Goal: Task Accomplishment & Management: Complete application form

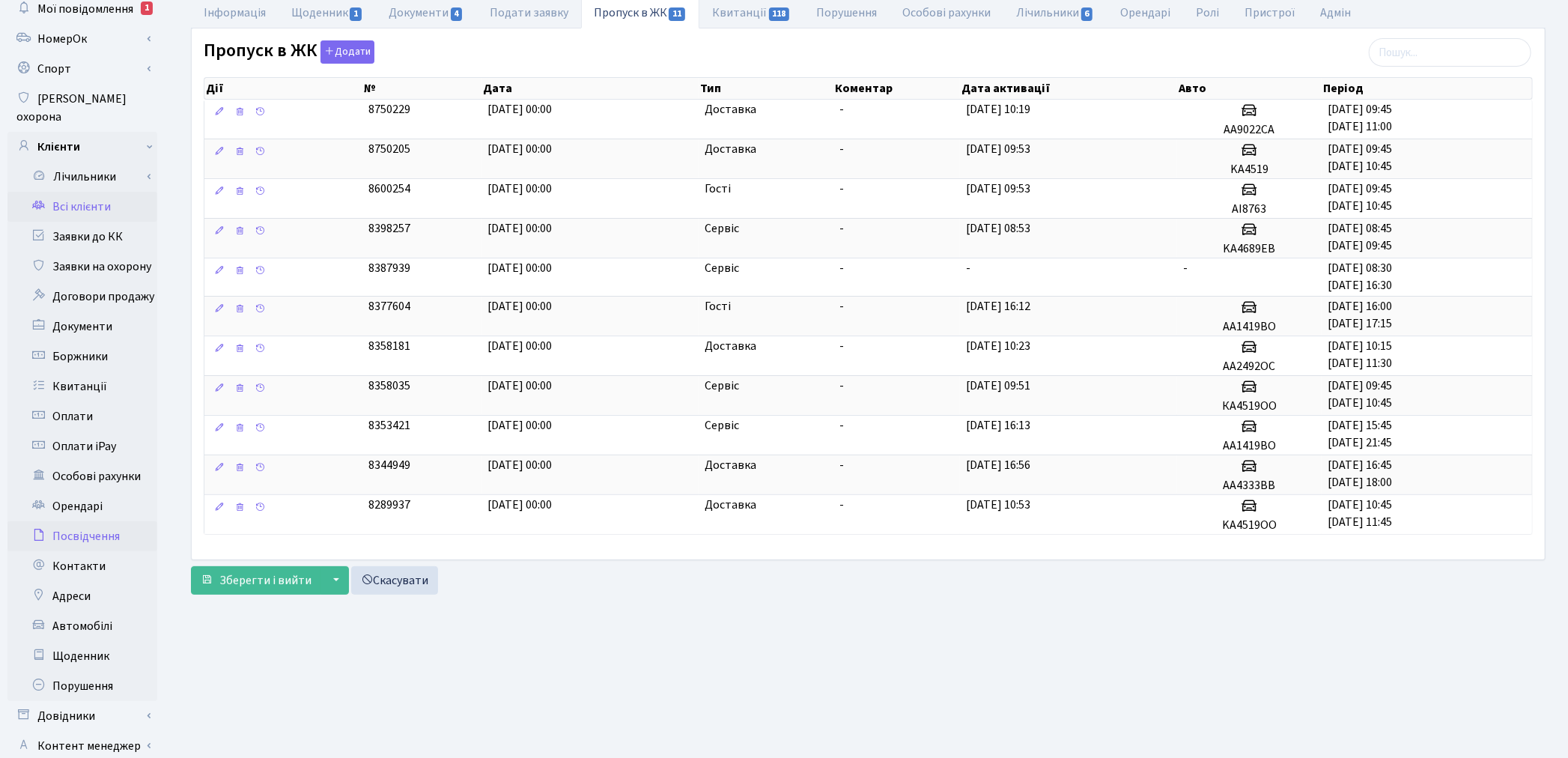
scroll to position [174, 0]
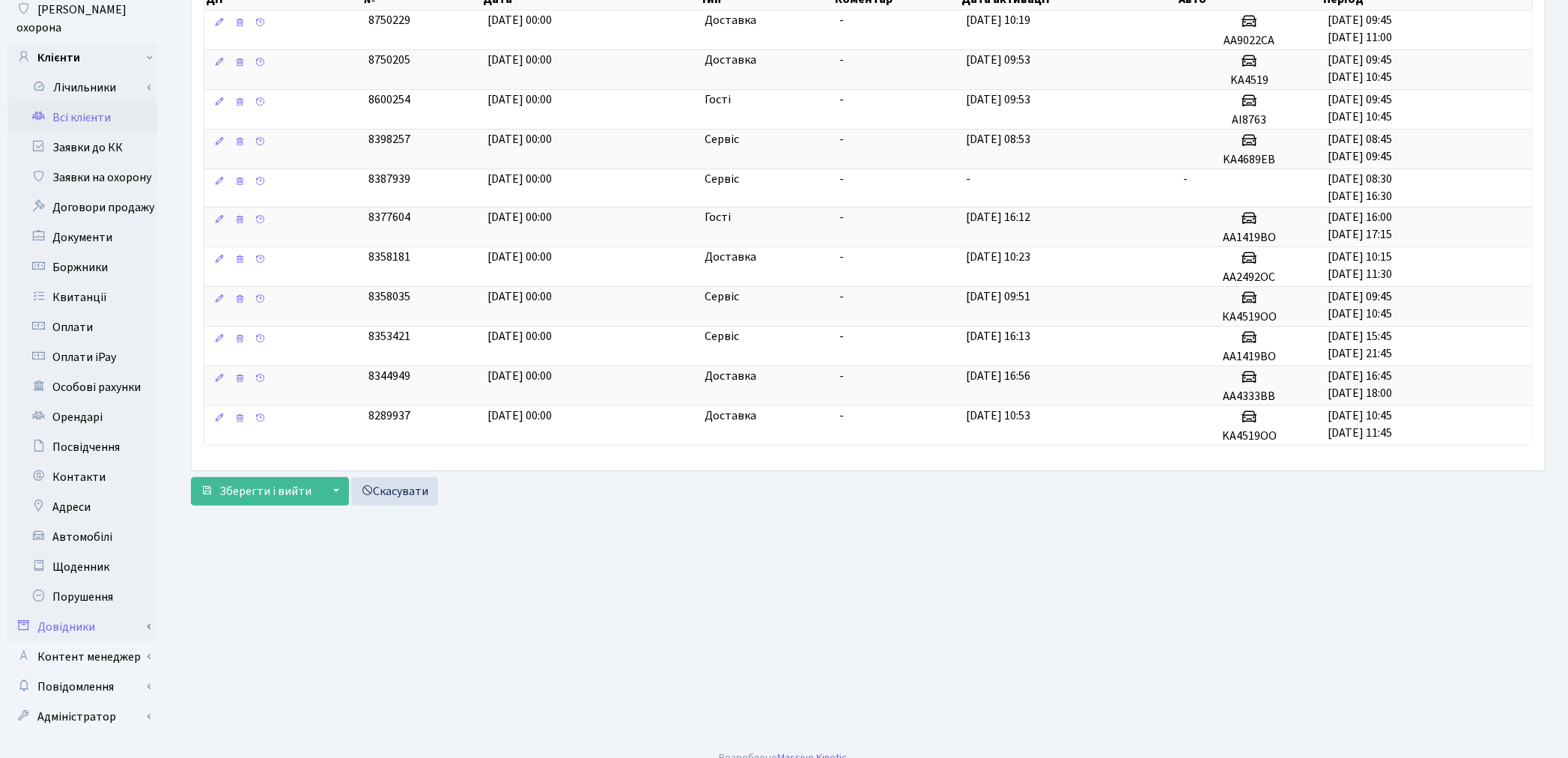
click at [80, 612] on link "Довідники" at bounding box center [82, 627] width 150 height 30
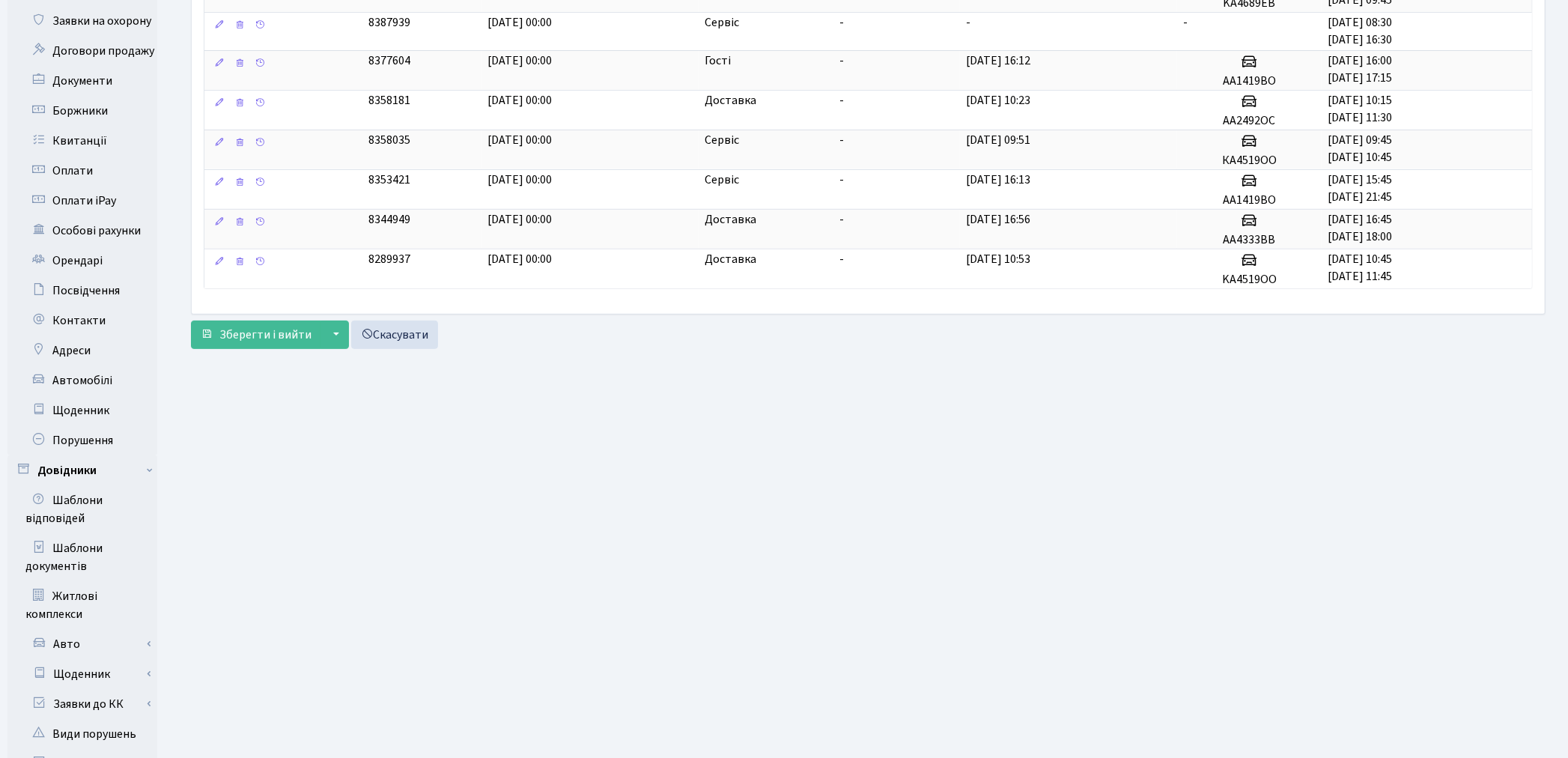
scroll to position [589, 0]
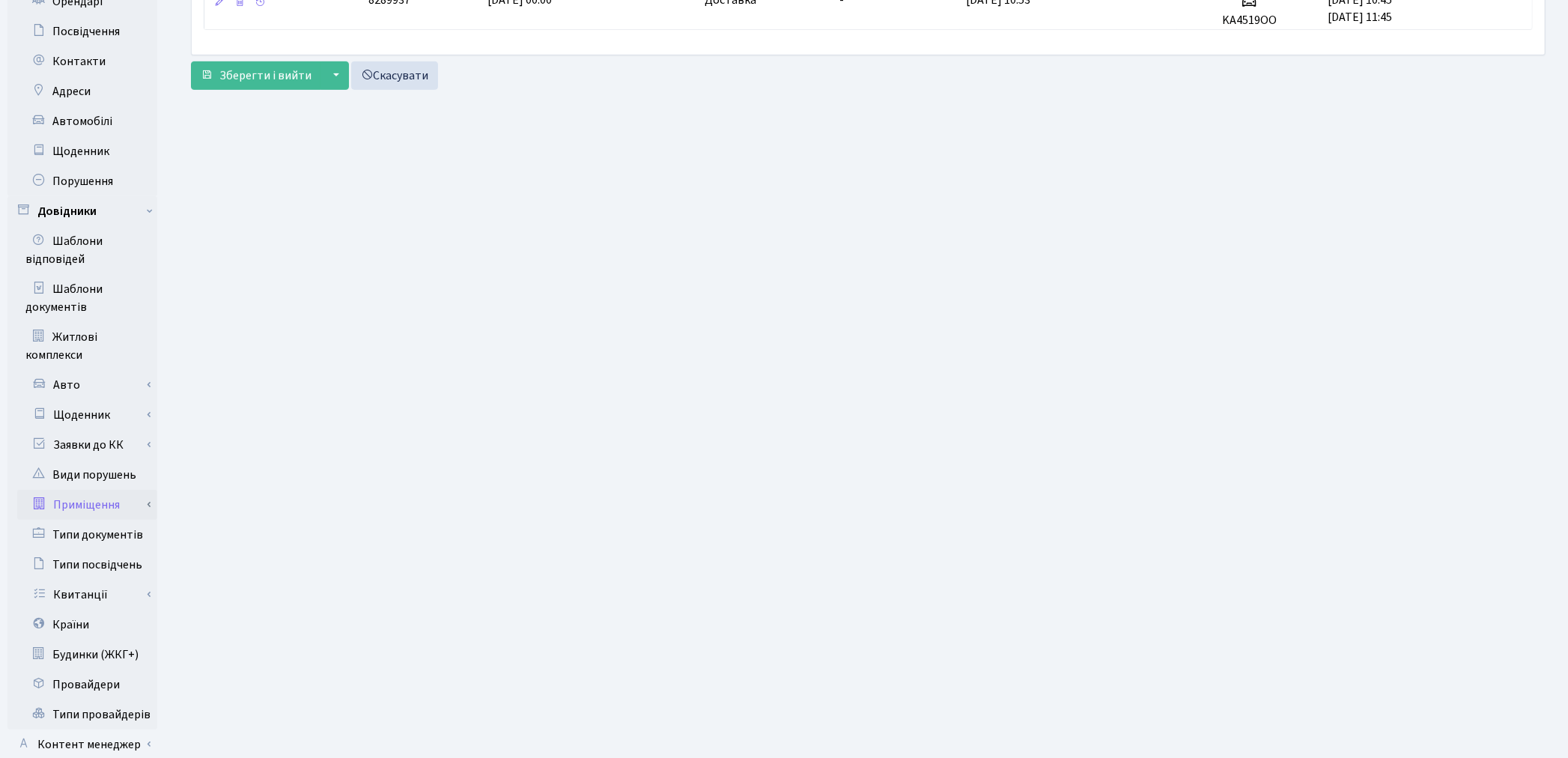
click at [117, 490] on link "Приміщення" at bounding box center [87, 505] width 140 height 30
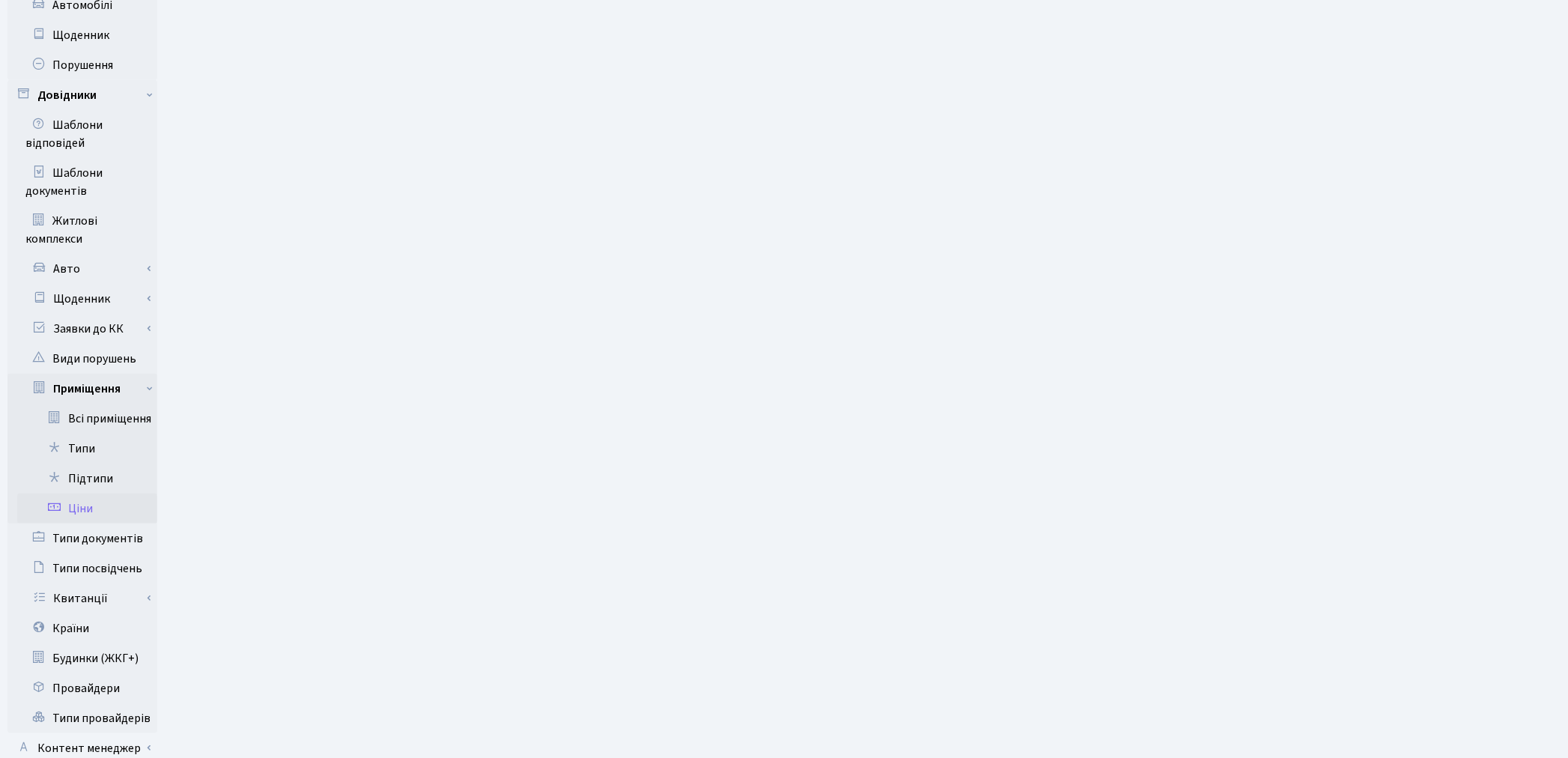
scroll to position [548, 0]
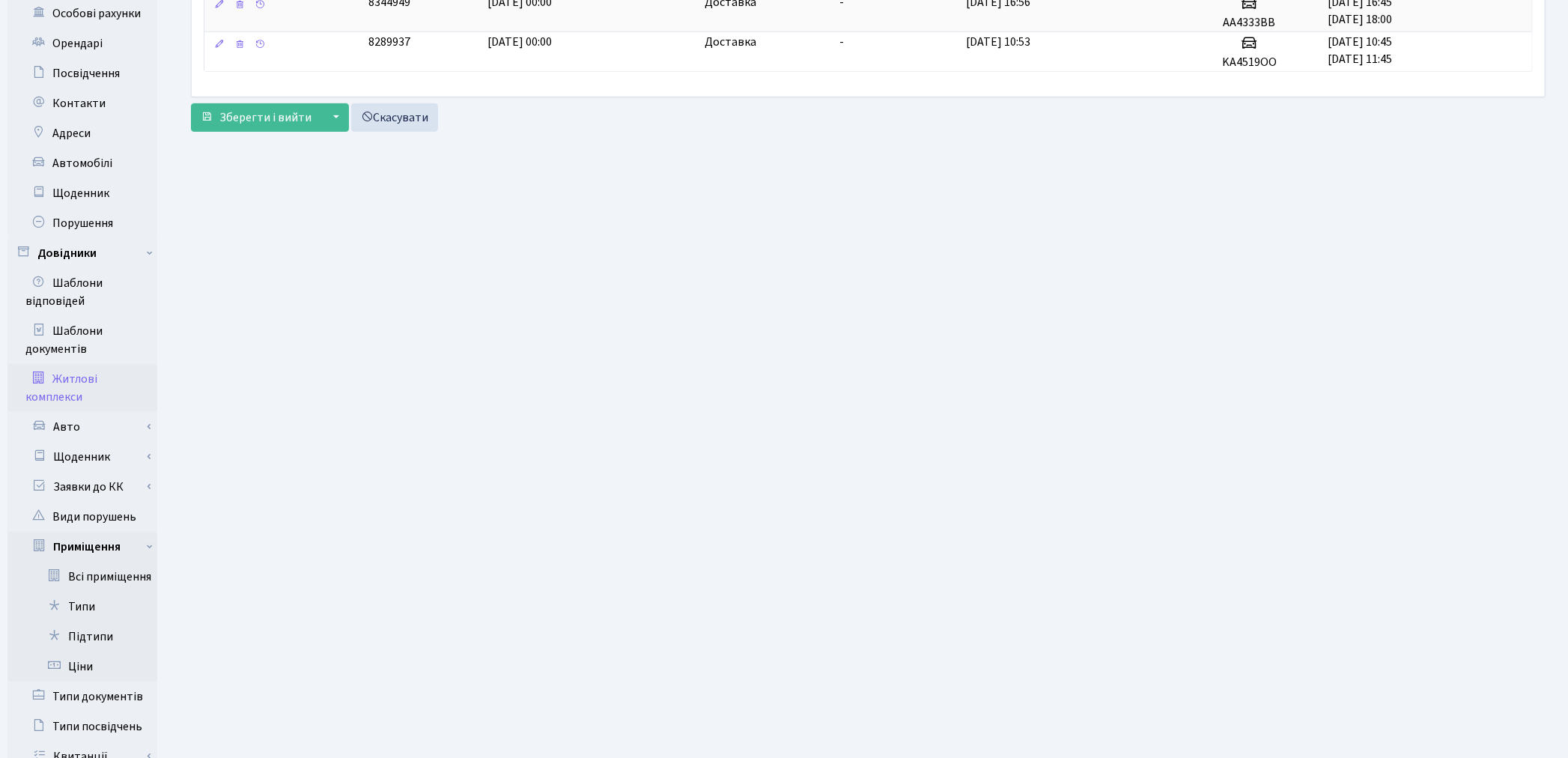
click at [72, 364] on link "Житлові комплекси" at bounding box center [82, 388] width 150 height 48
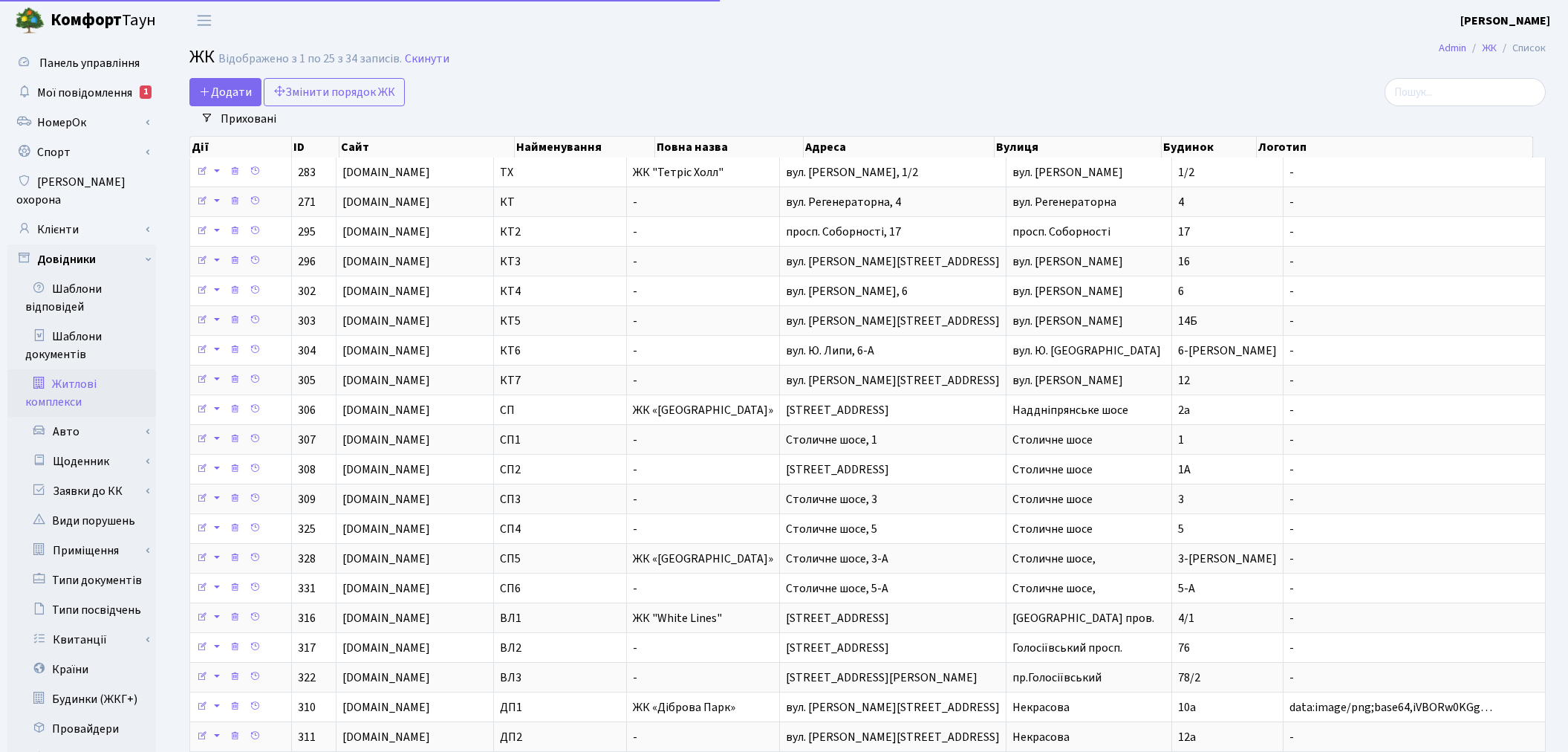
select select "25"
click at [71, 215] on link "Клієнти" at bounding box center [81, 230] width 149 height 30
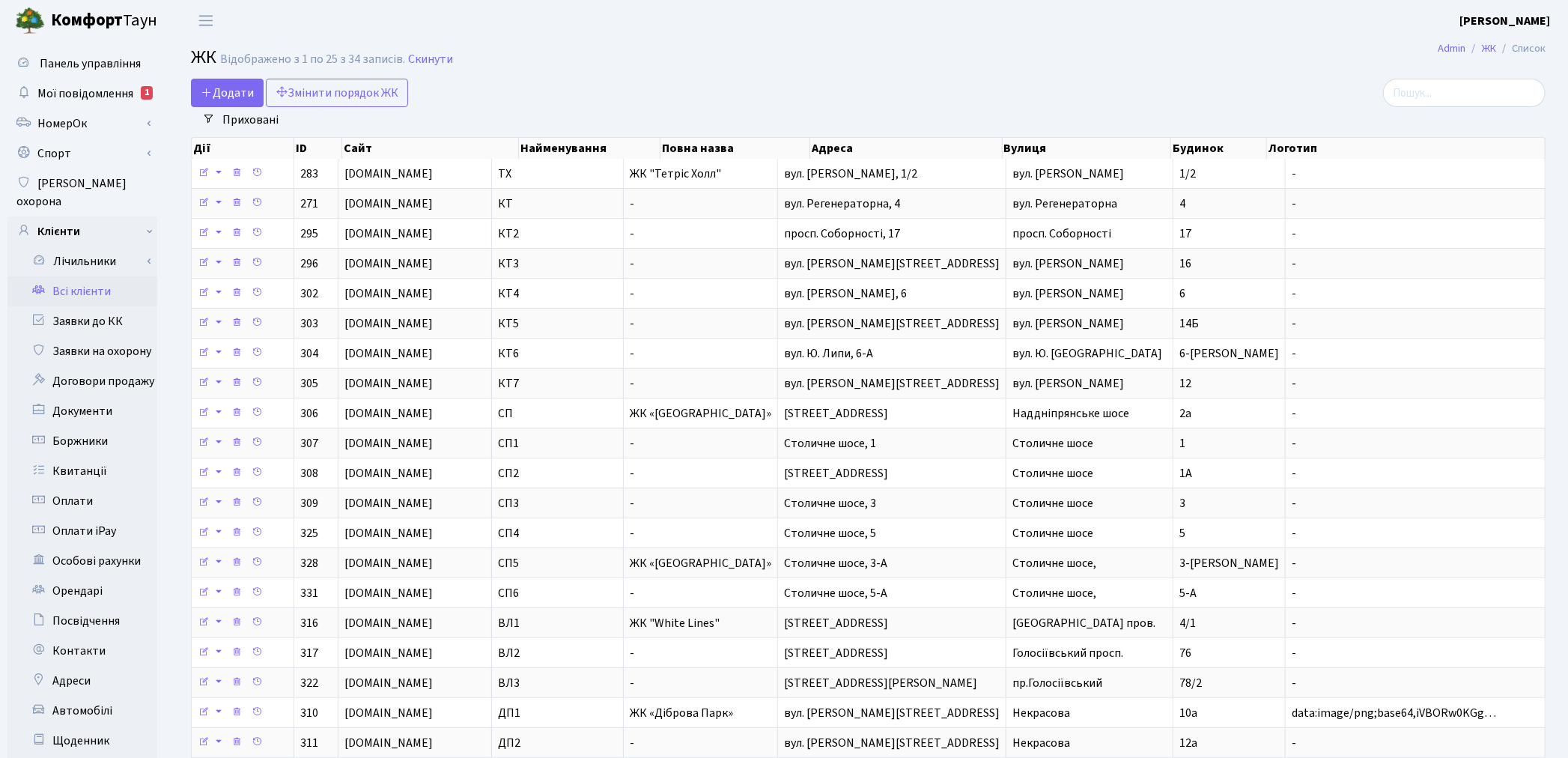
click at [85, 281] on link "Всі клієнти" at bounding box center [82, 291] width 150 height 30
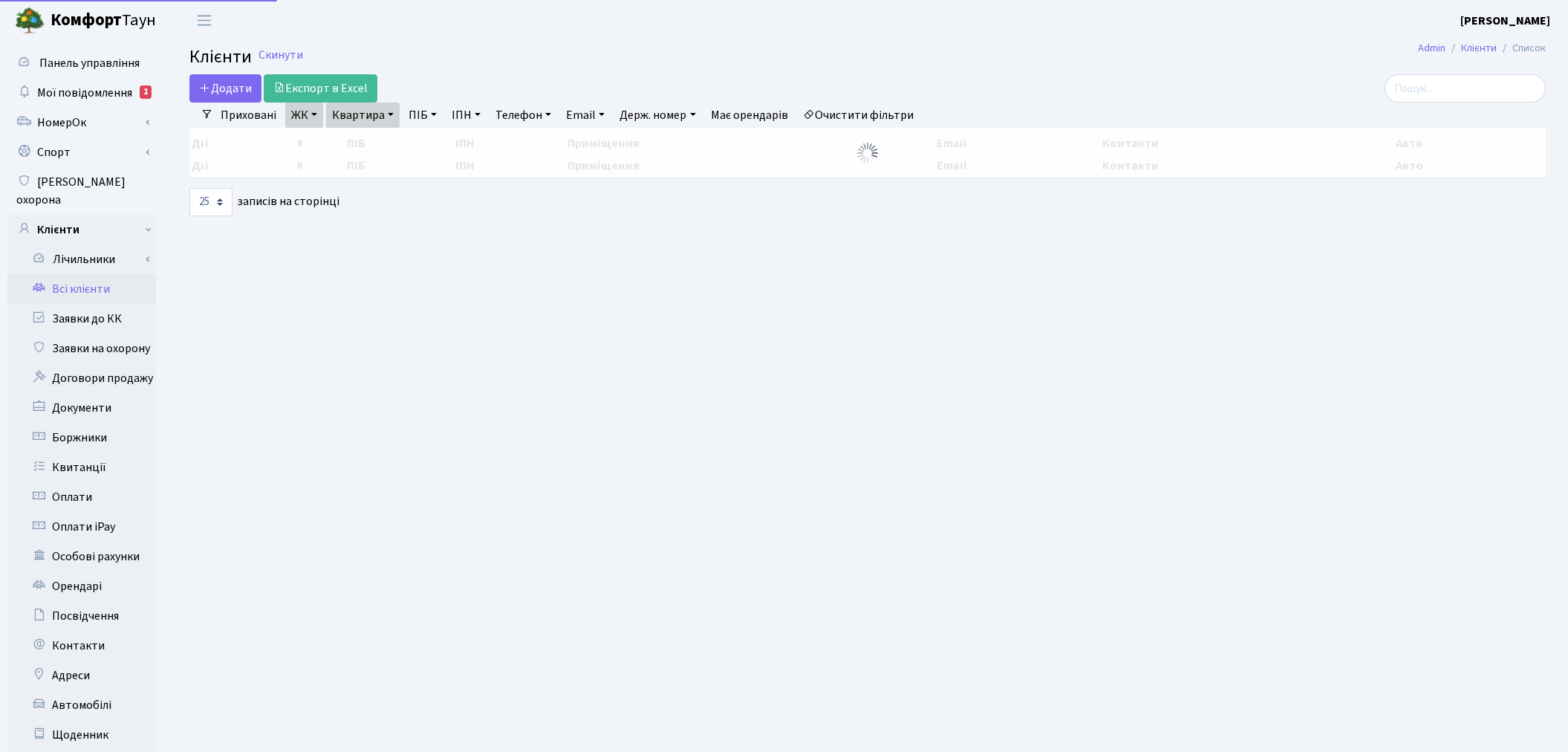
select select "25"
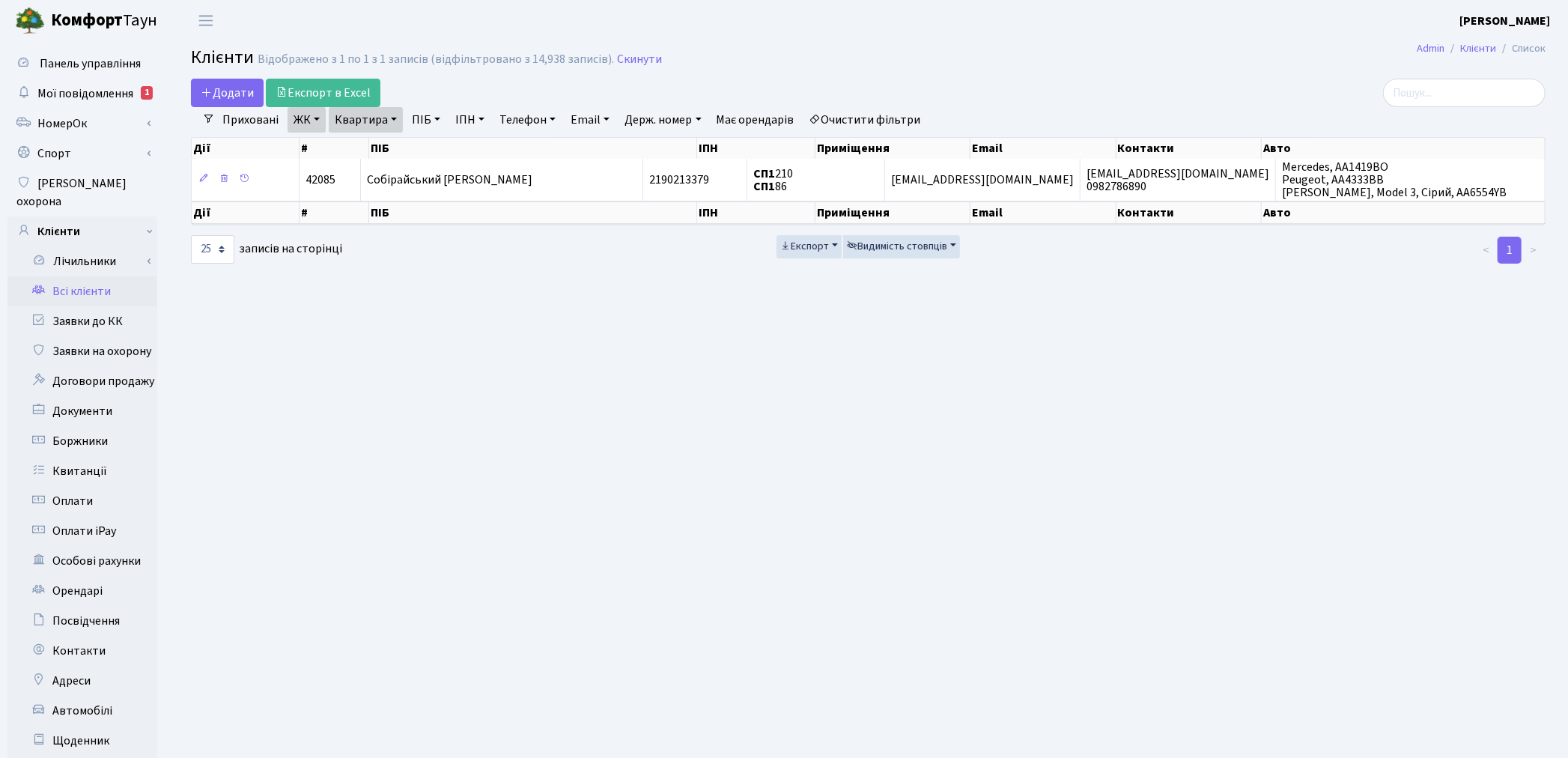
click at [341, 122] on link "Квартира" at bounding box center [366, 119] width 74 height 26
click at [363, 151] on input "210" at bounding box center [373, 149] width 88 height 28
type input "224"
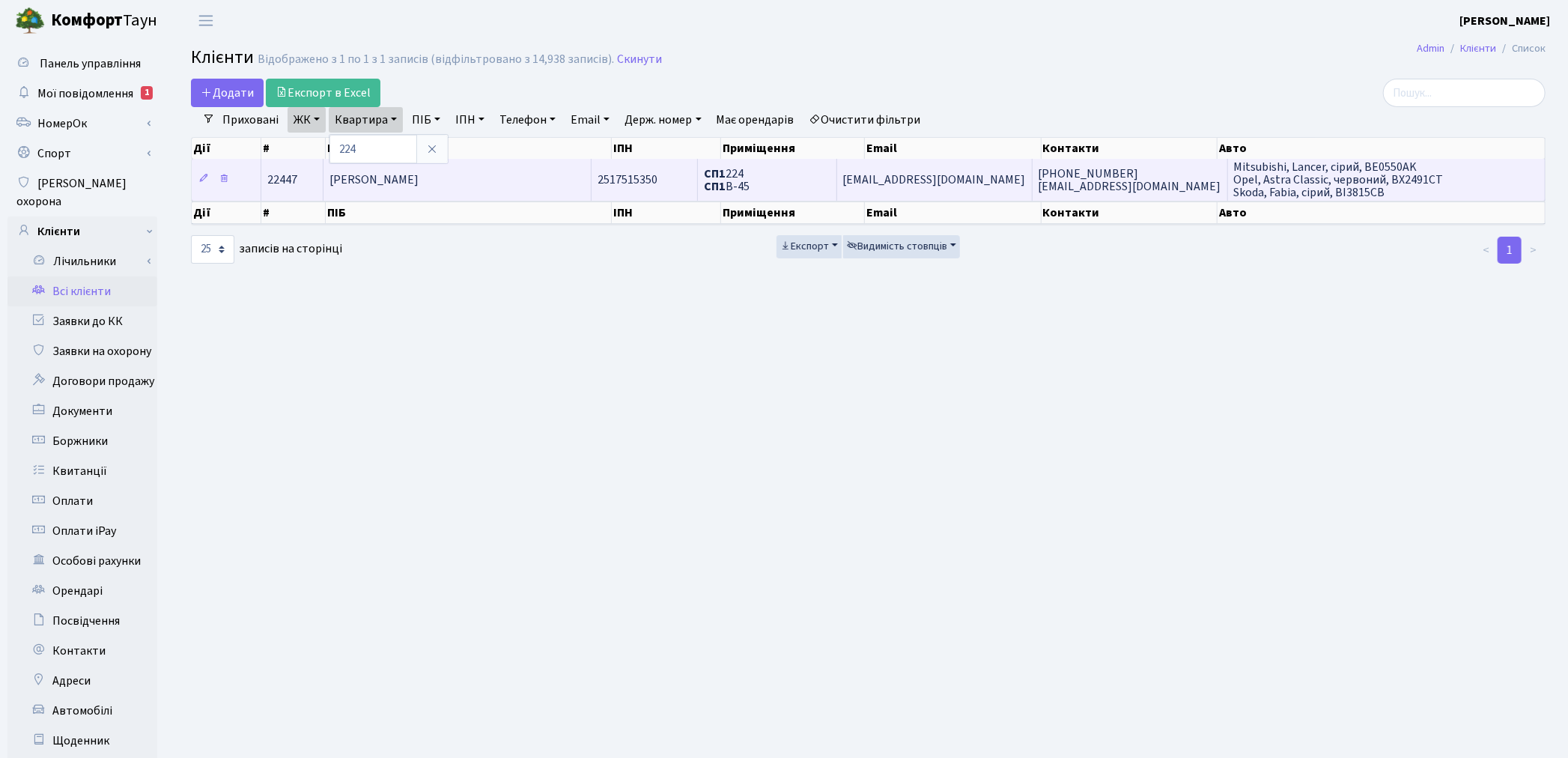
click at [407, 180] on span "Антоненко Олександр Борисович" at bounding box center [374, 180] width 89 height 17
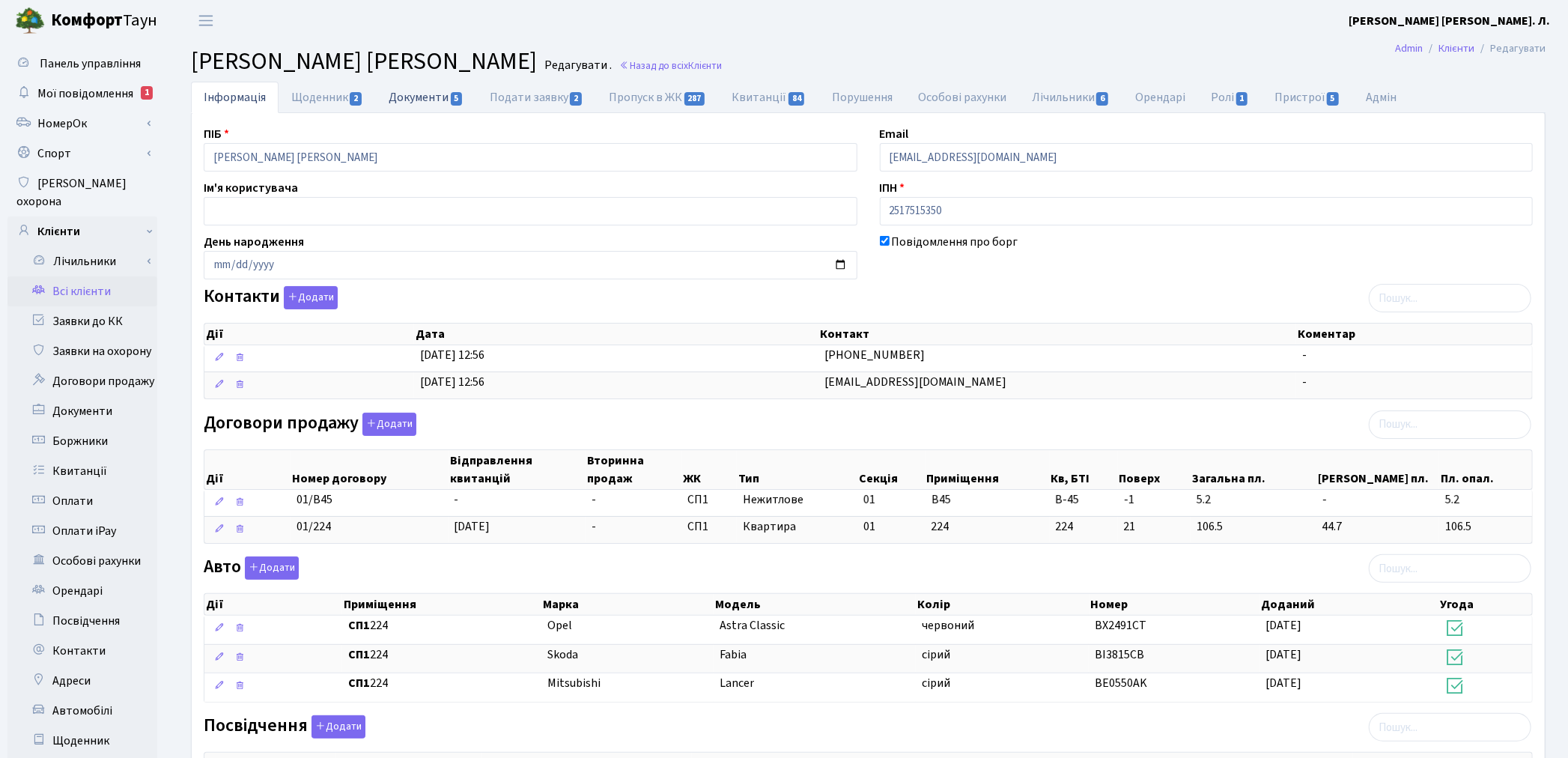
click at [412, 107] on link "Документи 5" at bounding box center [425, 97] width 100 height 31
select select "25"
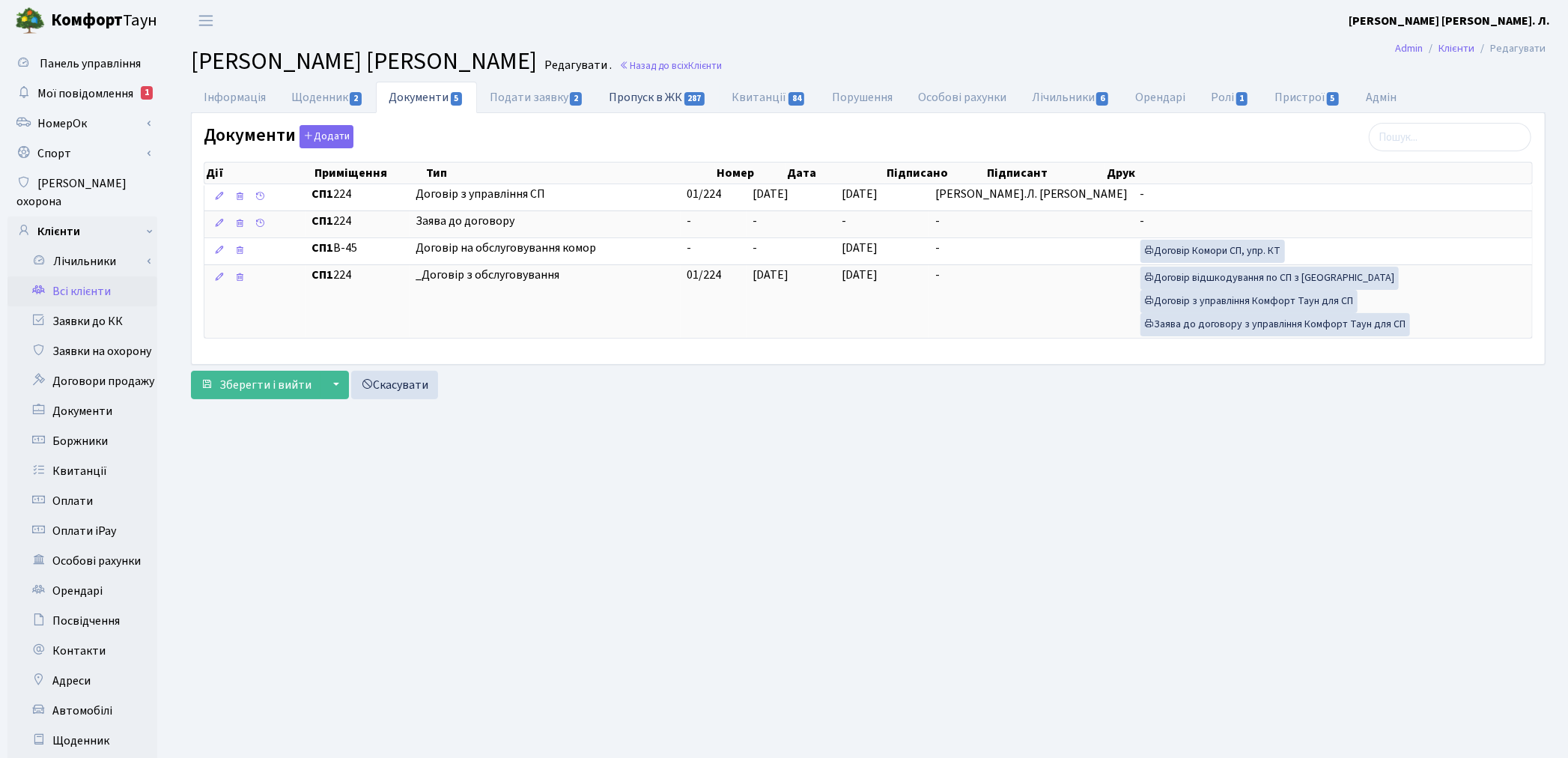
click at [670, 98] on link "Пропуск в ЖК 287" at bounding box center [657, 97] width 122 height 31
select select "25"
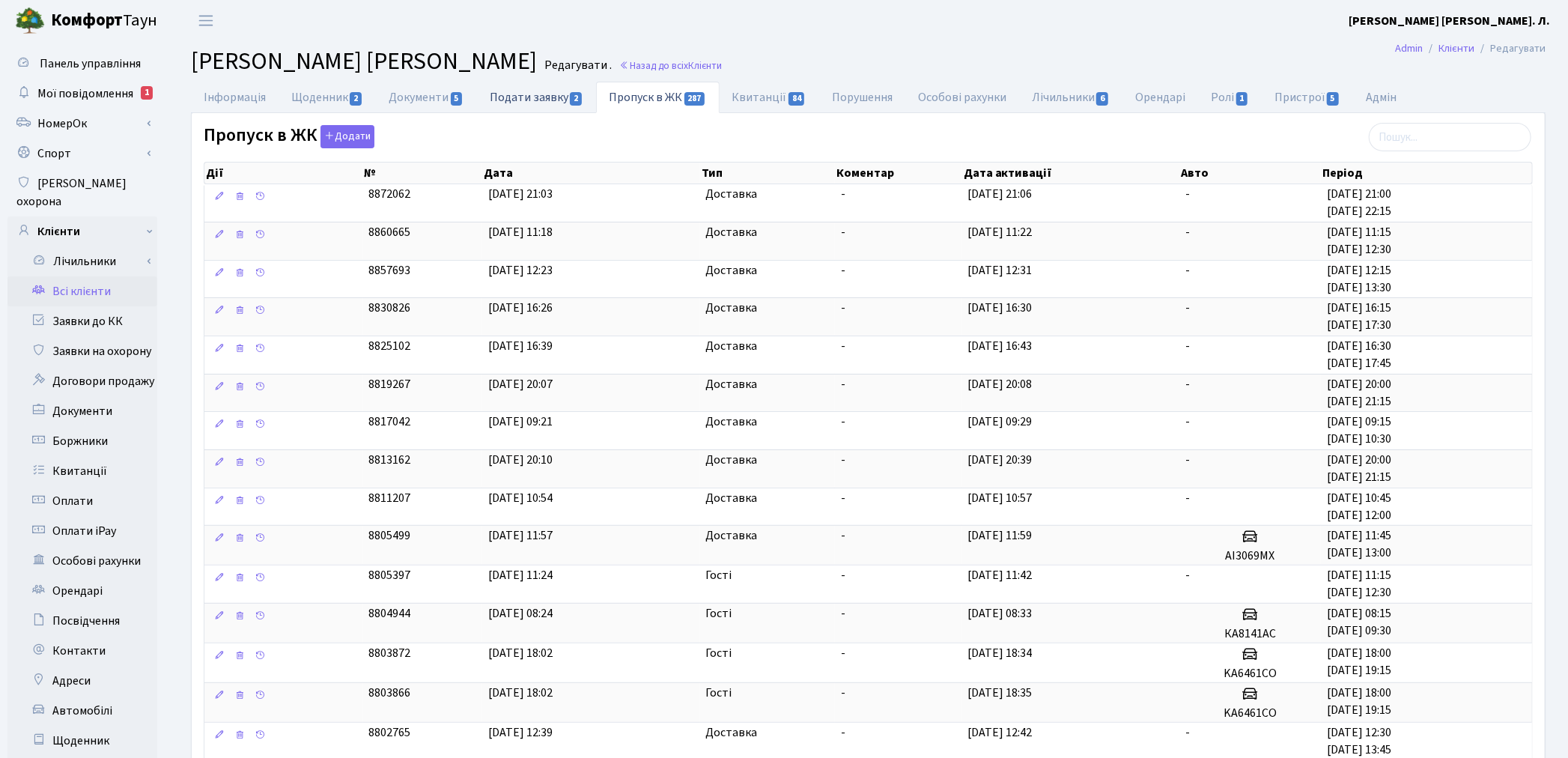
click at [535, 98] on link "Подати заявку 2" at bounding box center [537, 97] width 119 height 31
select select "25"
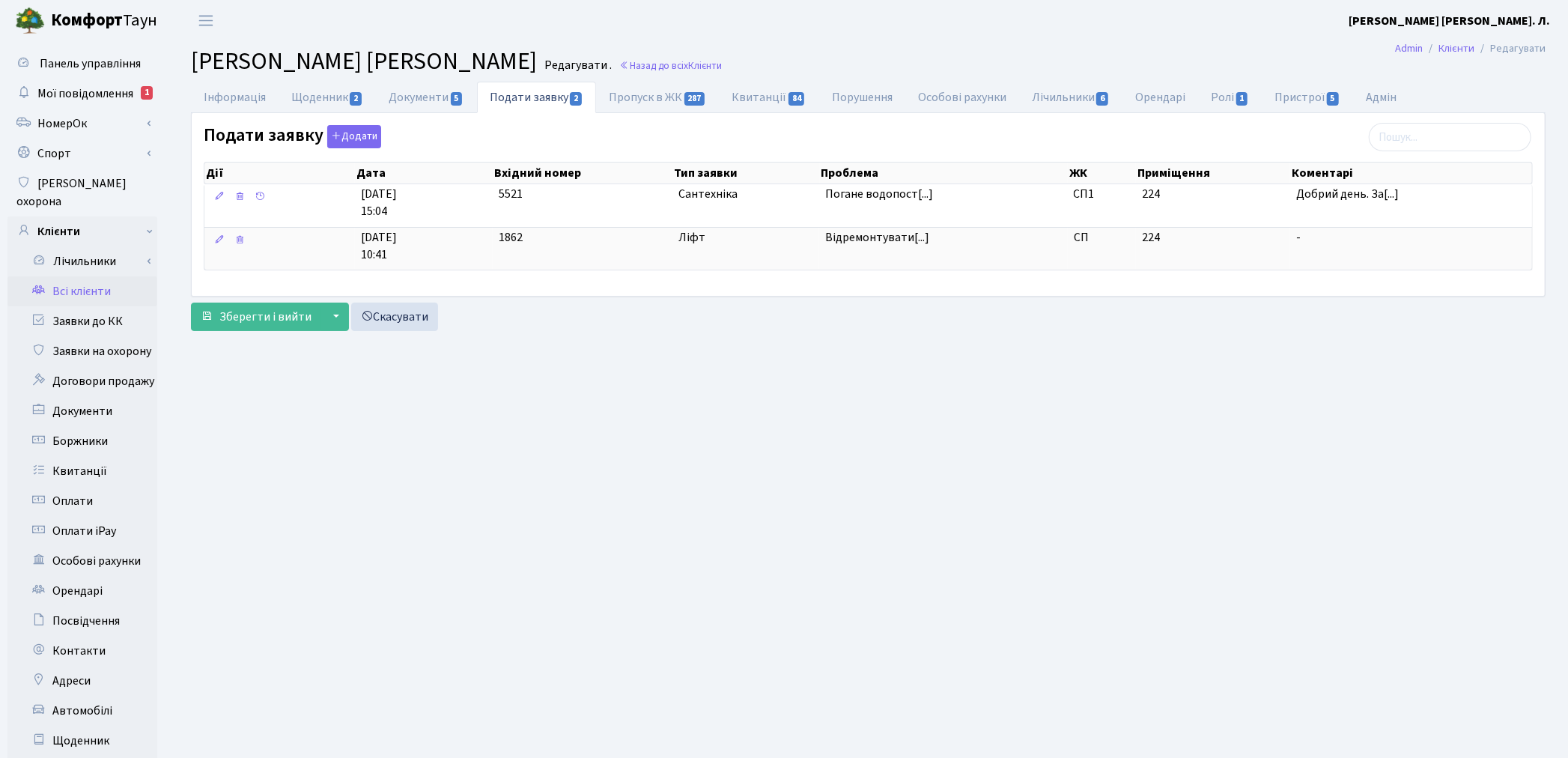
click at [93, 277] on link "Всі клієнти" at bounding box center [82, 291] width 150 height 30
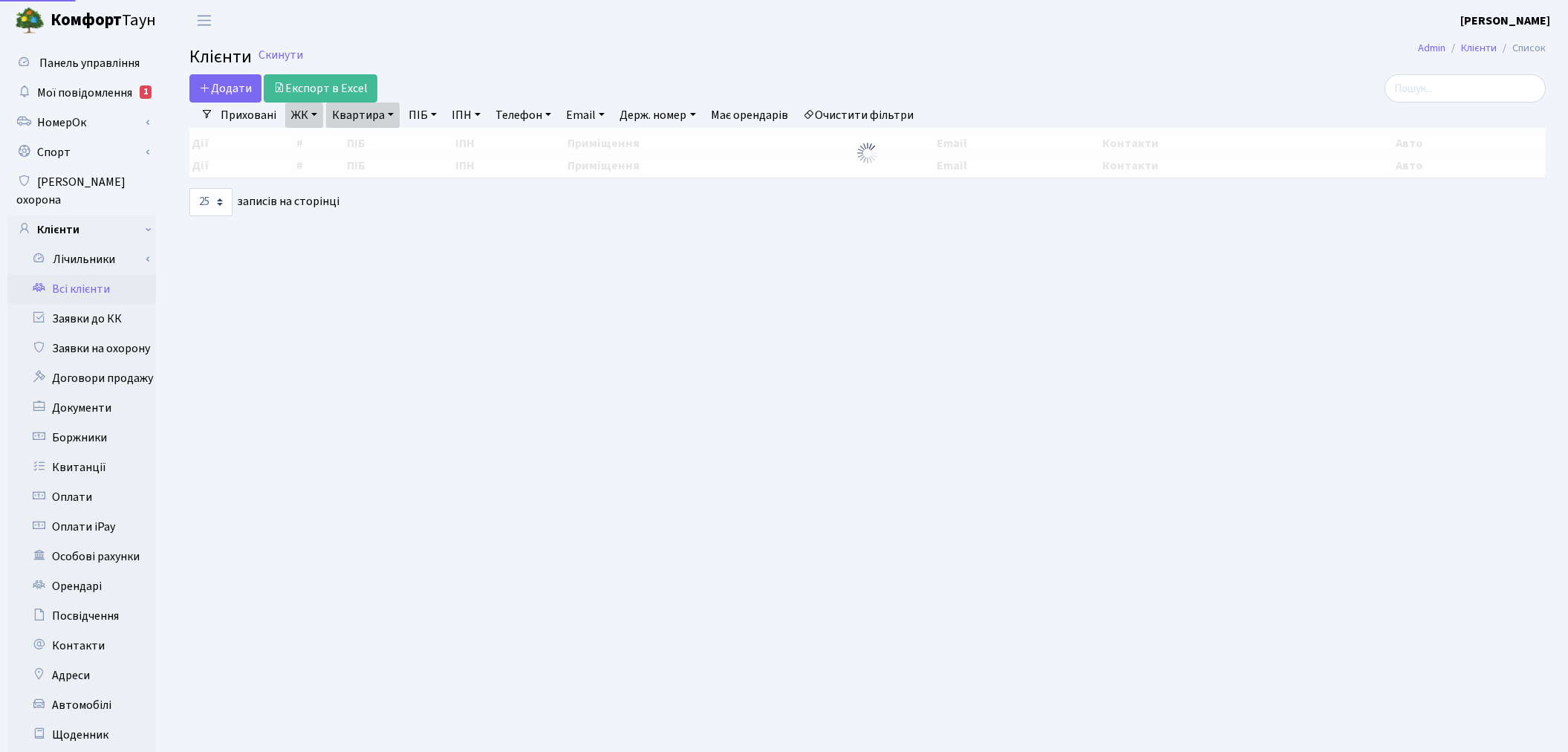
select select "25"
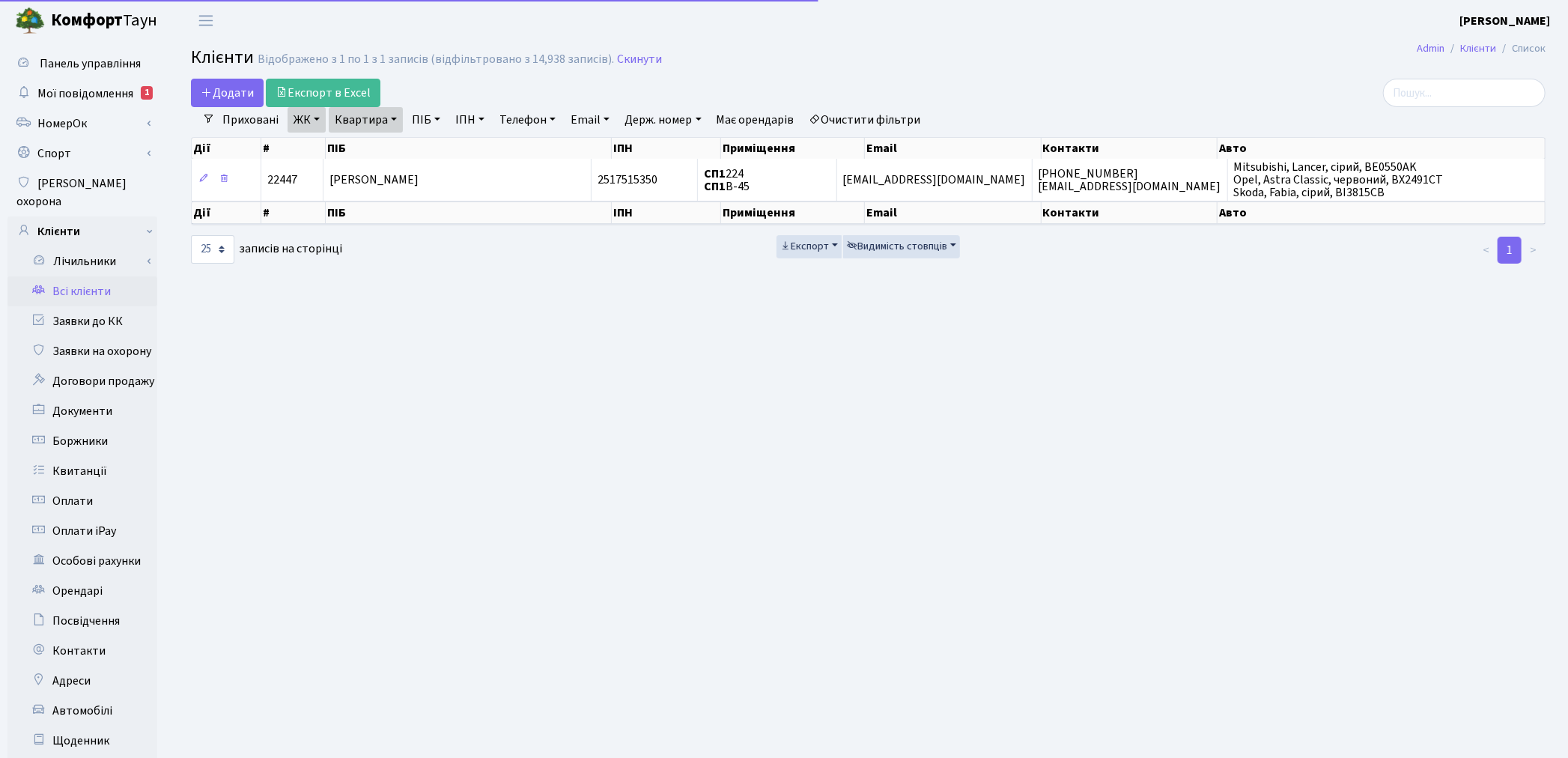
click at [354, 111] on link "Квартира" at bounding box center [366, 119] width 74 height 26
click at [387, 151] on input "224" at bounding box center [373, 149] width 88 height 28
type input "246"
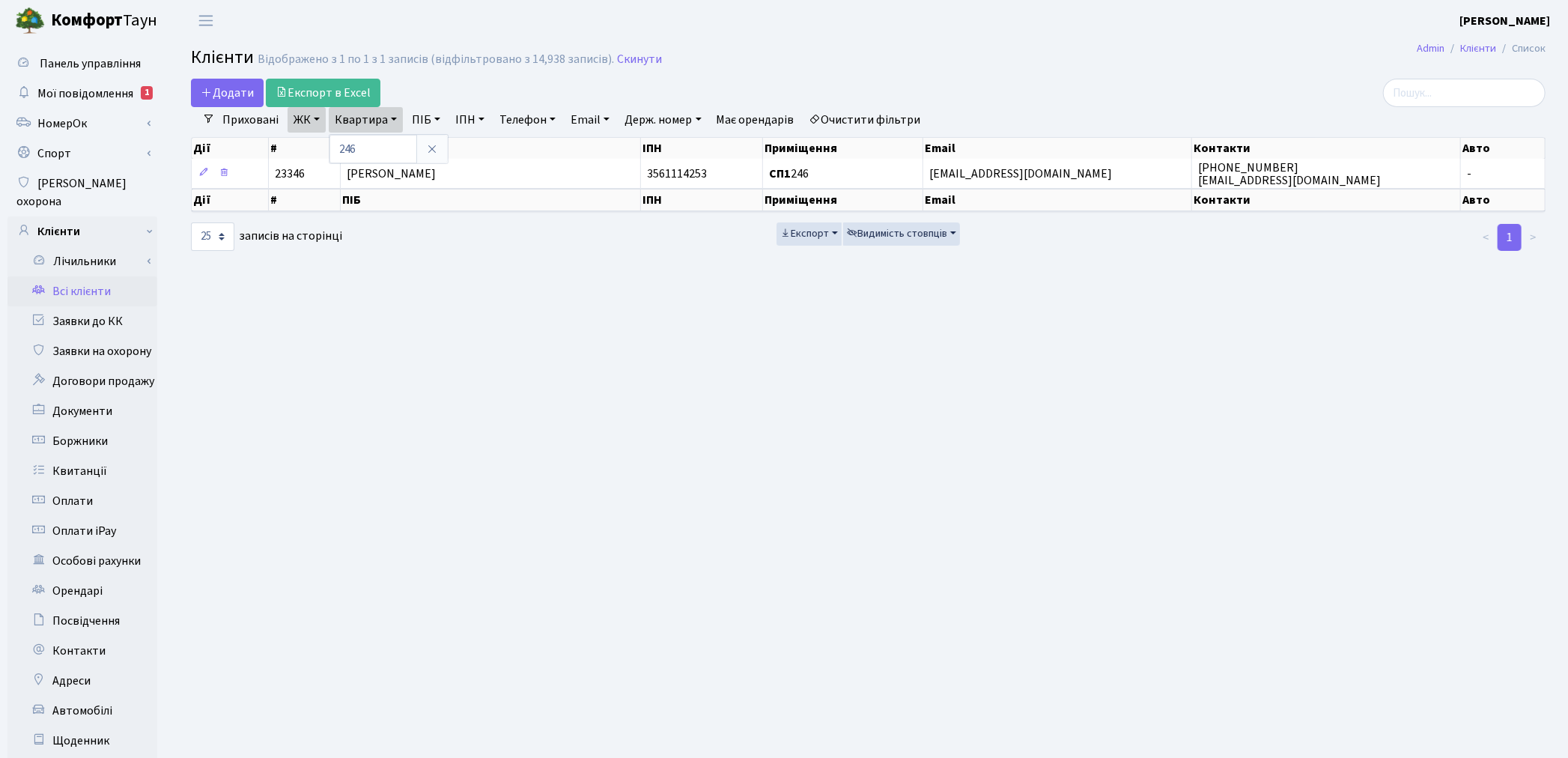
click at [83, 276] on link "Всі клієнти" at bounding box center [82, 291] width 150 height 30
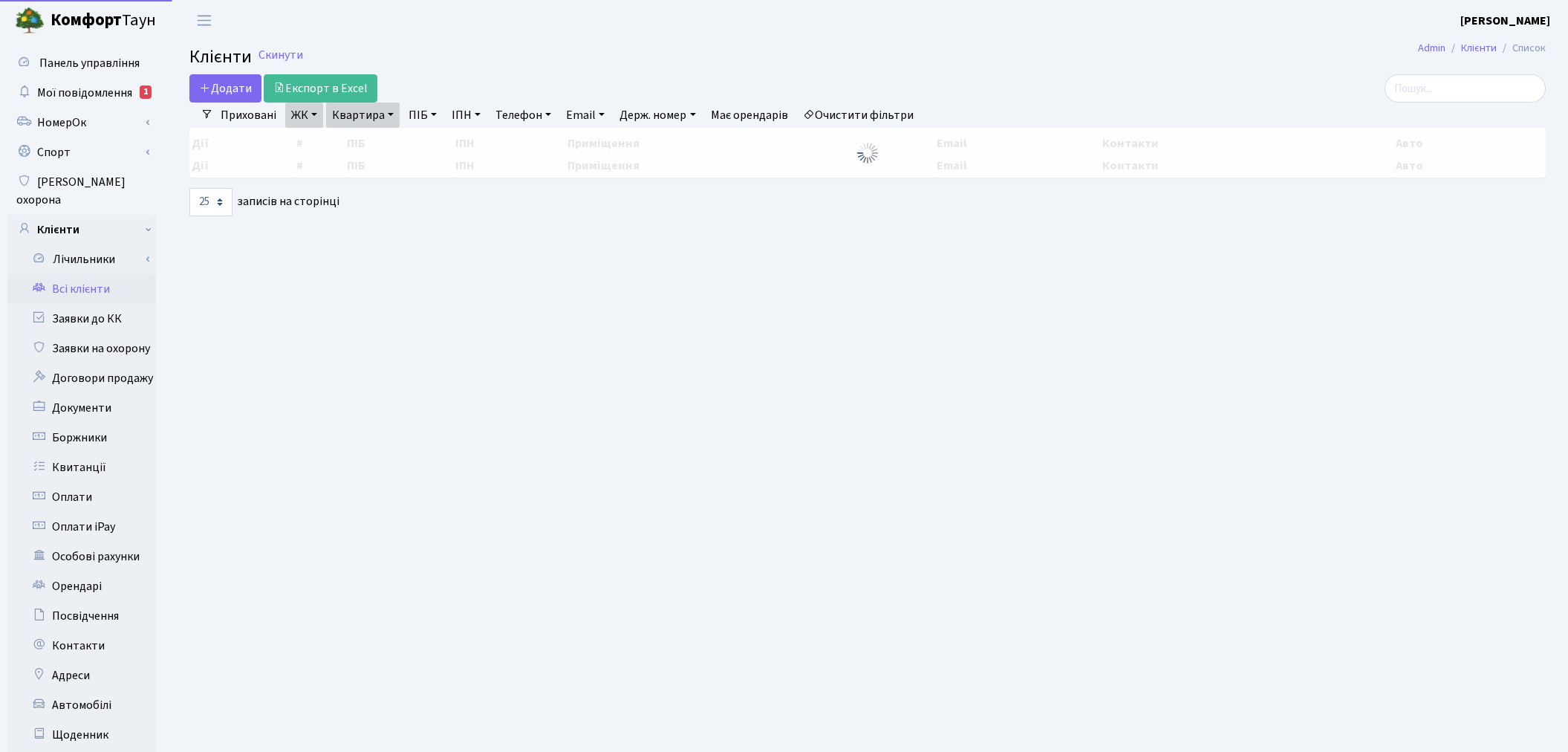
select select "25"
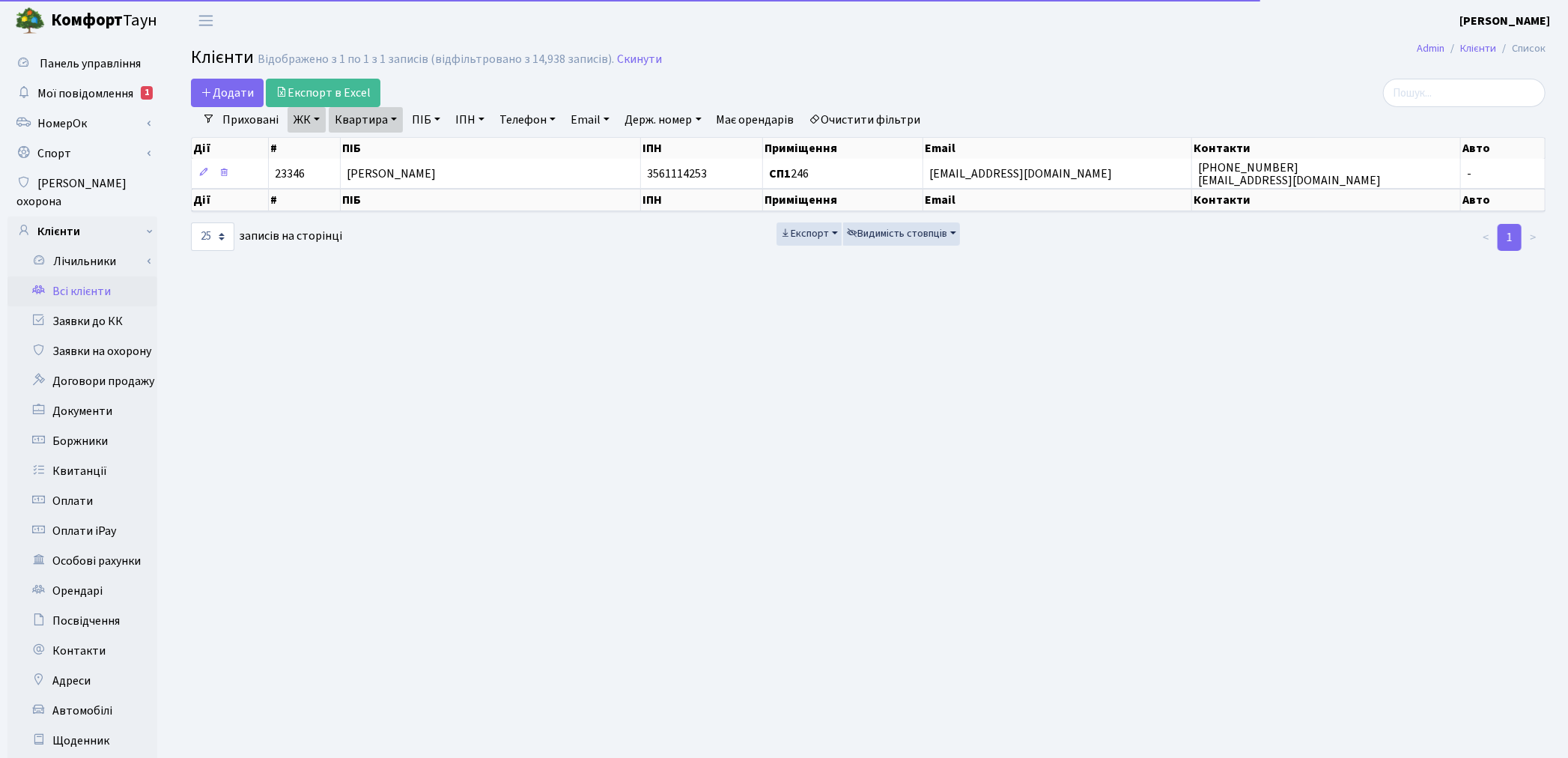
click at [892, 122] on link "Очистити фільтри" at bounding box center [864, 119] width 123 height 26
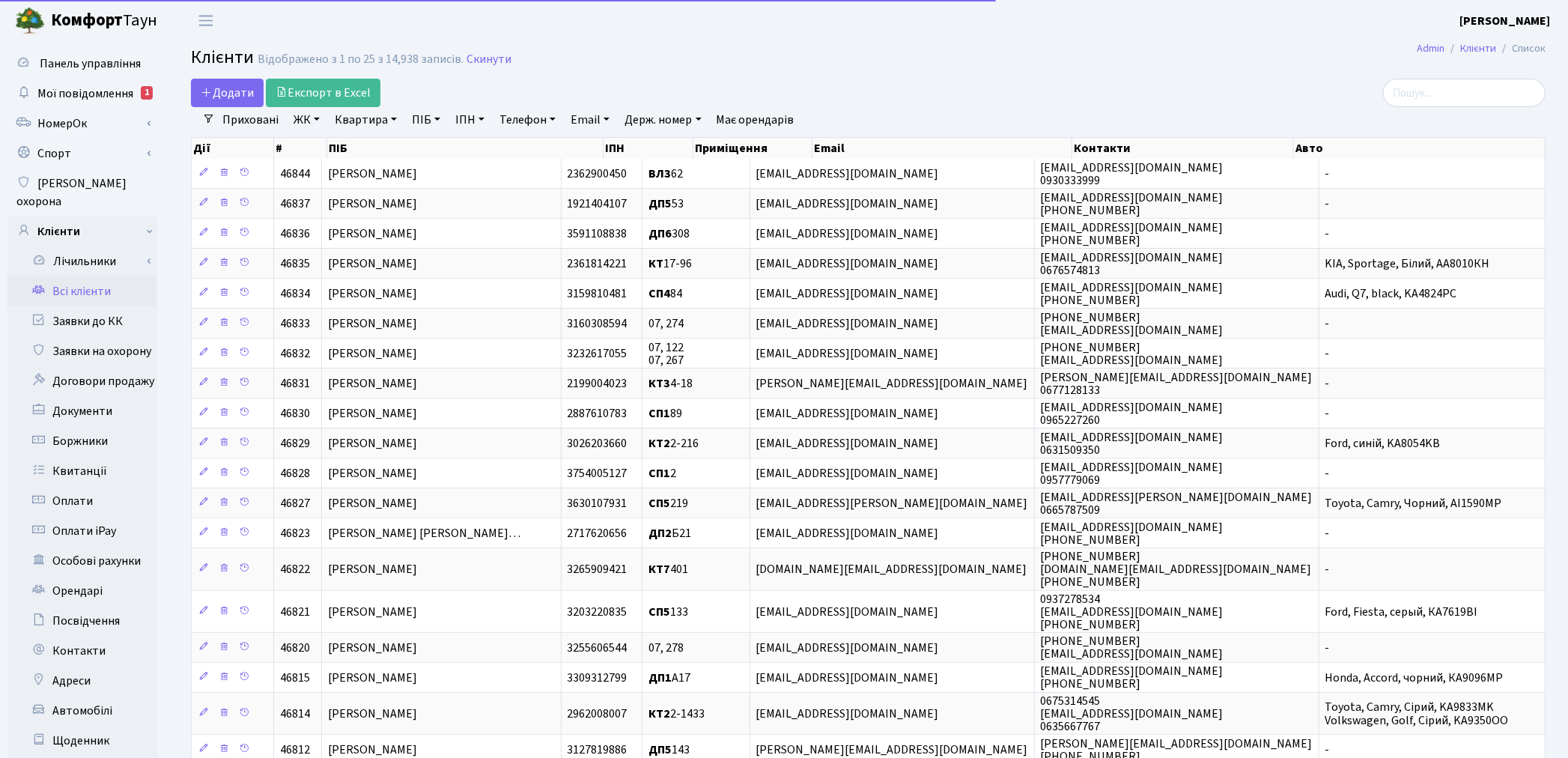
click at [372, 116] on link "Квартира" at bounding box center [366, 119] width 74 height 26
type input "201"
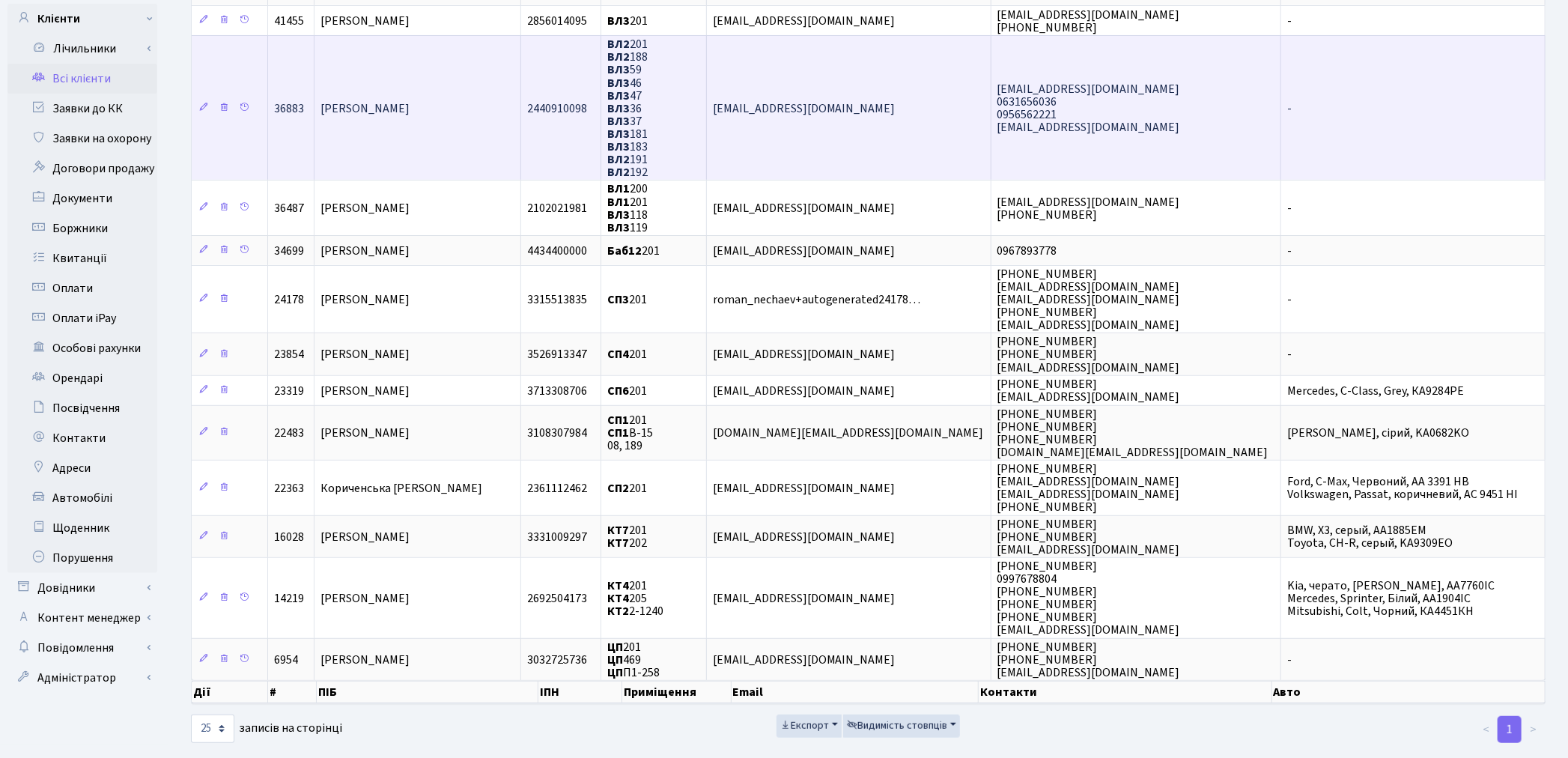
scroll to position [213, 0]
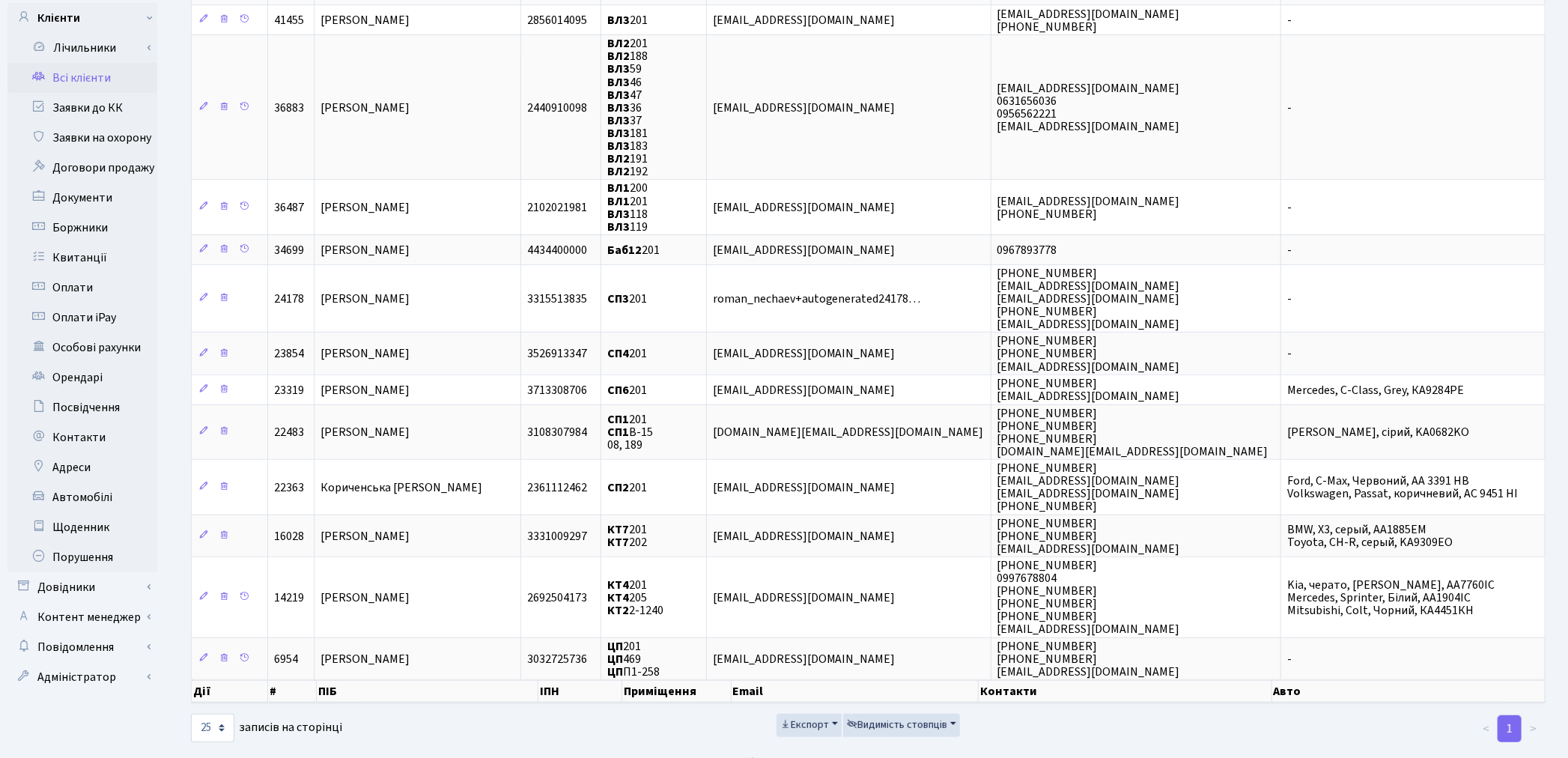
click at [69, 63] on link "Всі клієнти" at bounding box center [82, 78] width 150 height 30
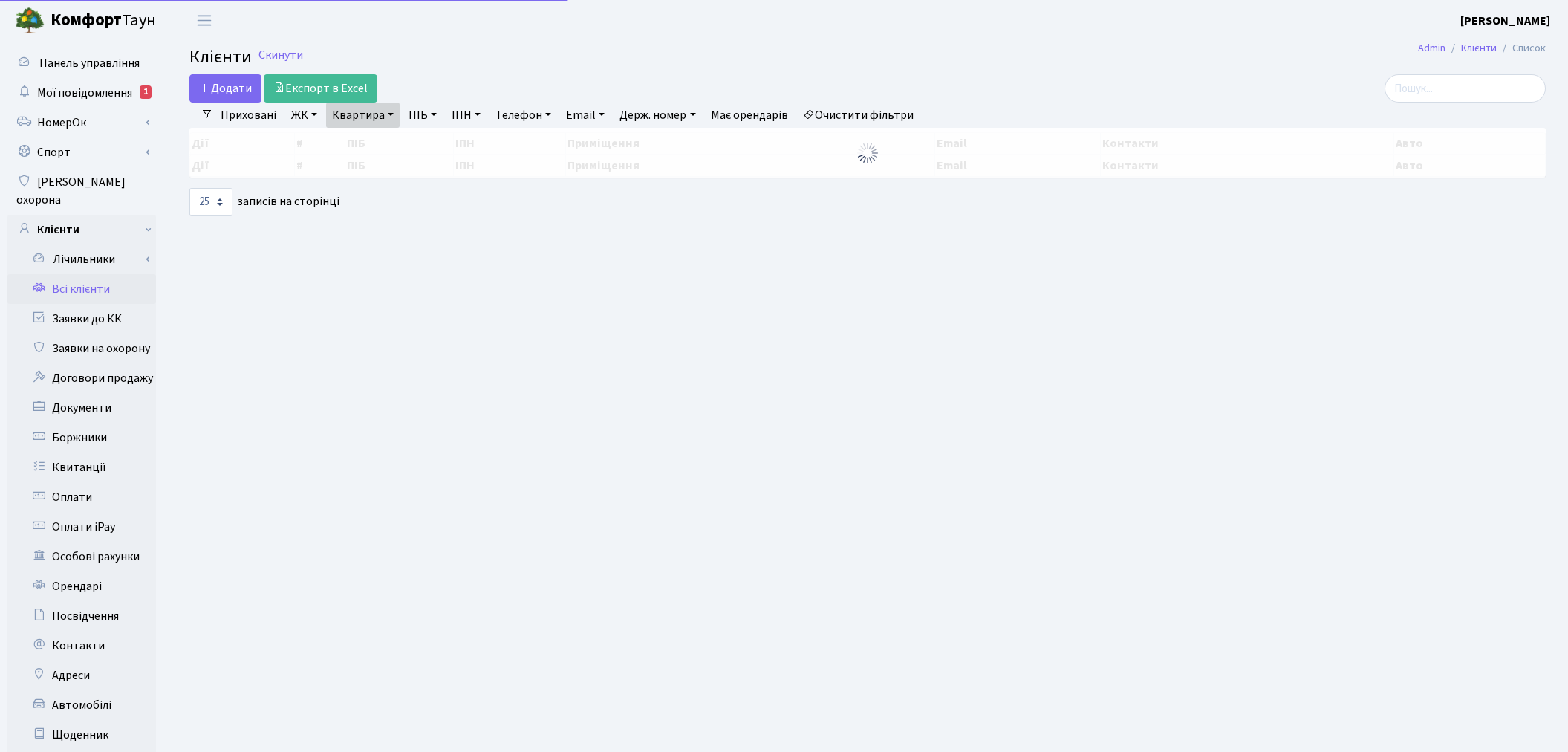
select select "25"
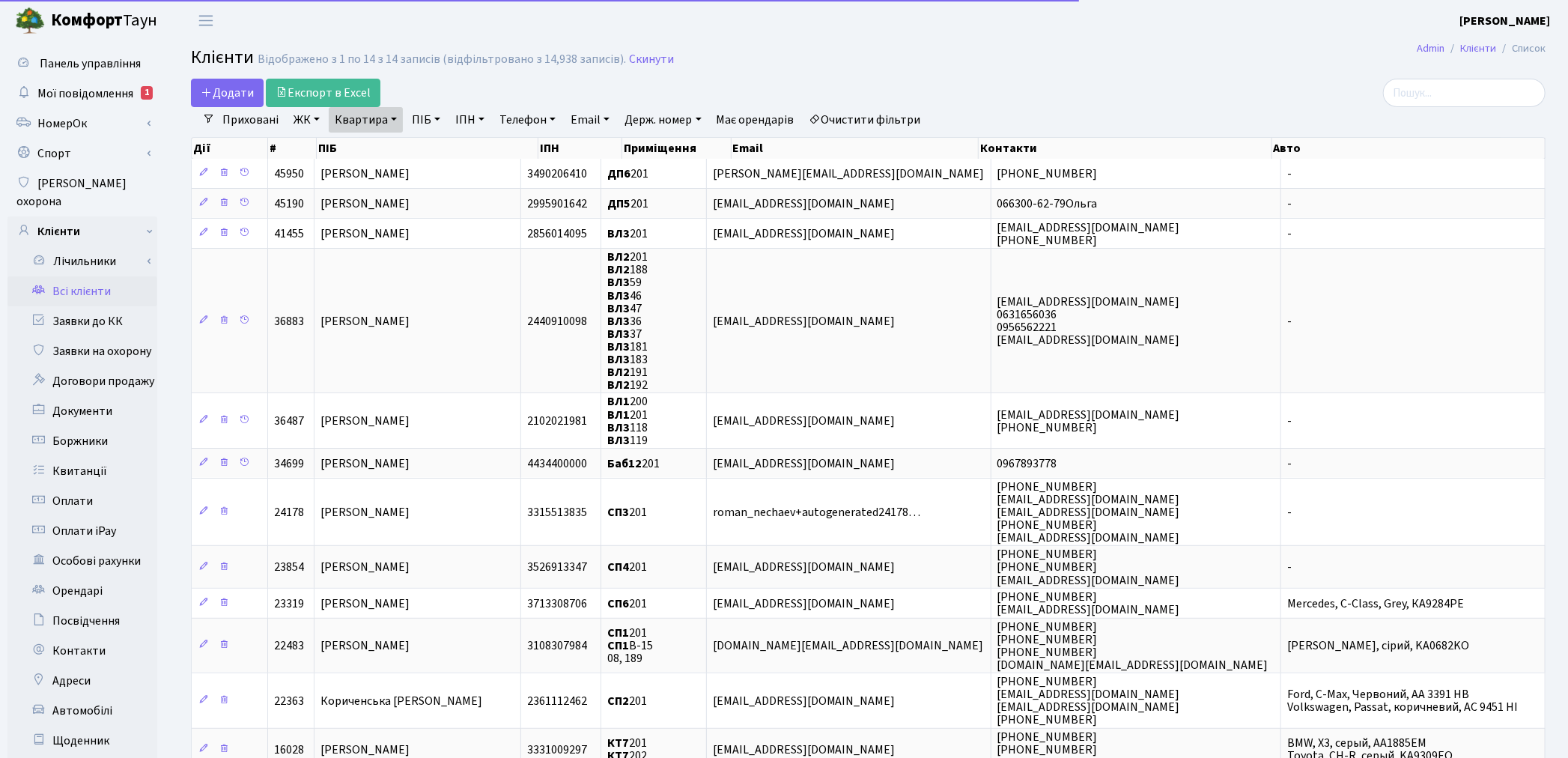
click at [901, 120] on link "Очистити фільтри" at bounding box center [864, 119] width 123 height 26
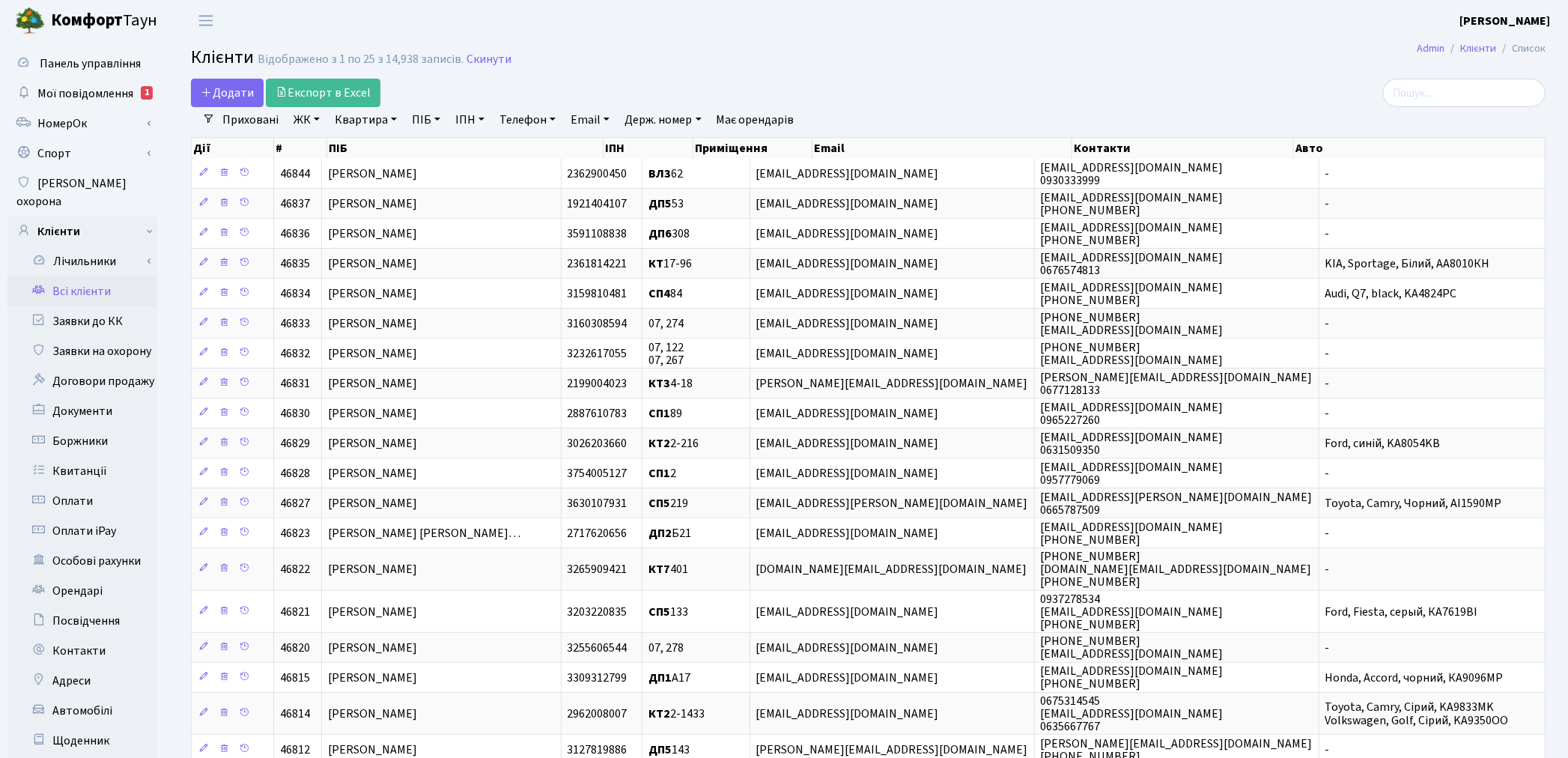
click at [419, 113] on link "ПІБ" at bounding box center [426, 119] width 41 height 26
type input "демченко"
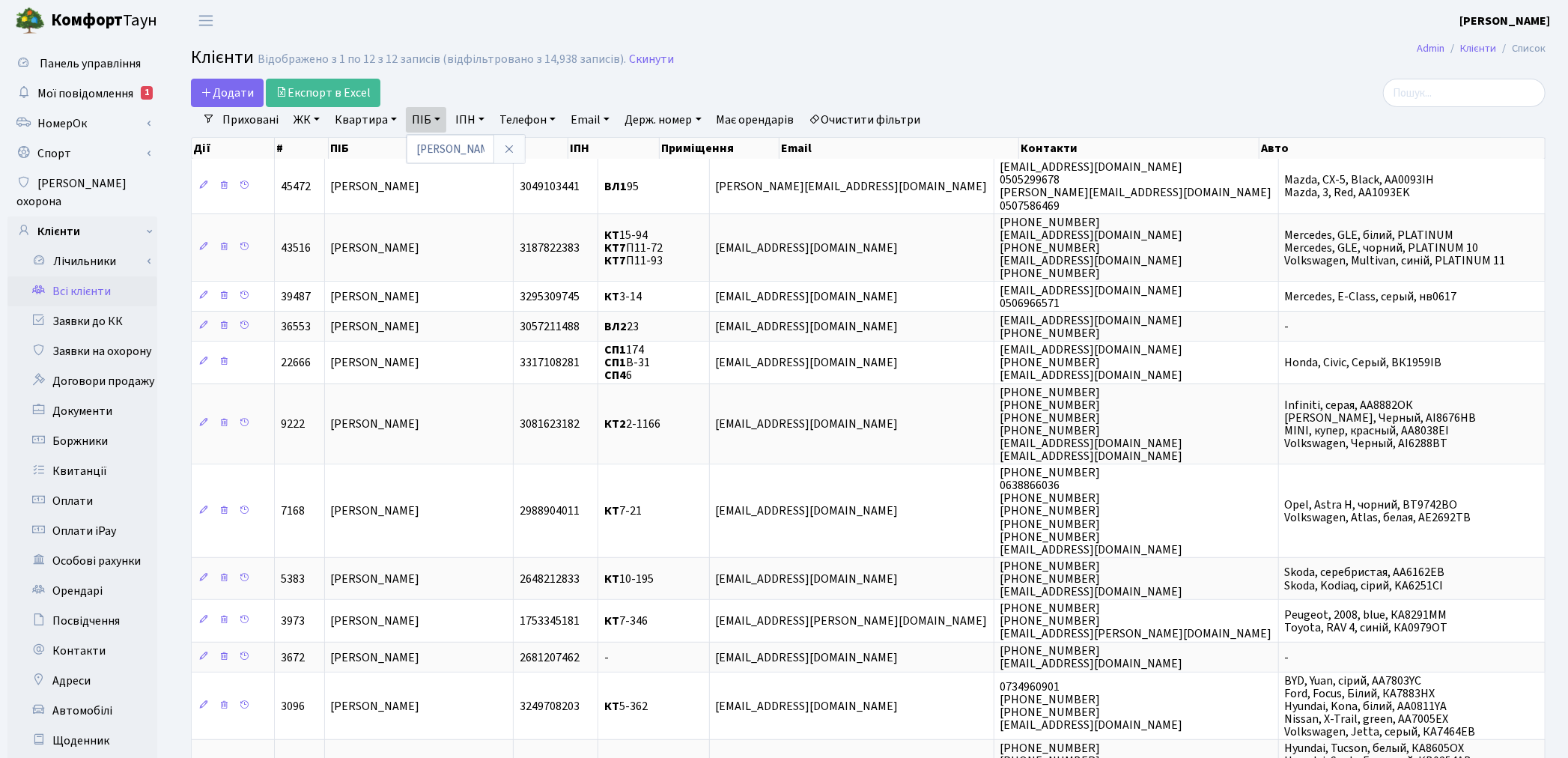
click at [74, 276] on link "Всі клієнти" at bounding box center [82, 291] width 150 height 30
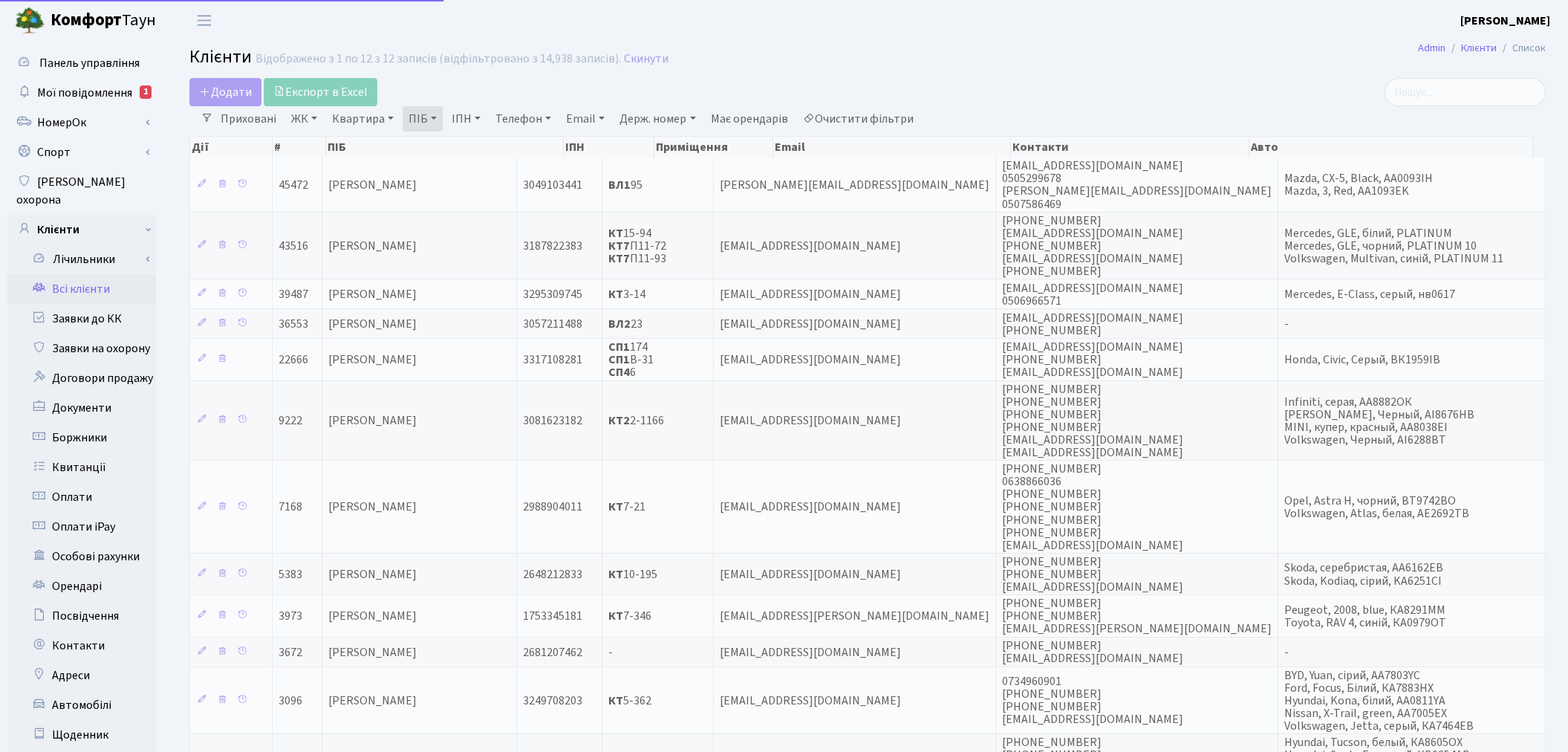
select select "25"
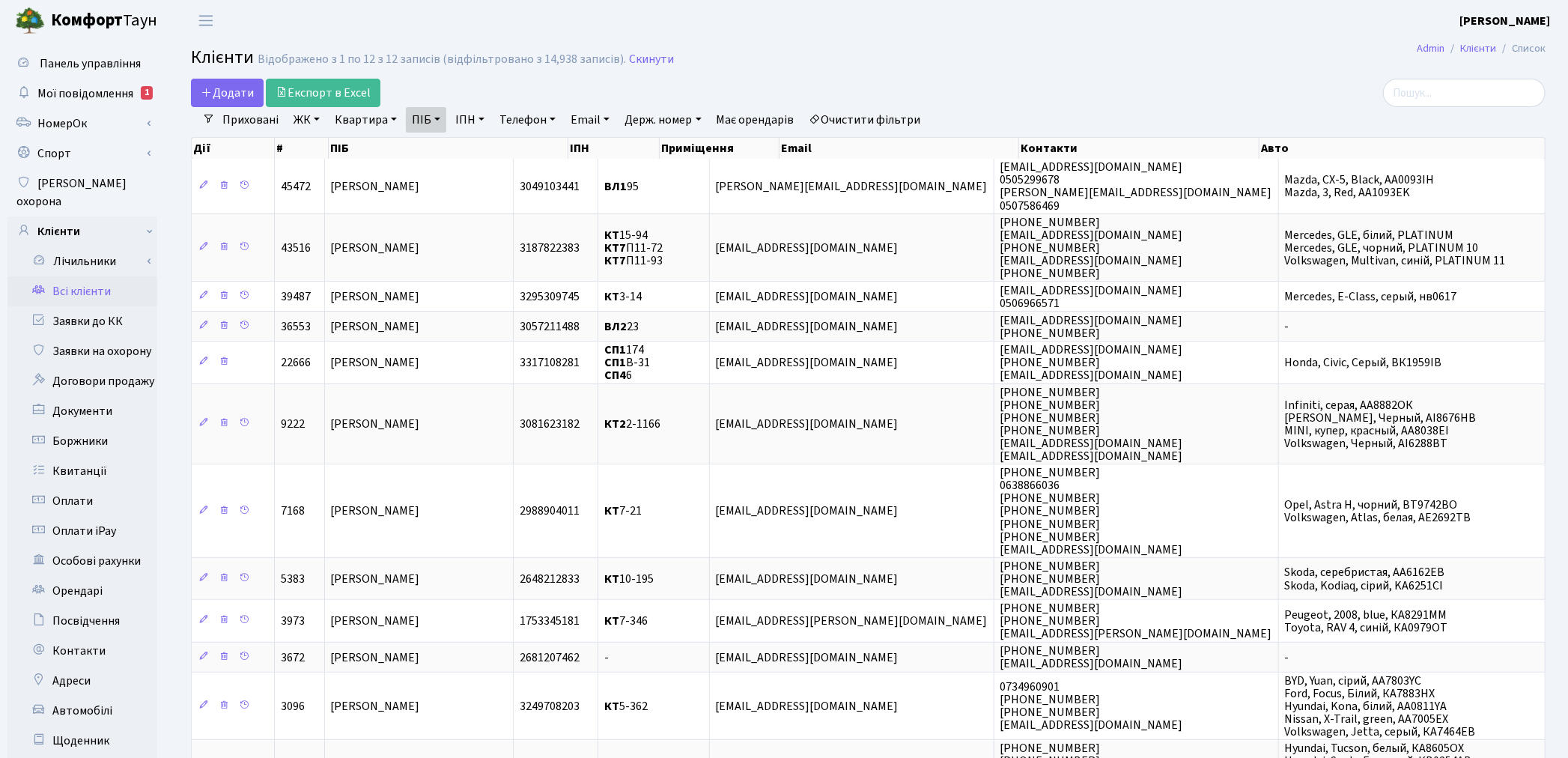
click at [906, 111] on link "Очистити фільтри" at bounding box center [864, 119] width 123 height 26
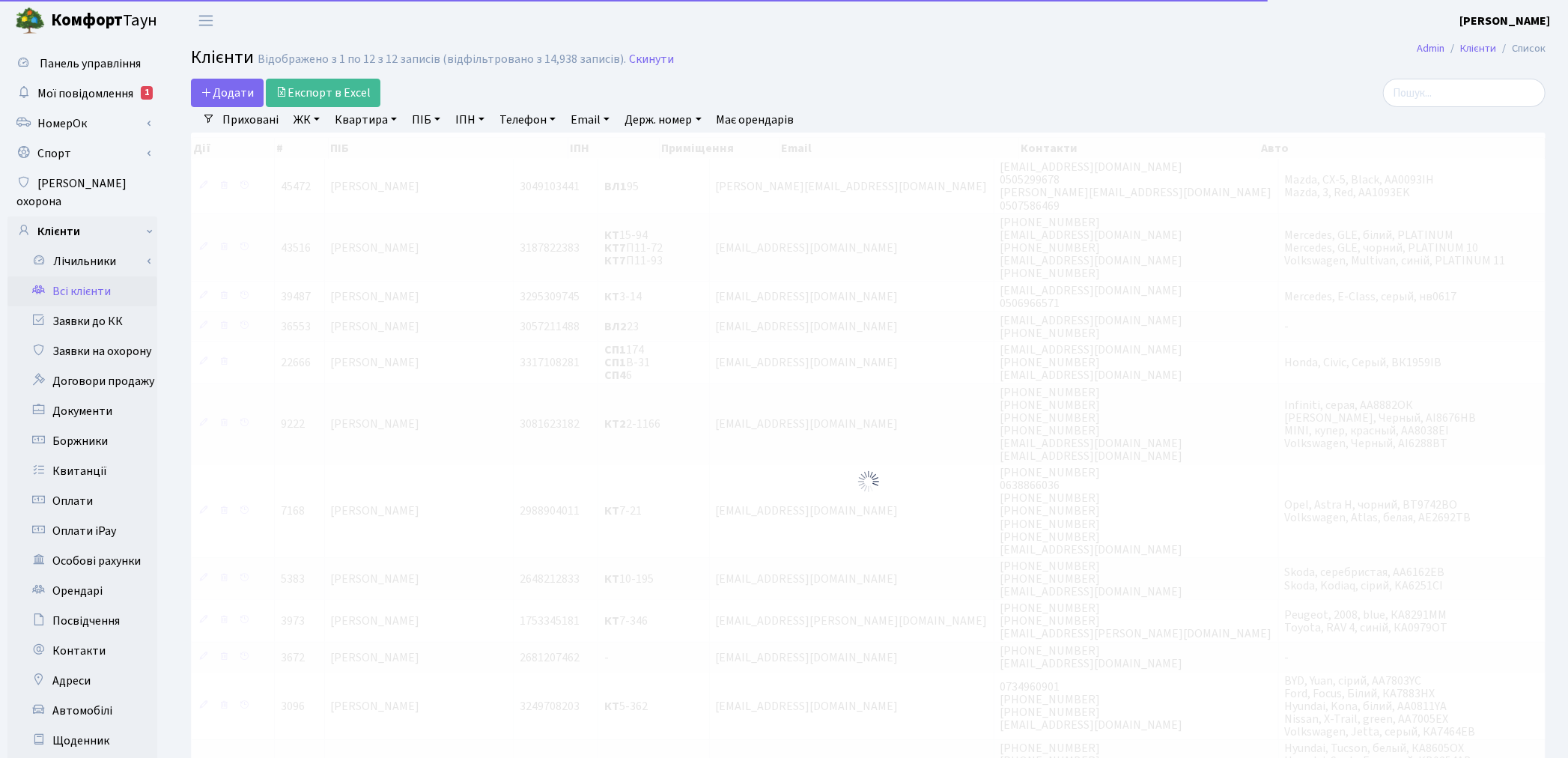
click at [363, 113] on link "Квартира" at bounding box center [366, 119] width 74 height 26
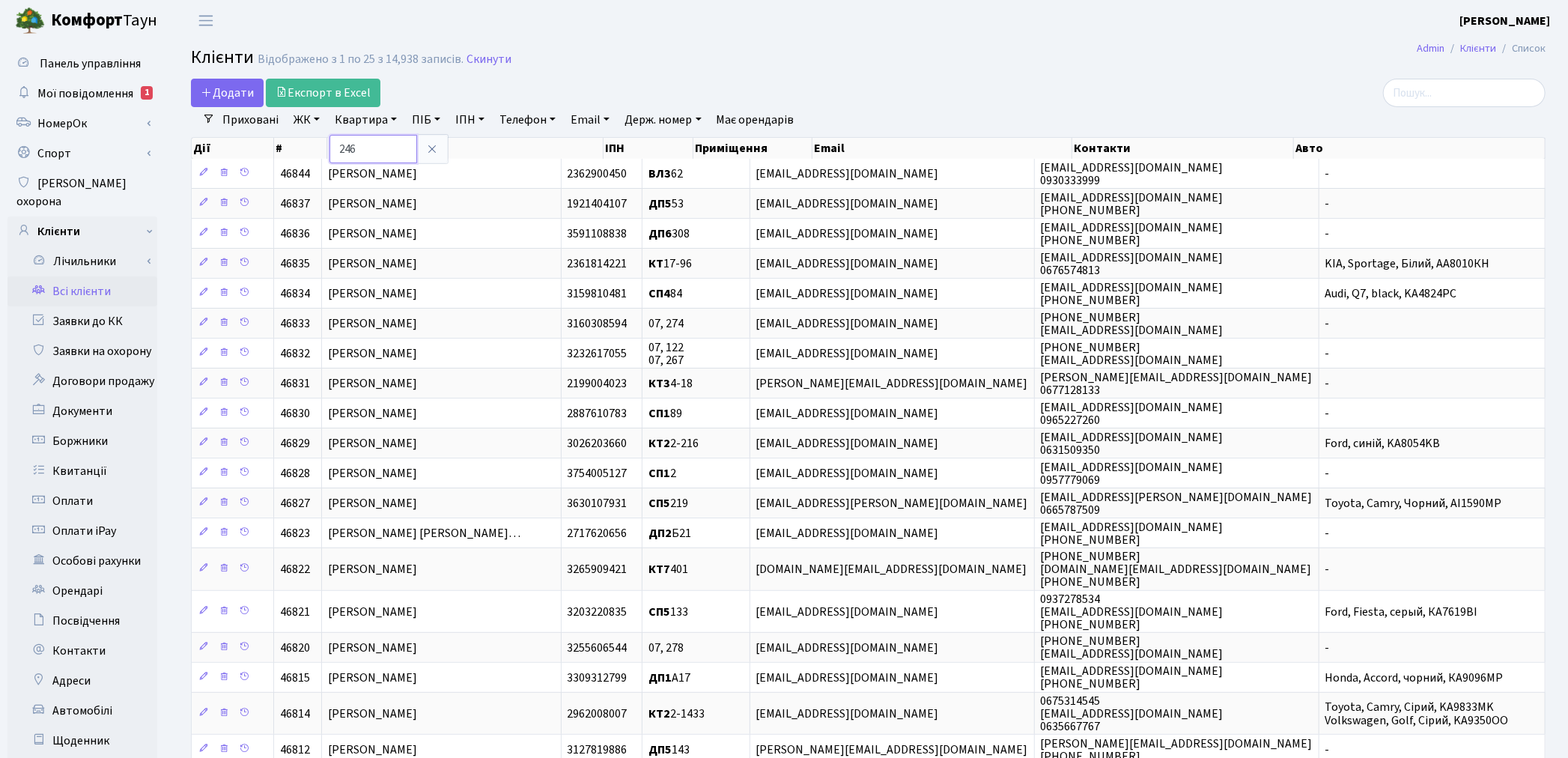
type input "246"
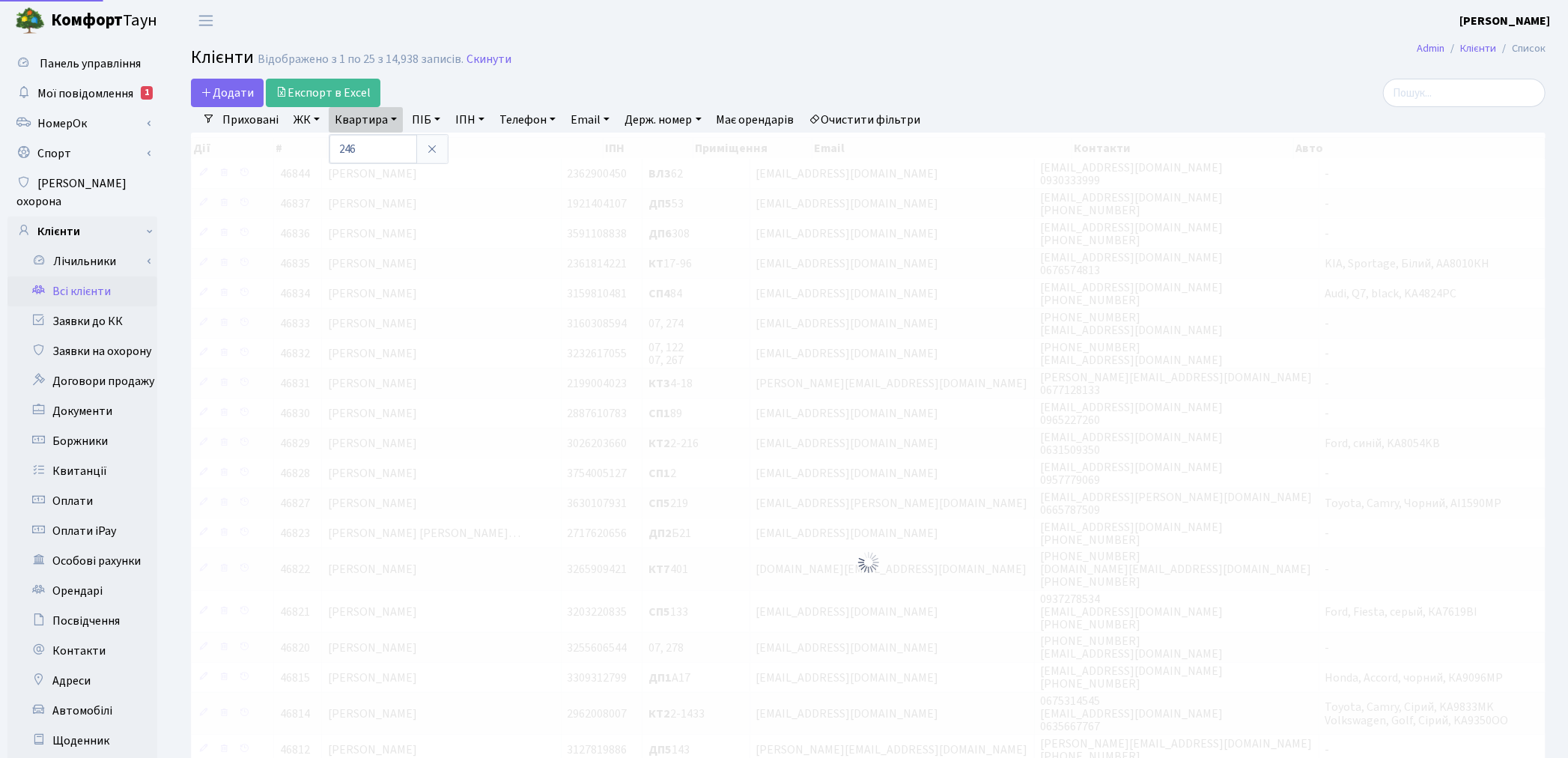
click at [314, 116] on link "ЖК" at bounding box center [307, 119] width 38 height 26
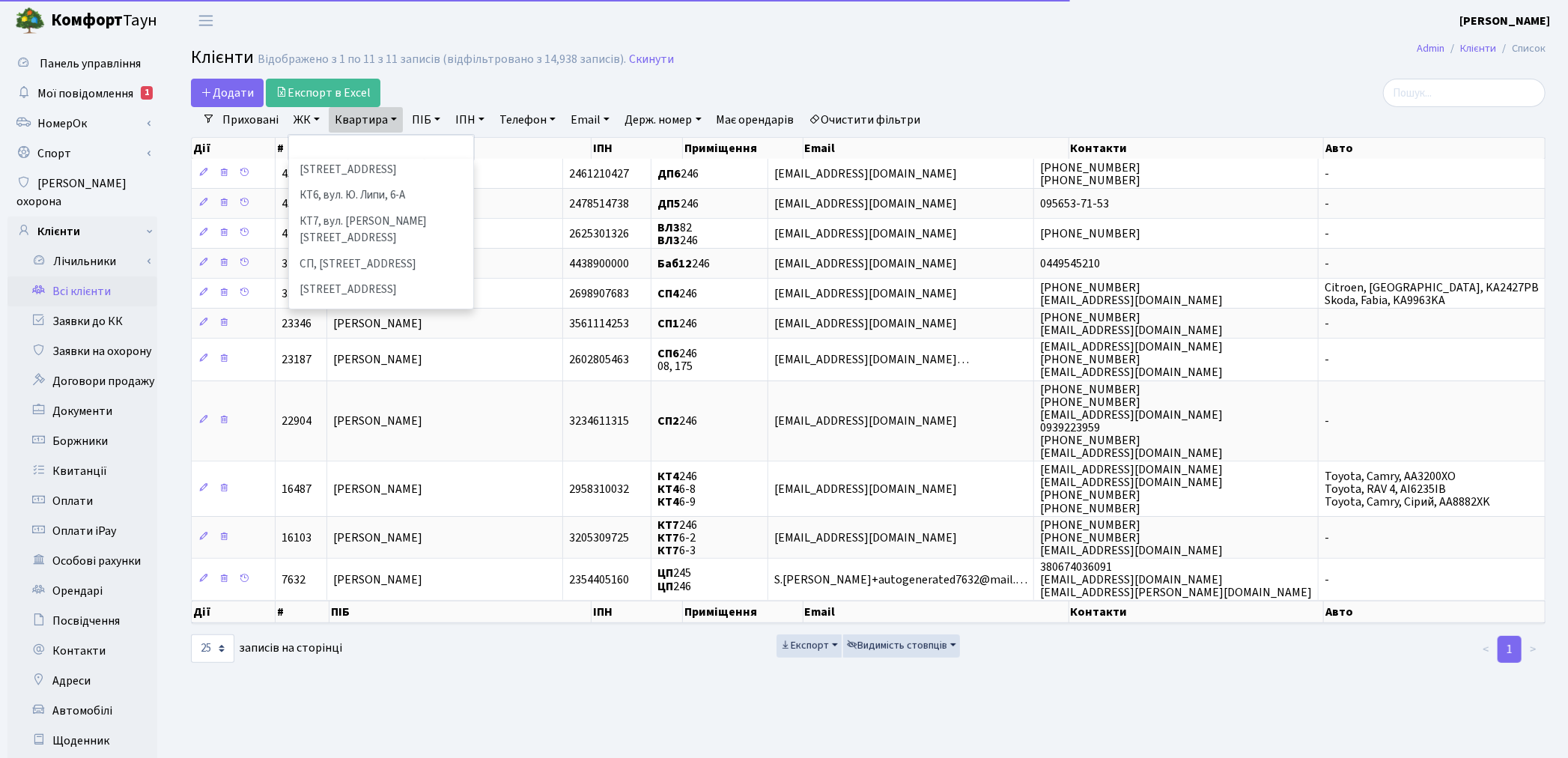
scroll to position [166, 0]
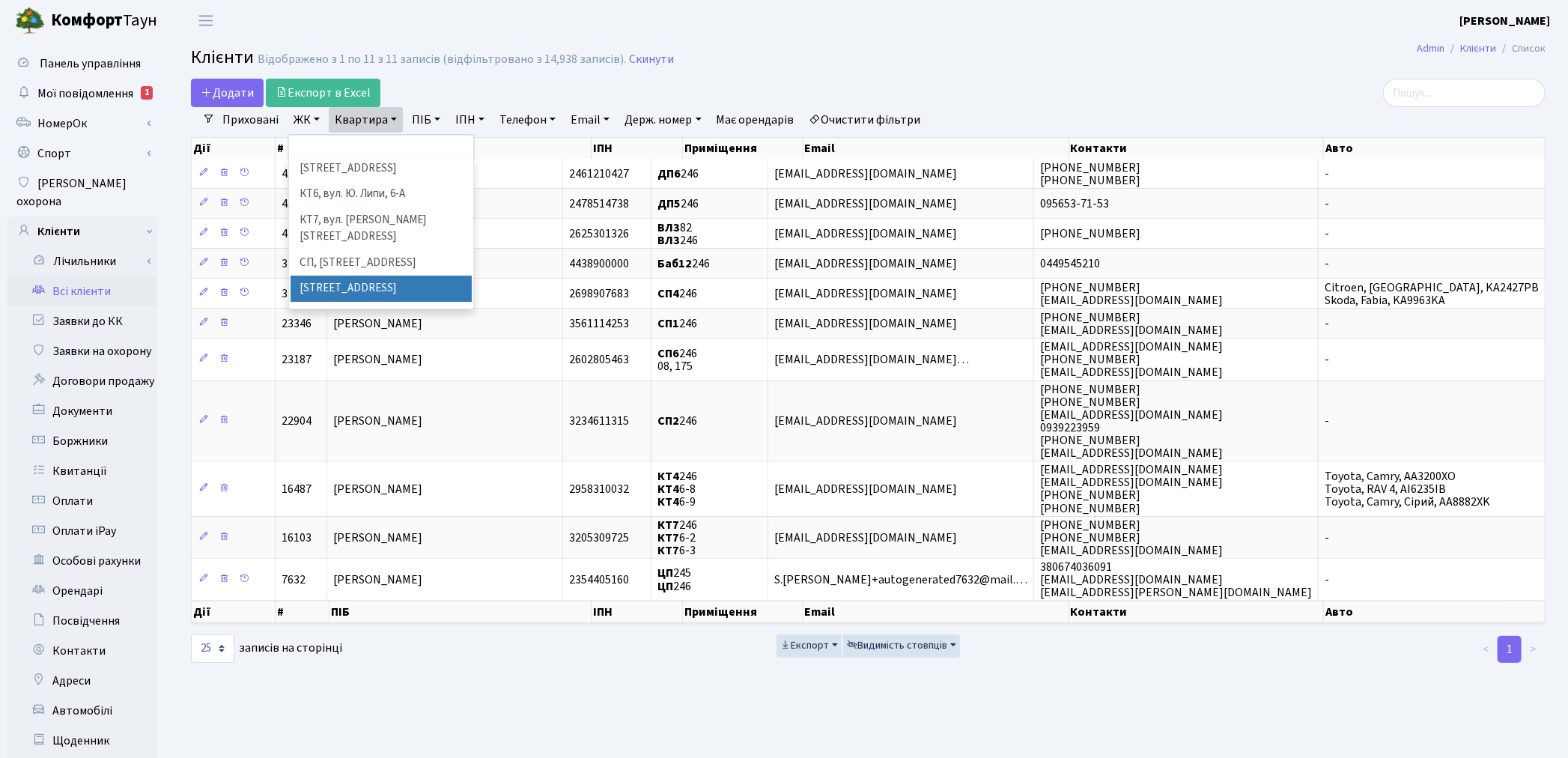
click at [362, 276] on li "СП1, Столичне шосе, 1" at bounding box center [380, 289] width 181 height 26
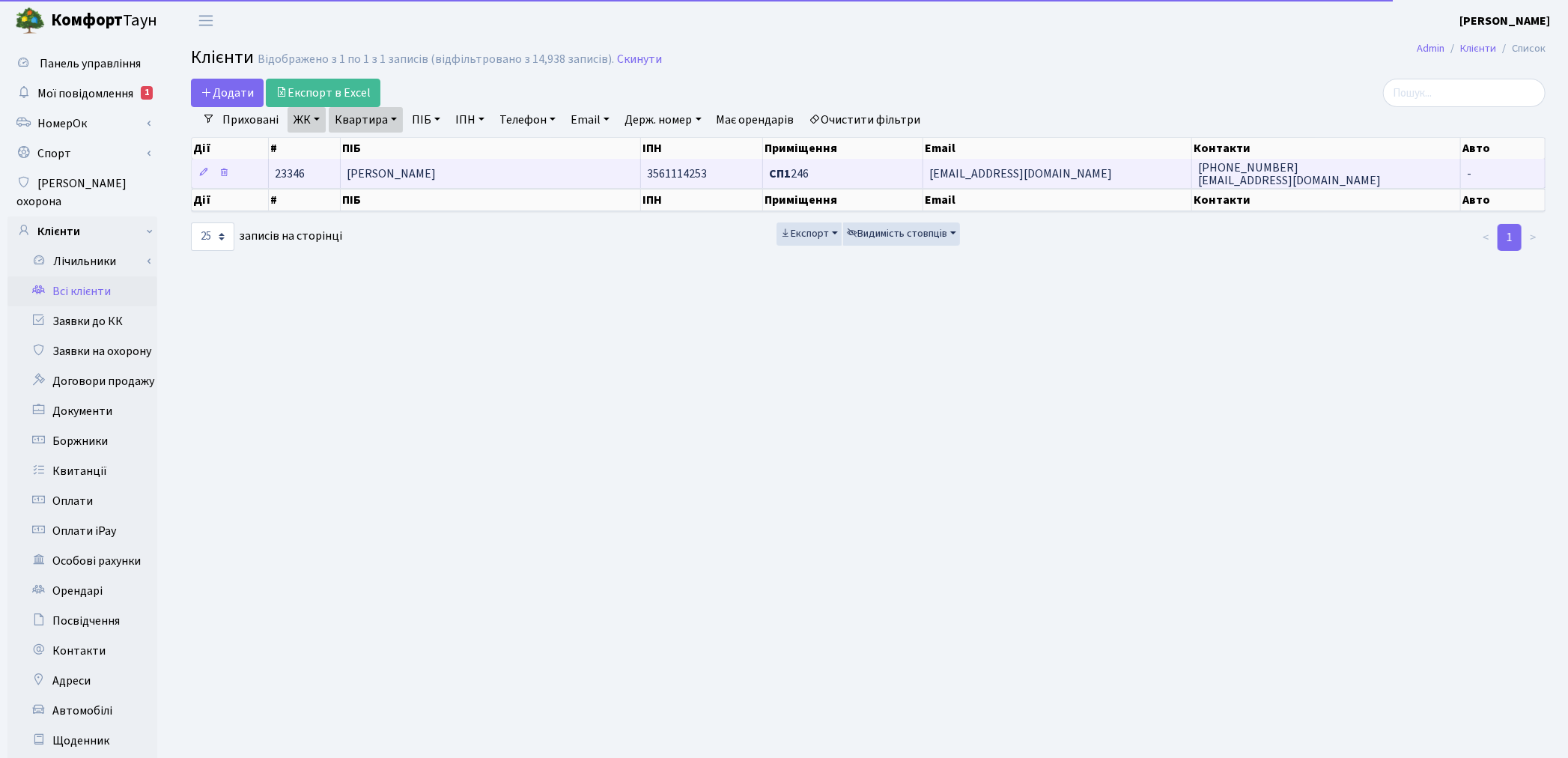
click at [436, 177] on span "[PERSON_NAME]" at bounding box center [391, 174] width 89 height 17
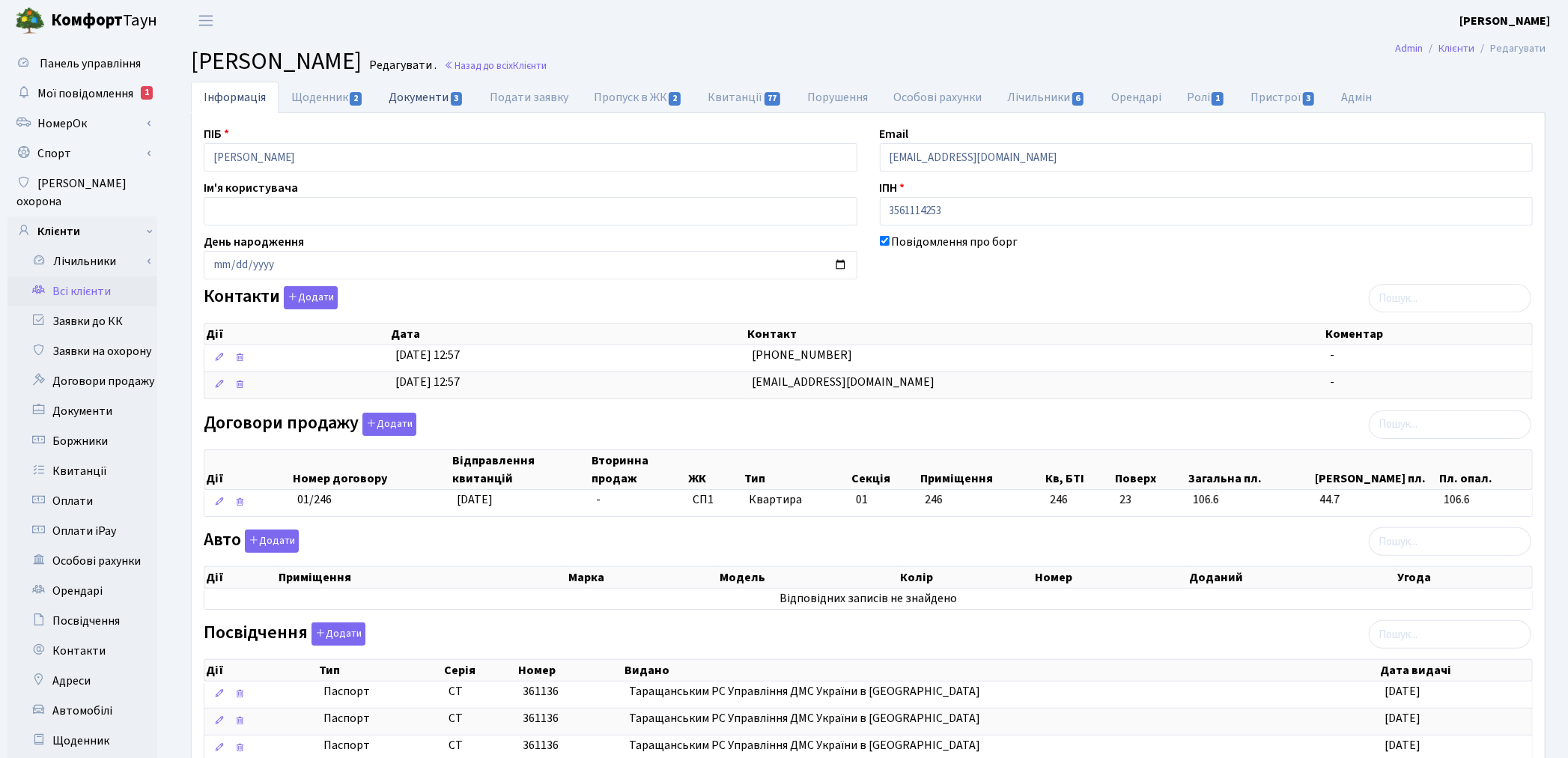
click at [413, 94] on link "Документи 3" at bounding box center [425, 97] width 100 height 31
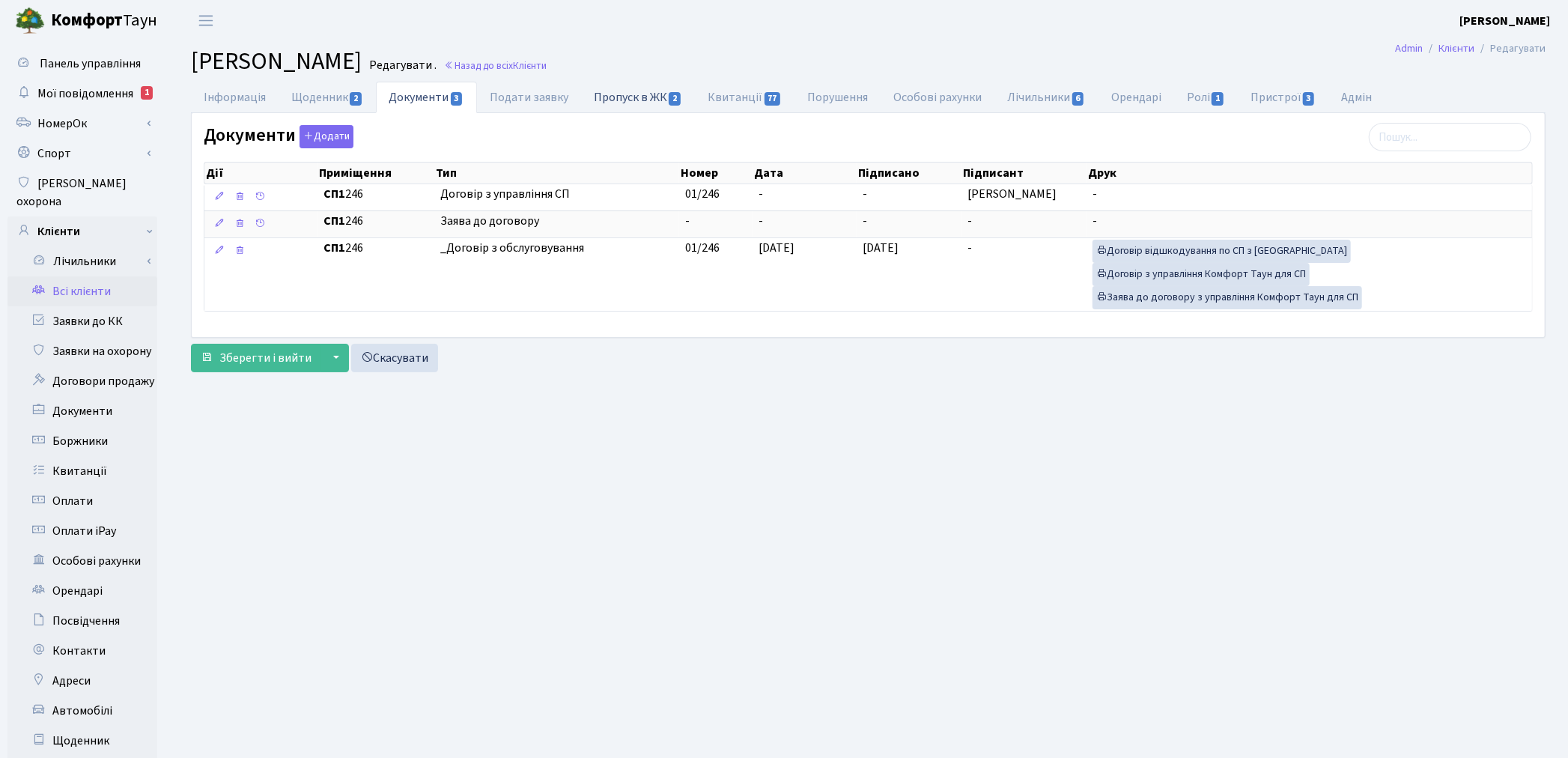
click at [653, 105] on link "Пропуск в ЖК 2" at bounding box center [638, 97] width 114 height 31
select select "25"
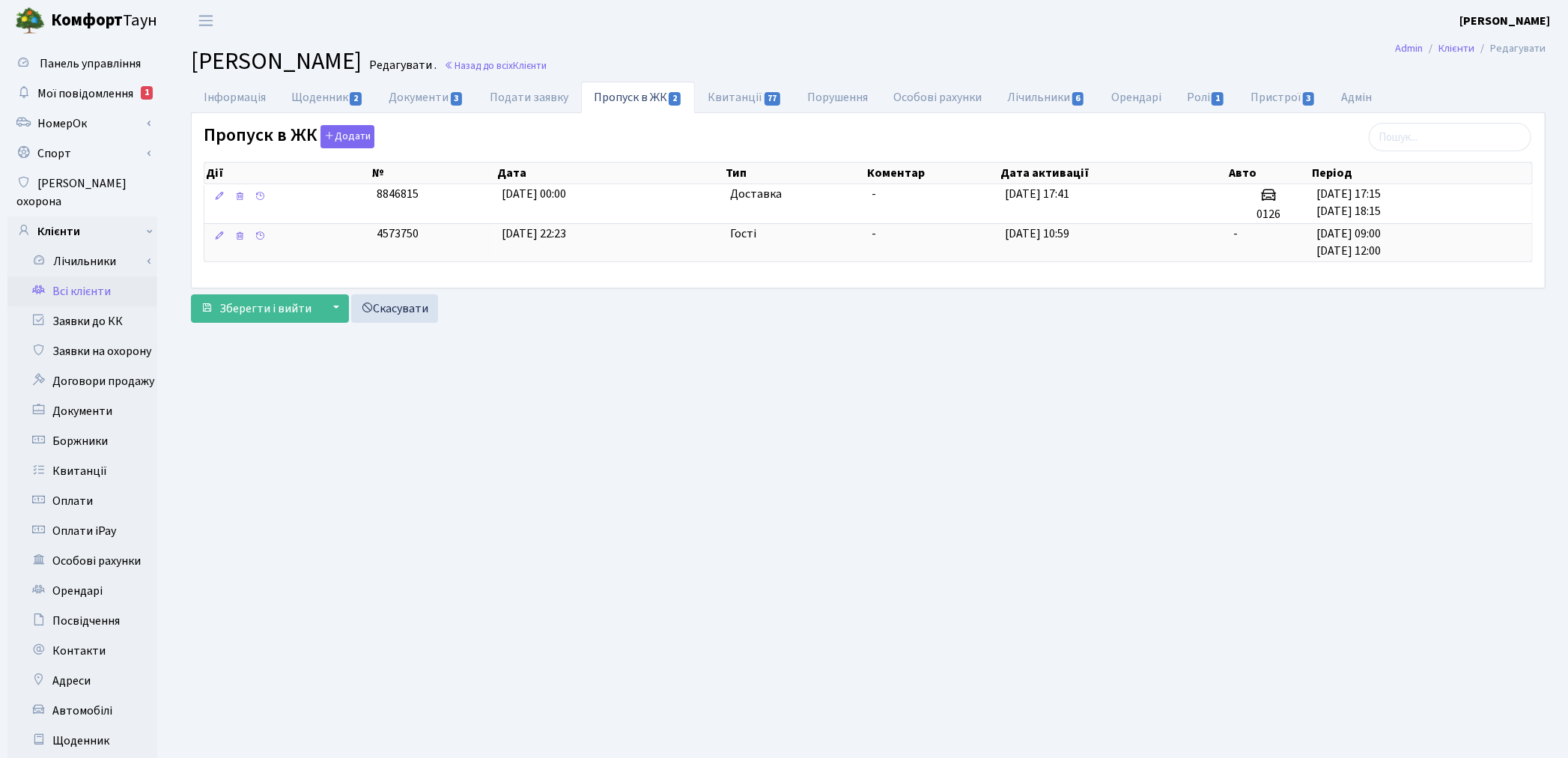
click at [203, 445] on main "Admin Клієнти Редагувати Клієнт Цимбаленко Іван Миколайович Редагувати . Назад …" at bounding box center [868, 477] width 1399 height 872
click at [212, 107] on link "Інформація" at bounding box center [235, 97] width 88 height 31
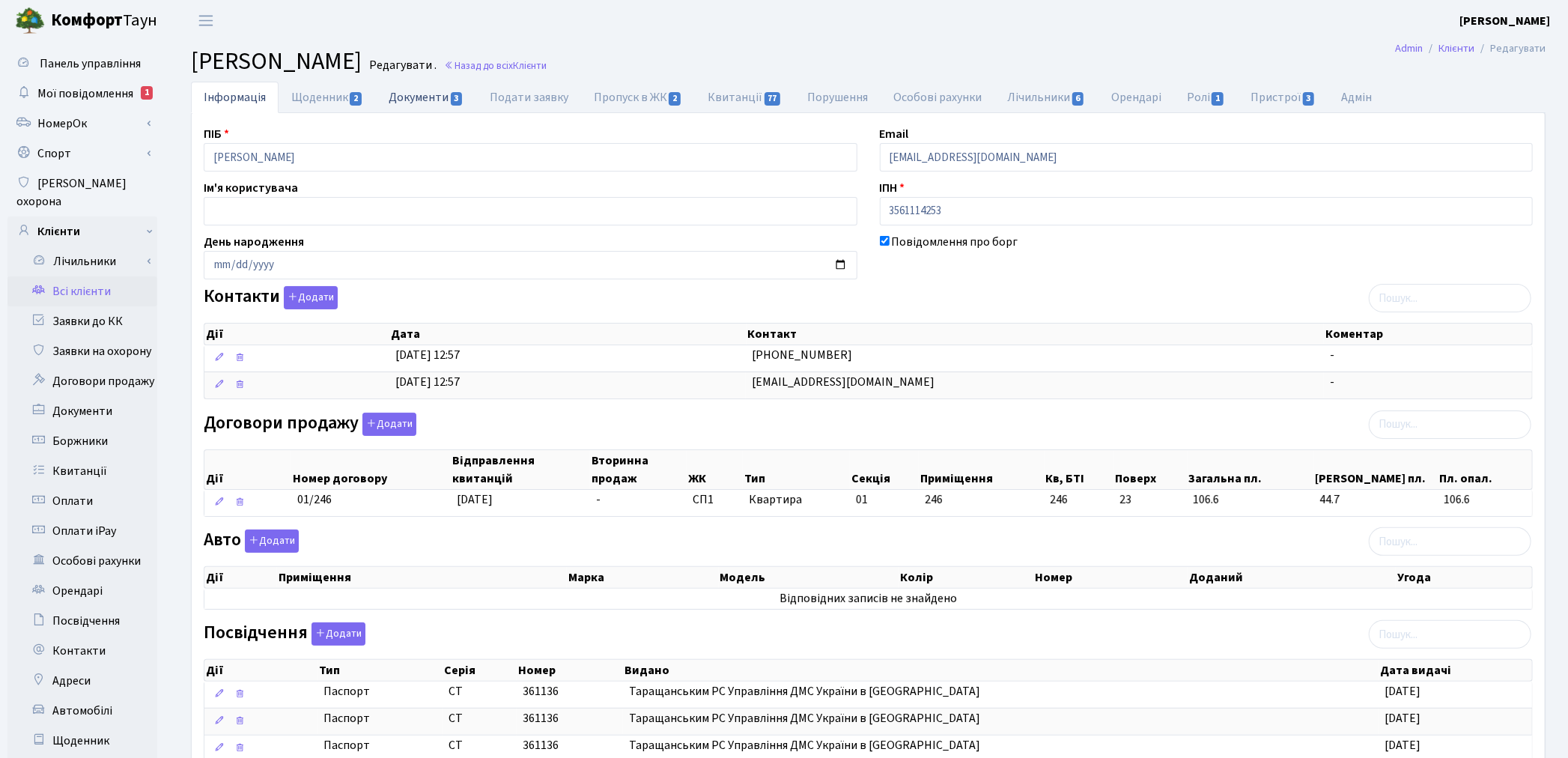
click at [420, 91] on link "Документи 3" at bounding box center [425, 97] width 100 height 31
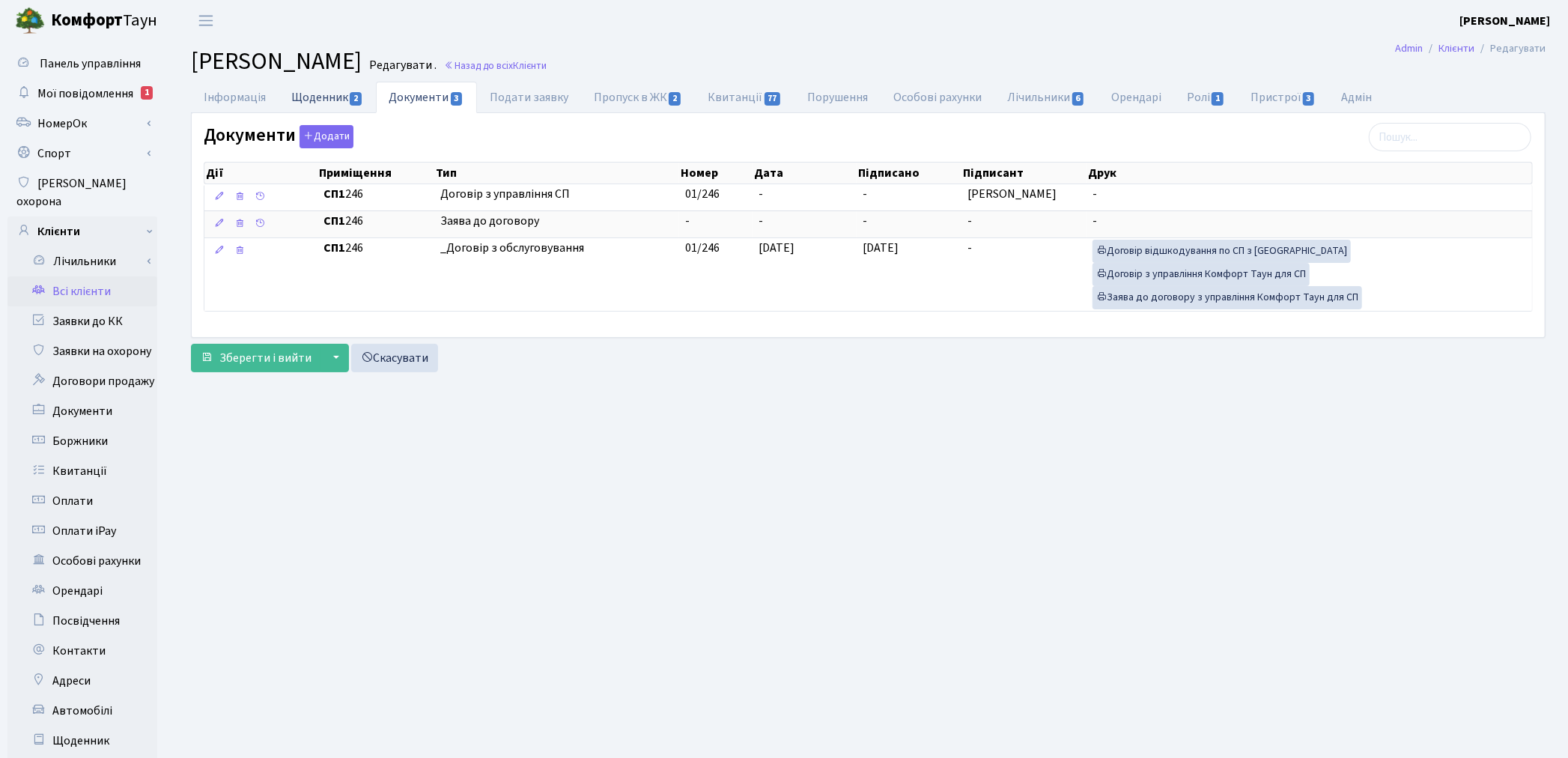
click at [310, 93] on link "Щоденник 2" at bounding box center [327, 97] width 98 height 31
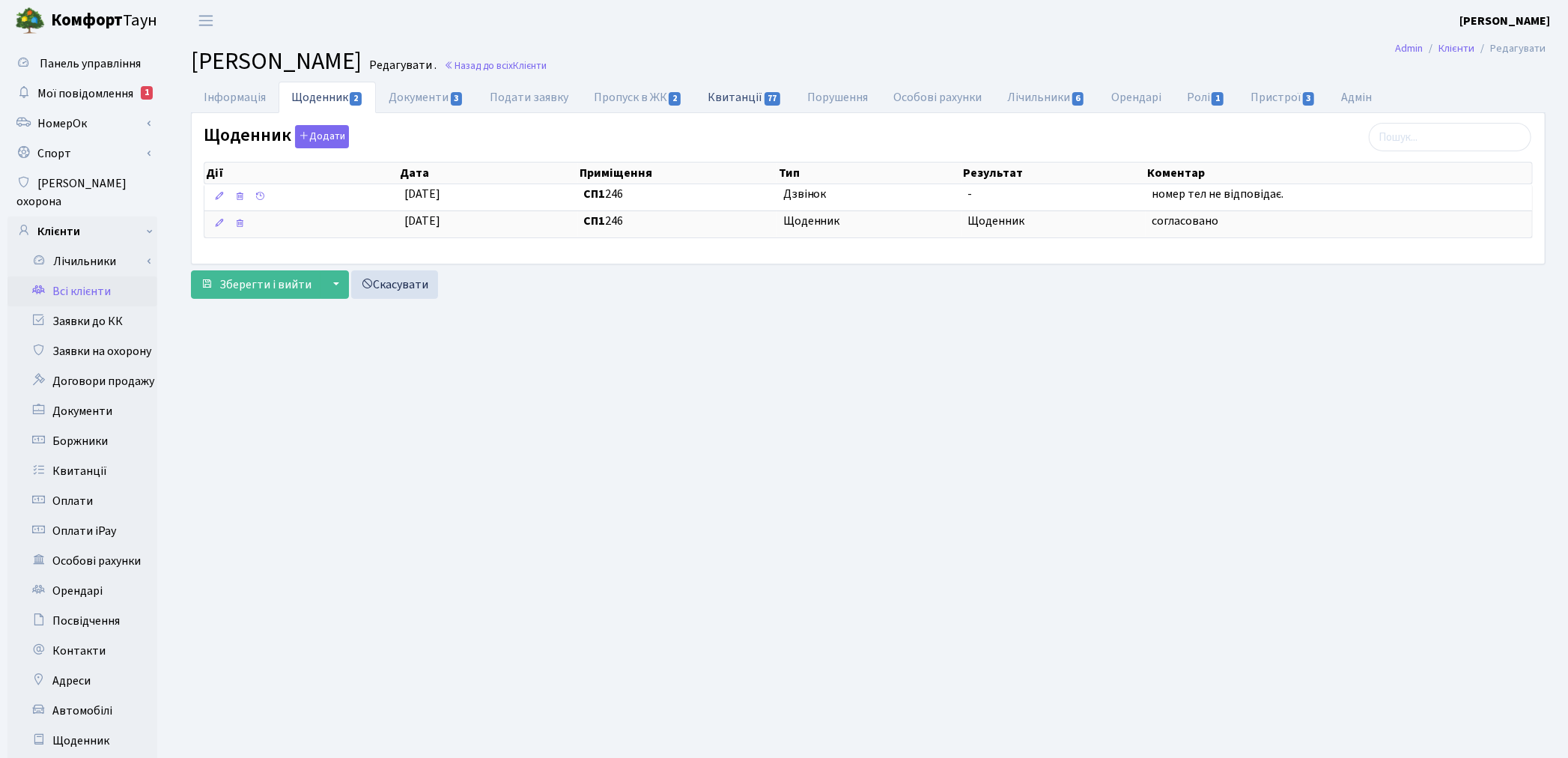
click at [751, 100] on link "Квитанції 77" at bounding box center [744, 97] width 99 height 31
select select "25"
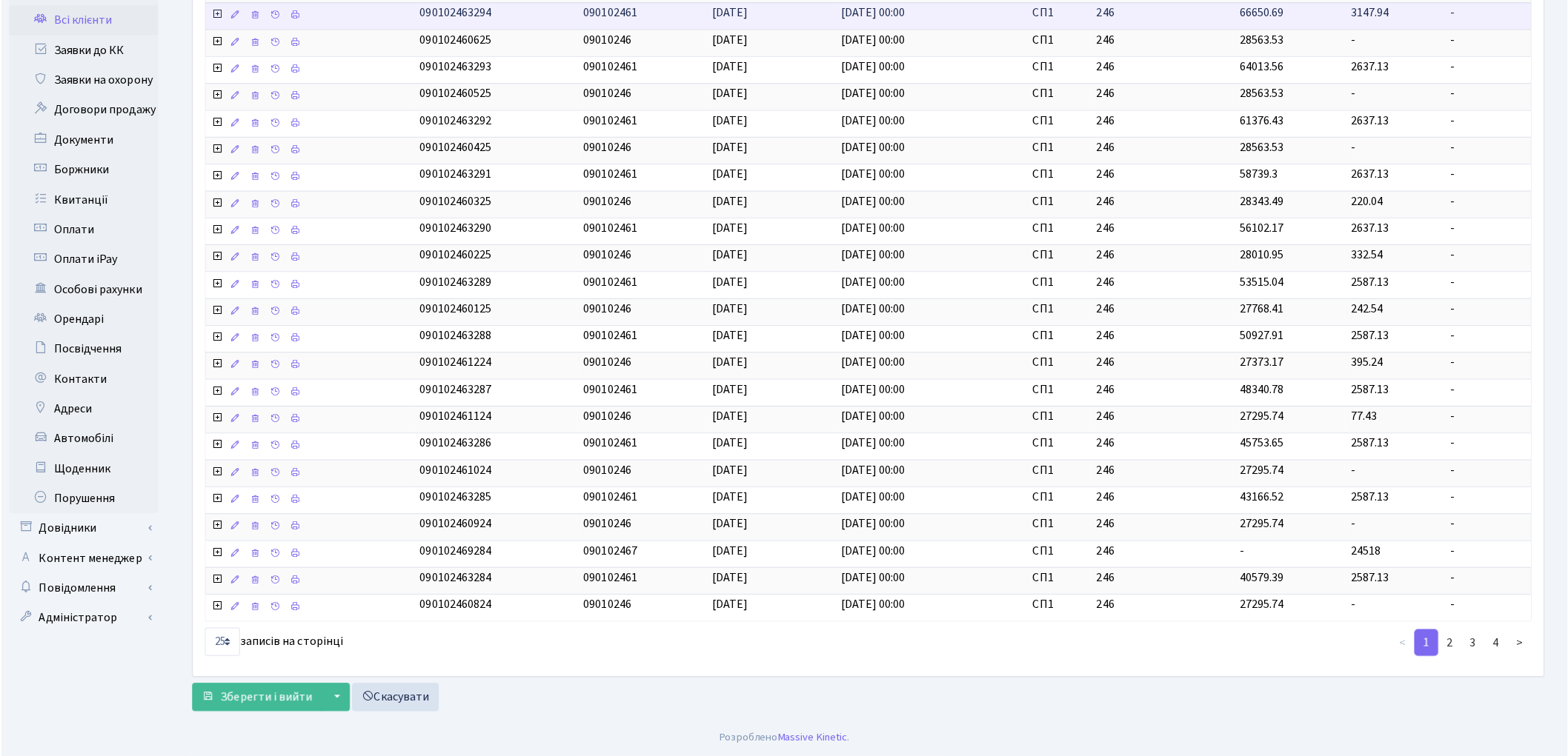
scroll to position [268, 0]
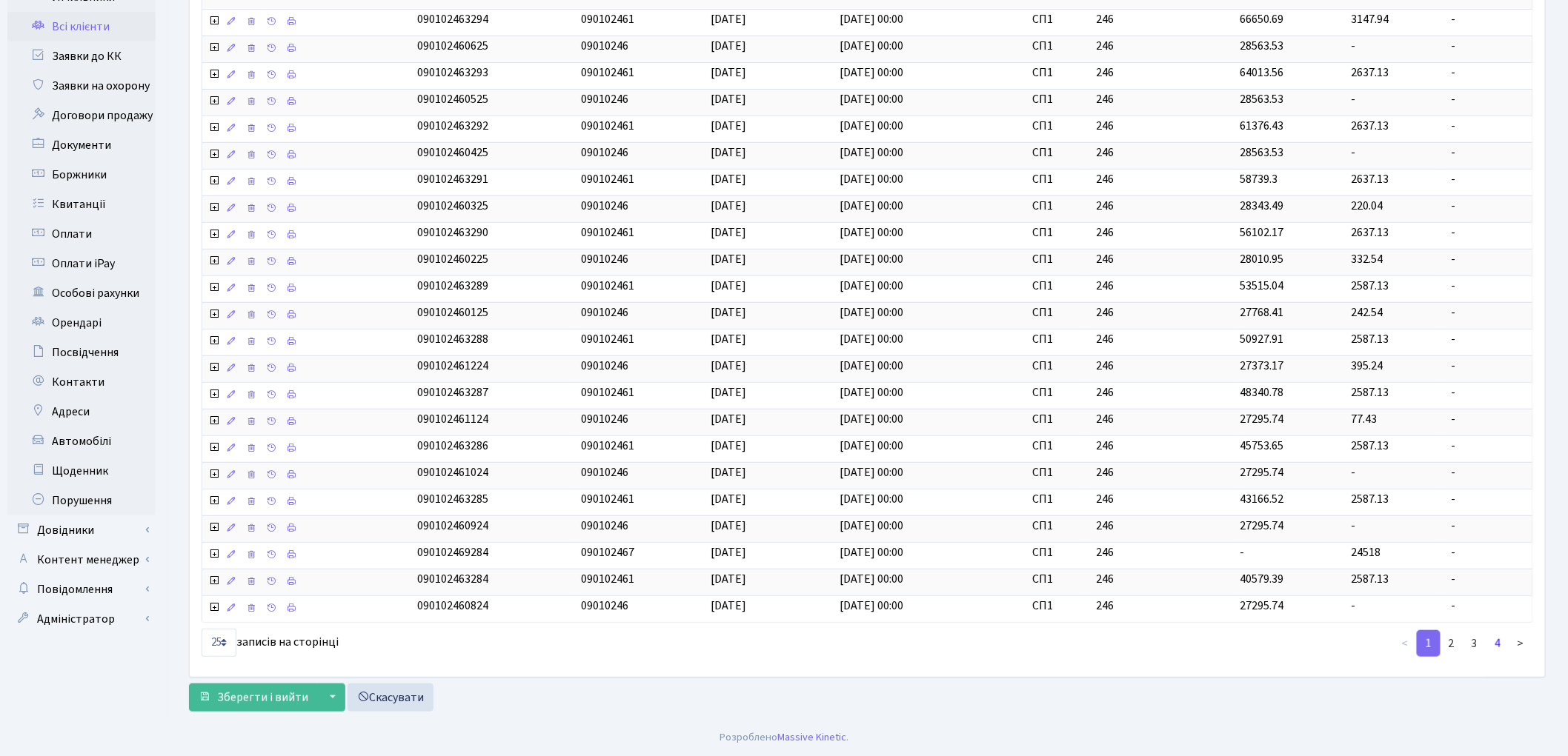
click at [1501, 642] on link "4" at bounding box center [1497, 643] width 24 height 27
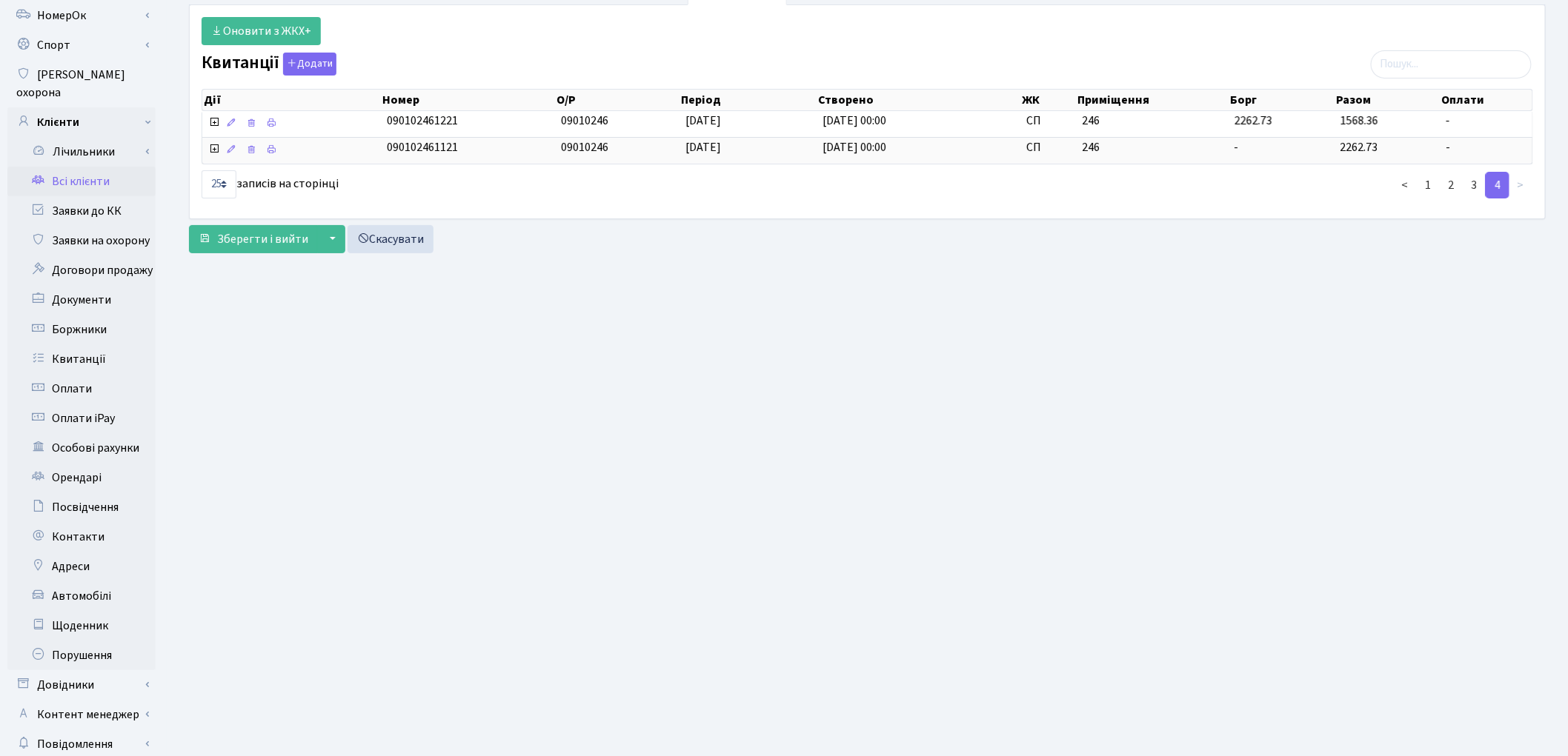
scroll to position [0, 0]
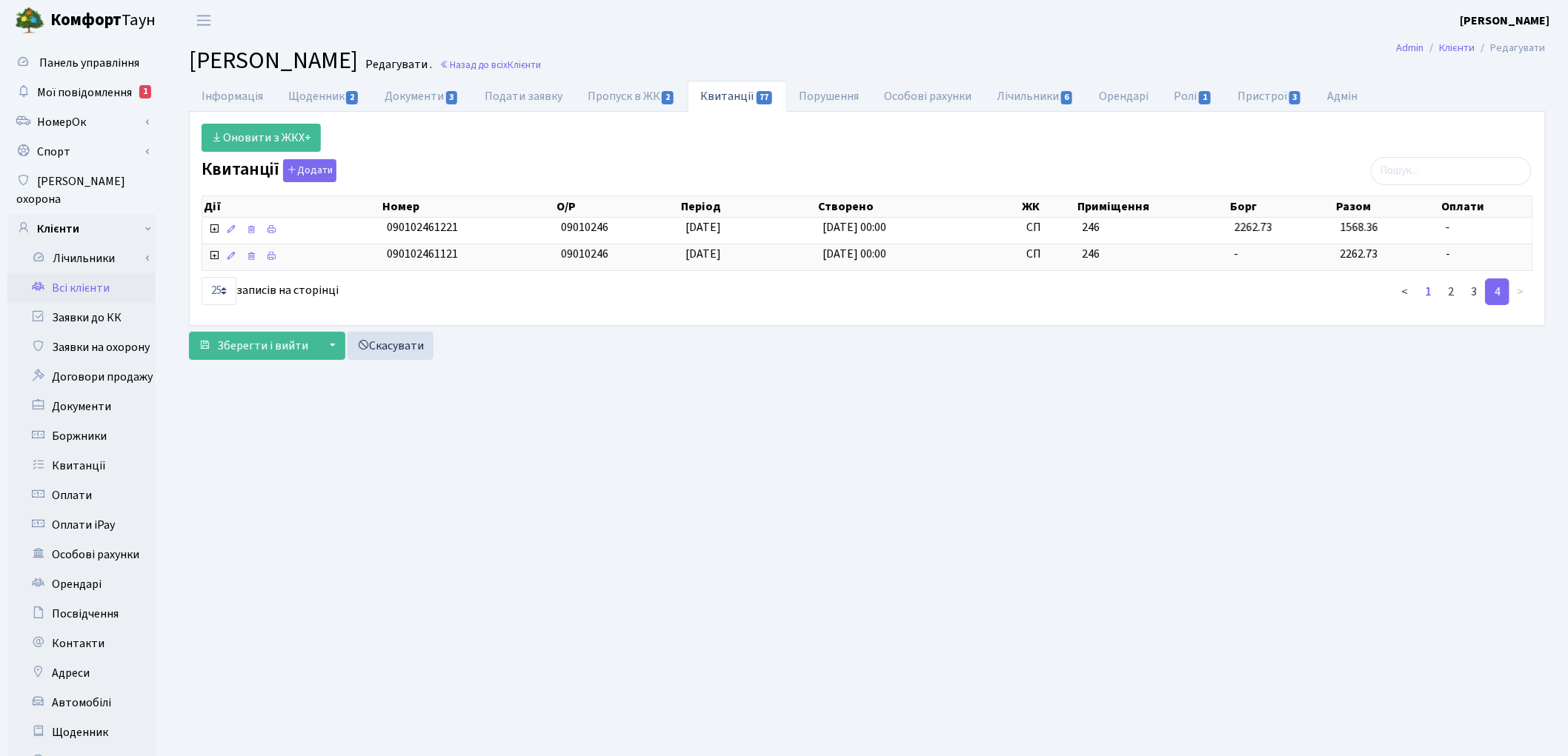
click at [1425, 291] on link "1" at bounding box center [1428, 291] width 24 height 27
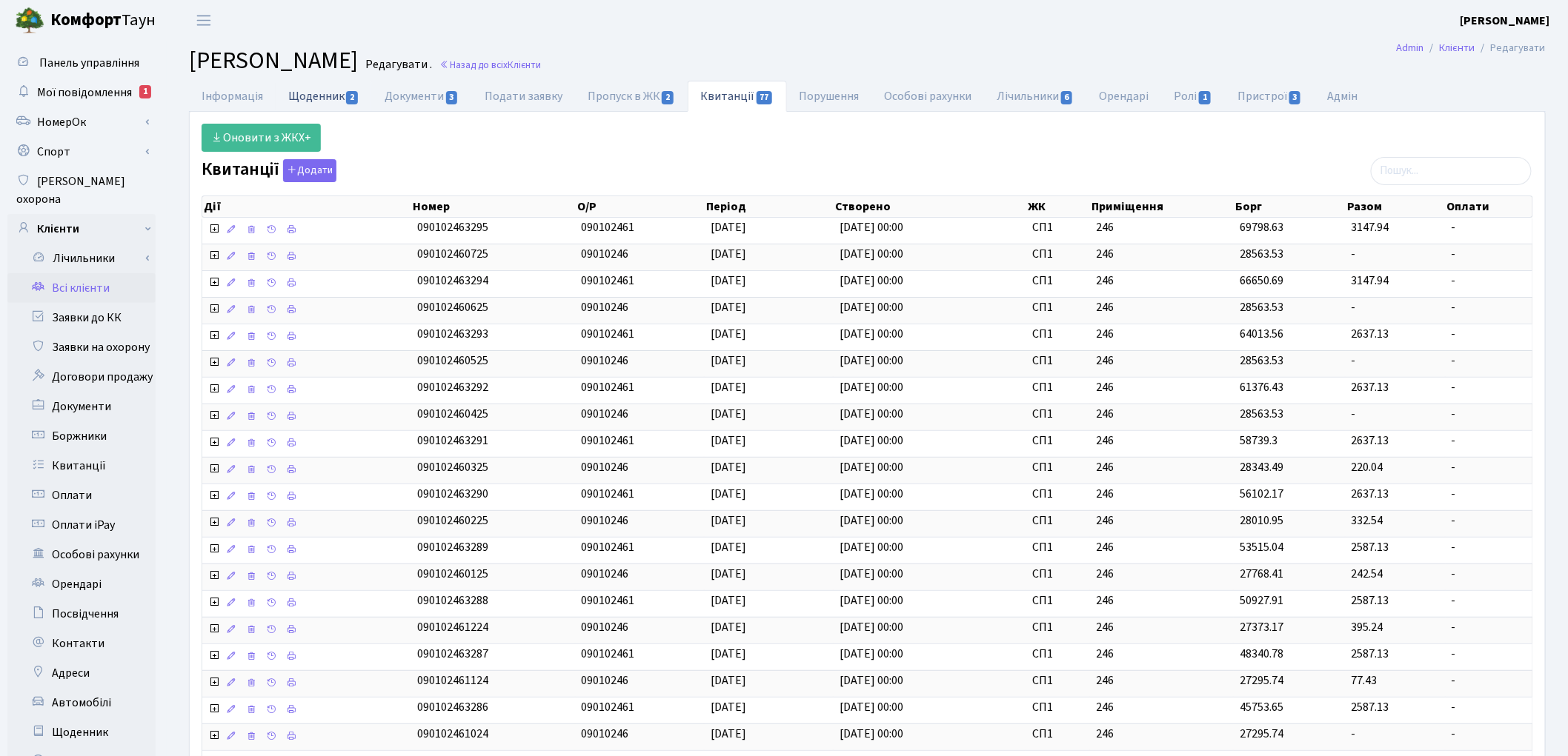
click at [305, 94] on link "Щоденник 2" at bounding box center [324, 96] width 97 height 30
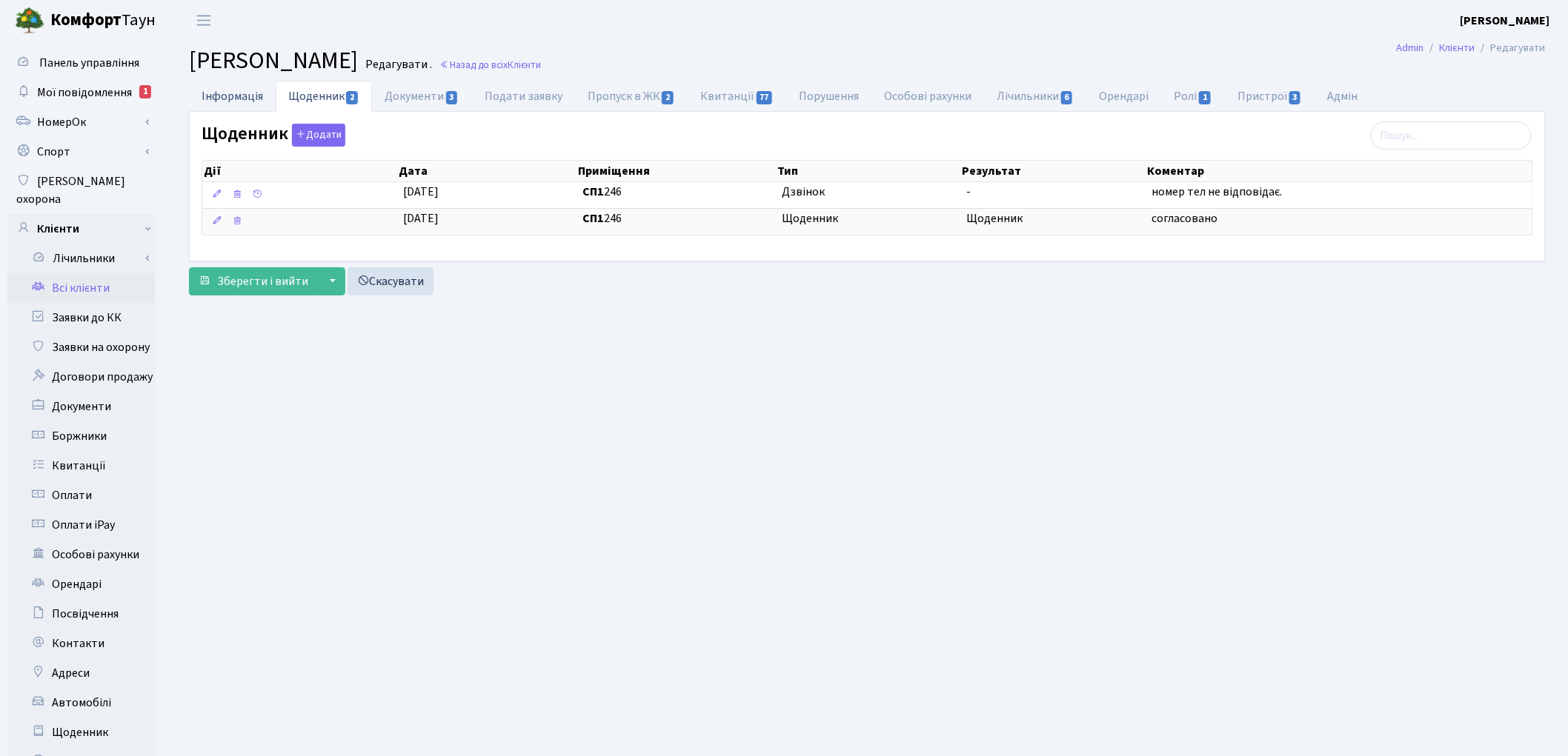
click at [208, 93] on link "Інформація" at bounding box center [232, 96] width 87 height 30
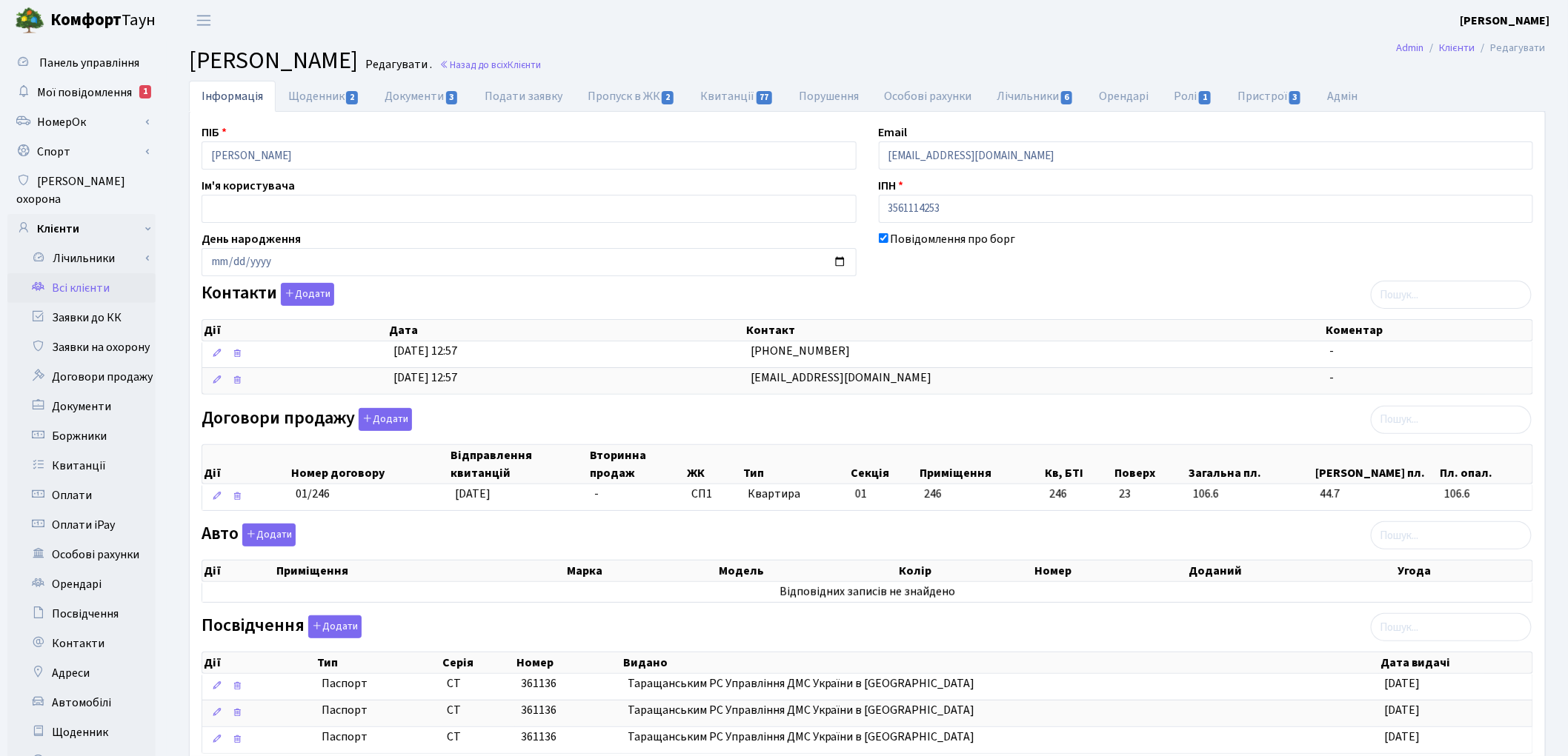
click at [69, 275] on link "Всі клієнти" at bounding box center [81, 288] width 148 height 29
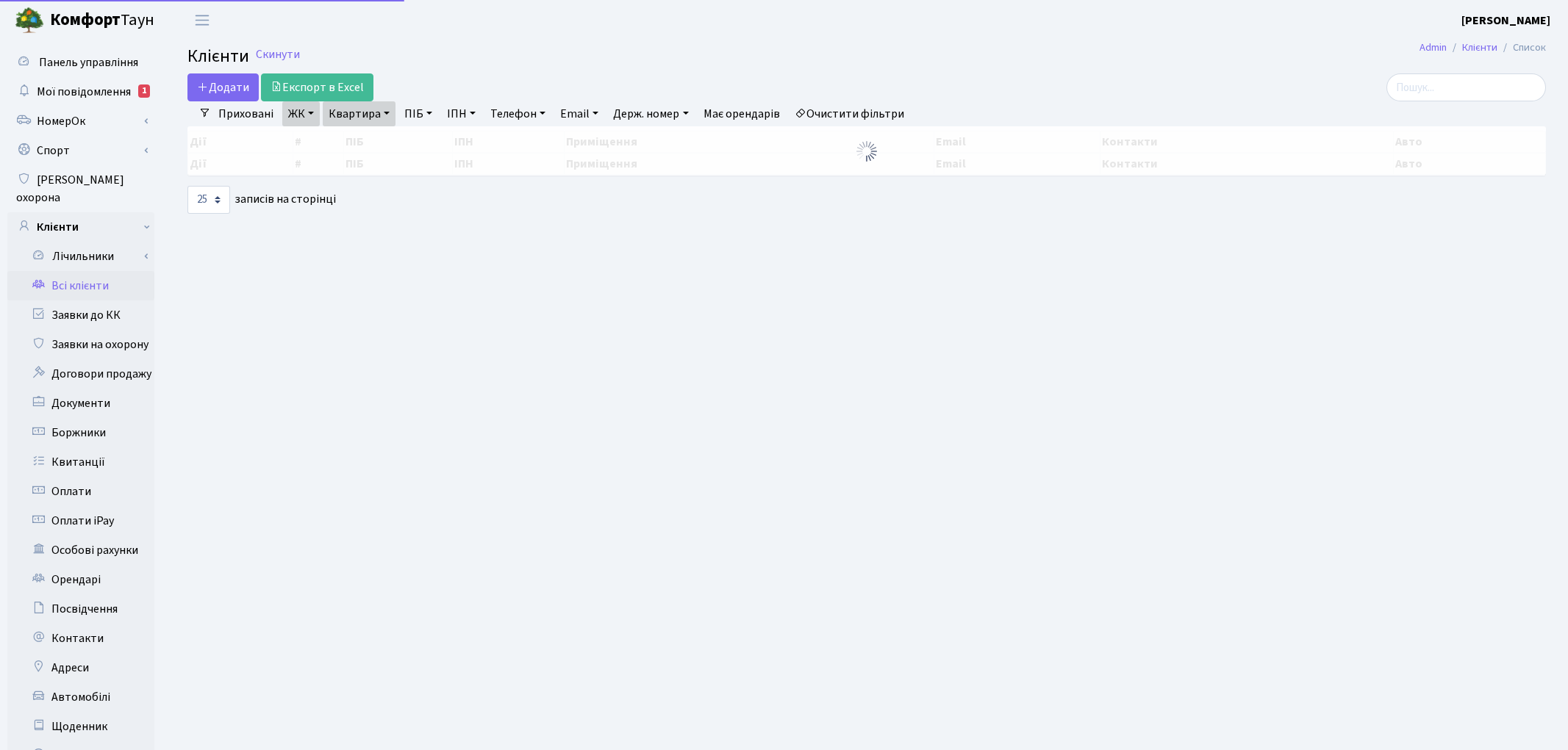
select select "25"
click at [352, 119] on link "Квартира" at bounding box center [359, 114] width 73 height 25
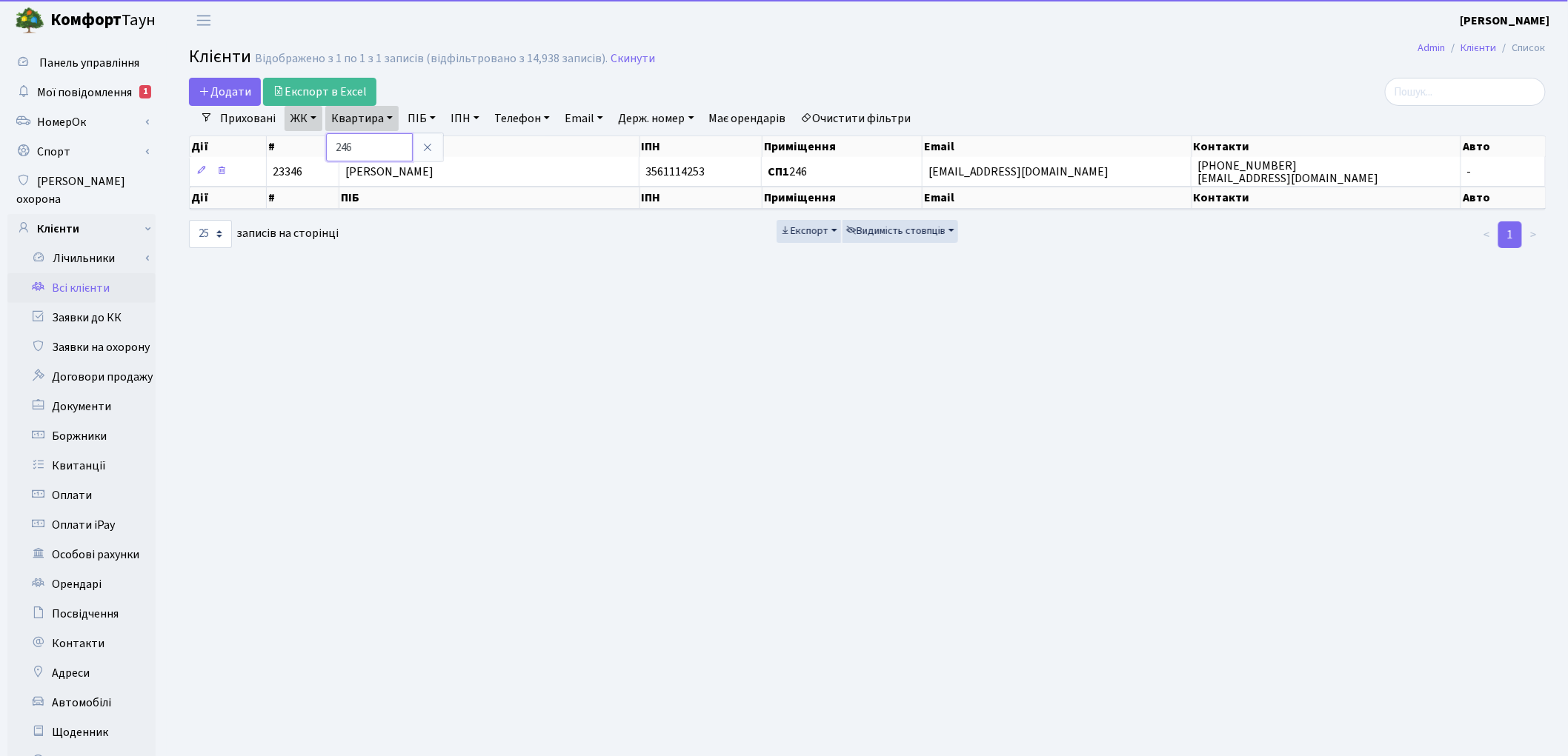
click at [363, 145] on input "246" at bounding box center [369, 147] width 87 height 28
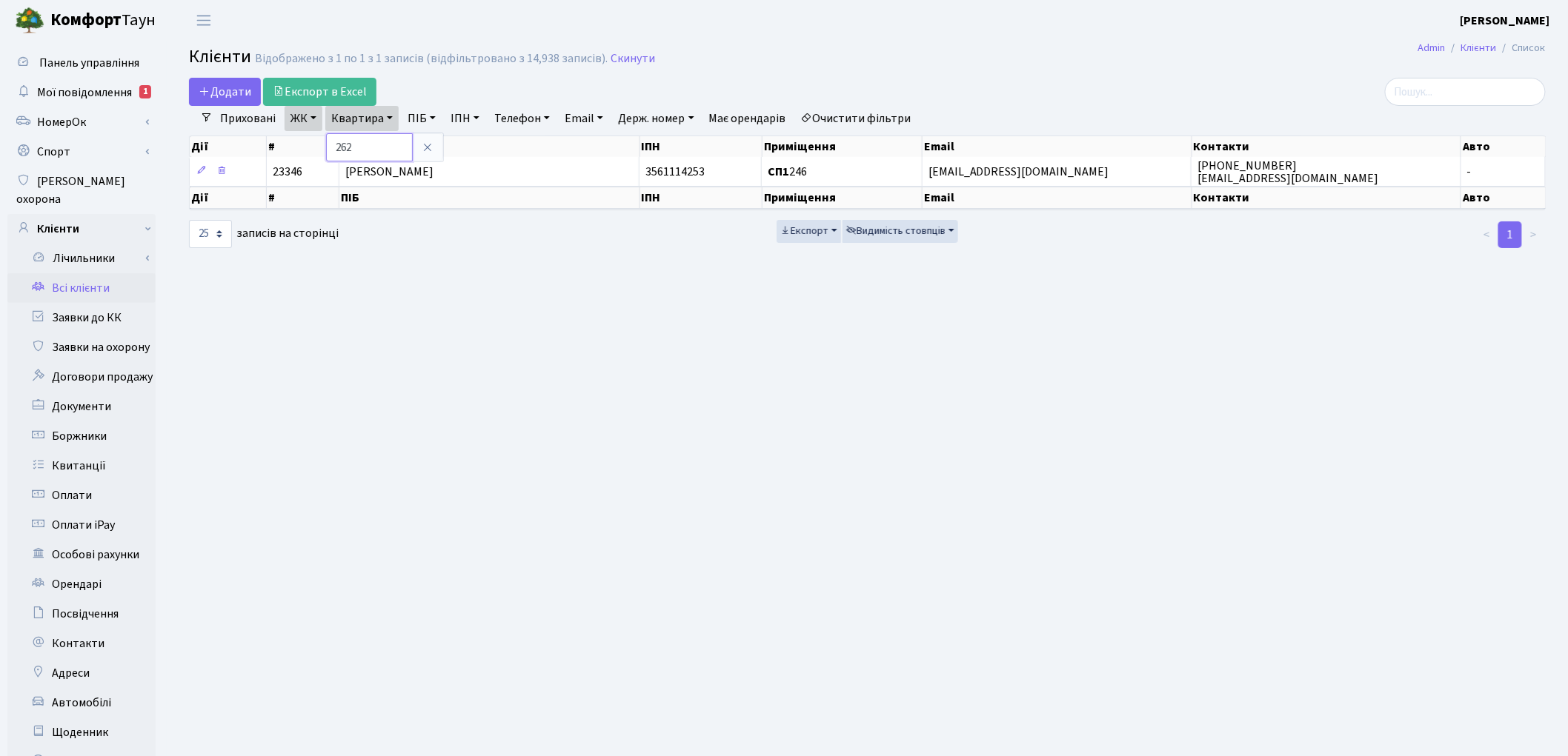
type input "262"
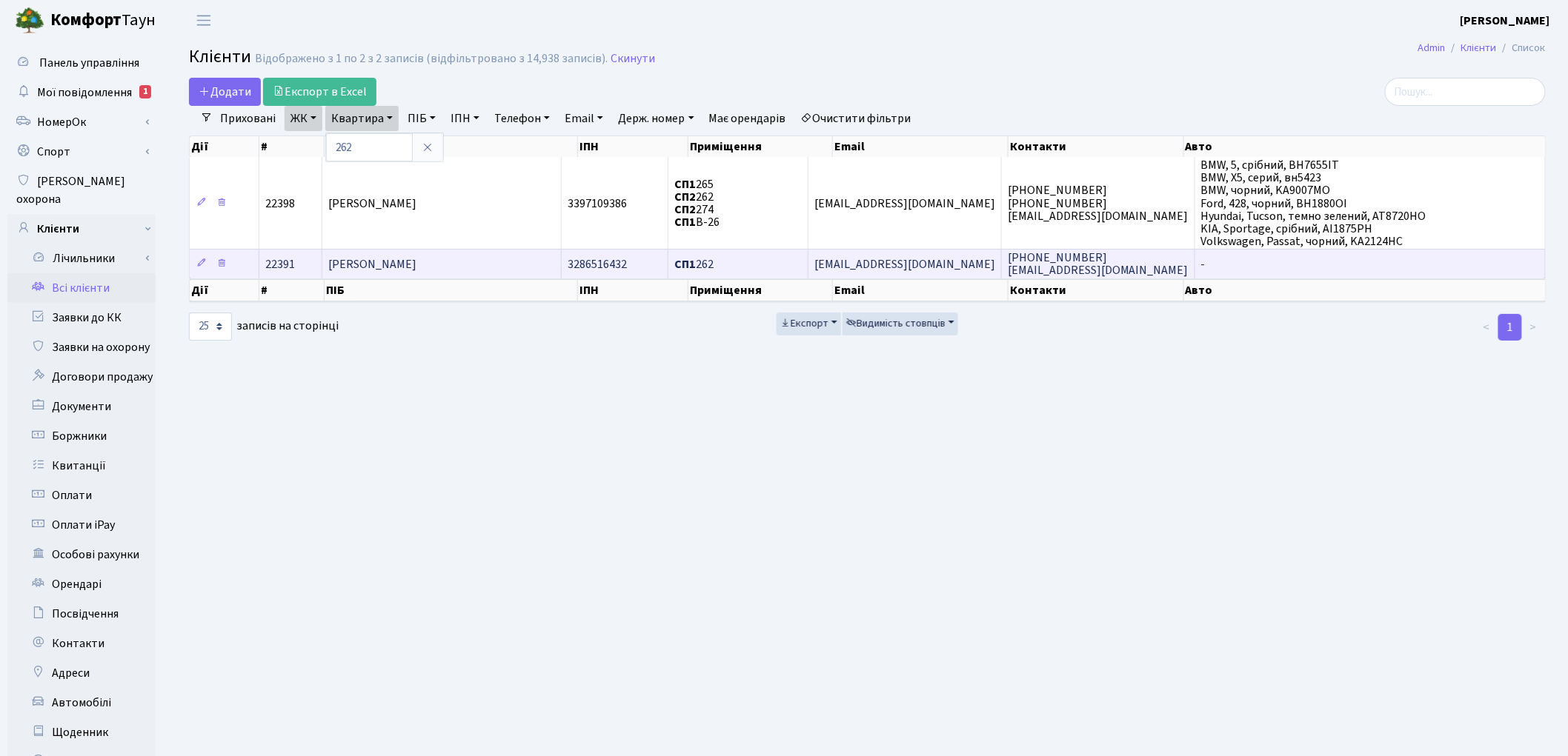
click at [417, 260] on span "[PERSON_NAME]" at bounding box center [372, 264] width 88 height 16
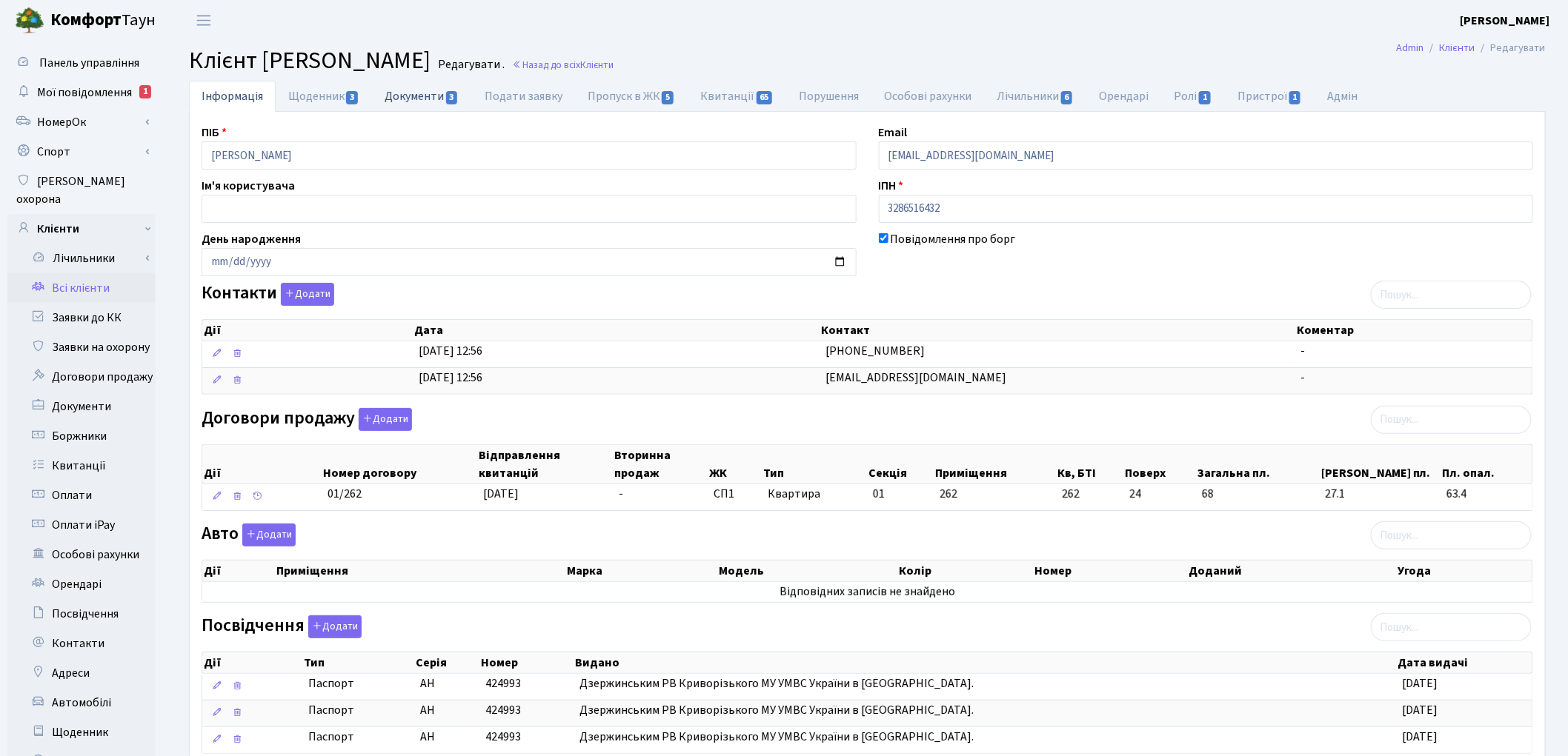
click at [412, 101] on link "Документи 3" at bounding box center [421, 96] width 99 height 30
select select "25"
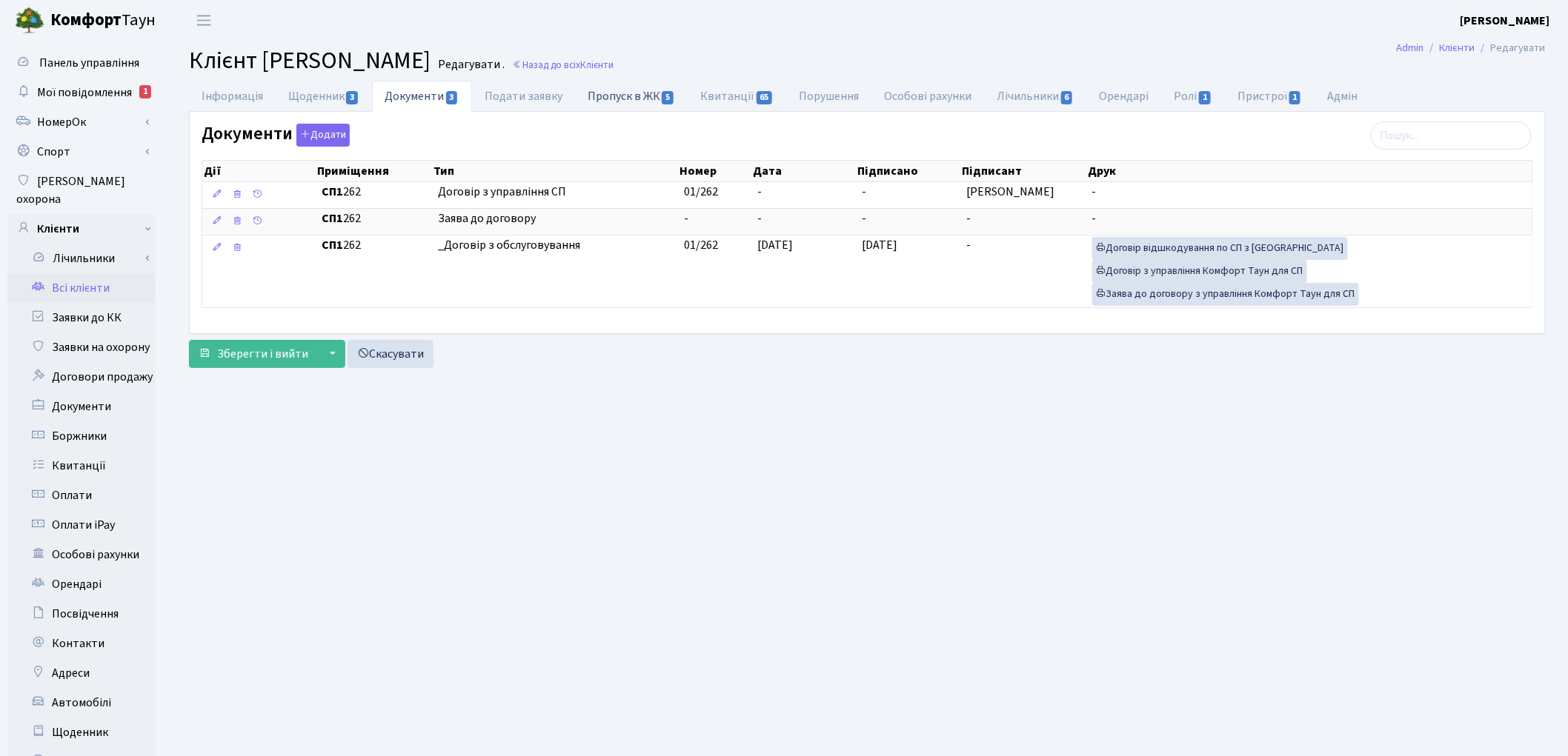
click at [629, 100] on link "Пропуск в ЖК 5" at bounding box center [631, 96] width 113 height 30
select select "25"
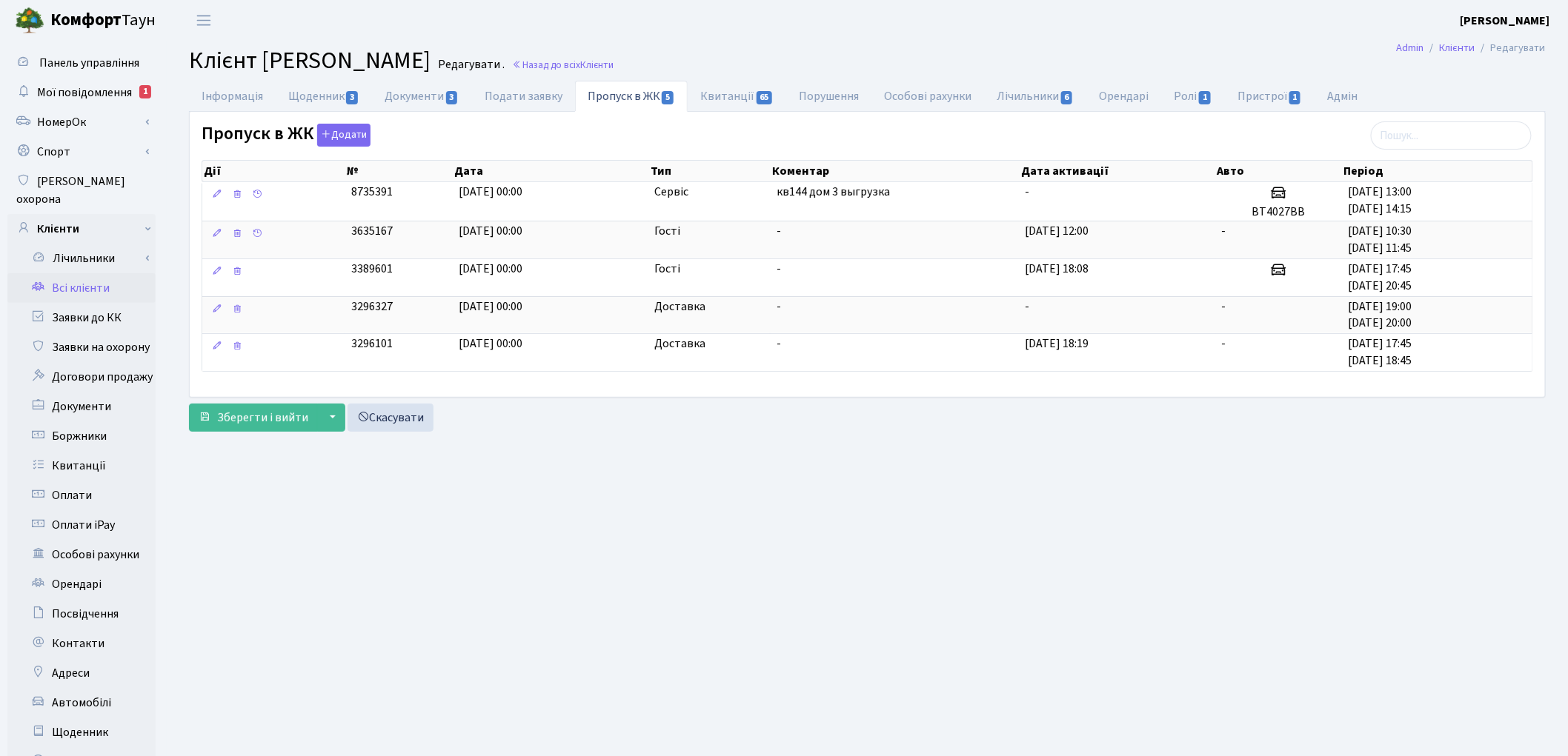
click at [97, 273] on link "Всі клієнти" at bounding box center [81, 288] width 148 height 29
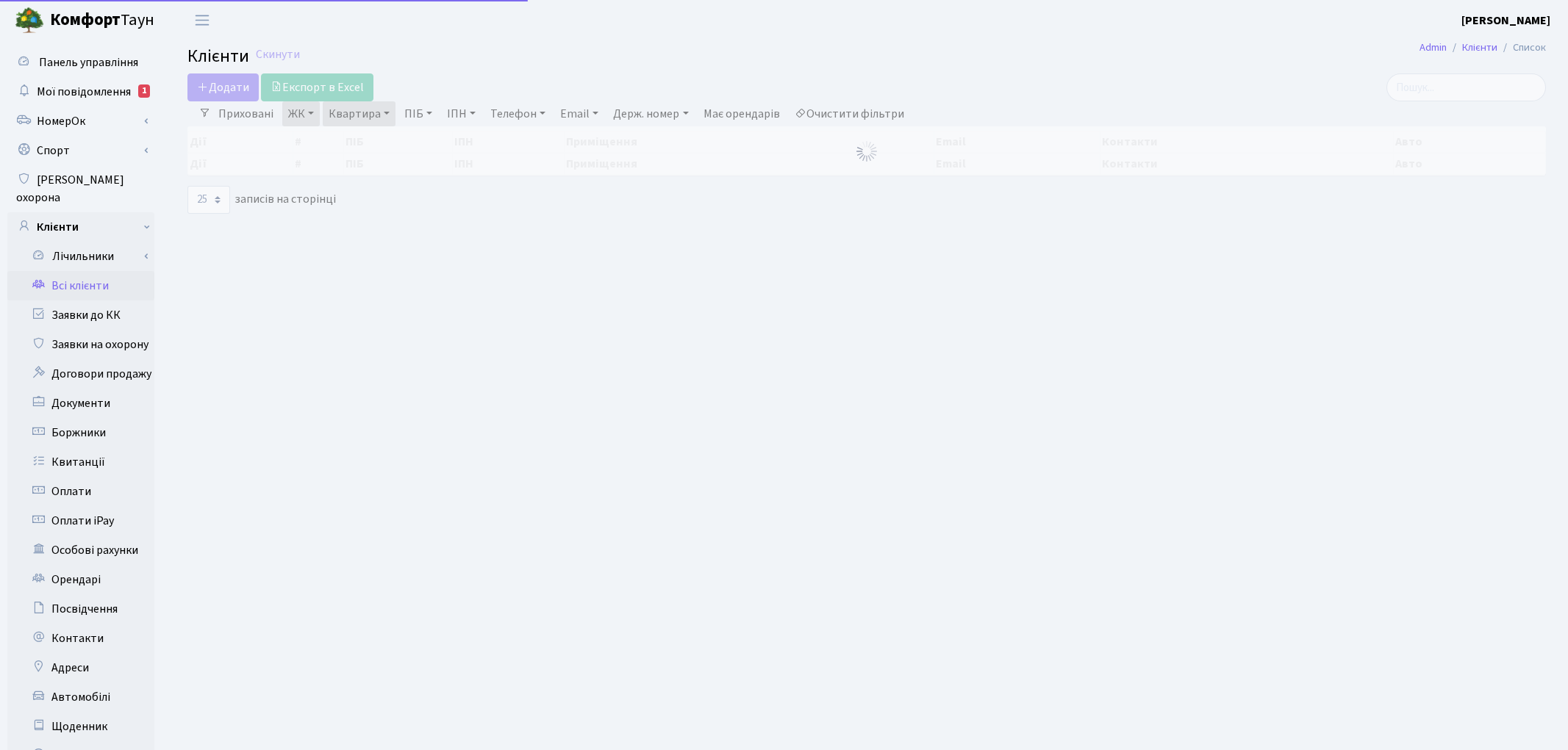
select select "25"
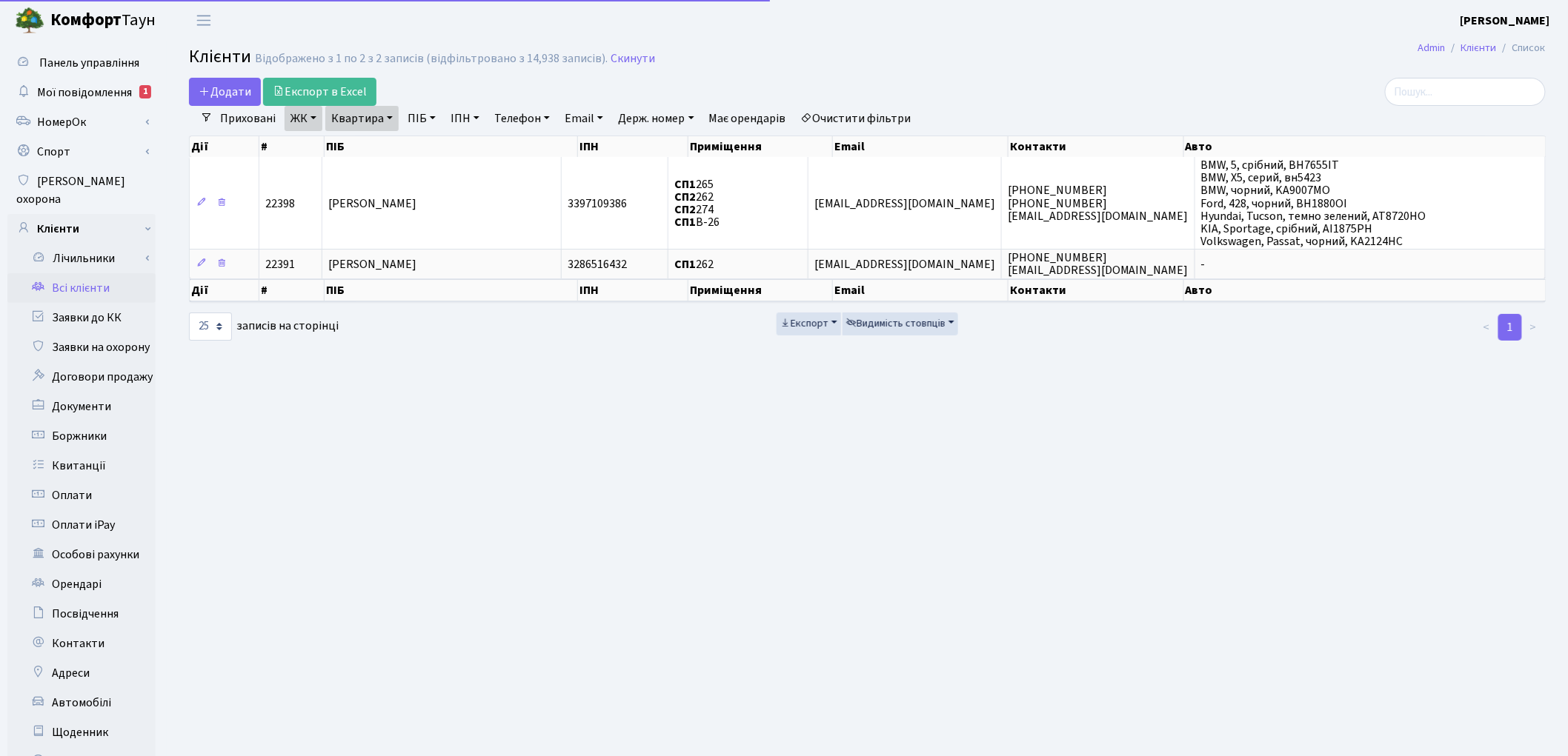
click at [349, 115] on link "Квартира" at bounding box center [362, 118] width 74 height 25
click at [360, 146] on input "262" at bounding box center [369, 147] width 87 height 28
type input "2"
type input "79"
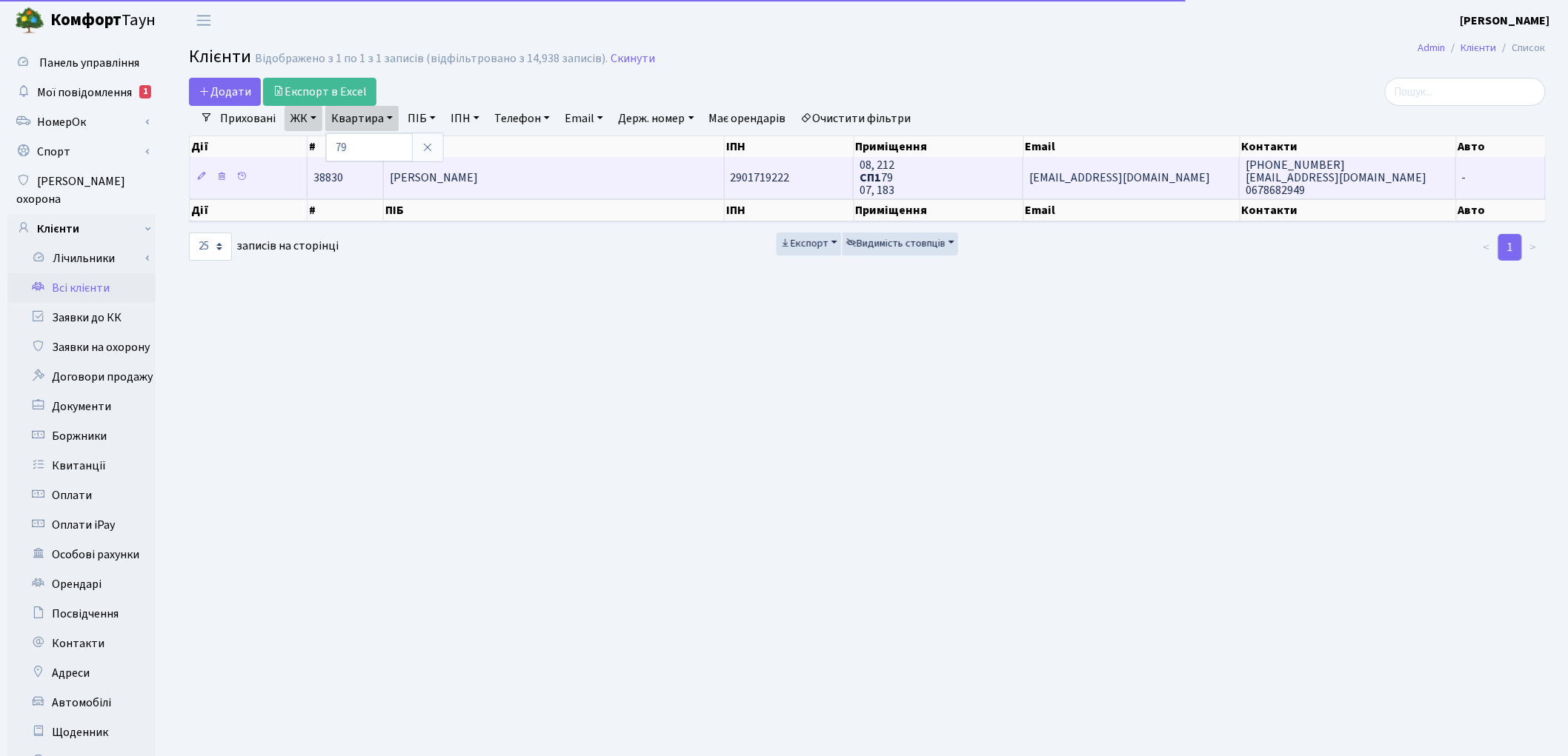
click at [478, 179] on span "[PERSON_NAME]" at bounding box center [434, 178] width 88 height 16
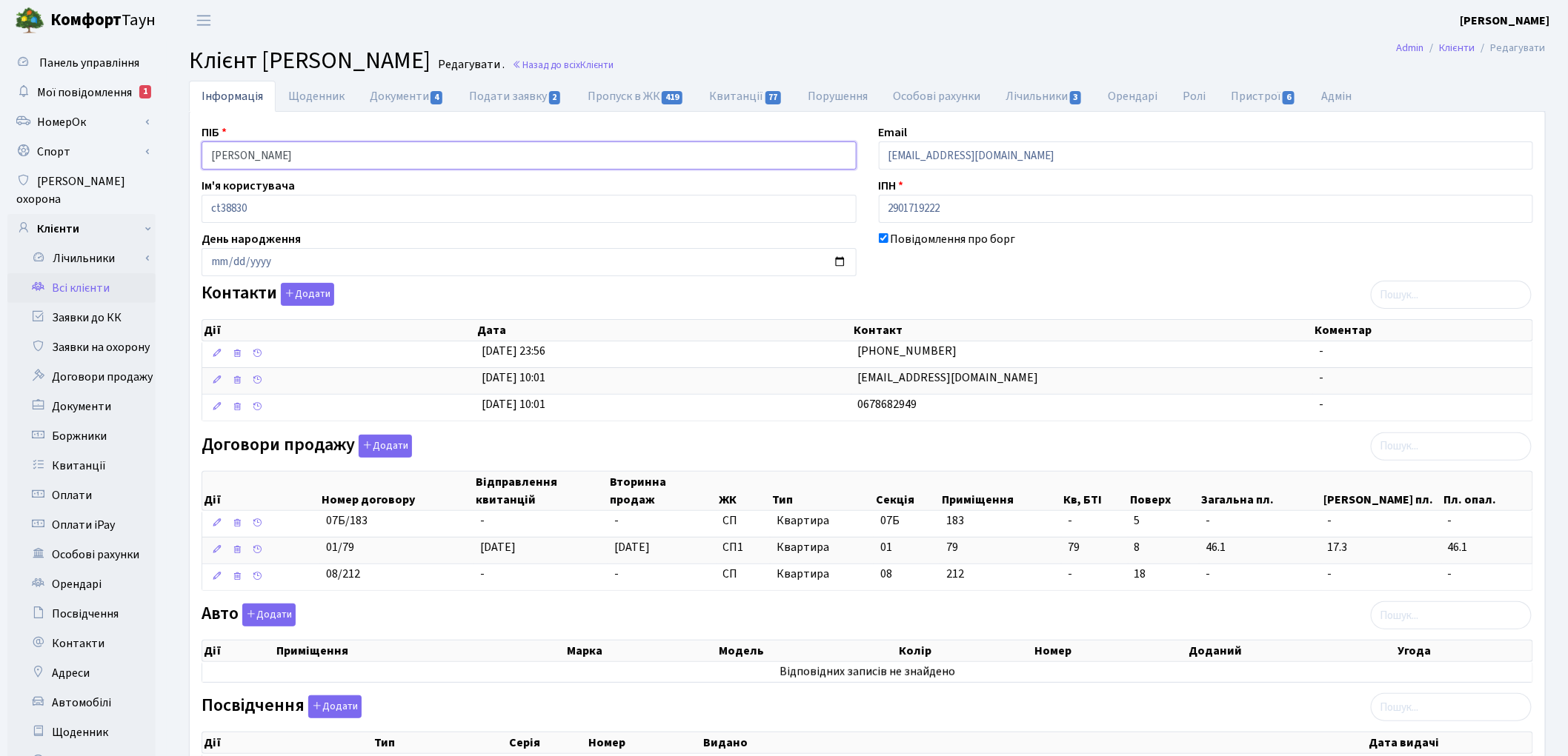
drag, startPoint x: 378, startPoint y: 160, endPoint x: 182, endPoint y: 137, distance: 197.3
click at [182, 137] on div "Інформація Щоденник Документи 4 Подати заявку 2 Пропуск в ЖК 419 Квитанції 77 П…" at bounding box center [867, 540] width 1379 height 919
click at [90, 303] on link "Заявки до КК" at bounding box center [81, 317] width 148 height 29
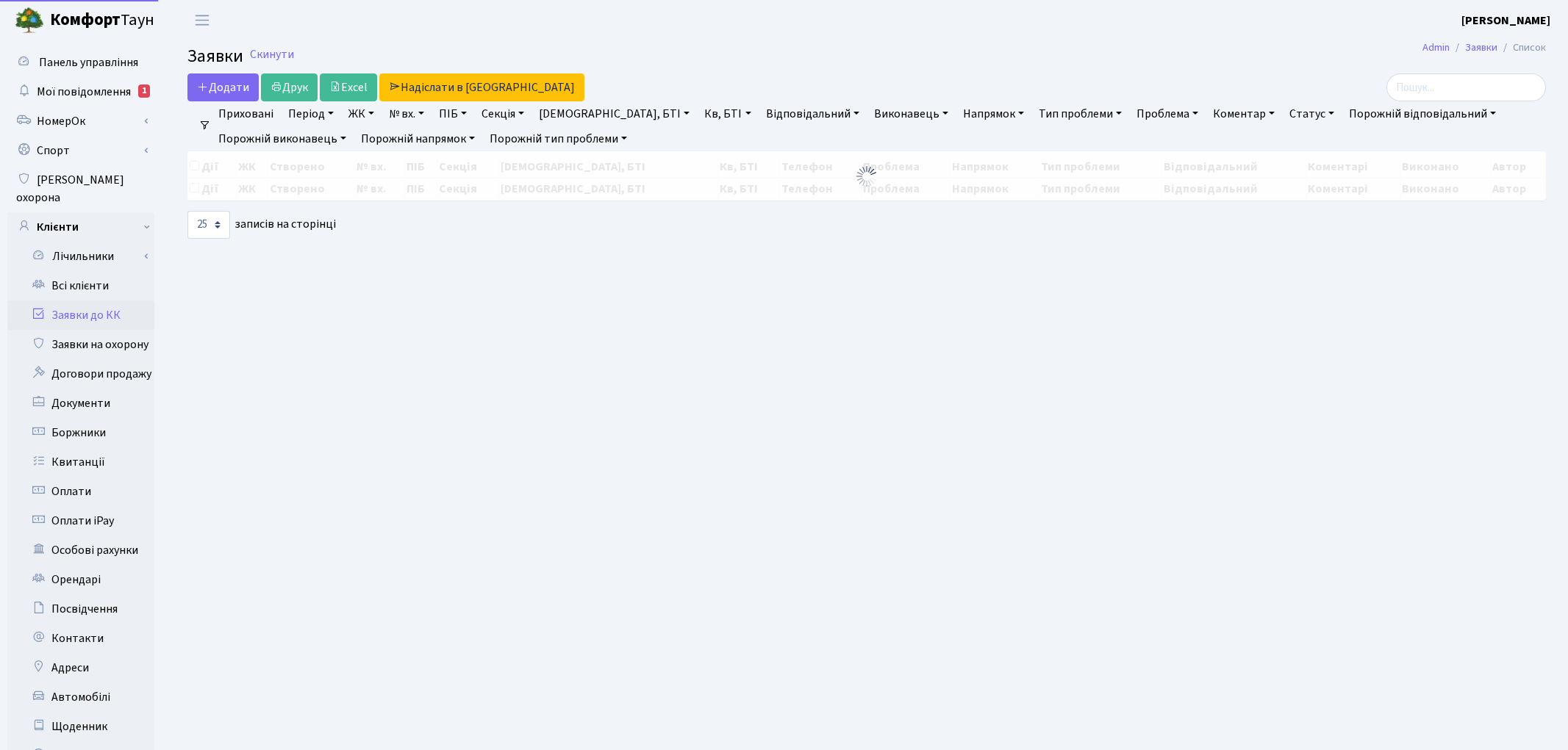
select select "25"
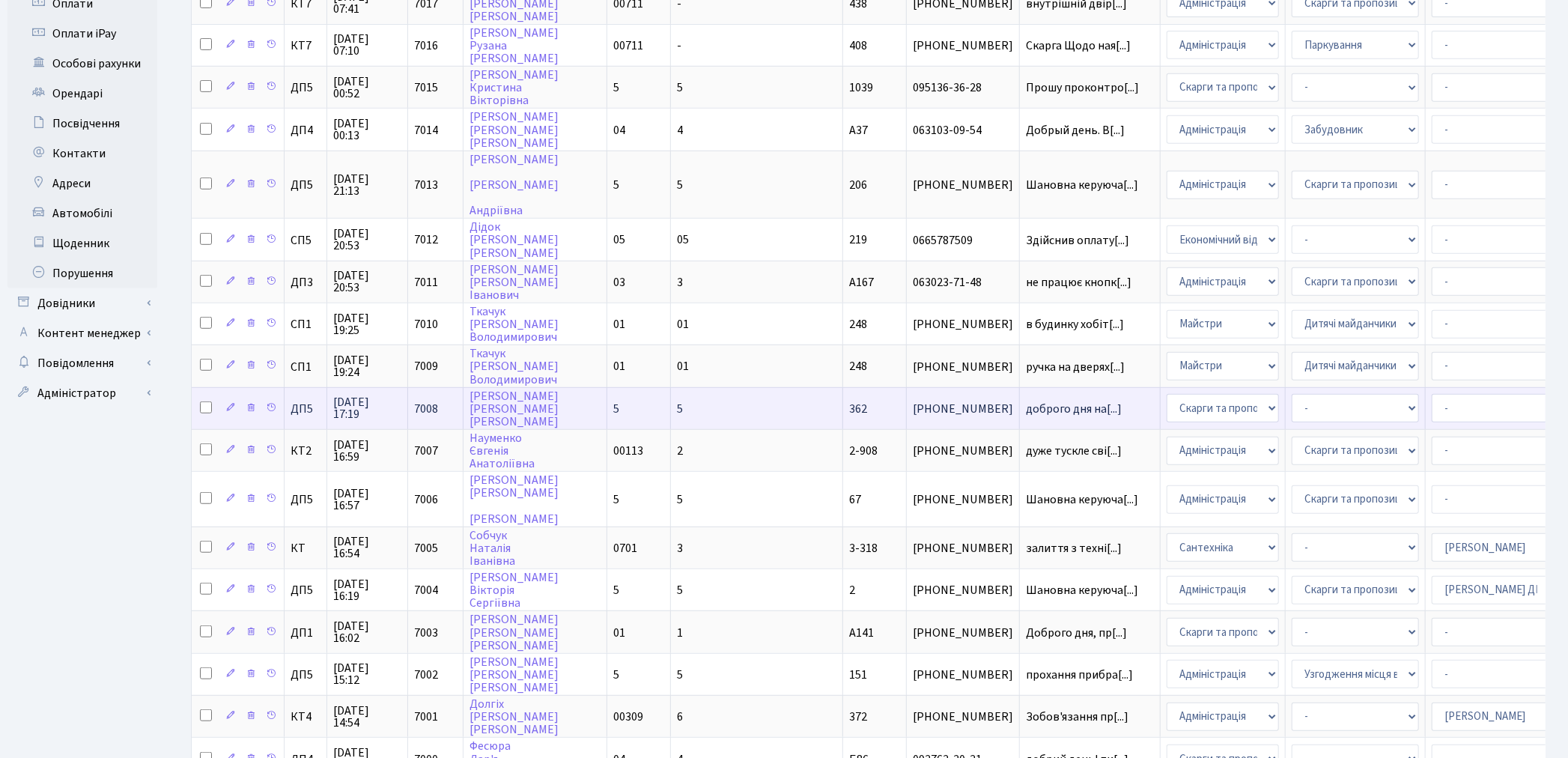
scroll to position [589, 0]
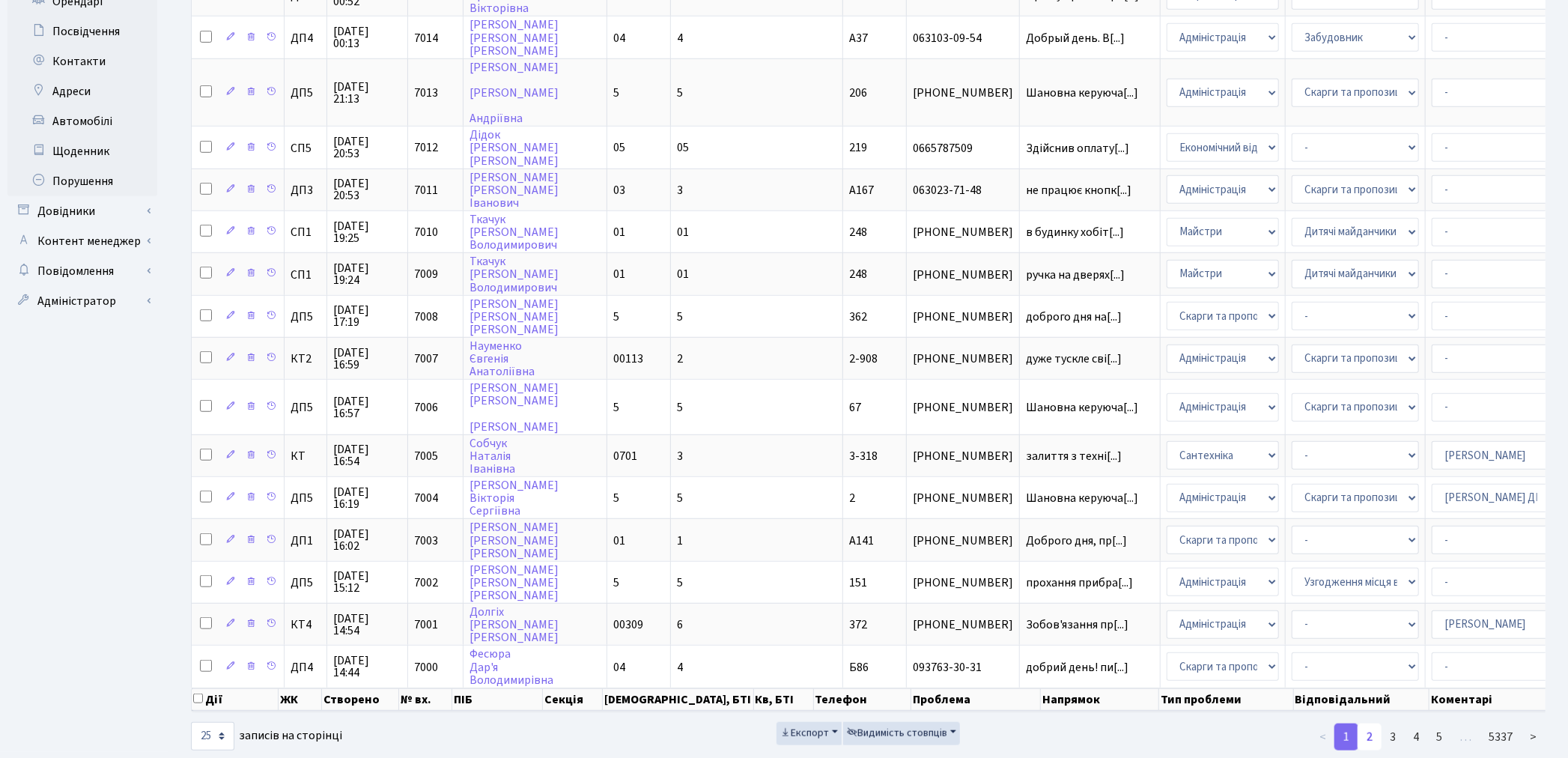
click at [1371, 723] on link "2" at bounding box center [1369, 736] width 24 height 27
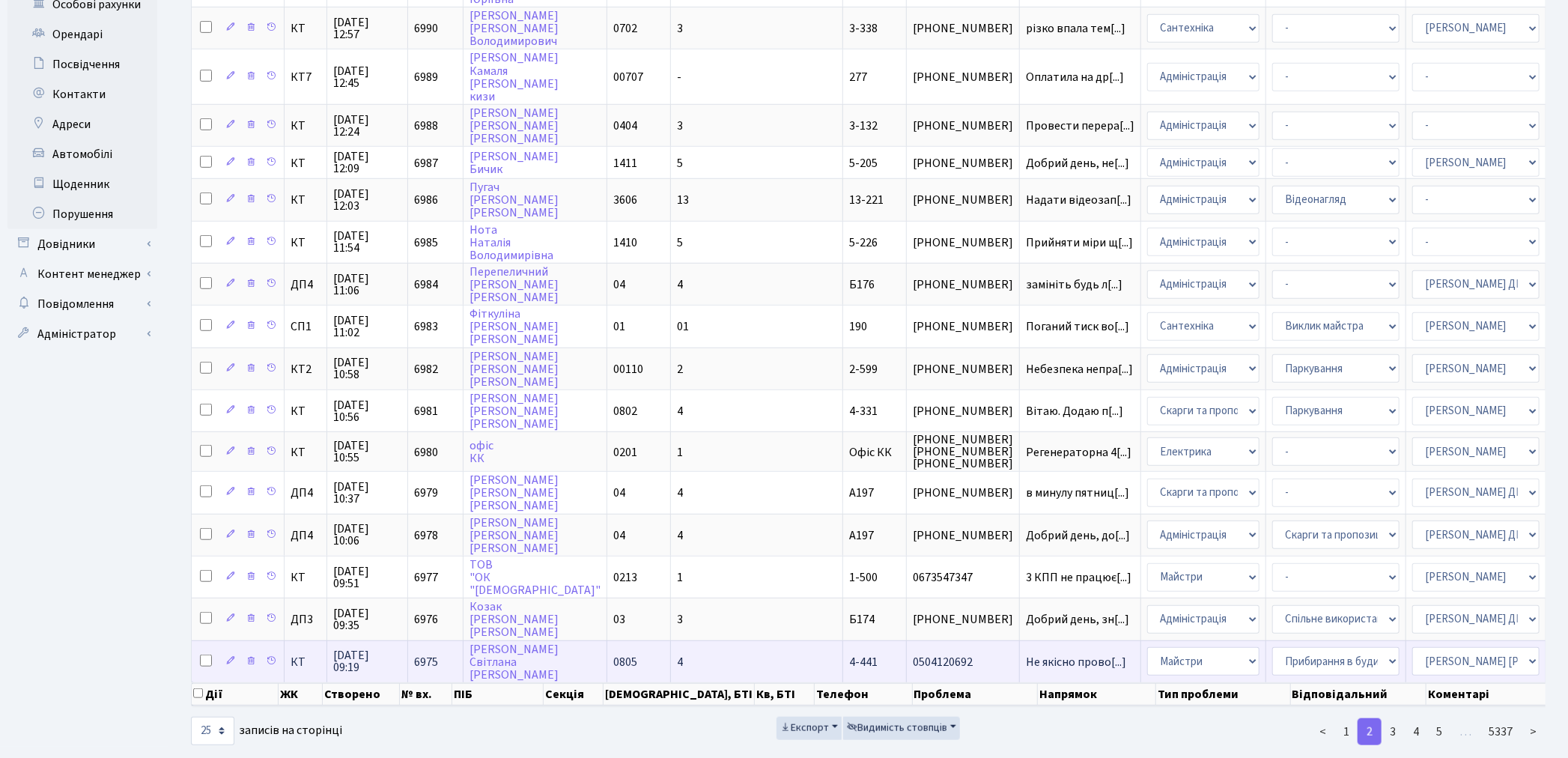
scroll to position [140, 0]
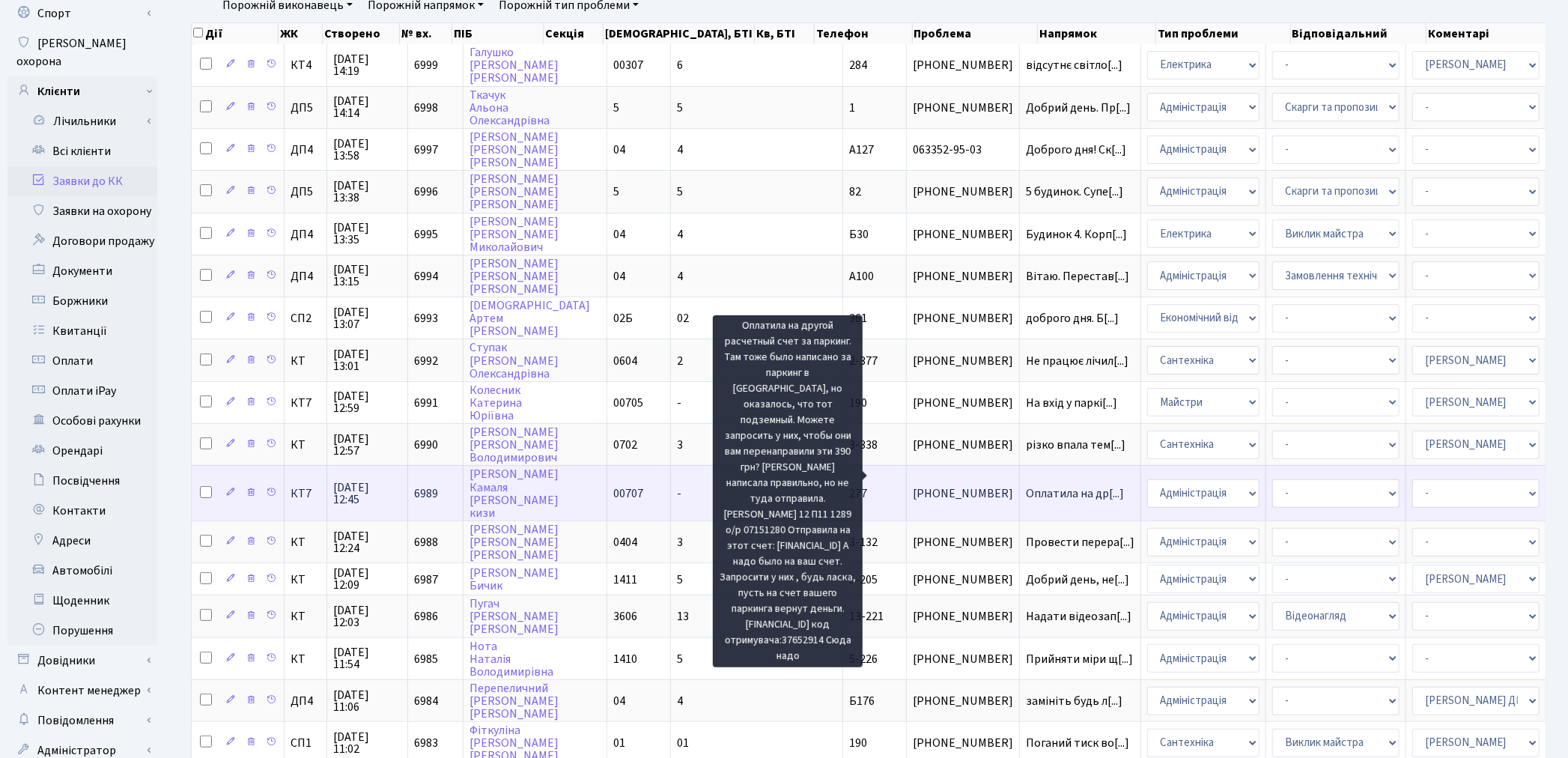
click at [1025, 486] on span "Оплатила на др[...]" at bounding box center [1074, 494] width 98 height 17
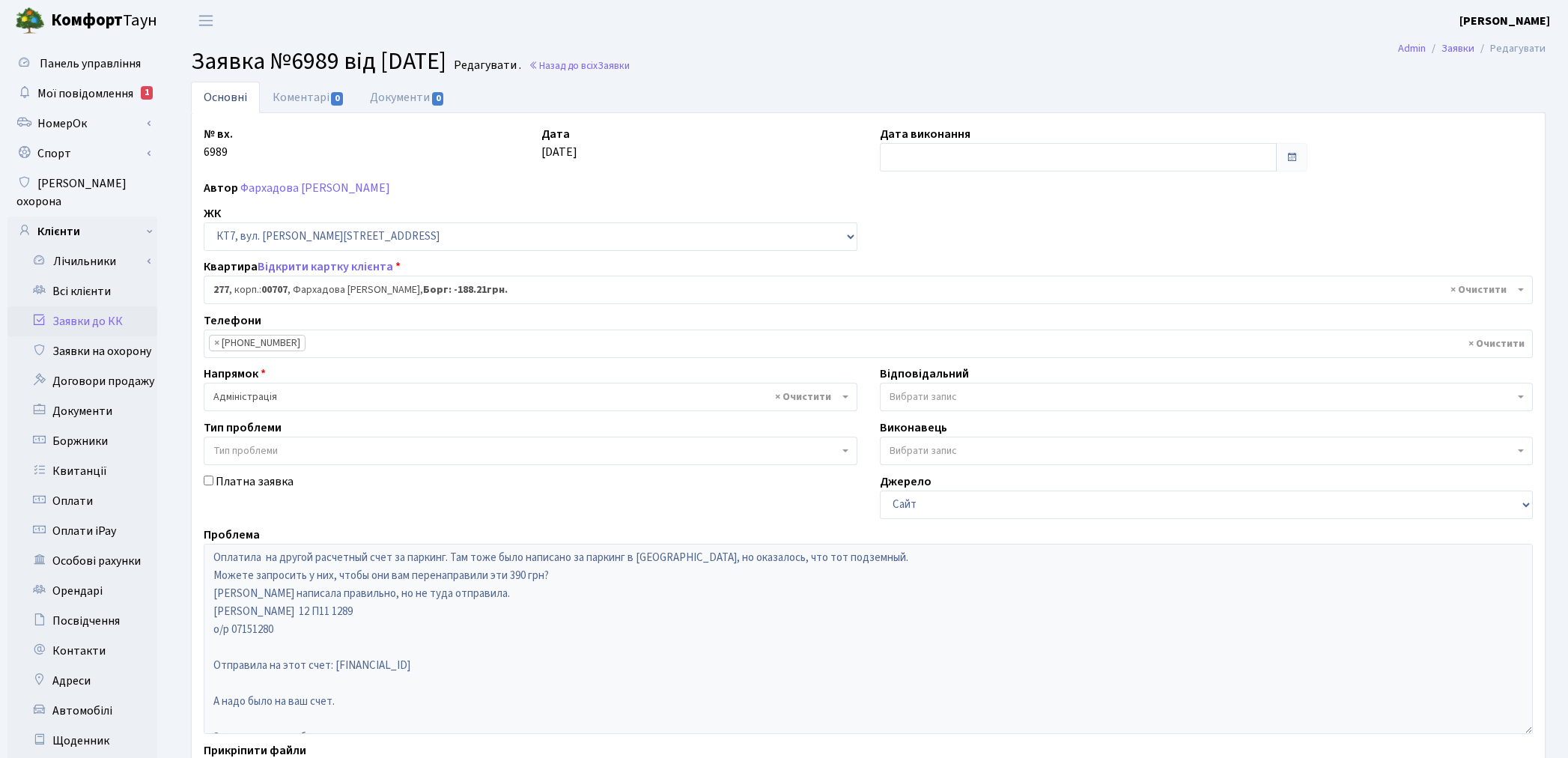
select select "18729"
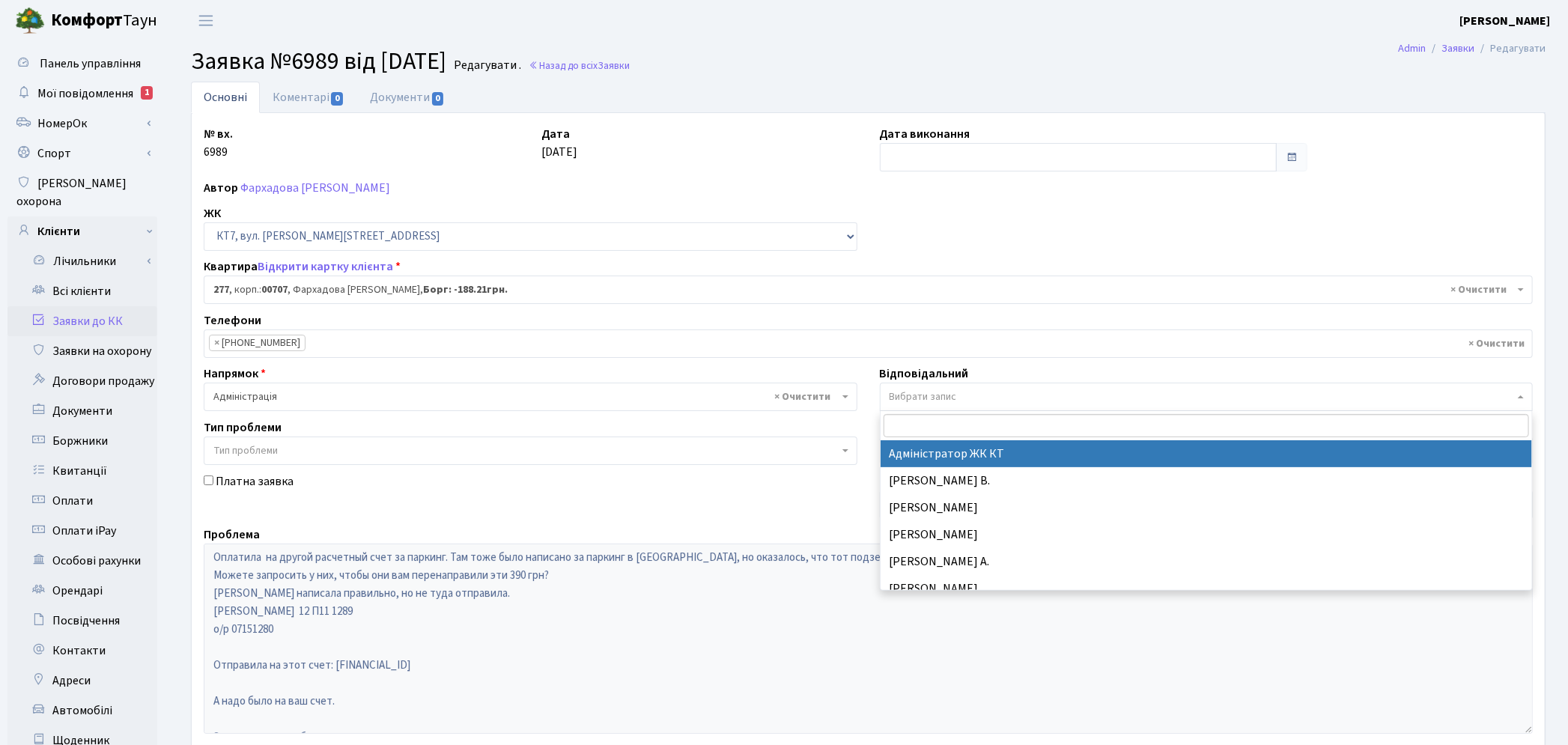
click at [901, 404] on span "Вибрати запис" at bounding box center [922, 397] width 67 height 15
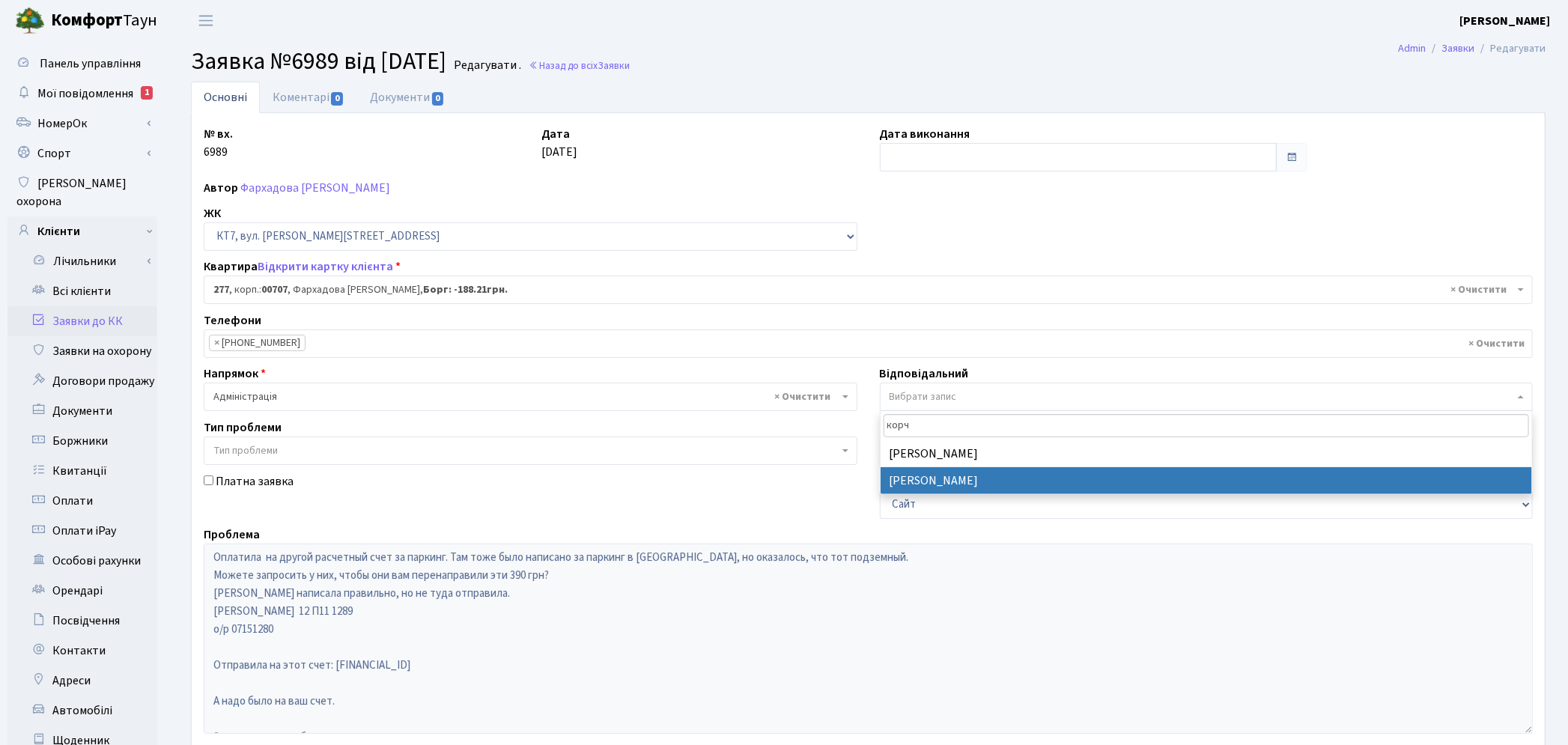
type input "корч"
select select "33"
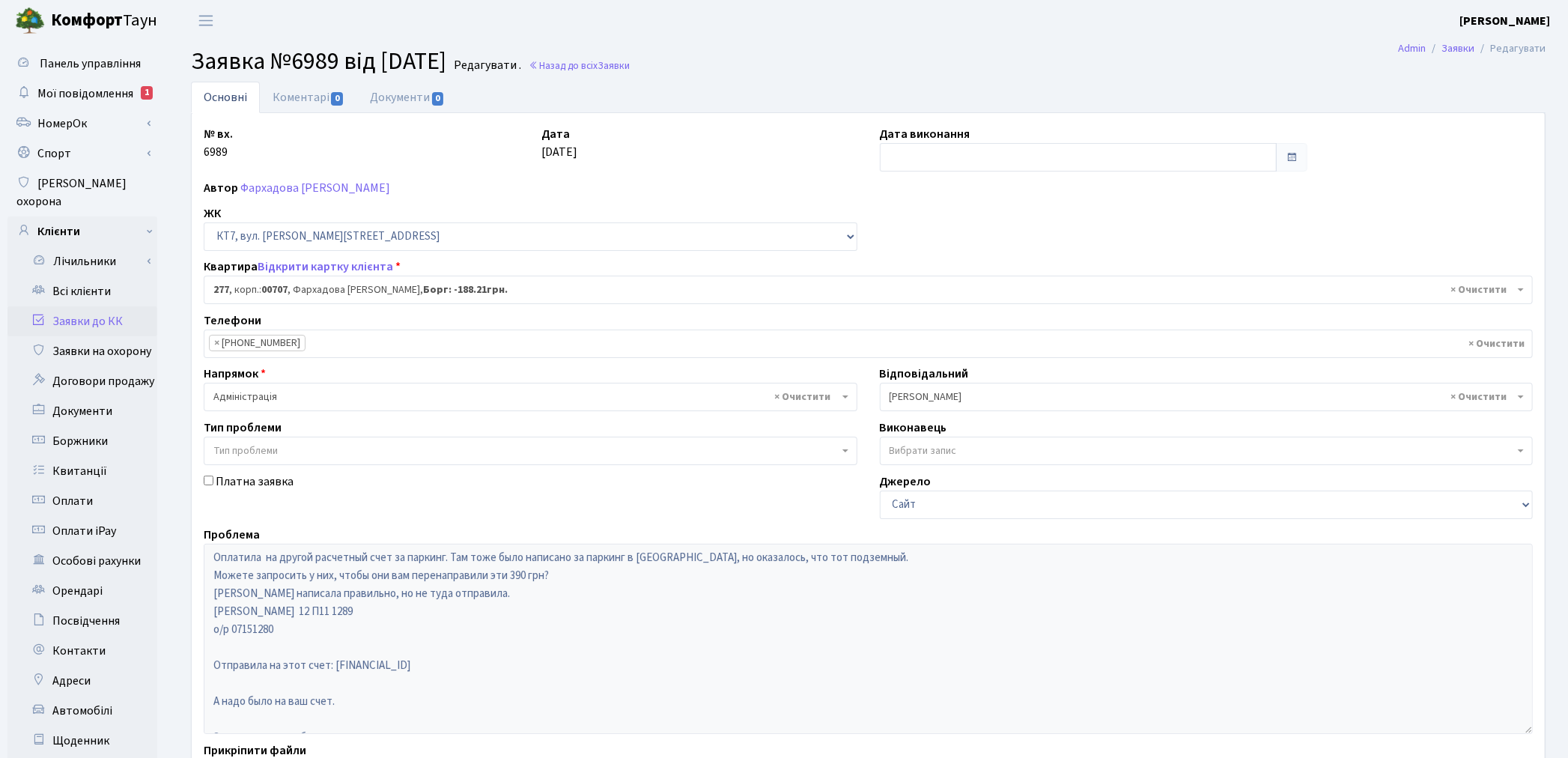
scroll to position [174, 0]
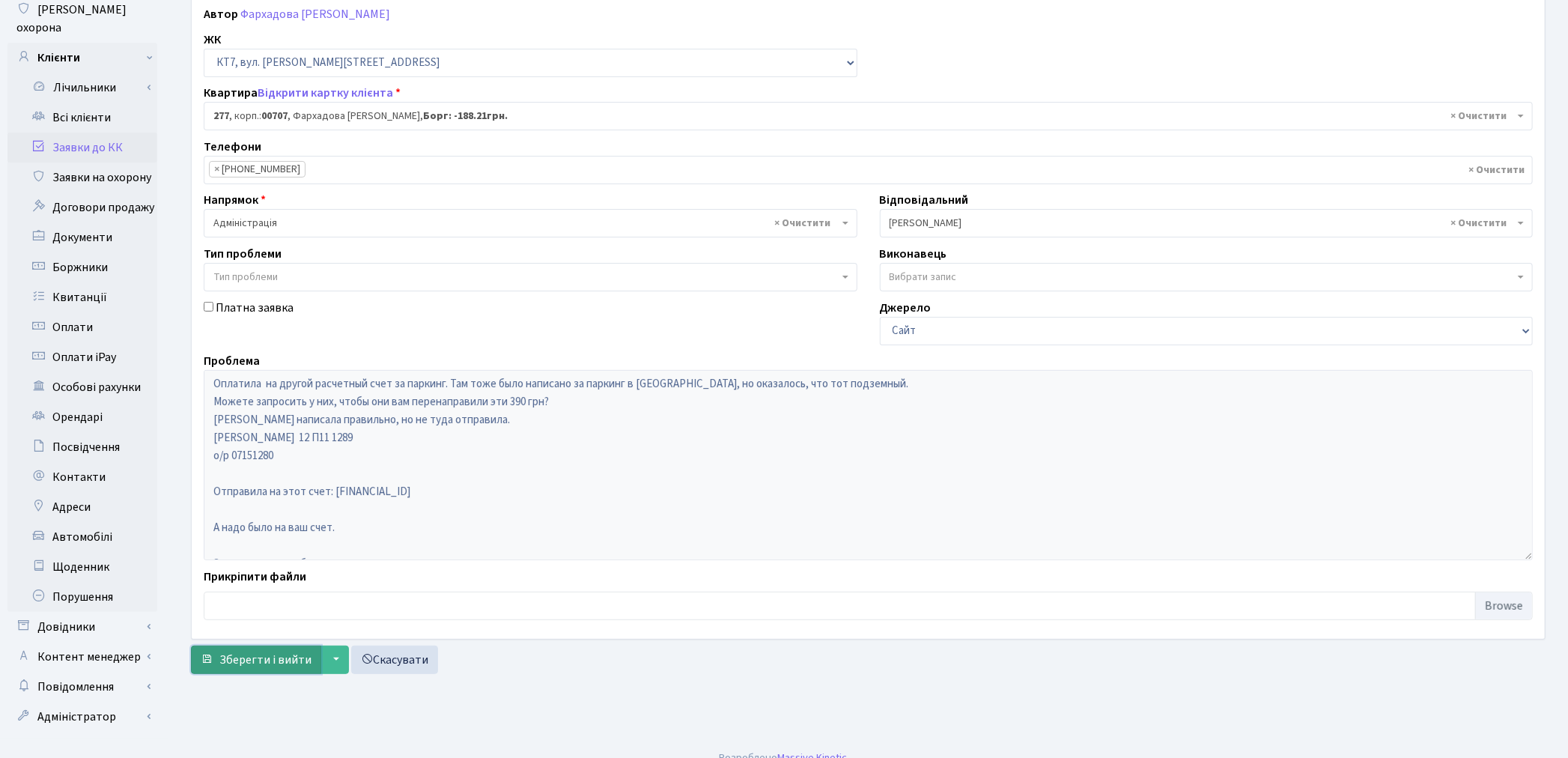
click at [230, 669] on button "Зберегти і вийти" at bounding box center [256, 660] width 131 height 28
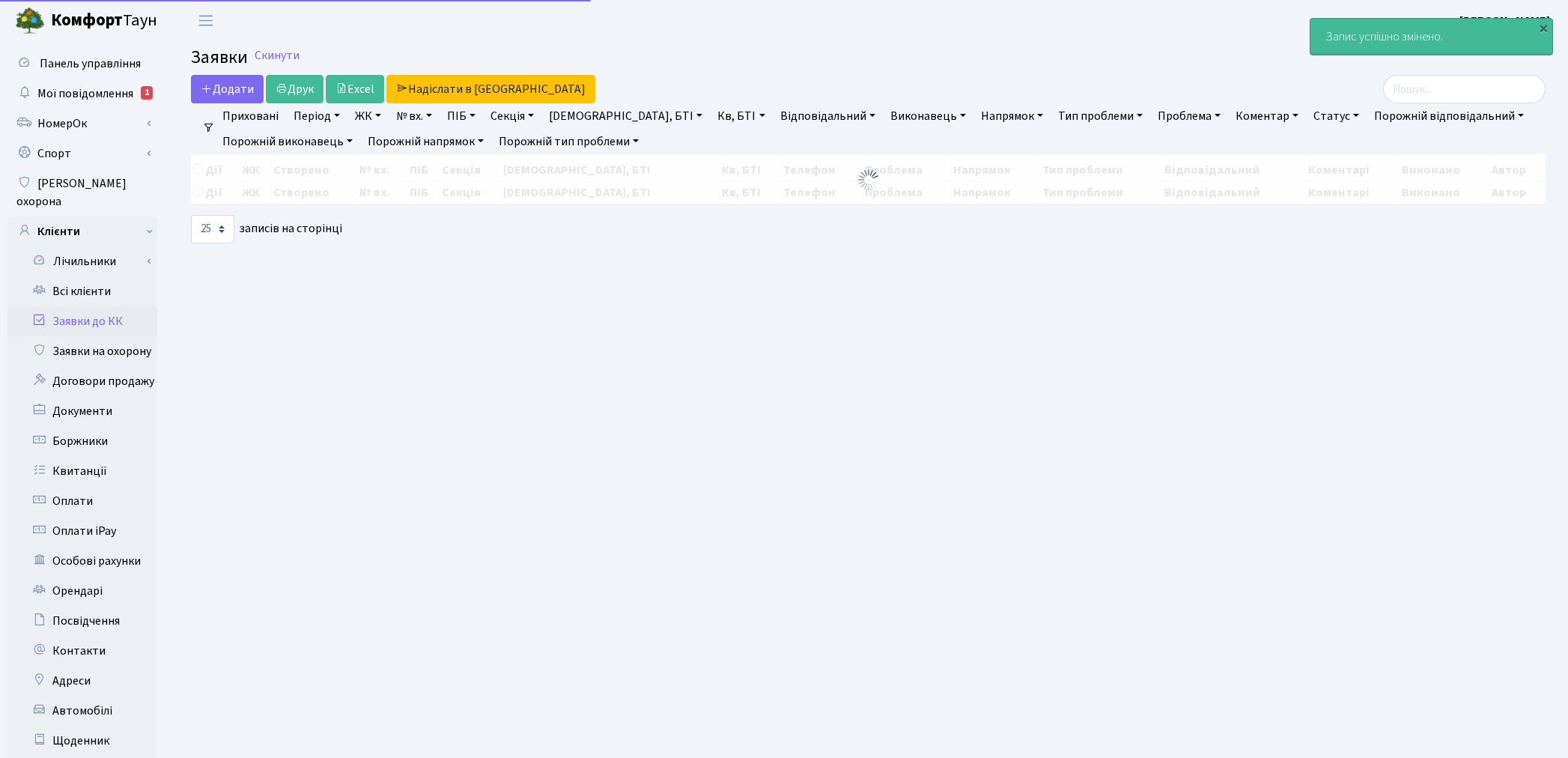
select select "25"
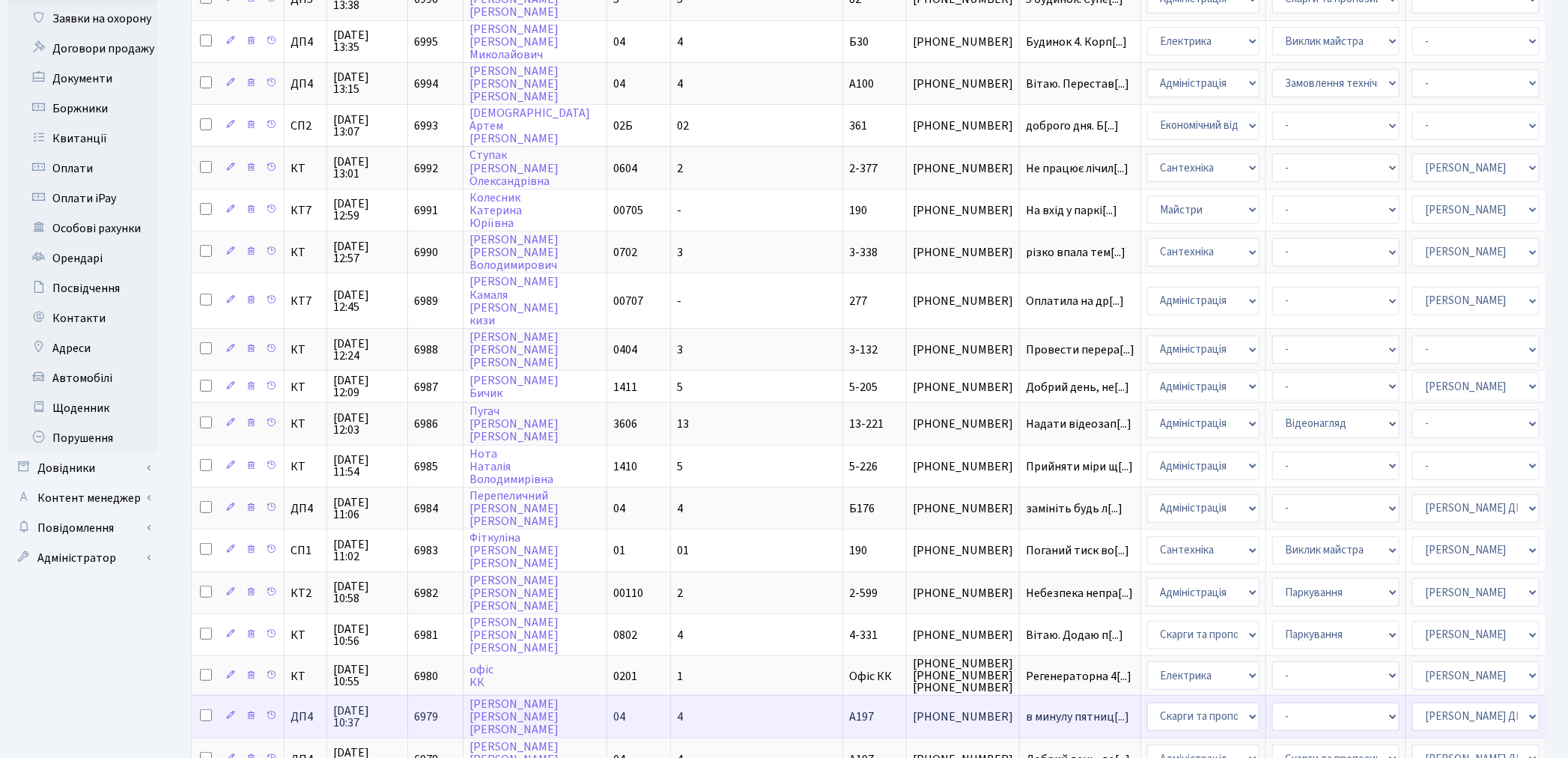
scroll to position [249, 0]
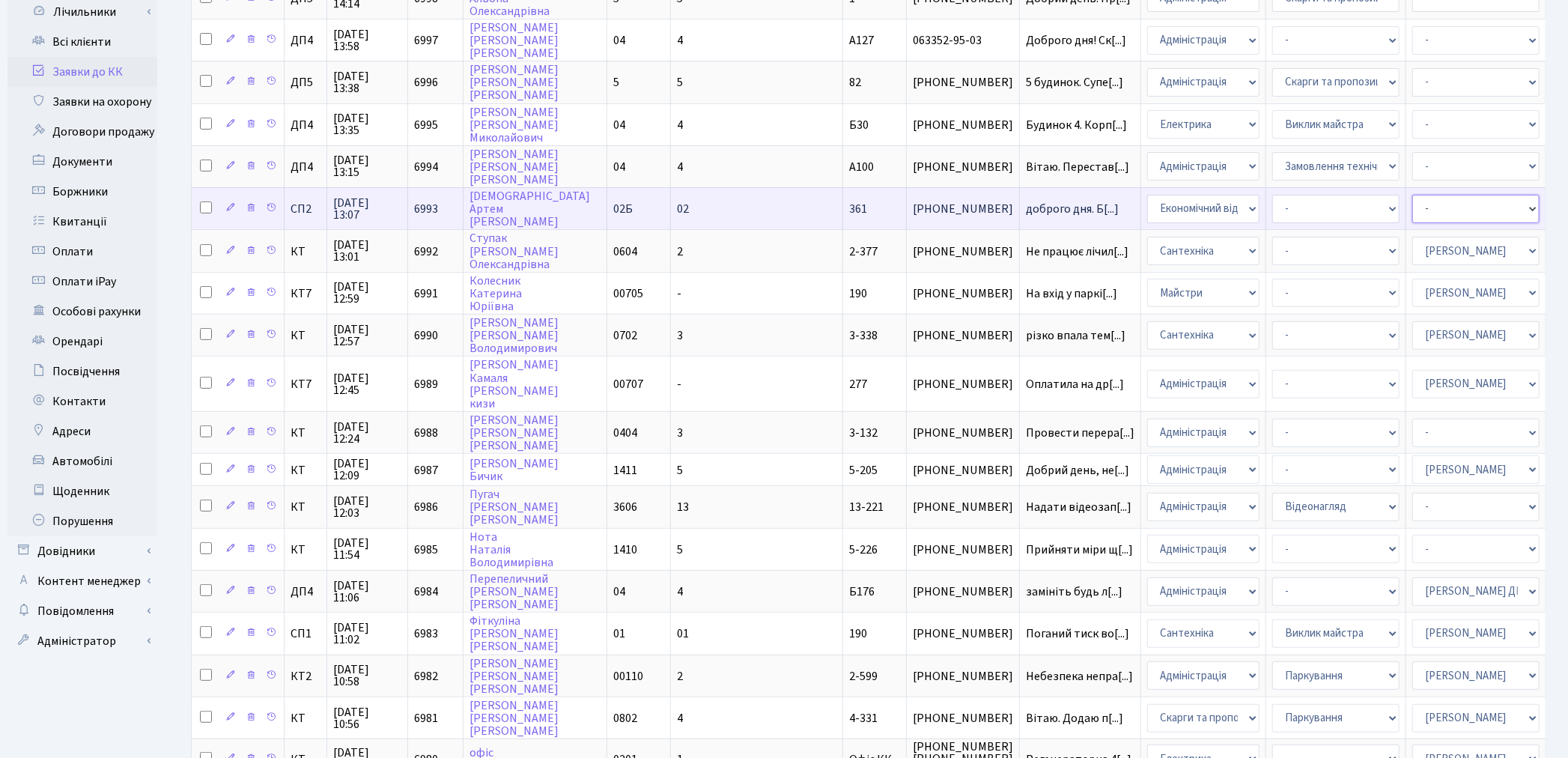
click at [1412, 204] on select "- Адміністратор ЖК КТ Вижул В. В. Гордієнко Н.В. Дядюшкін Д.Ю. Кипчук Т. А. Кла…" at bounding box center [1475, 209] width 127 height 28
select select "33"
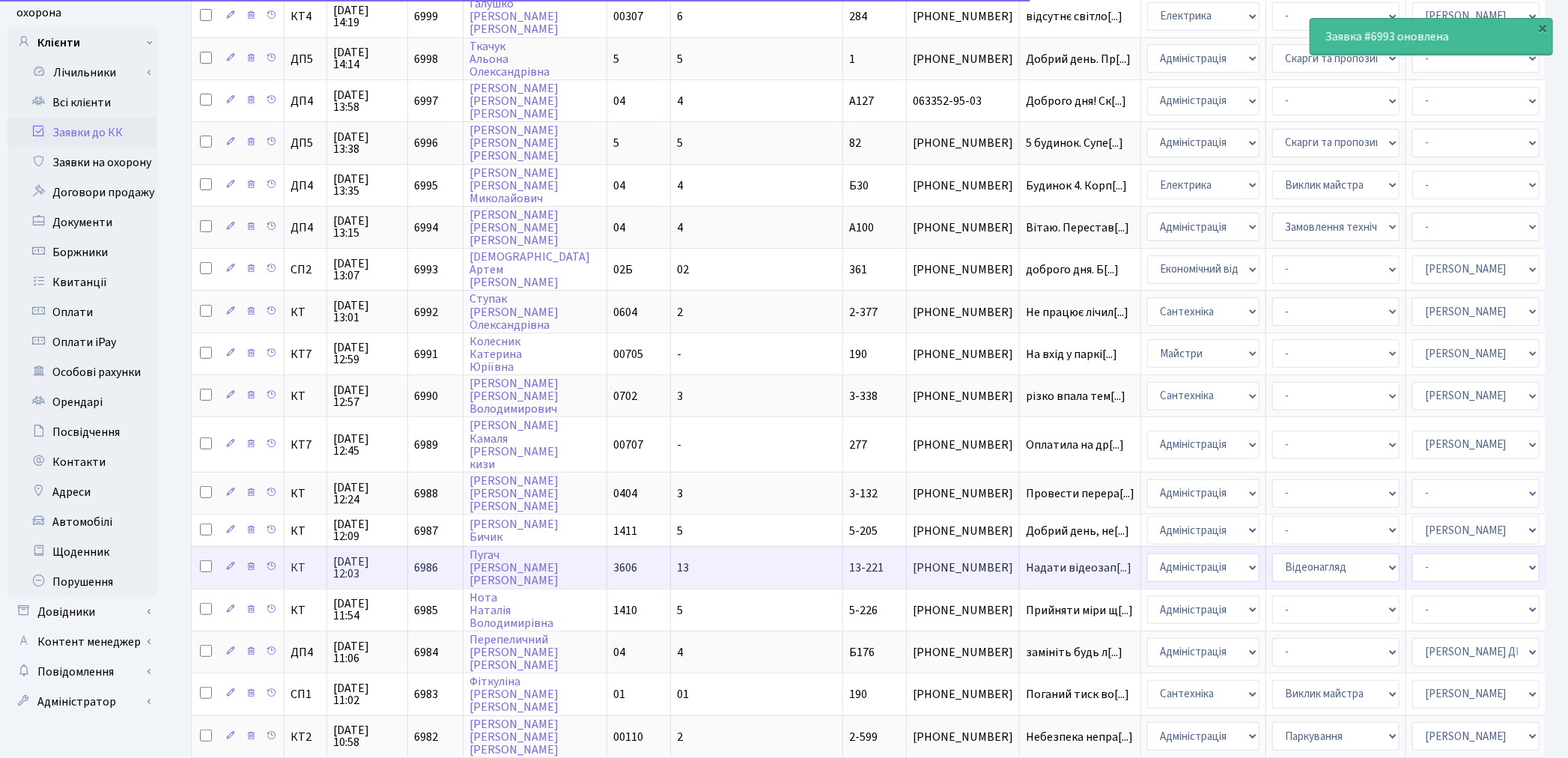
scroll to position [83, 0]
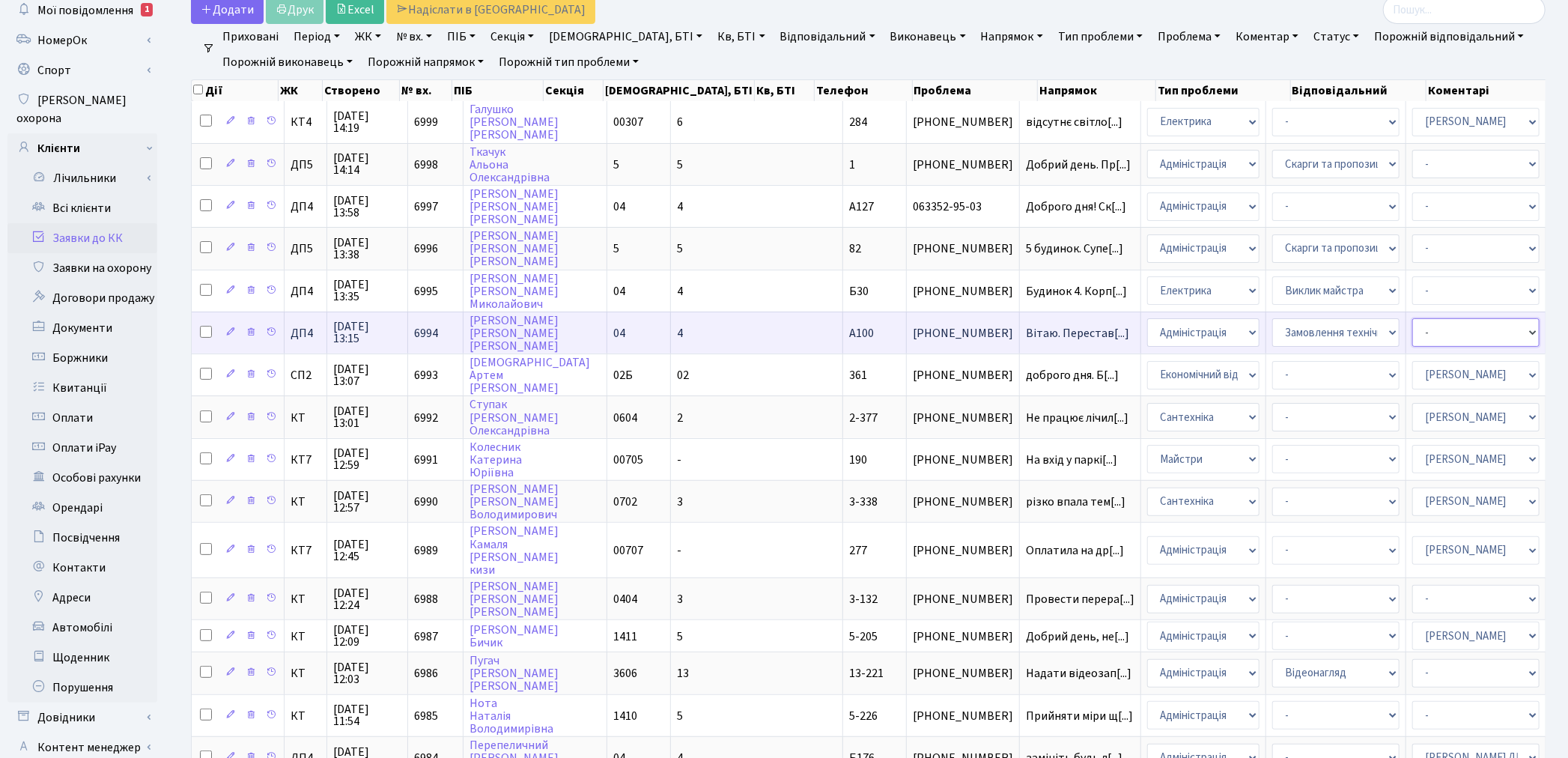
click at [1412, 323] on select "- Адміністратор ЖК КТ Вижул В. В. Гордієнко Н.В. Дядюшкін Д.Ю. Кипчук Т. А. Кла…" at bounding box center [1475, 333] width 127 height 28
select select "94"
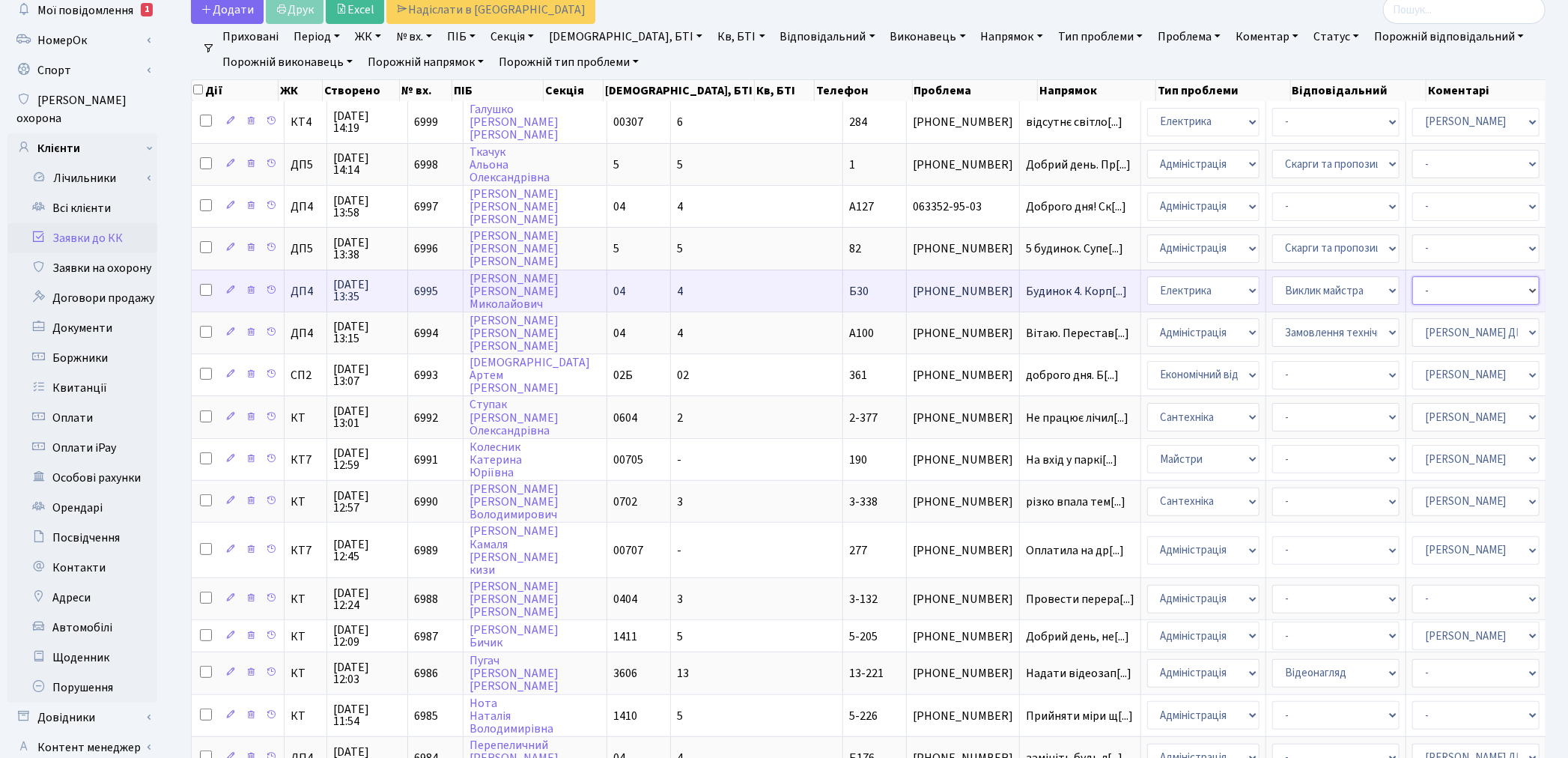
click at [1412, 283] on select "- Адміністратор ЖК КТ Вижул В. В. Гордієнко Н.В. Дядюшкін Д.Ю. Кипчук Т. А. Кла…" at bounding box center [1475, 290] width 127 height 28
select select "94"
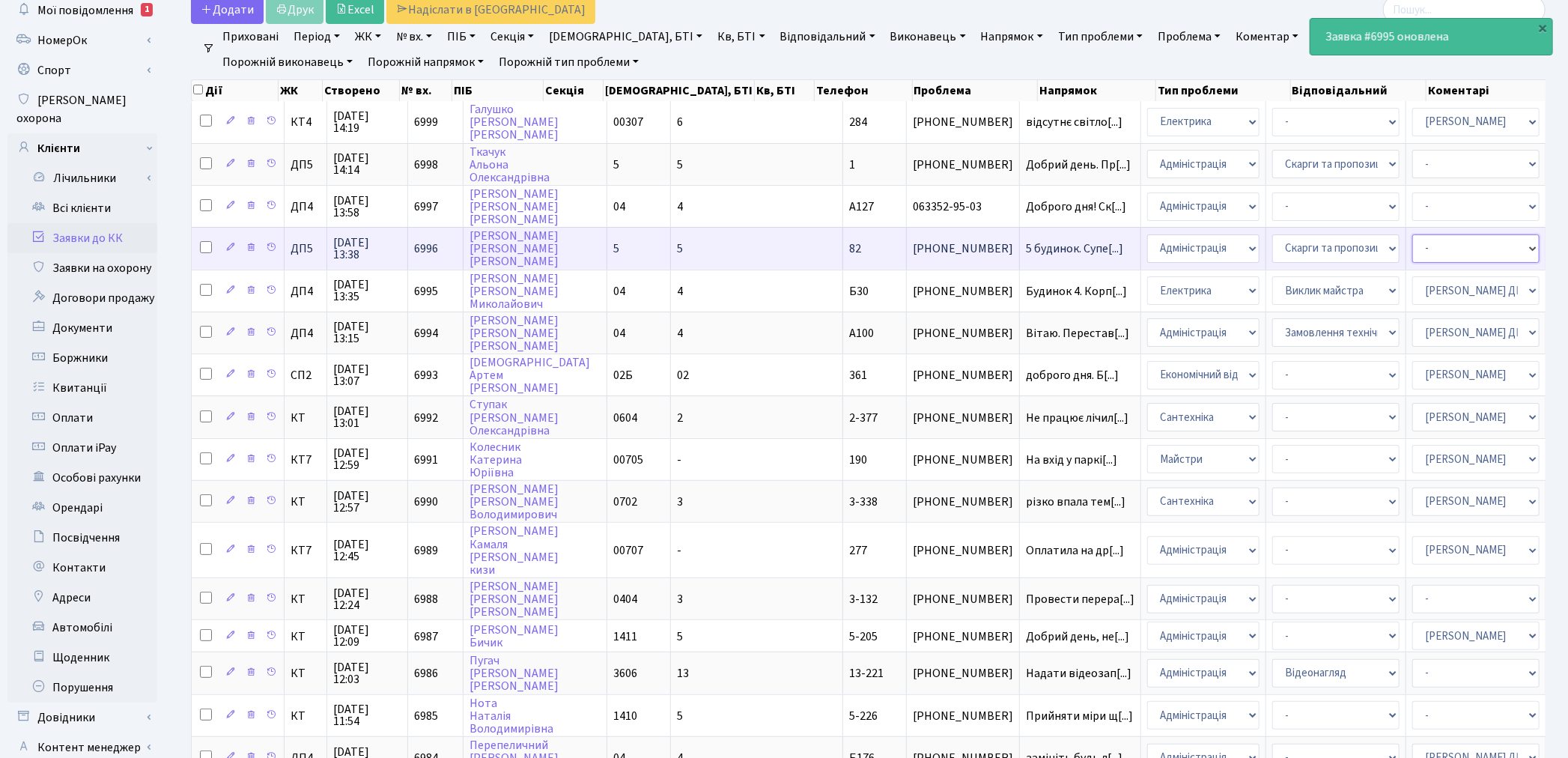
click at [1412, 245] on select "- Адміністратор ЖК КТ Вижул В. В. Гордієнко Н.В. Дядюшкін Д.Ю. Кипчук Т. А. Кла…" at bounding box center [1475, 248] width 127 height 28
select select "94"
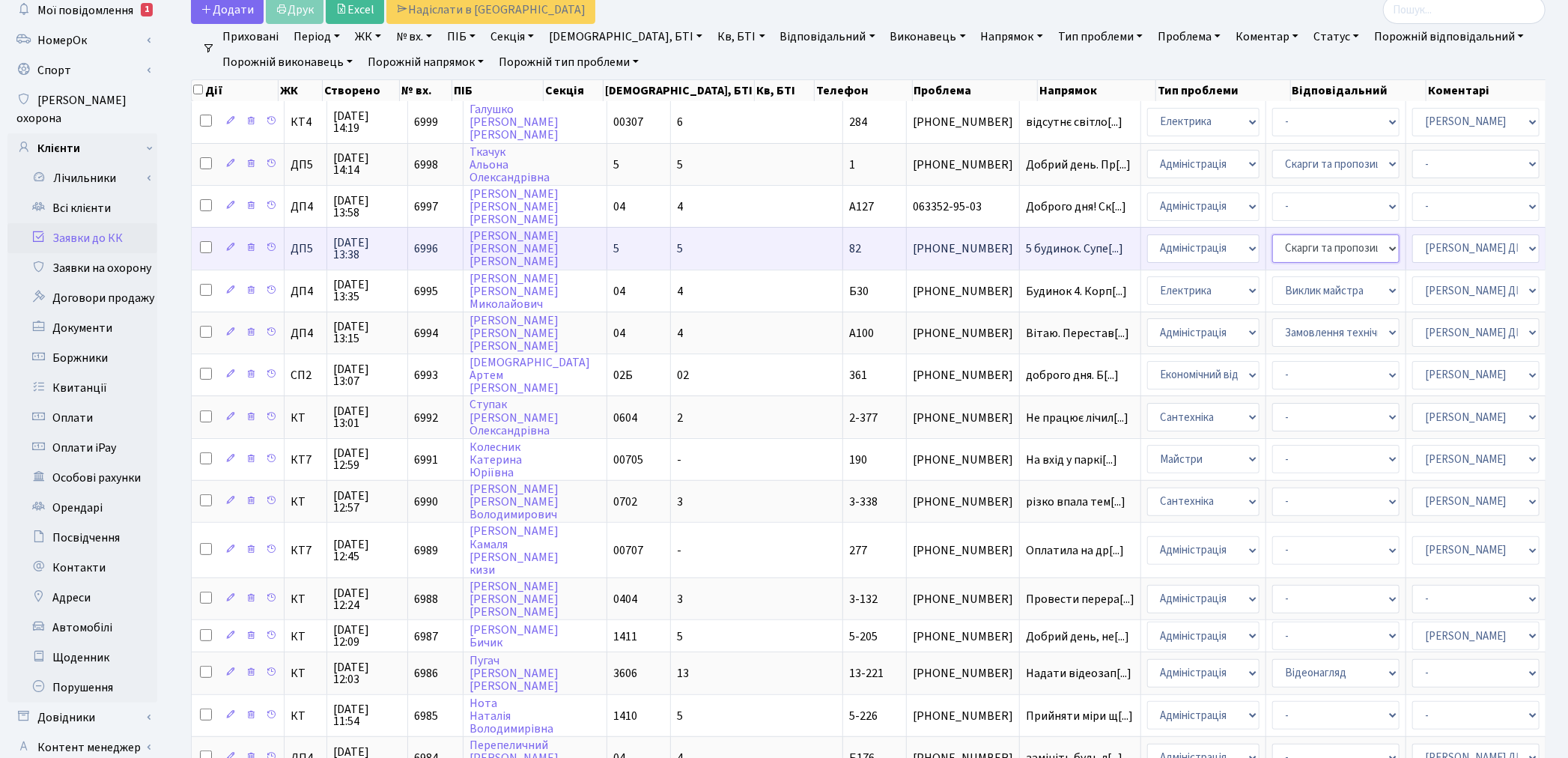
click at [1272, 257] on select "- Відеонагляд Замовлення плану комунікацій Замовлення технічних умов Спільне ви…" at bounding box center [1336, 248] width 127 height 28
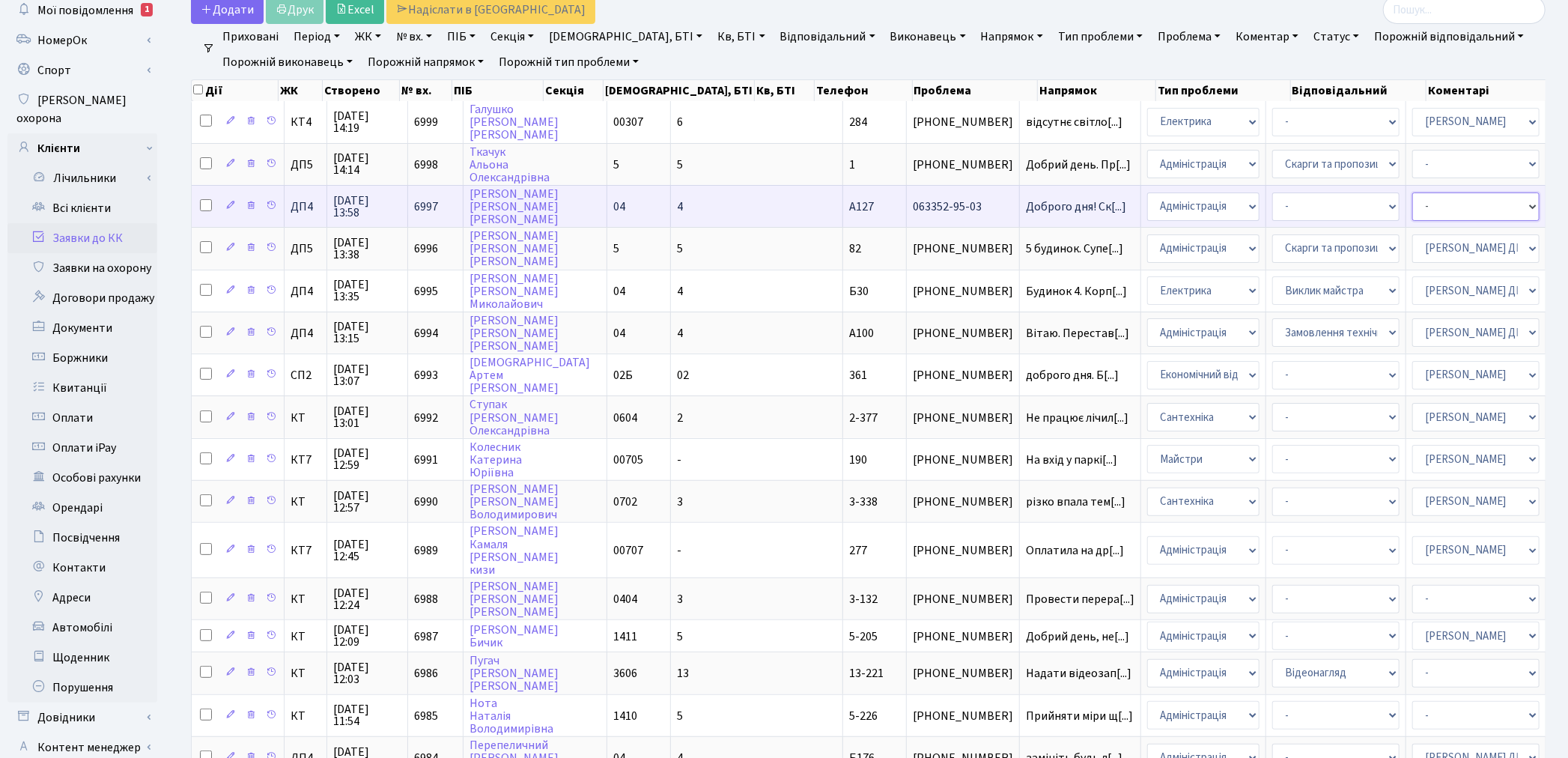
click at [1412, 199] on select "- Адміністратор ЖК КТ [PERSON_NAME] [PERSON_NAME] [PERSON_NAME]Ю. [PERSON_NAME]…" at bounding box center [1475, 207] width 127 height 28
select select "94"
click at [1412, 201] on select "- Адміністратор ЖК КТ Вижул В. В. Гордієнко Н.В. Дядюшкін Д.Ю. Кипчук Т. А. Кла…" at bounding box center [1475, 207] width 127 height 28
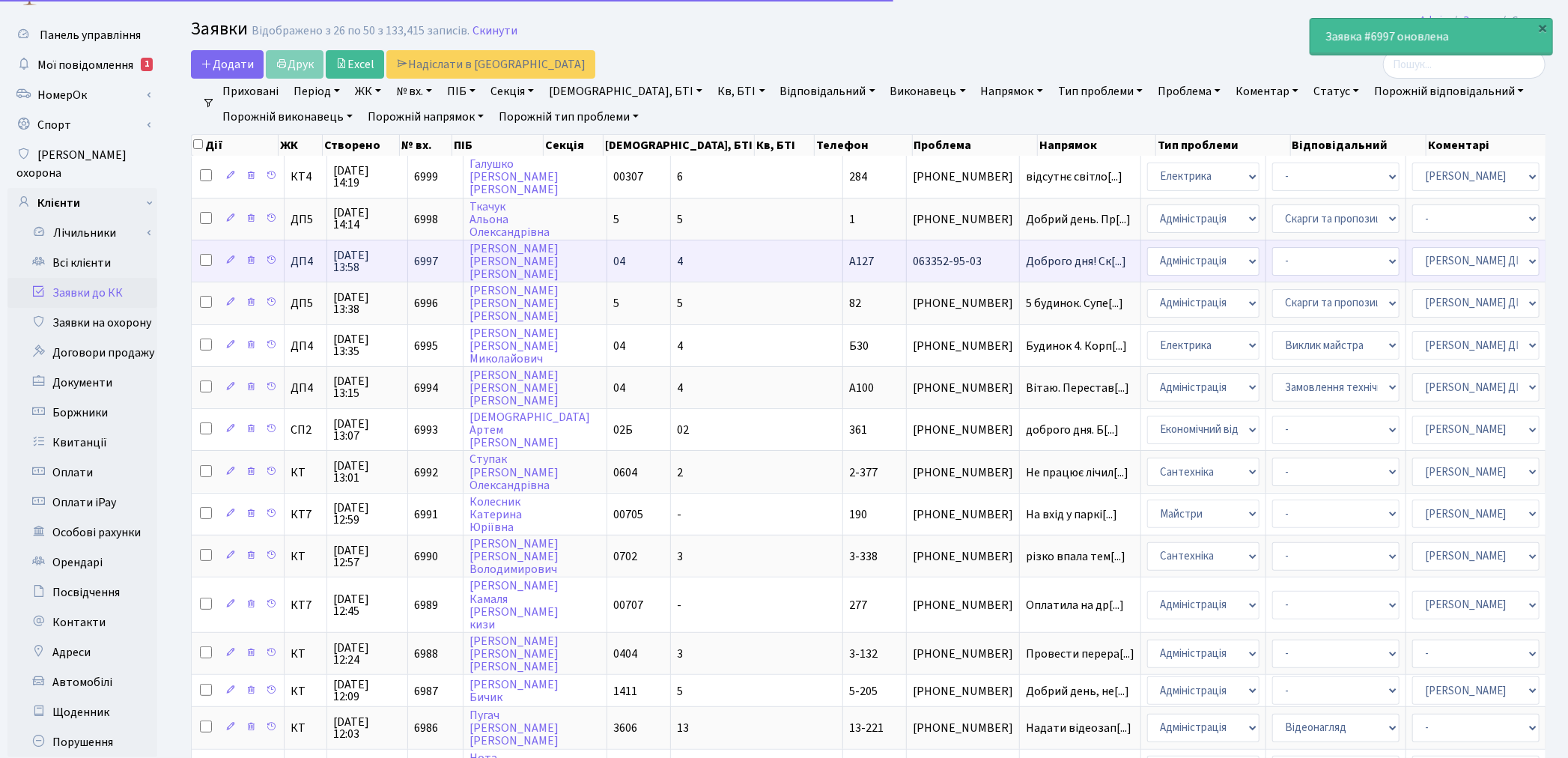
scroll to position [0, 0]
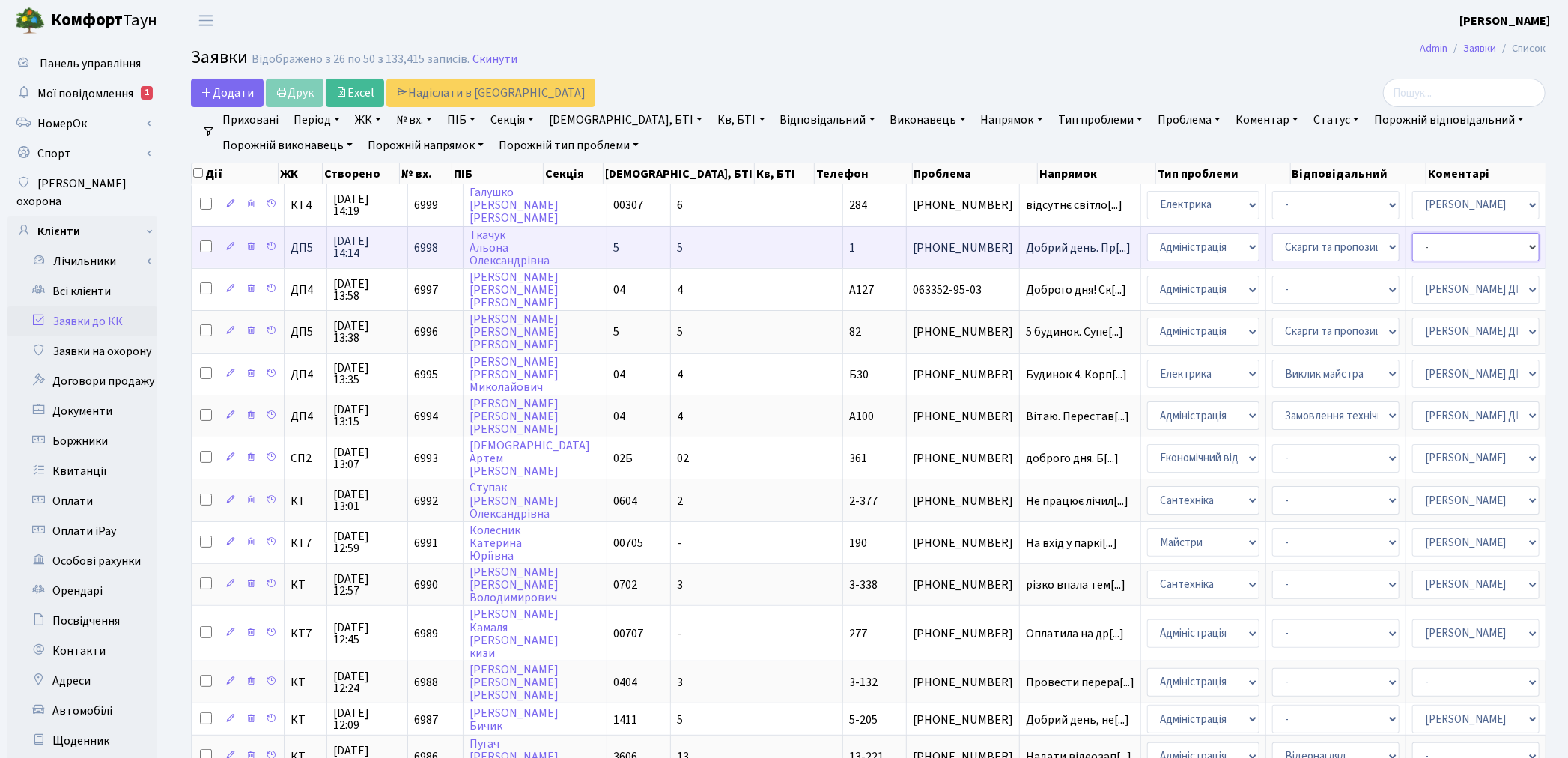
click at [1412, 246] on select "- Адміністратор ЖК КТ Вижул В. В. Гордієнко Н.В. Дядюшкін Д.Ю. Кипчук Т. А. Кла…" at bounding box center [1475, 247] width 127 height 28
select select "94"
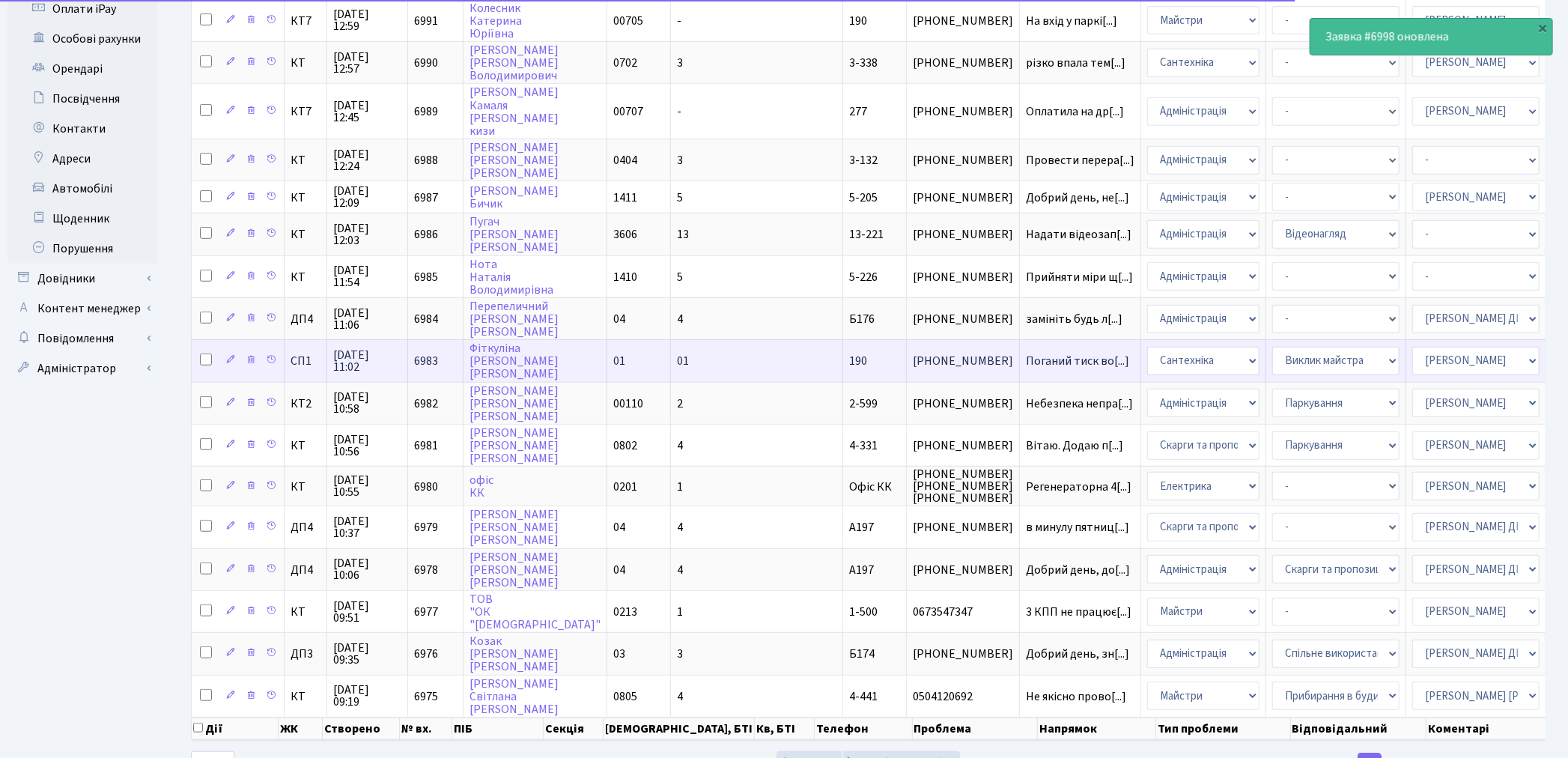
scroll to position [557, 0]
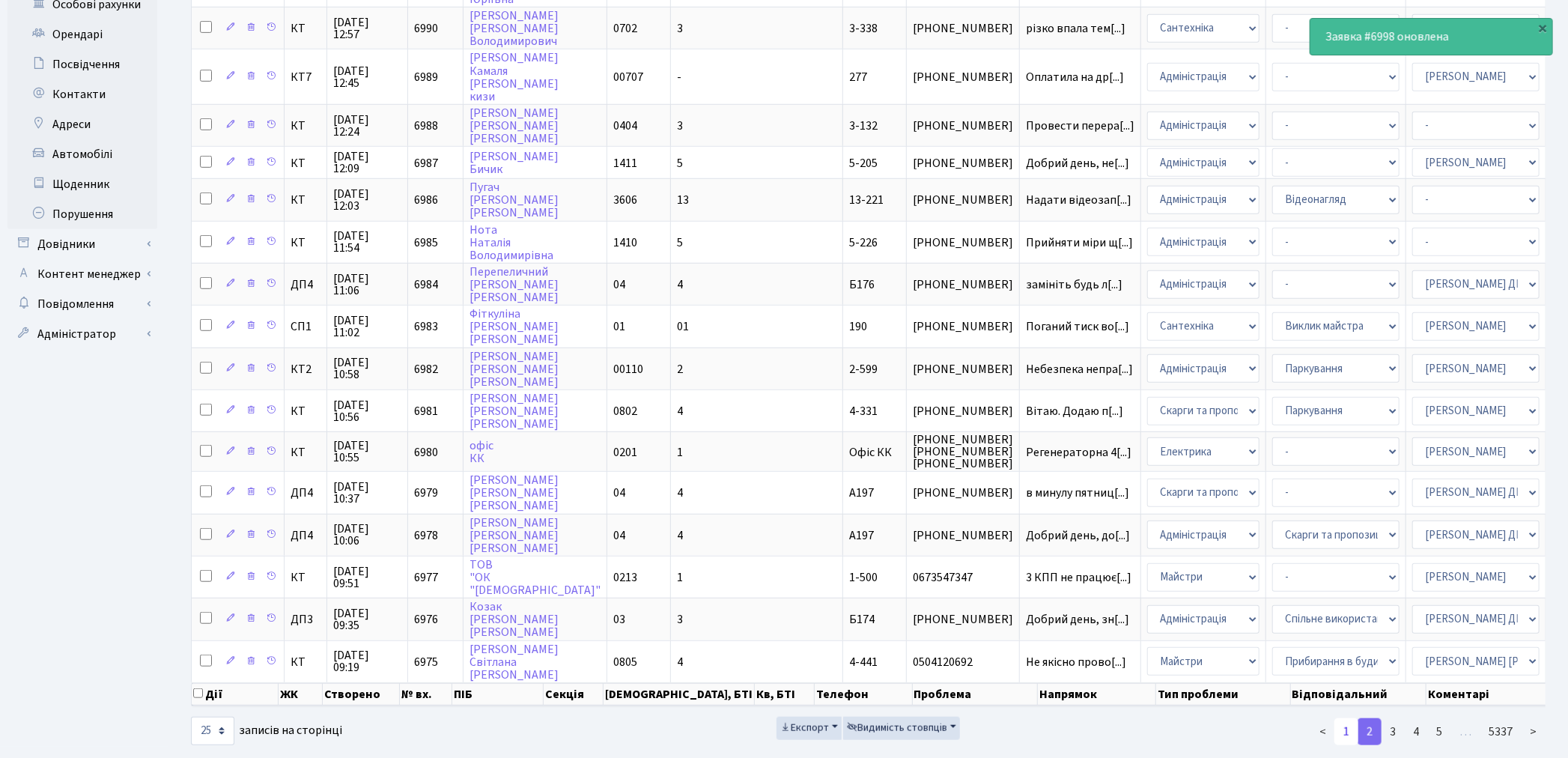
click at [1345, 718] on link "1" at bounding box center [1346, 732] width 24 height 27
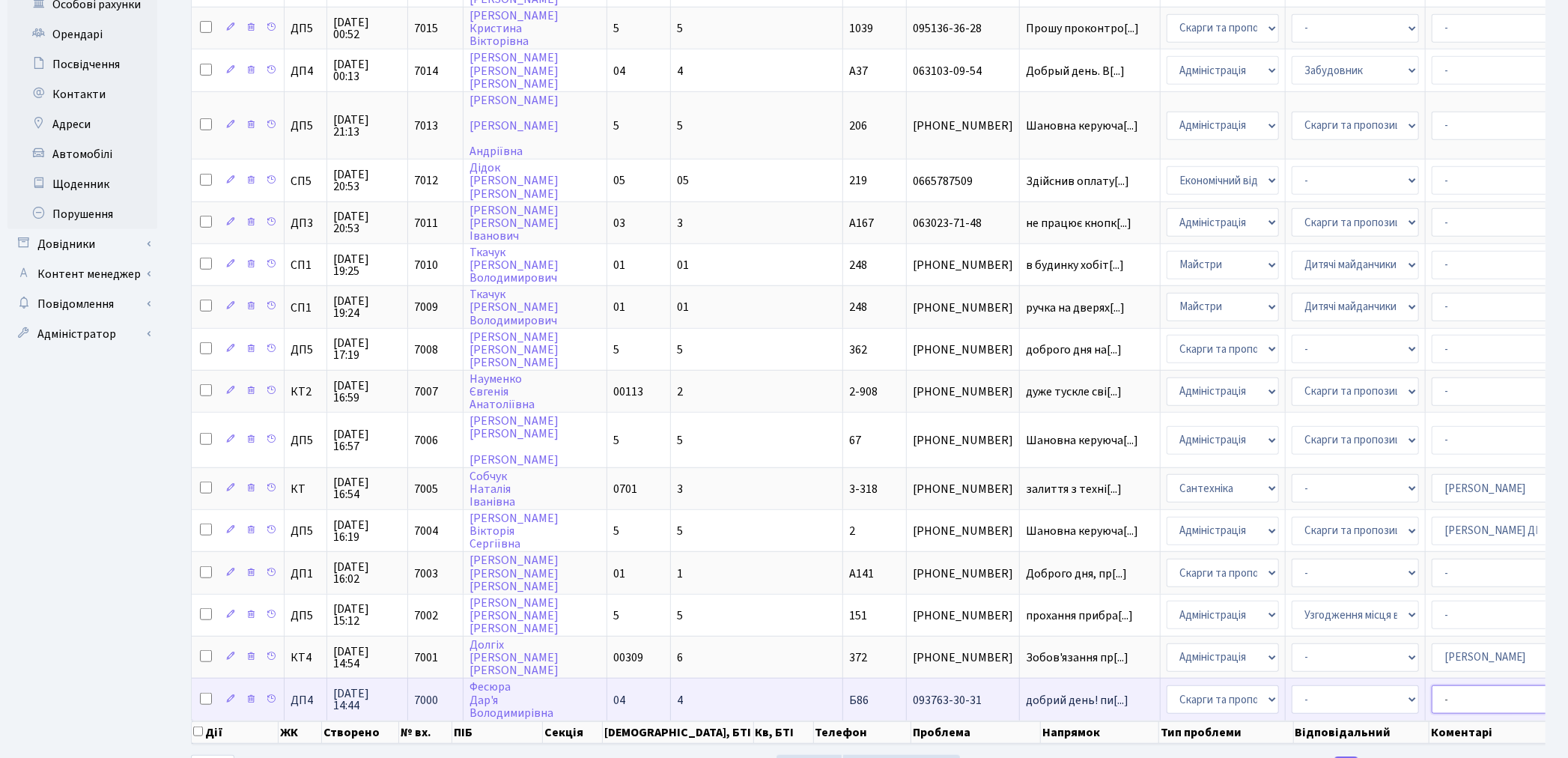
click at [1432, 685] on select "- Адміністратор ЖК КТ Вижул В. В. Гордієнко Н.В. Дядюшкін Д.Ю. Кипчук Т. А. Кла…" at bounding box center [1495, 699] width 127 height 28
select select "94"
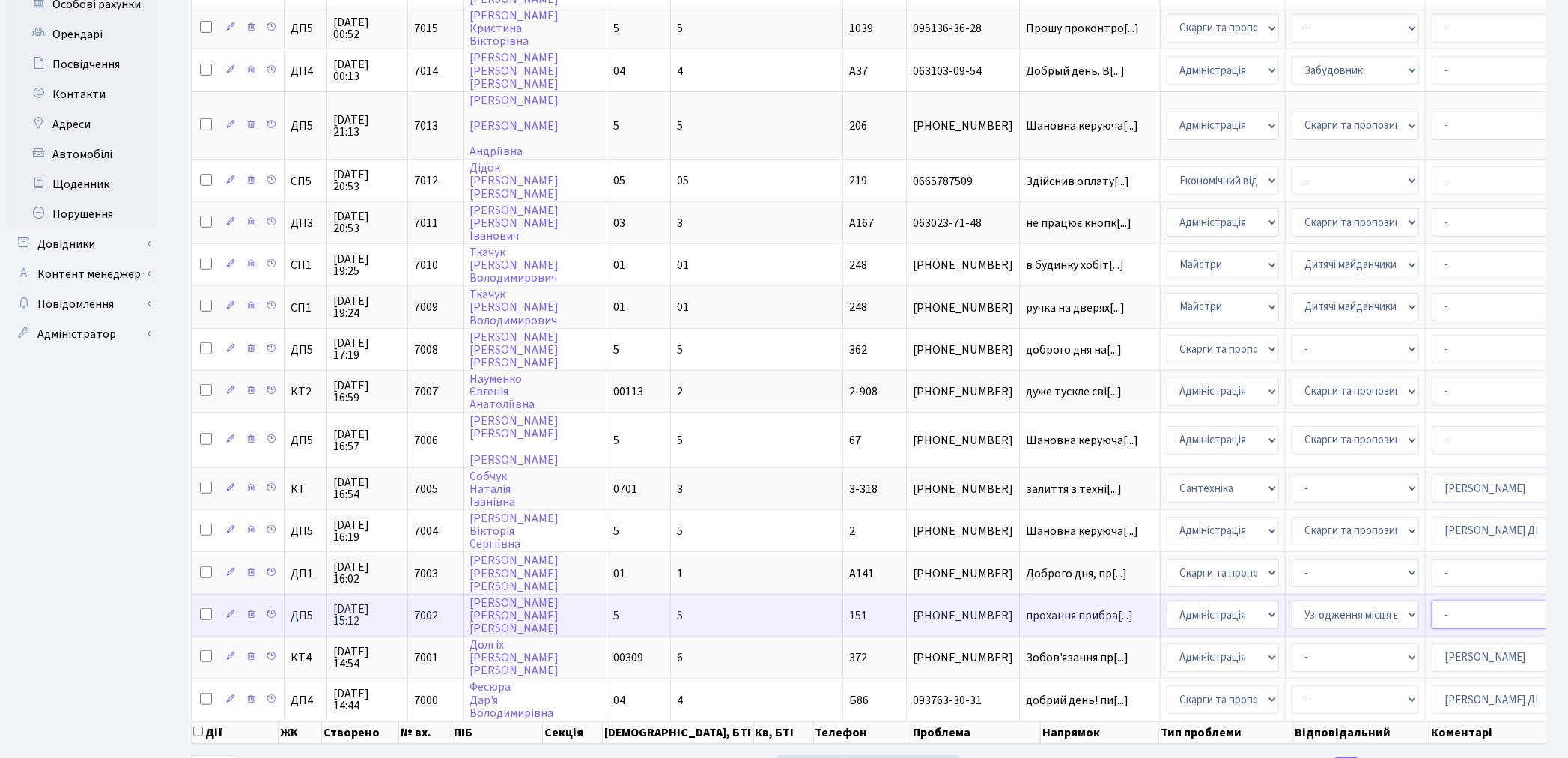
click at [1432, 601] on select "- Адміністратор ЖК КТ Вижул В. В. Гордієнко Н.В. Дядюшкін Д.Ю. Кипчук Т. А. Кла…" at bounding box center [1495, 615] width 127 height 28
select select "94"
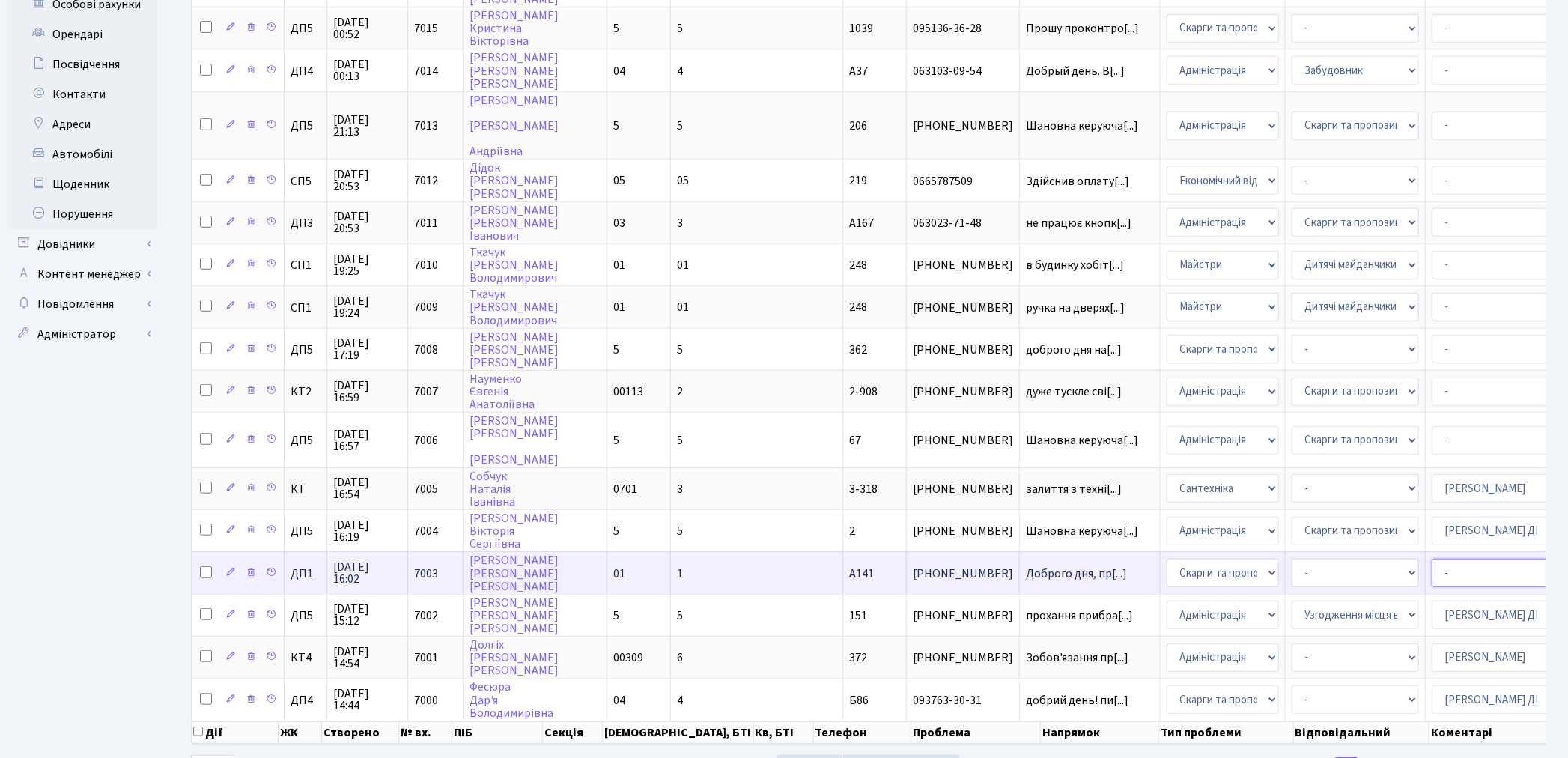
click at [1432, 559] on select "- Адміністратор ЖК КТ Вижул В. В. Гордієнко Н.В. Дядюшкін Д.Ю. Кипчук Т. А. Кла…" at bounding box center [1495, 573] width 127 height 28
select select "94"
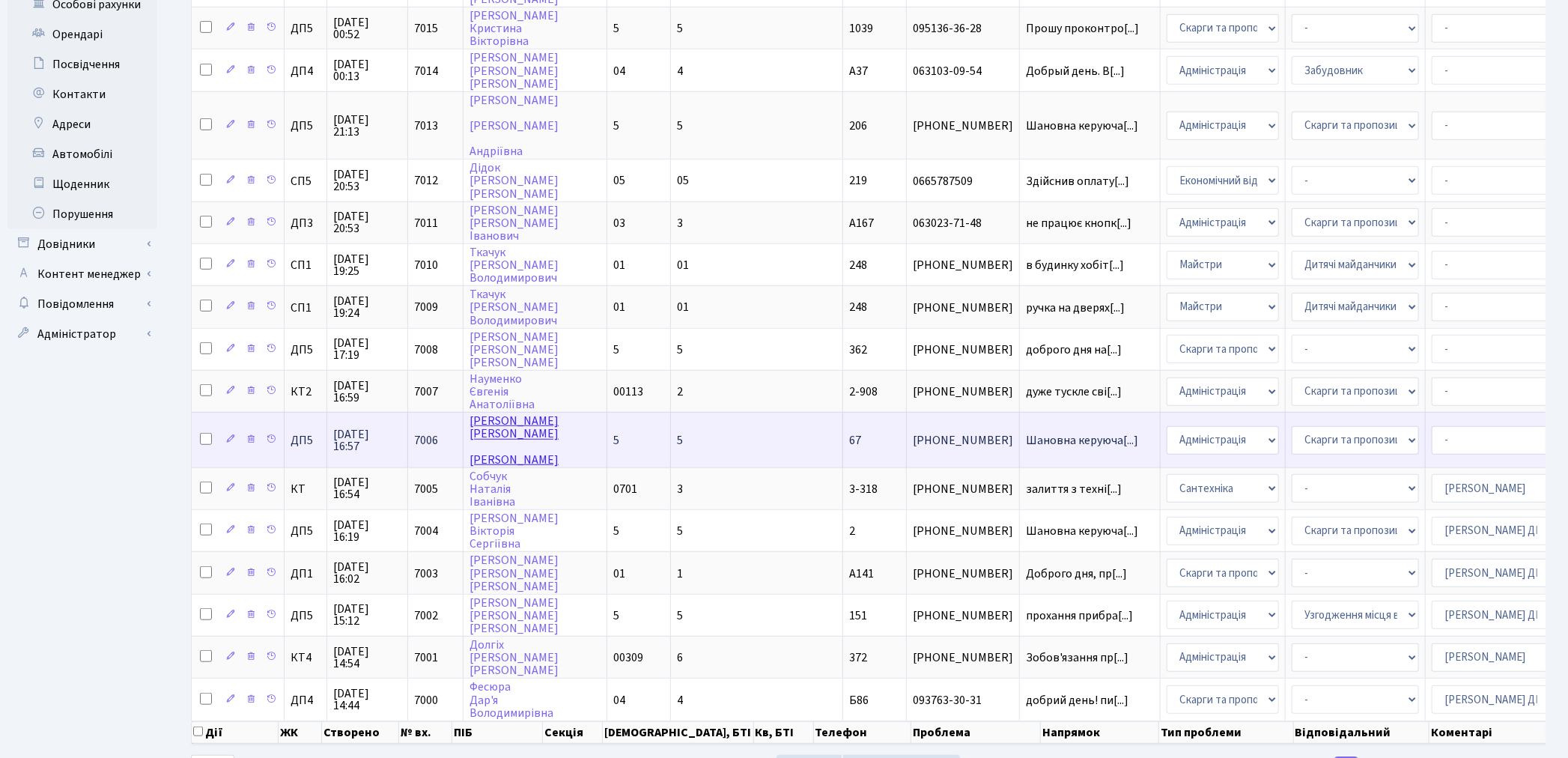
click at [492, 413] on link "[PERSON_NAME]" at bounding box center [514, 440] width 89 height 55
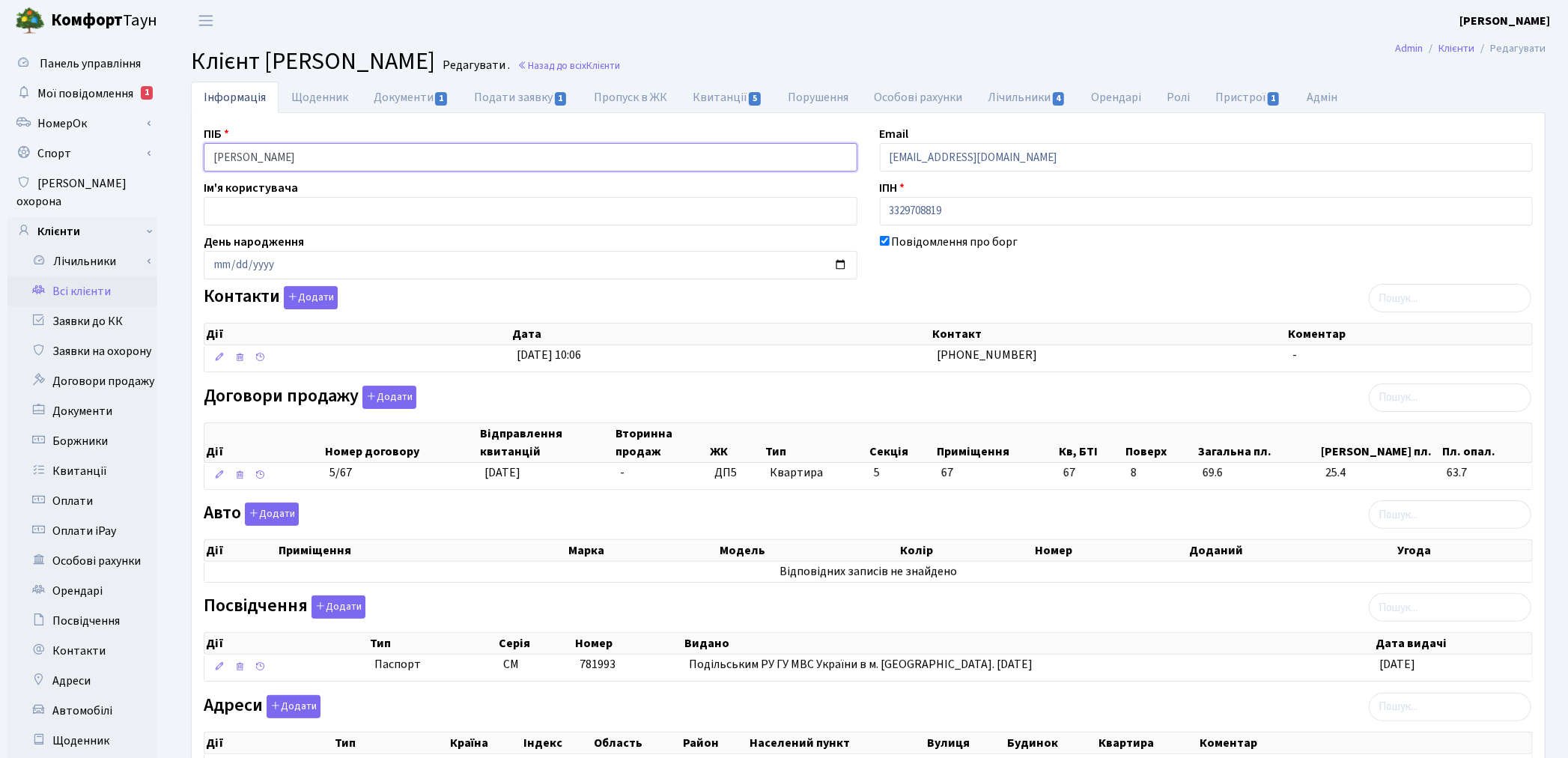
click at [294, 154] on input "[PERSON_NAME]" at bounding box center [530, 157] width 653 height 28
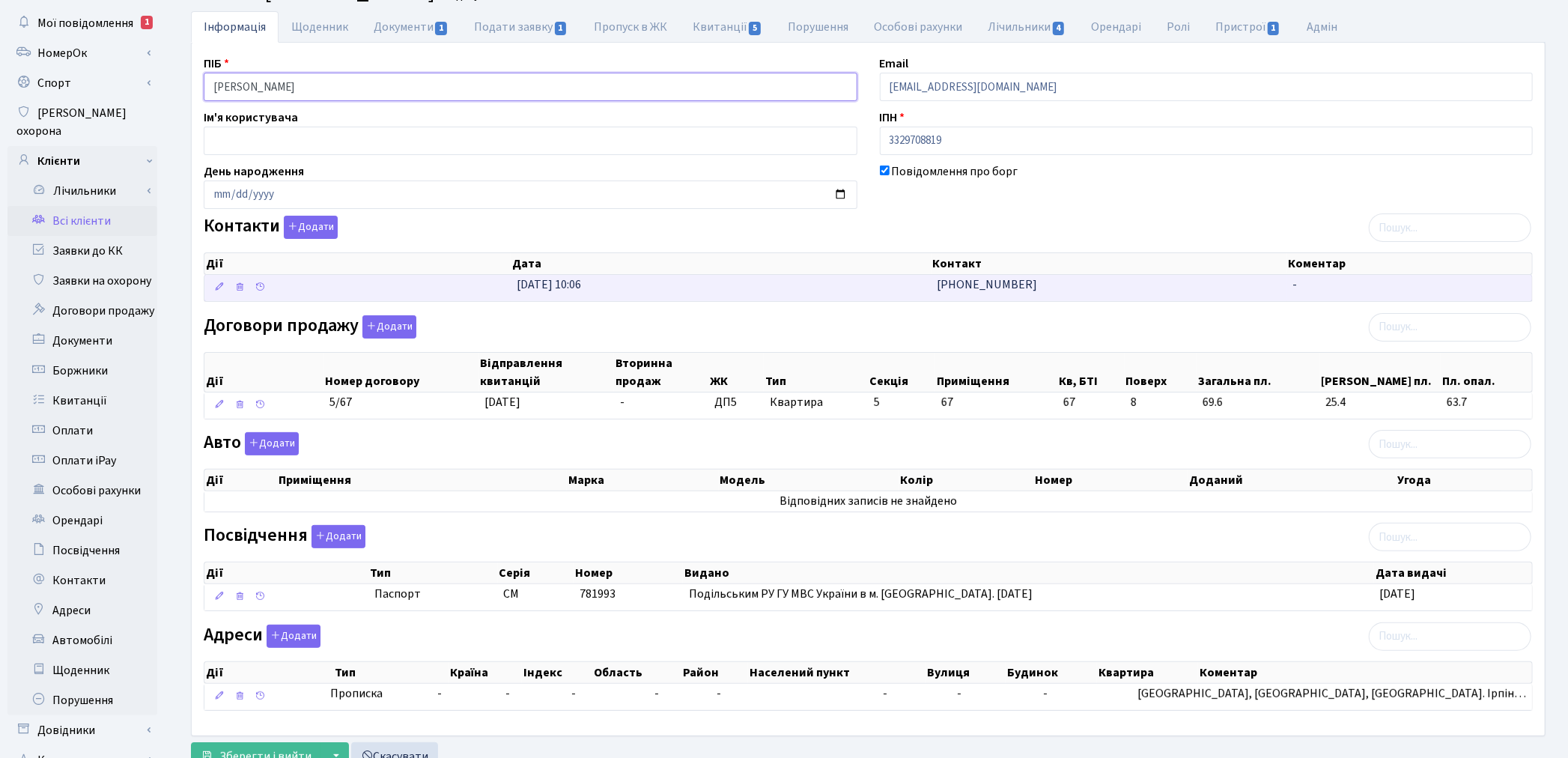
scroll to position [174, 0]
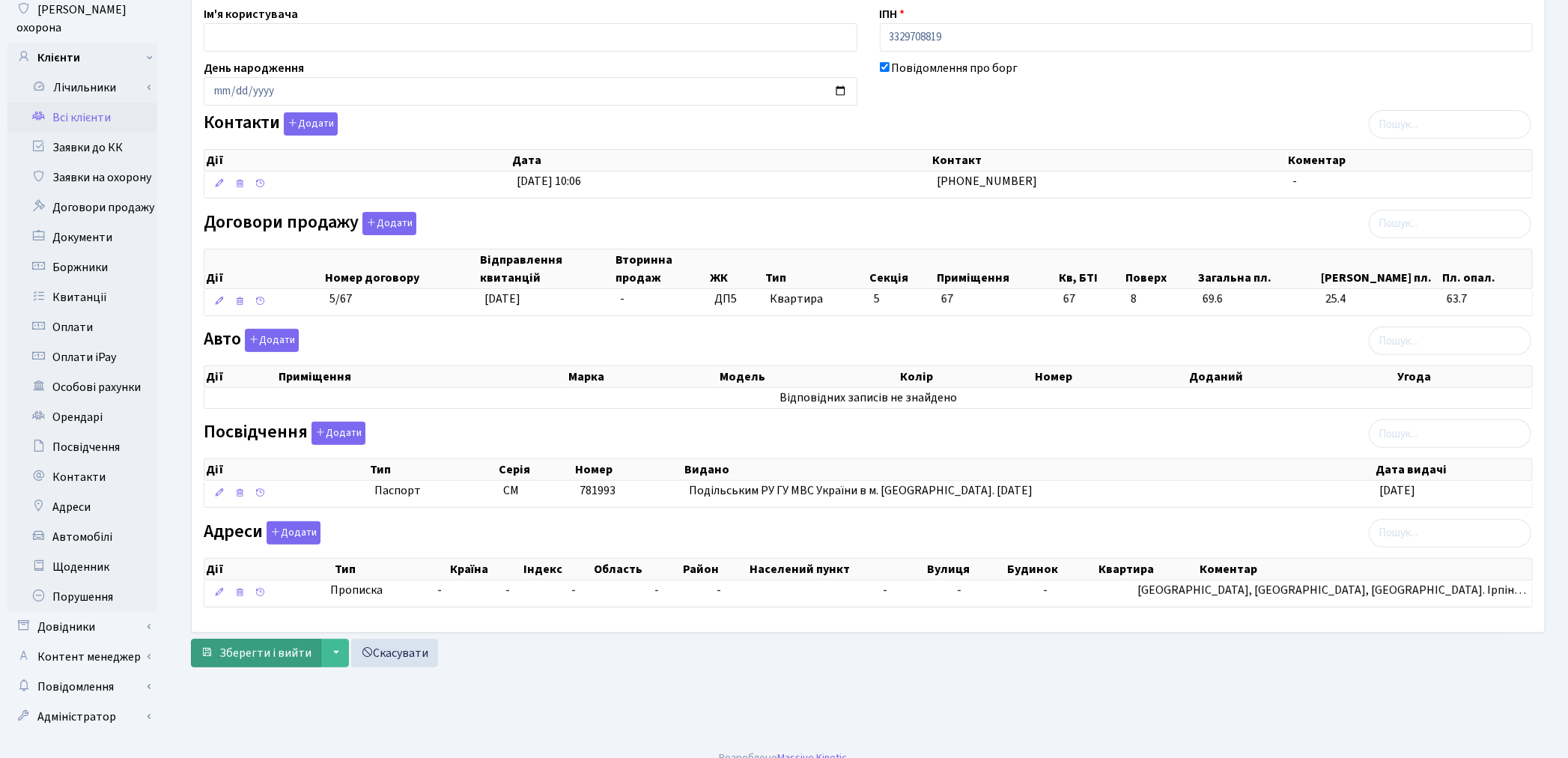
type input "[PERSON_NAME]"
click at [253, 661] on span "Зберегти і вийти" at bounding box center [265, 653] width 92 height 17
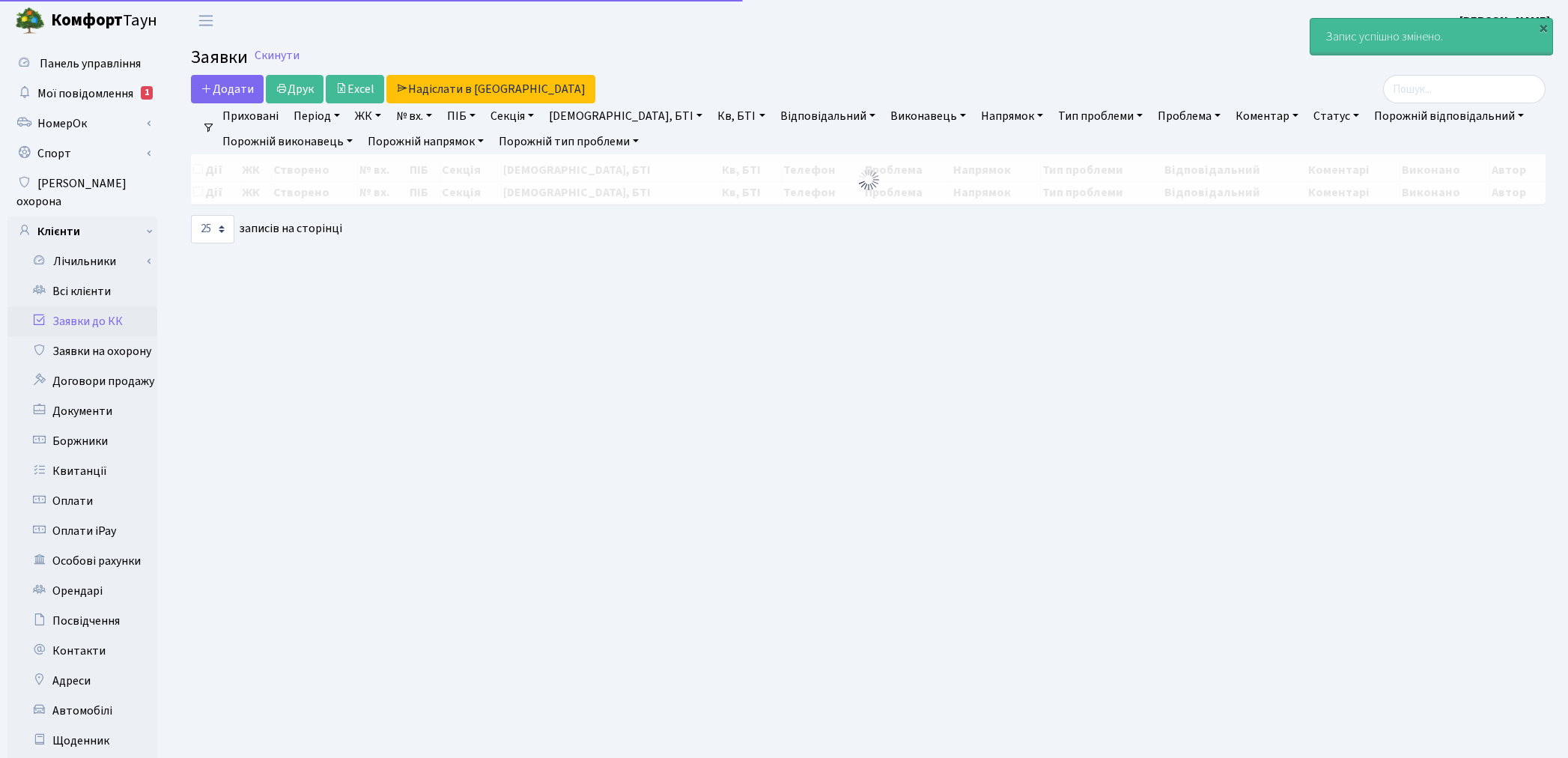
select select "25"
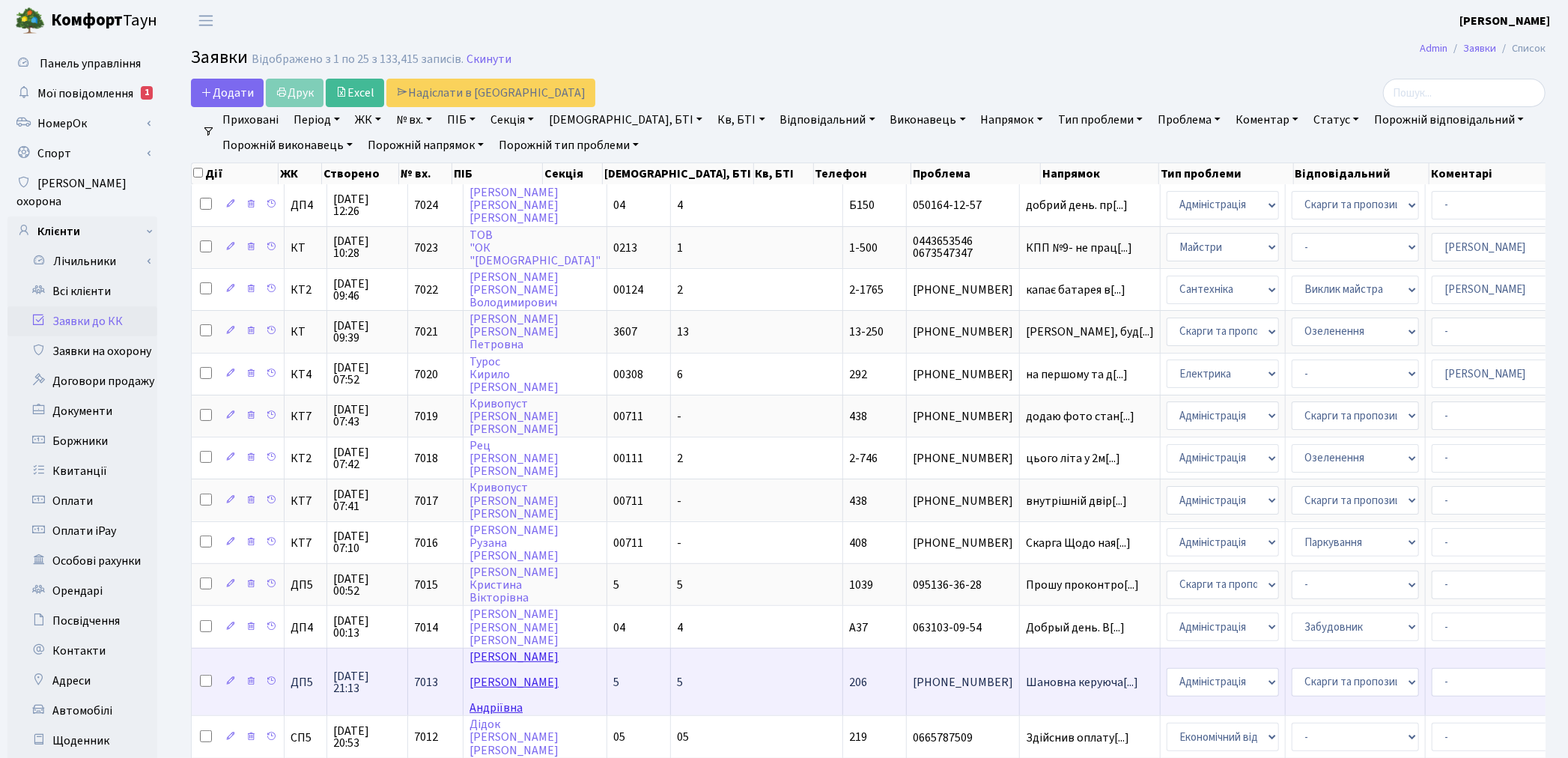
click at [502, 649] on link "Фоменко Ольга Андріївна" at bounding box center [514, 682] width 89 height 67
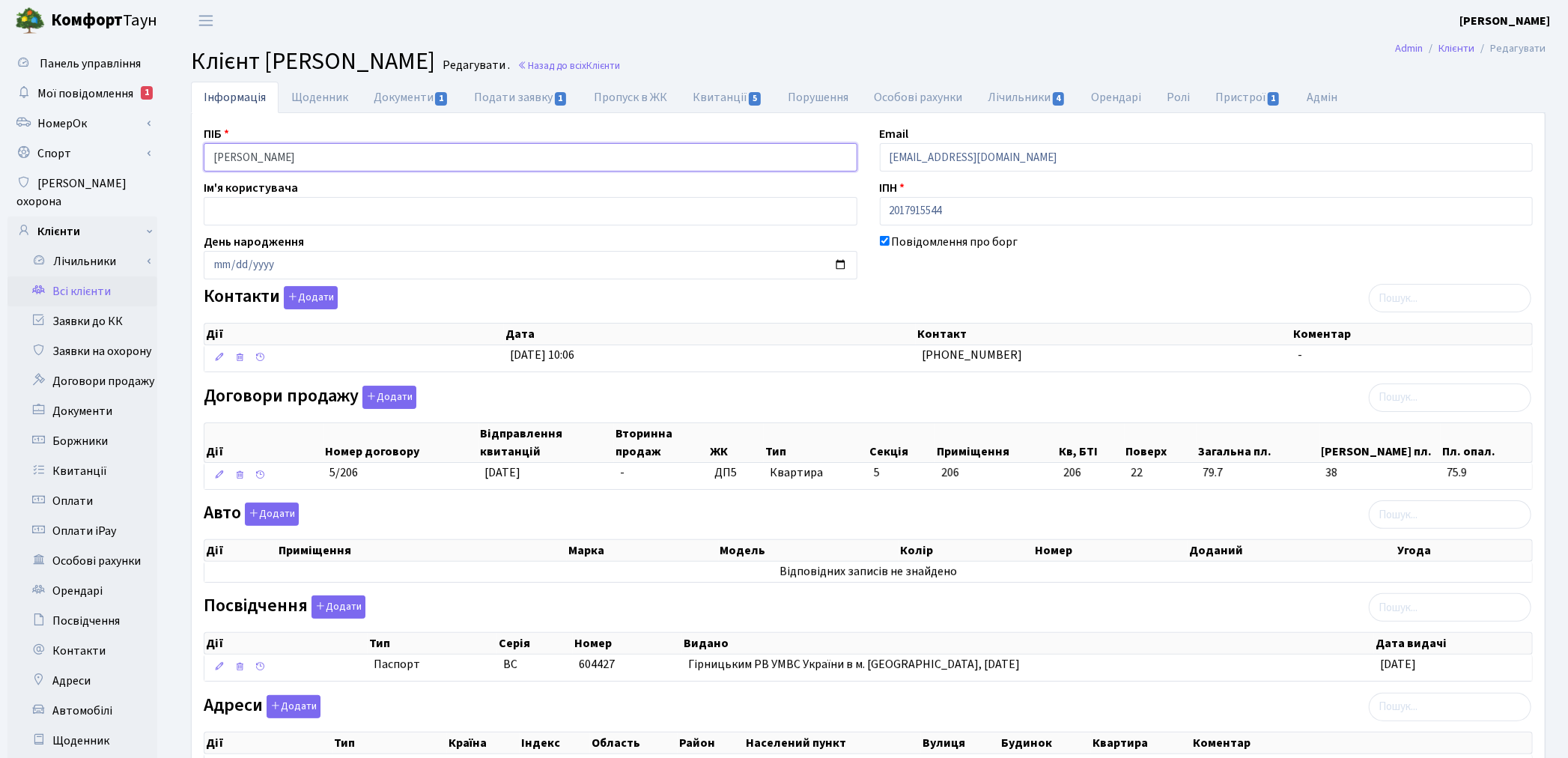
click at [263, 154] on input "[PERSON_NAME]" at bounding box center [530, 157] width 653 height 28
click at [292, 153] on input "[PERSON_NAME]" at bounding box center [530, 157] width 653 height 28
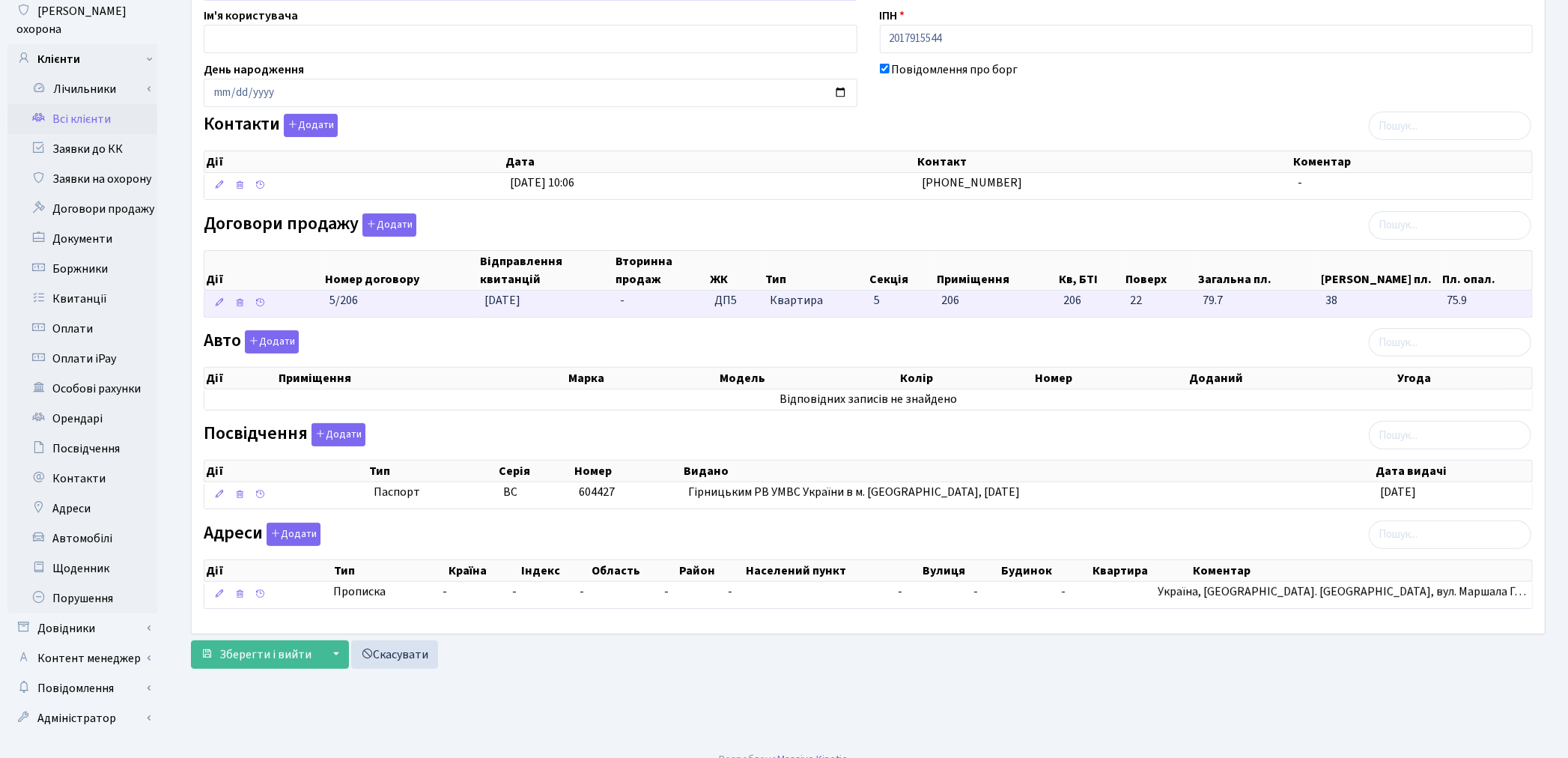
scroll to position [174, 0]
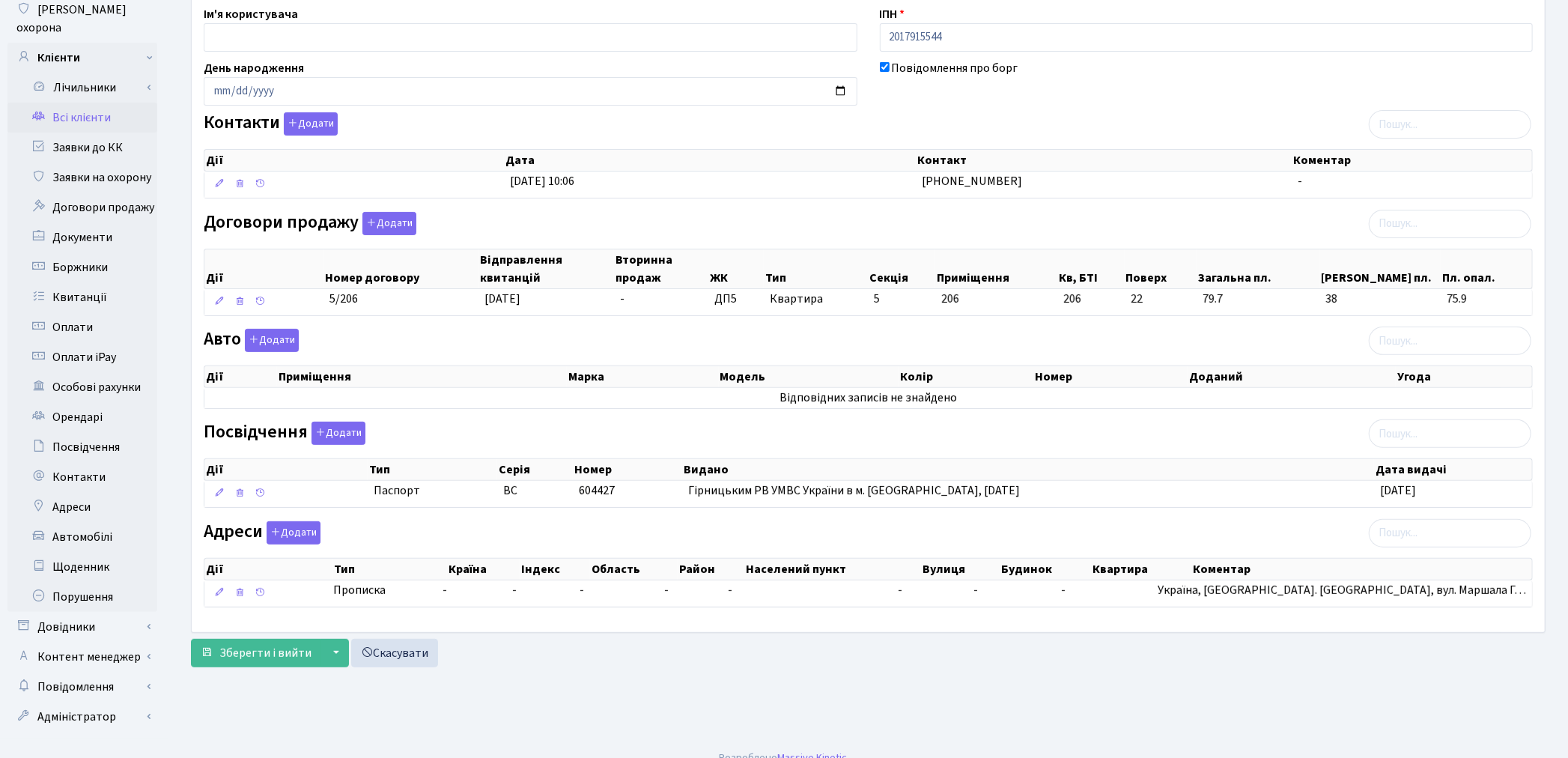
type input "[PERSON_NAME]"
drag, startPoint x: 256, startPoint y: 631, endPoint x: 255, endPoint y: 643, distance: 12.0
click at [256, 640] on form "Інформація Щоденник Документи 1 Подати заявку 1 Пропуск в ЖК Квитанції 5 Поруше…" at bounding box center [868, 288] width 1355 height 760
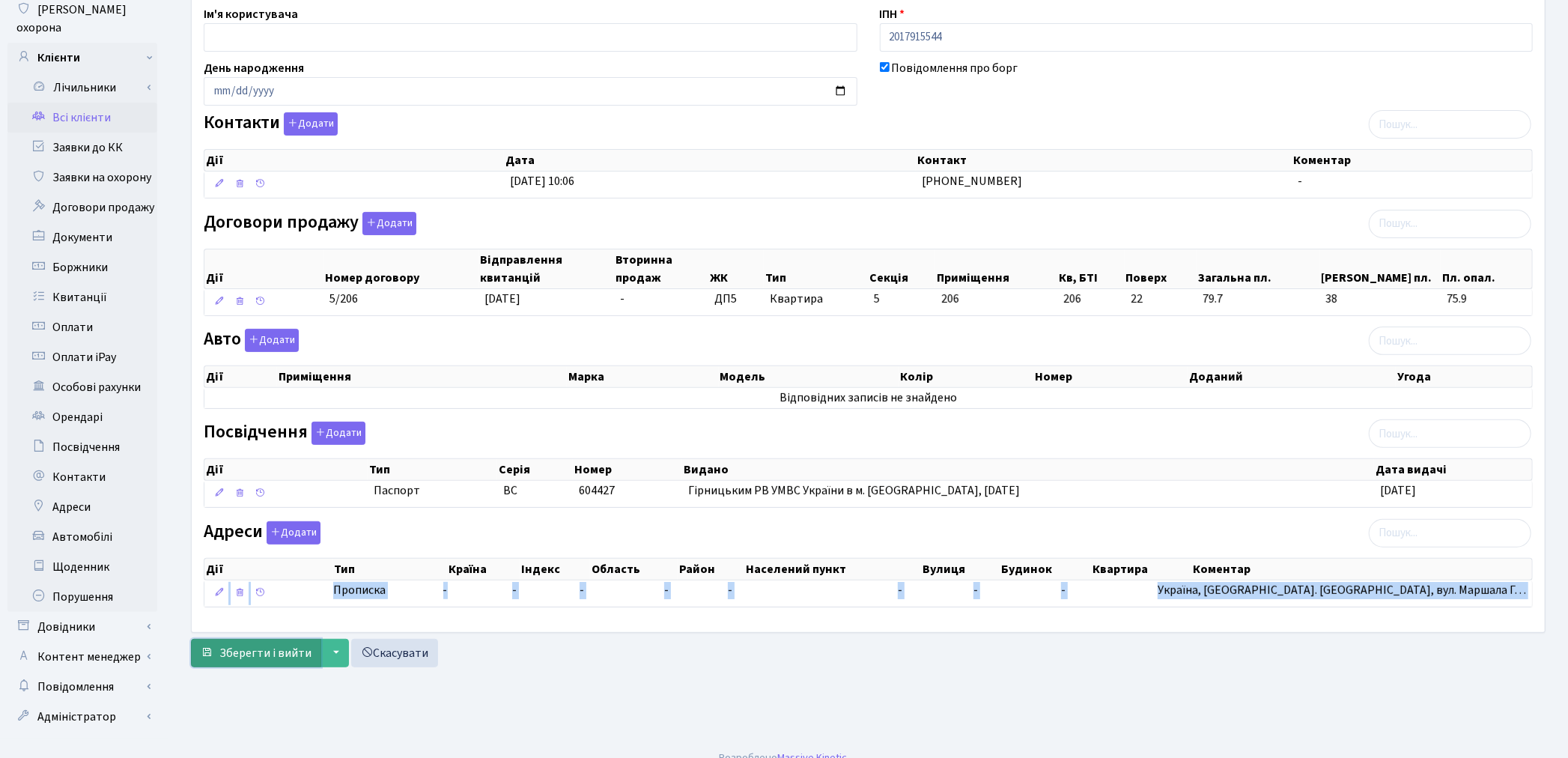
click at [253, 649] on span "Зберегти і вийти" at bounding box center [265, 653] width 92 height 17
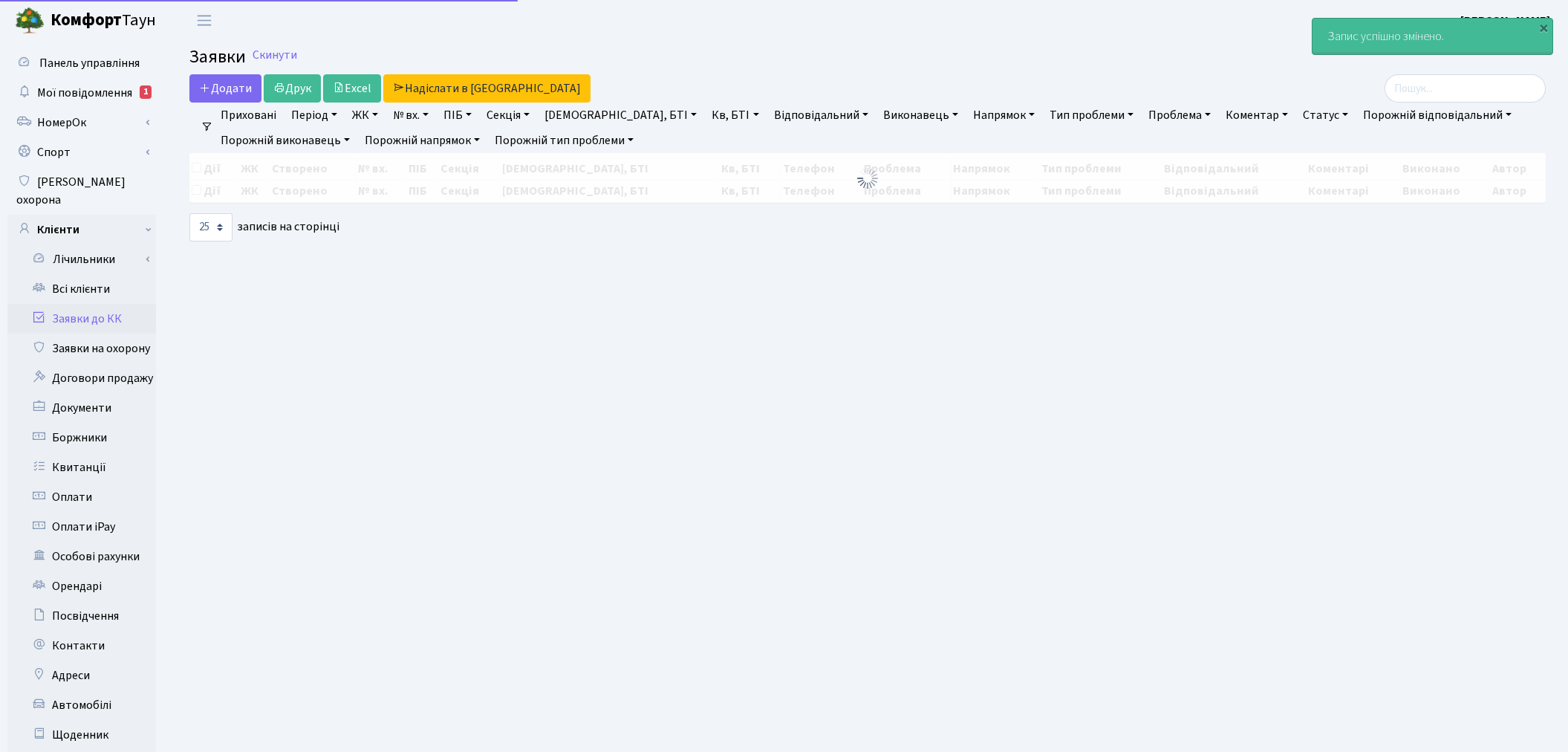
select select "25"
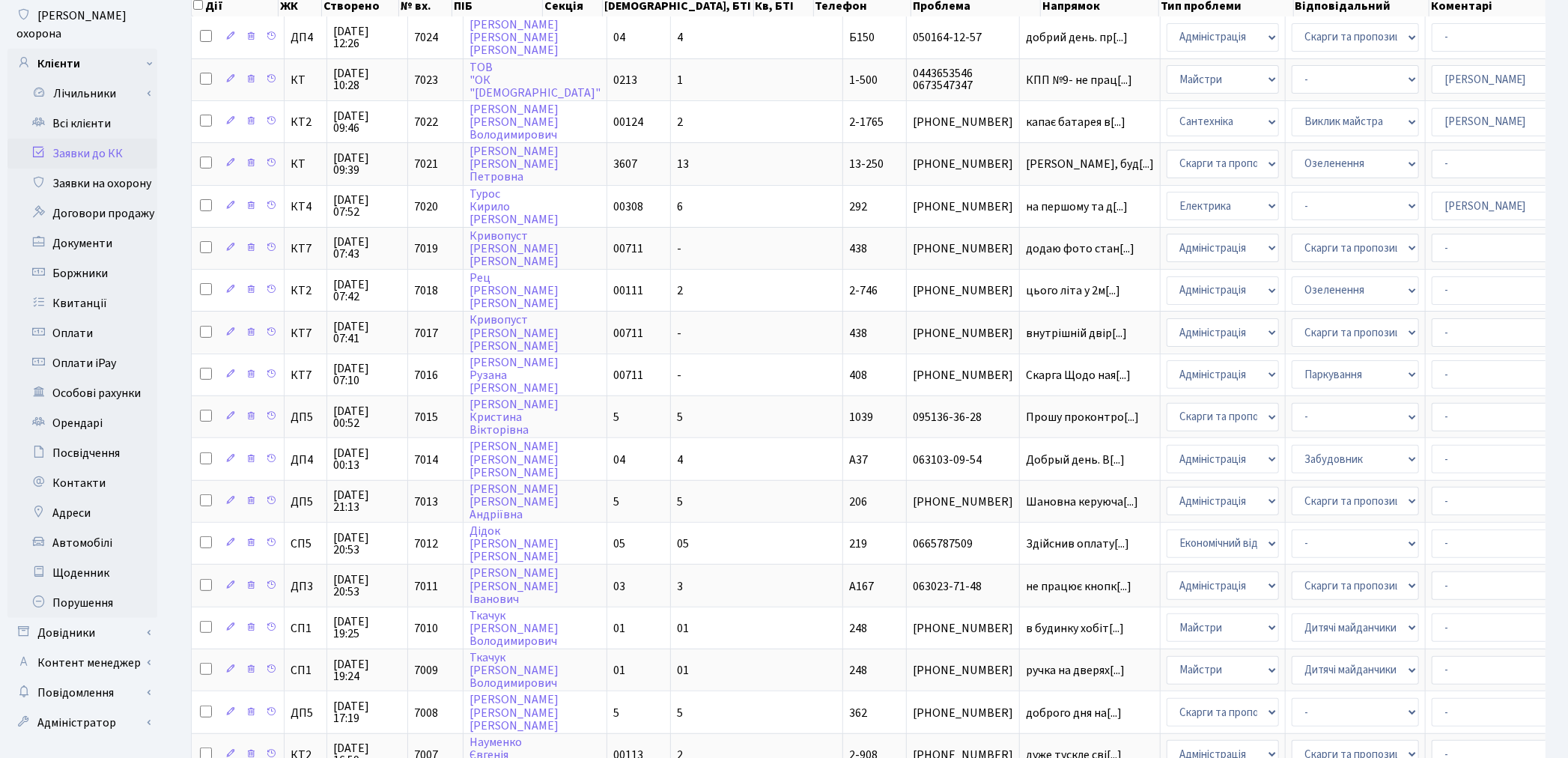
scroll to position [499, 0]
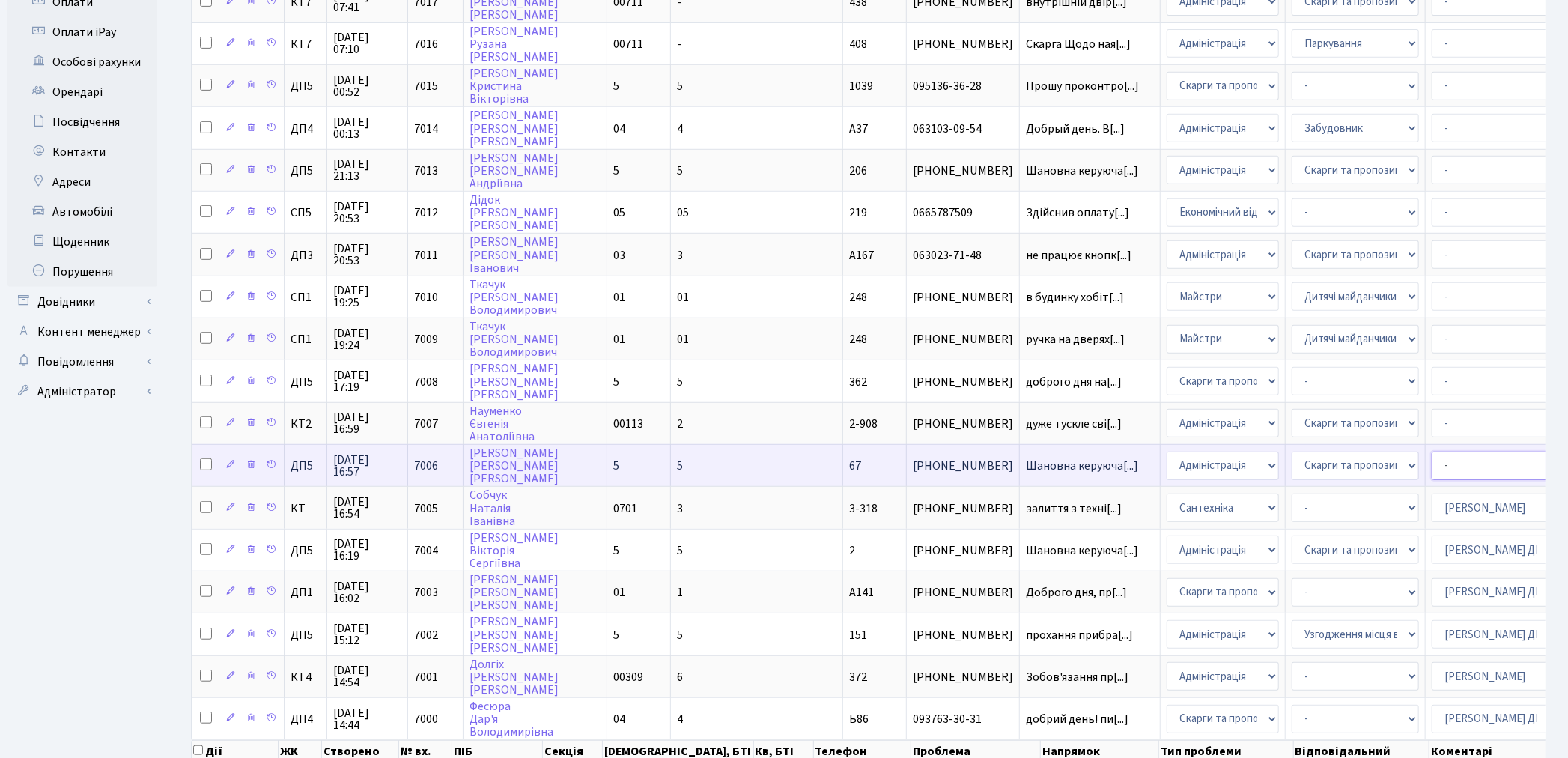
click at [1432, 452] on select "- Адміністратор ЖК КТ Вижул В. В. Гордієнко Н.В. Дядюшкін Д.Ю. Кипчук Т. А. Кла…" at bounding box center [1495, 466] width 127 height 28
select select "94"
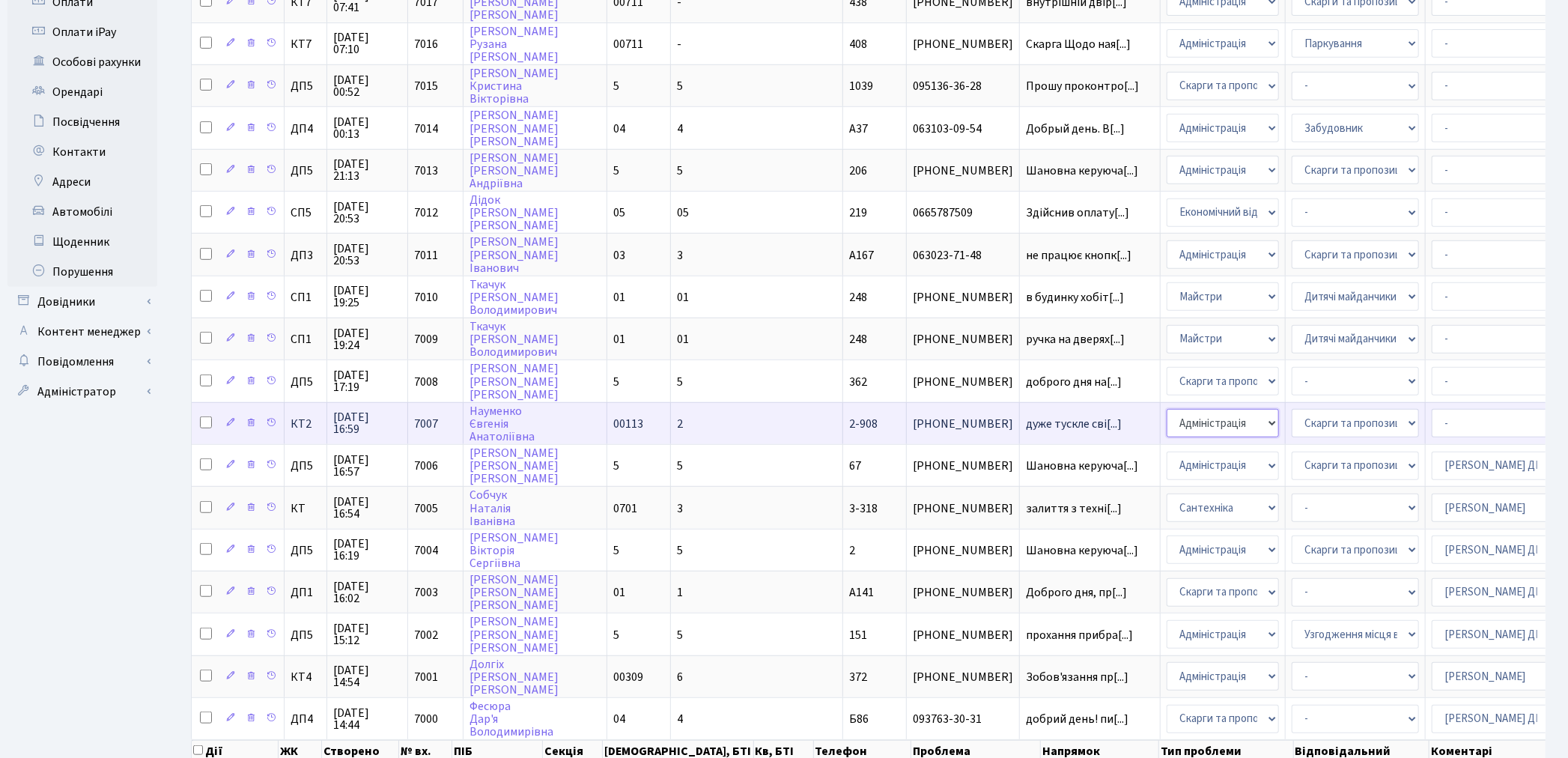
click at [1166, 409] on select "- Адміністрація Домофон, СКД Ліфт Майстри Сантехніка Економічний відділ Електри…" at bounding box center [1222, 423] width 112 height 28
select select "16"
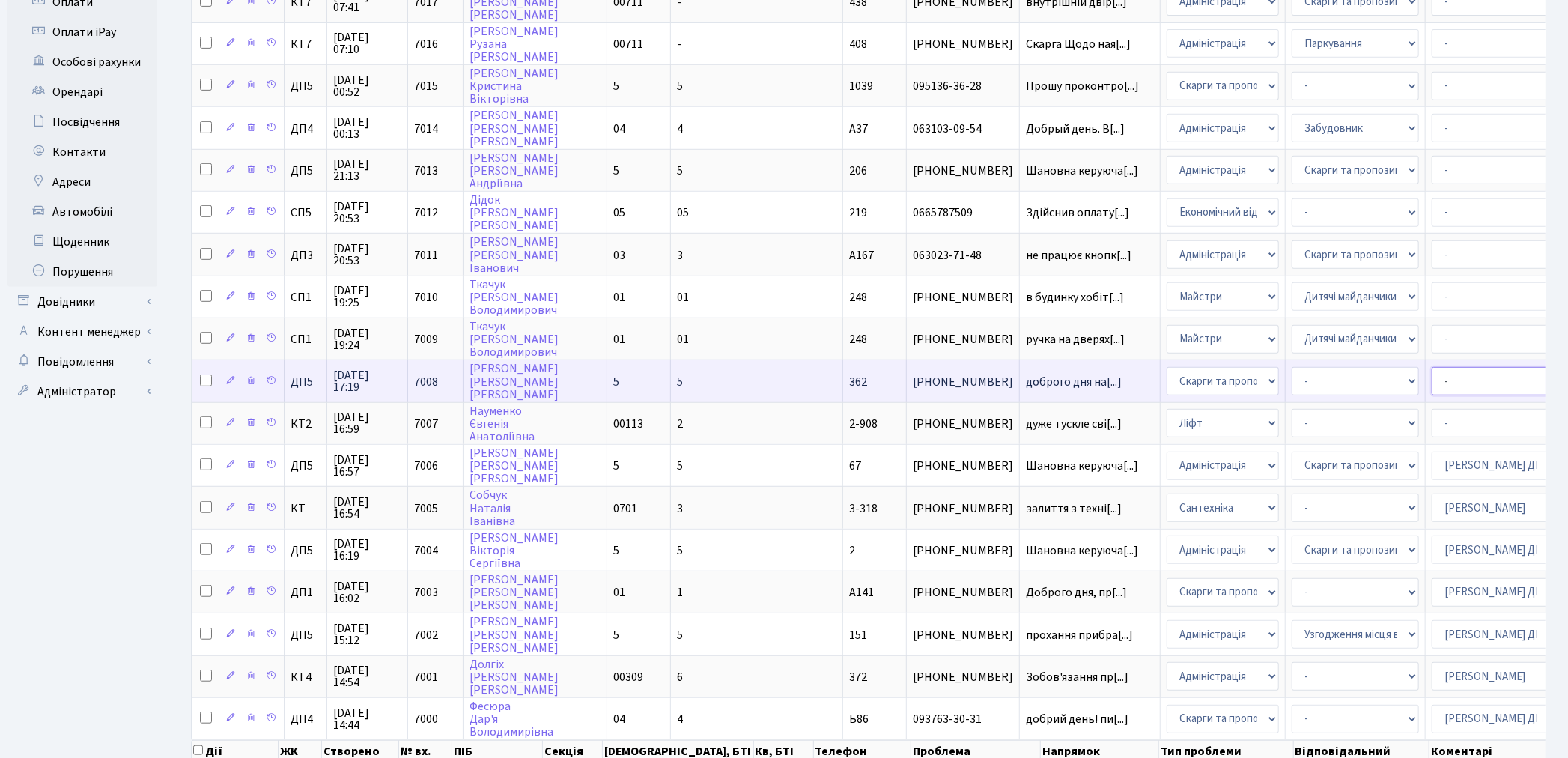
click at [1432, 367] on select "- Адміністратор ЖК КТ Вижул В. В. Гордієнко Н.В. Дядюшкін Д.Ю. Кипчук Т. А. Кла…" at bounding box center [1495, 381] width 127 height 28
select select "94"
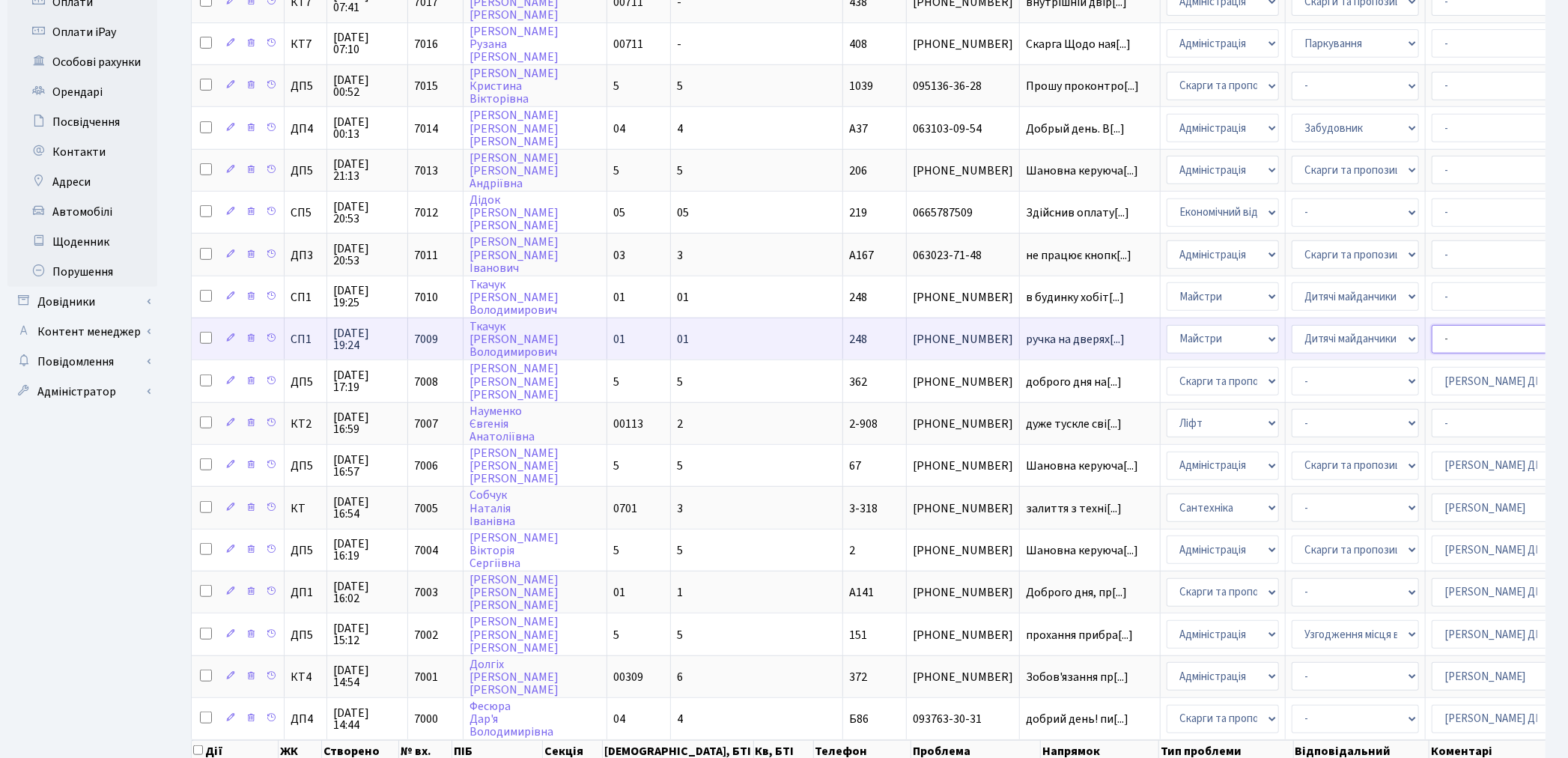
click at [1432, 325] on select "- Адміністратор ЖК КТ Вижул В. В. Гордієнко Н.В. Дядюшкін Д.Ю. Кипчук Т. А. Кла…" at bounding box center [1495, 339] width 127 height 28
select select "85"
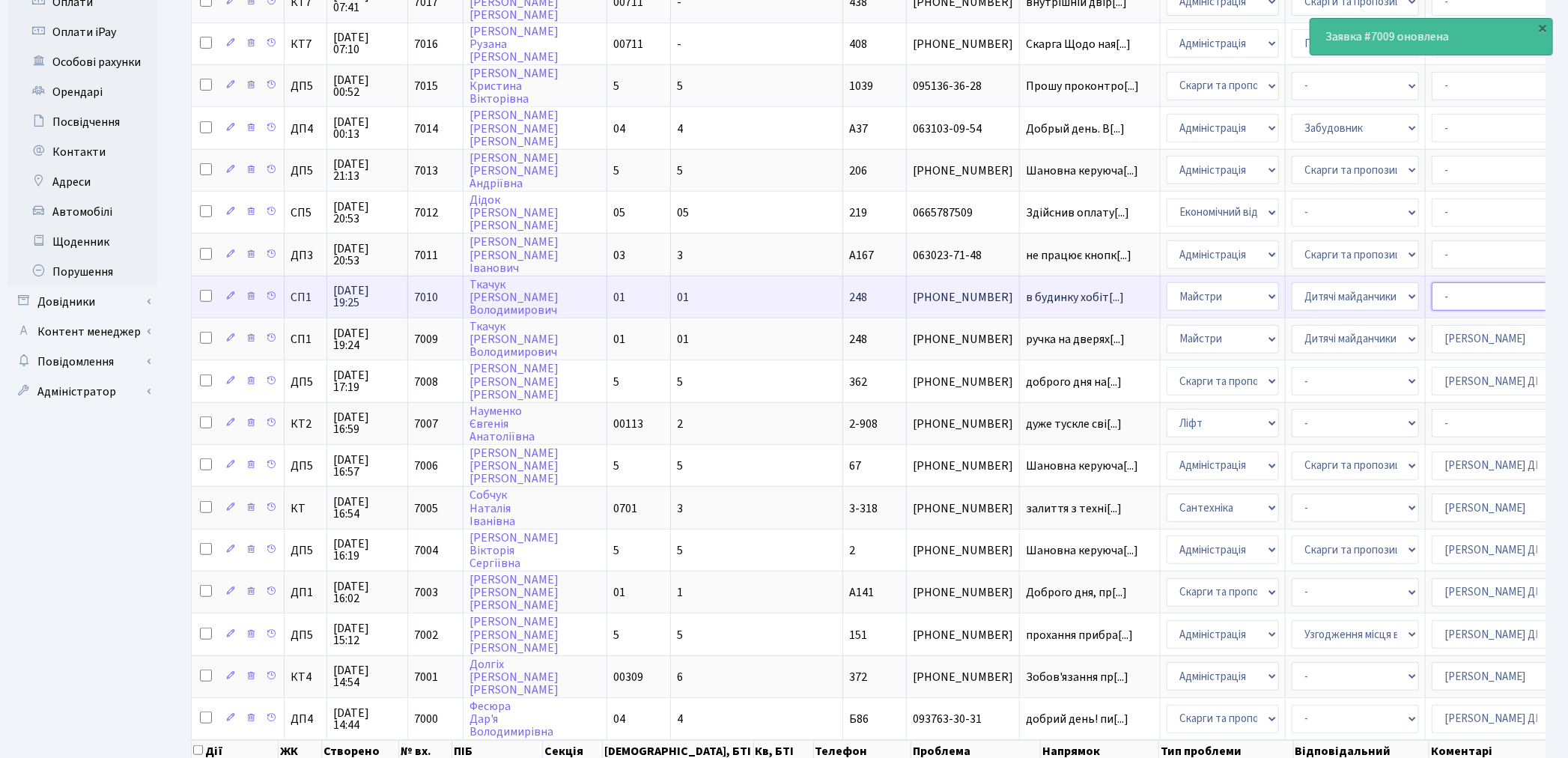
click at [1432, 282] on select "- Адміністратор ЖК КТ Вижул В. В. Гордієнко Н.В. Дядюшкін Д.Ю. Кипчук Т. А. Кла…" at bounding box center [1495, 296] width 127 height 28
select select "85"
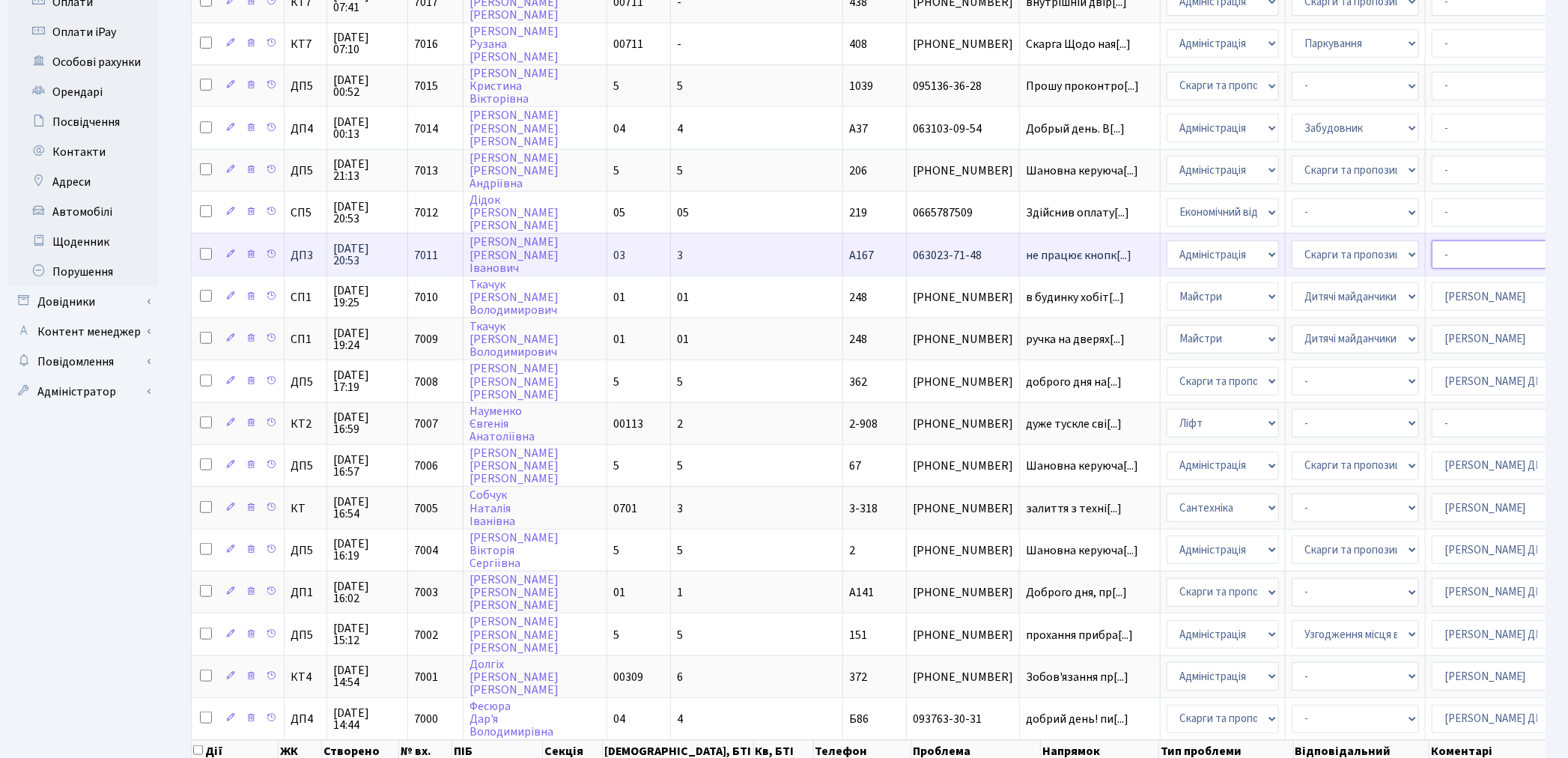
click at [1432, 241] on select "- Адміністратор ЖК КТ Вижул В. В. Гордієнко Н.В. Дядюшкін Д.Ю. Кипчук Т. А. Кла…" at bounding box center [1495, 255] width 127 height 28
select select "94"
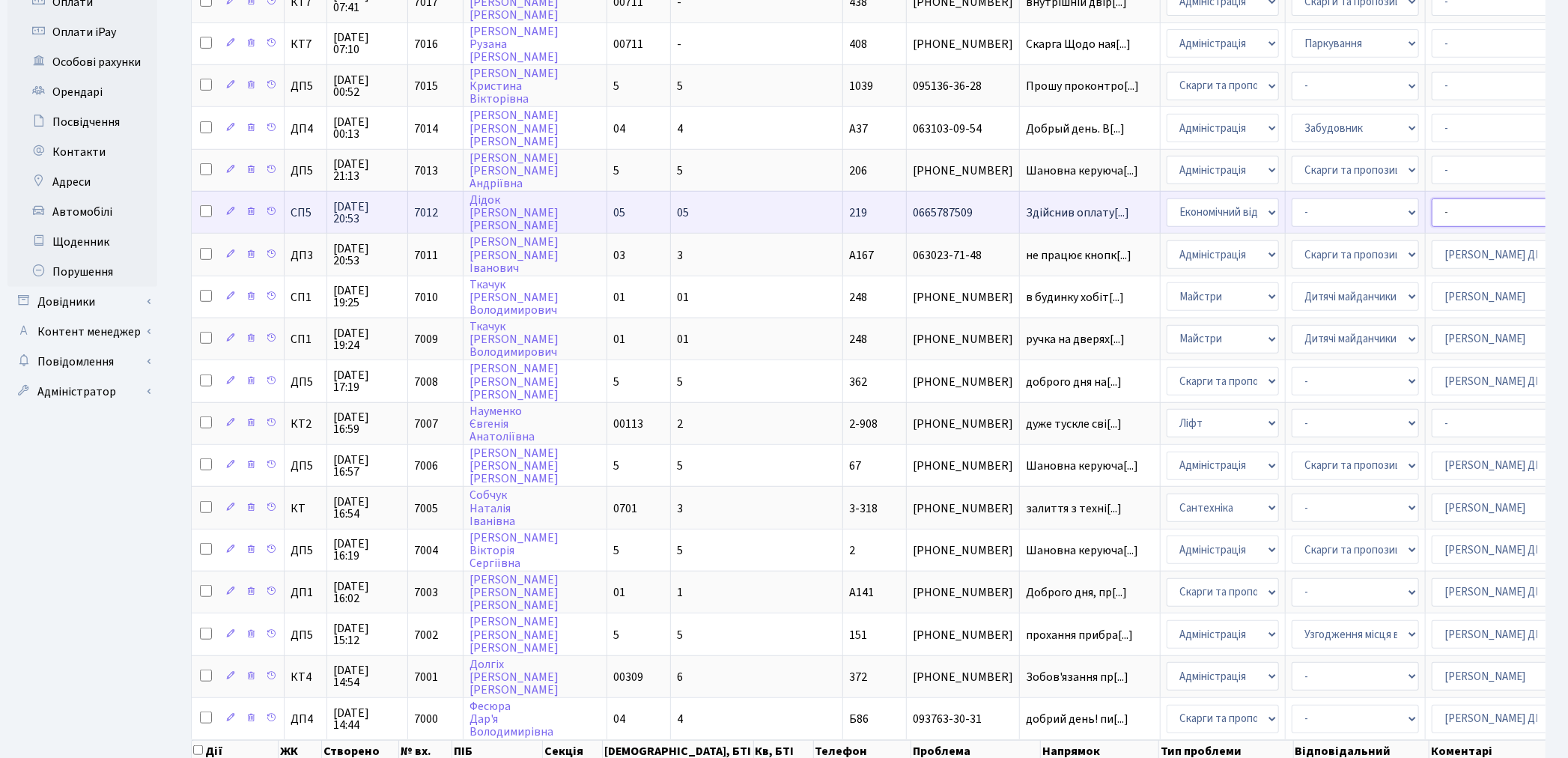
click at [1432, 199] on select "- Адміністратор ЖК КТ Вижул В. В. Гордієнко Н.В. Дядюшкін Д.Ю. Кипчук Т. А. Кла…" at bounding box center [1495, 213] width 127 height 28
select select "33"
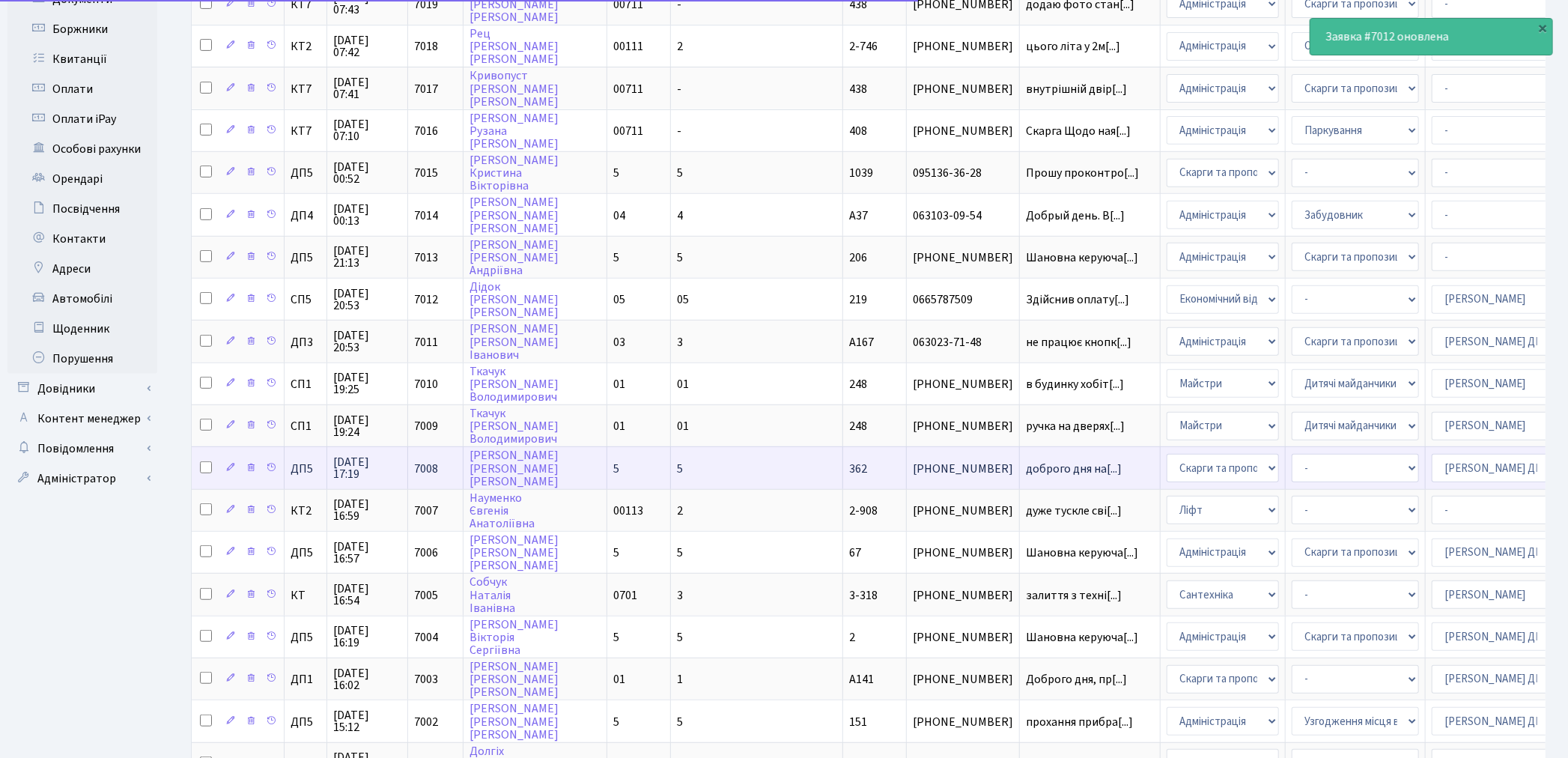
scroll to position [333, 0]
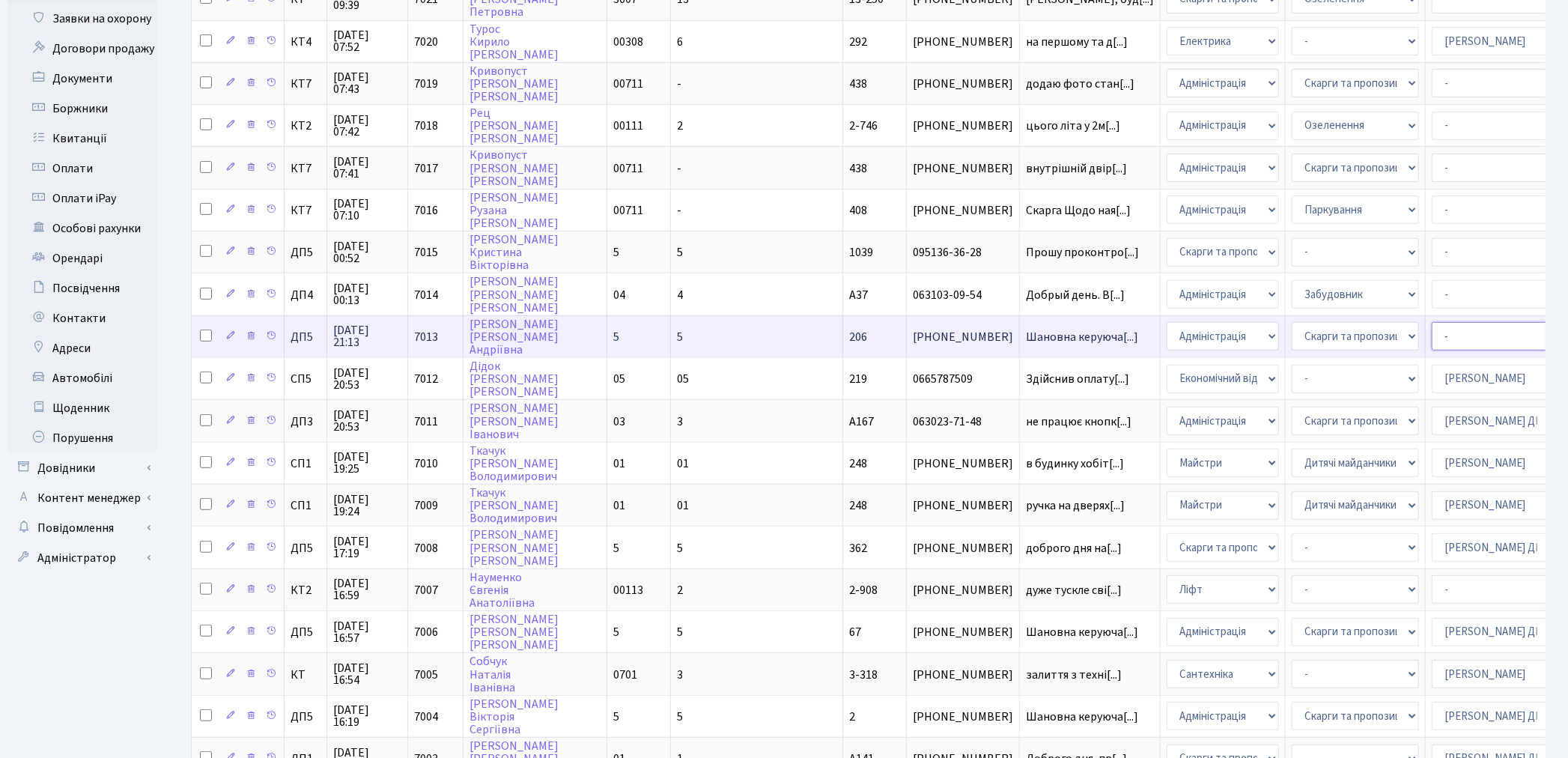
click at [1432, 322] on select "- Адміністратор ЖК КТ Вижул В. В. Гордієнко Н.В. Дядюшкін Д.Ю. Кипчук Т. А. Кла…" at bounding box center [1495, 336] width 127 height 28
select select "94"
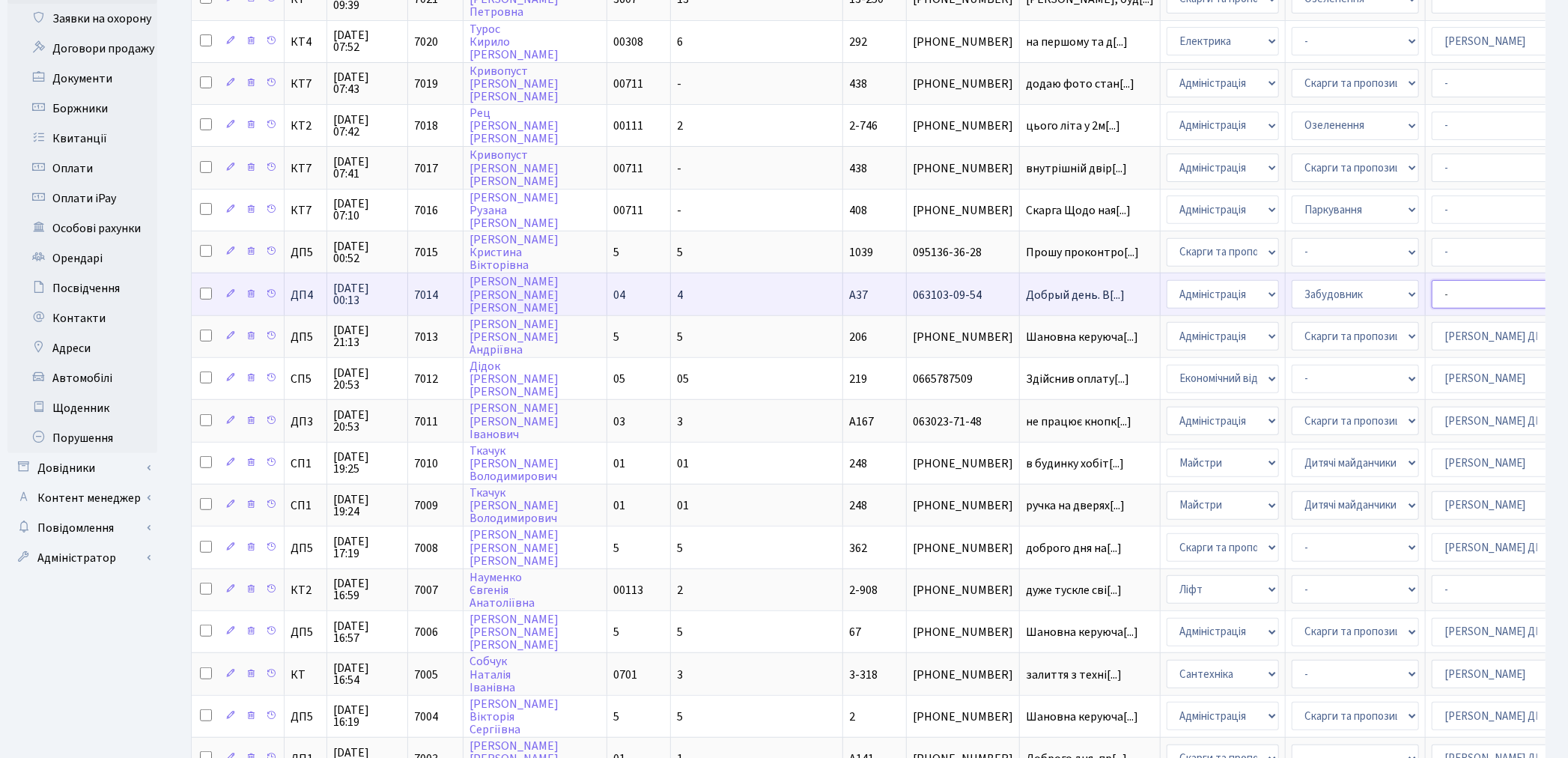
click at [1432, 281] on select "- Адміністратор ЖК КТ Вижул В. В. Гордієнко Н.В. Дядюшкін Д.Ю. Кипчук Т. А. Кла…" at bounding box center [1495, 295] width 127 height 28
select select "94"
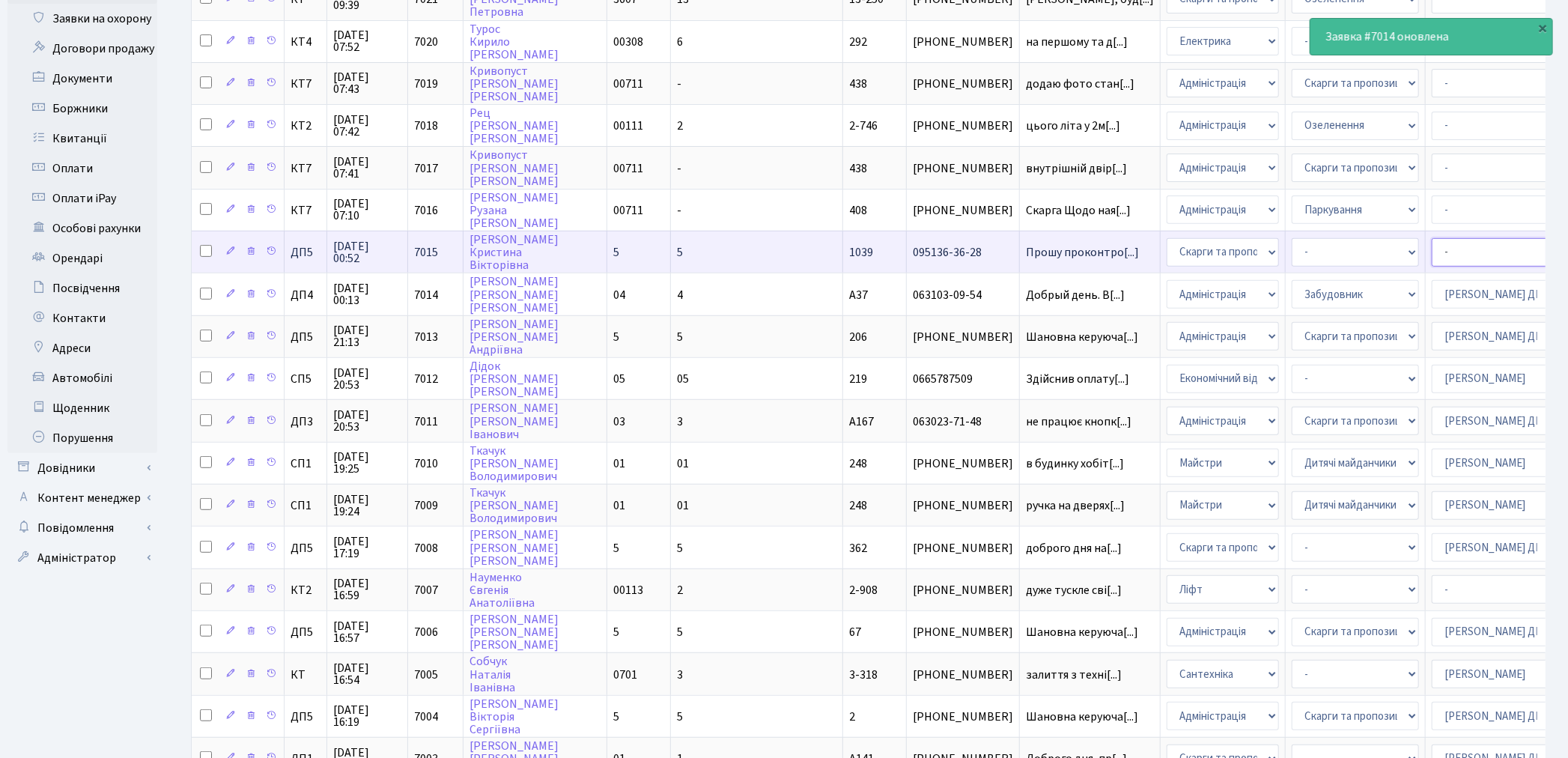
click at [1432, 238] on select "- Адміністратор ЖК КТ Вижул В. В. Гордієнко Н.В. Дядюшкін Д.Ю. Кипчук Т. А. Кла…" at bounding box center [1495, 252] width 127 height 28
select select "94"
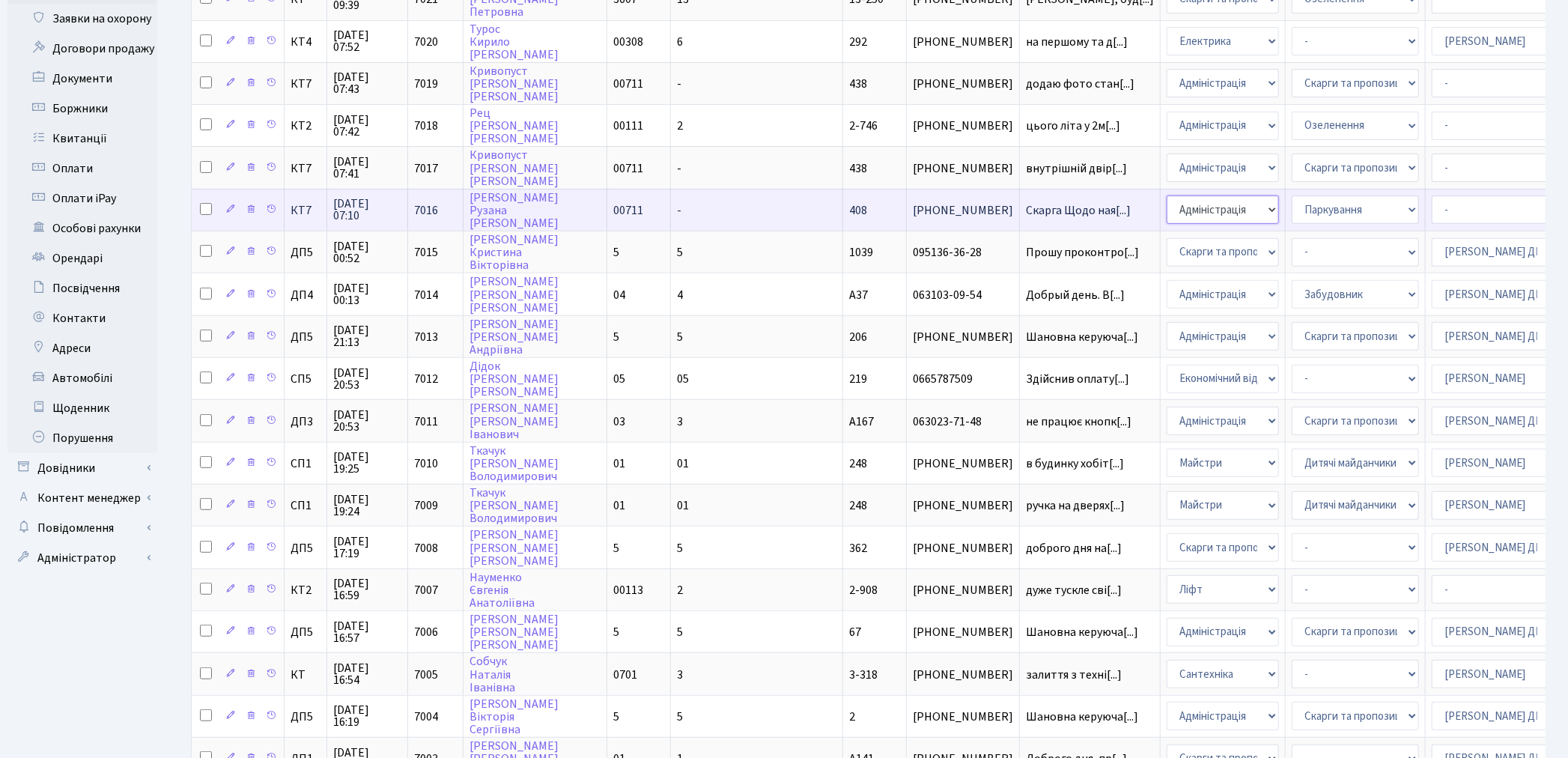
click at [1166, 199] on select "- Адміністрація Домофон, СКД Ліфт Майстри Сантехніка Економічний відділ Електри…" at bounding box center [1222, 209] width 112 height 28
select select "1"
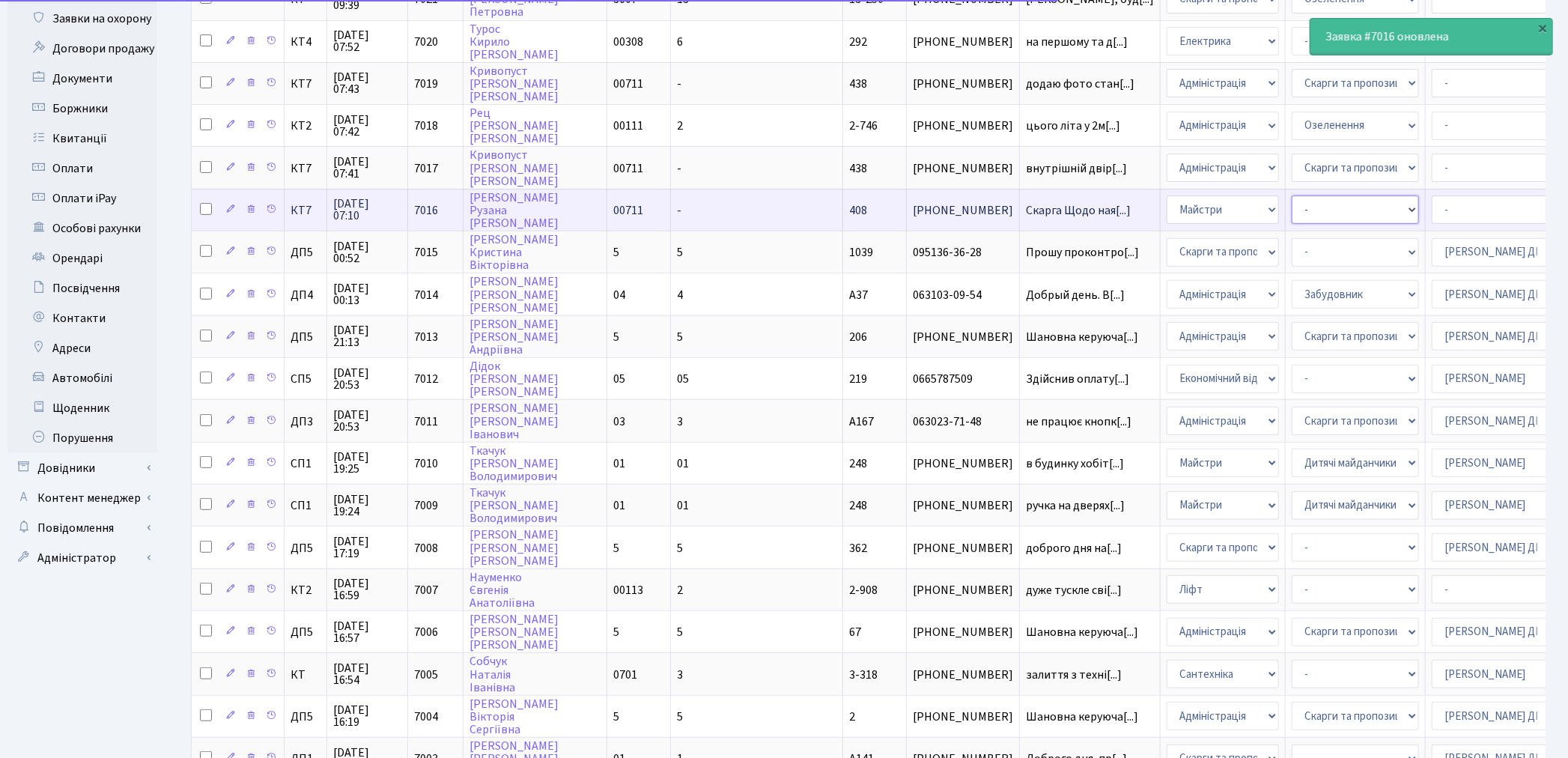
click at [1292, 195] on select "- Дитячі майданчики Замовлення плану комунікацій Озеленення Прибирання в будинк…" at bounding box center [1355, 209] width 127 height 28
select select "58"
click at [1432, 199] on select "- Адміністратор ЖК КТ Вижул В. В. Гордієнко Н.В. Дядюшкін Д.Ю. Кипчук Т. А. Кла…" at bounding box center [1495, 209] width 127 height 28
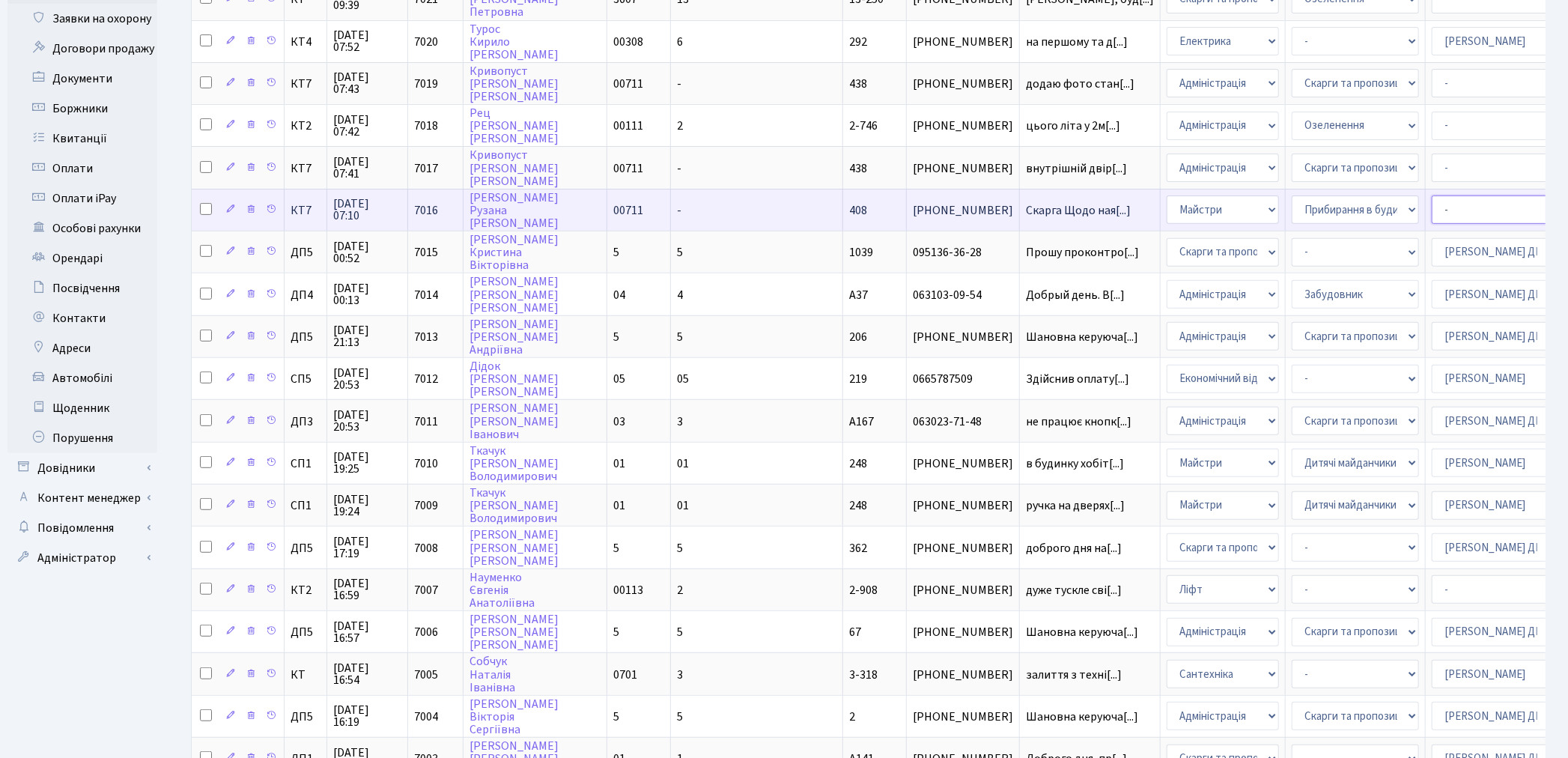
select select "18"
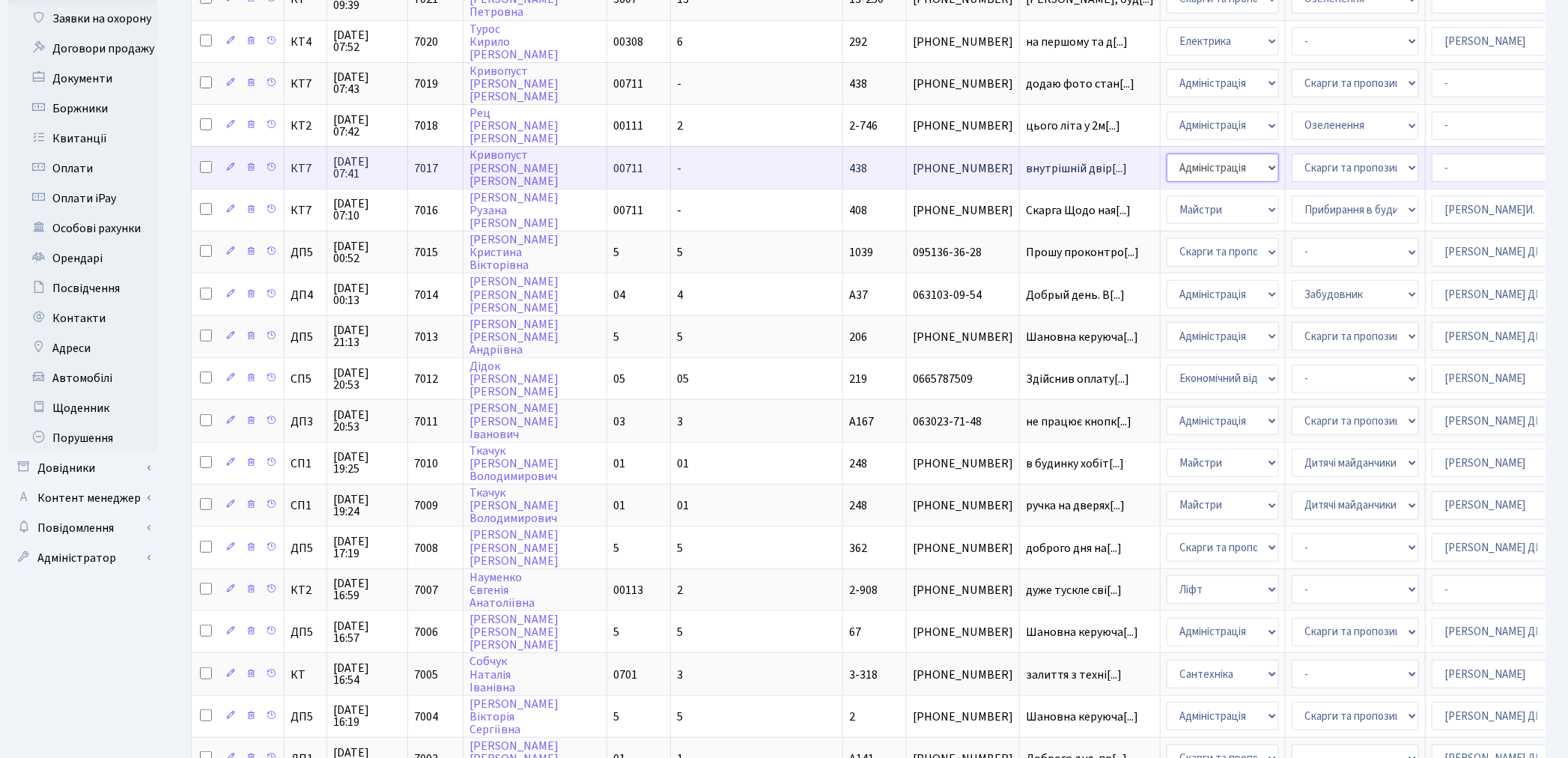
click at [1166, 154] on select "- Адміністрація Домофон, СКД Ліфт Майстри Сантехніка Економічний відділ Електри…" at bounding box center [1222, 168] width 112 height 28
select select "1"
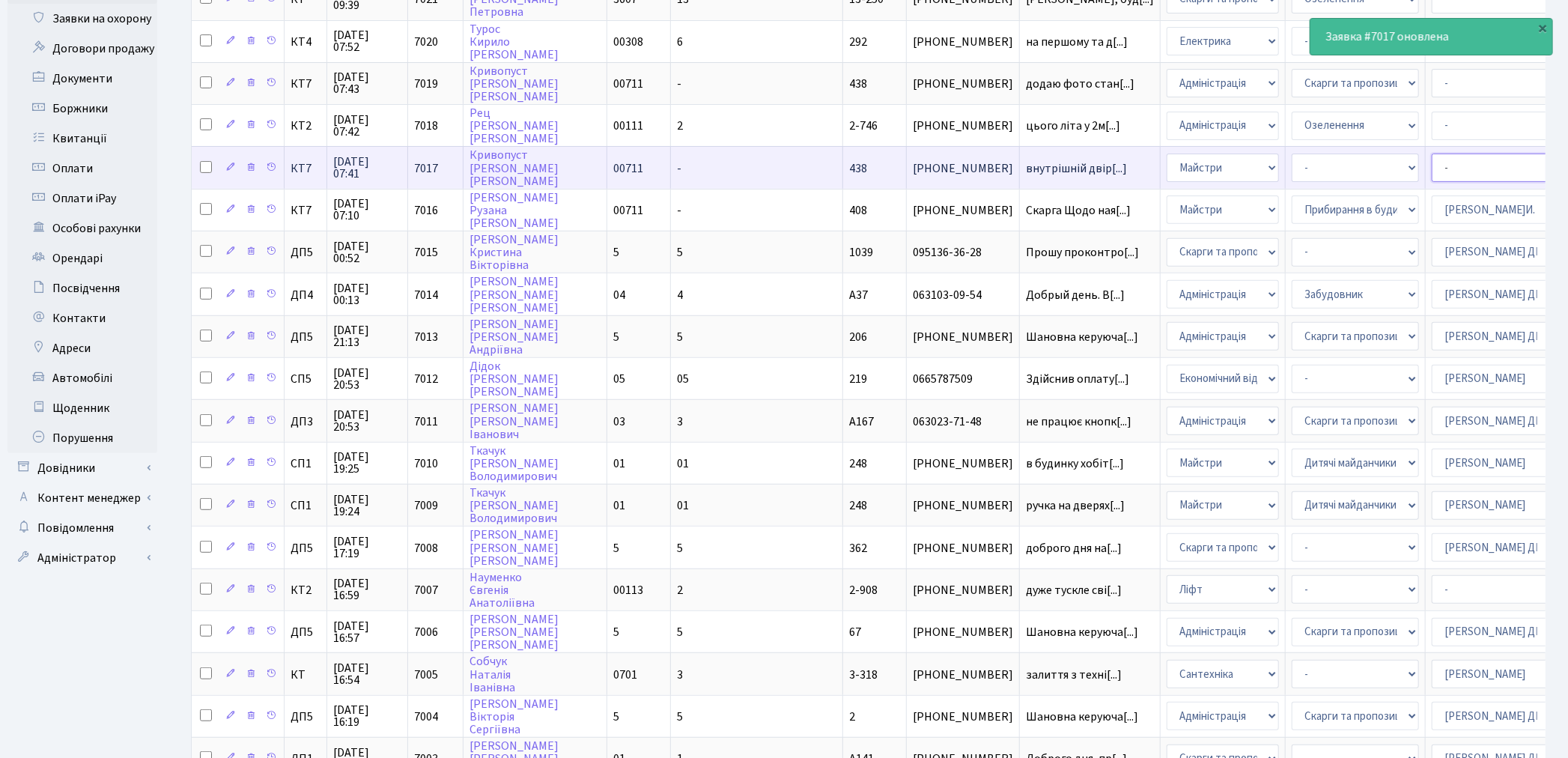
click at [1432, 161] on select "- Адміністратор ЖК КТ Вижул В. В. Гордієнко Н.В. Дядюшкін Д.Ю. Кипчук Т. А. Кла…" at bounding box center [1495, 168] width 127 height 28
select select "18"
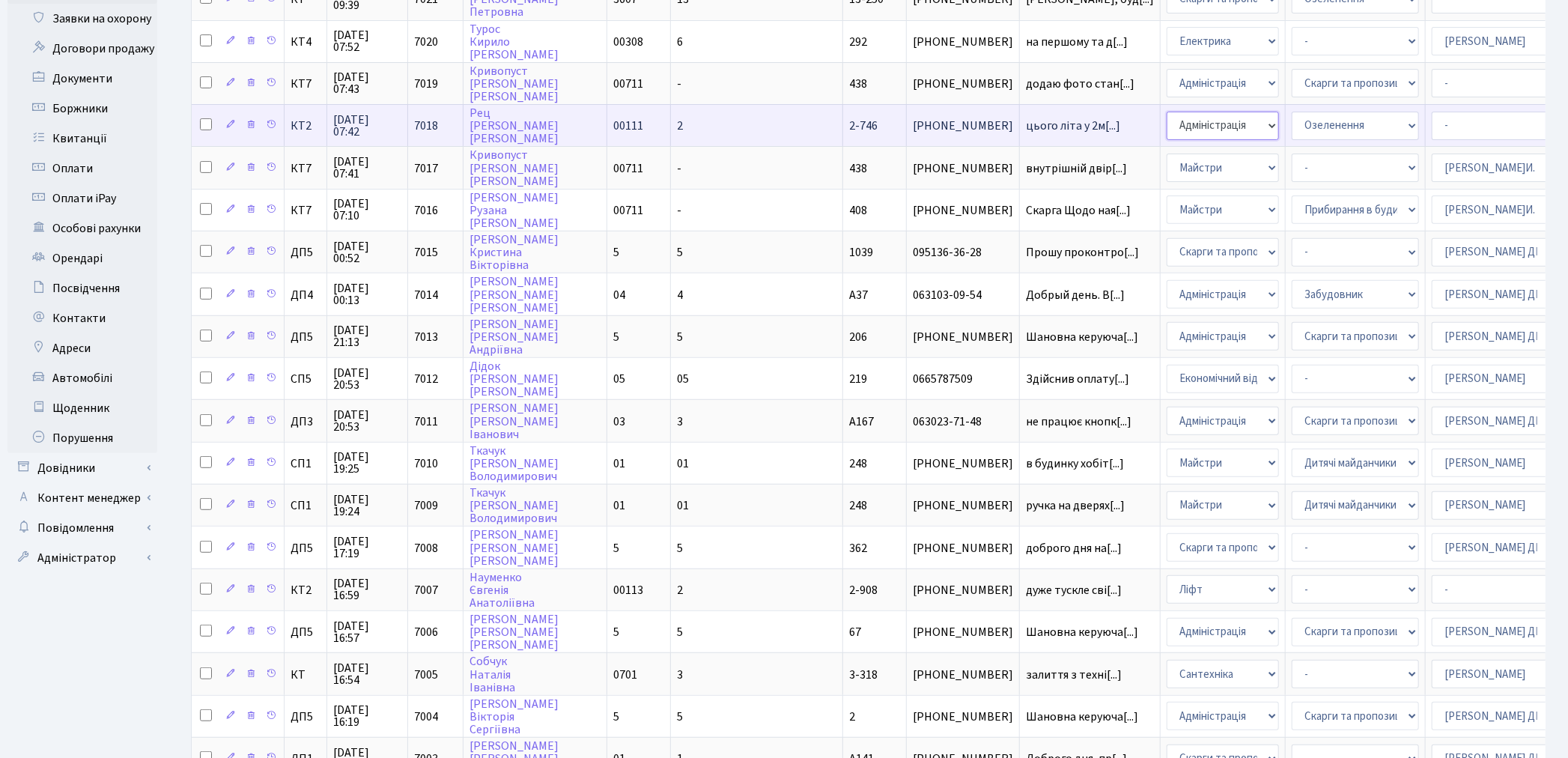
click at [1166, 115] on select "- Адміністрація Домофон, СКД Ліфт Майстри Сантехніка Економічний відділ Електри…" at bounding box center [1222, 126] width 112 height 28
select select "1"
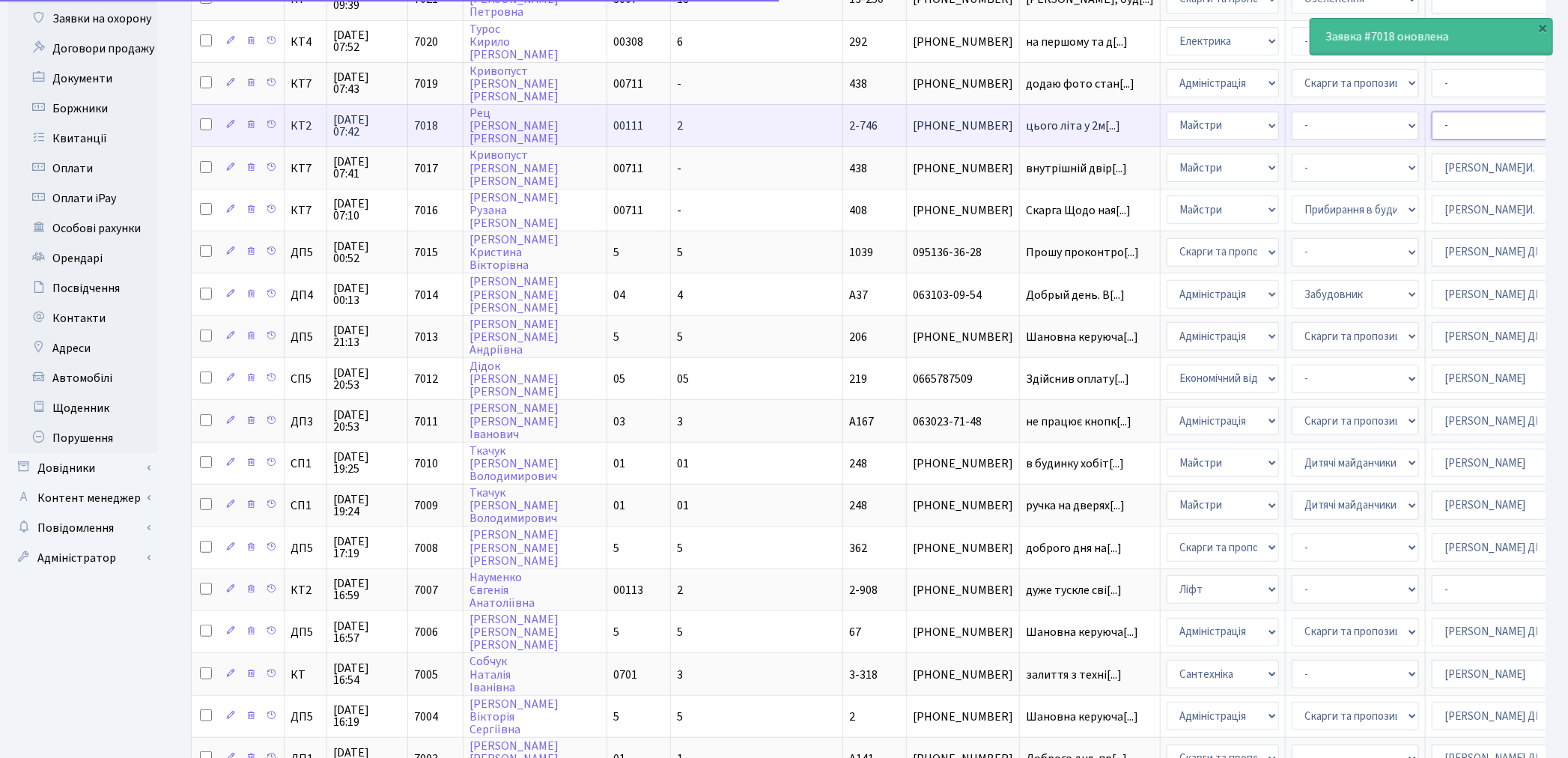
click at [1432, 118] on select "- Адміністратор ЖК КТ Вижул В. В. Гордієнко Н.В. Дядюшкін Д.Ю. Кипчук Т. А. Кла…" at bounding box center [1495, 126] width 127 height 28
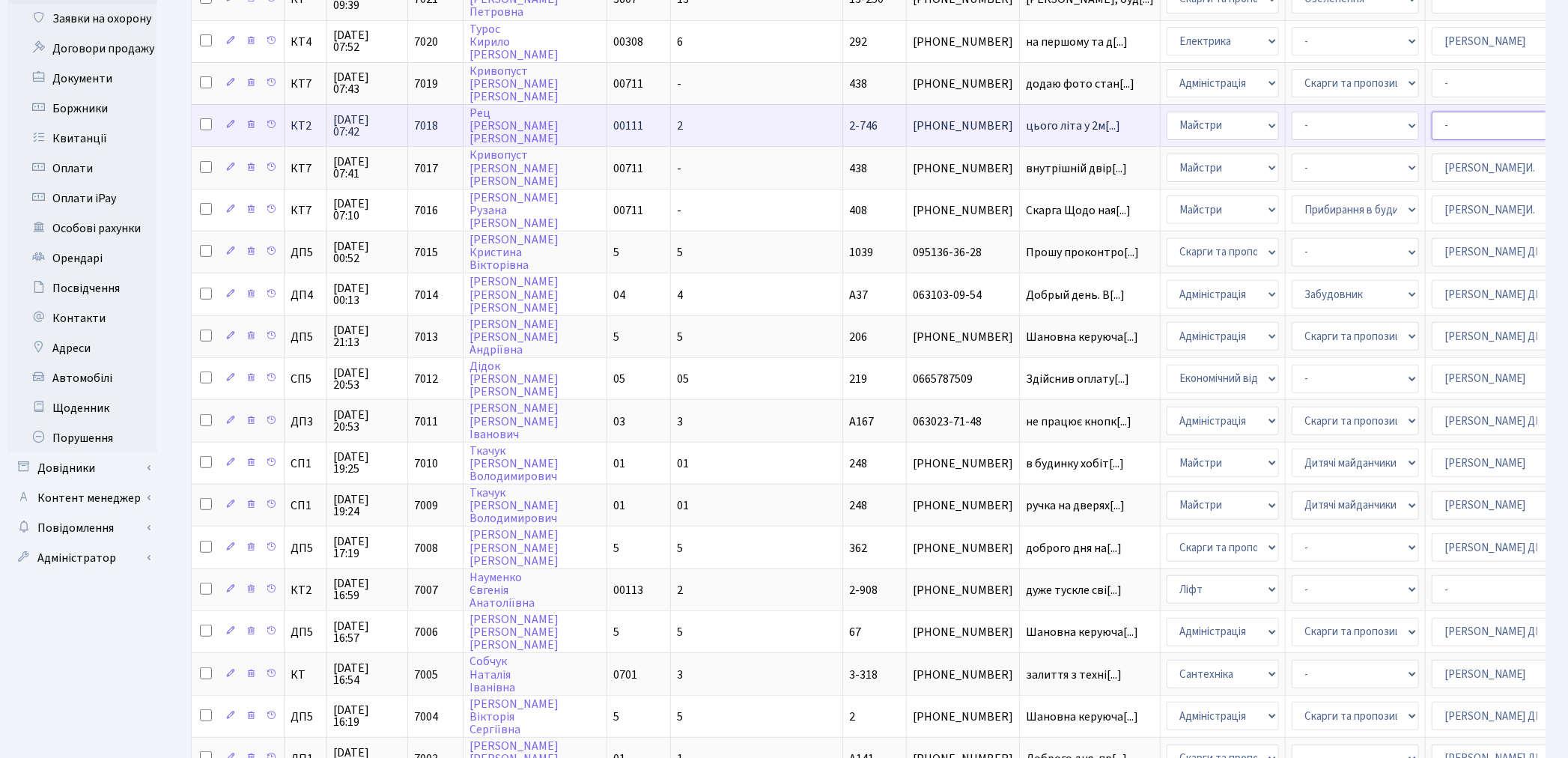
select select "42"
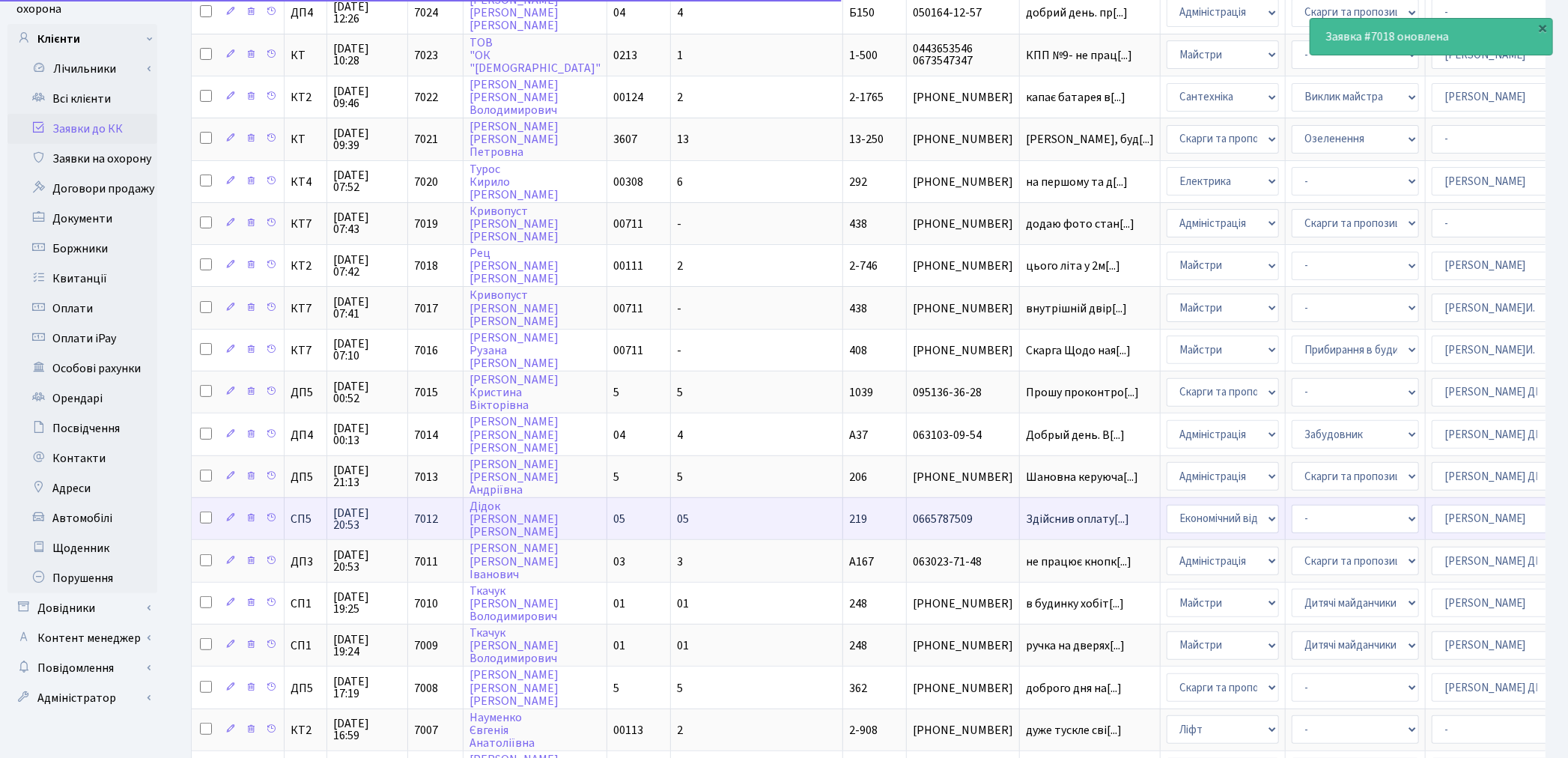
scroll to position [166, 0]
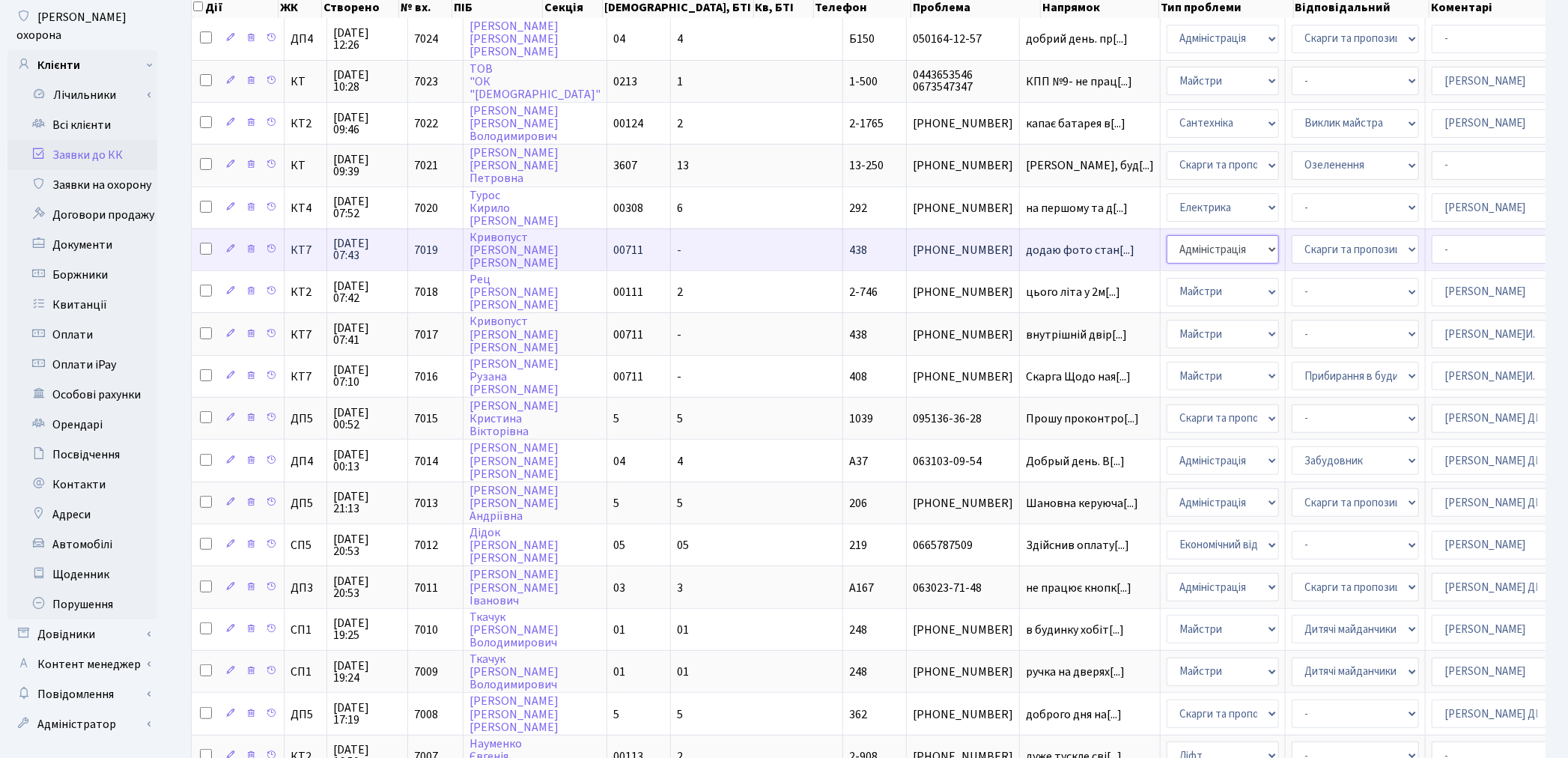
click at [1166, 243] on select "- Адміністрація Домофон, СКД Ліфт Майстри Сантехніка Економічний відділ Електри…" at bounding box center [1222, 249] width 112 height 28
select select "1"
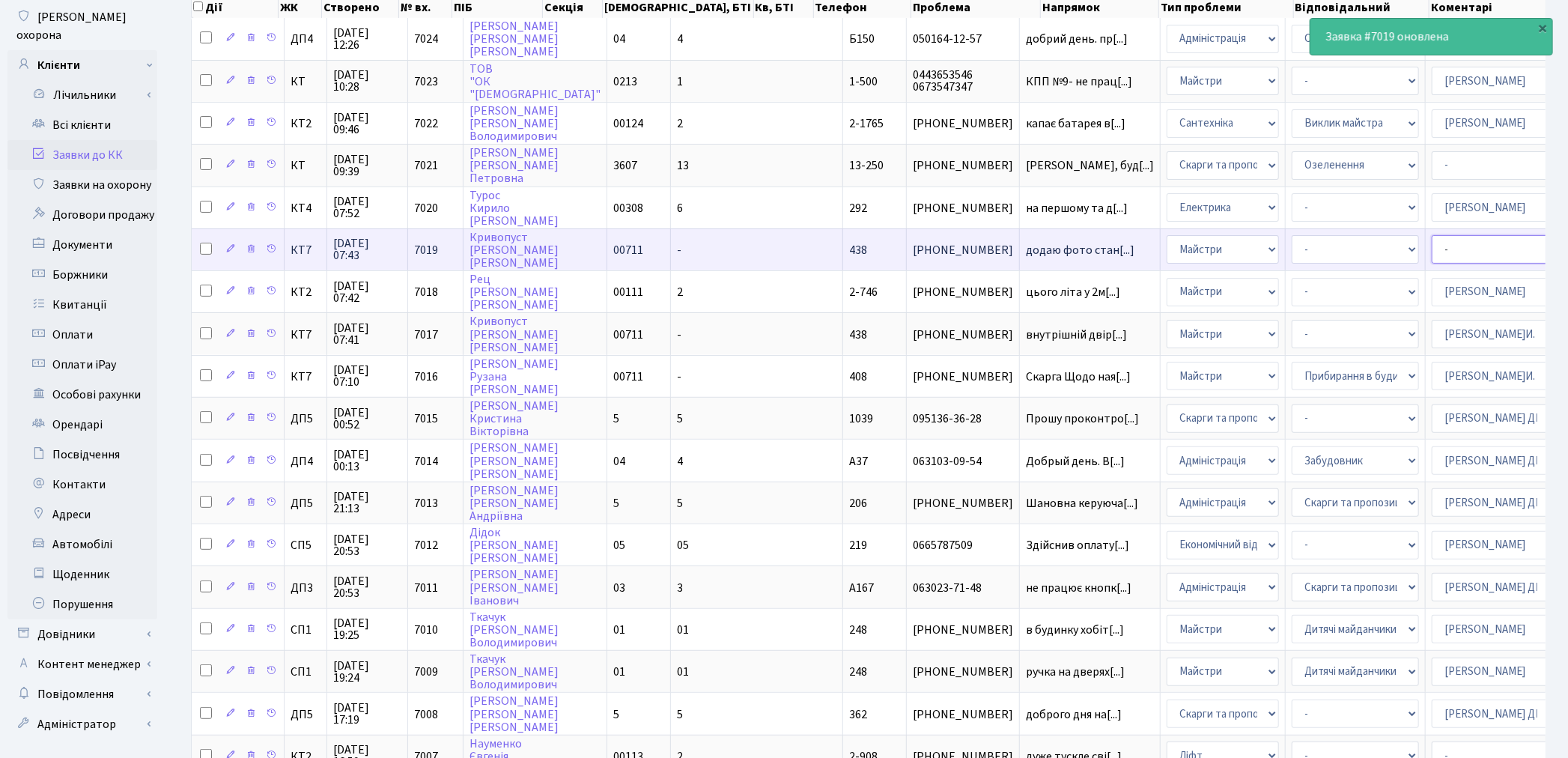
click at [1432, 248] on select "- Адміністратор ЖК КТ Вижул В. В. Гордієнко Н.В. Дядюшкін Д.Ю. Кипчук Т. А. Кла…" at bounding box center [1495, 249] width 127 height 28
select select "42"
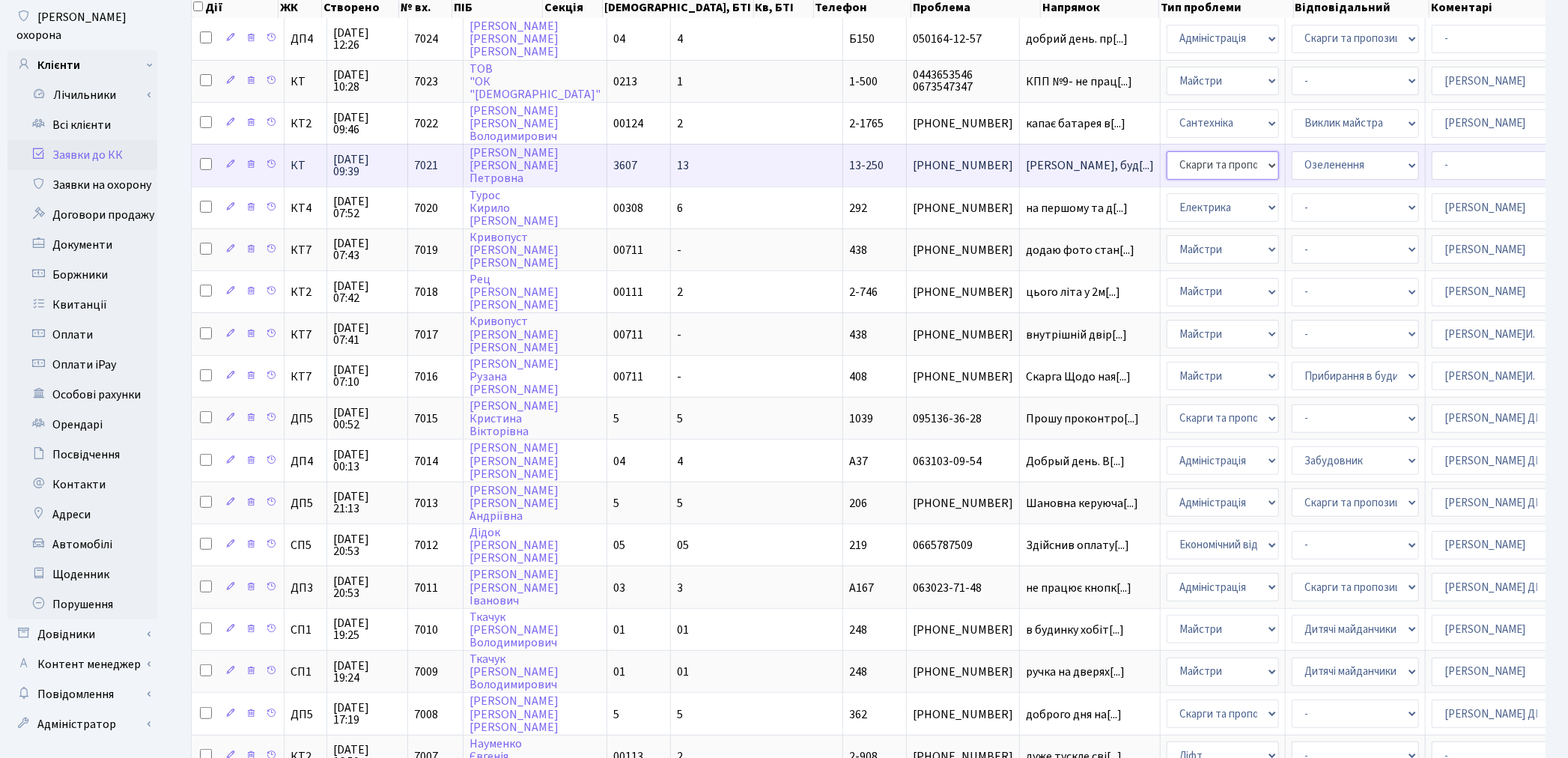
click at [1166, 161] on select "- Адміністрація Домофон, СКД Ліфт Майстри Сантехніка Економічний відділ Електри…" at bounding box center [1222, 166] width 112 height 28
select select "1"
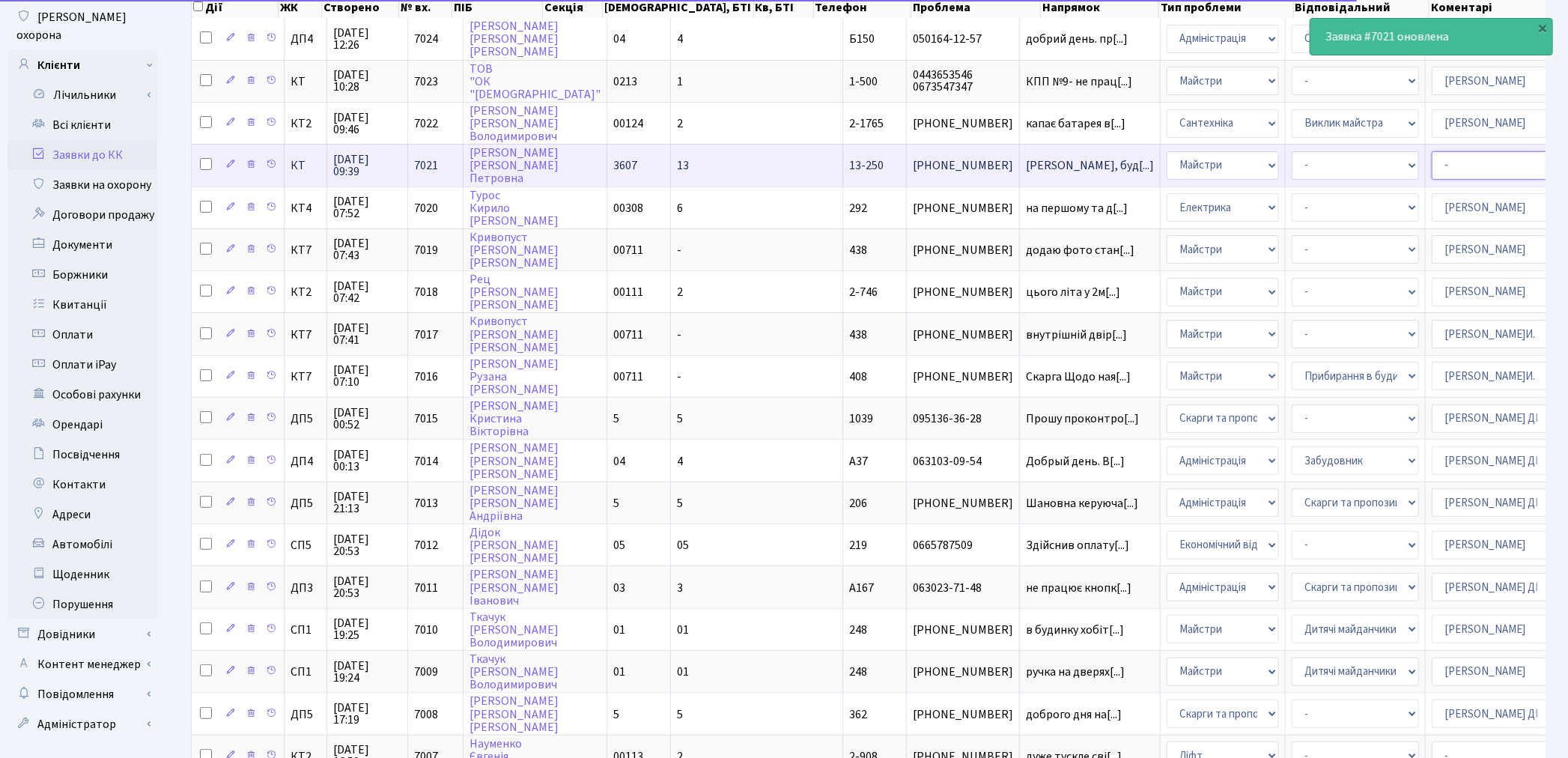
click at [1432, 161] on select "- Адміністратор ЖК КТ Вижул В. В. Гордієнко Н.В. Дядюшкін Д.Ю. Кипчук Т. А. Кла…" at bounding box center [1495, 166] width 127 height 28
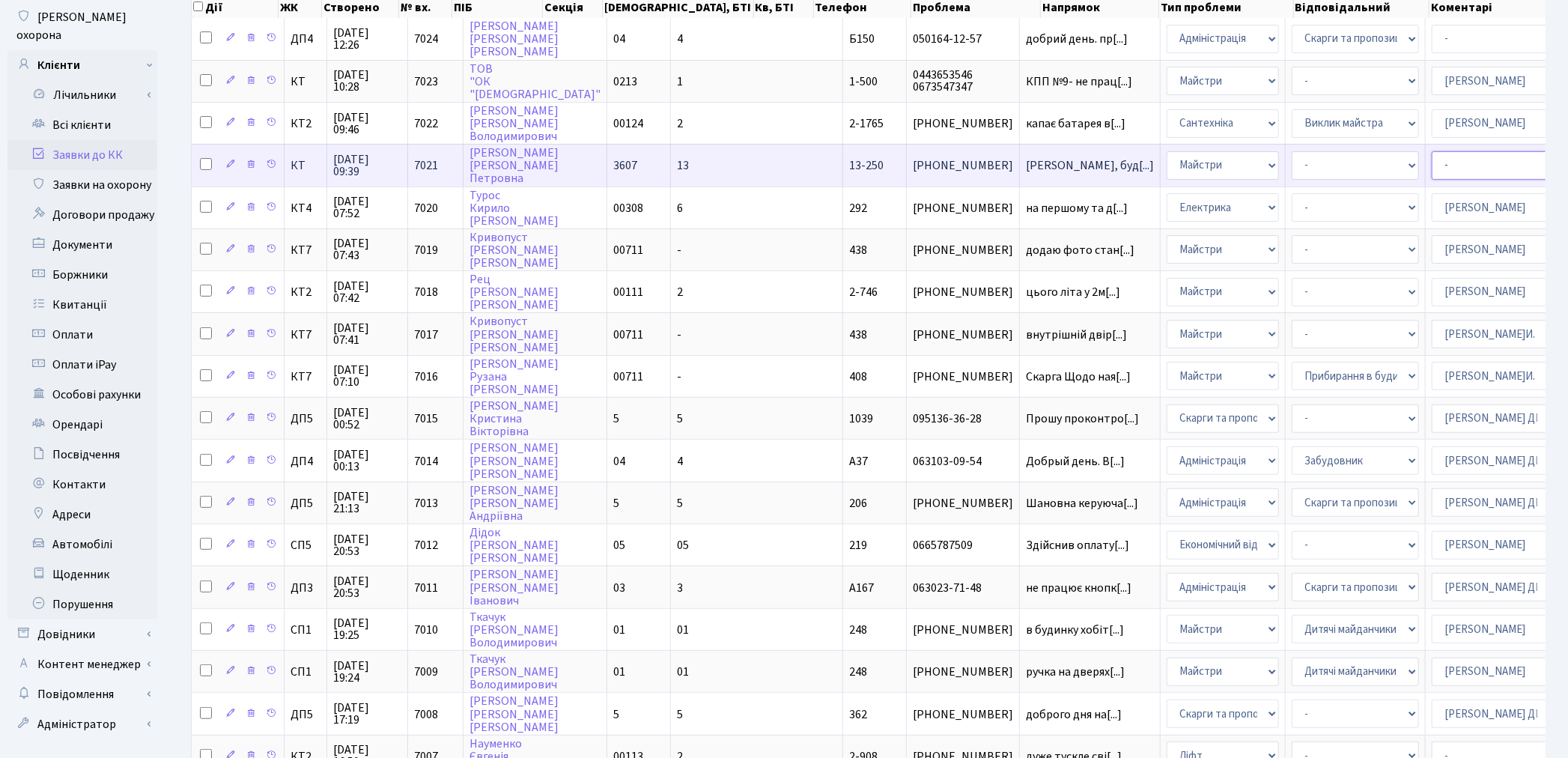
click at [1432, 162] on select "- Адміністратор ЖК КТ Вижул В. В. Гордієнко Н.В. Дядюшкін Д.Ю. Кипчук Т. А. Кла…" at bounding box center [1495, 166] width 127 height 28
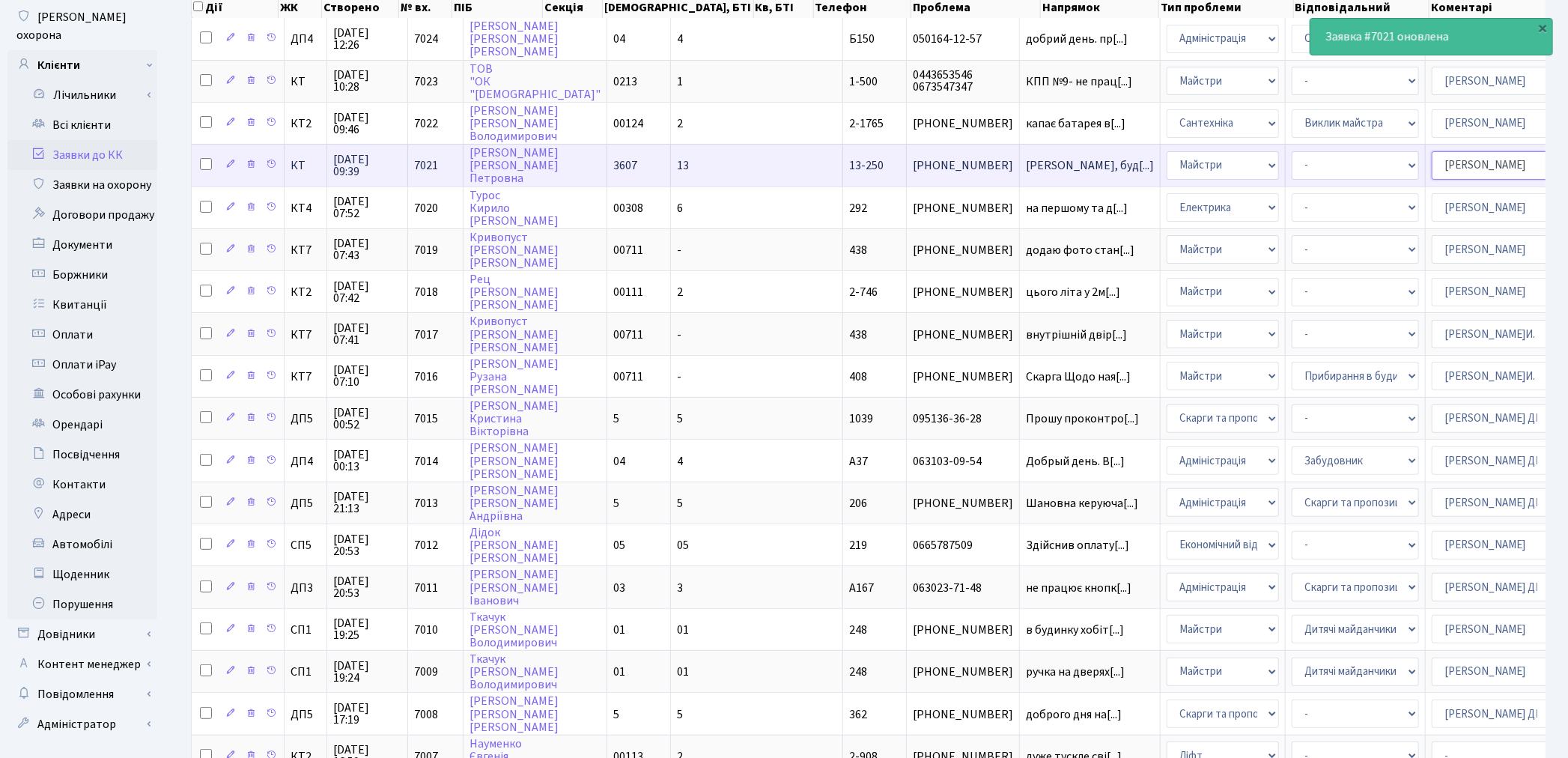
click at [1432, 162] on select "- Адміністратор ЖК КТ Вижул В. В. Гордієнко Н.В. Дядюшкін Д.Ю. Кипчук Т. А. Кла…" at bounding box center [1495, 166] width 127 height 28
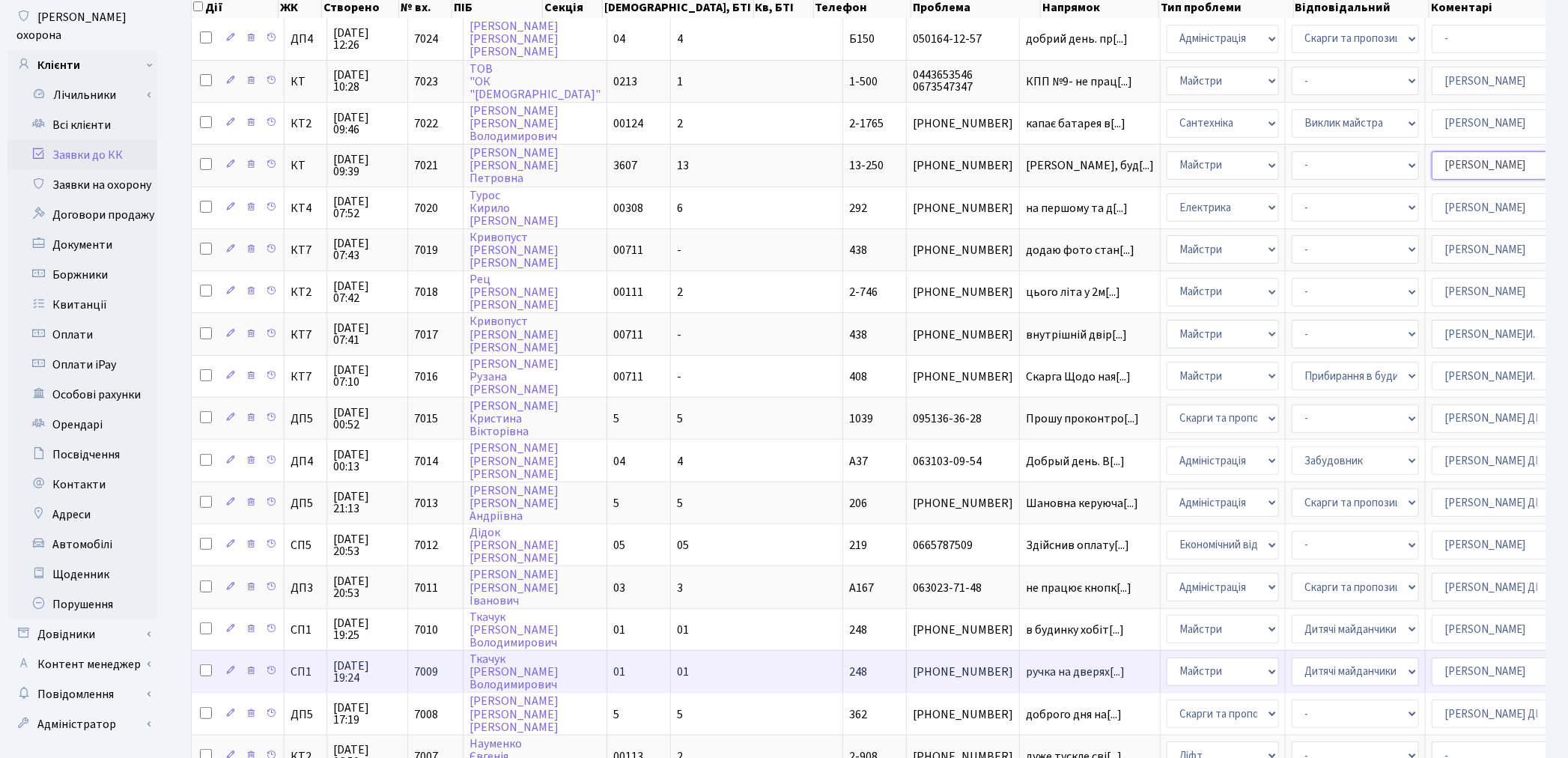
select select "18"
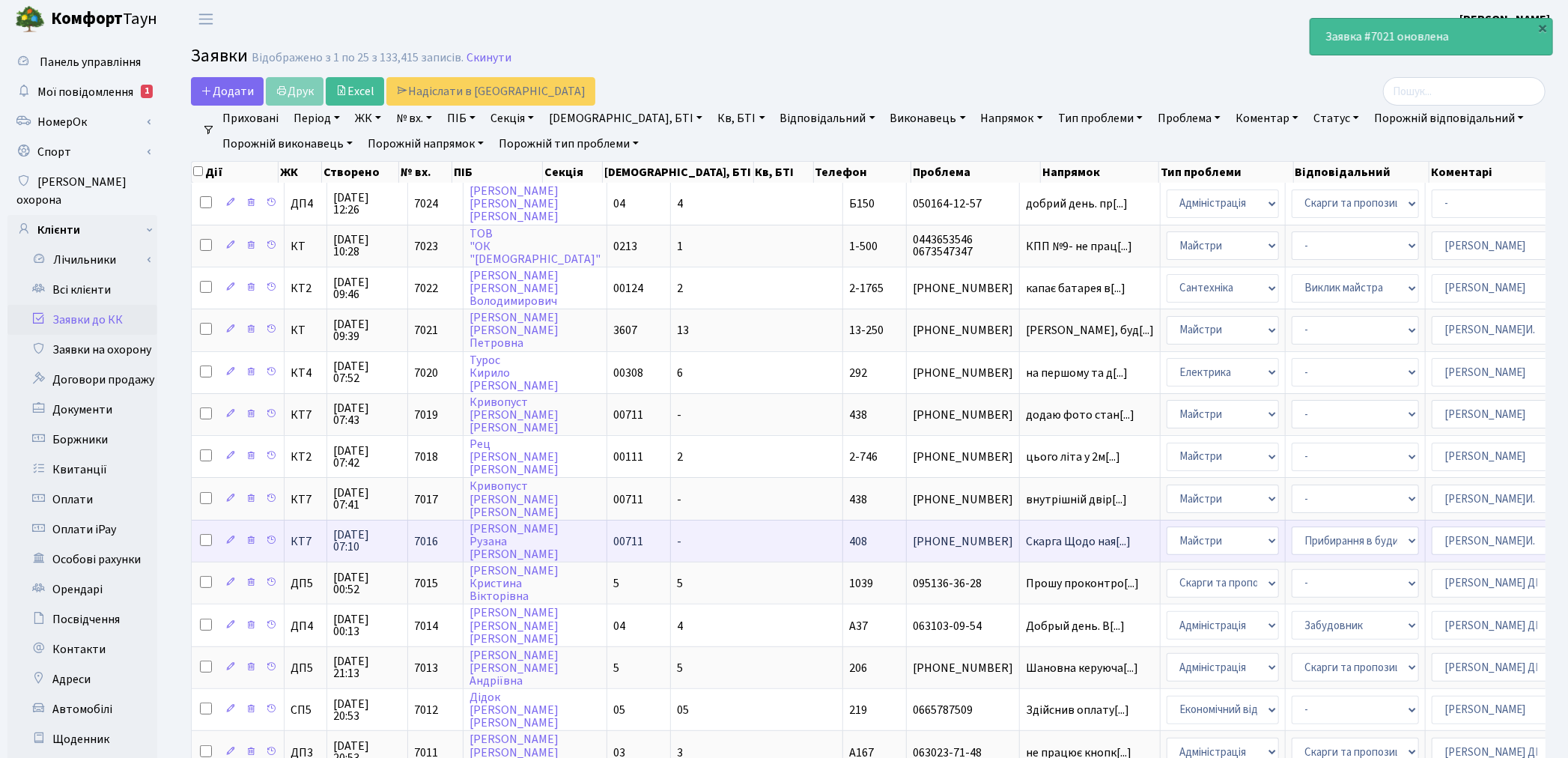
scroll to position [0, 0]
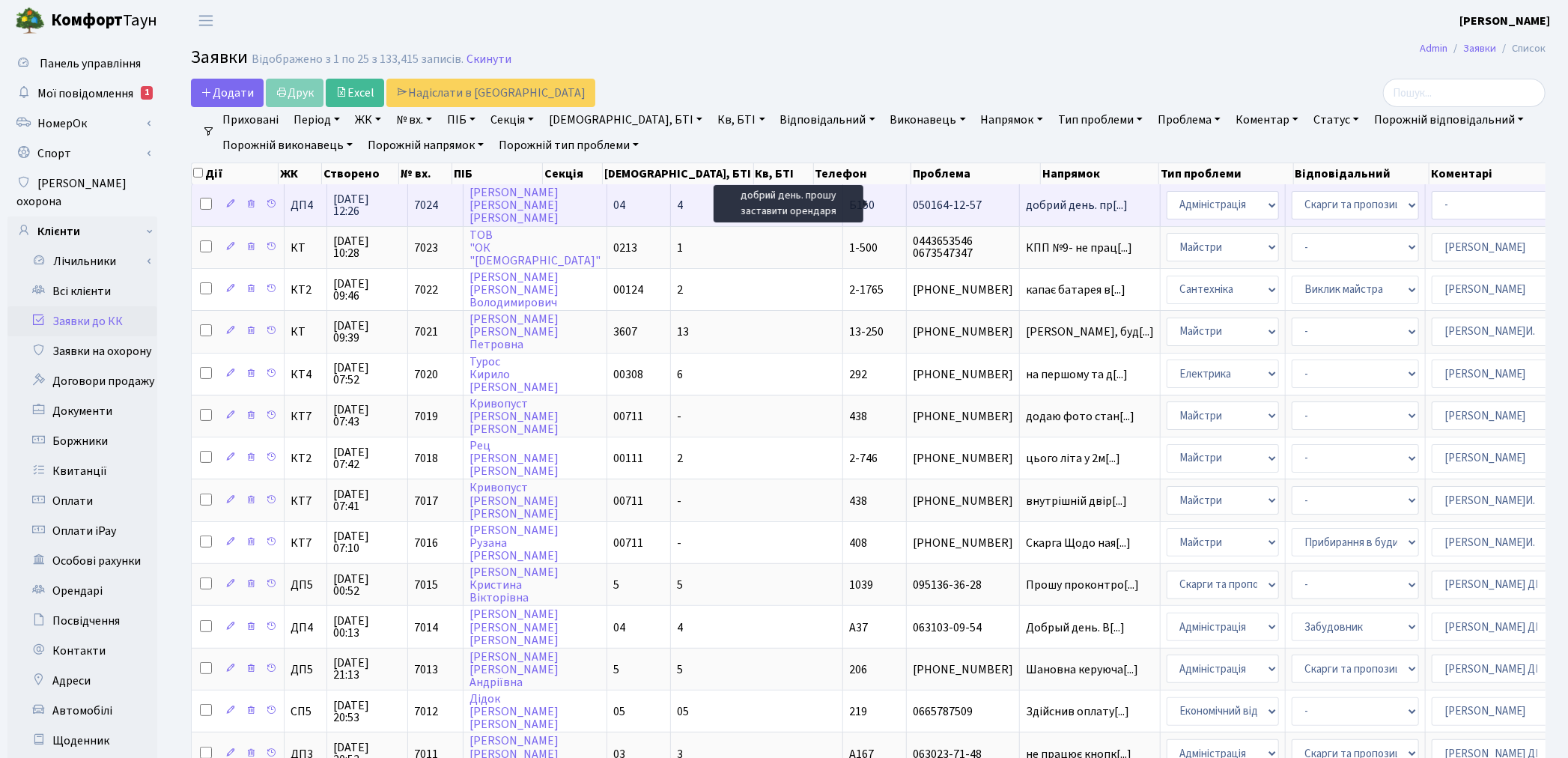
click at [1025, 201] on span "добрий день. пр[...]" at bounding box center [1076, 205] width 102 height 17
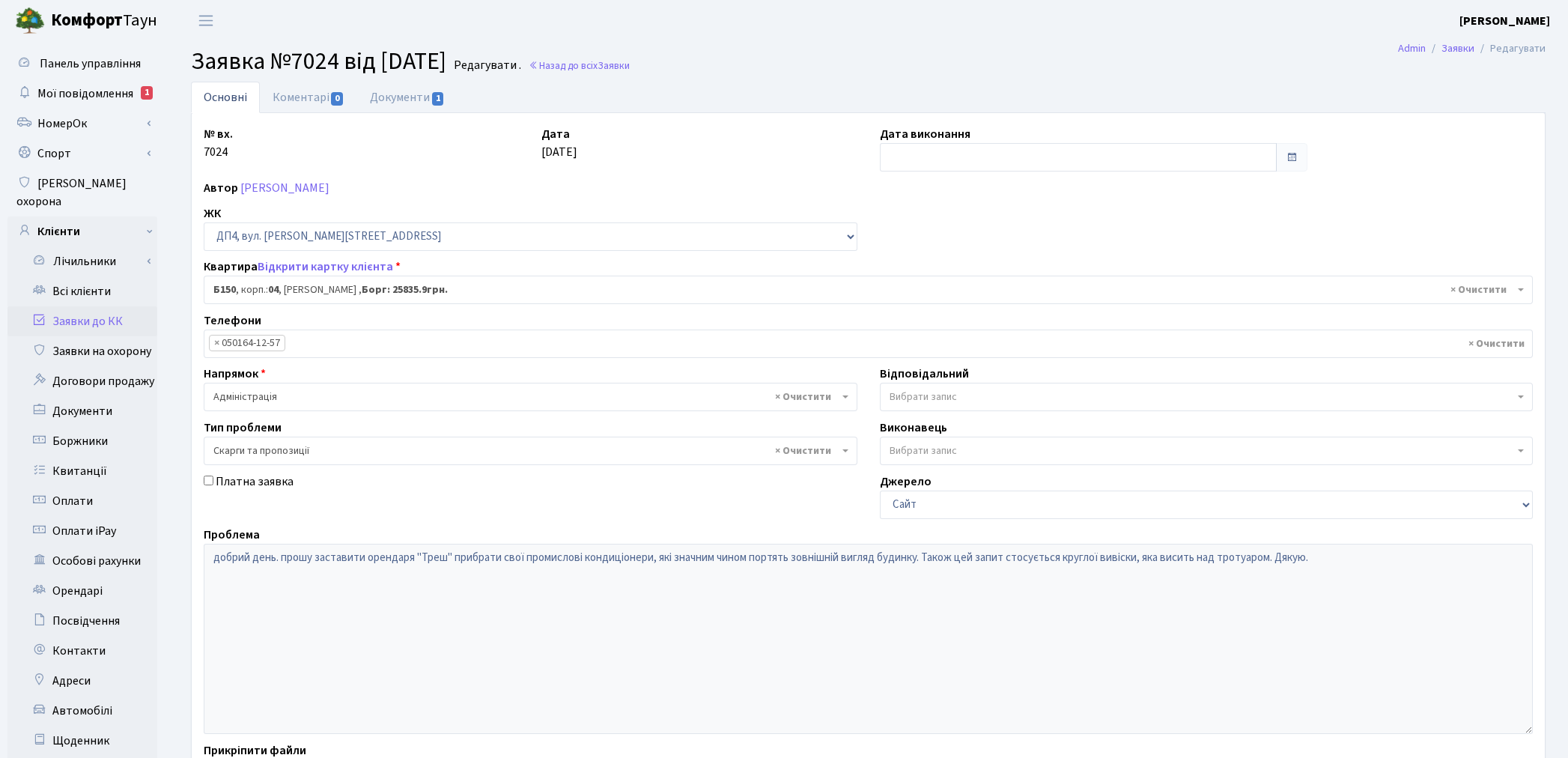
select select "33937"
select select "55"
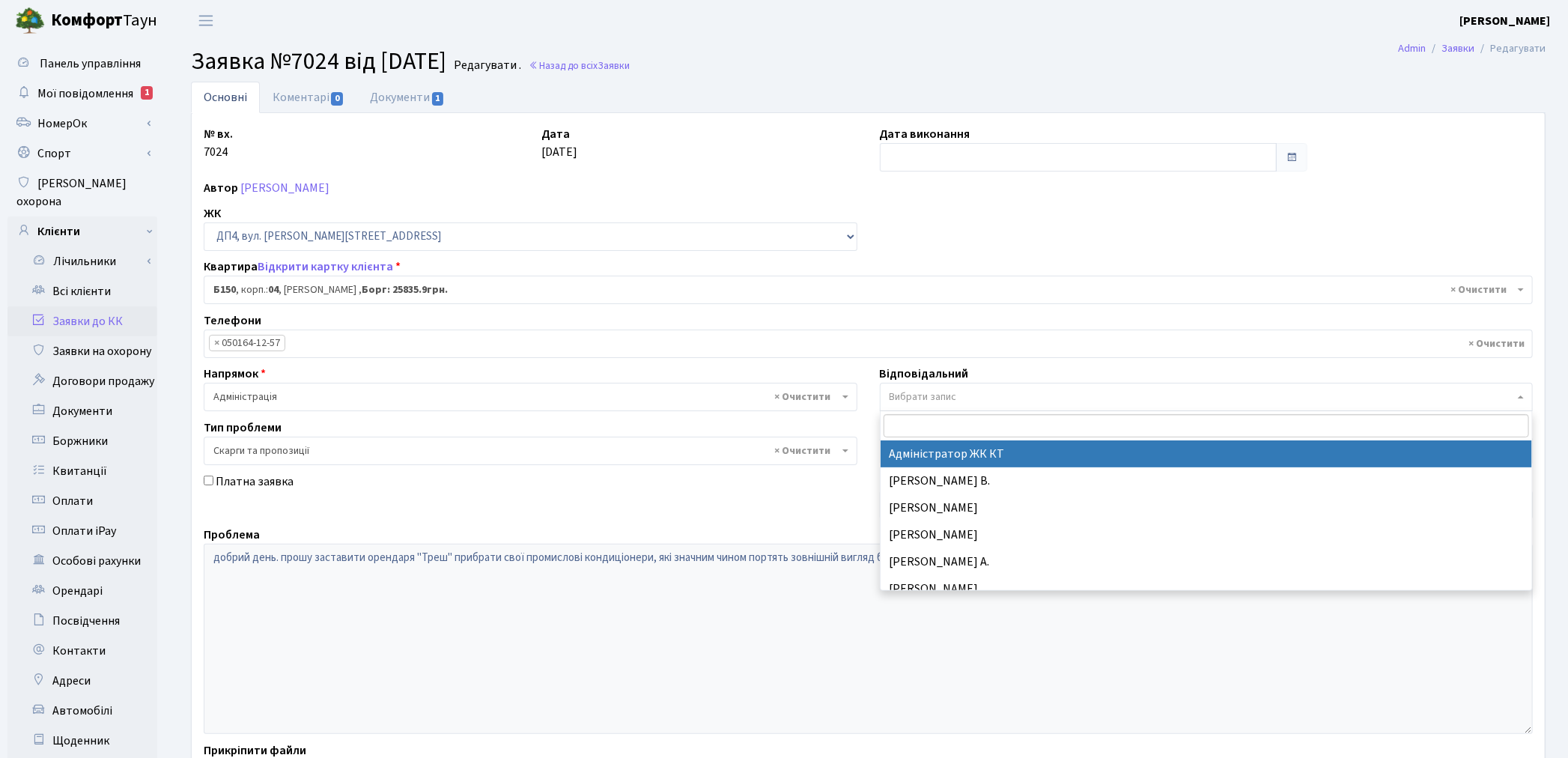
click at [904, 401] on span "Вибрати запис" at bounding box center [922, 397] width 67 height 15
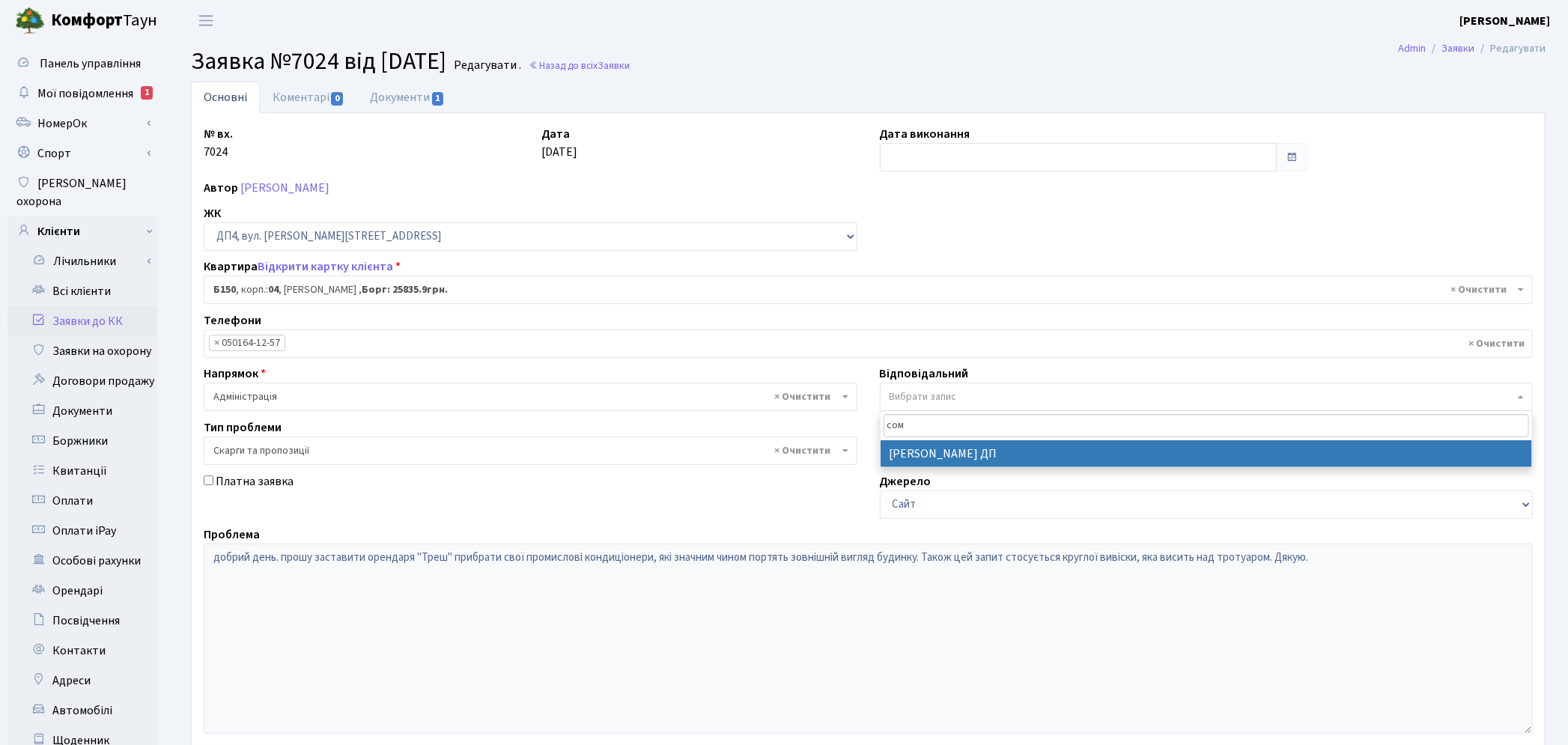
type input "сом"
select select "94"
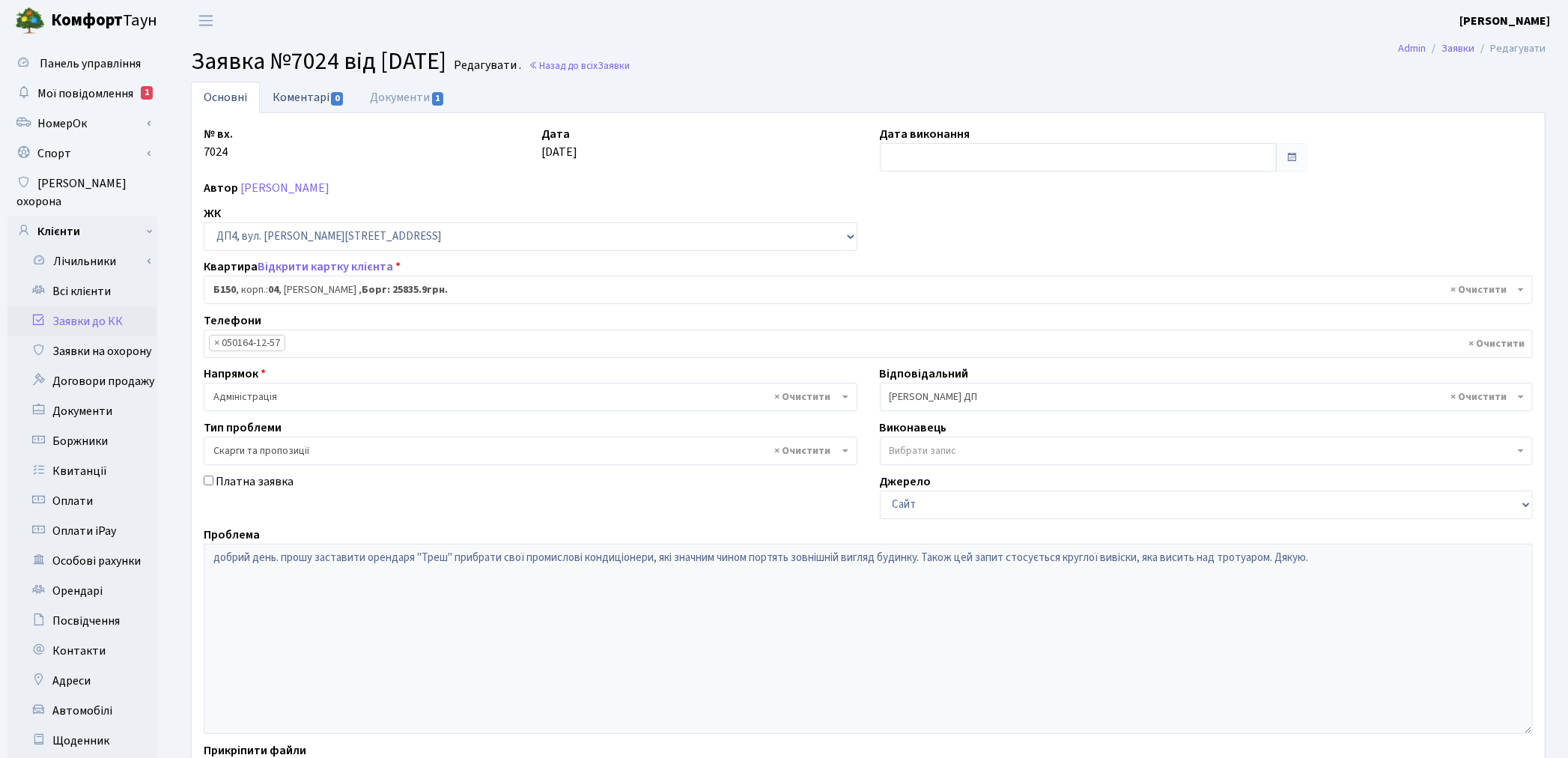
click at [304, 92] on link "Коментарі 0" at bounding box center [308, 97] width 98 height 31
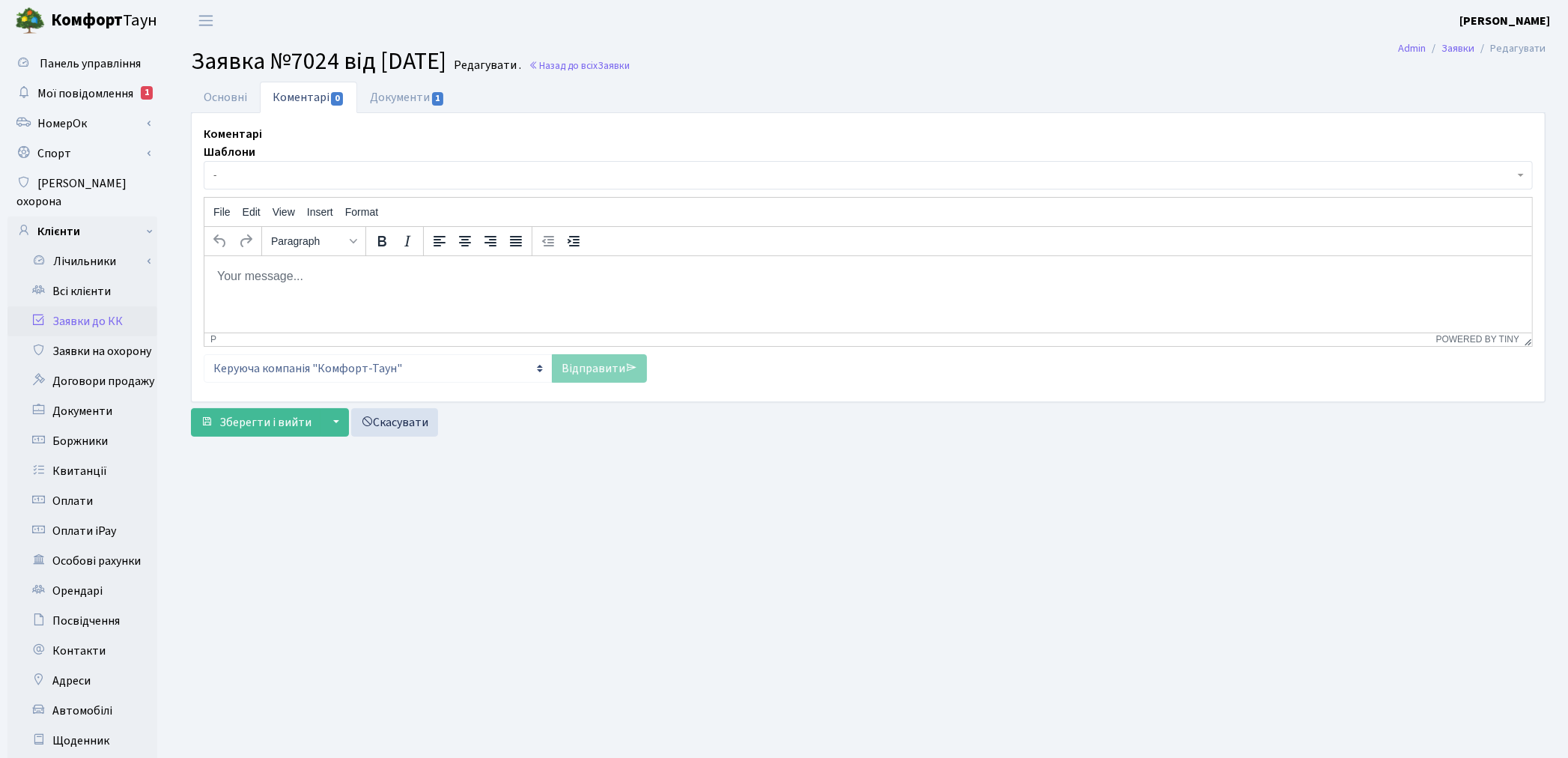
click at [294, 282] on body "Rich Text Area. Press ALT-0 for help." at bounding box center [868, 276] width 1303 height 17
click at [582, 362] on link "Відправити" at bounding box center [599, 368] width 95 height 28
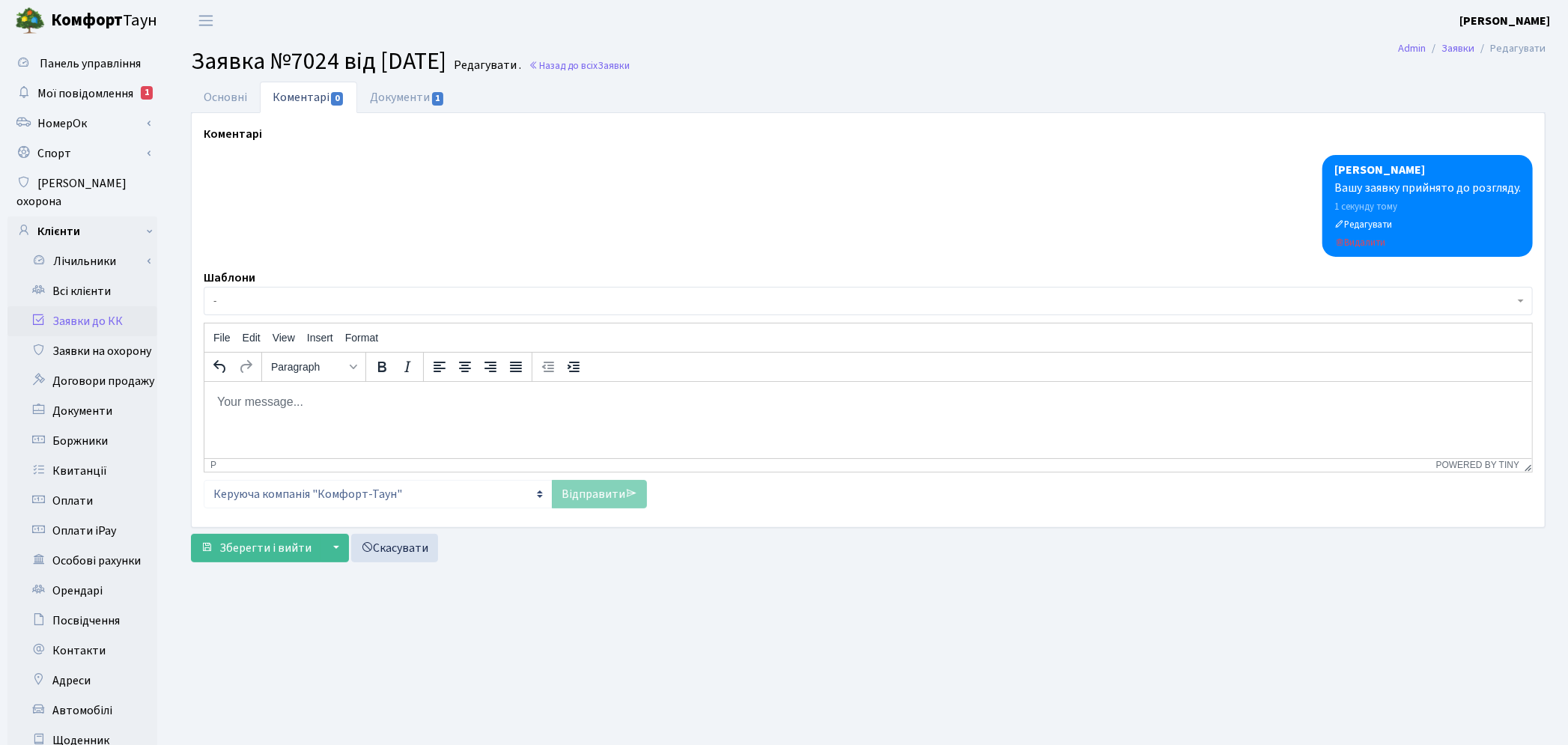
click at [249, 305] on span "-" at bounding box center [863, 301] width 1300 height 15
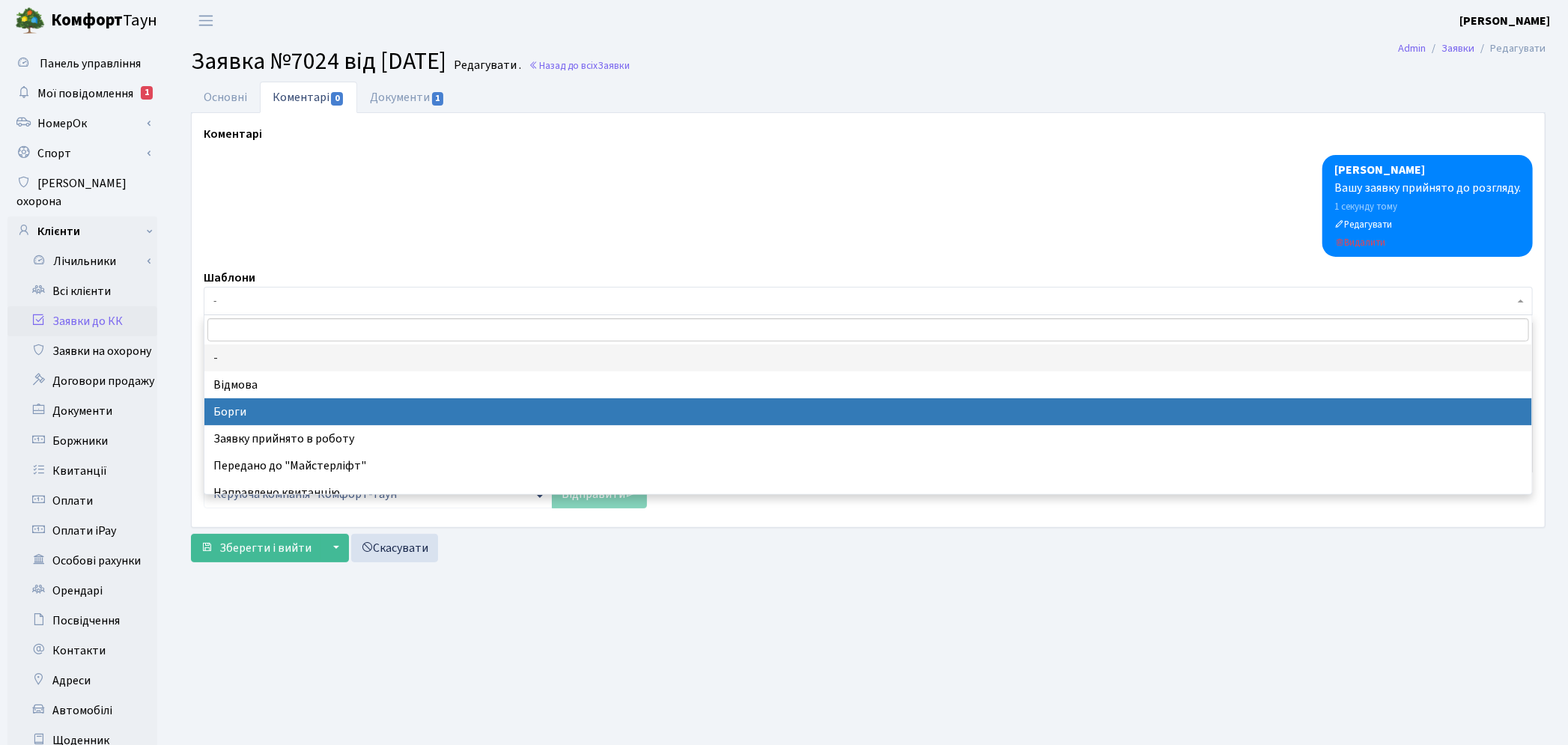
select select "3"
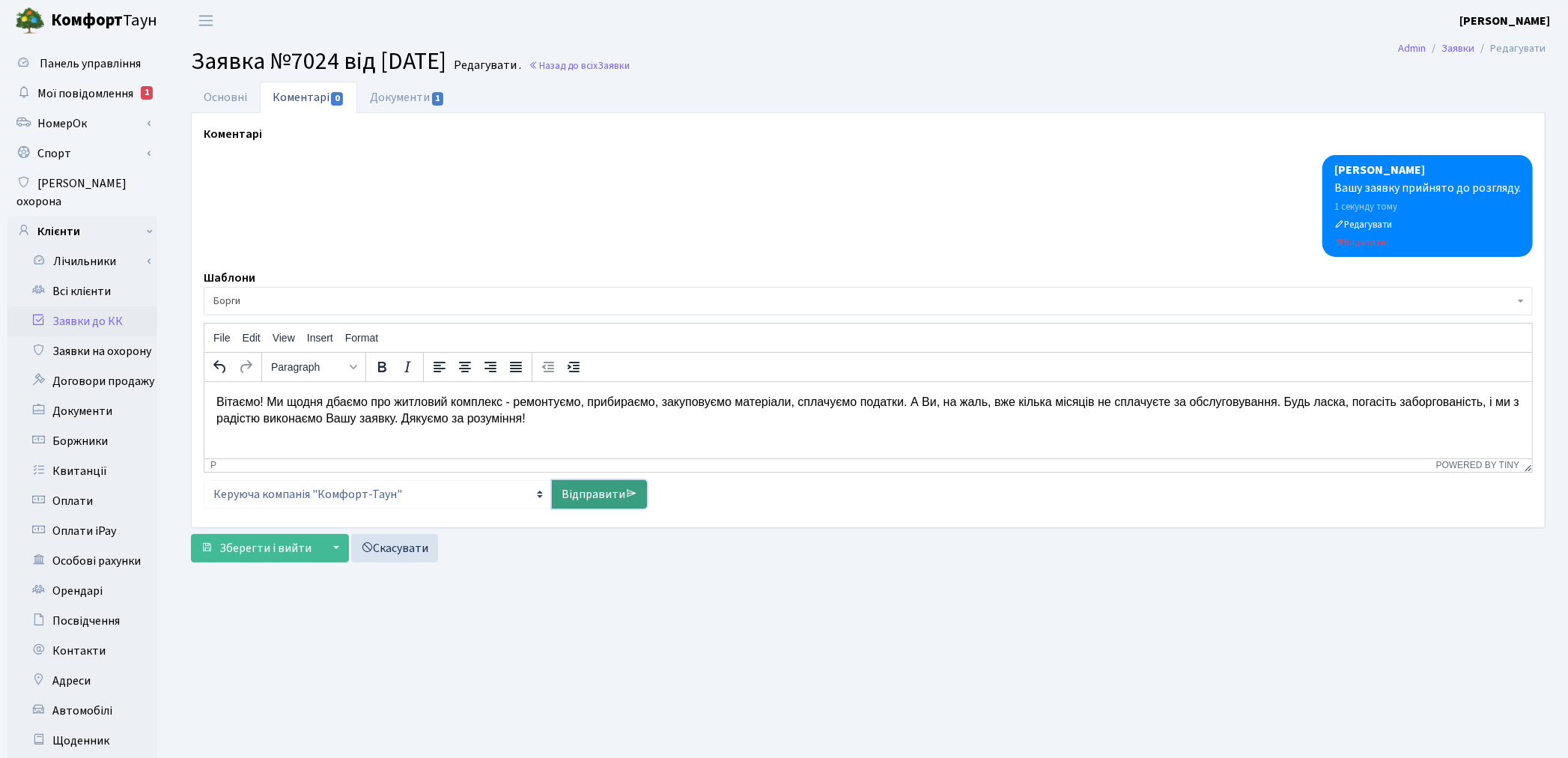
click at [594, 501] on link "Відправити" at bounding box center [599, 494] width 95 height 28
select select
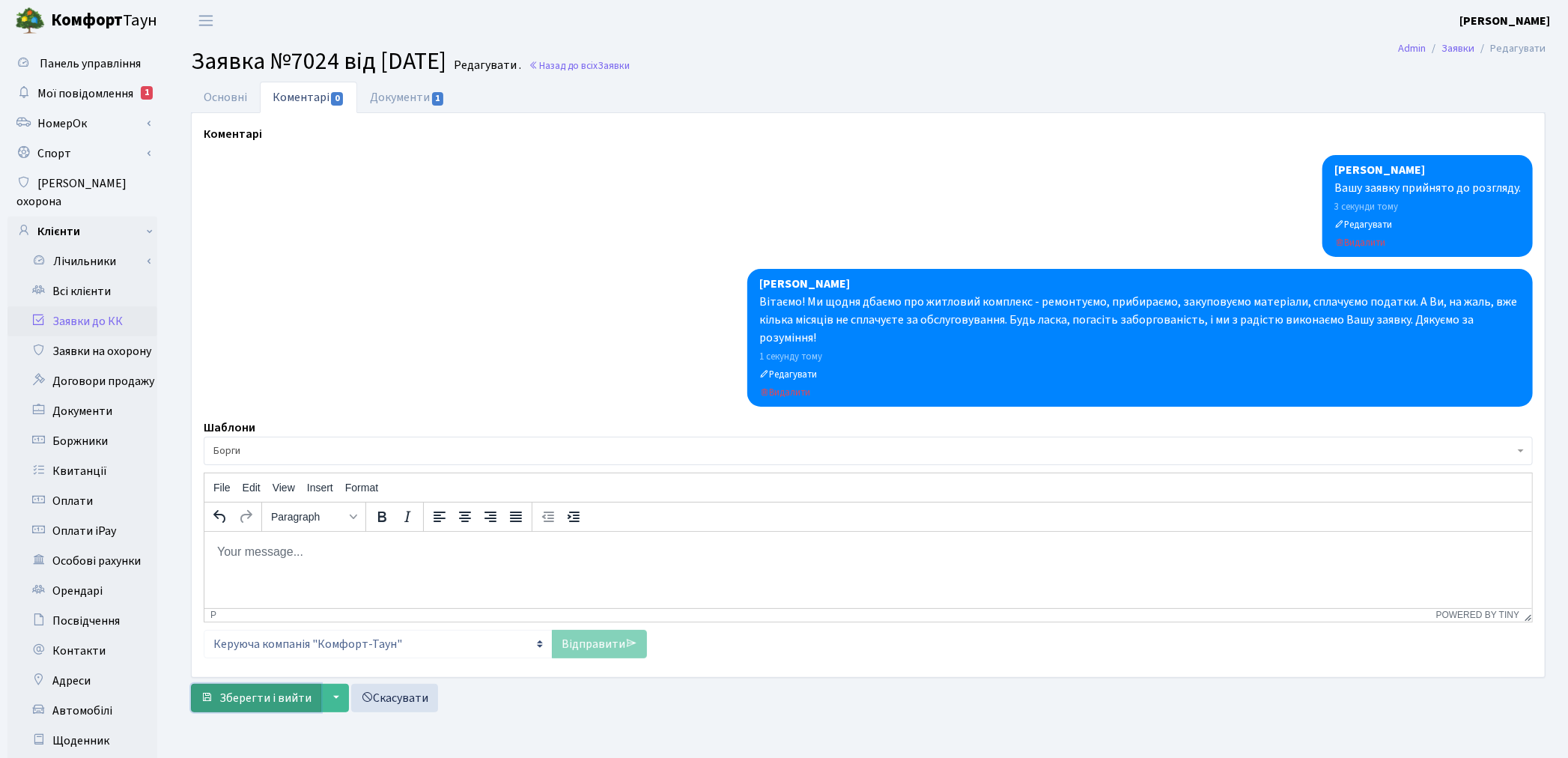
click at [251, 698] on span "Зберегти і вийти" at bounding box center [265, 698] width 92 height 17
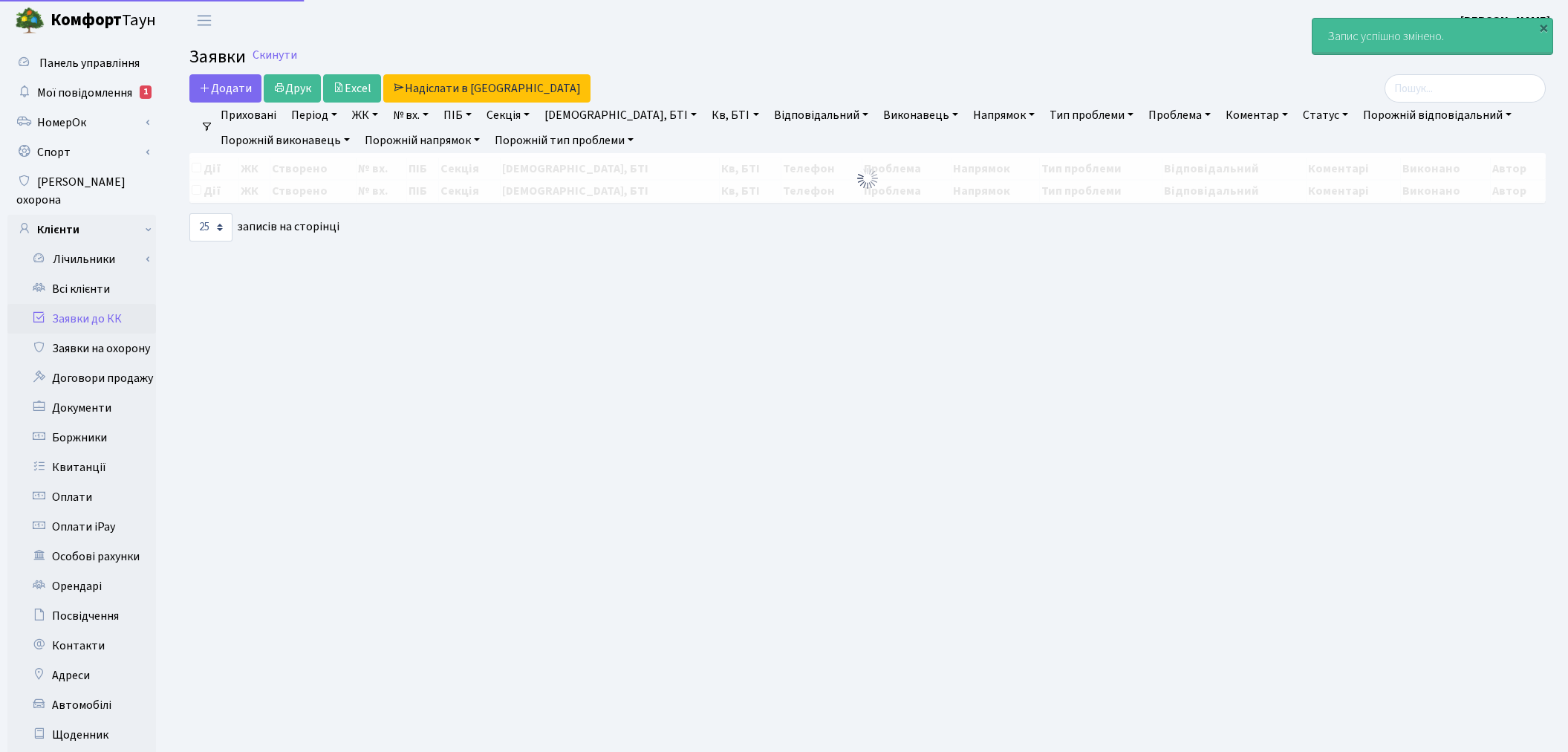
select select "25"
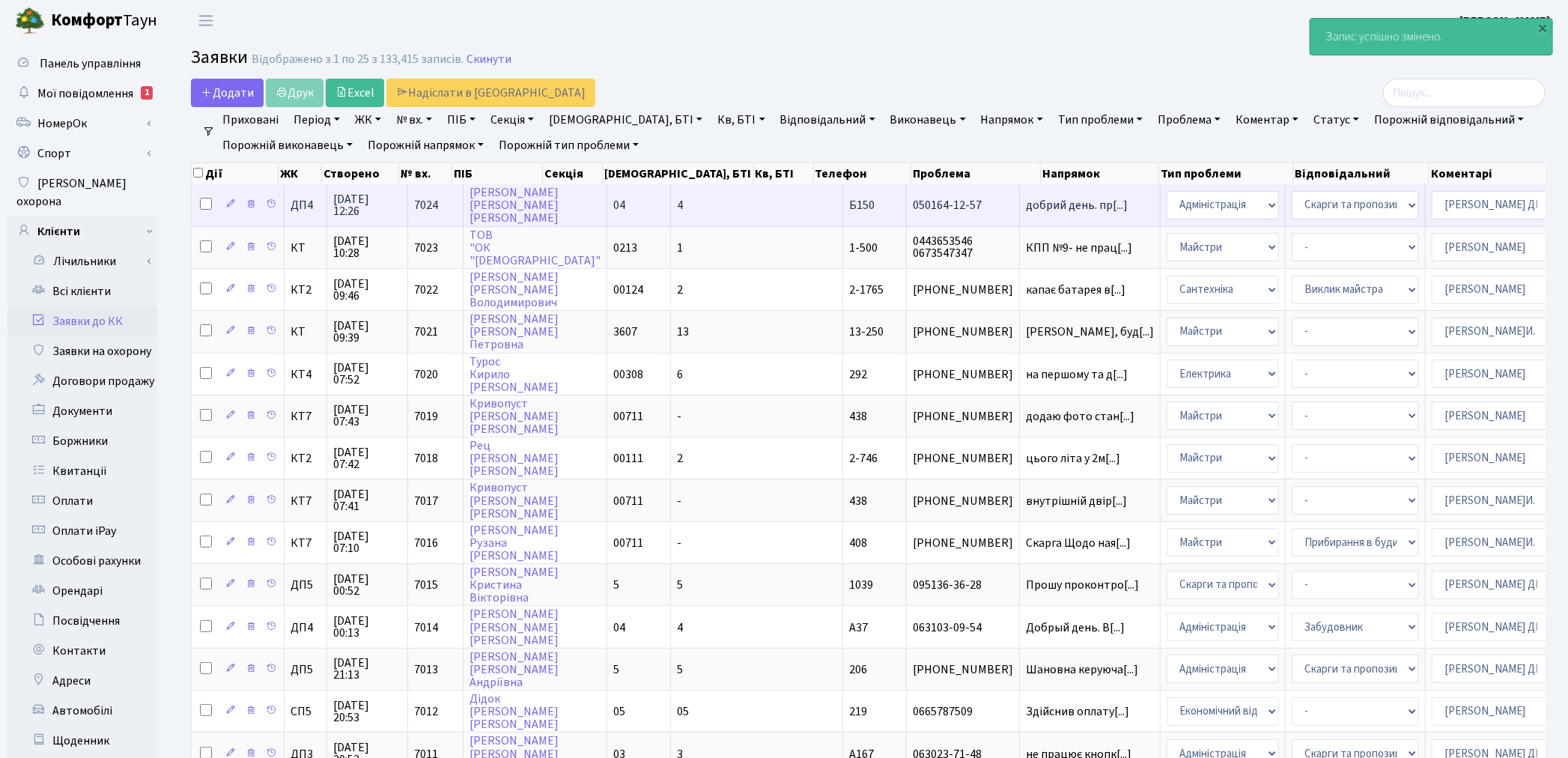
click at [906, 213] on td "050164-12-57" at bounding box center [963, 205] width 113 height 41
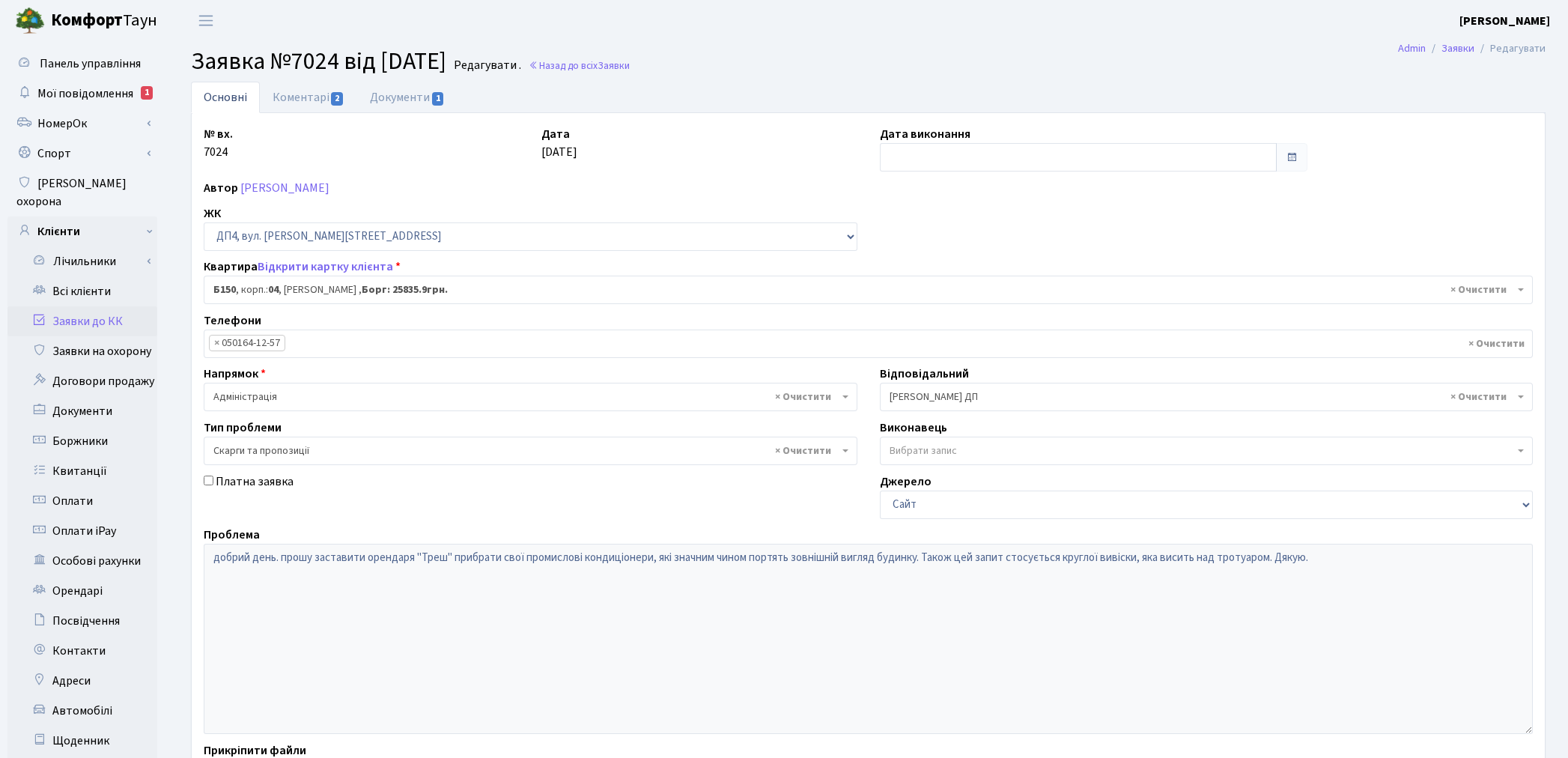
select select "33937"
select select "55"
click at [81, 280] on link "Всі клієнти" at bounding box center [82, 291] width 150 height 30
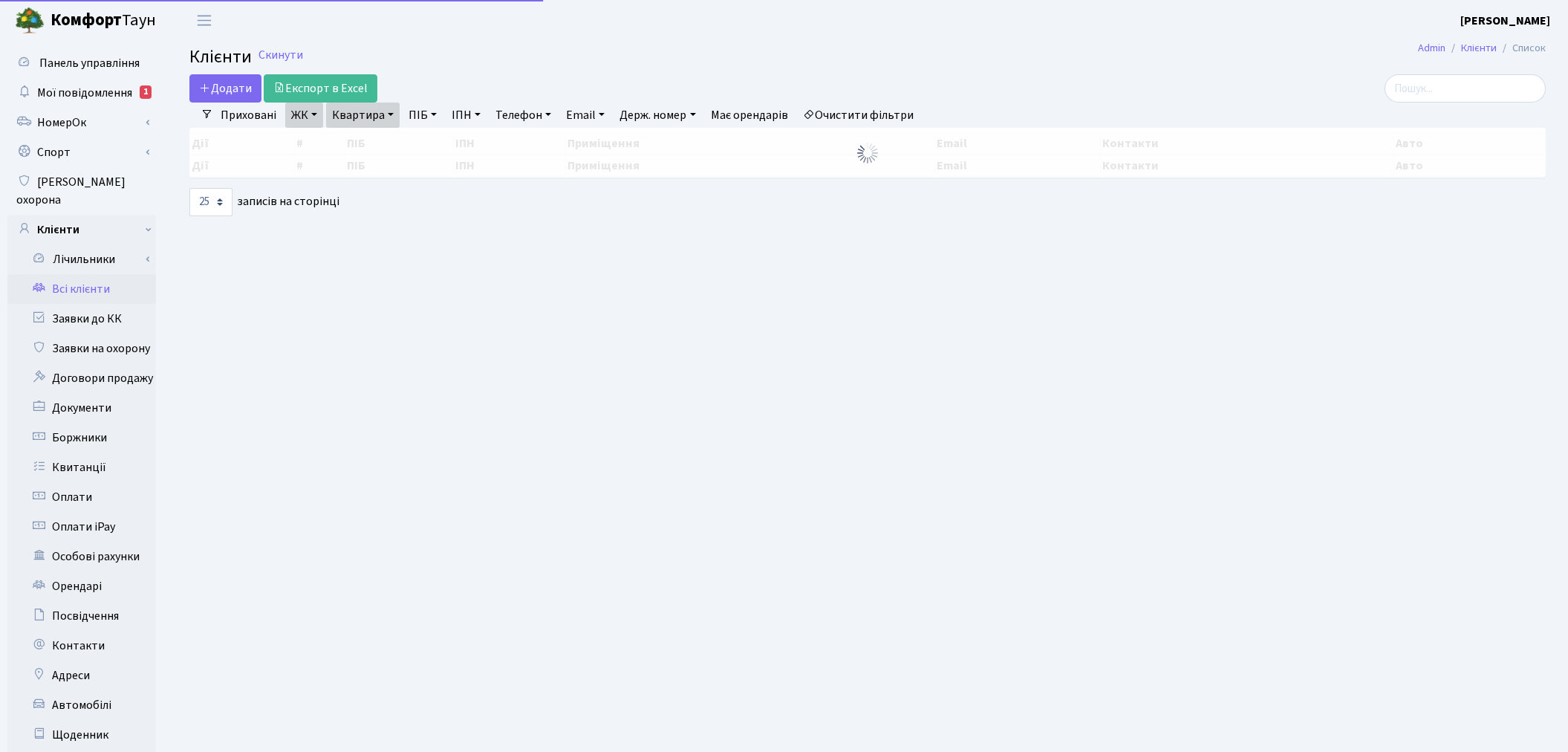
select select "25"
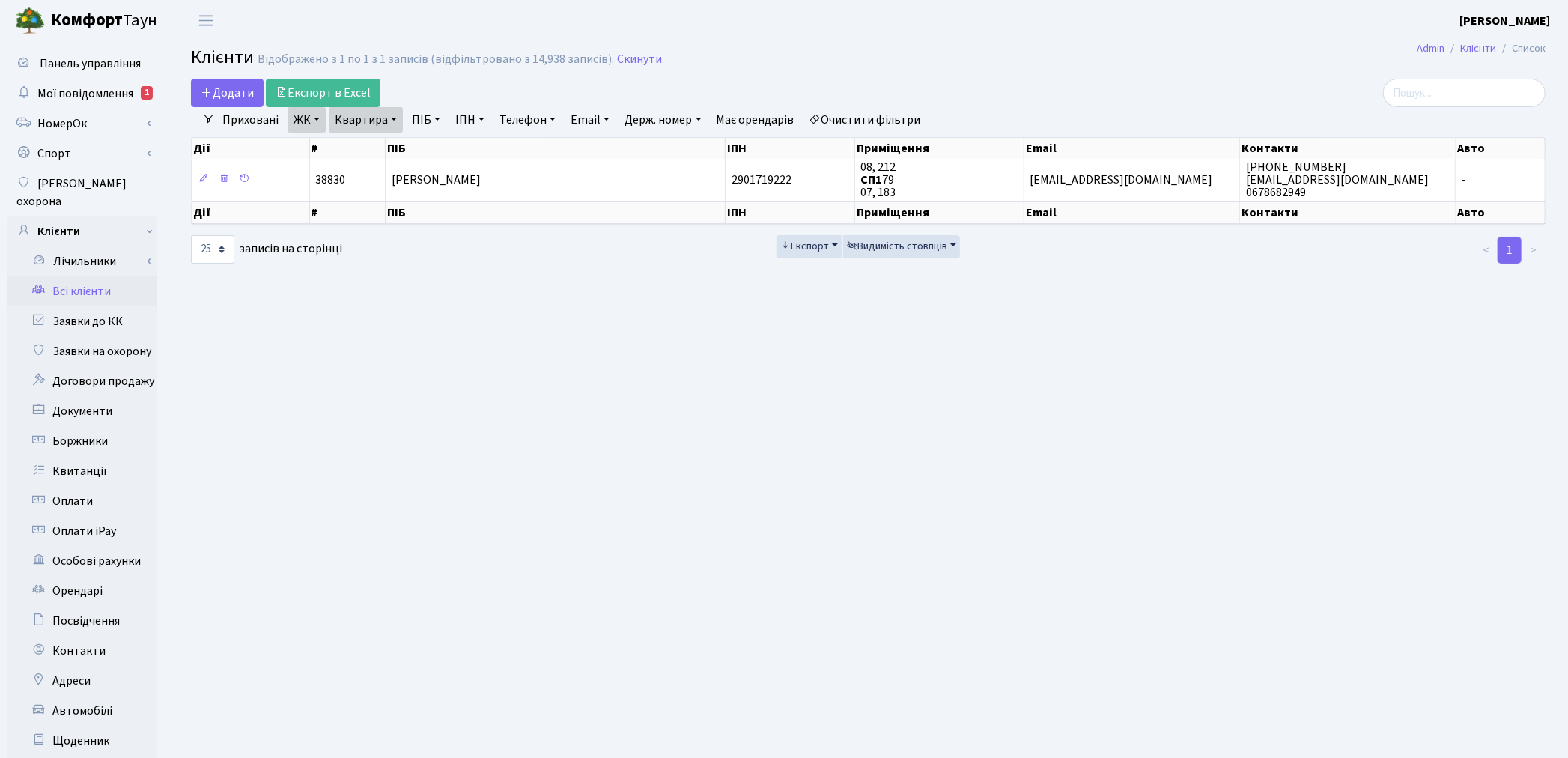
click at [866, 111] on link "Очистити фільтри" at bounding box center [864, 119] width 123 height 26
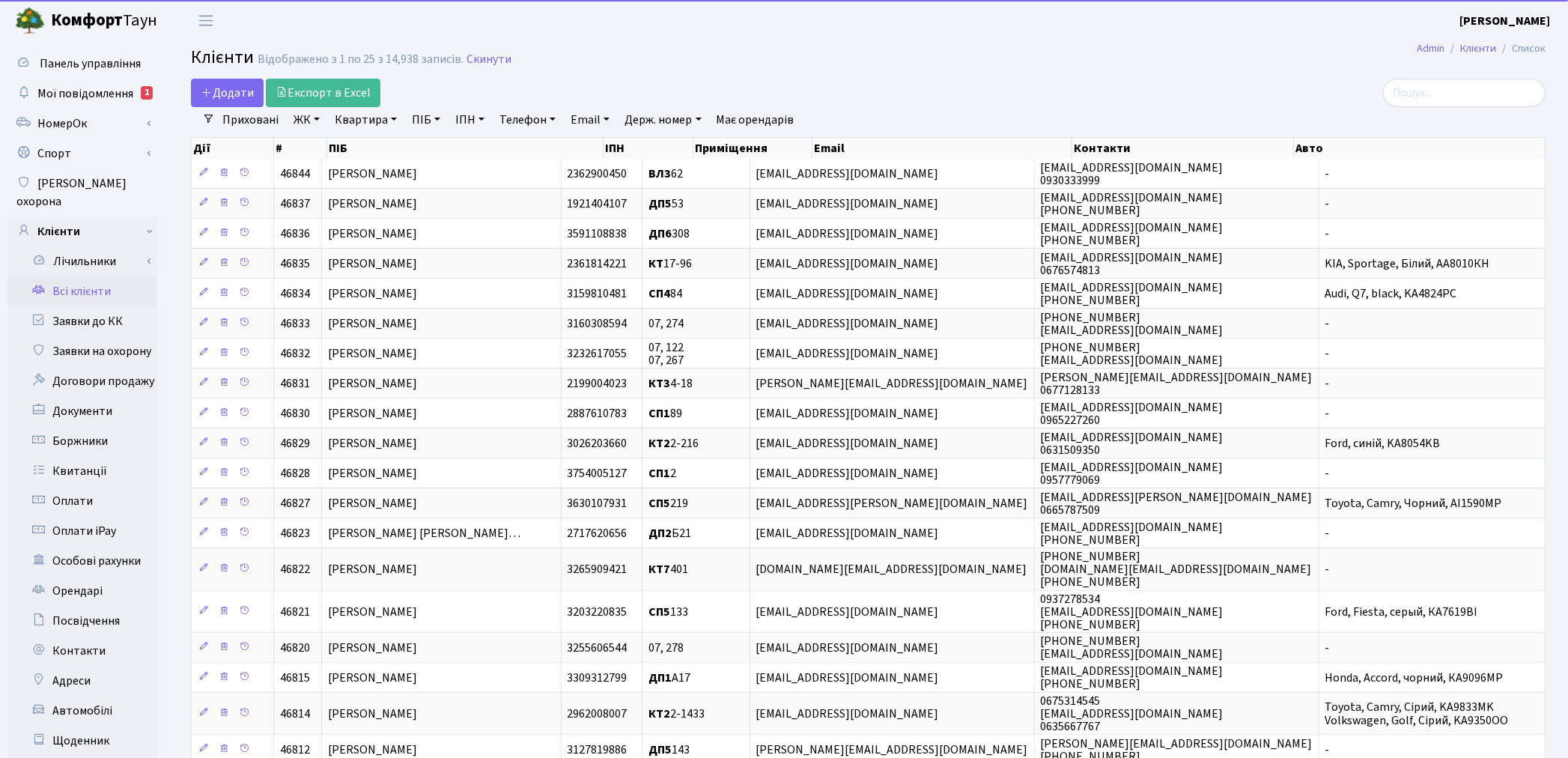
click at [424, 123] on link "ПІБ" at bounding box center [426, 119] width 41 height 26
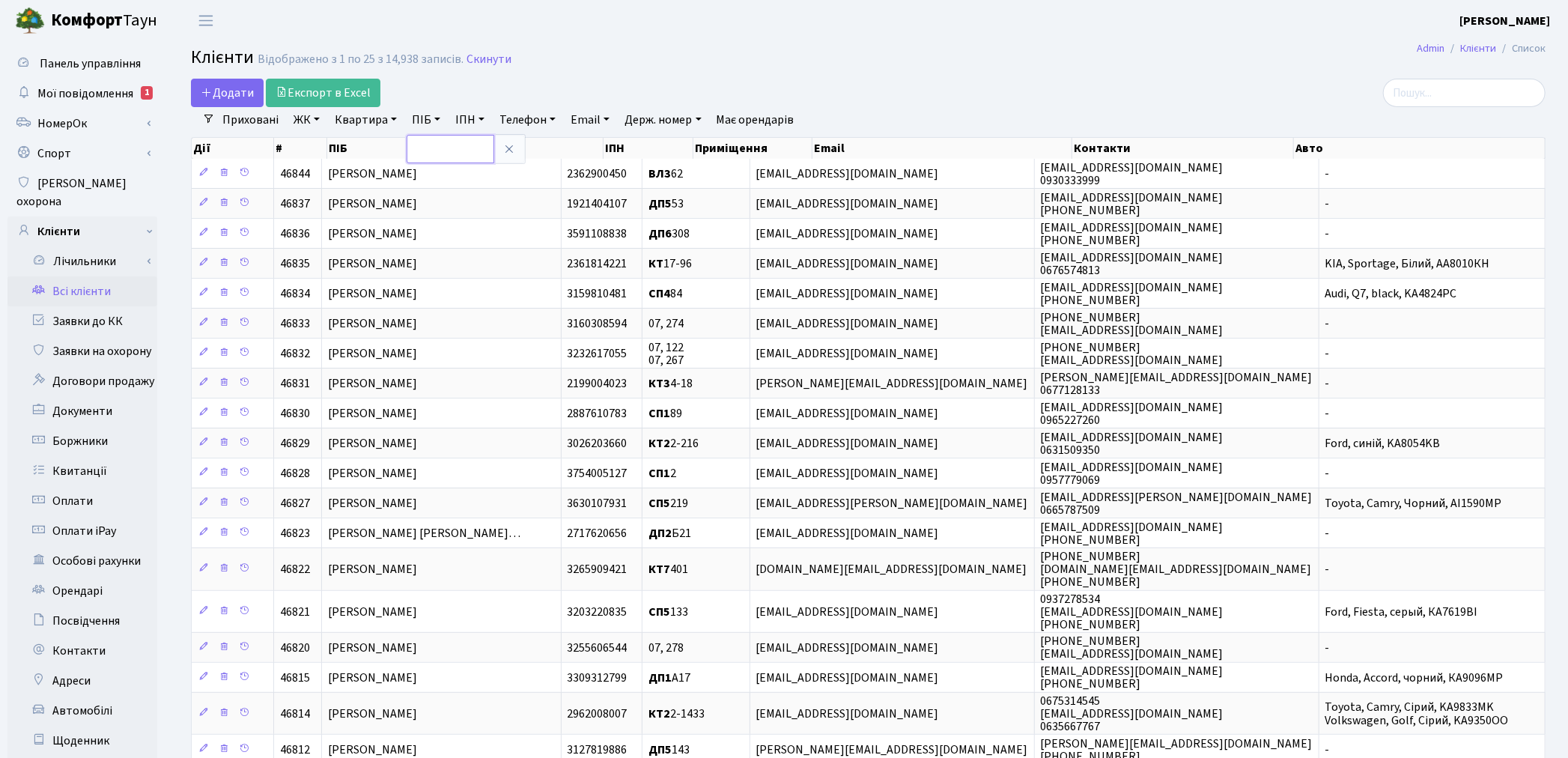
paste input "[PERSON_NAME]"
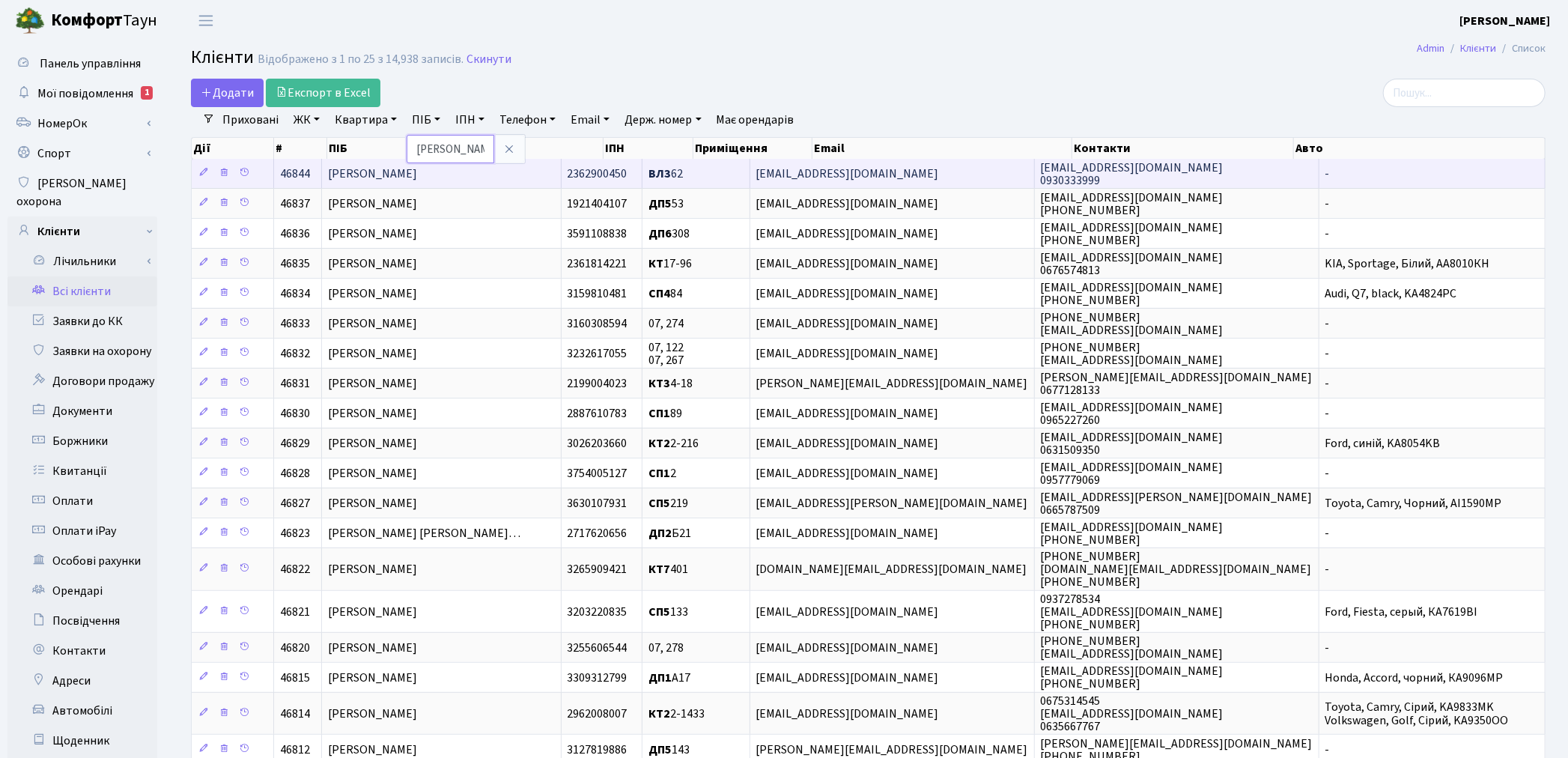
scroll to position [0, 55]
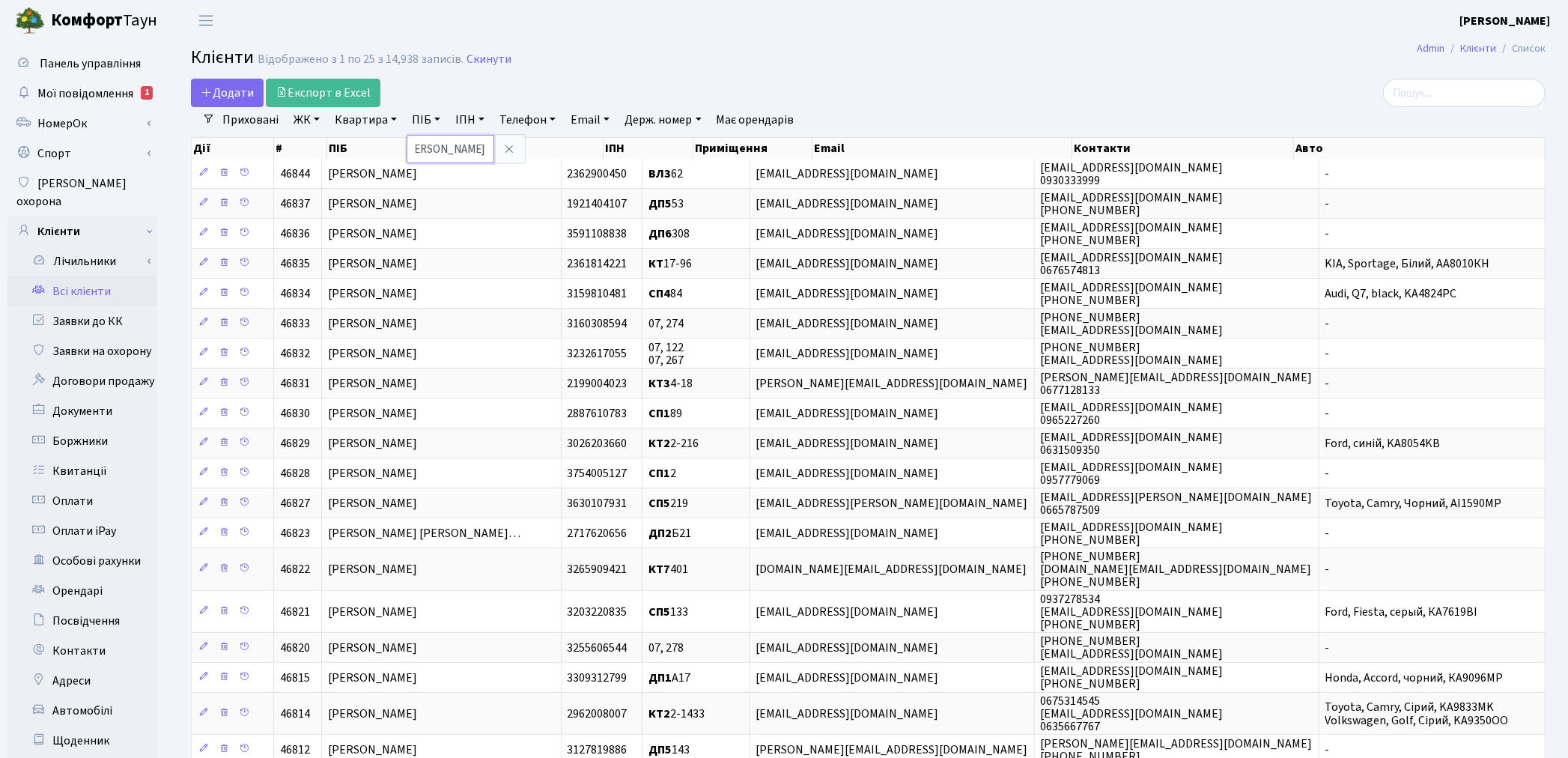
type input "[PERSON_NAME]"
click at [794, 83] on div "Додати Експорт в Excel" at bounding box center [638, 93] width 896 height 28
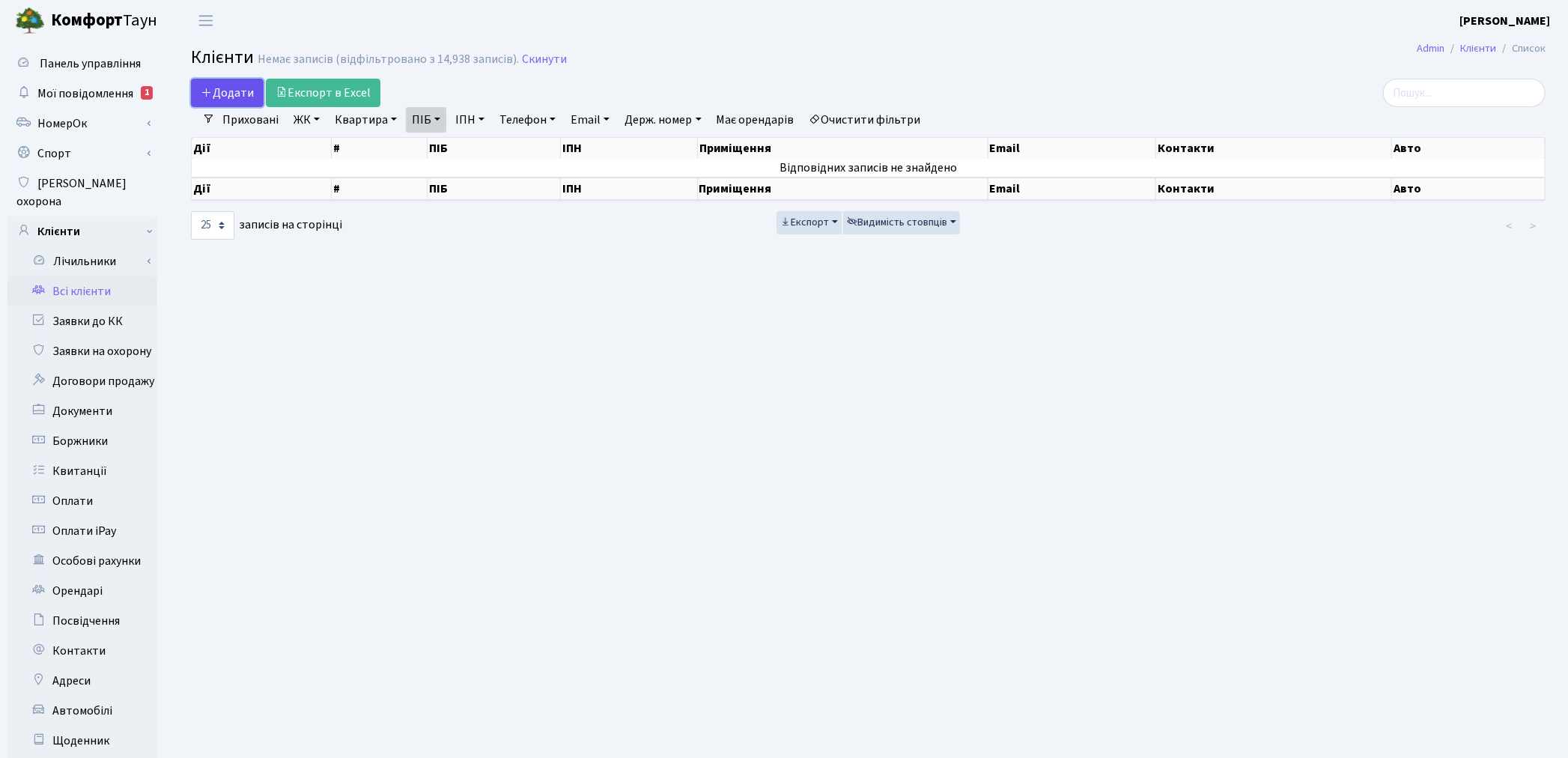
click at [210, 88] on icon at bounding box center [207, 92] width 12 height 12
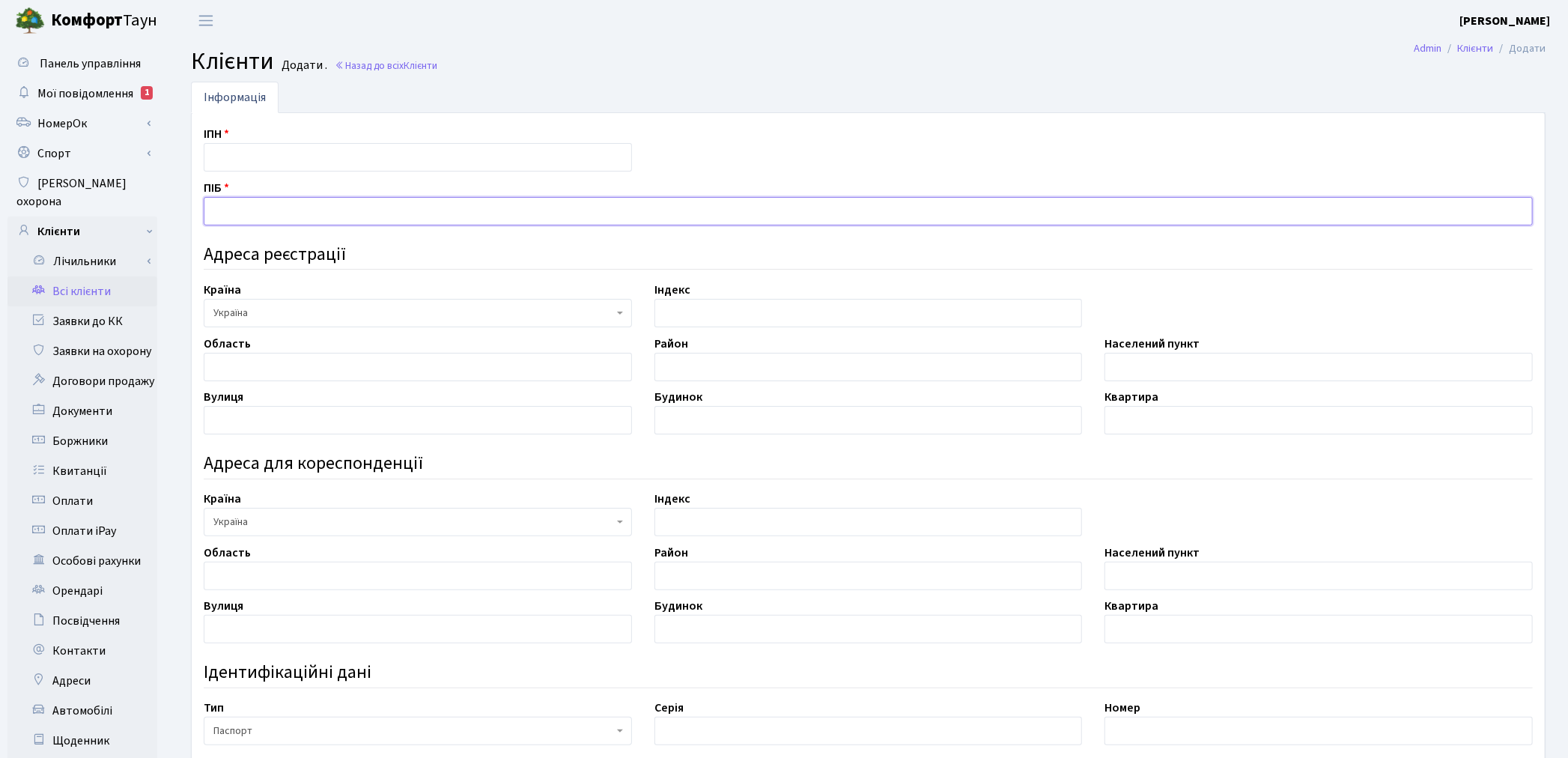
paste input "[PERSON_NAME]"
type input "[PERSON_NAME]"
click at [263, 425] on input "text" at bounding box center [418, 420] width 428 height 28
paste input "Київська"
type input "Київська"
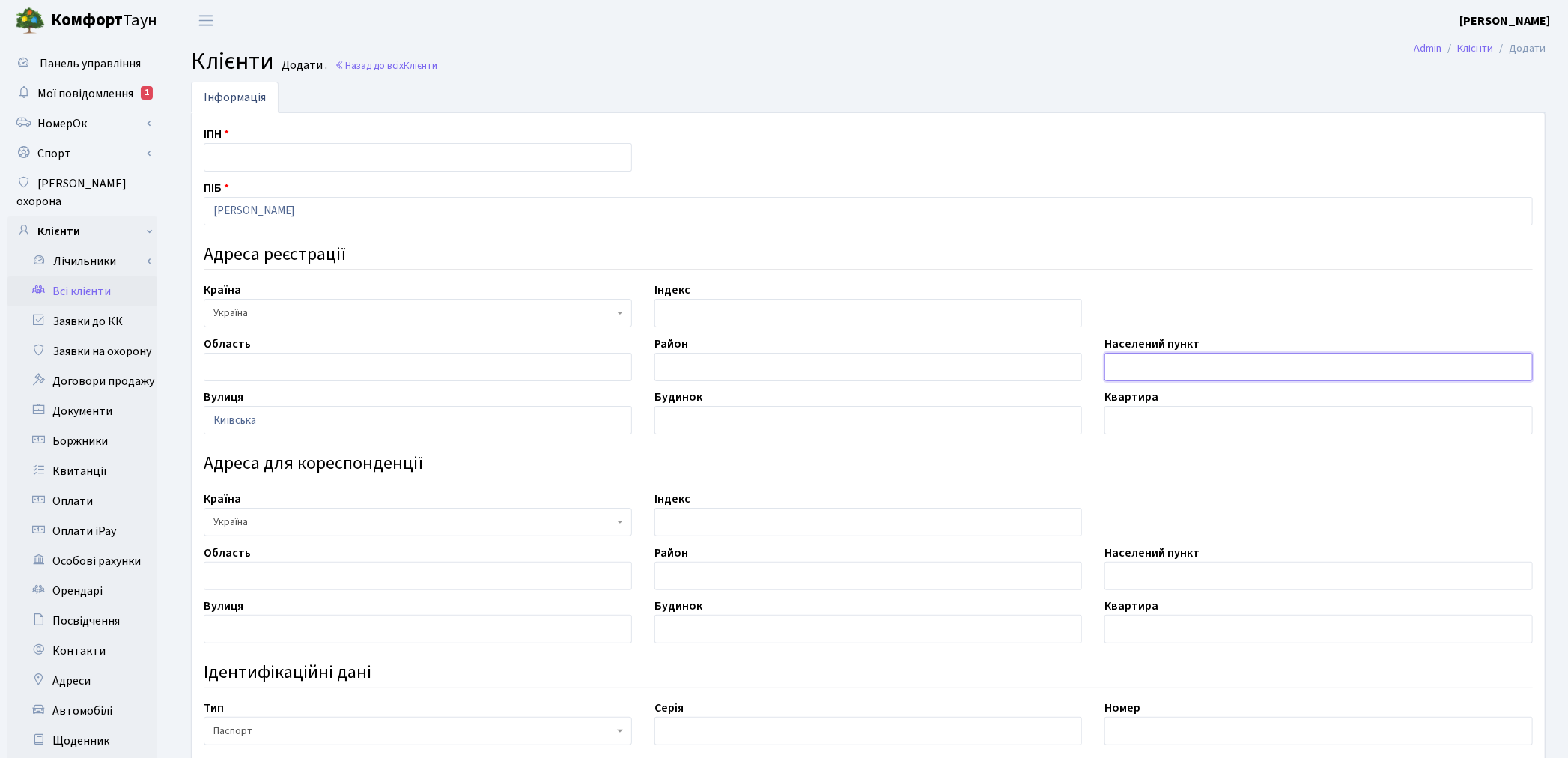
click at [1108, 360] on input "text" at bounding box center [1318, 367] width 428 height 28
paste input "м. Бровари"
type input "м. Бровари"
drag, startPoint x: 275, startPoint y: 429, endPoint x: 155, endPoint y: 394, distance: 125.0
click at [155, 394] on div "Панель управління Мої повідомлення 1 [GEOGRAPHIC_DATA]" at bounding box center [784, 564] width 1568 height 1047
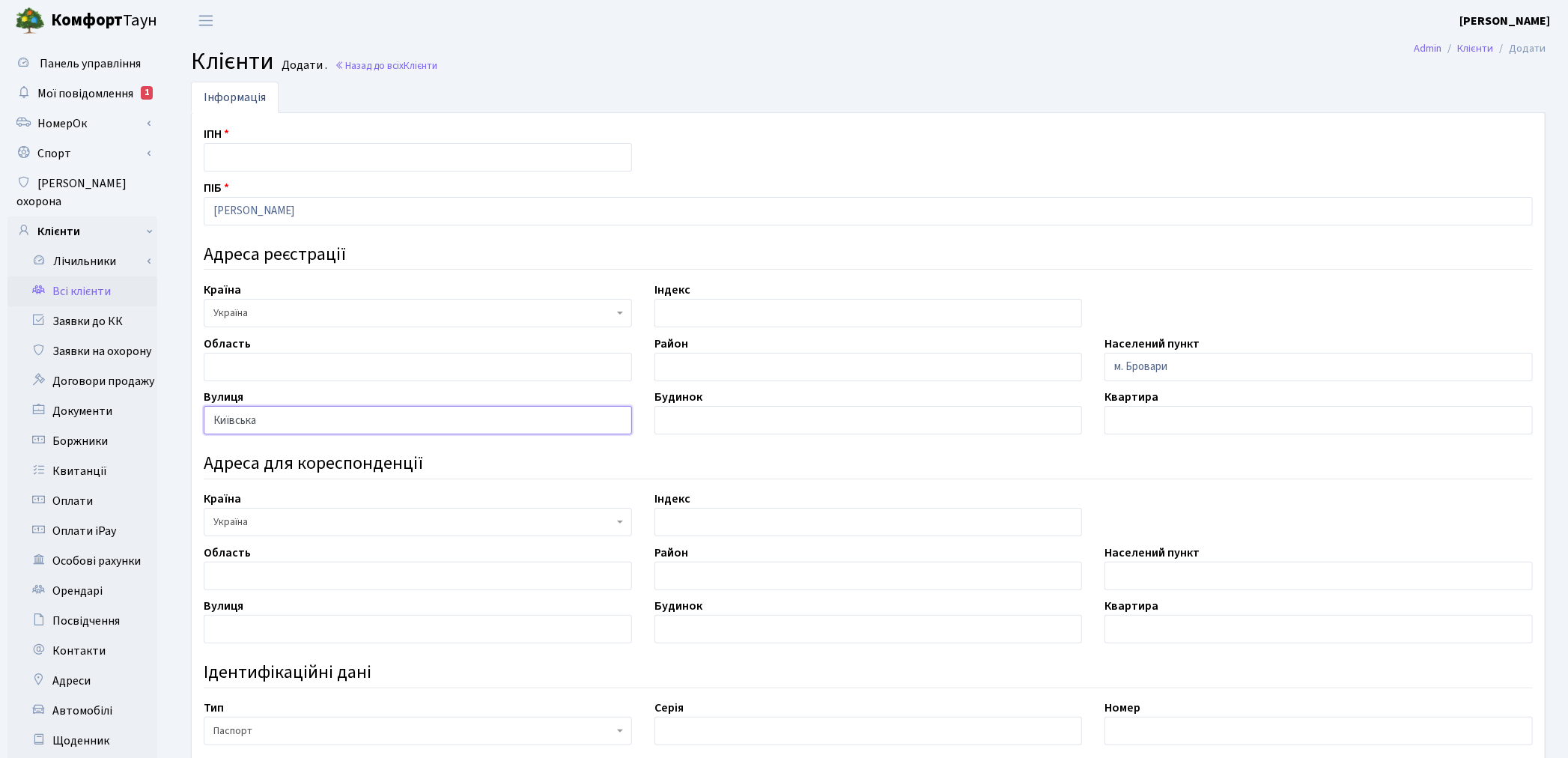
paste input "ул. [PERSON_NAME]"
type input "вул. [PERSON_NAME]"
click at [507, 676] on h4 "Ідентифікаційні дані" at bounding box center [868, 673] width 1329 height 22
click at [294, 376] on input "text" at bounding box center [418, 367] width 428 height 28
paste input "Київська"
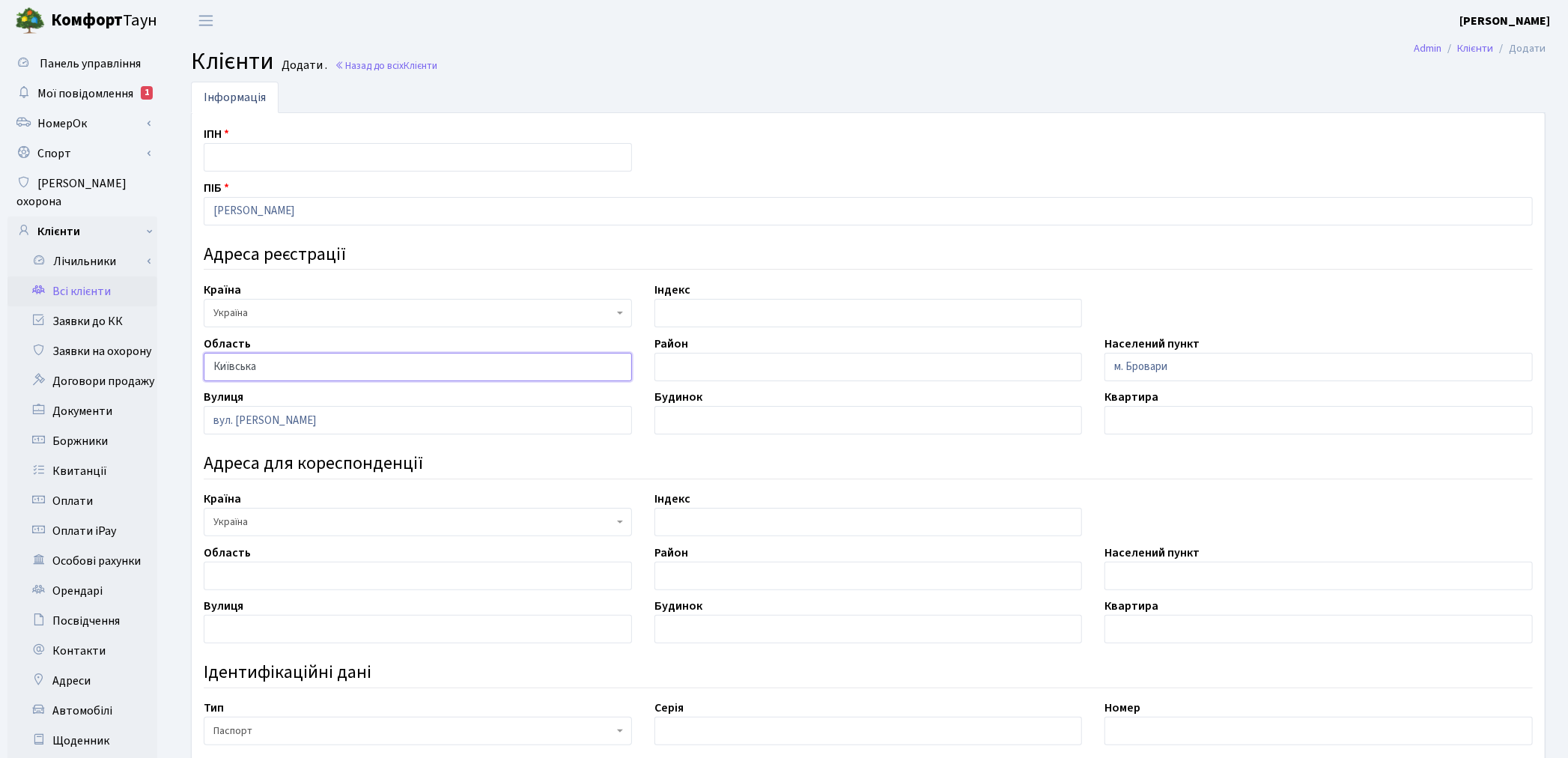
type input "Київська"
click at [627, 672] on h4 "Ідентифікаційні дані" at bounding box center [868, 673] width 1329 height 22
click at [723, 427] on input "text" at bounding box center [868, 420] width 428 height 28
type input "111"
click at [1121, 423] on input "text" at bounding box center [1318, 420] width 428 height 28
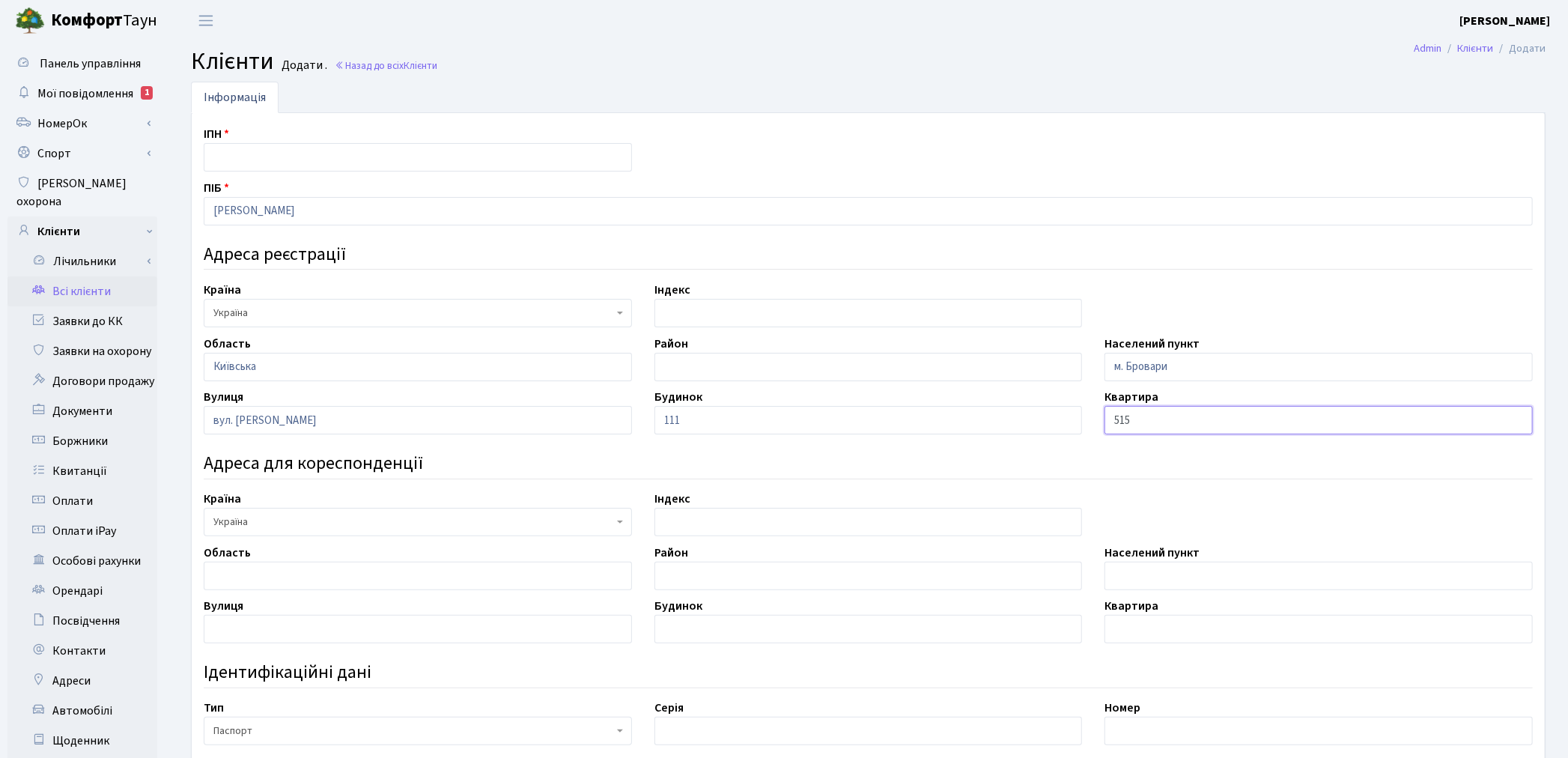
type input "515"
click at [1109, 455] on h4 "Адреса для кореспонденції" at bounding box center [868, 464] width 1329 height 22
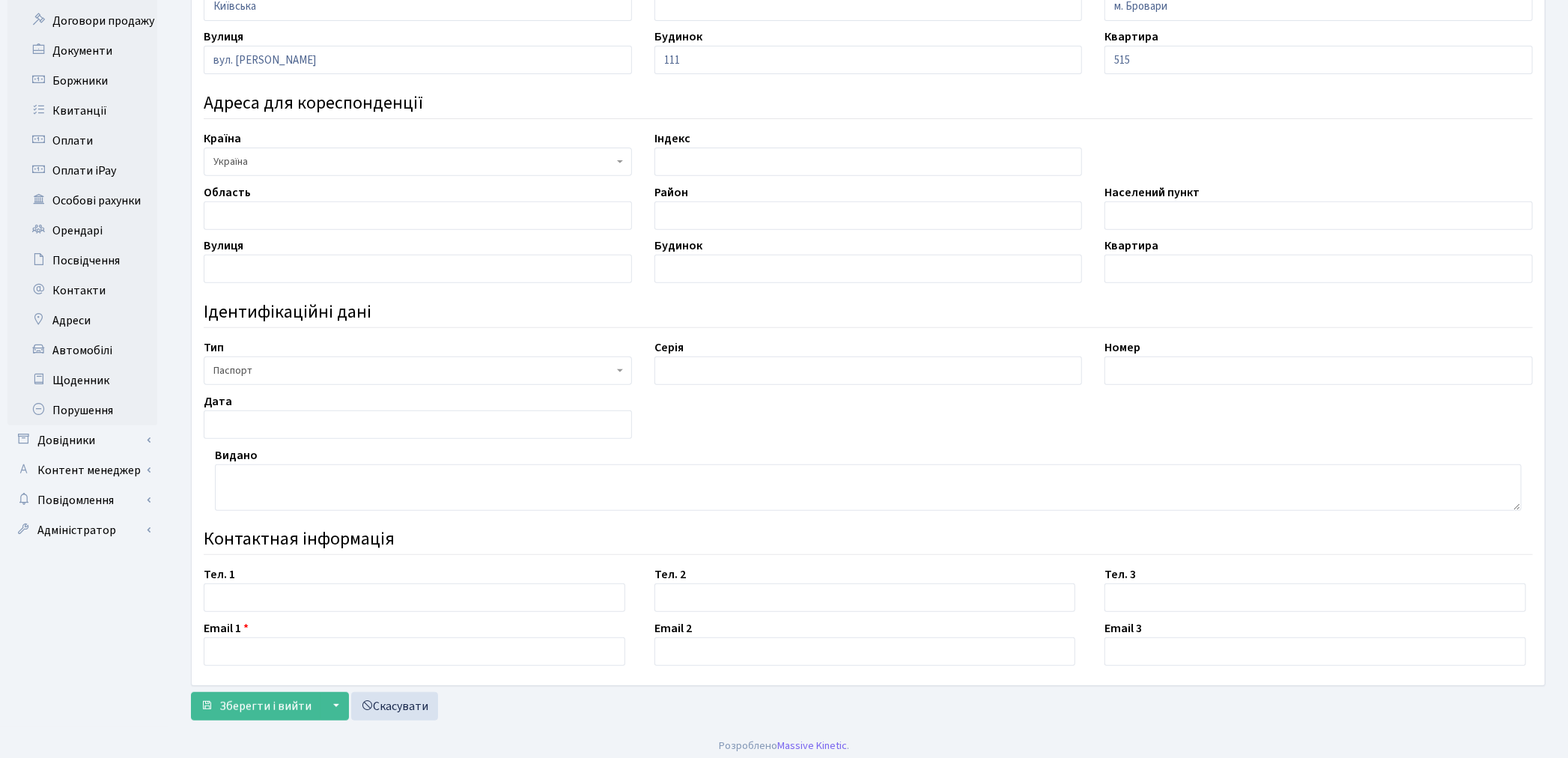
scroll to position [367, 0]
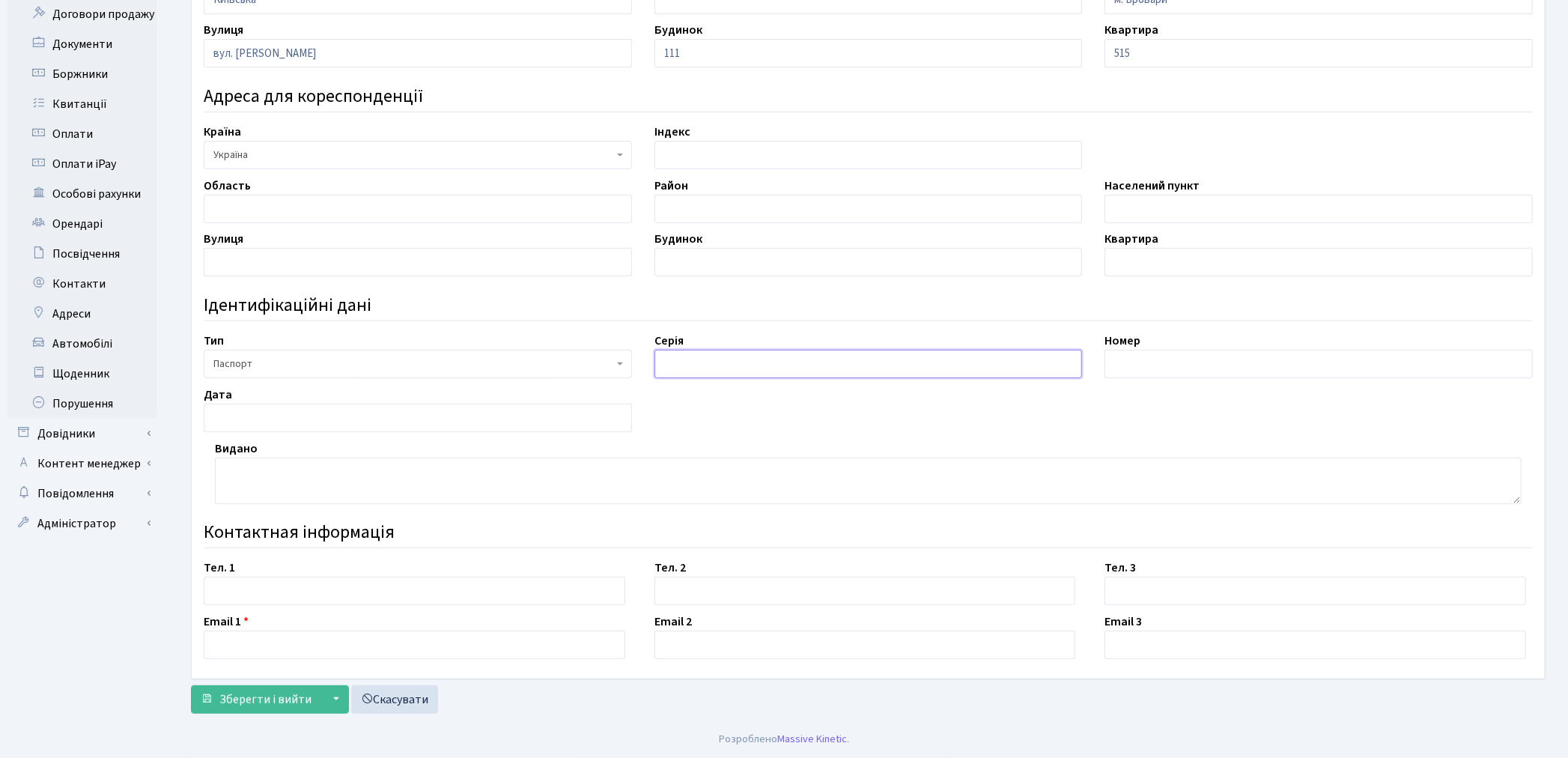
click at [700, 367] on input "text" at bounding box center [868, 364] width 428 height 28
paste input "НК"
type input "НК"
click at [1142, 364] on input "text" at bounding box center [1318, 364] width 428 height 28
paste input "887659"
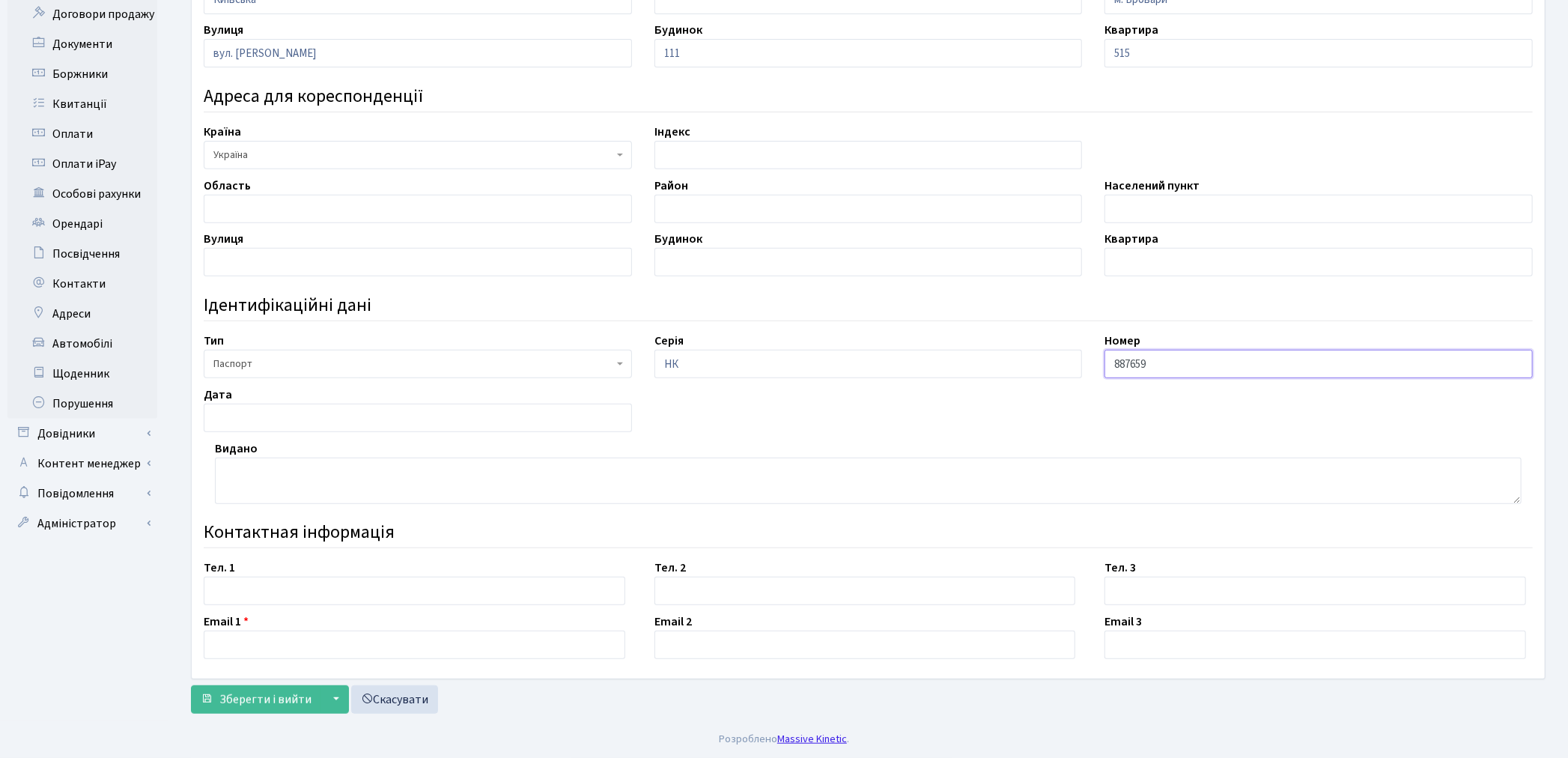
type input "887659"
click at [243, 490] on textarea at bounding box center [868, 481] width 1307 height 46
paste textarea "Корюківським РВ УМВС України в [GEOGRAPHIC_DATA]"
type textarea "Корюківським РВ УМВС України в [GEOGRAPHIC_DATA]"
click at [300, 420] on input "text" at bounding box center [418, 418] width 428 height 28
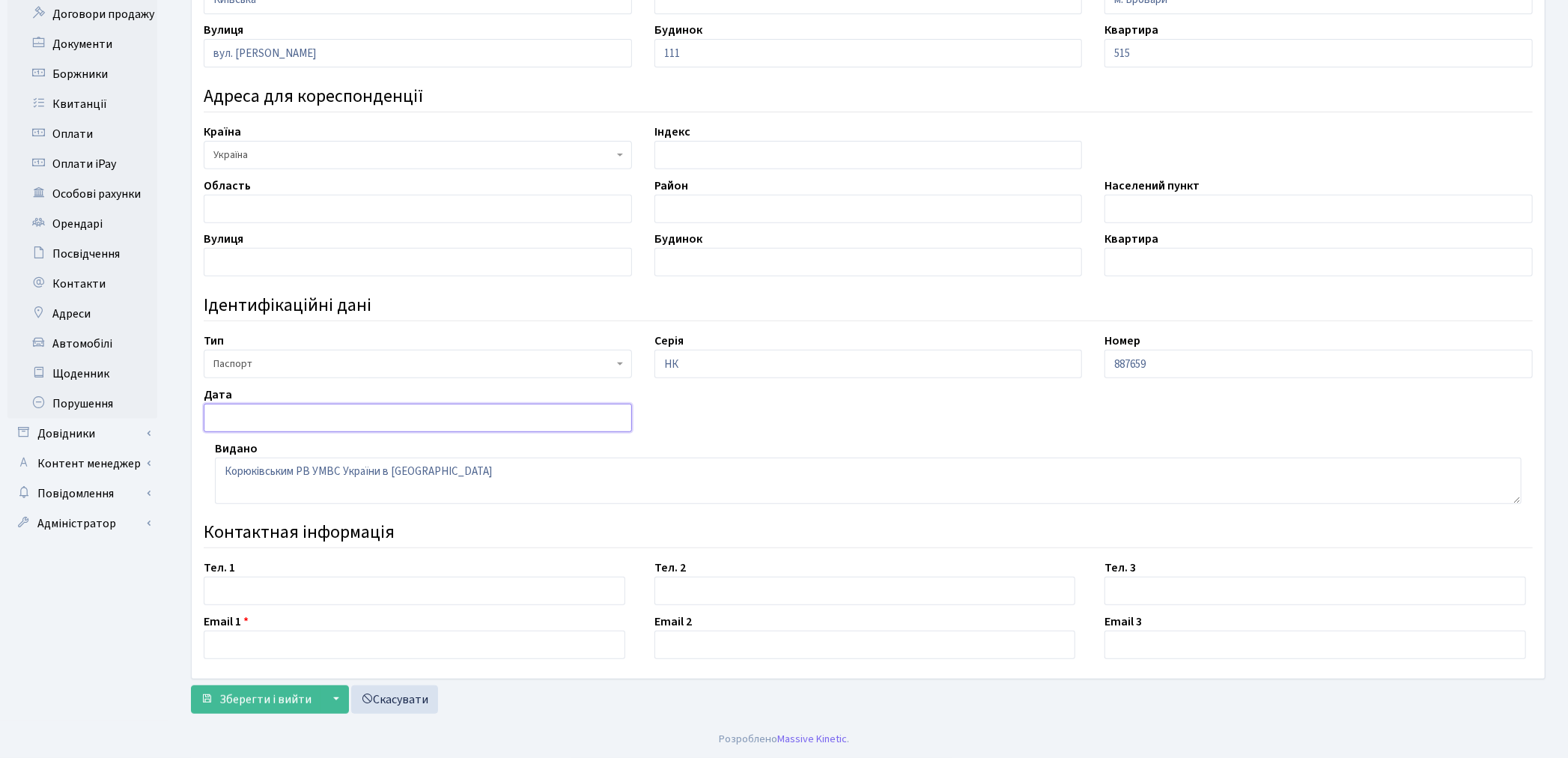
paste input "20.02.2002"
type input "20.02.2002"
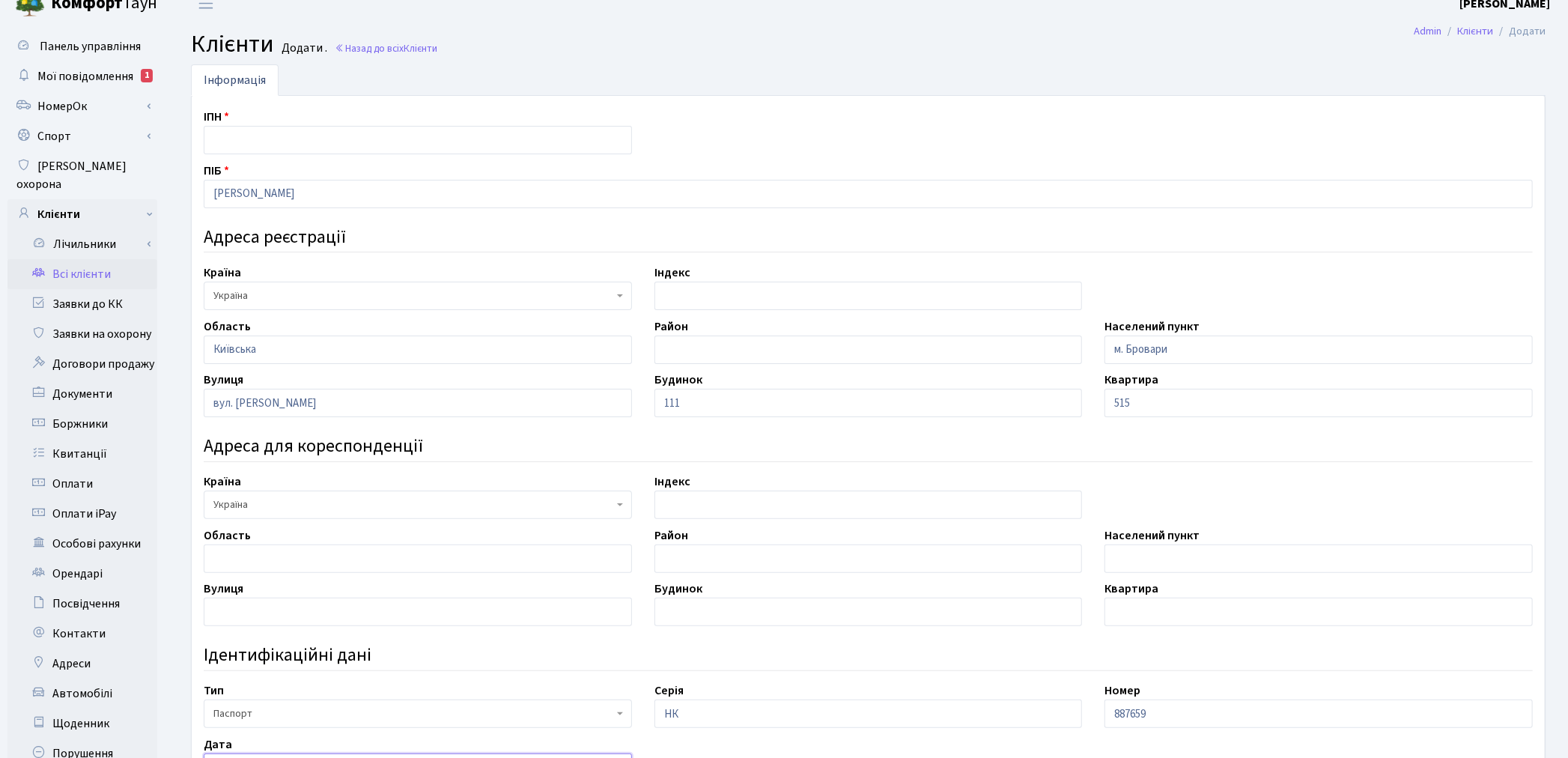
scroll to position [0, 0]
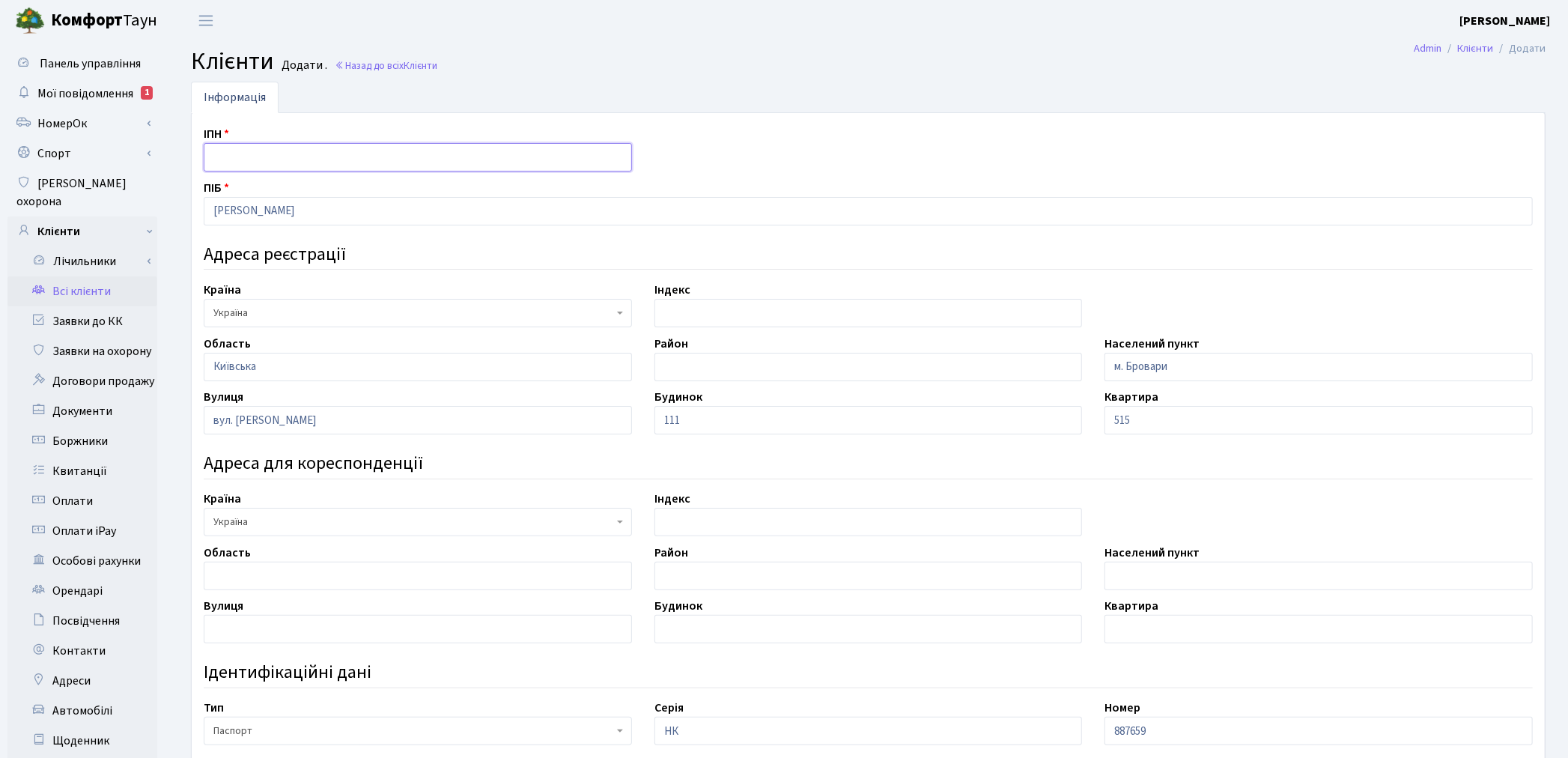
click at [256, 162] on input "text" at bounding box center [418, 157] width 428 height 28
paste input "2241523347"
type input "2241523347"
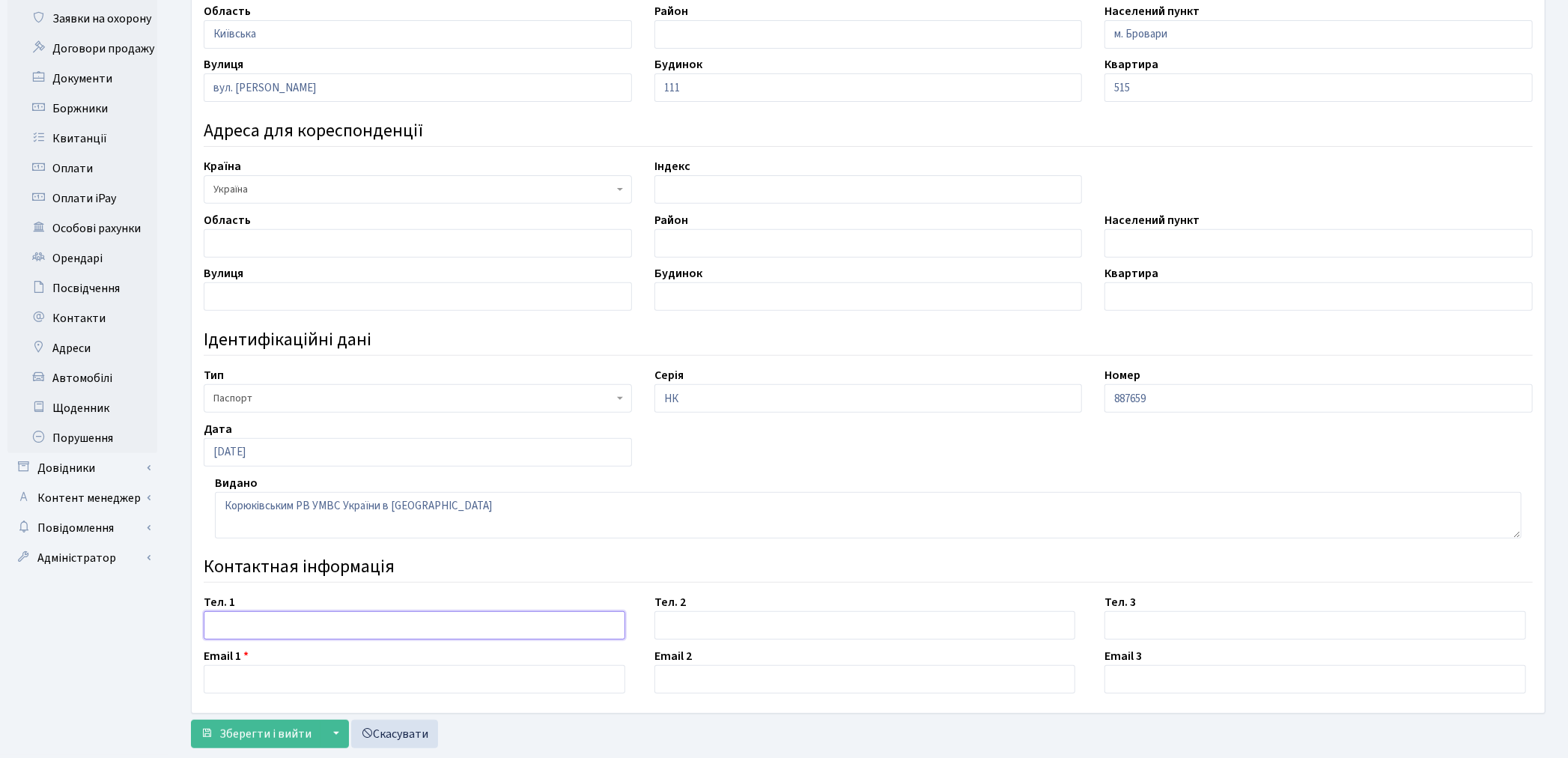
click at [247, 613] on input "text" at bounding box center [414, 626] width 422 height 28
paste input "+380681309950"
type input "+380681309950"
click at [742, 626] on input "text" at bounding box center [865, 626] width 422 height 28
paste input "+380636540240"
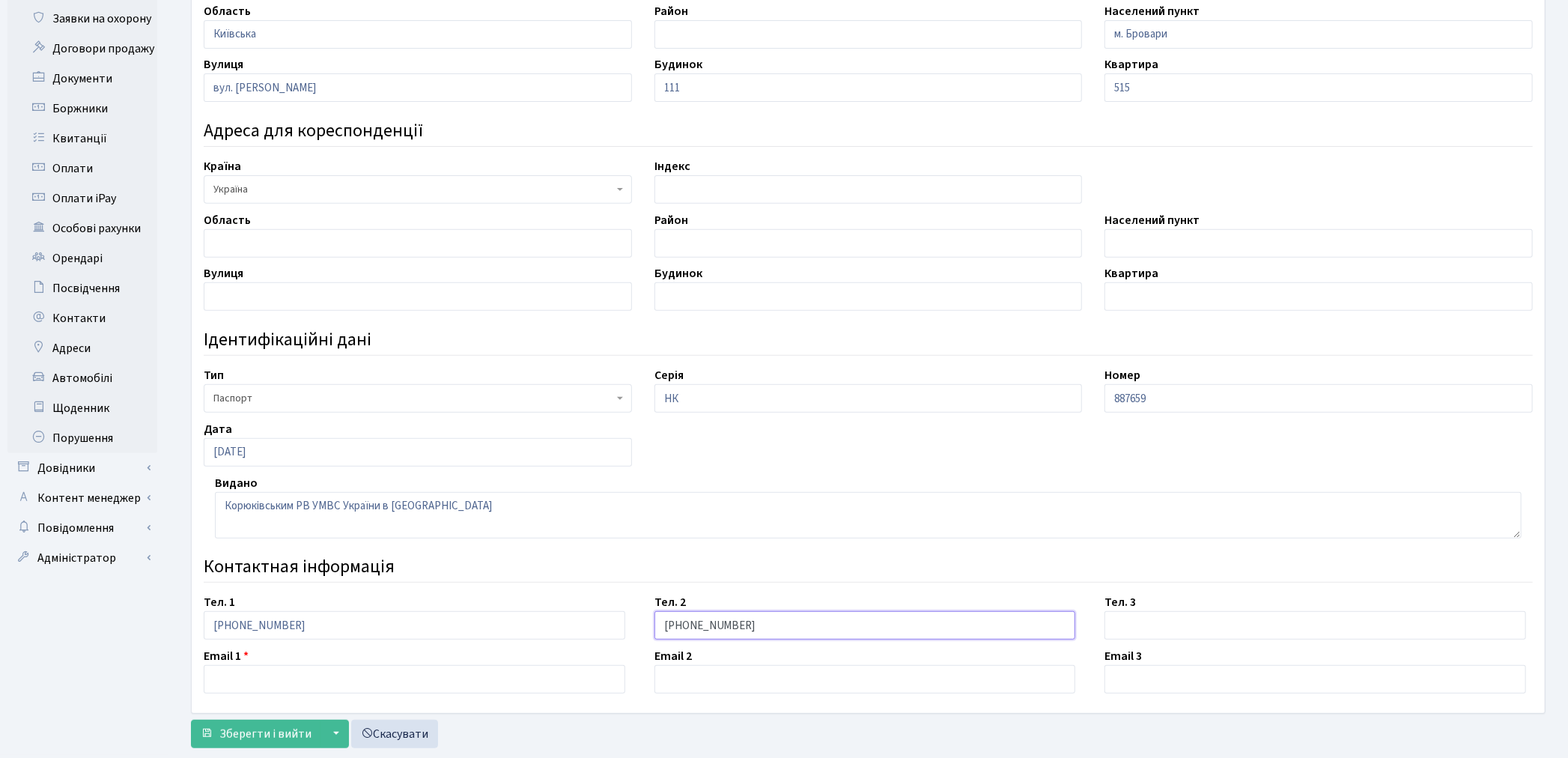
type input "+380636540240"
click at [249, 688] on input "text" at bounding box center [414, 679] width 422 height 28
paste input "d_m9950@icloud.com"
type input "[EMAIL_ADDRESS][DOMAIN_NAME]"
click at [265, 741] on span "Зберегти і вийти" at bounding box center [265, 734] width 92 height 17
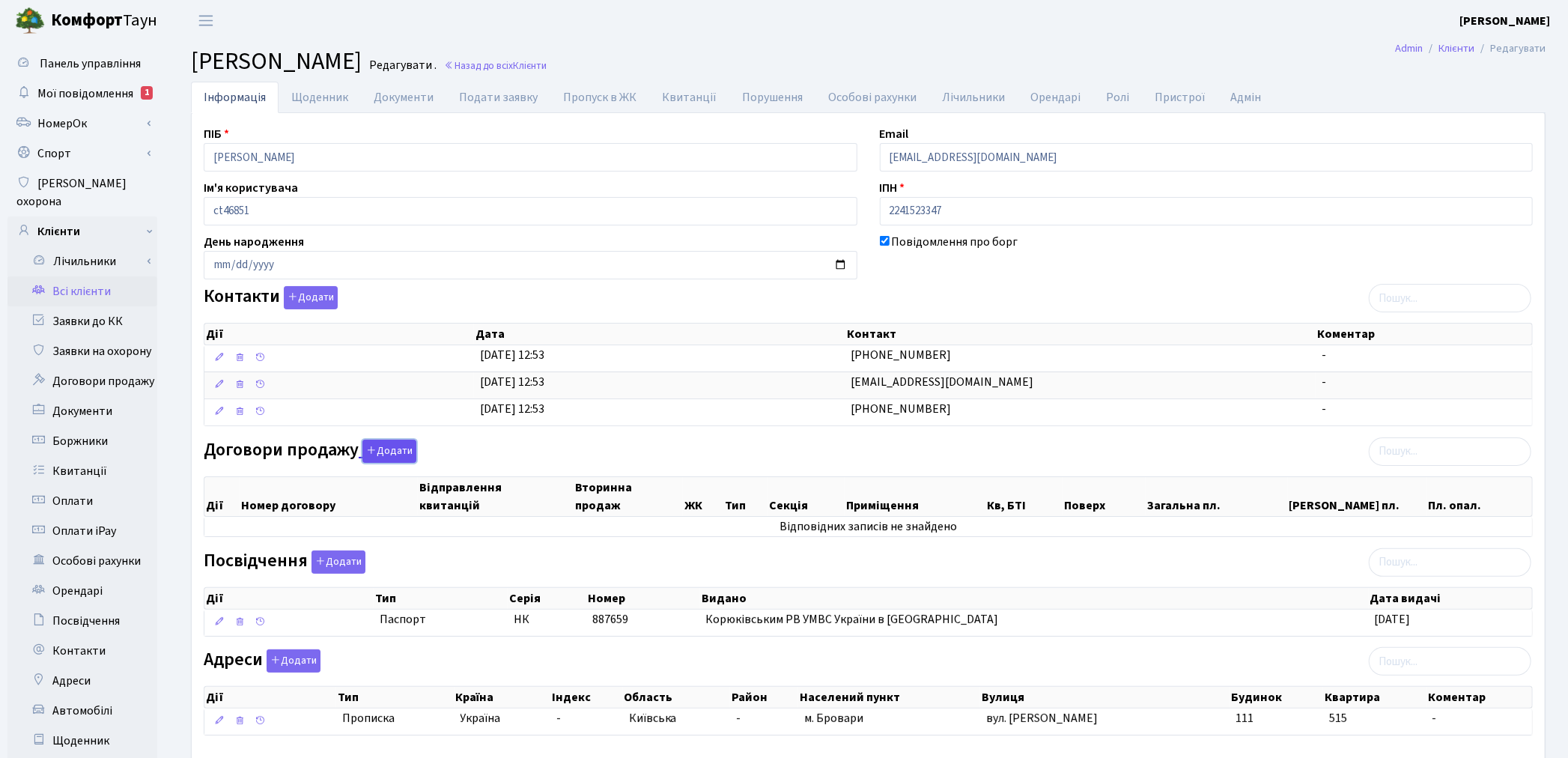
click at [385, 451] on button "Додати" at bounding box center [389, 451] width 54 height 23
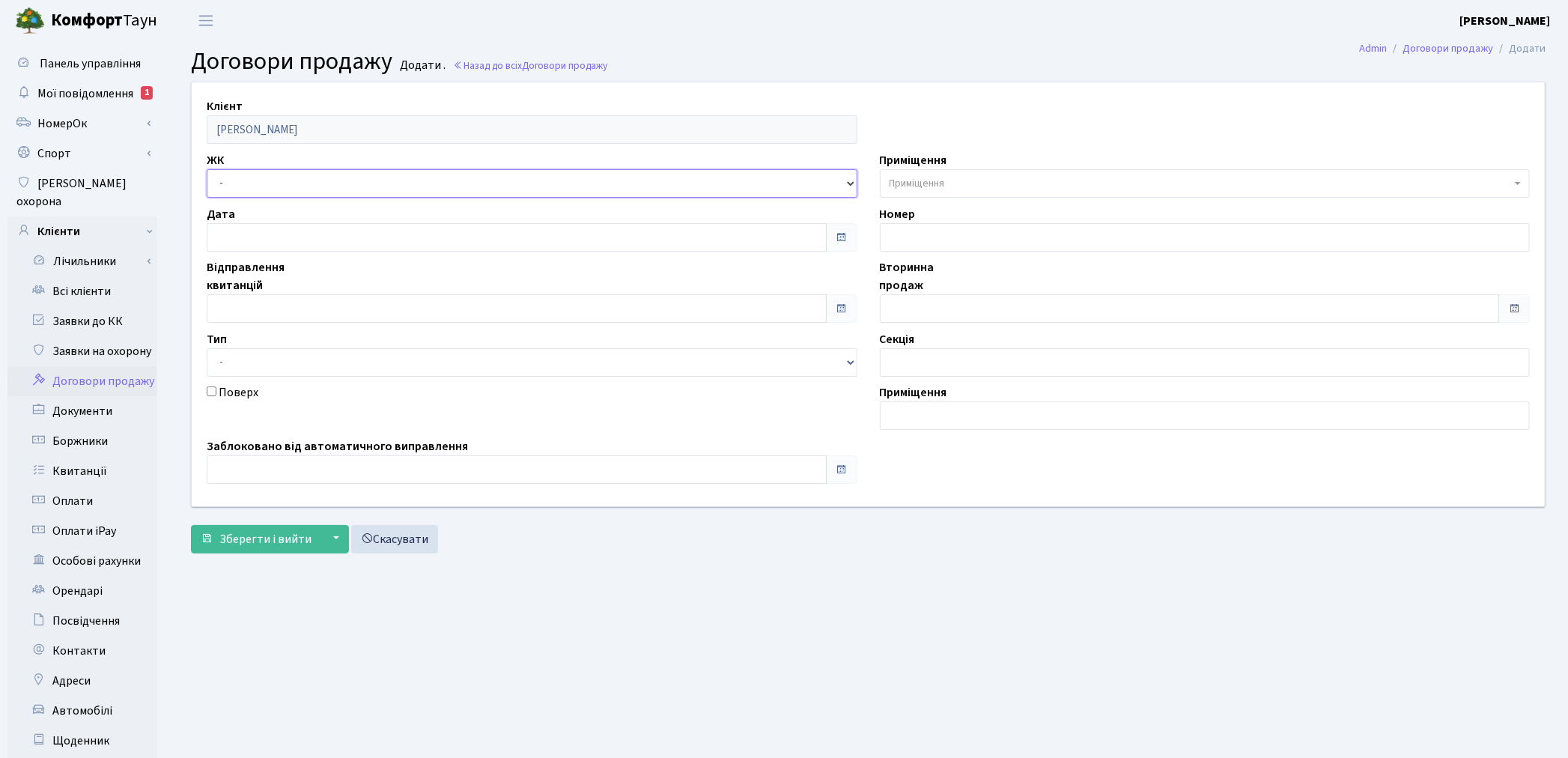
click at [253, 184] on select "- ТХ, вул. [STREET_ADDRESS] Регенераторна, 4 КТ2, просп. [STREET_ADDRESS] [STRE…" at bounding box center [532, 184] width 651 height 28
select select "305"
click at [207, 170] on select "- ТХ, вул. [STREET_ADDRESS] Регенераторна, 4 КТ2, просп. [STREET_ADDRESS] [STRE…" at bounding box center [532, 184] width 651 height 28
select select
click at [931, 182] on span "Приміщення" at bounding box center [916, 184] width 55 height 15
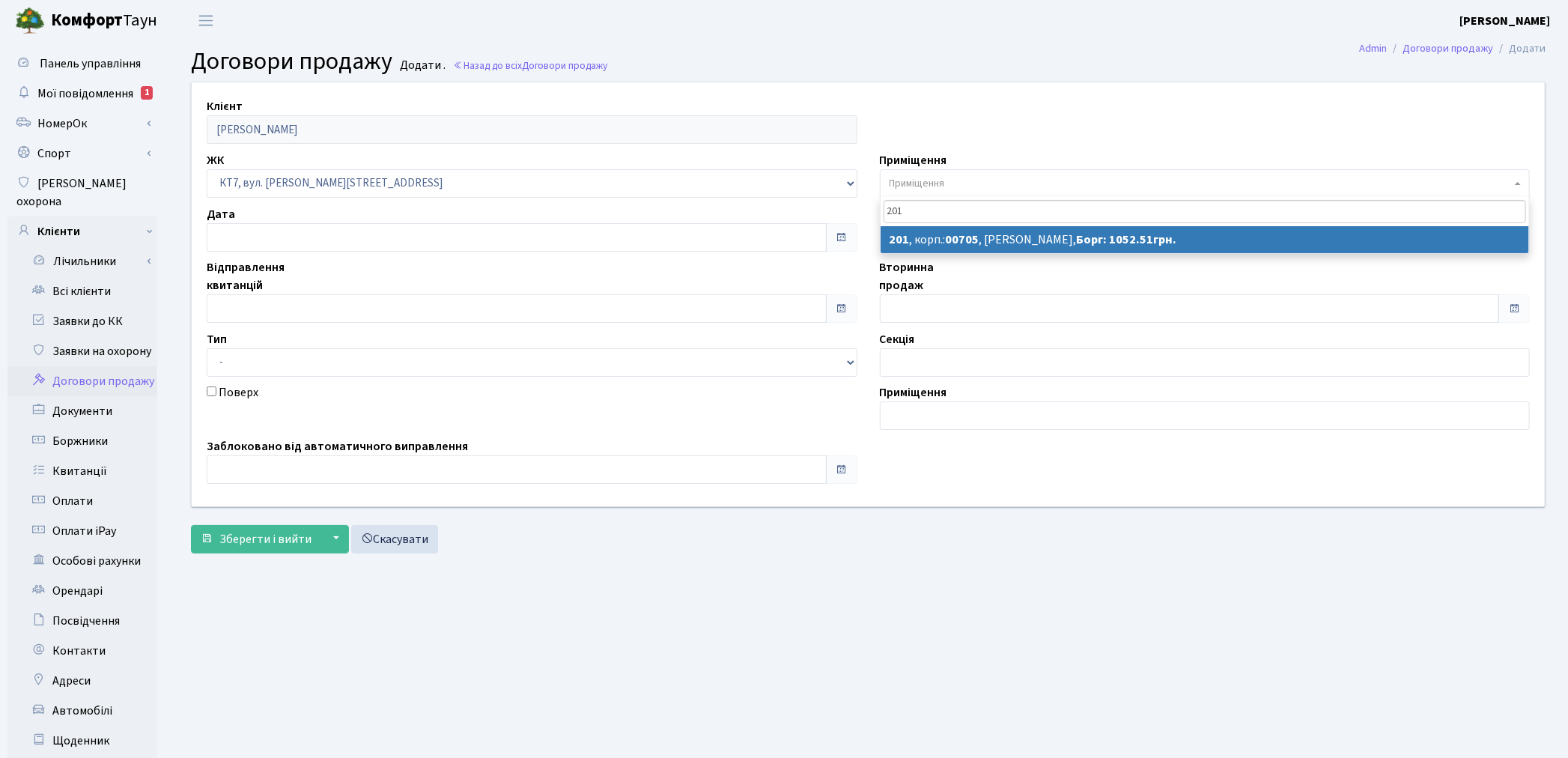
type input "201"
select select "18632"
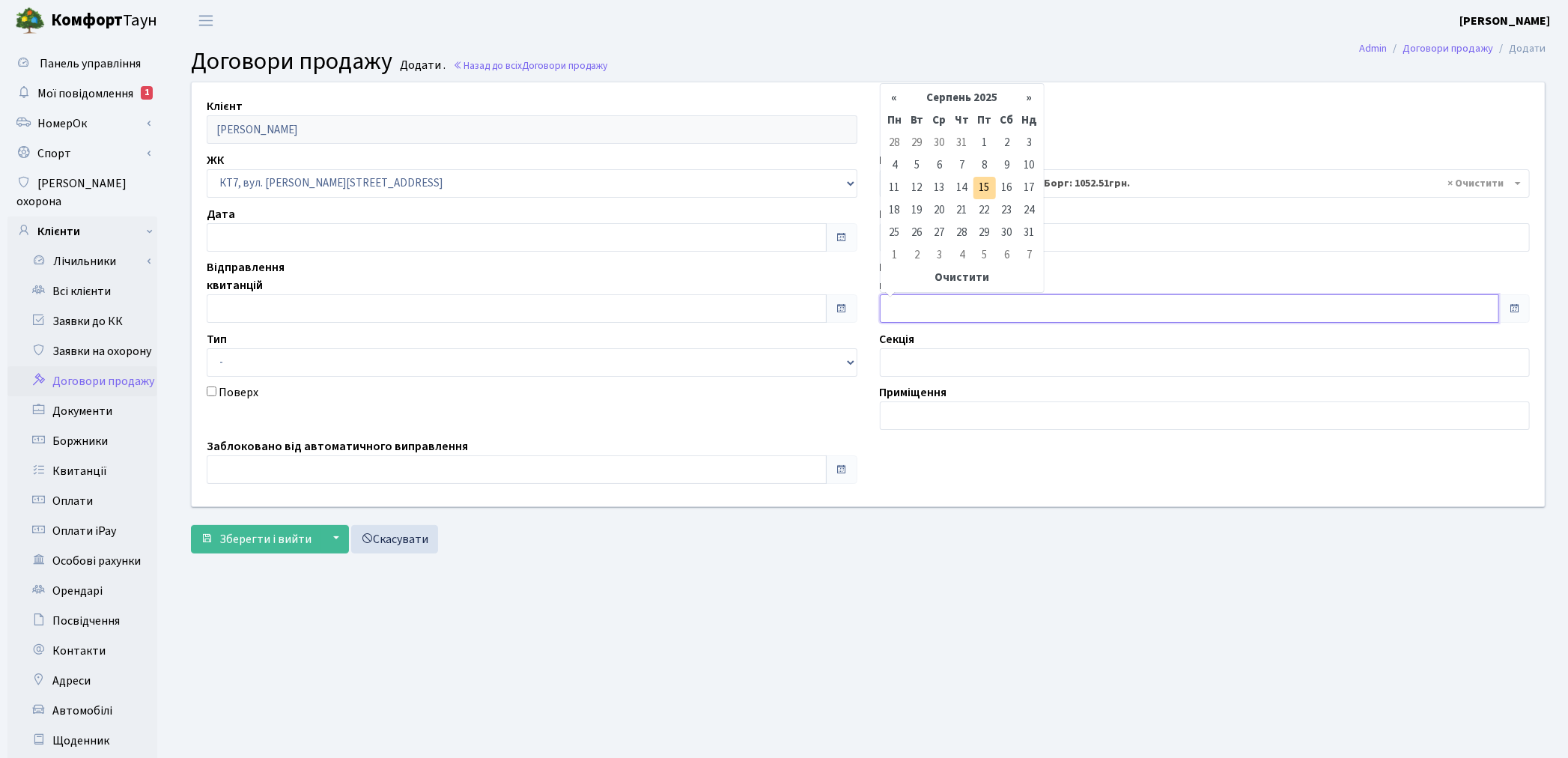
click at [927, 305] on input "text" at bounding box center [1190, 309] width 620 height 28
click at [986, 187] on td "15" at bounding box center [984, 188] width 22 height 22
type input "[DATE]"
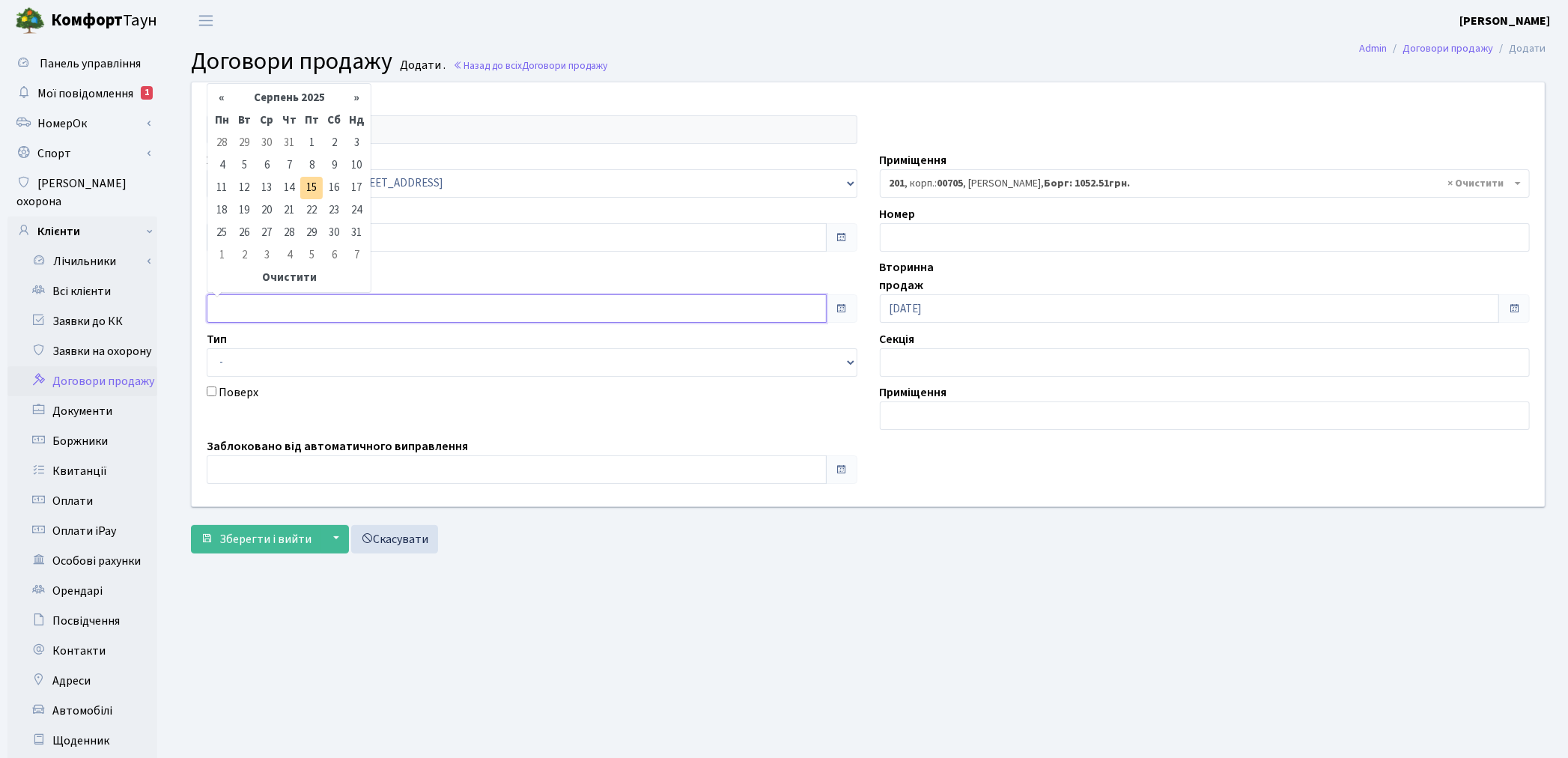
click at [271, 305] on input "text" at bounding box center [517, 309] width 620 height 28
click at [305, 190] on td "15" at bounding box center [311, 188] width 22 height 22
type input "[DATE]"
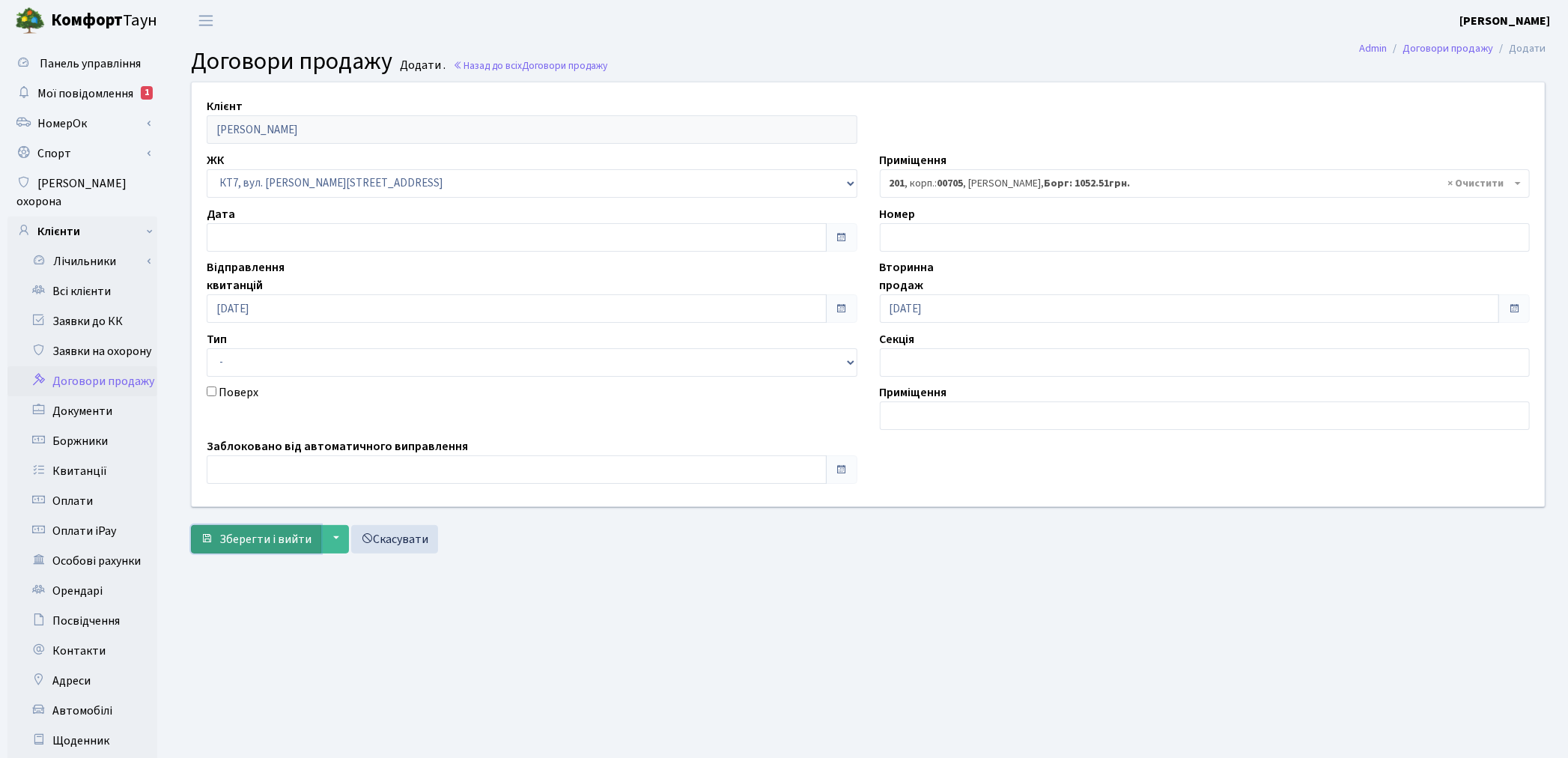
click at [256, 542] on span "Зберегти і вийти" at bounding box center [265, 540] width 92 height 17
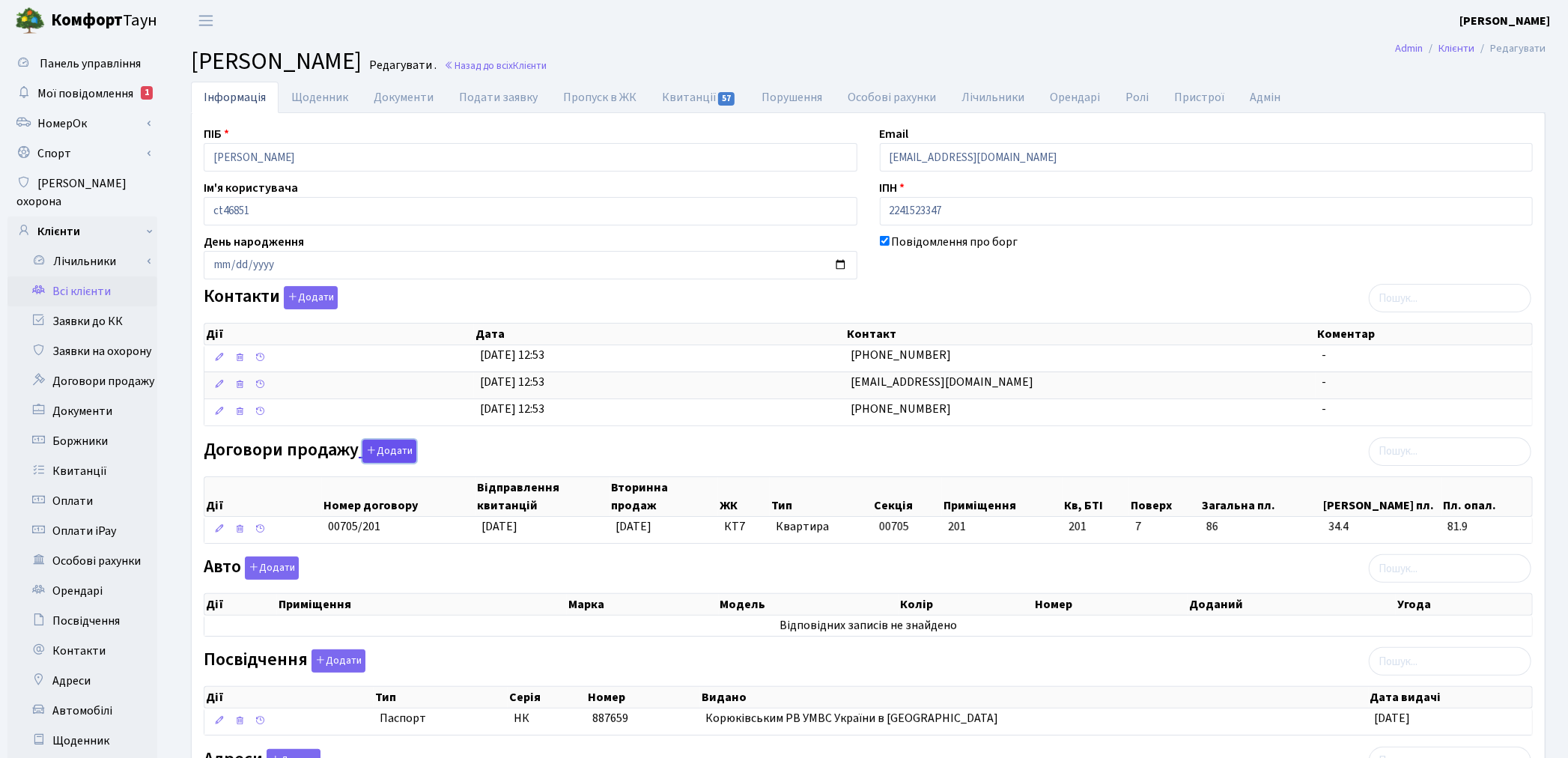
click at [380, 454] on button "Додати" at bounding box center [389, 451] width 54 height 23
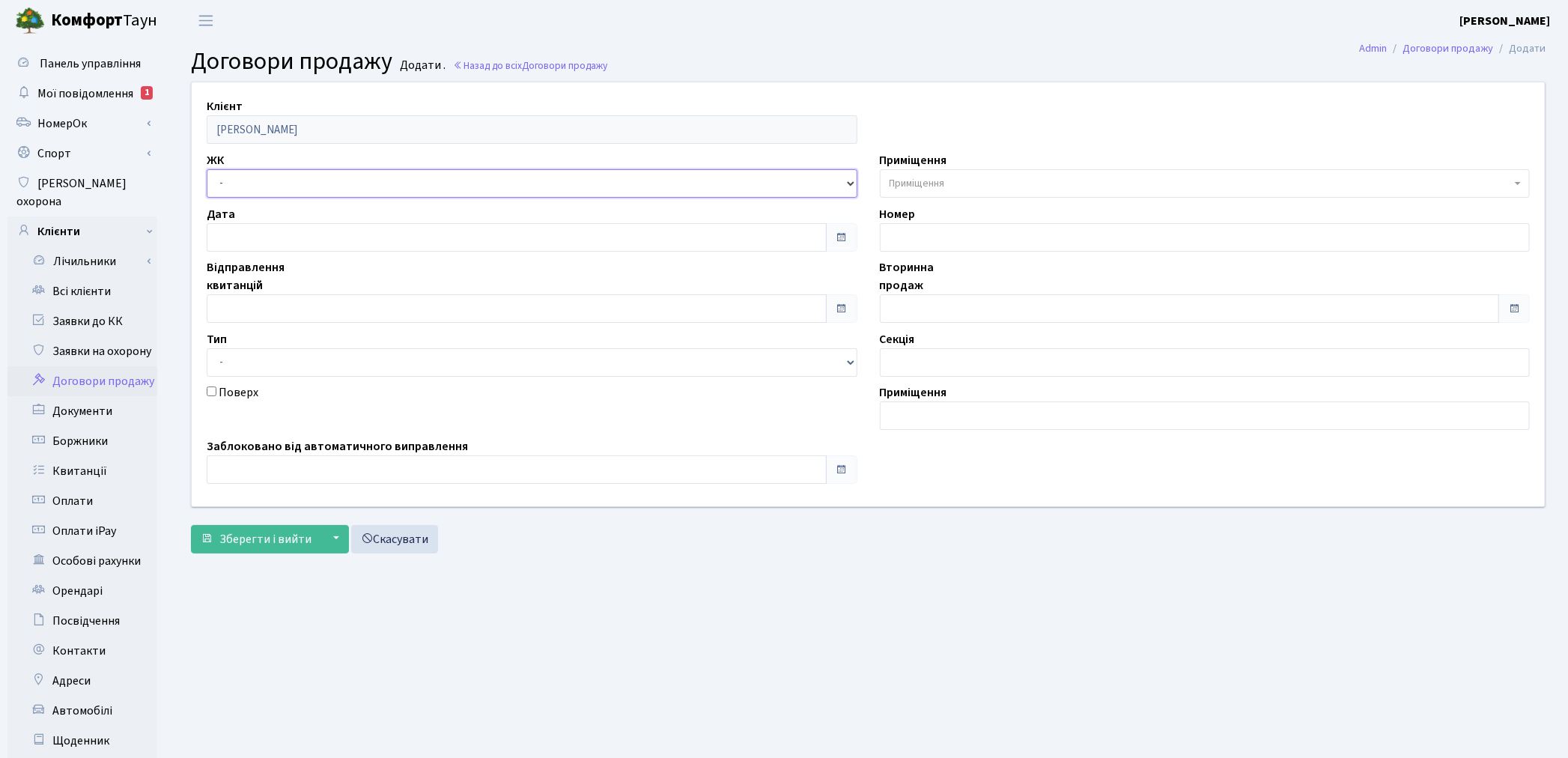
click at [273, 180] on select "- ТХ, вул. [STREET_ADDRESS] Регенераторна, 4 КТ2, просп. [STREET_ADDRESS] [STRE…" at bounding box center [532, 184] width 651 height 28
select select "305"
click at [207, 170] on select "- ТХ, вул. [STREET_ADDRESS] Регенераторна, 4 КТ2, просп. [STREET_ADDRESS] [STRE…" at bounding box center [532, 184] width 651 height 28
select select
click at [972, 175] on span "Приміщення" at bounding box center [1205, 184] width 651 height 28
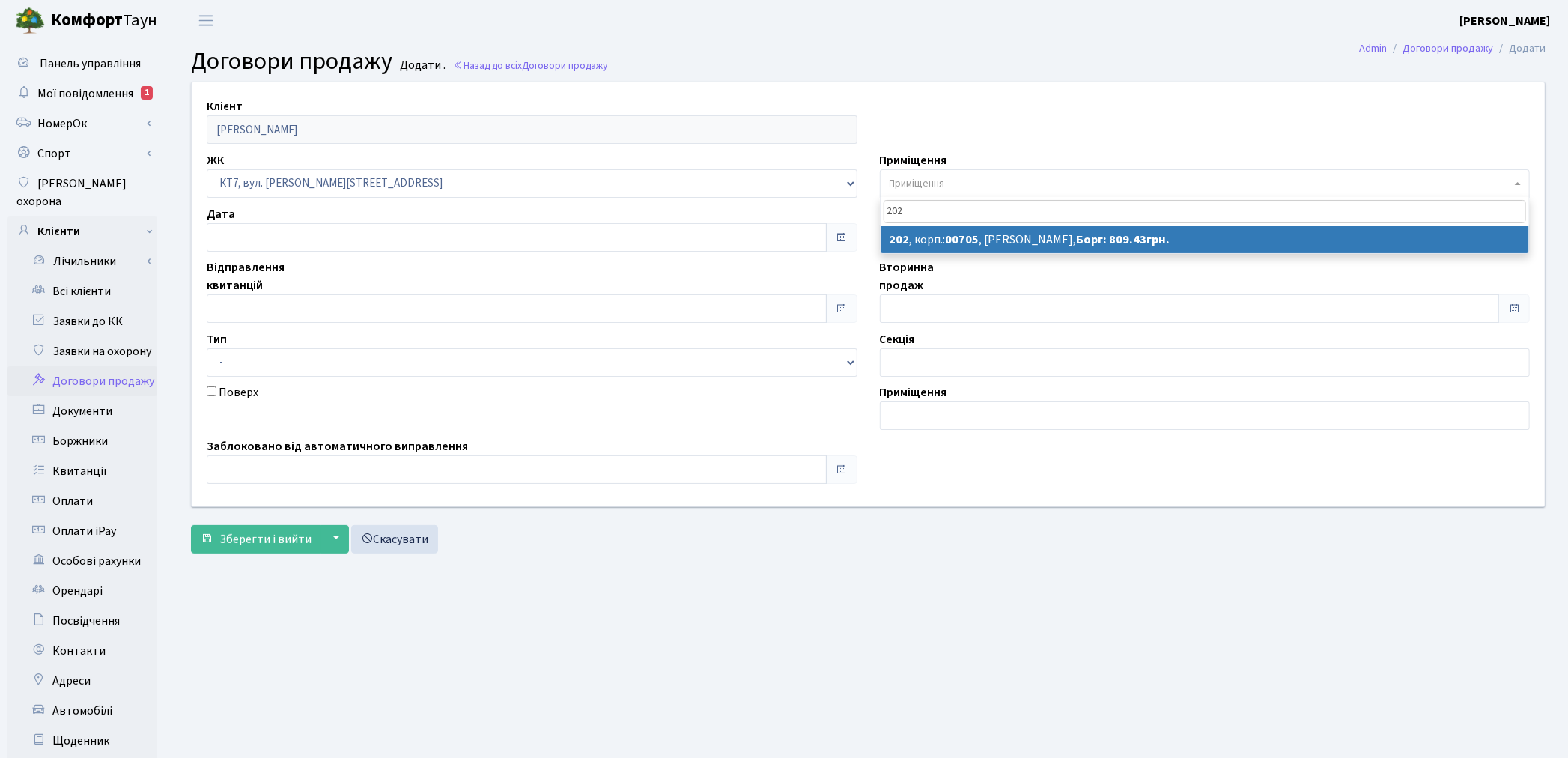
type input "202"
select select "18633"
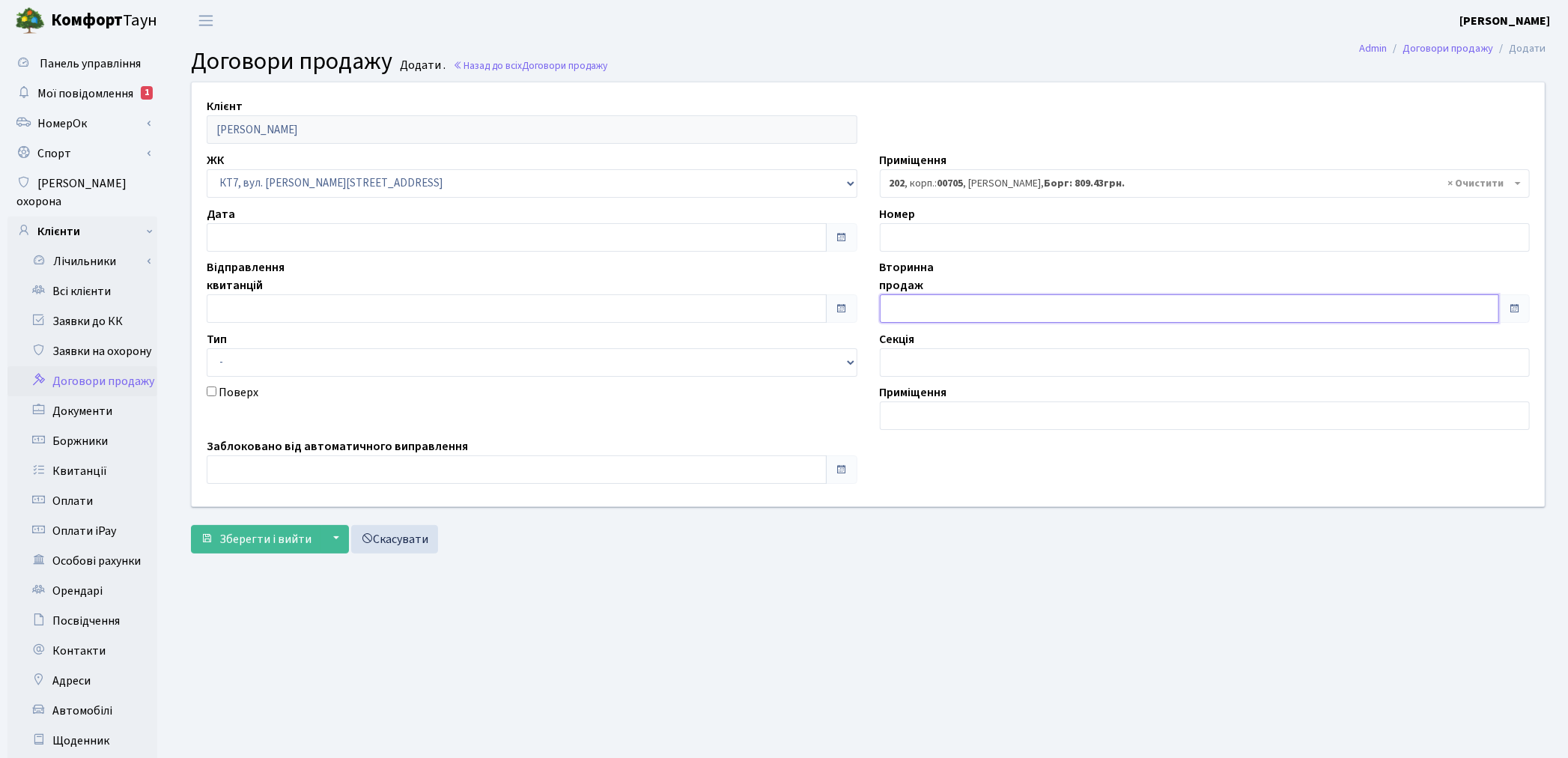
click at [929, 311] on input "text" at bounding box center [1190, 309] width 620 height 28
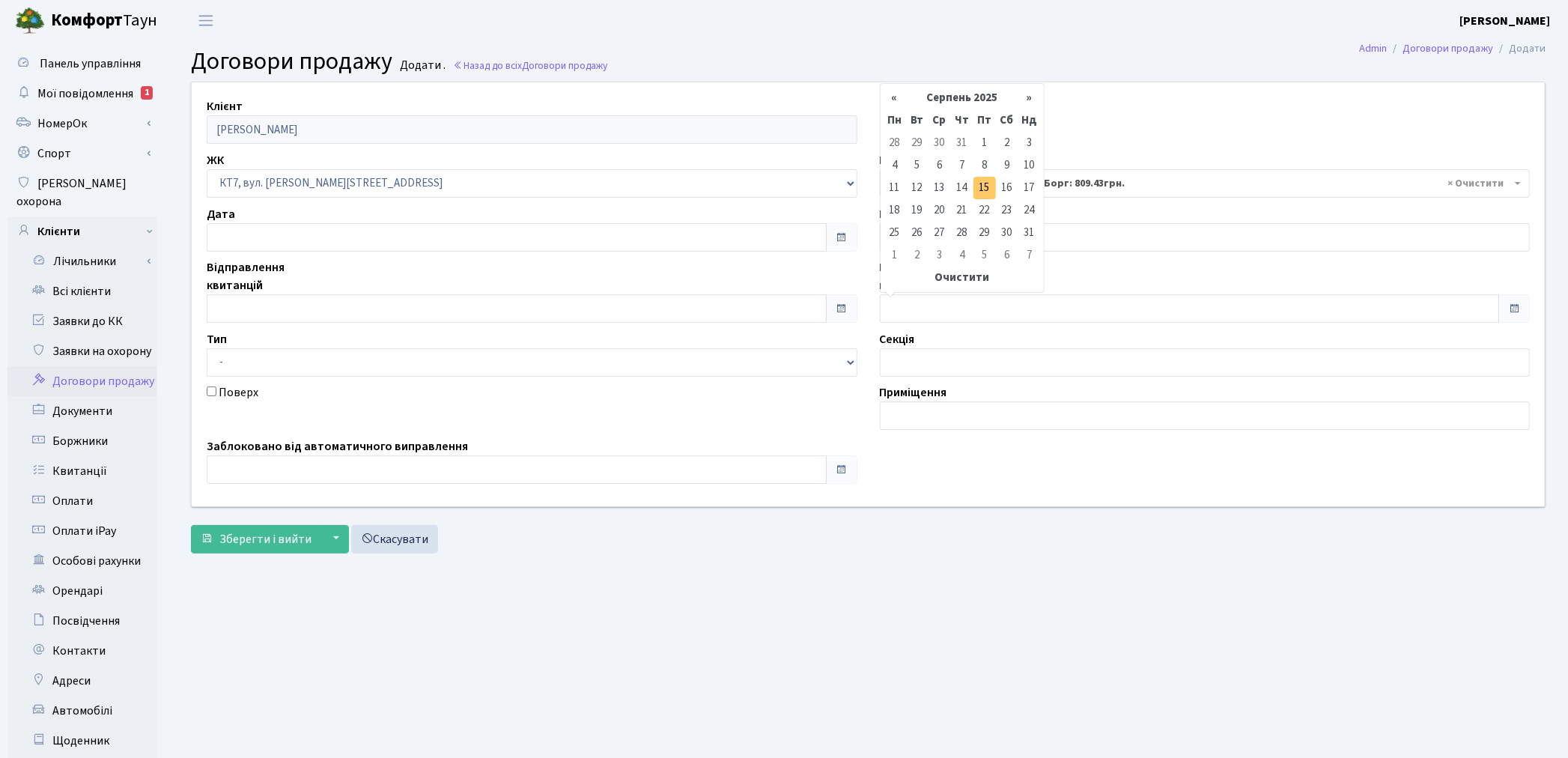
click at [993, 178] on td "15" at bounding box center [984, 188] width 22 height 22
type input "[DATE]"
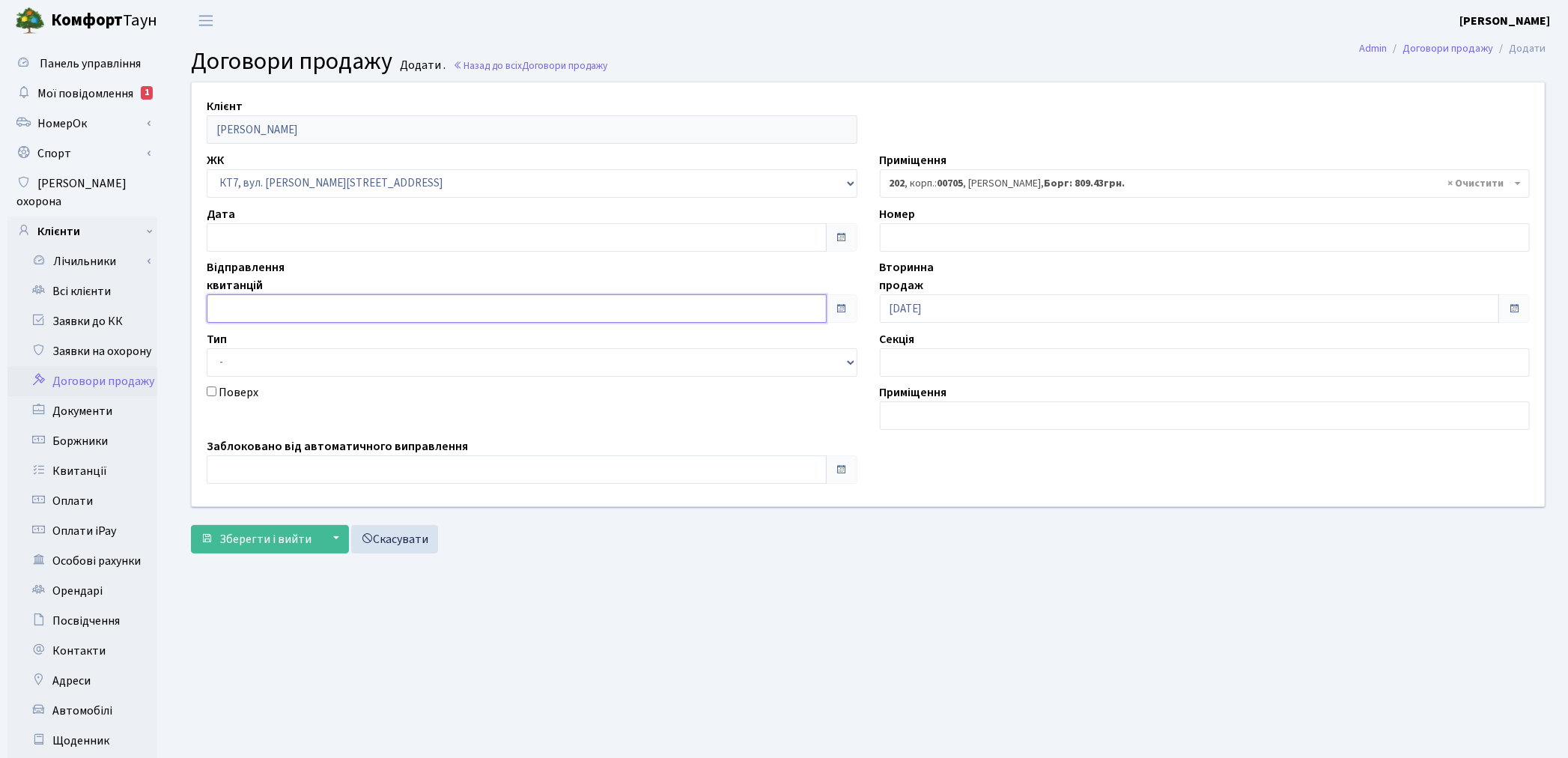
click at [265, 316] on input "text" at bounding box center [517, 309] width 620 height 28
click at [312, 188] on td "15" at bounding box center [311, 188] width 22 height 22
type input "15.08.2025"
click at [237, 531] on span "Зберегти і вийти" at bounding box center [265, 540] width 92 height 17
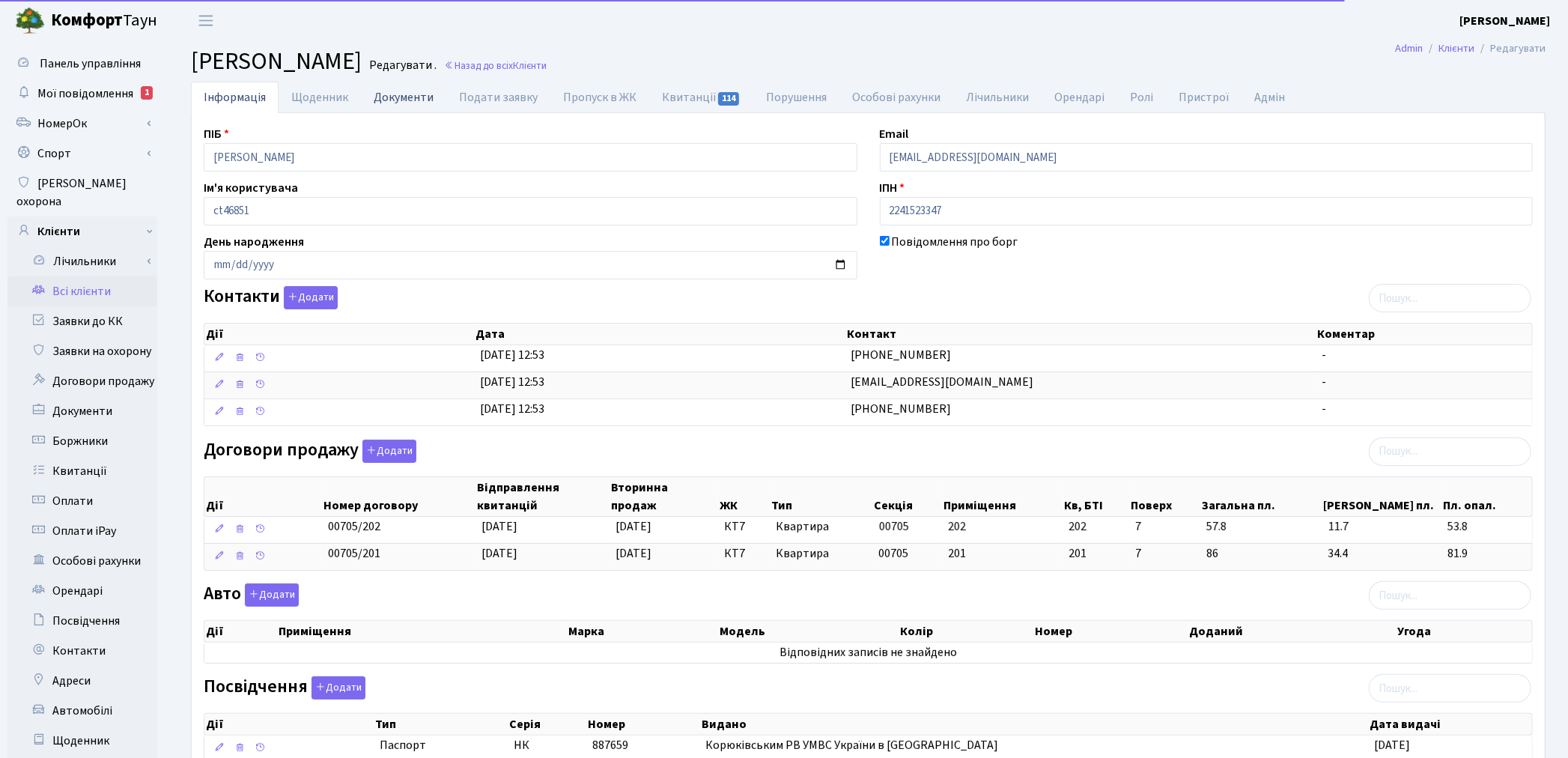
click at [391, 99] on link "Документи" at bounding box center [403, 97] width 85 height 31
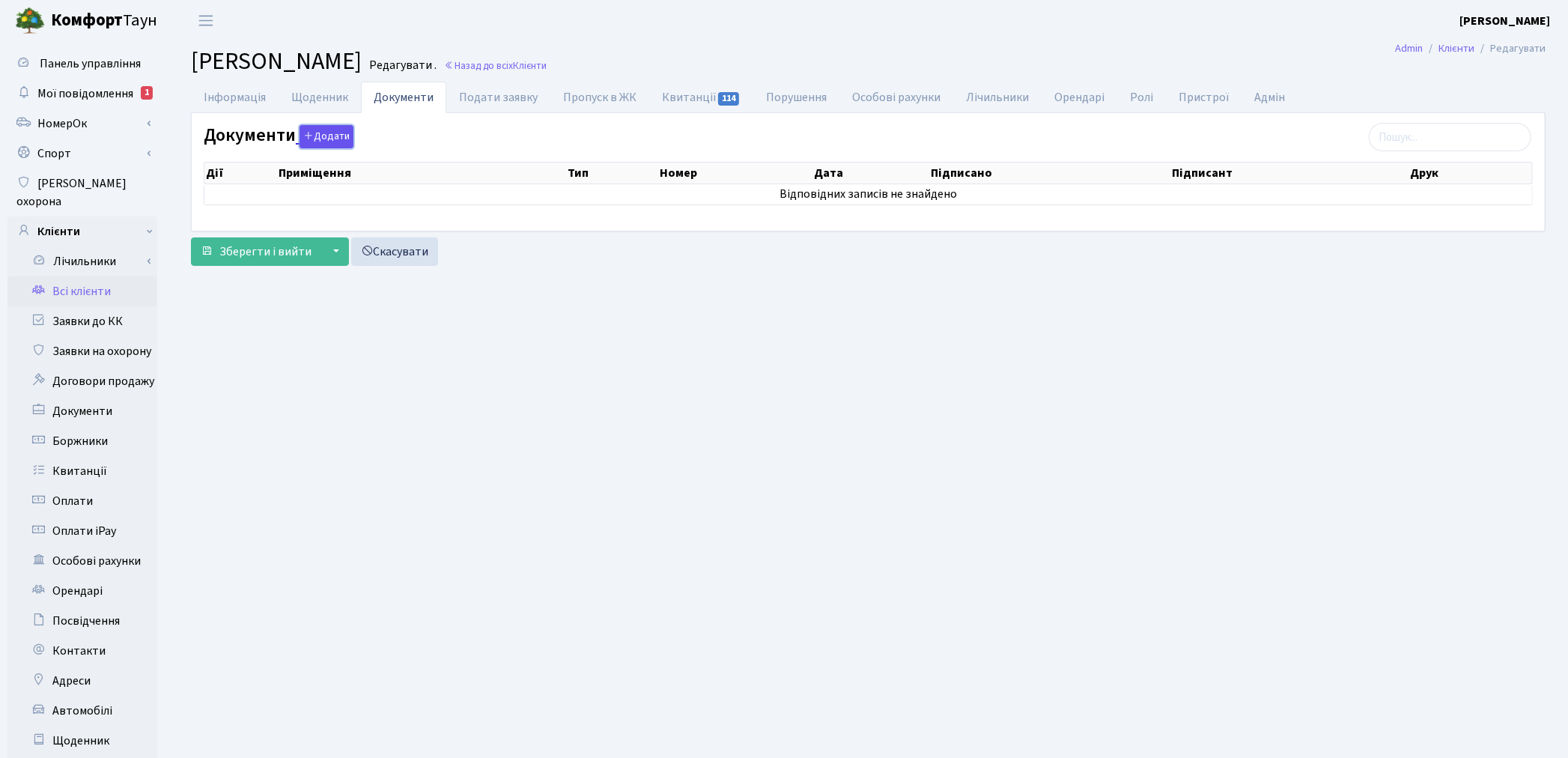
click at [334, 146] on button "Додати" at bounding box center [326, 137] width 54 height 23
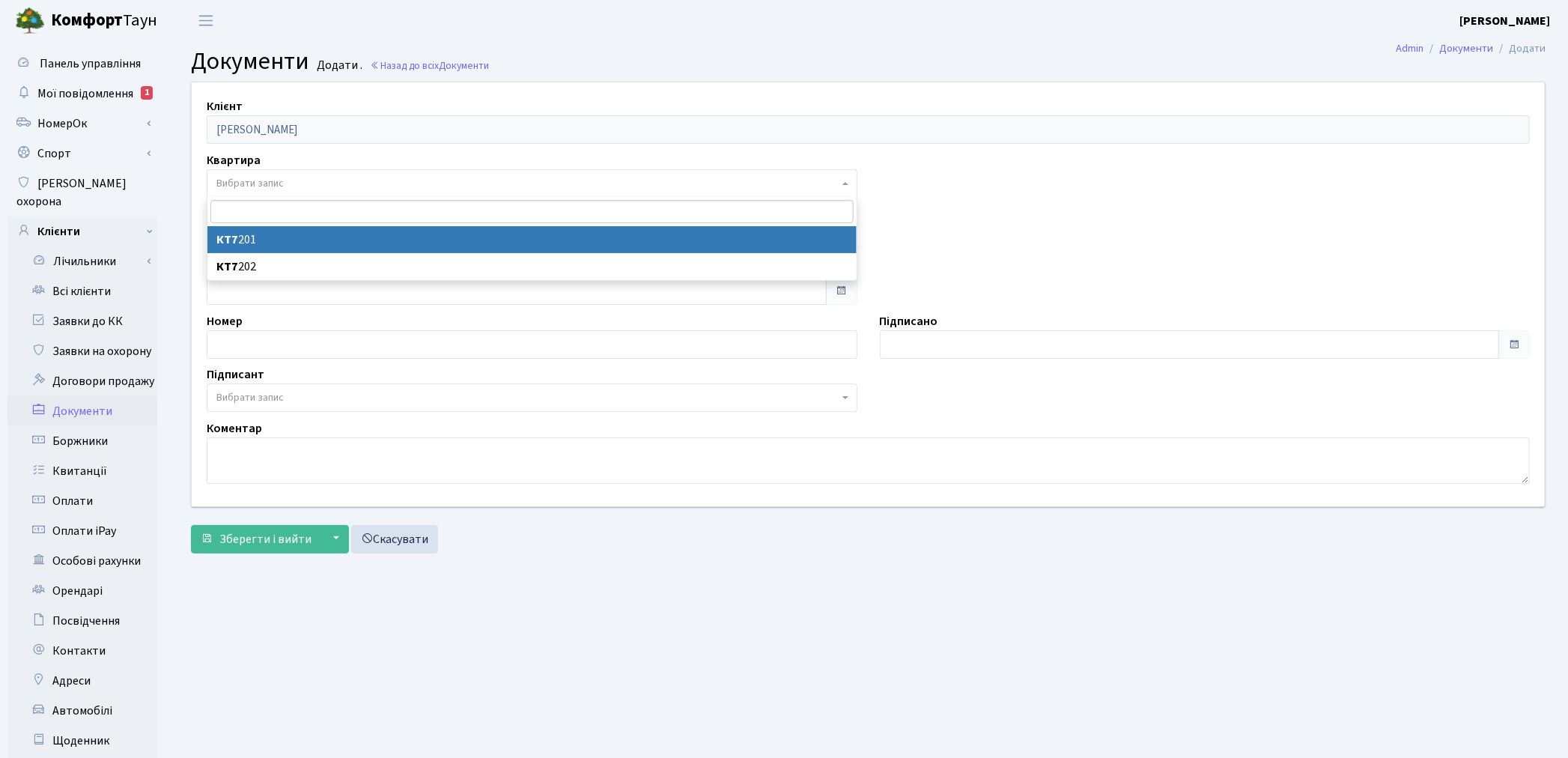
click at [259, 183] on span "Вибрати запис" at bounding box center [250, 184] width 67 height 15
select select "178071"
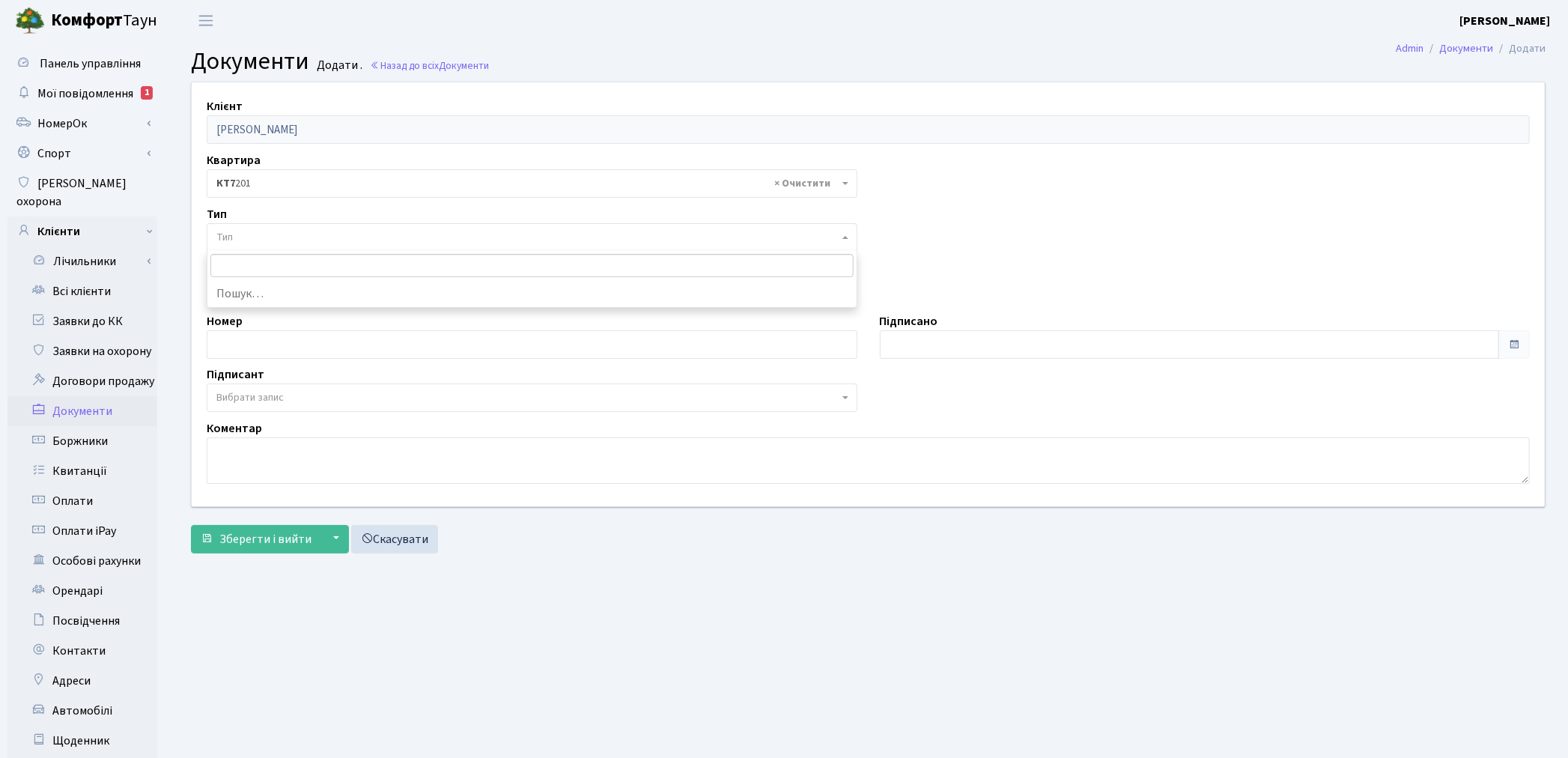
click at [260, 237] on span "Тип" at bounding box center [528, 237] width 622 height 15
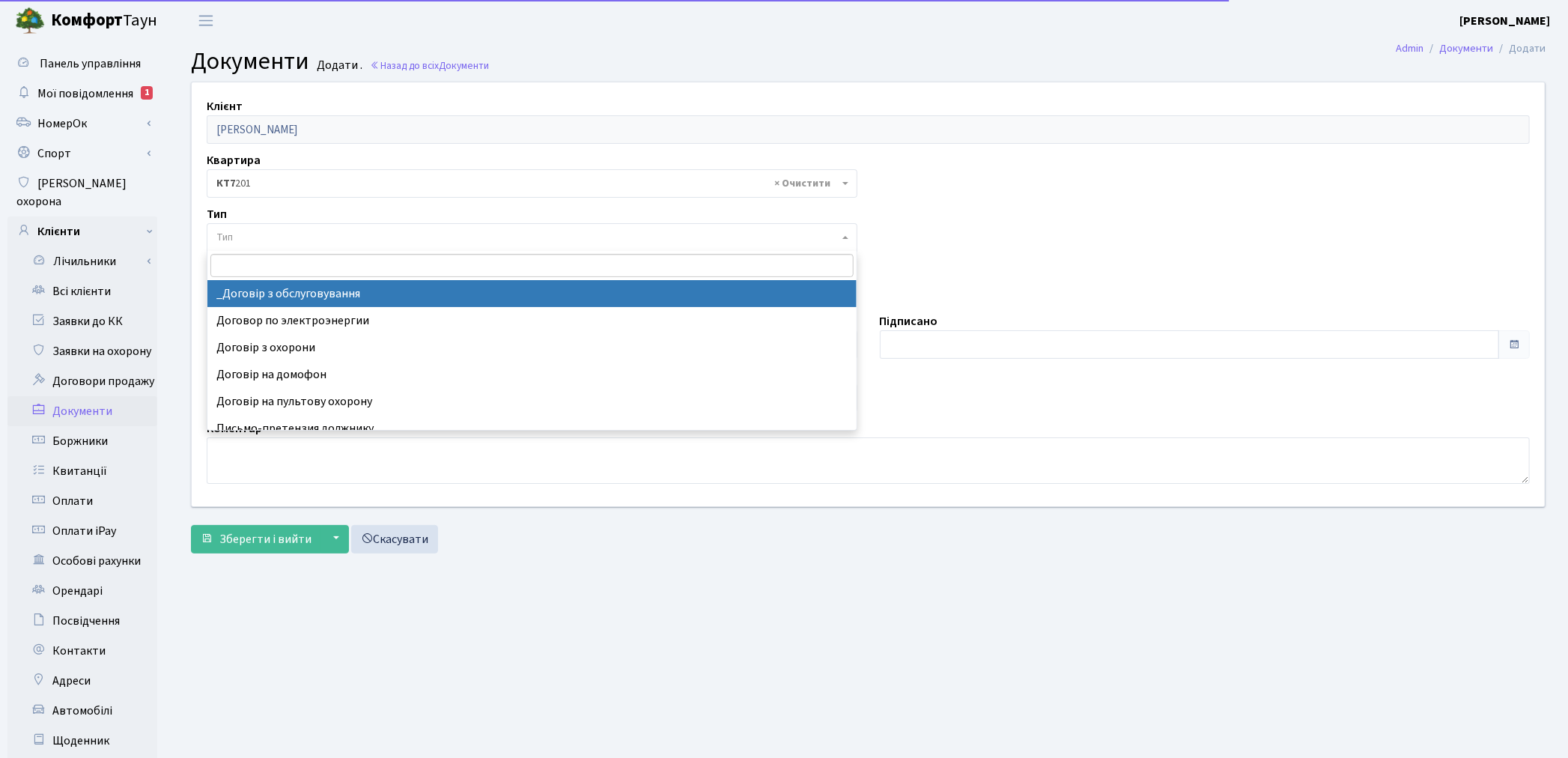
select select "289"
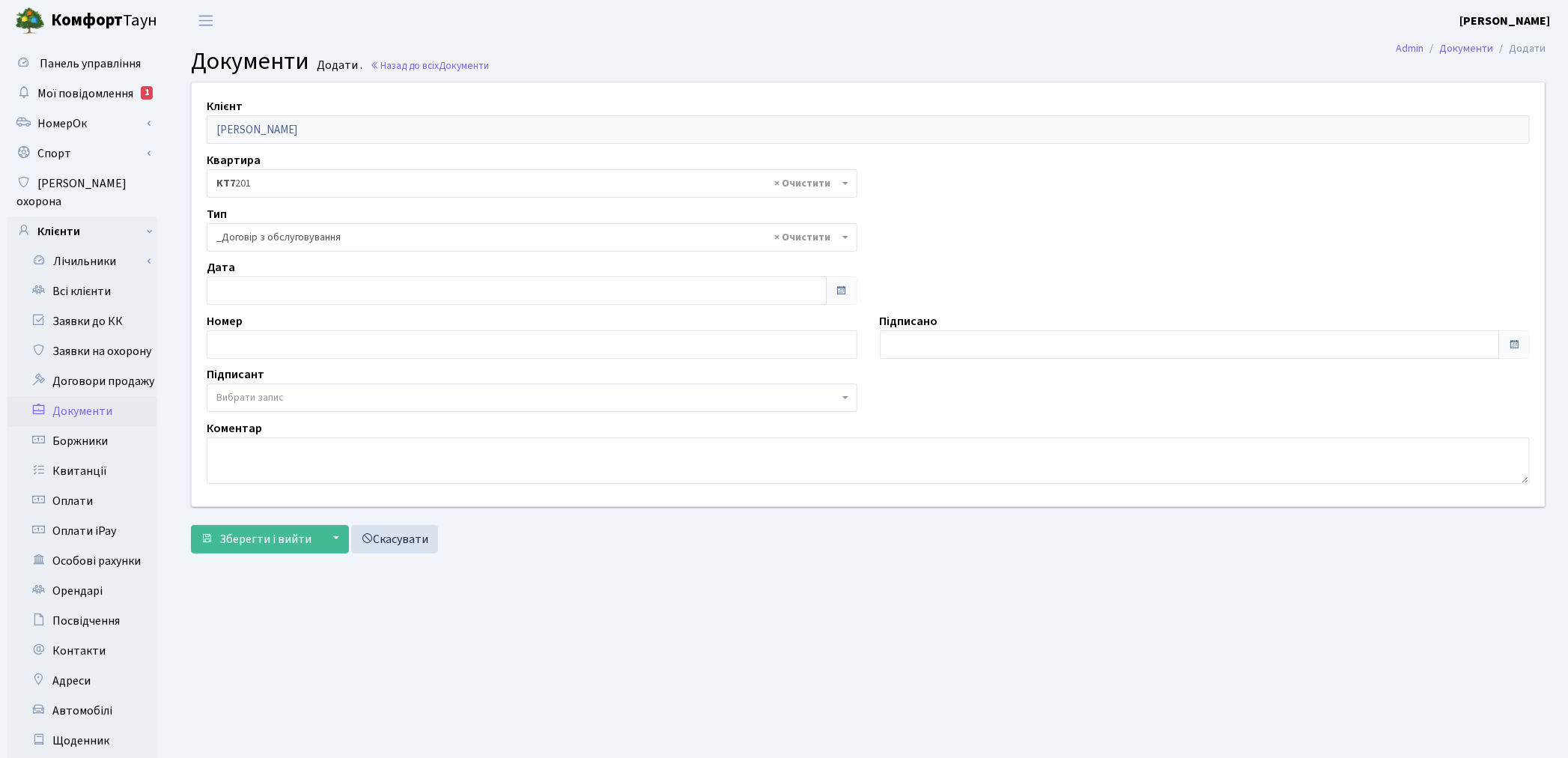
click at [265, 391] on span "Вибрати запис" at bounding box center [250, 398] width 67 height 15
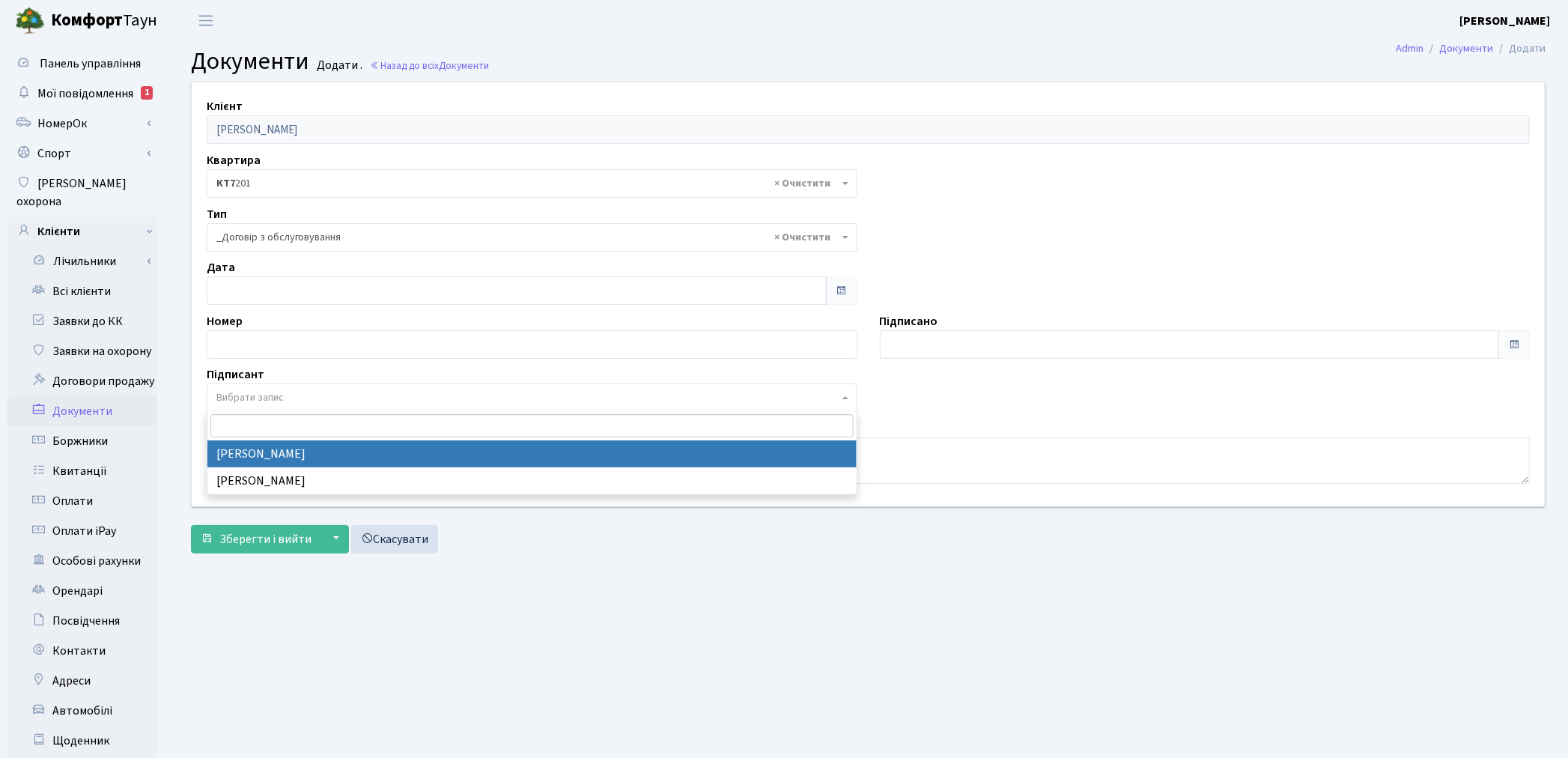
select select "74"
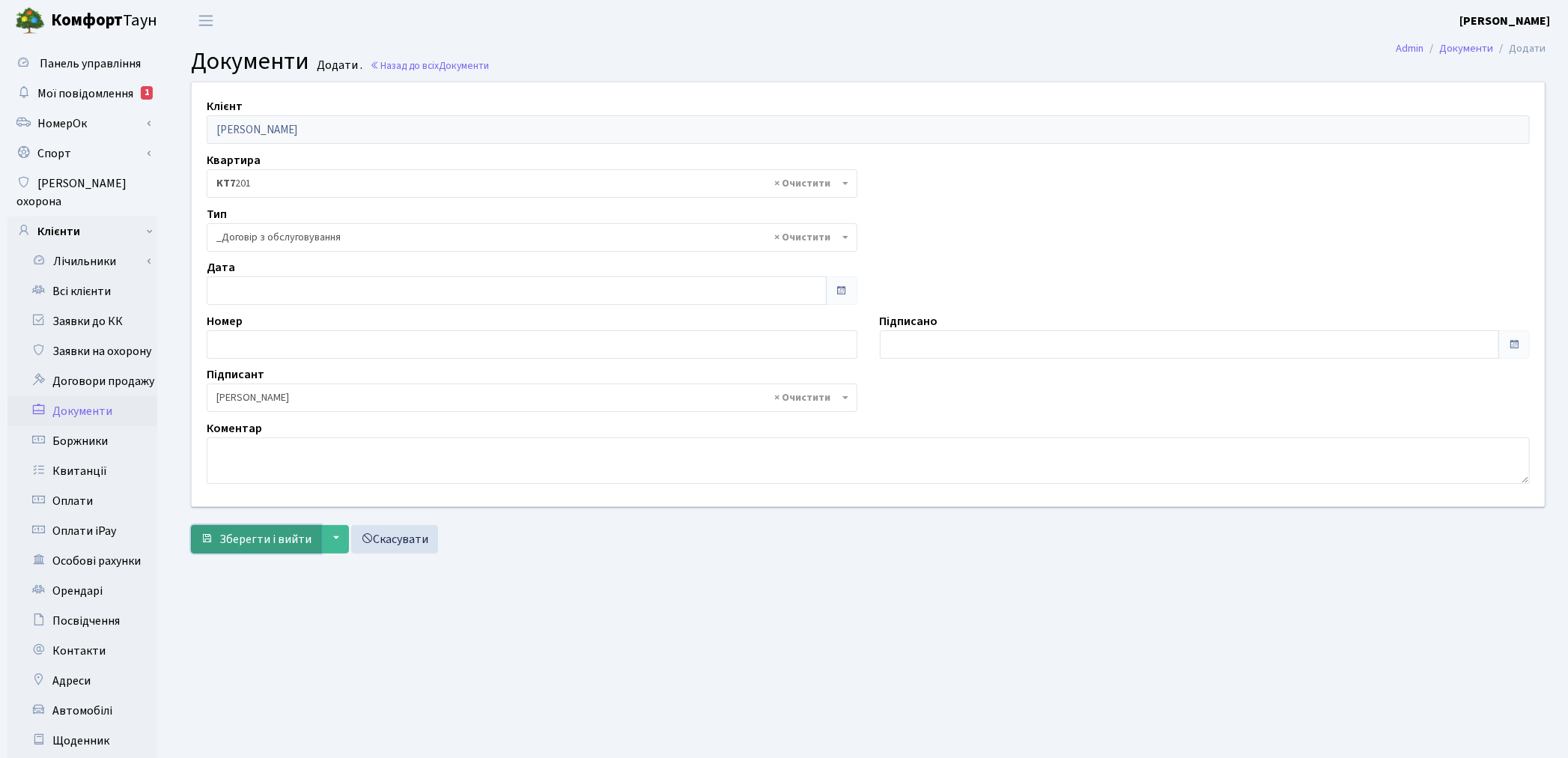
click at [264, 549] on button "Зберегти і вийти" at bounding box center [256, 540] width 131 height 28
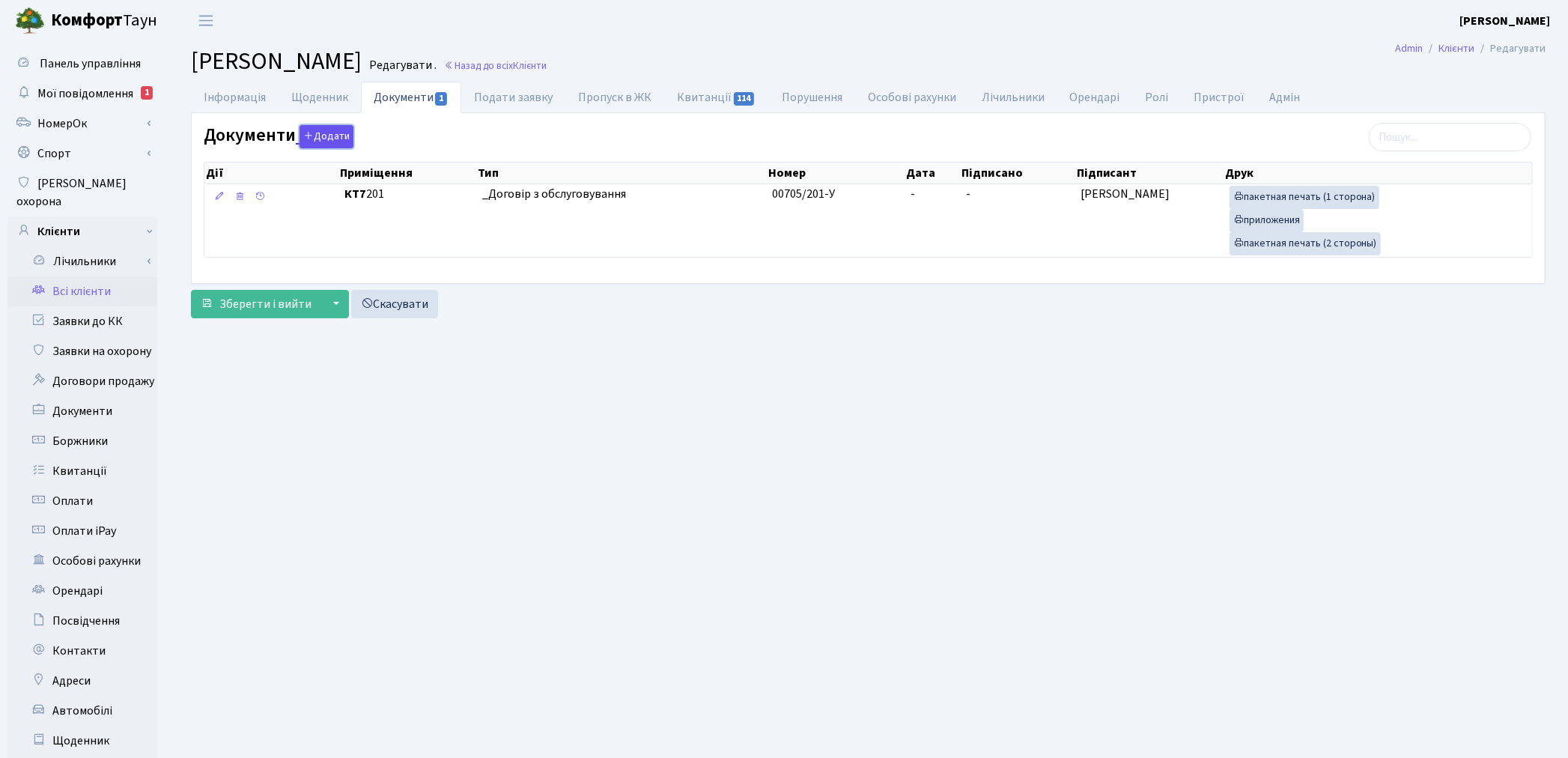
click at [320, 142] on button "Додати" at bounding box center [326, 137] width 54 height 23
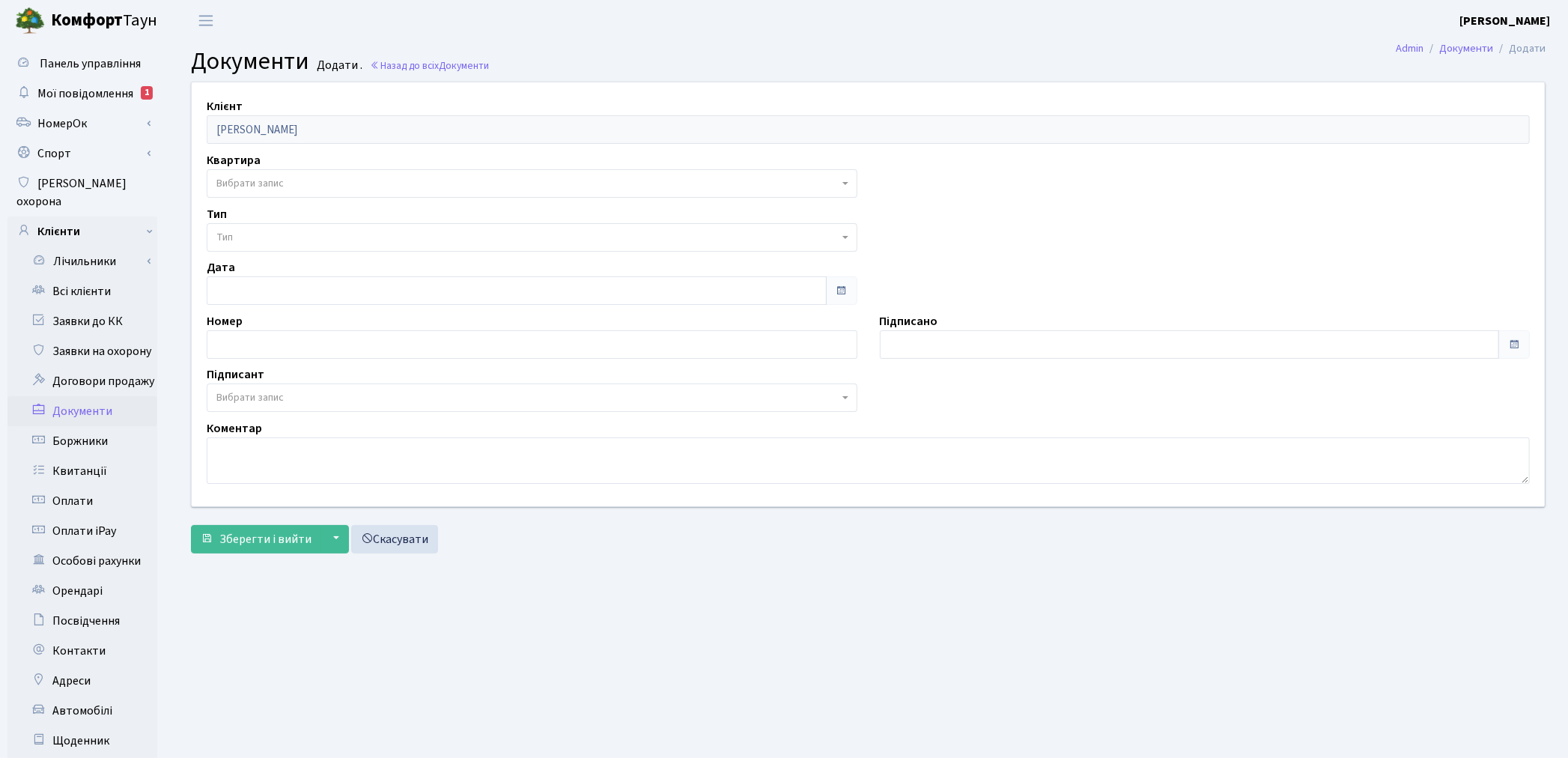
click at [280, 183] on span "Вибрати запис" at bounding box center [250, 184] width 67 height 15
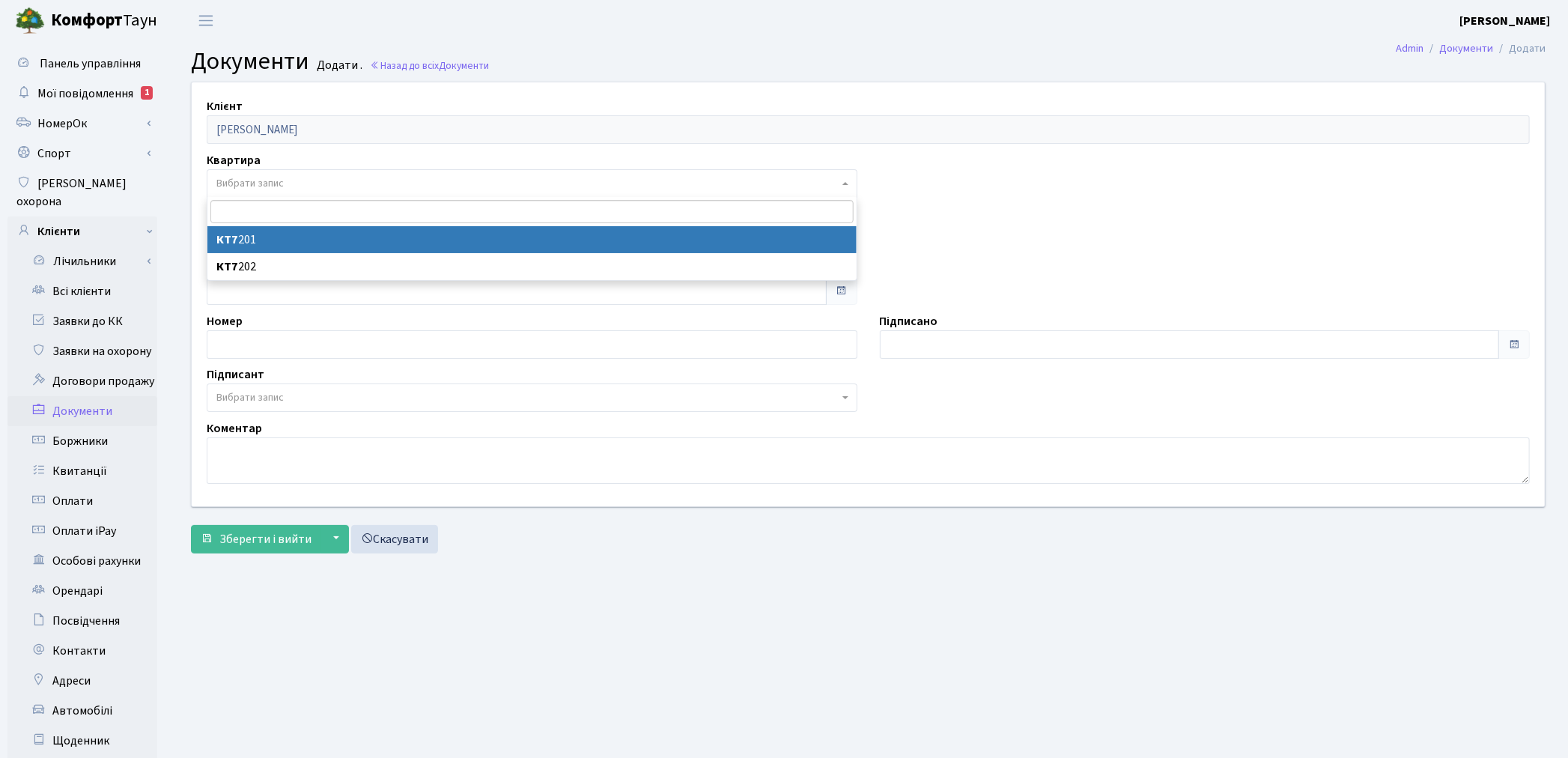
select select "178071"
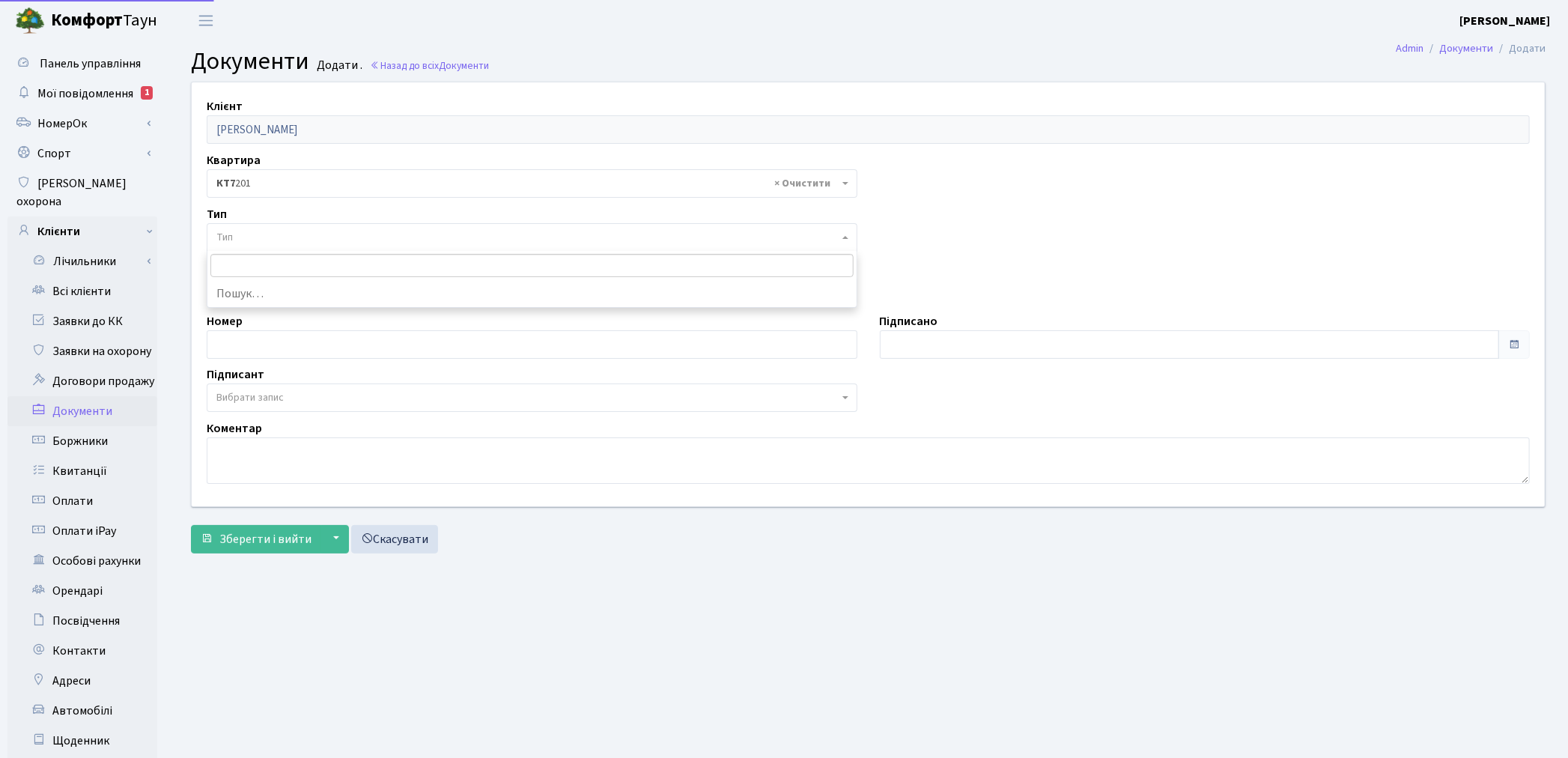
click at [257, 237] on span "Тип" at bounding box center [528, 237] width 622 height 15
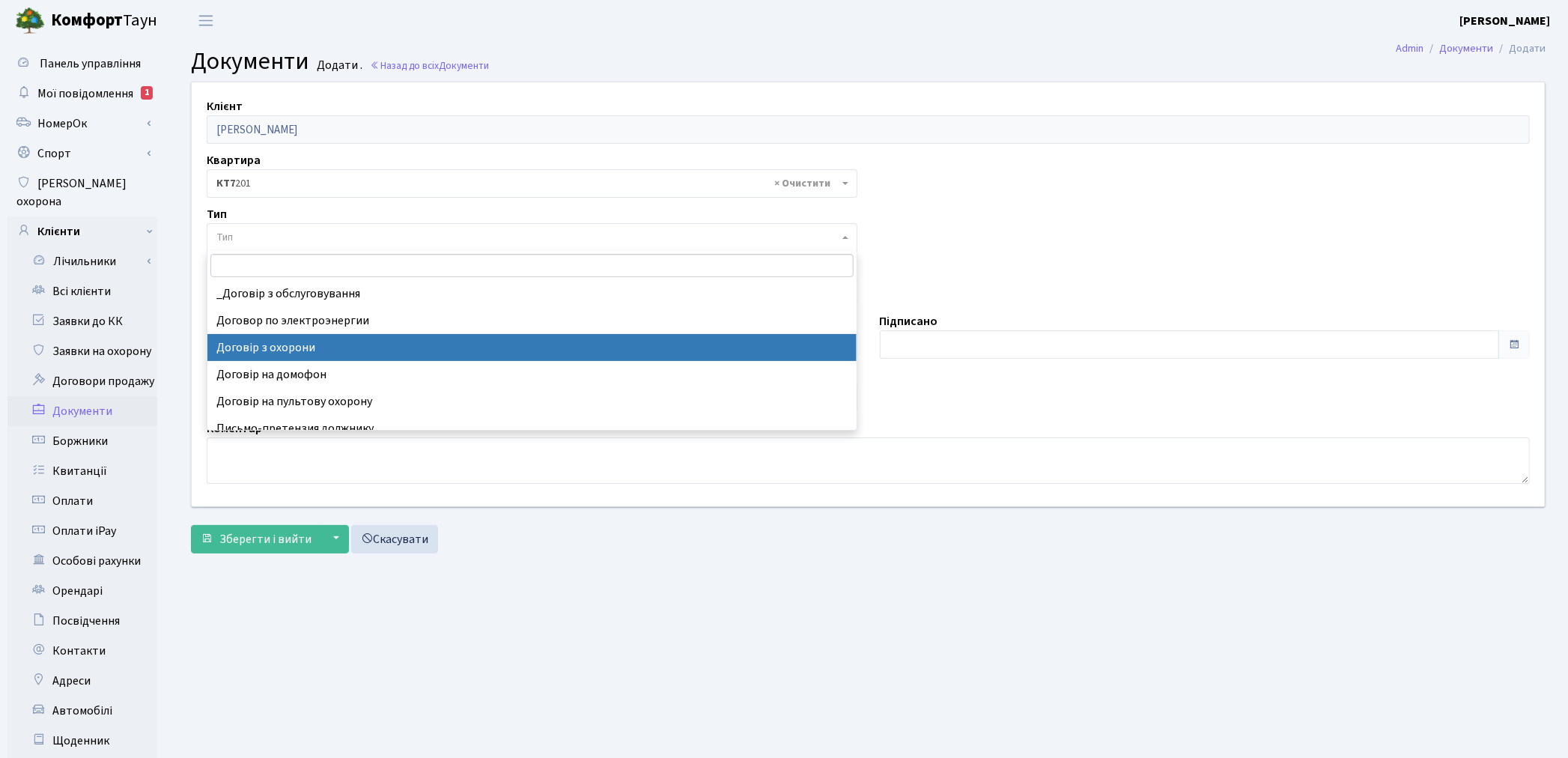
select select "290"
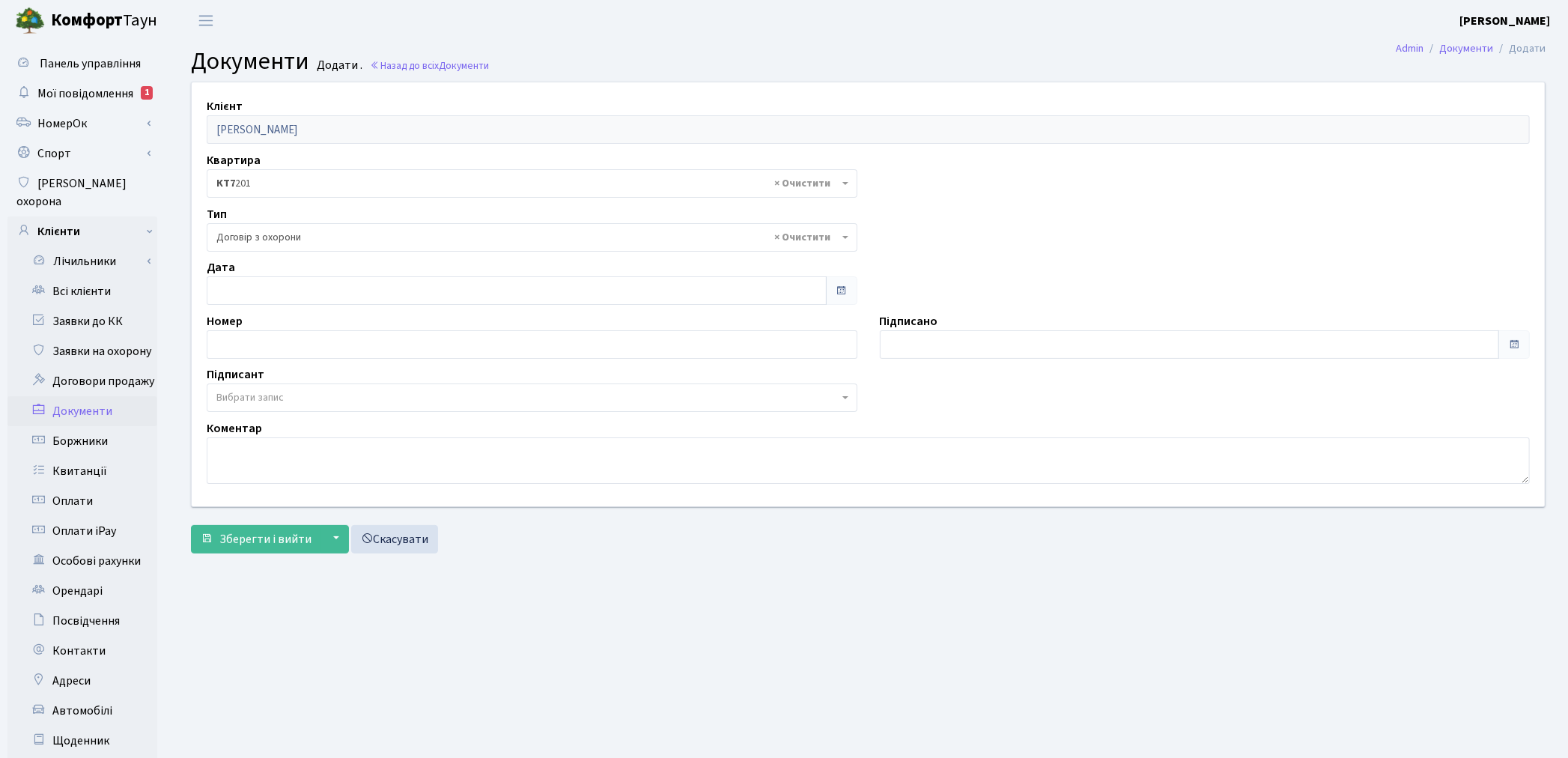
click at [247, 403] on span "Вибрати запис" at bounding box center [250, 398] width 67 height 15
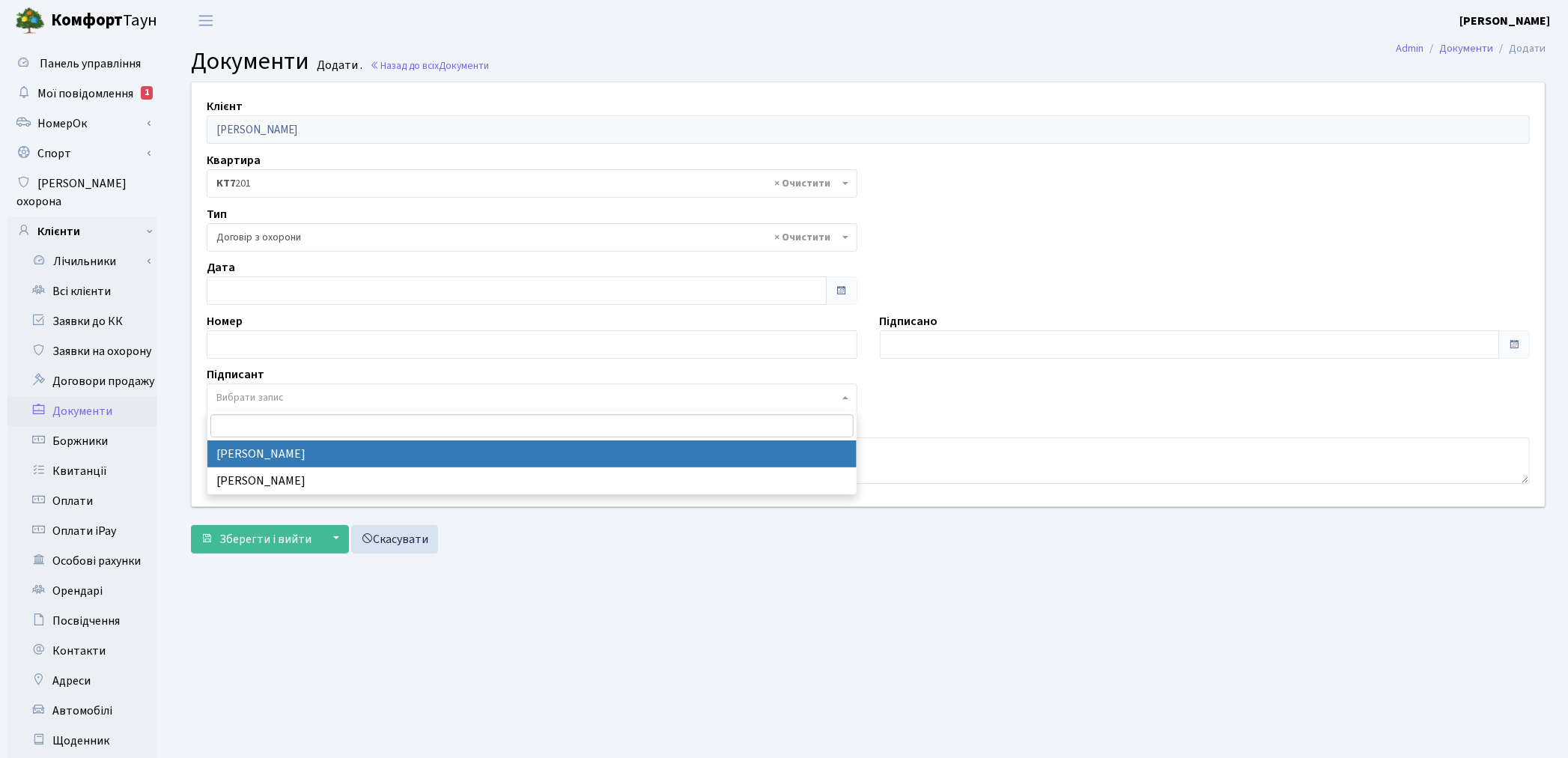
select select "74"
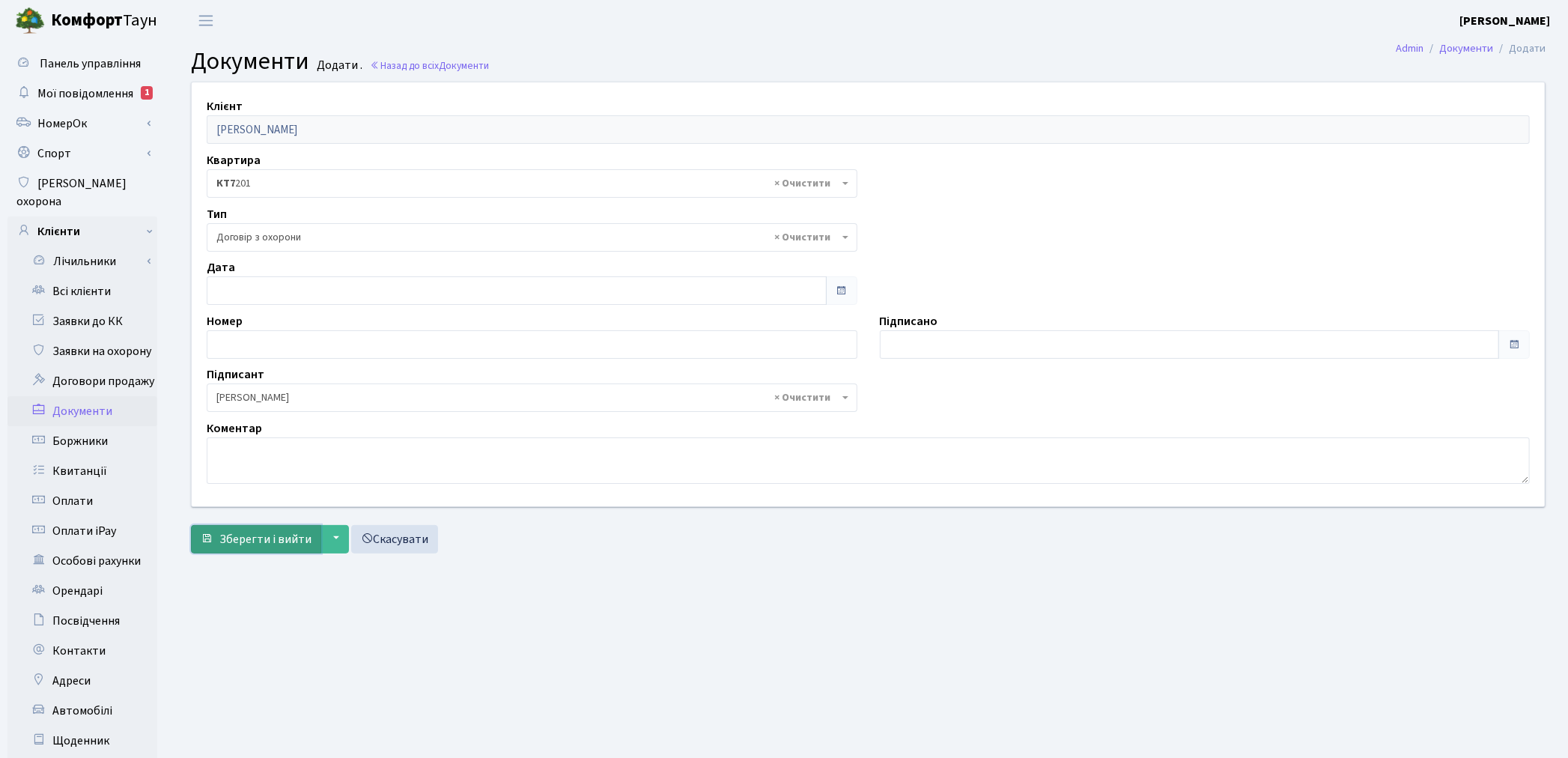
click at [260, 535] on span "Зберегти і вийти" at bounding box center [265, 540] width 92 height 17
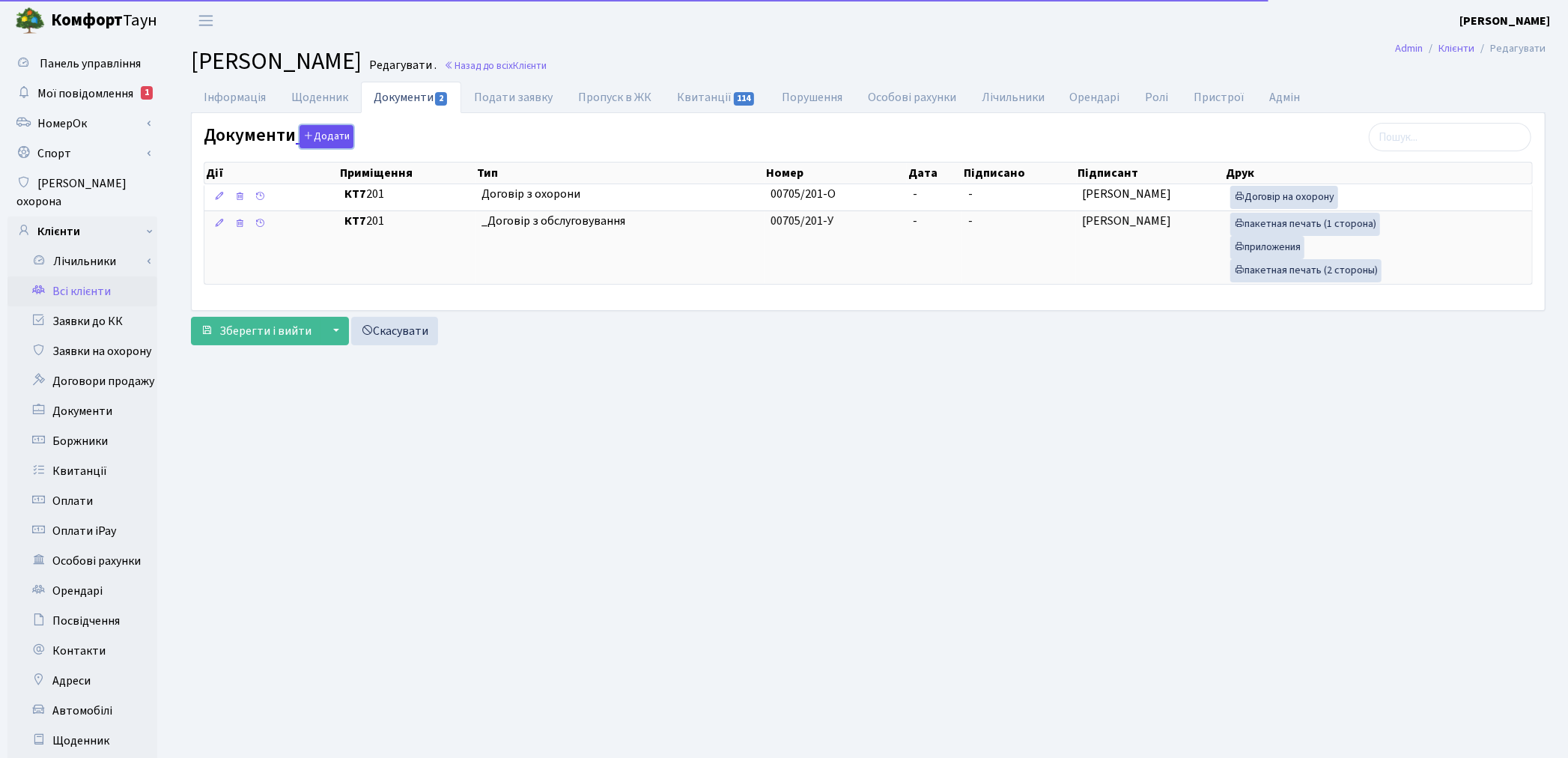
click at [318, 137] on button "Додати" at bounding box center [326, 137] width 54 height 23
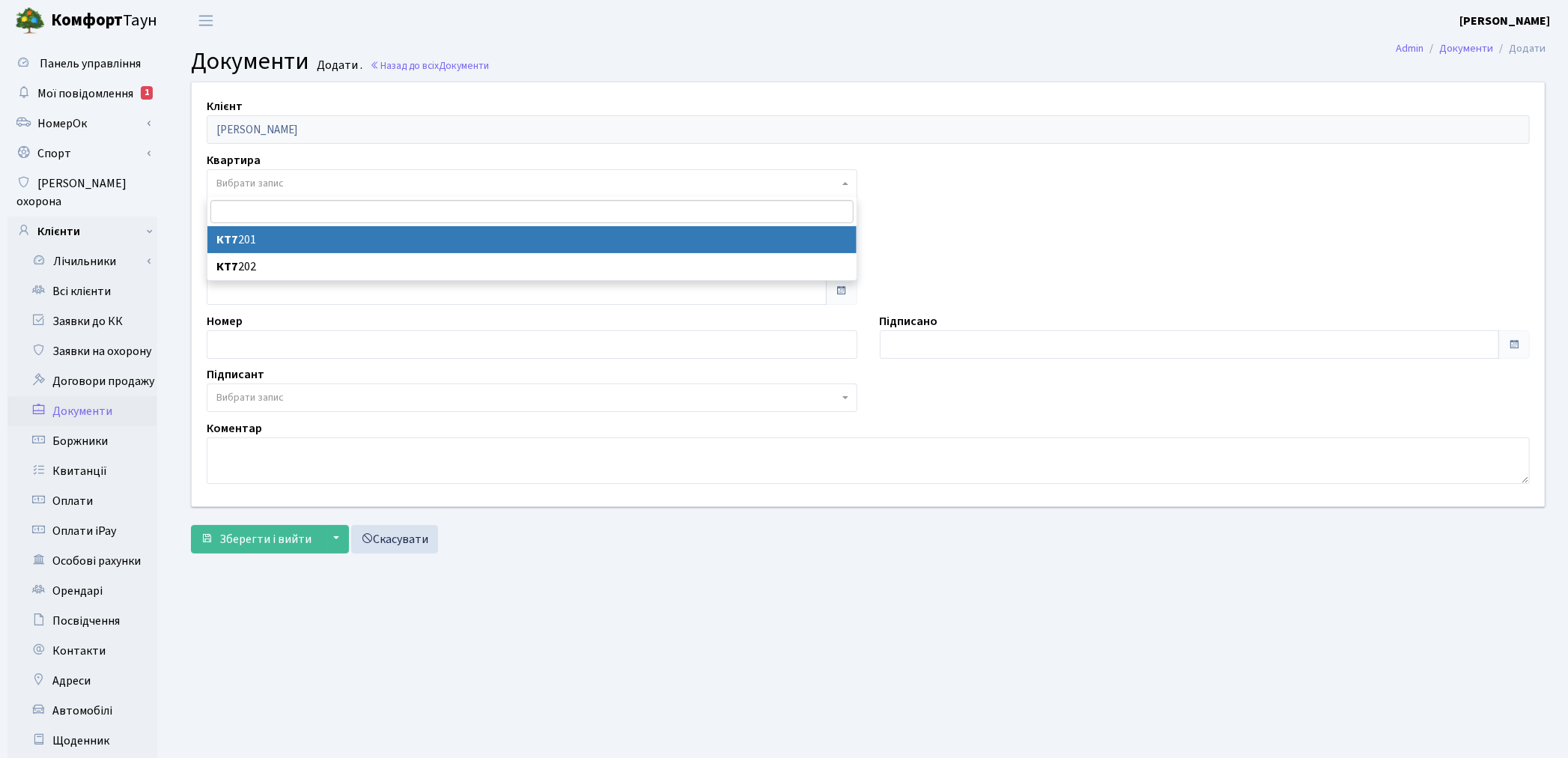
click at [281, 191] on span "Вибрати запис" at bounding box center [532, 184] width 651 height 28
select select "178071"
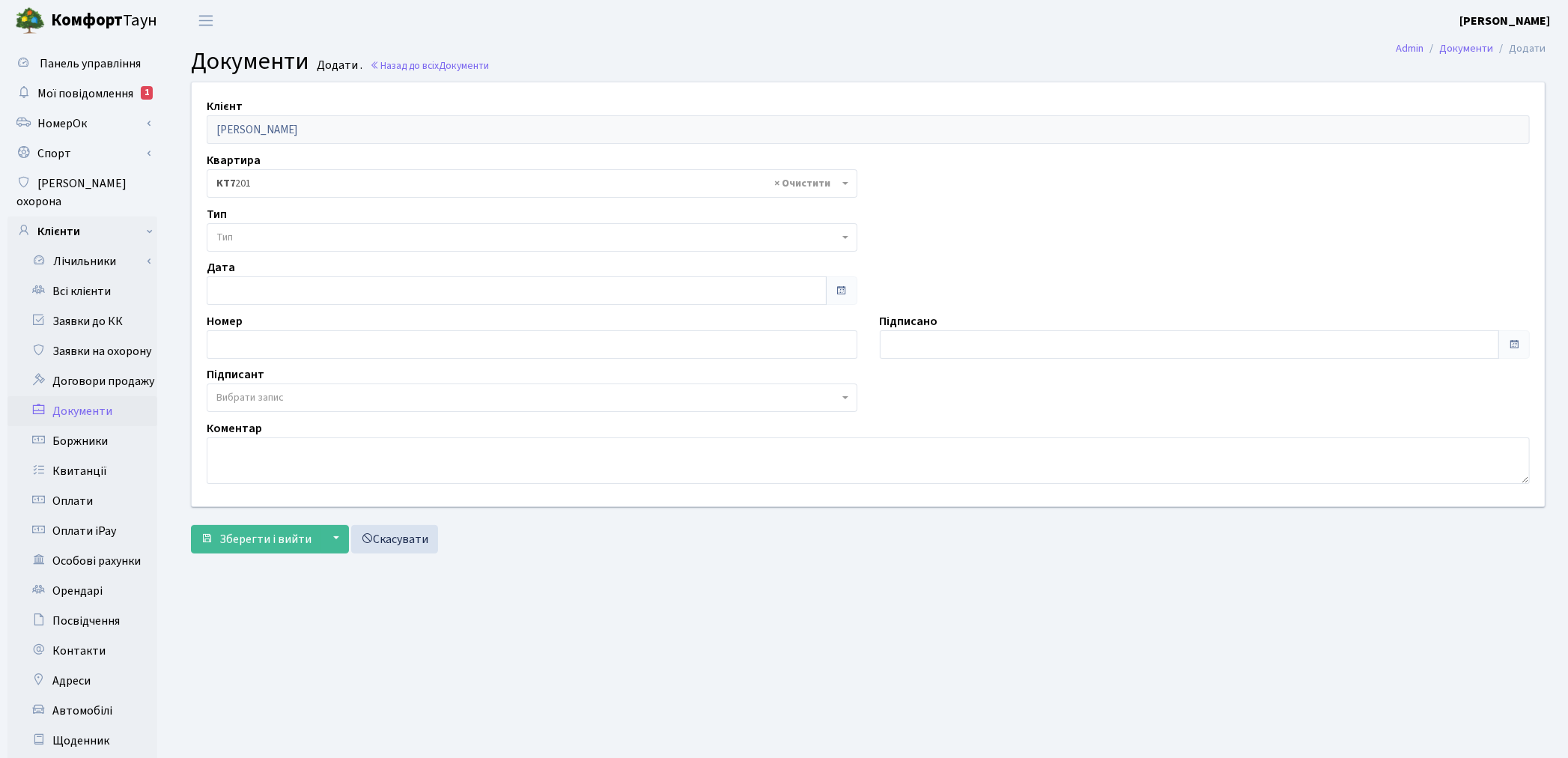
click at [281, 240] on span "Тип" at bounding box center [528, 237] width 622 height 15
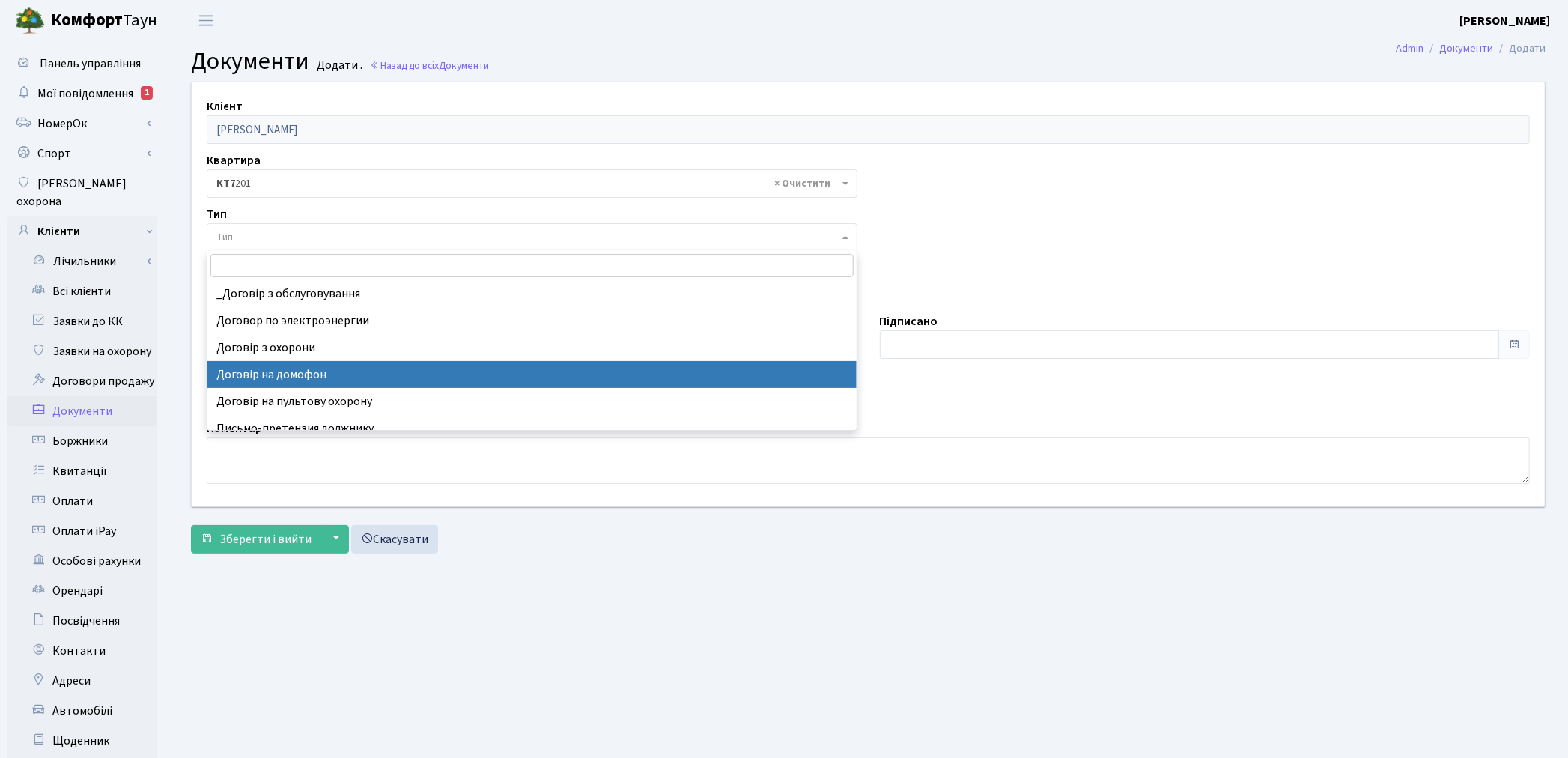
select select "292"
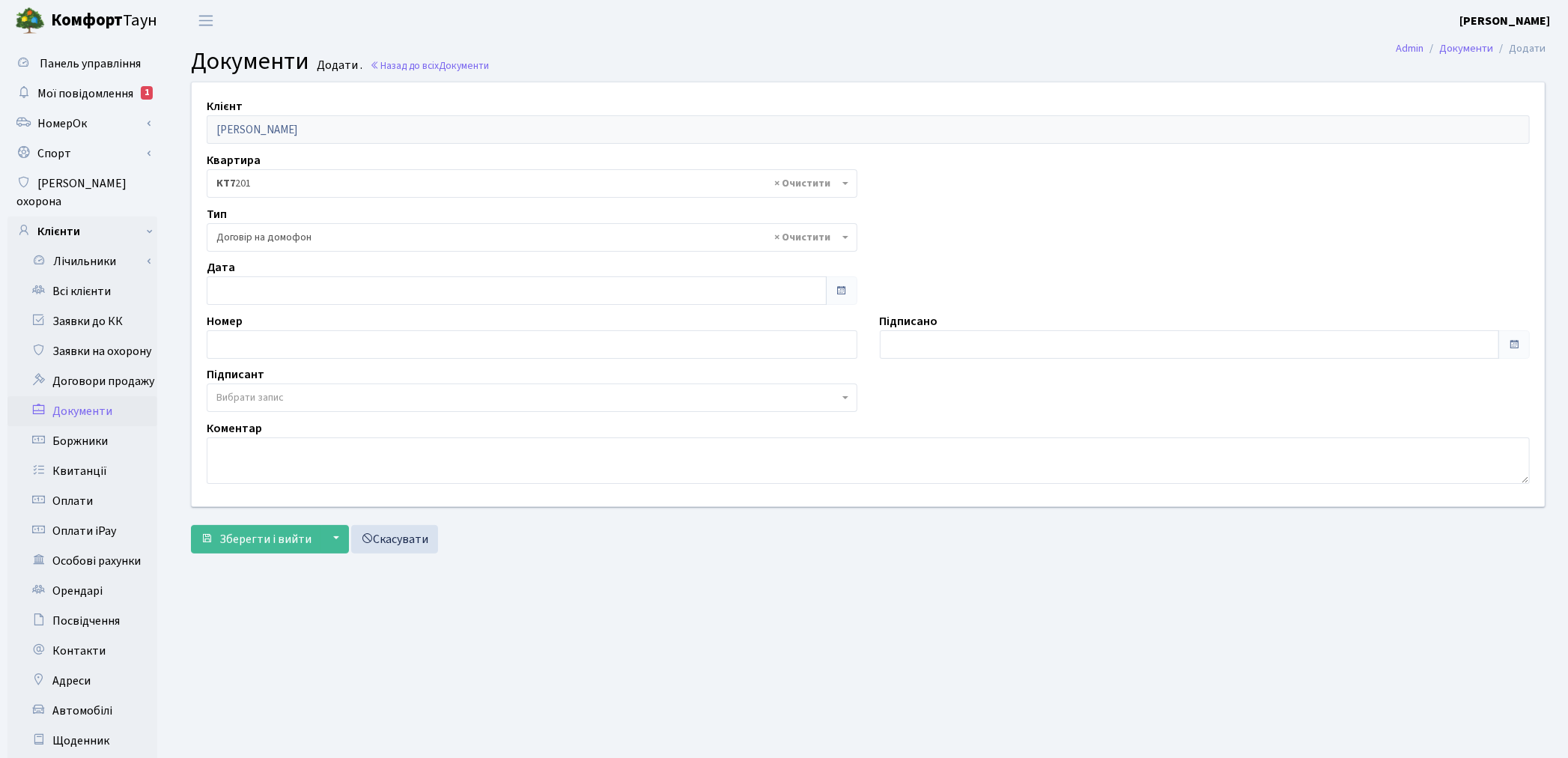
click at [287, 398] on span "Вибрати запис" at bounding box center [528, 398] width 622 height 15
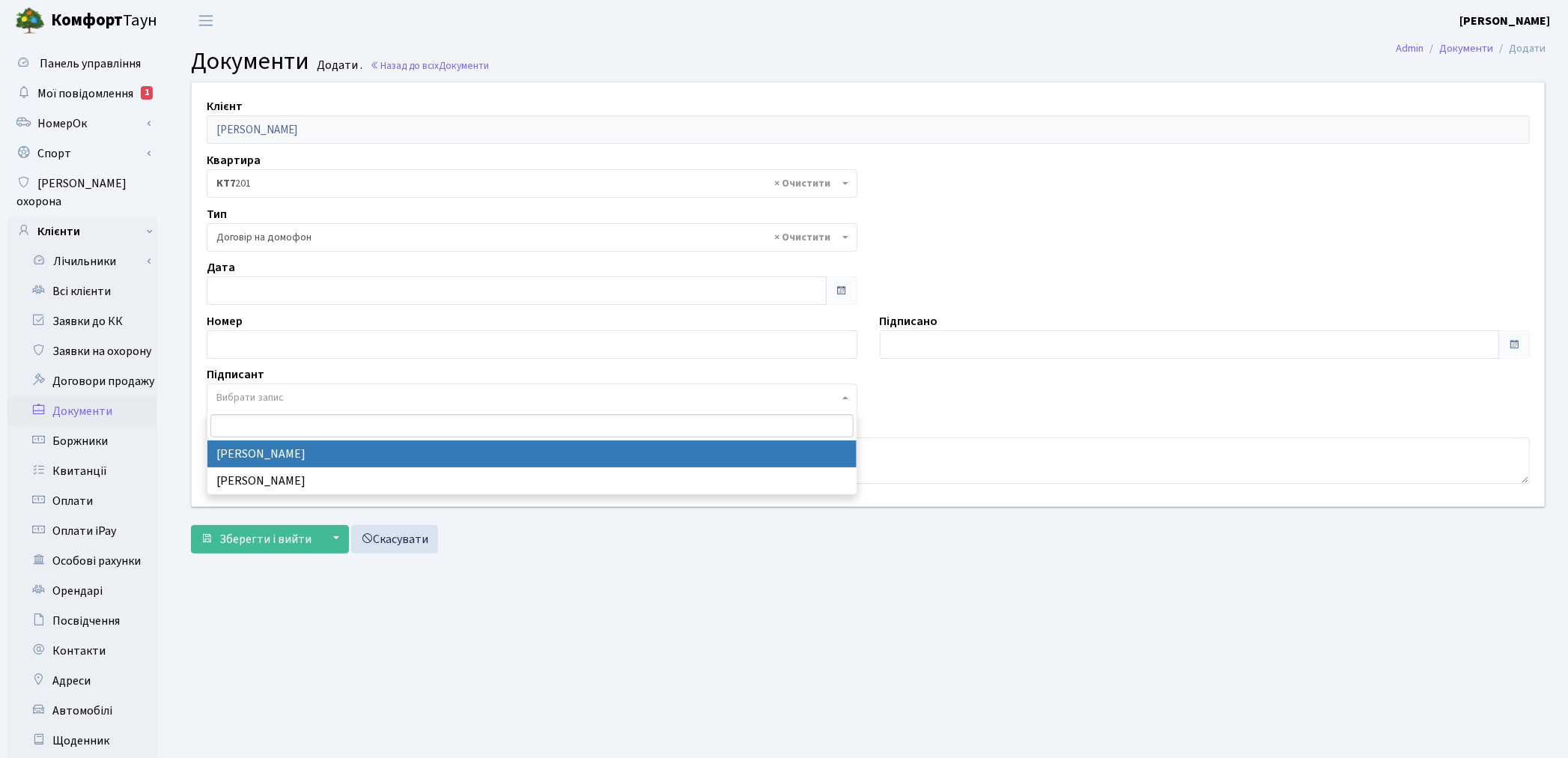
select select "74"
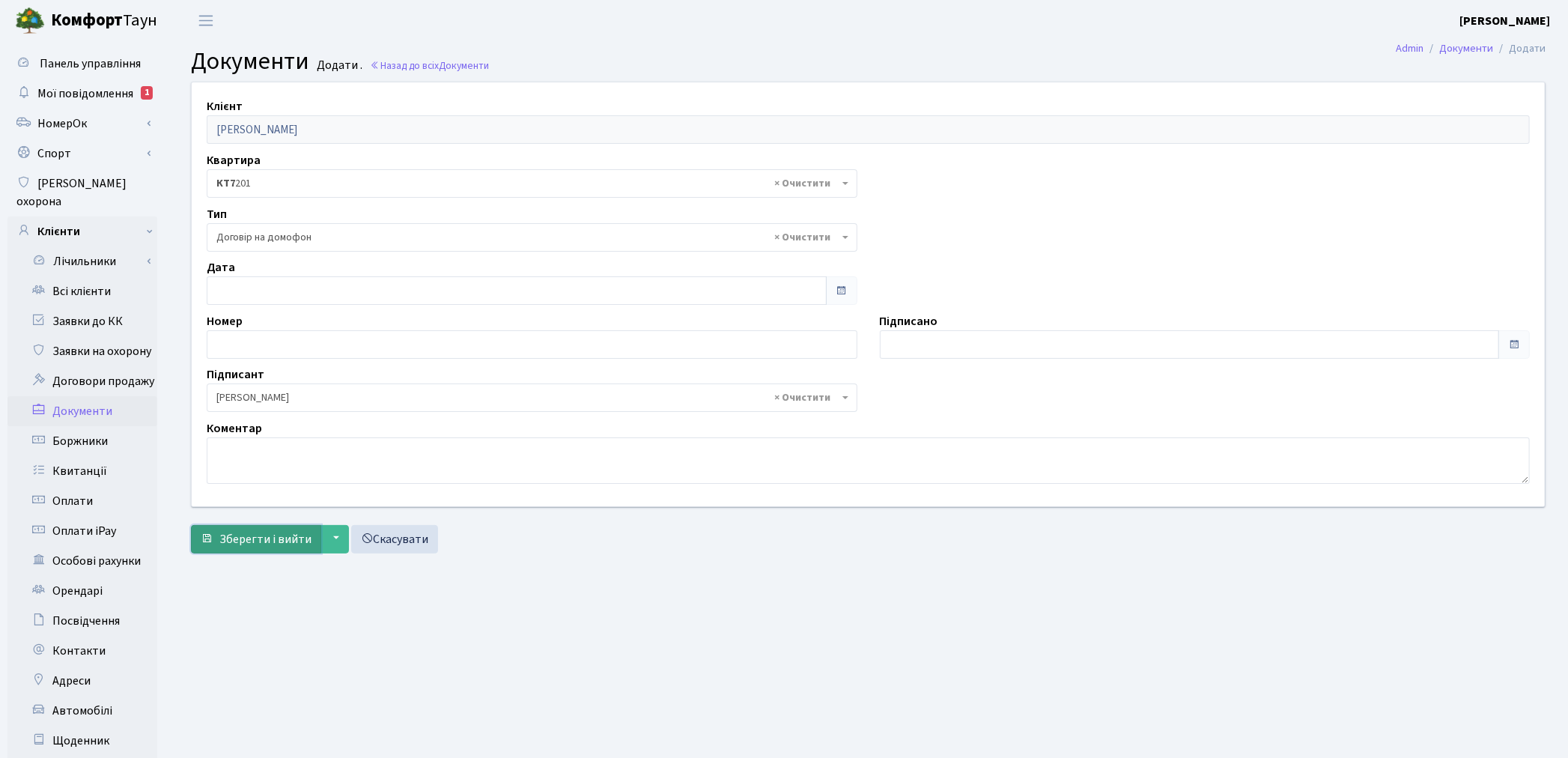
click at [250, 549] on button "Зберегти і вийти" at bounding box center [256, 540] width 131 height 28
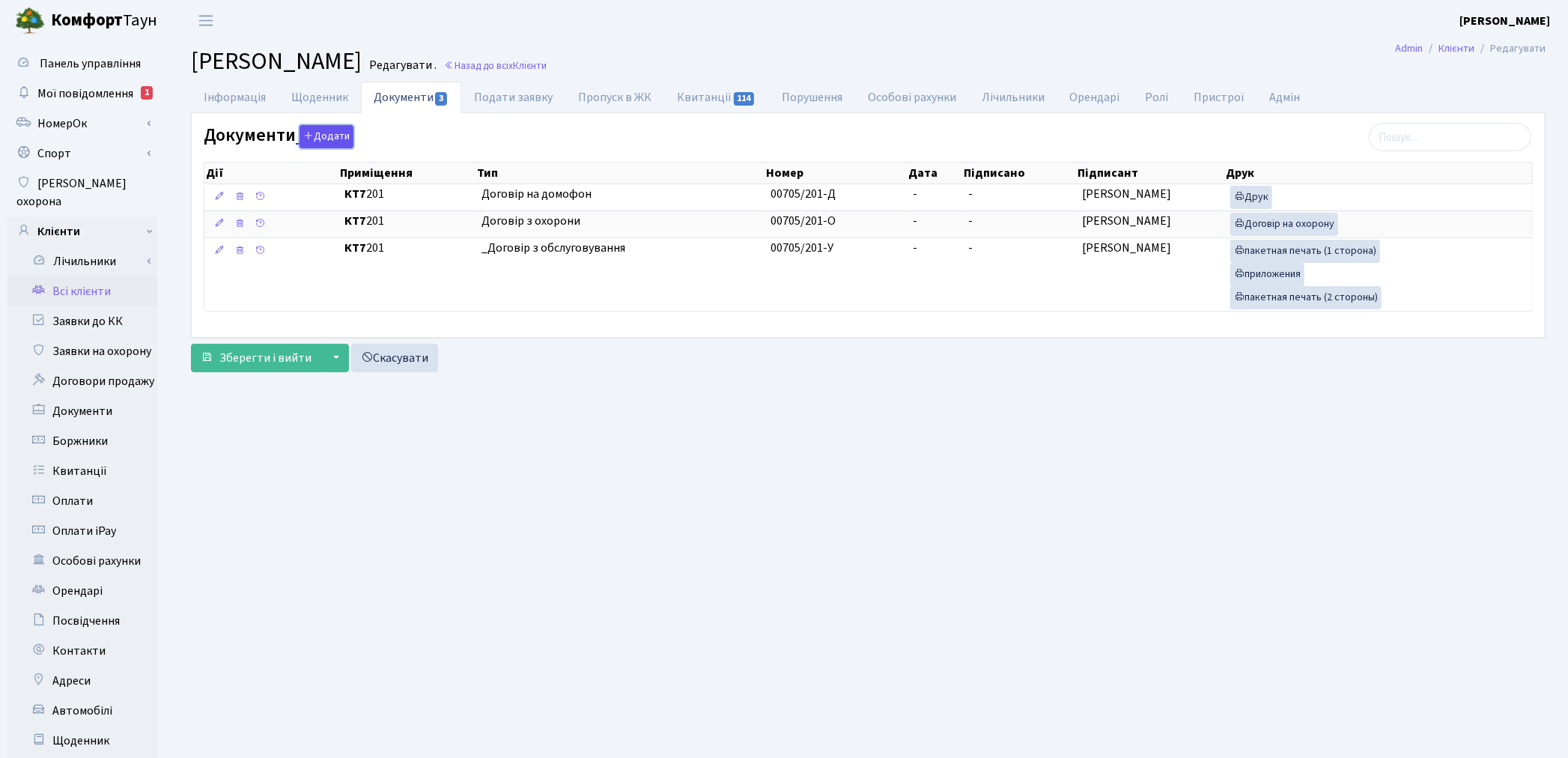
click at [334, 131] on button "Додати" at bounding box center [326, 137] width 54 height 23
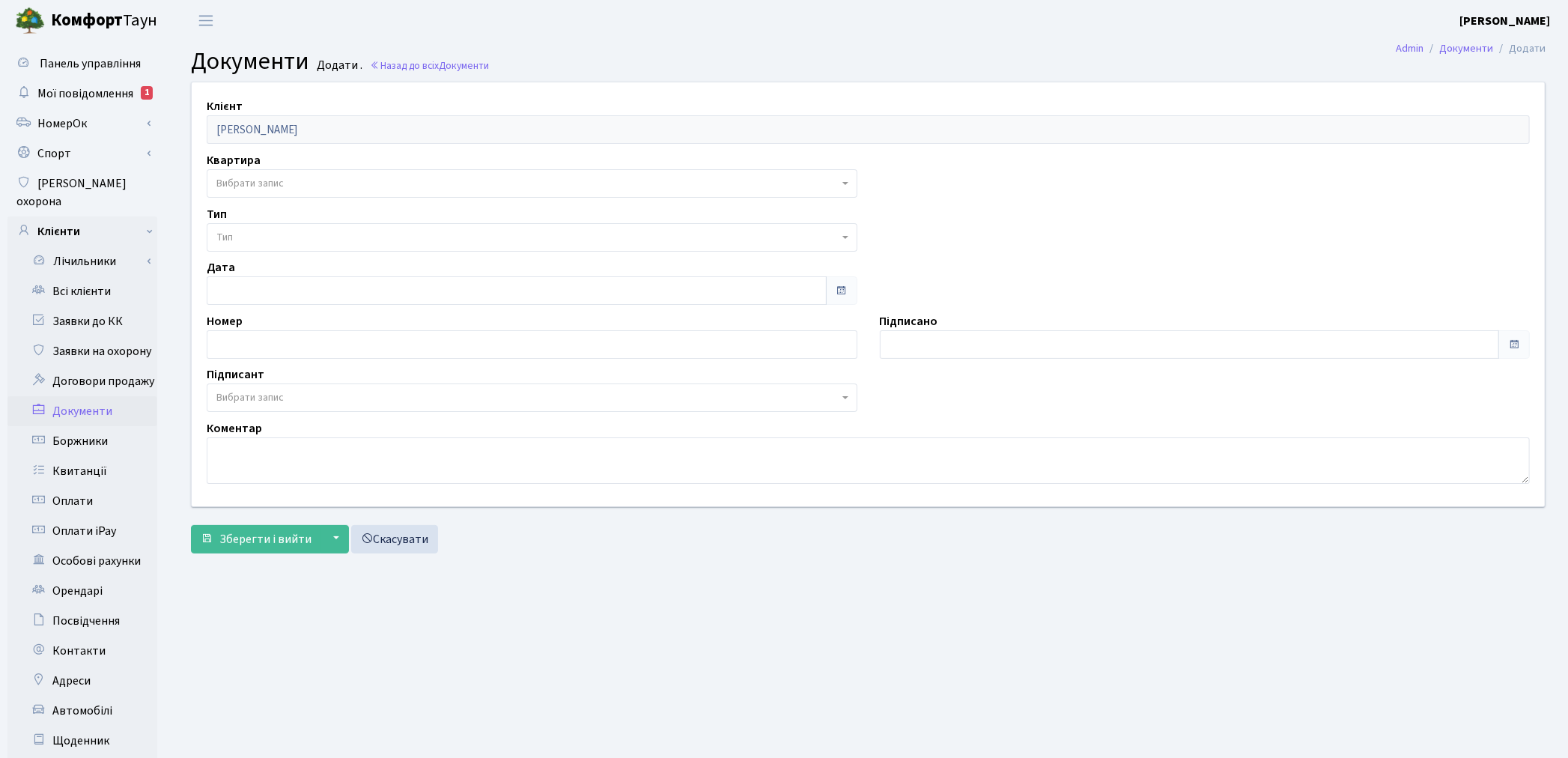
click at [277, 182] on span "Вибрати запис" at bounding box center [250, 184] width 67 height 15
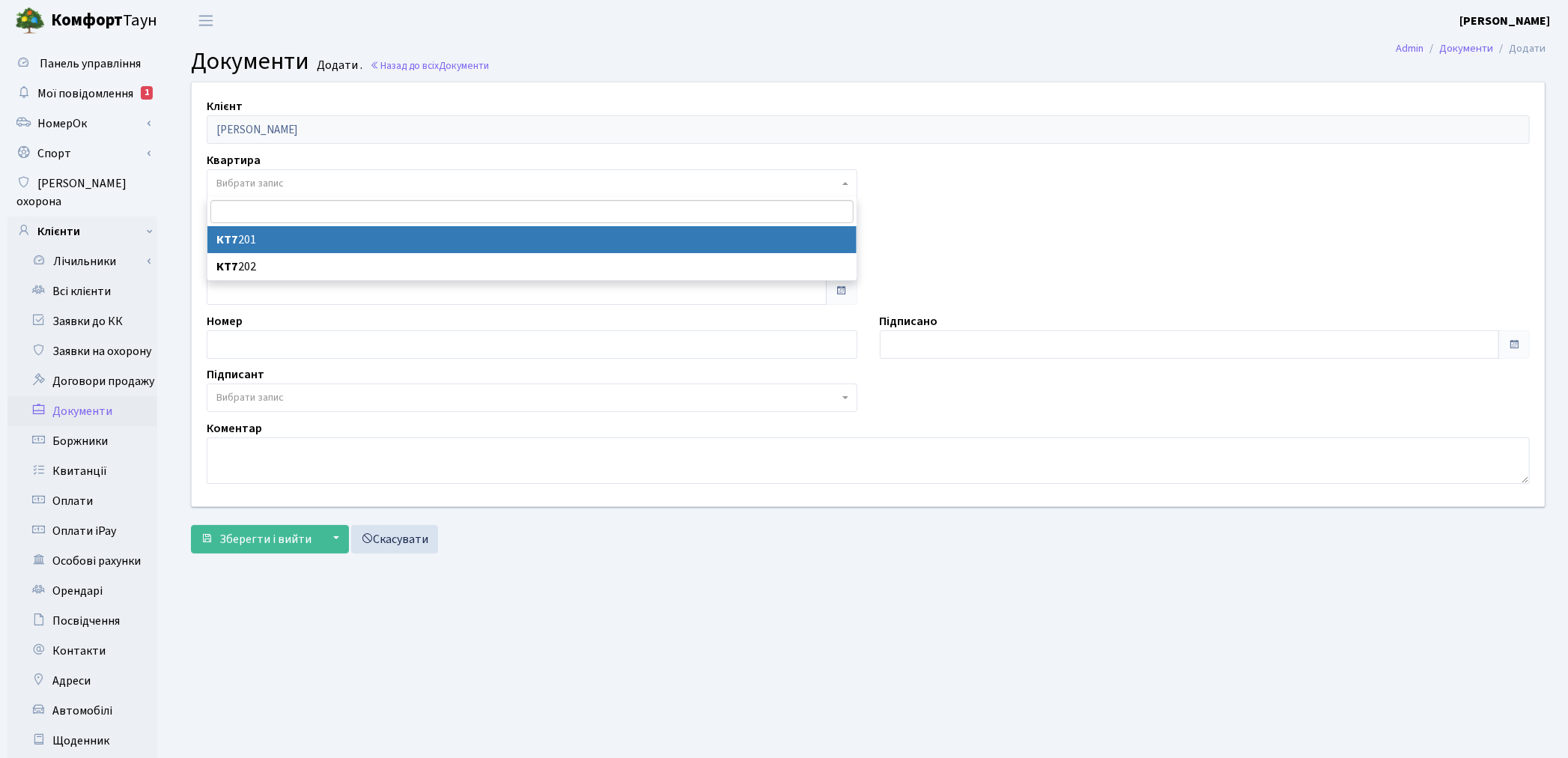
select select "178071"
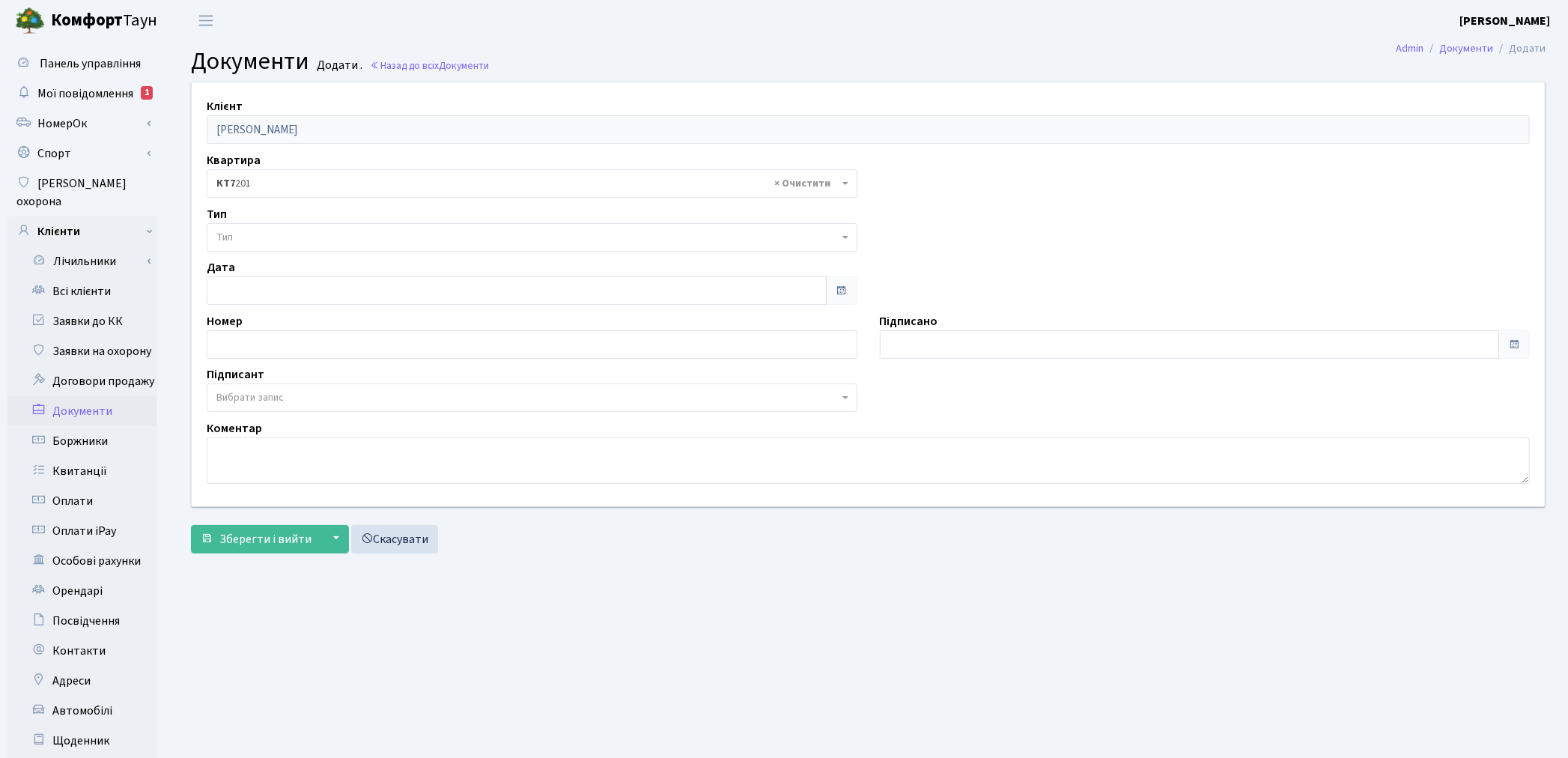
click at [286, 238] on span "Тип" at bounding box center [528, 237] width 622 height 15
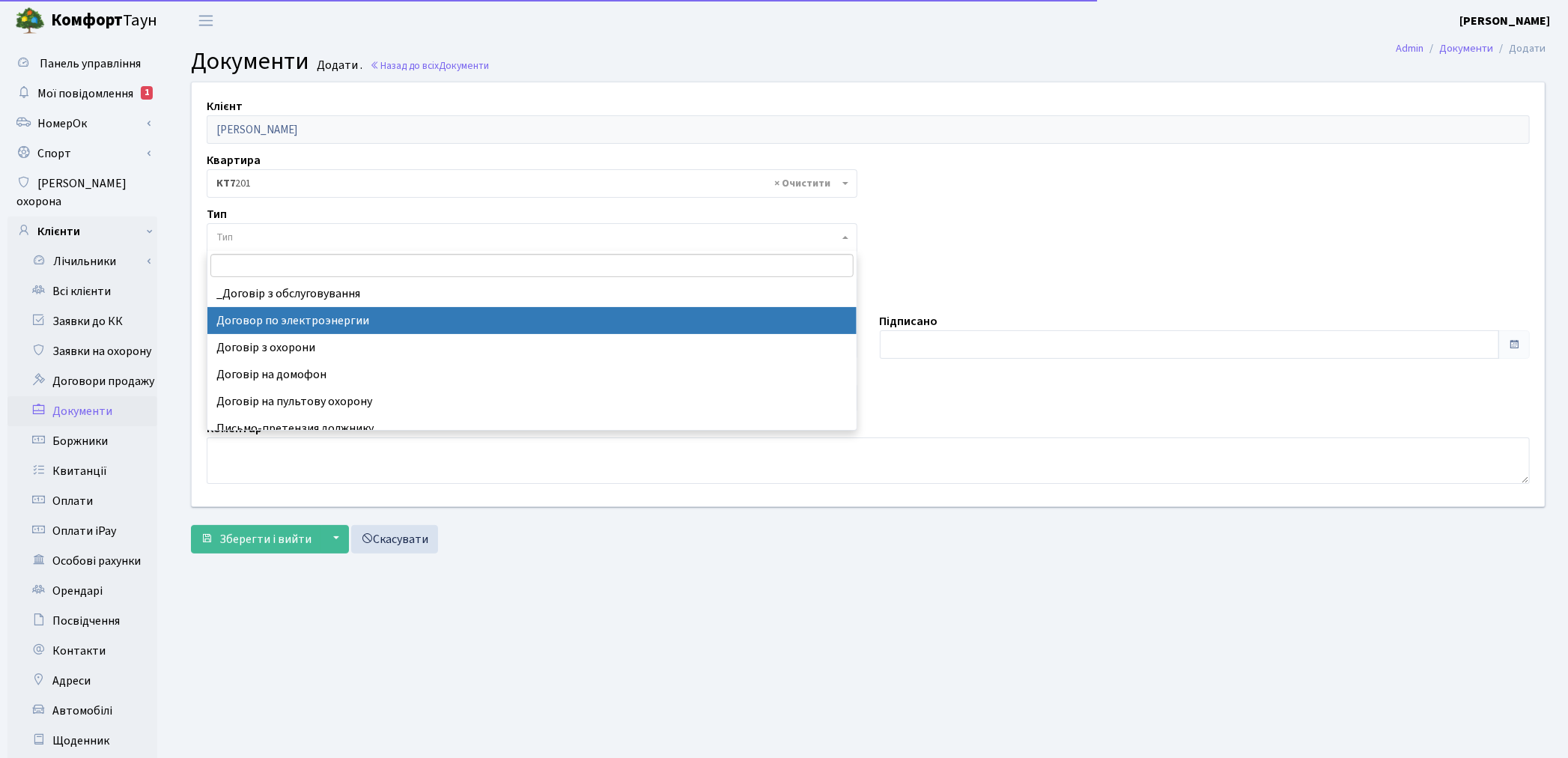
select select "294"
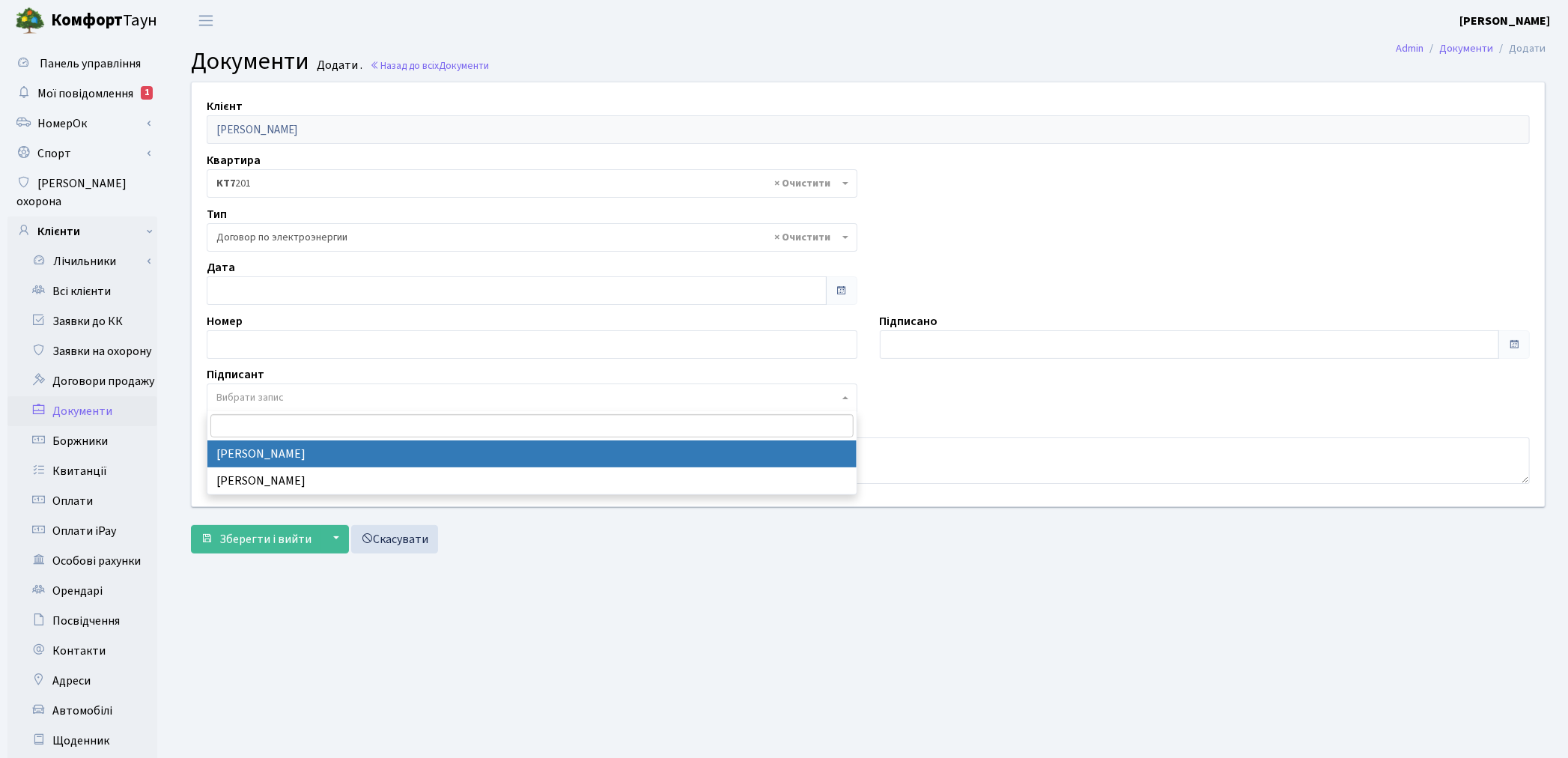
click at [309, 398] on span "Вибрати запис" at bounding box center [528, 398] width 622 height 15
select select "74"
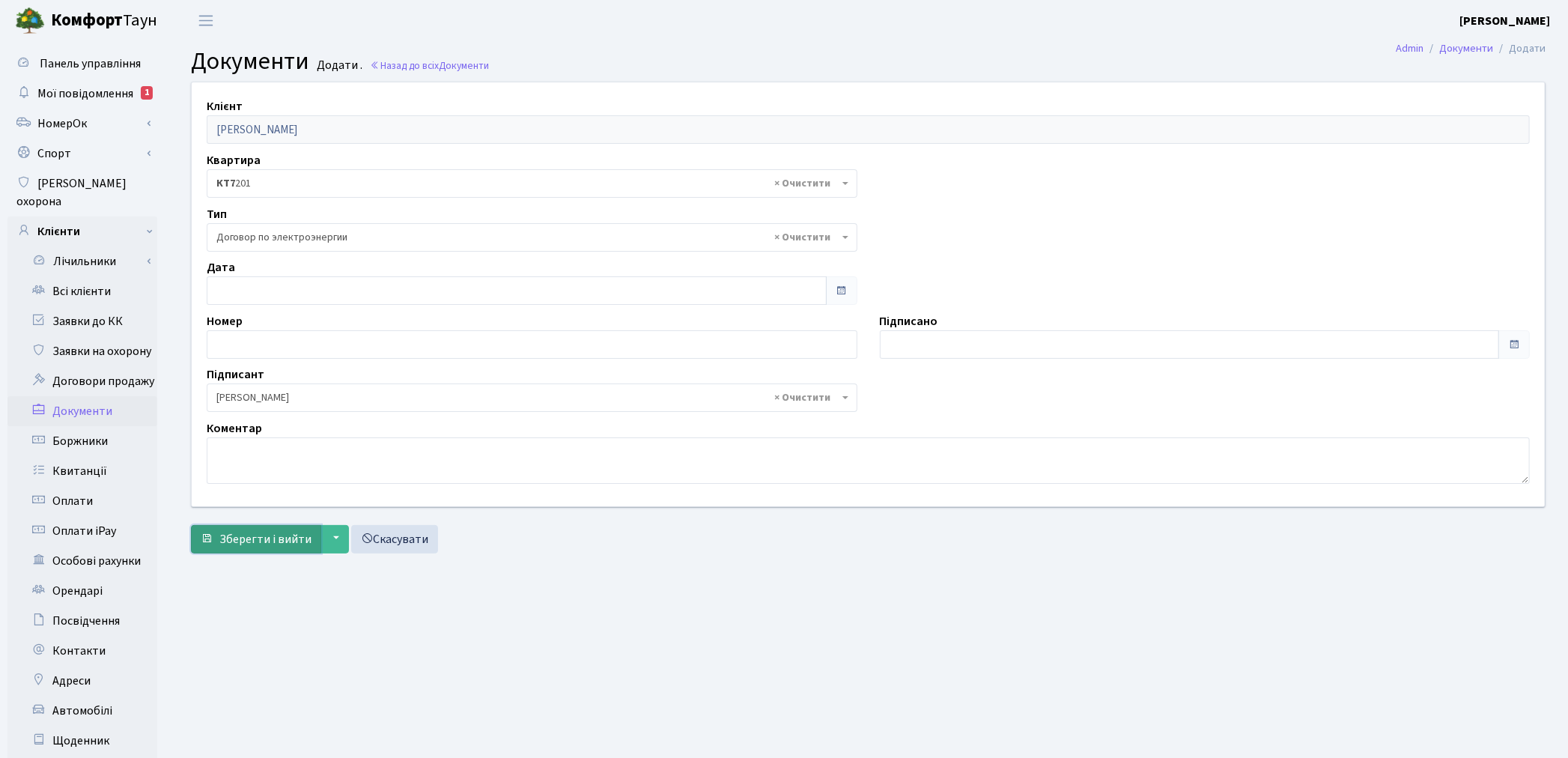
click at [280, 531] on span "Зберегти і вийти" at bounding box center [265, 540] width 92 height 17
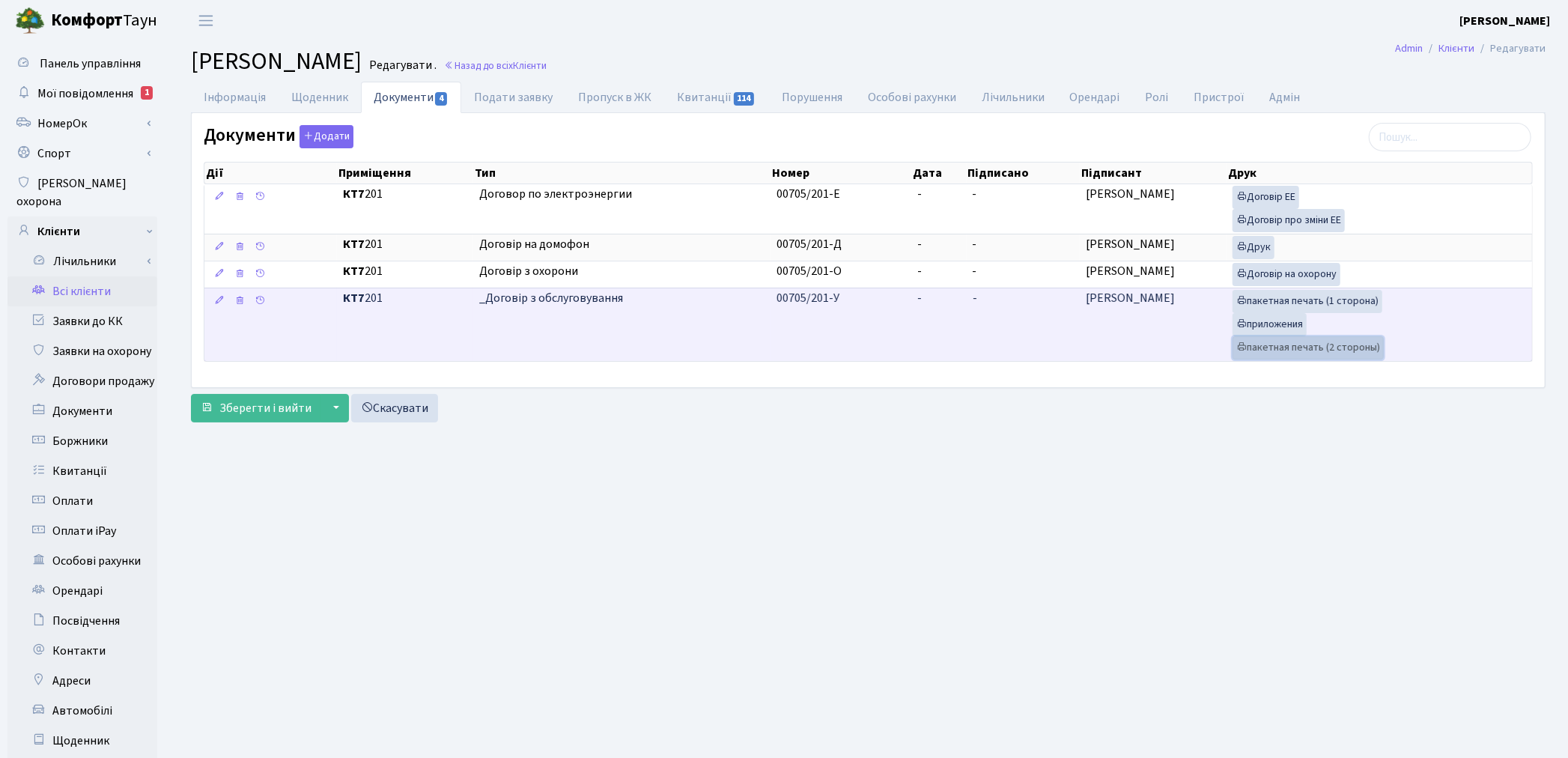
click at [1261, 356] on link "пакетная печать (2 стороны)" at bounding box center [1307, 348] width 151 height 23
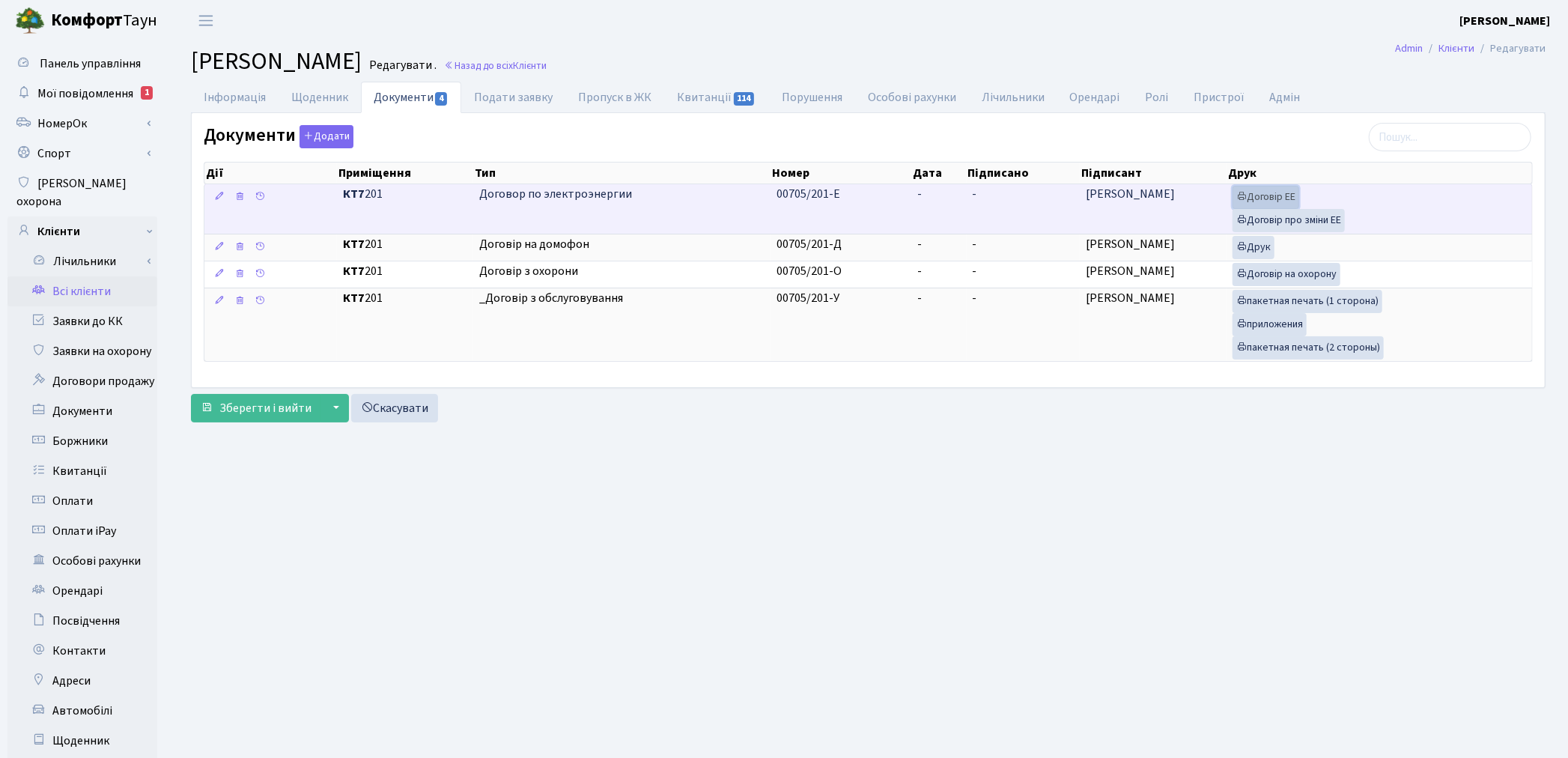
click at [1263, 199] on link "Договір ЕЕ" at bounding box center [1265, 198] width 67 height 23
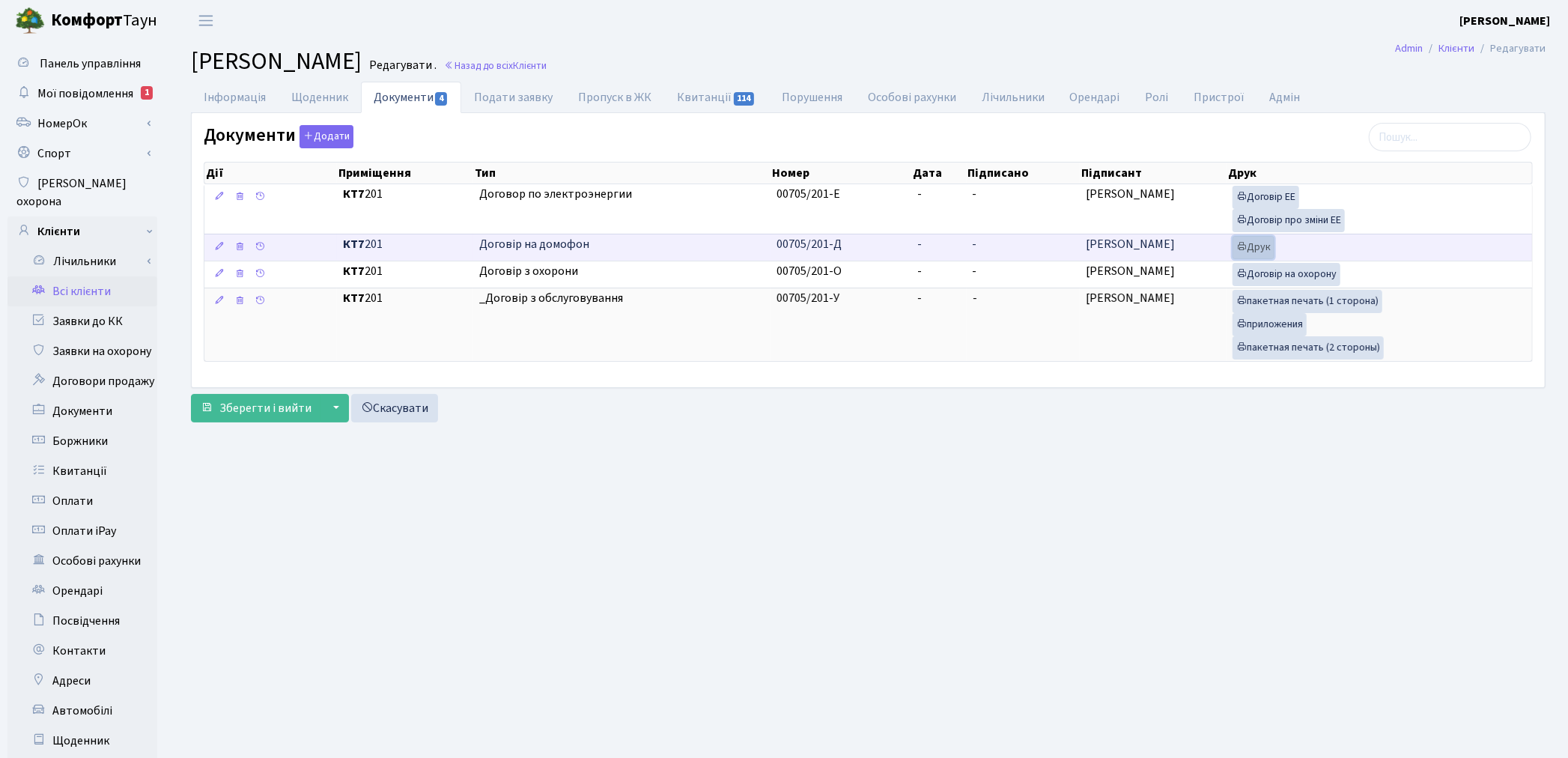
click at [1252, 257] on link "Друк" at bounding box center [1253, 247] width 42 height 23
click at [323, 142] on button "Додати" at bounding box center [326, 137] width 54 height 23
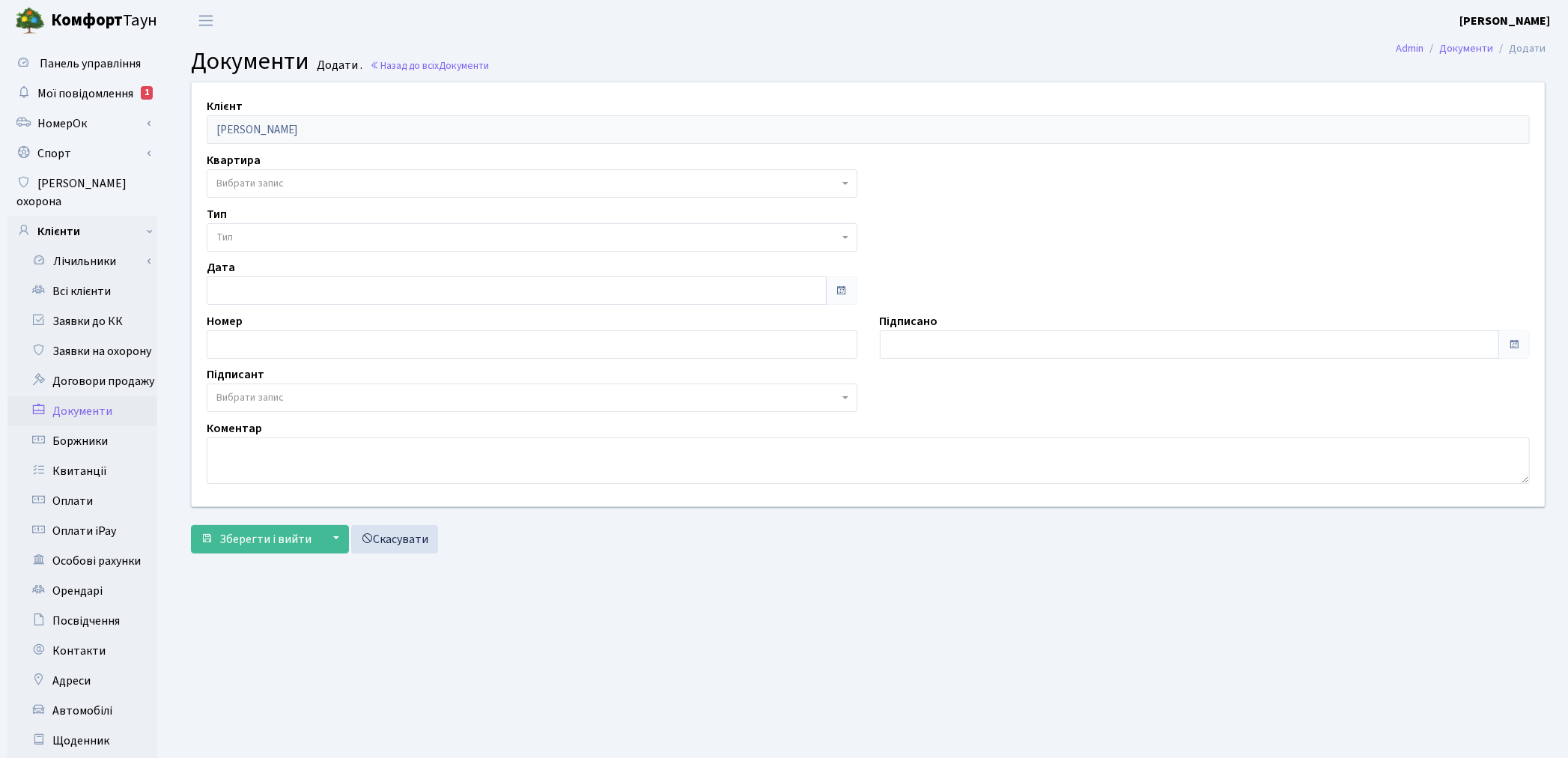
click at [320, 188] on span "Вибрати запис" at bounding box center [528, 184] width 622 height 15
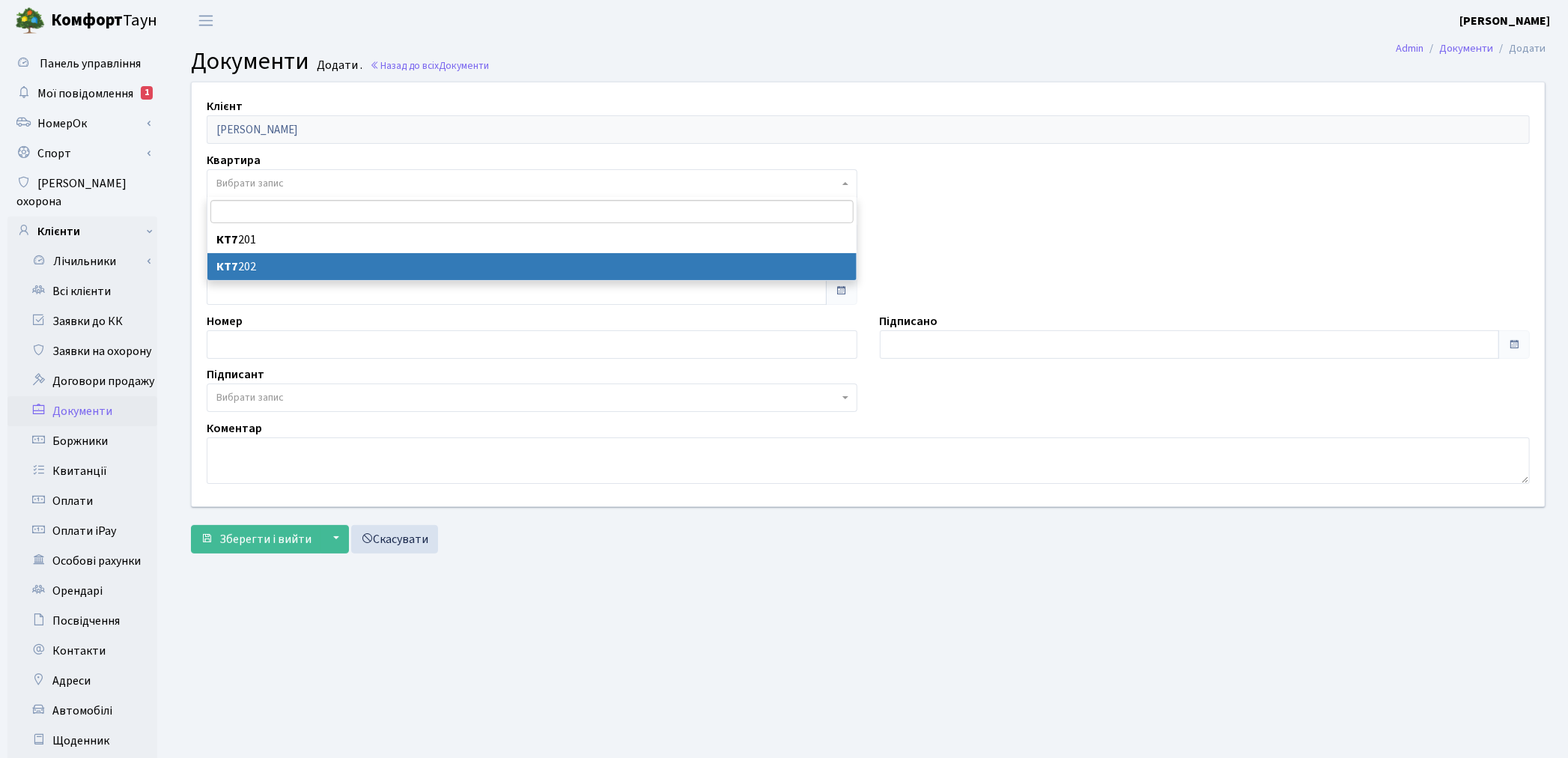
select select "178072"
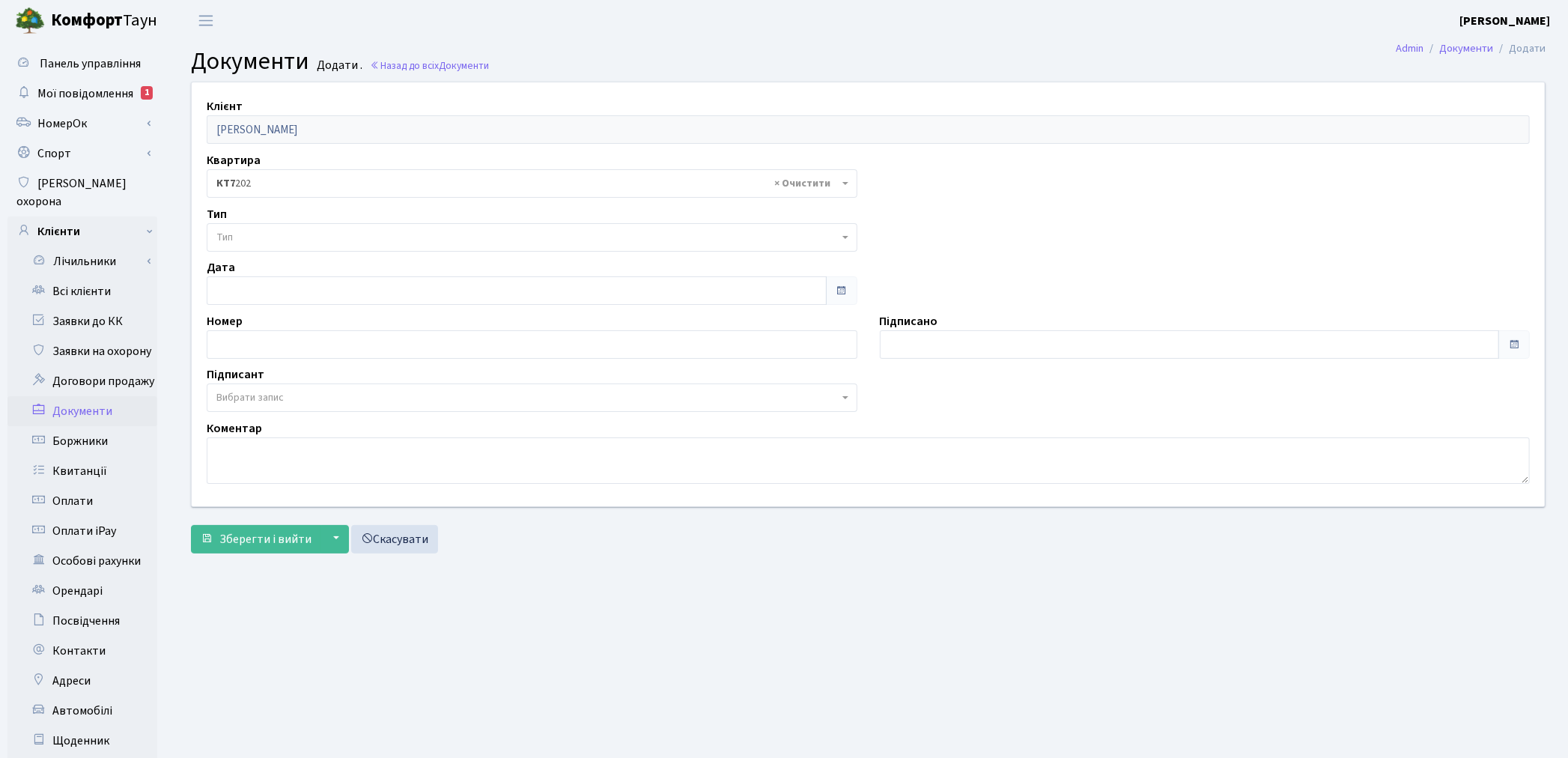
click at [303, 244] on span "Тип" at bounding box center [528, 237] width 622 height 15
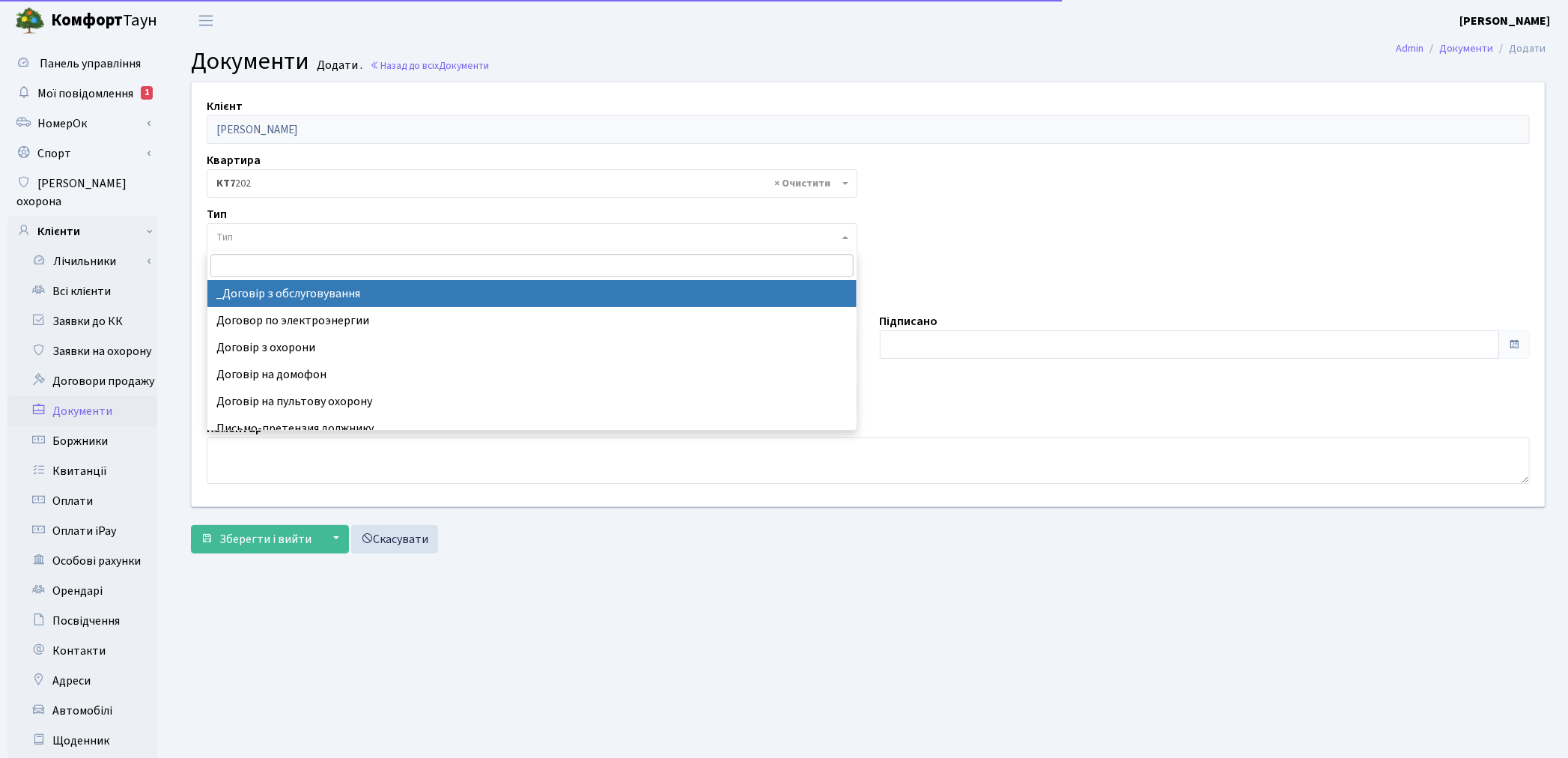
select select "289"
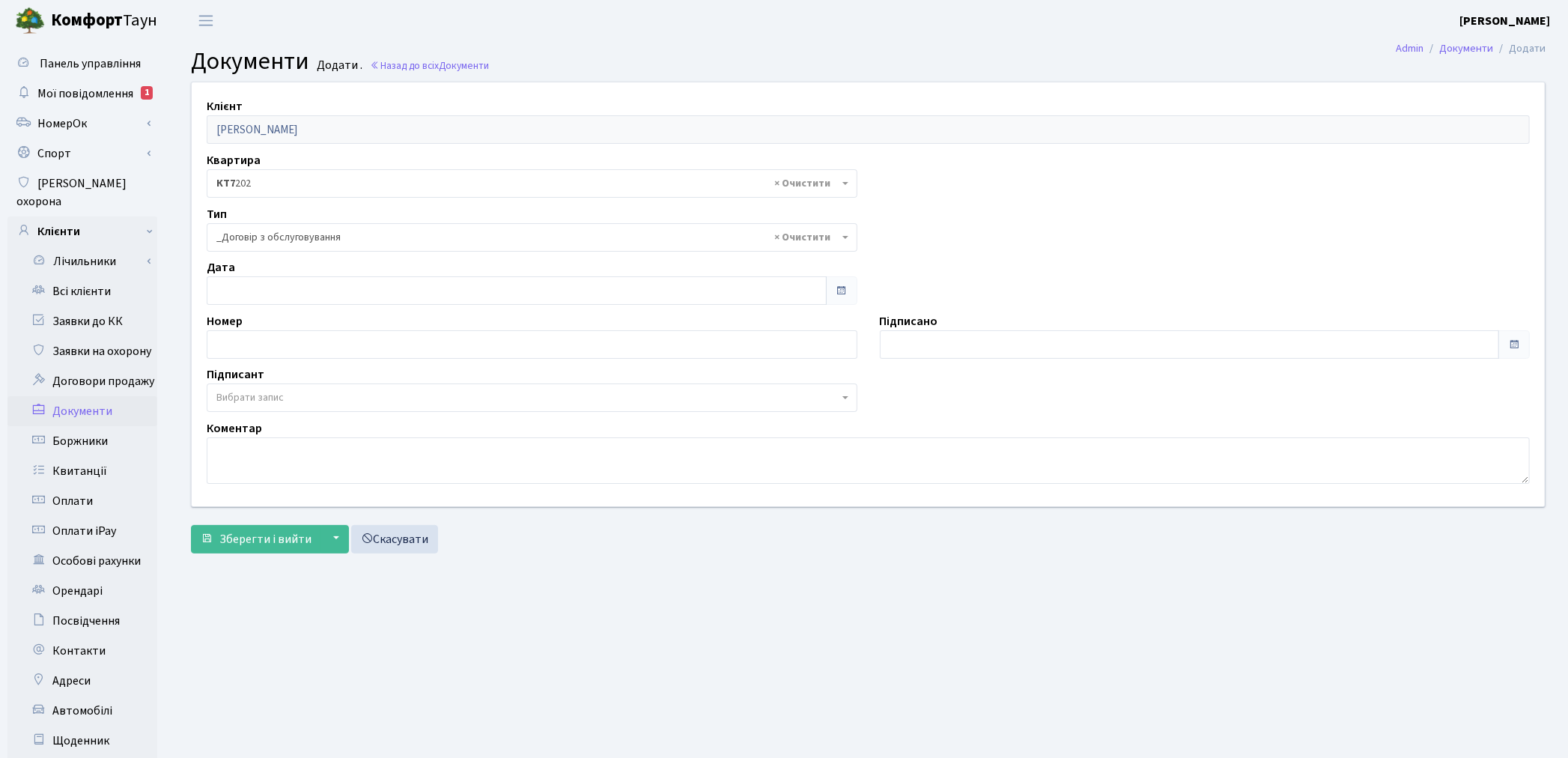
click at [268, 398] on span "Вибрати запис" at bounding box center [250, 398] width 67 height 15
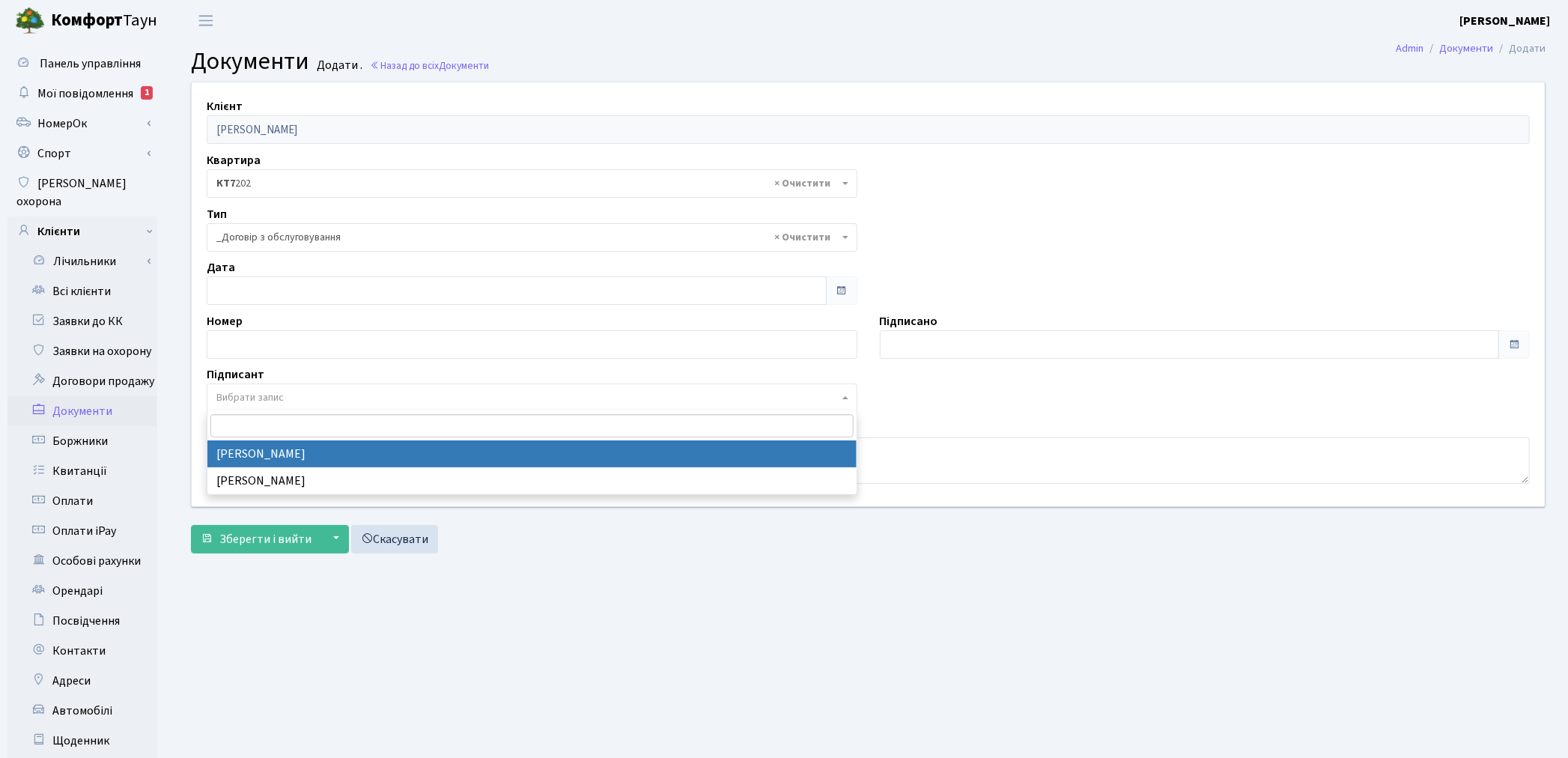
select select "74"
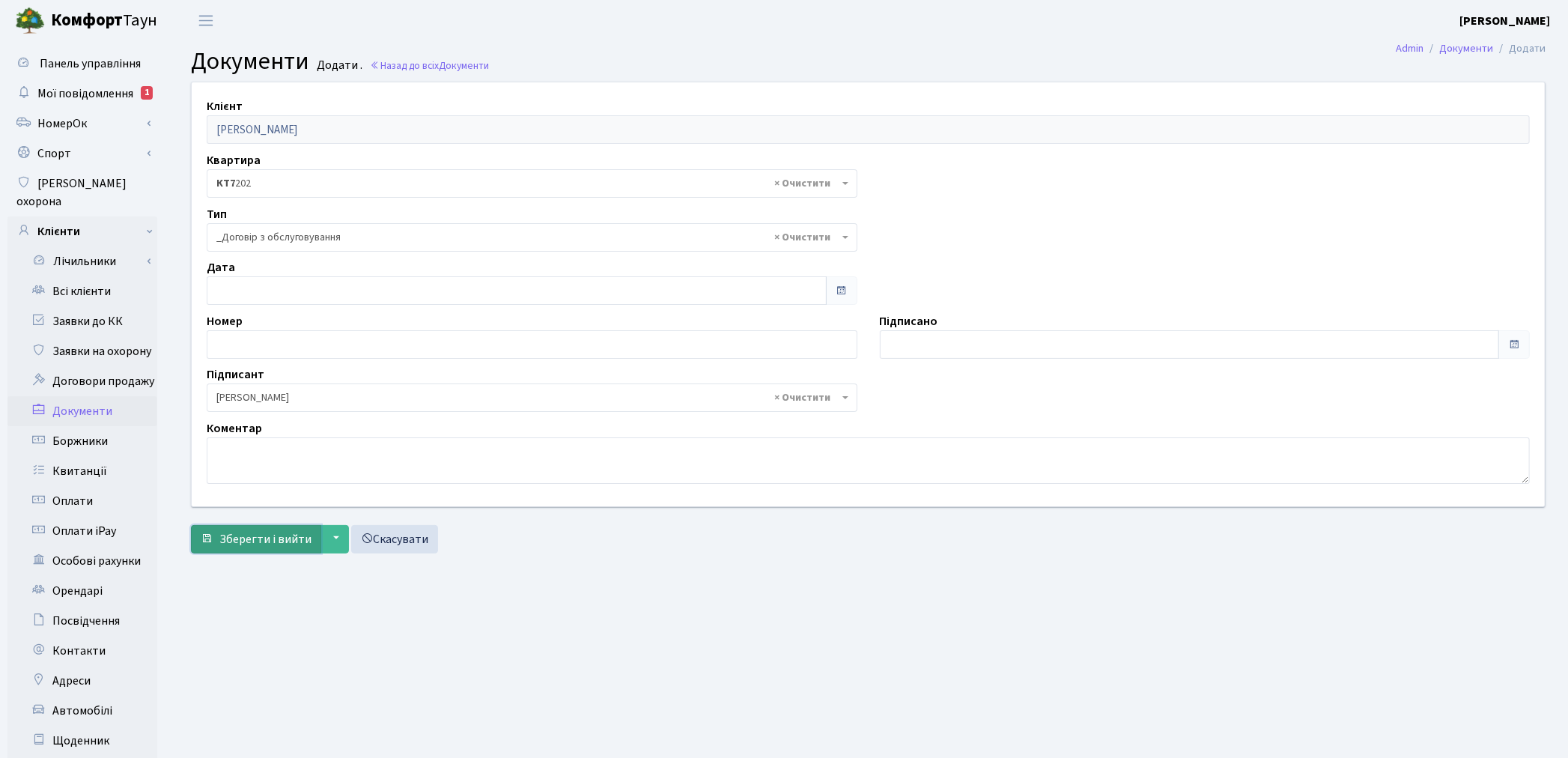
click at [294, 526] on button "Зберегти і вийти" at bounding box center [256, 540] width 131 height 28
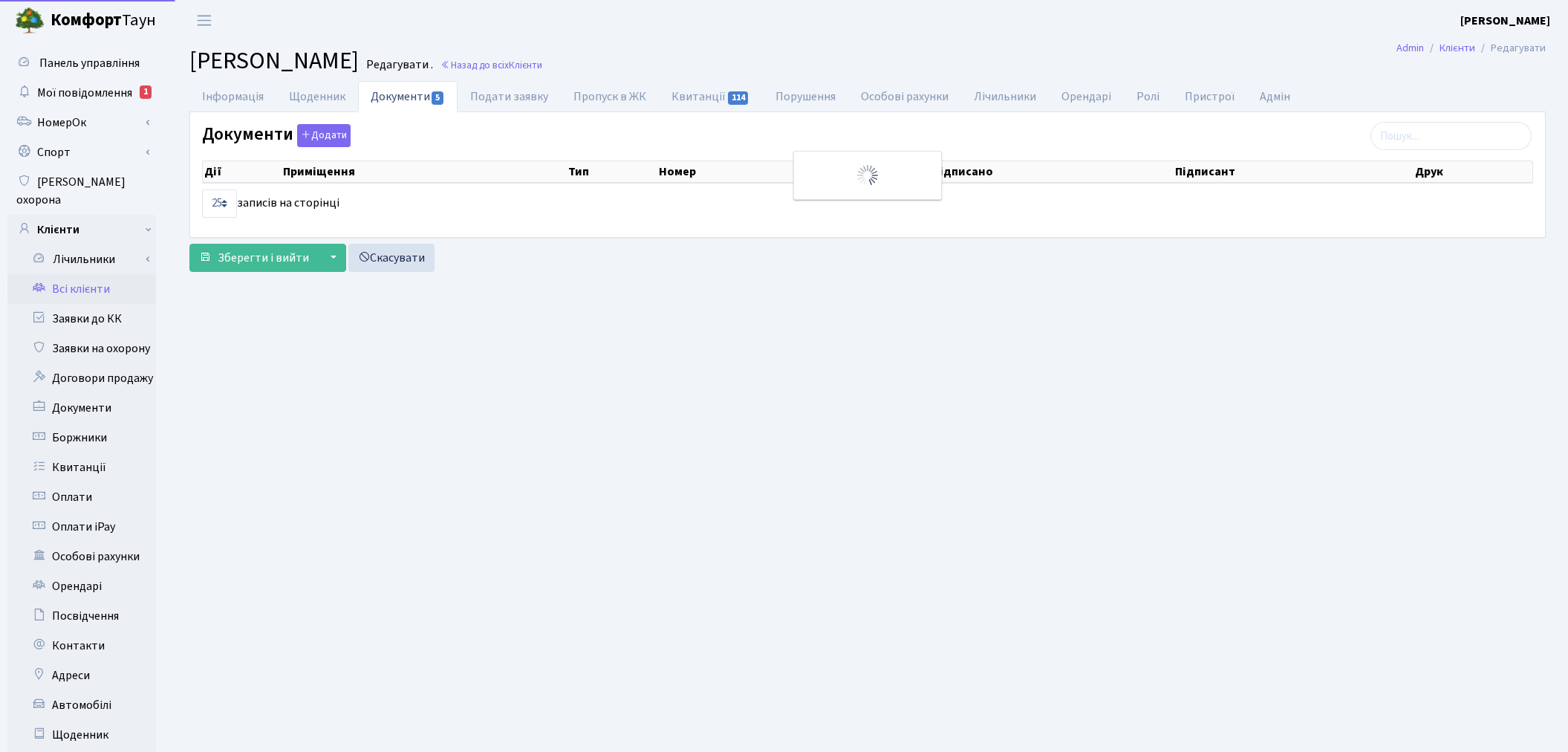
select select "25"
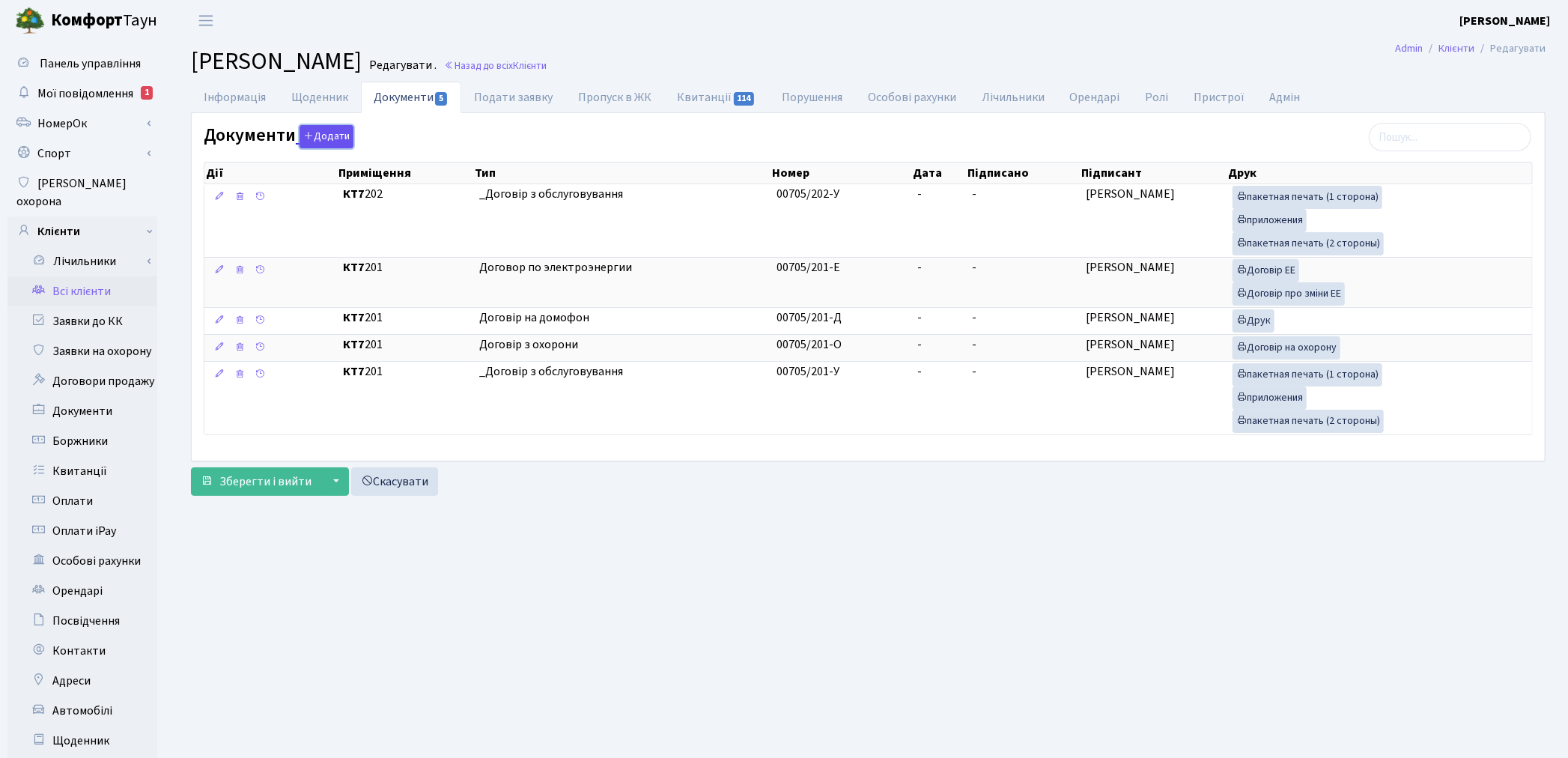
click at [320, 145] on button "Додати" at bounding box center [326, 137] width 54 height 23
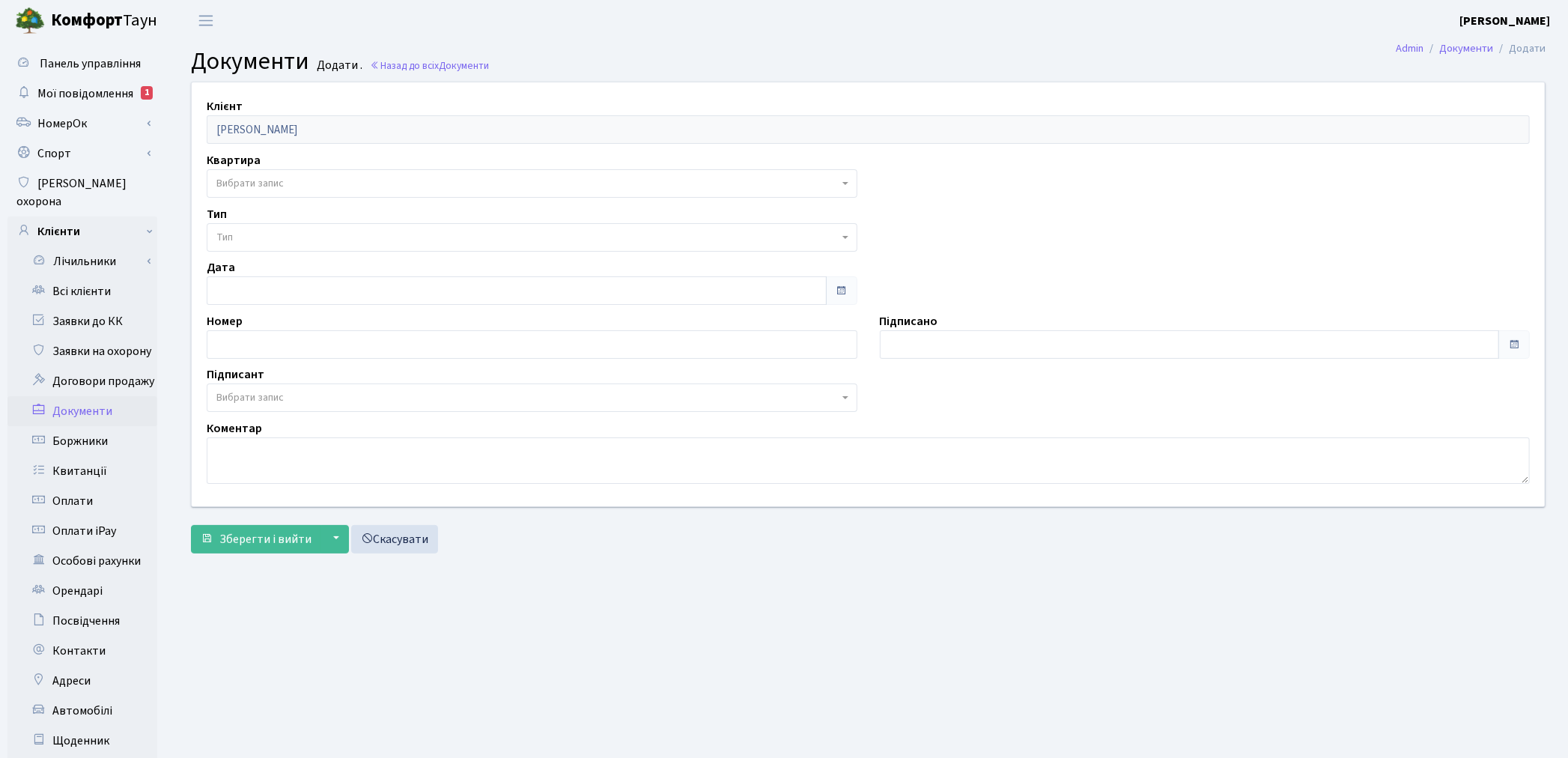
click at [286, 184] on span "Вибрати запис" at bounding box center [528, 184] width 622 height 15
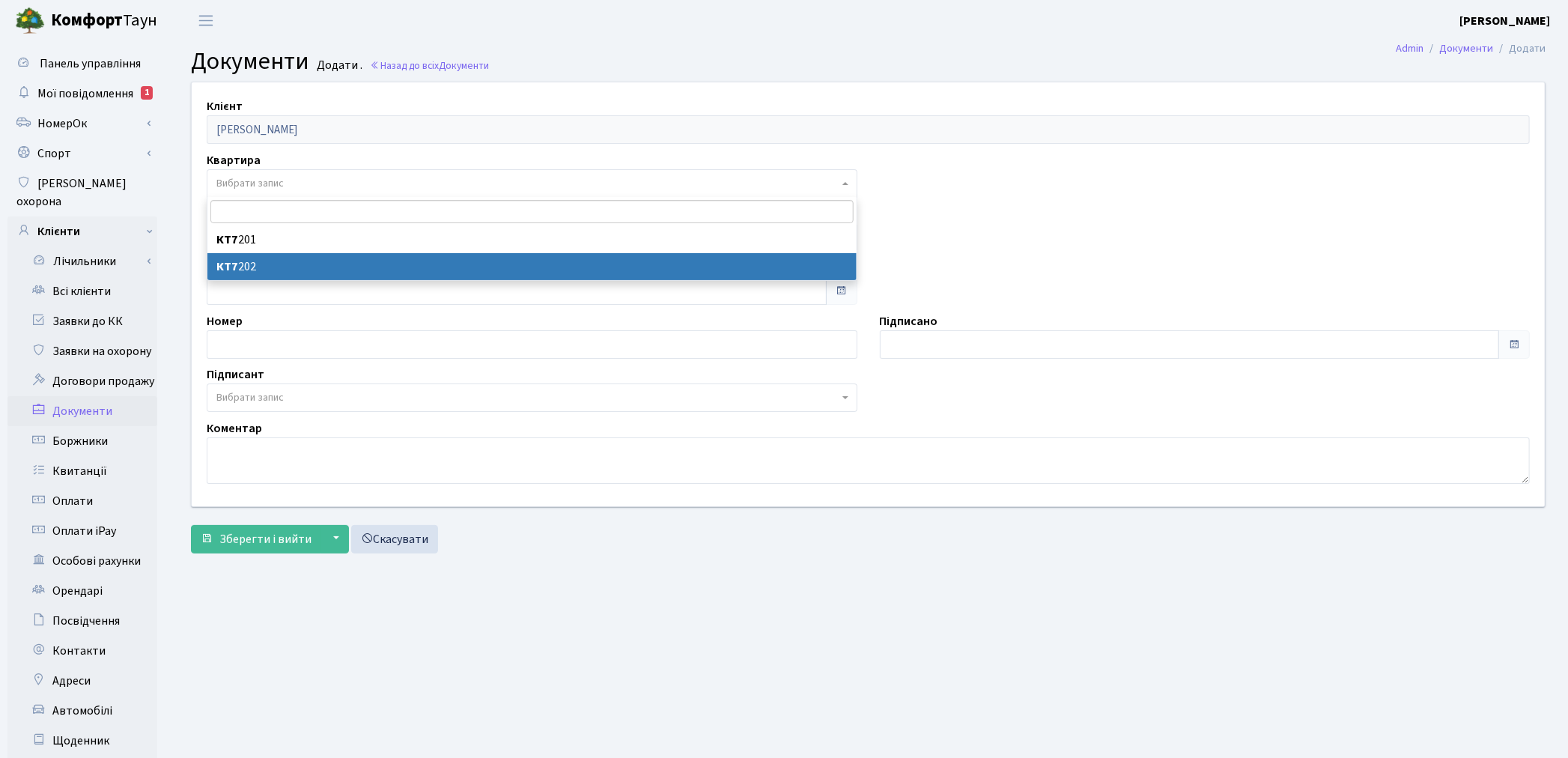
select select "178072"
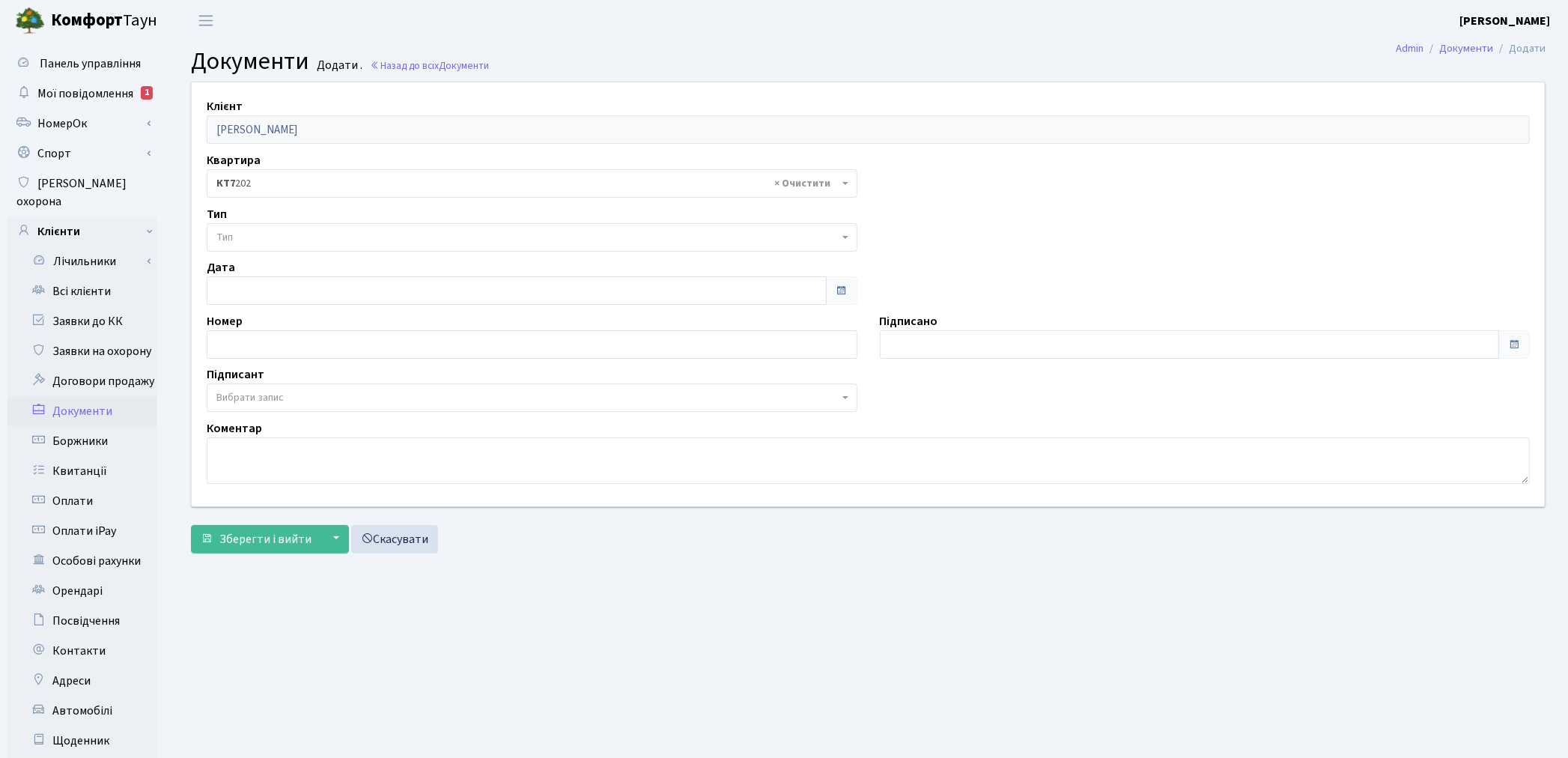
click at [275, 228] on span "Тип" at bounding box center [532, 237] width 651 height 28
click at [260, 242] on span "× _Договір з обслуговування" at bounding box center [528, 237] width 622 height 15
select select "290"
click at [257, 391] on span "Вибрати запис" at bounding box center [250, 398] width 67 height 15
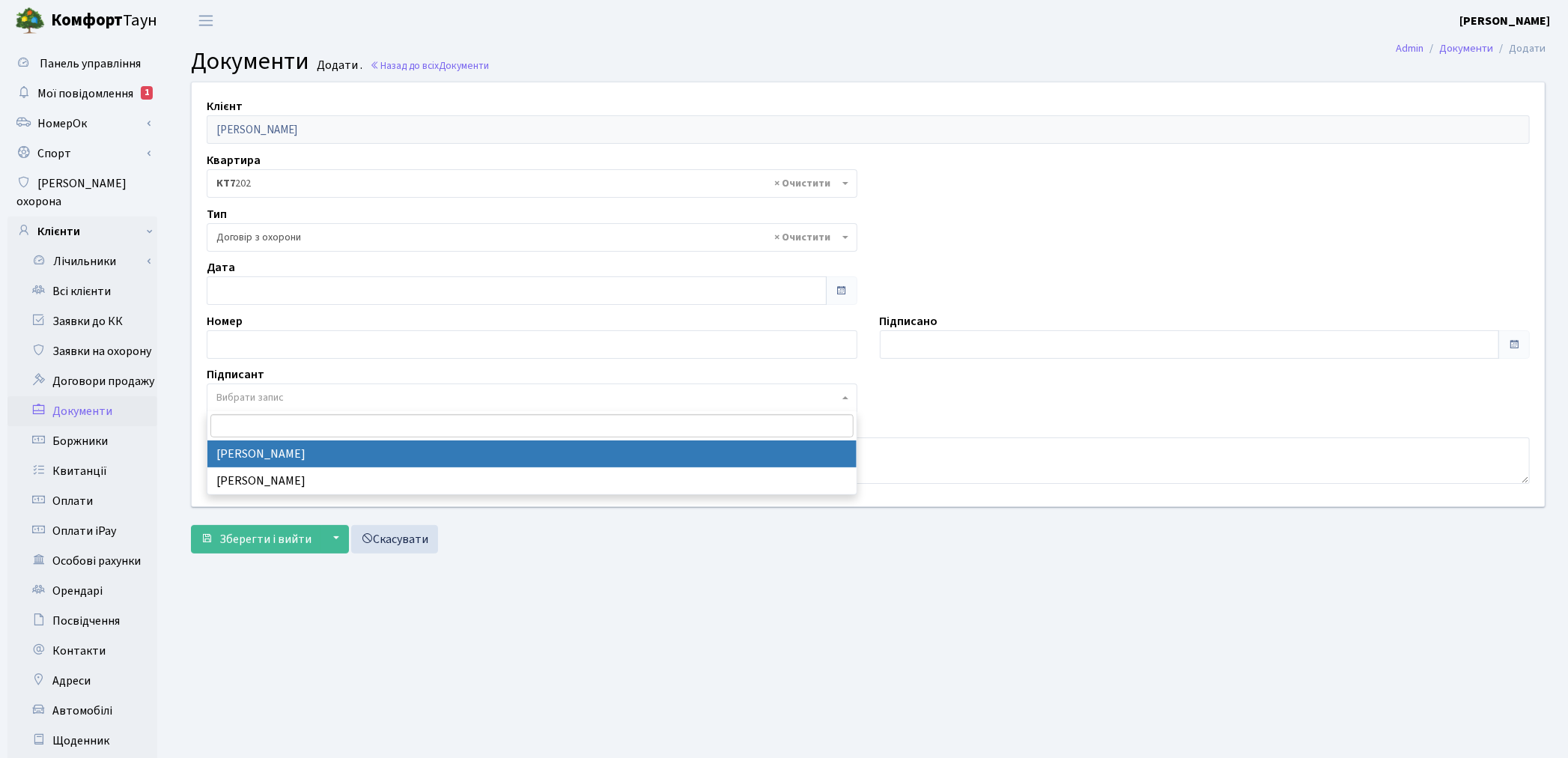
select select "74"
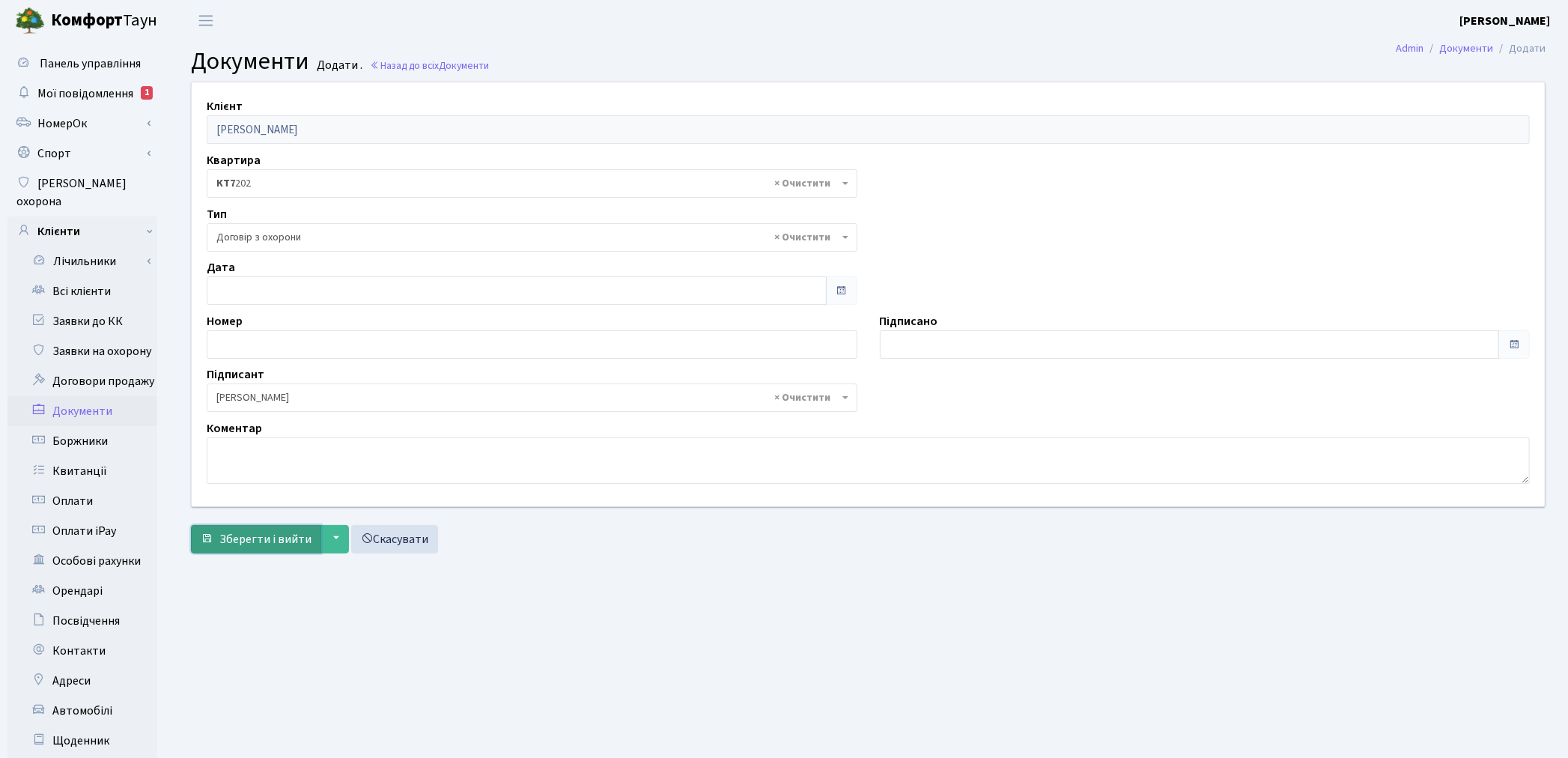
click at [289, 536] on span "Зберегти і вийти" at bounding box center [265, 540] width 92 height 17
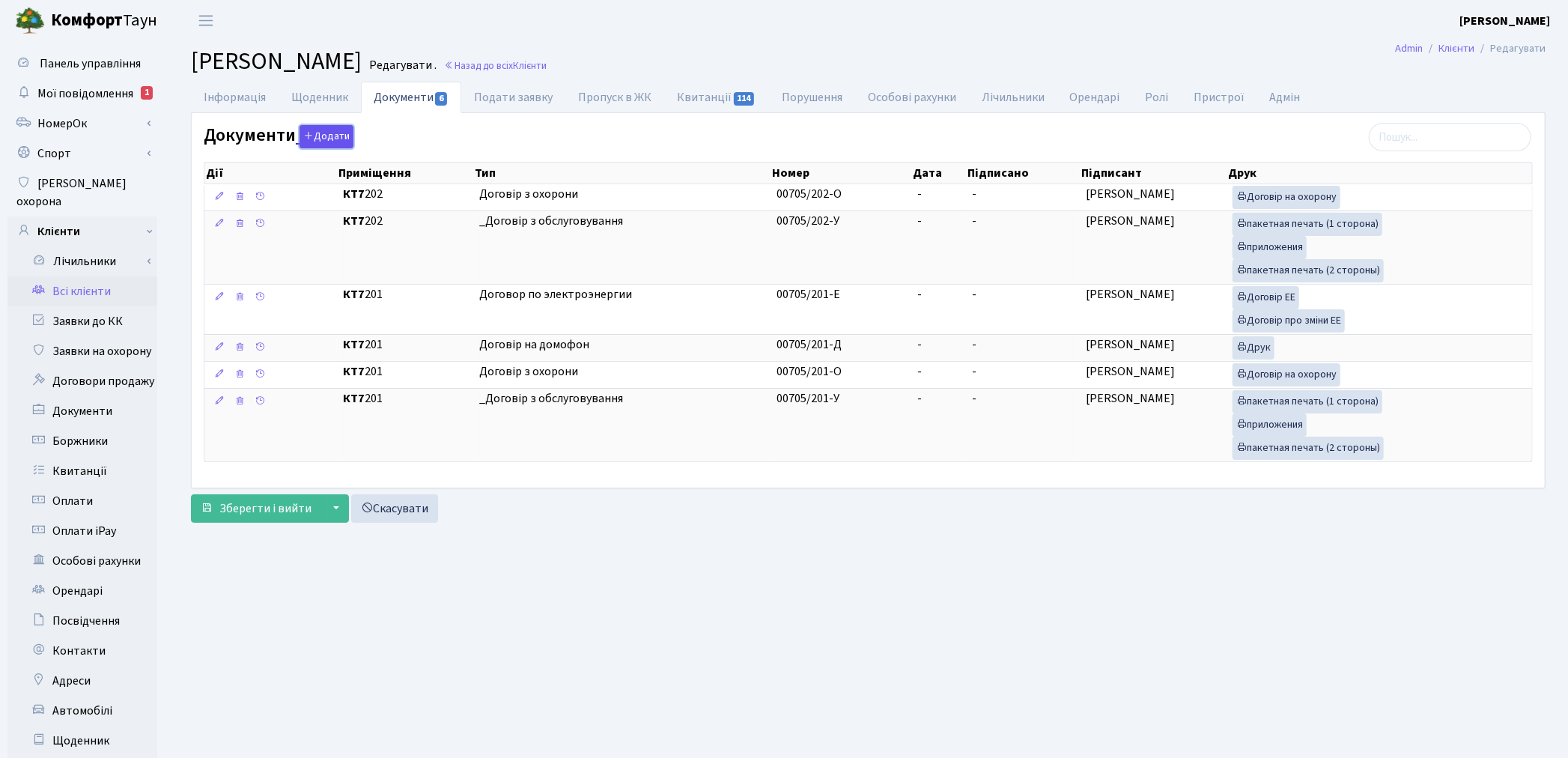
click at [328, 140] on button "Додати" at bounding box center [326, 137] width 54 height 23
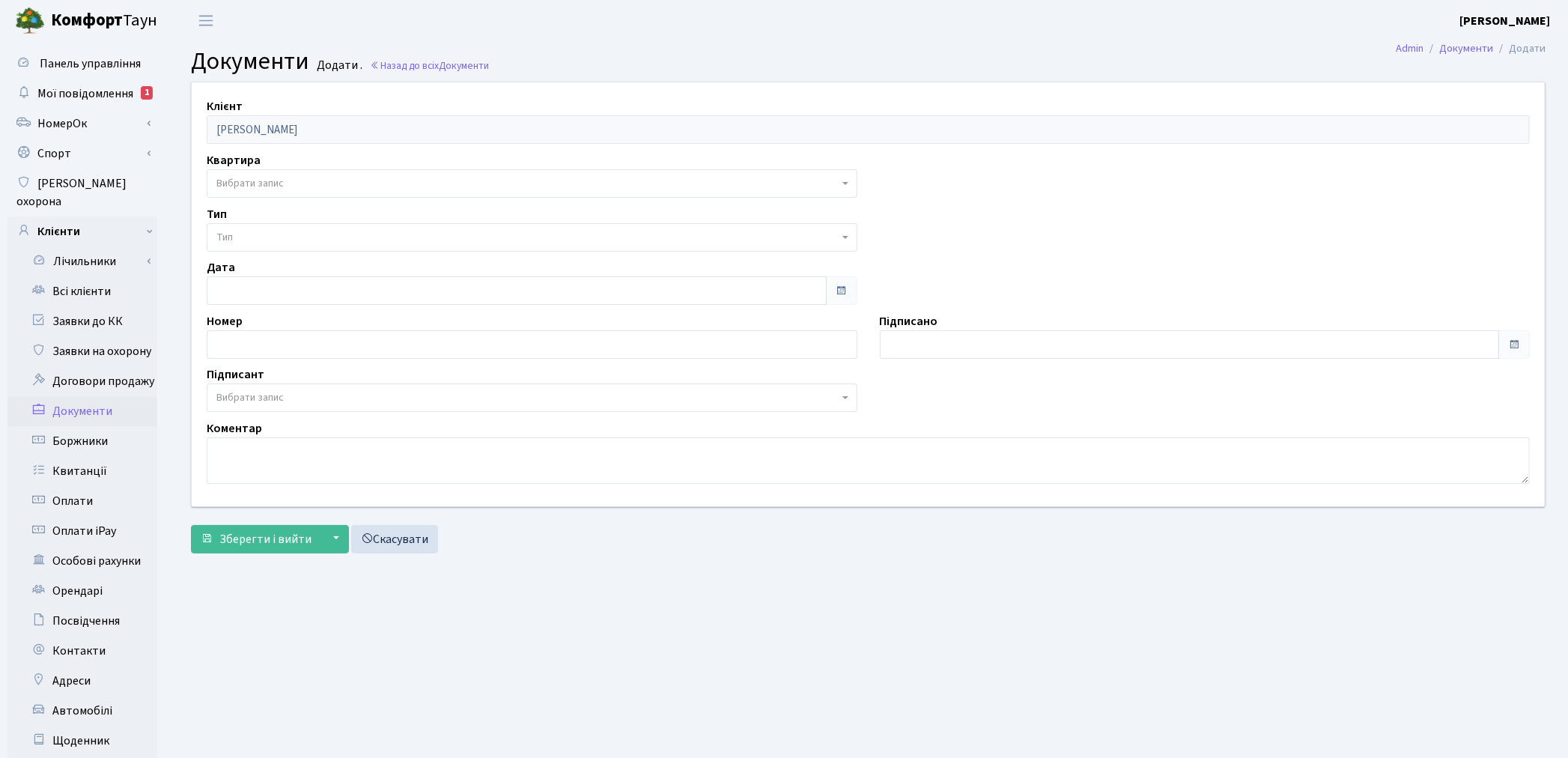
click at [257, 185] on span "Вибрати запис" at bounding box center [250, 184] width 67 height 15
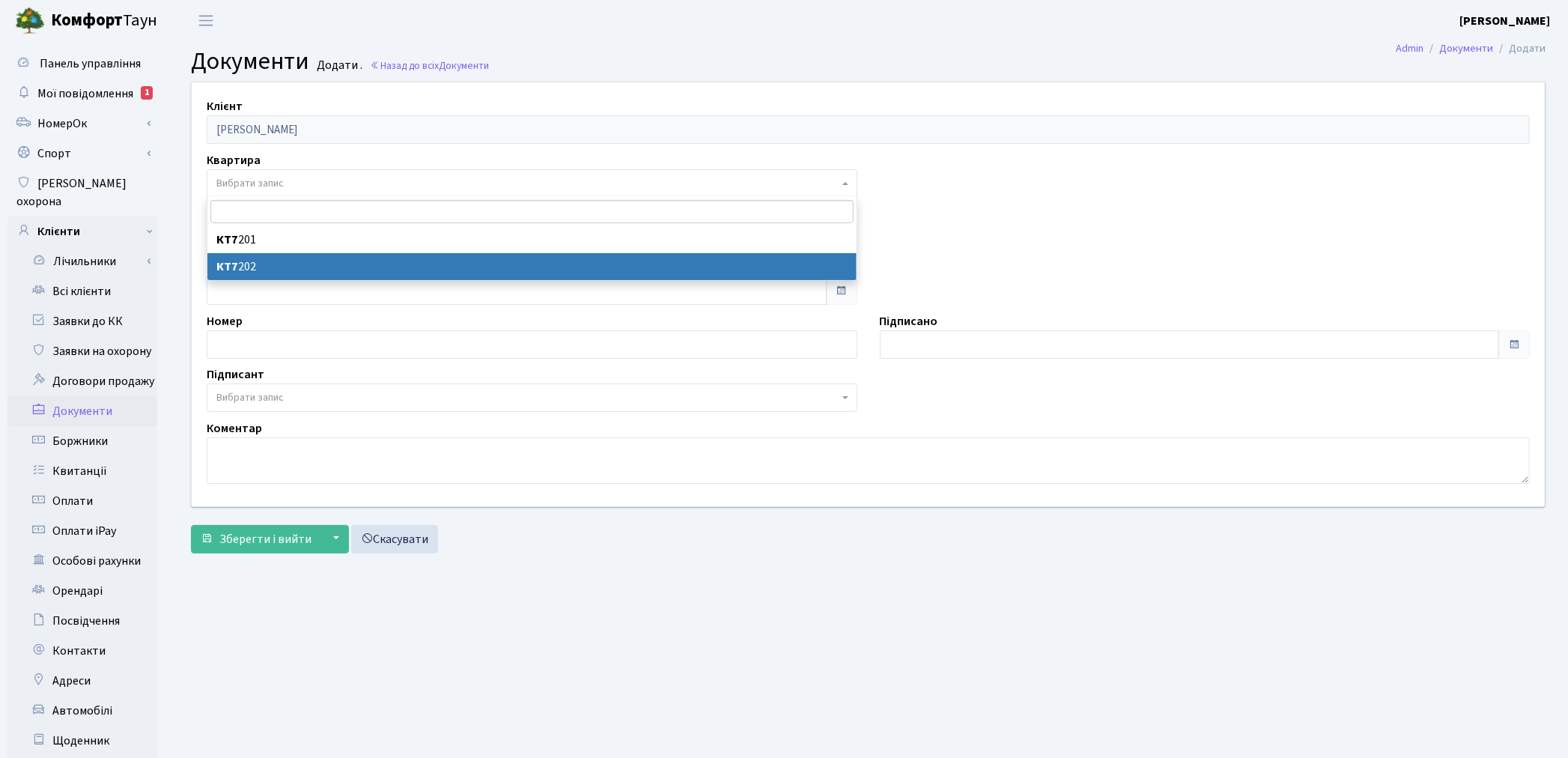
select select "178072"
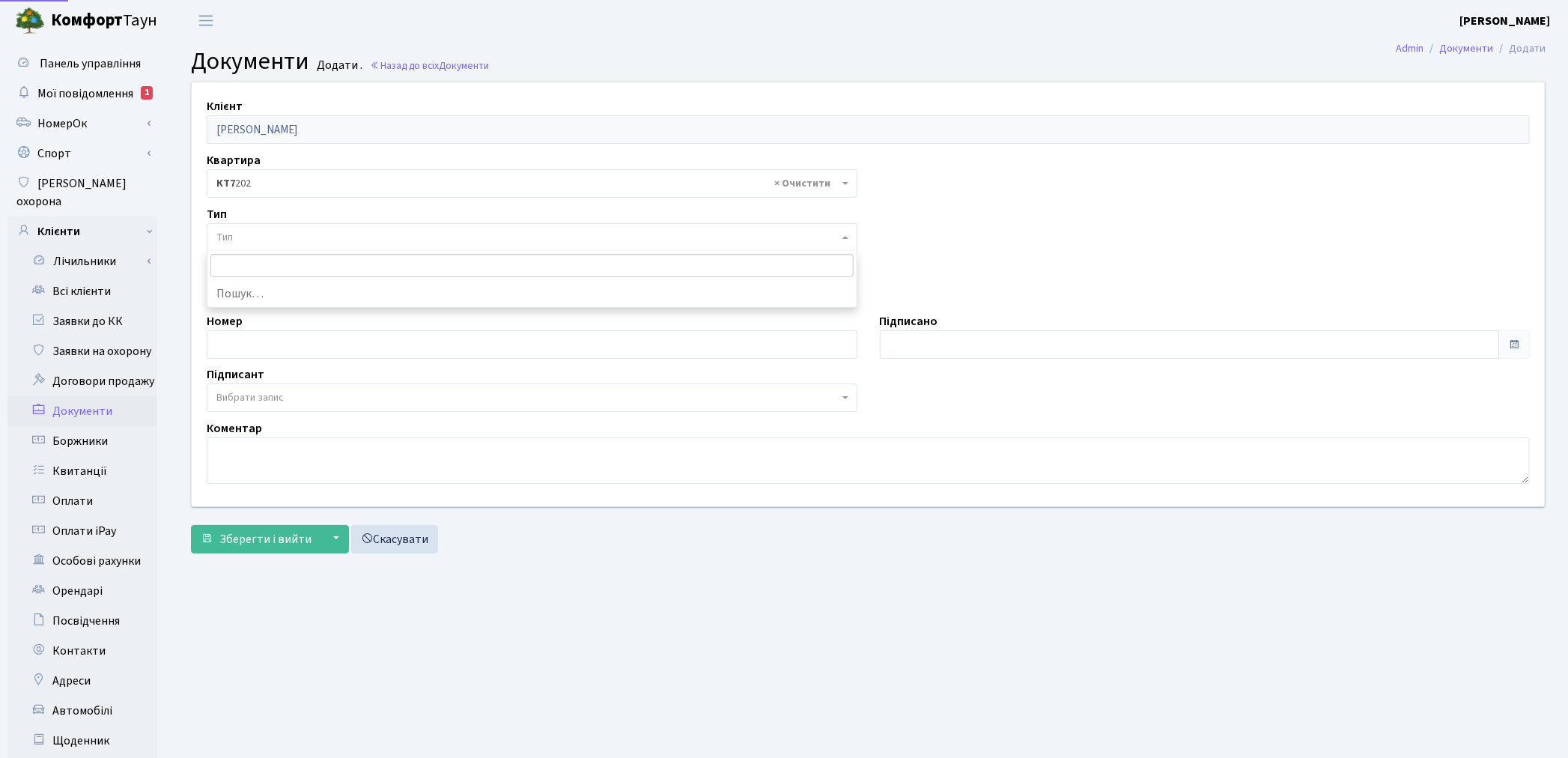
click at [245, 240] on span "Тип" at bounding box center [528, 237] width 622 height 15
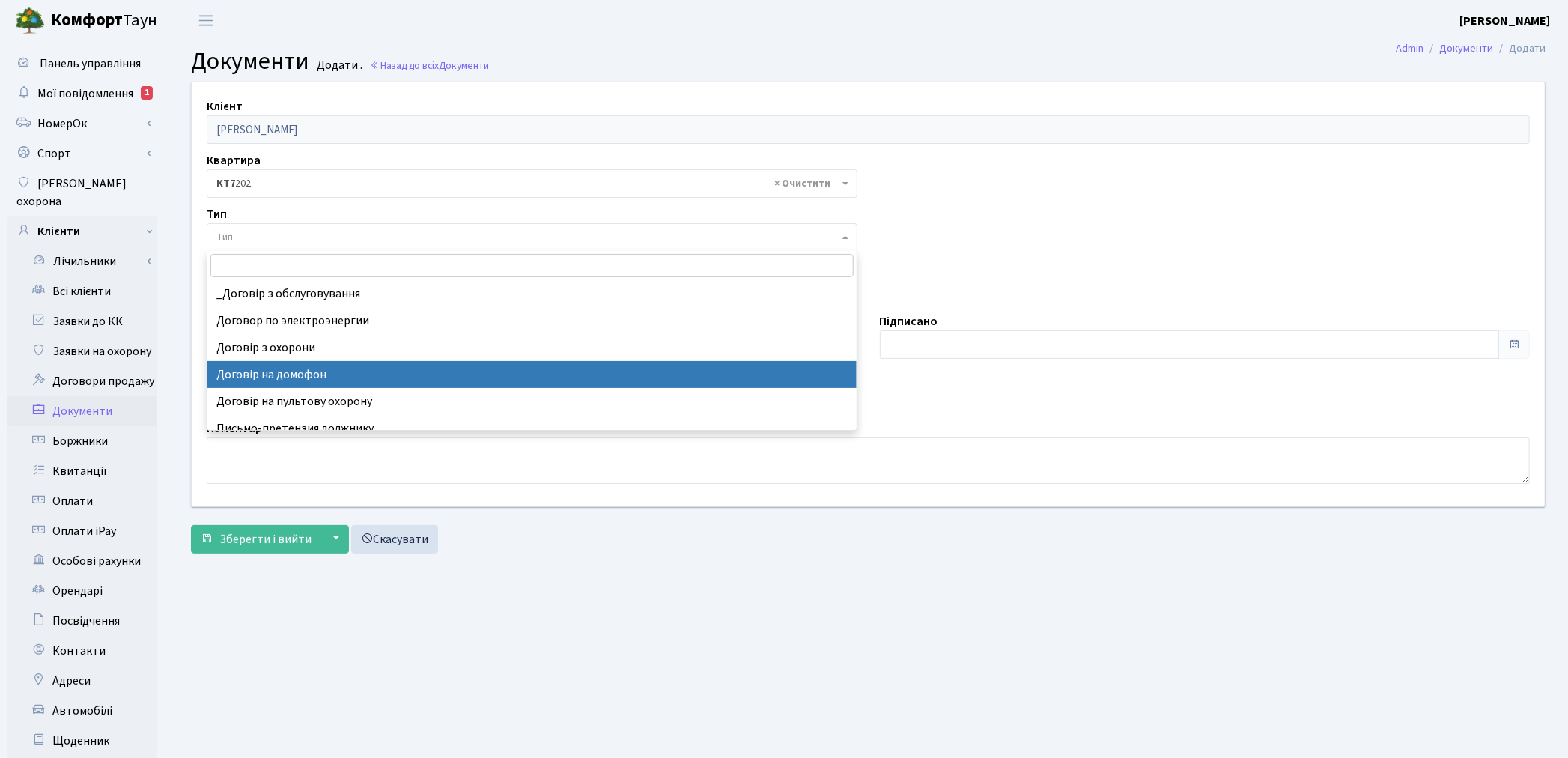
select select "292"
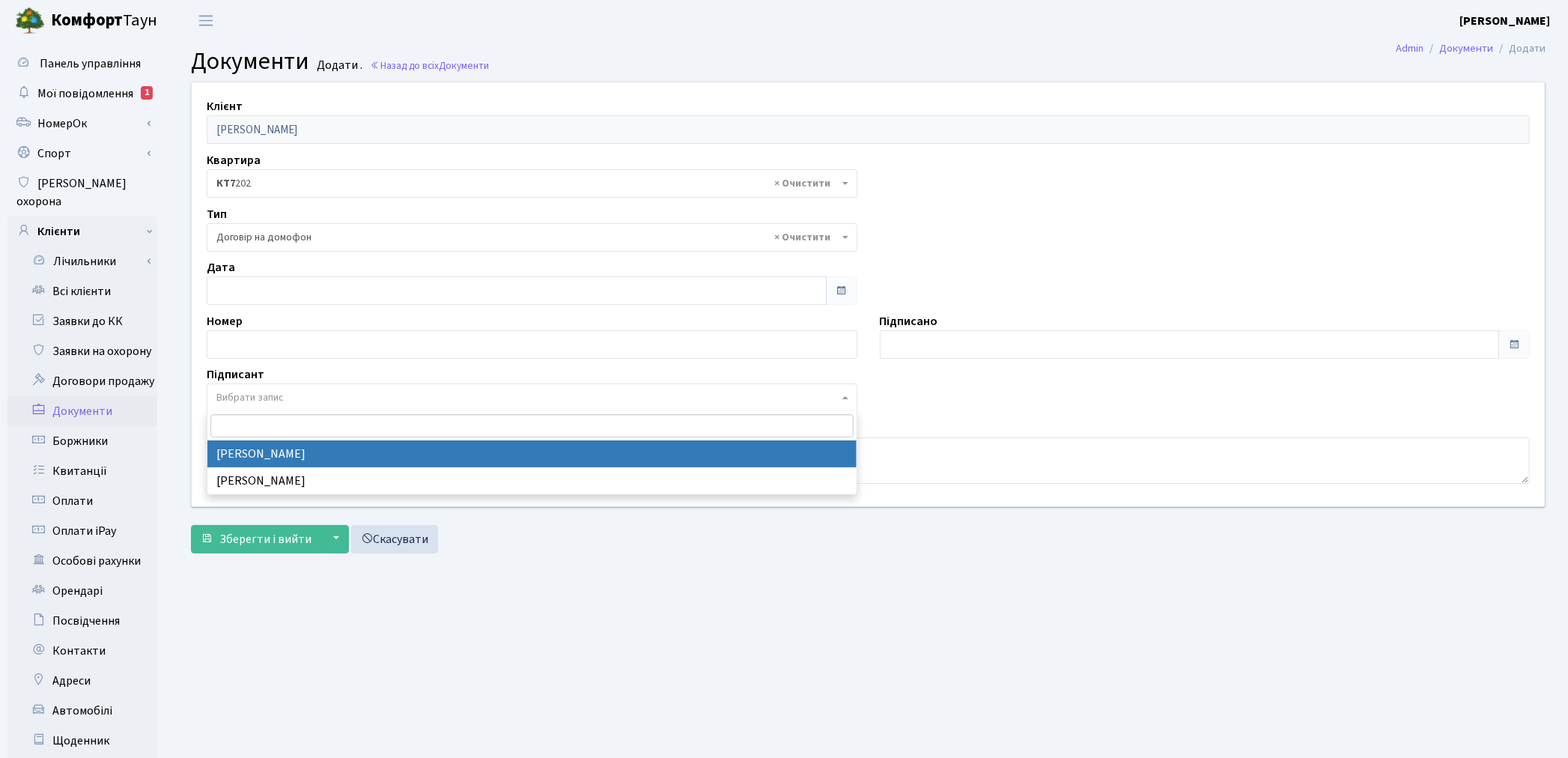
click at [261, 393] on span "Вибрати запис" at bounding box center [250, 398] width 67 height 15
select select "74"
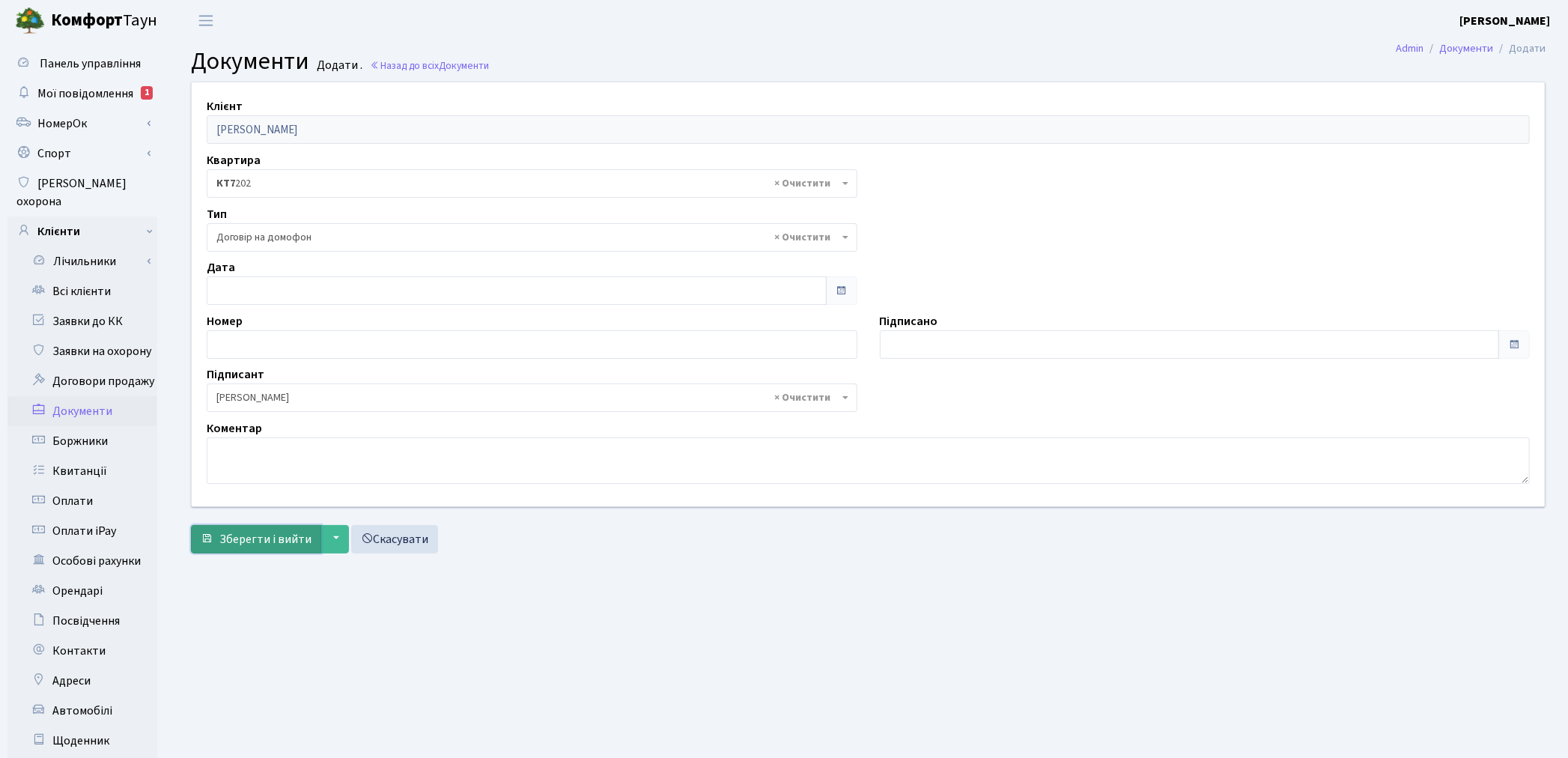
click at [253, 538] on span "Зберегти і вийти" at bounding box center [265, 540] width 92 height 17
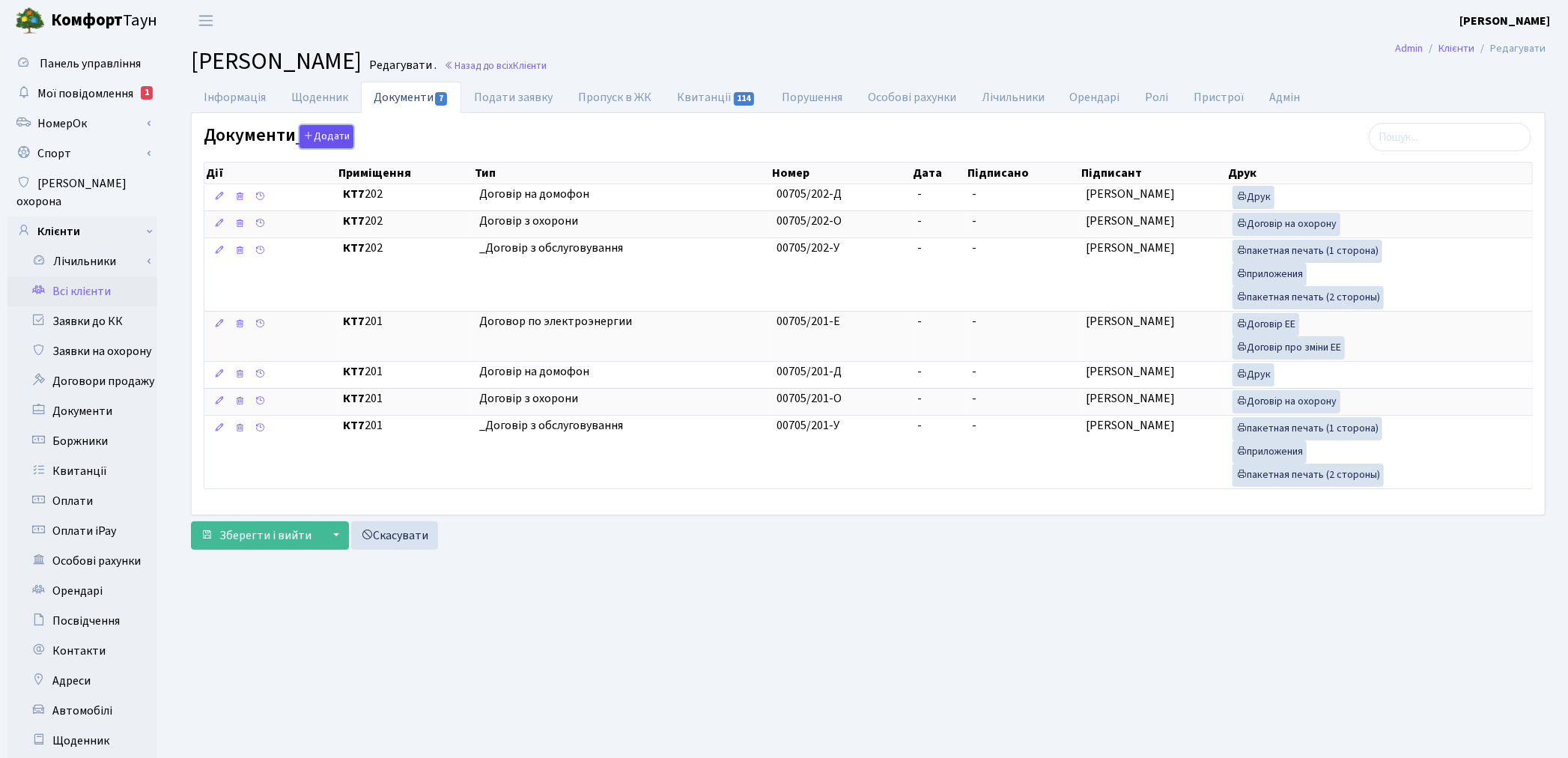
click at [330, 137] on button "Додати" at bounding box center [326, 137] width 54 height 23
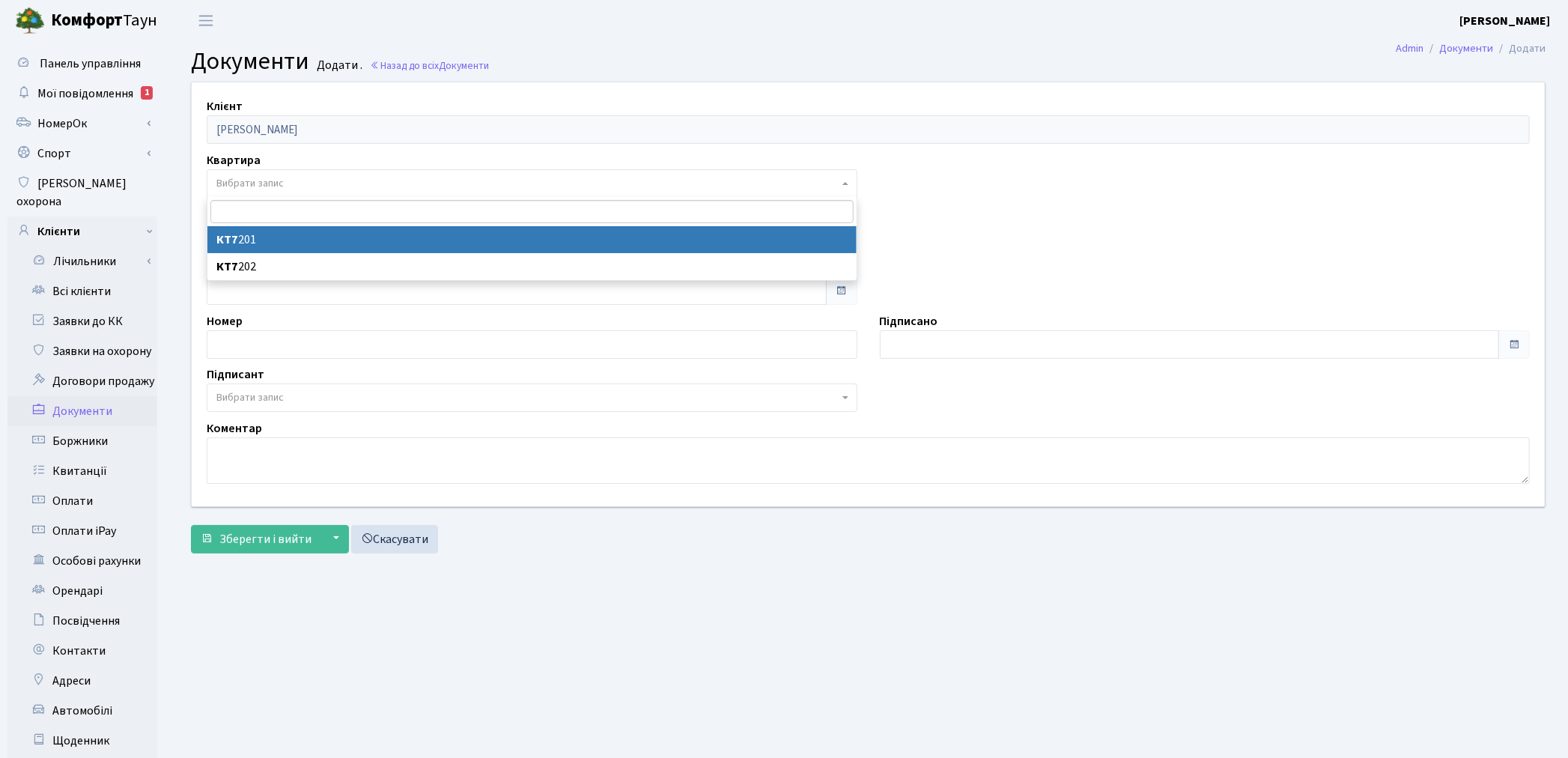
click at [238, 178] on span "Вибрати запис" at bounding box center [250, 184] width 67 height 15
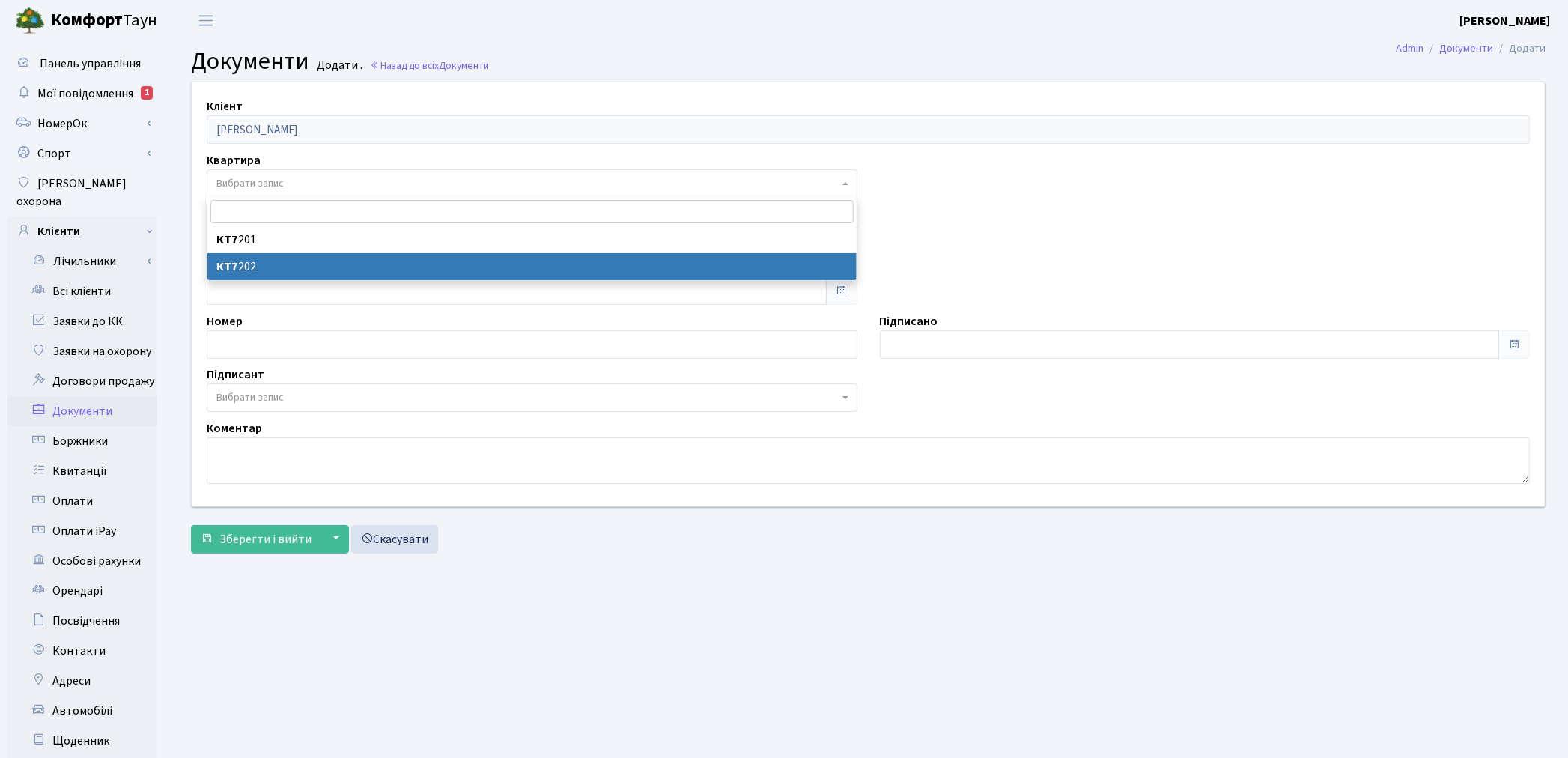
select select "178072"
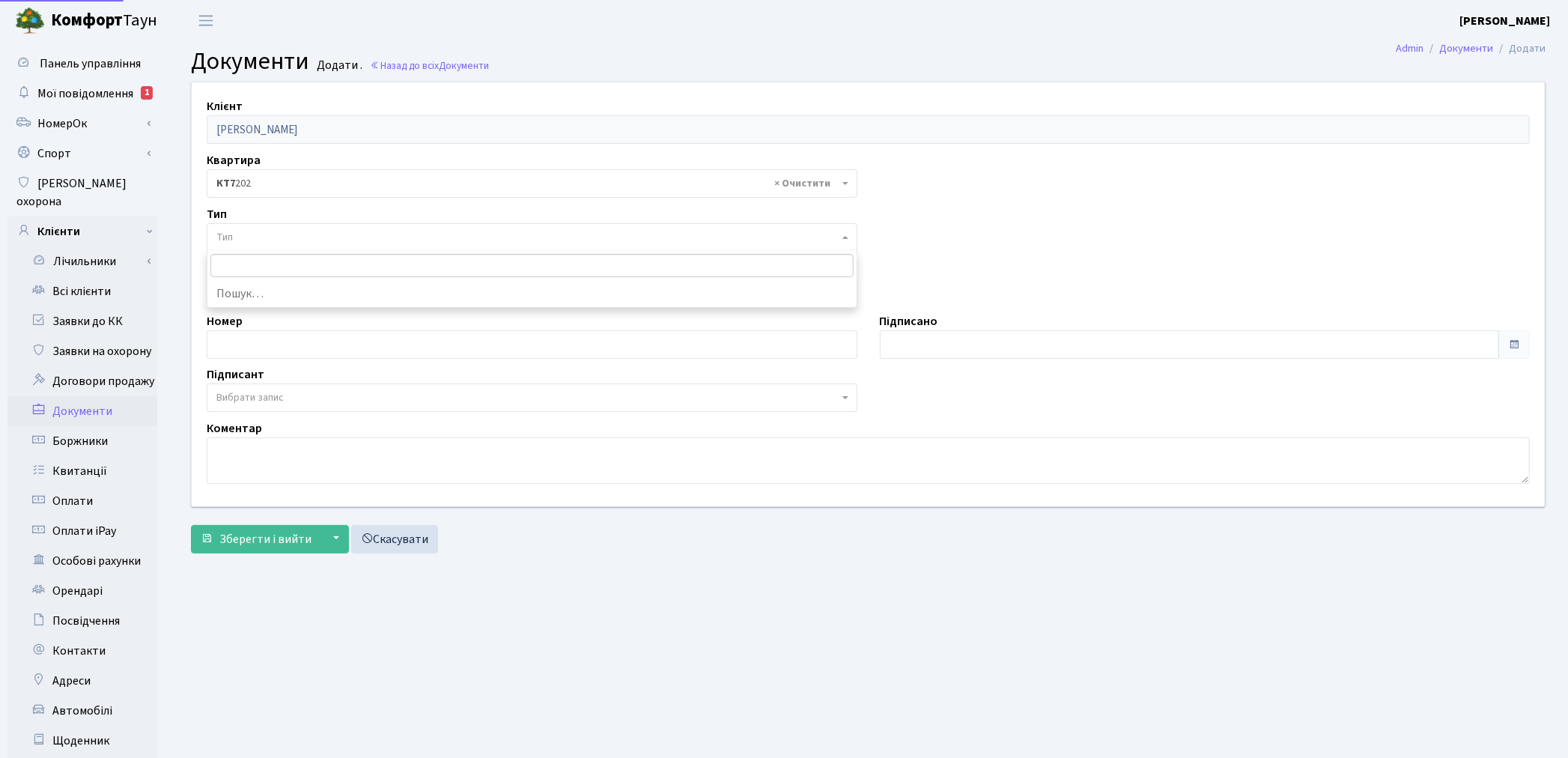
click at [237, 230] on span "Тип" at bounding box center [528, 237] width 622 height 15
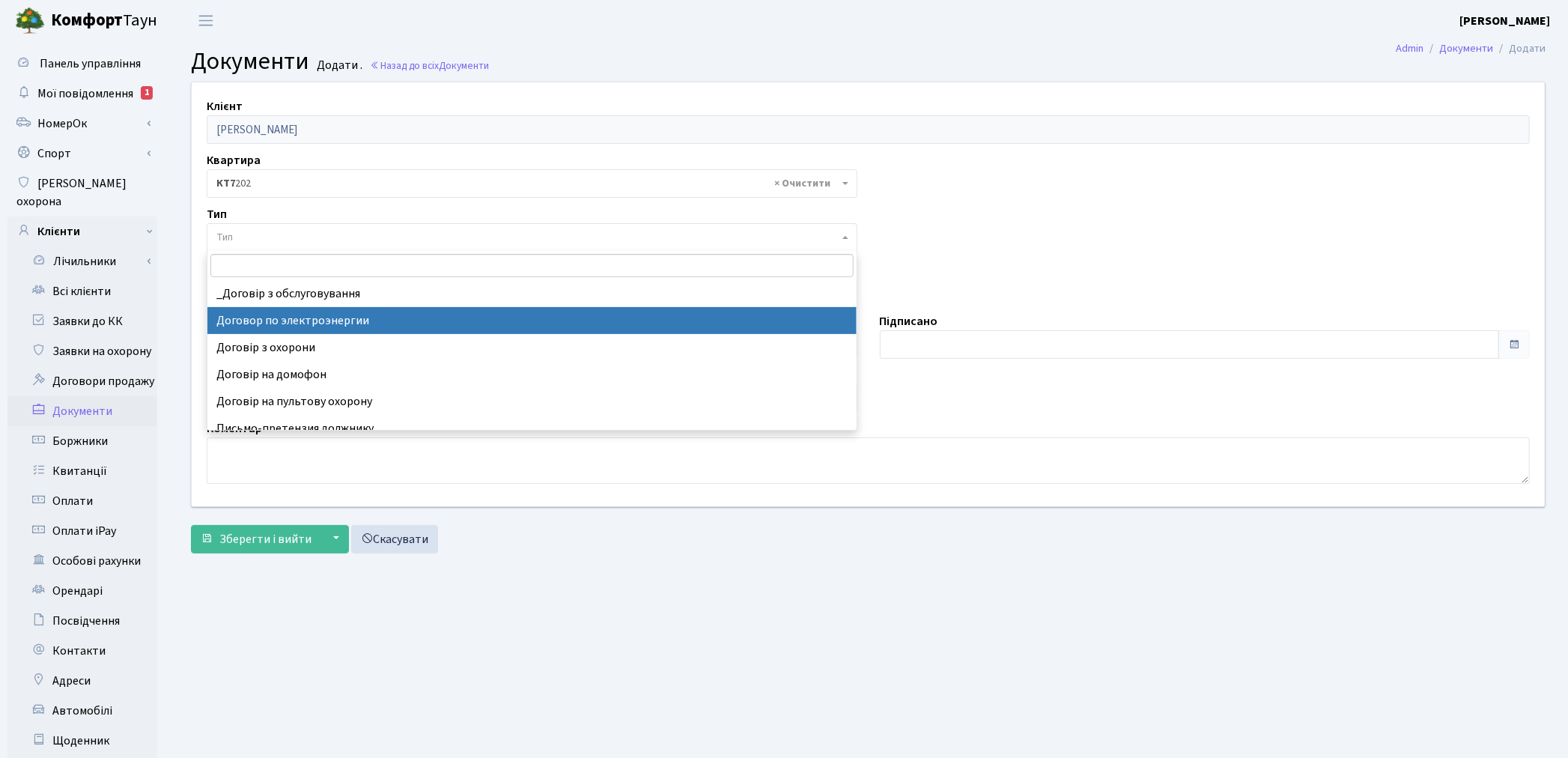
select select "294"
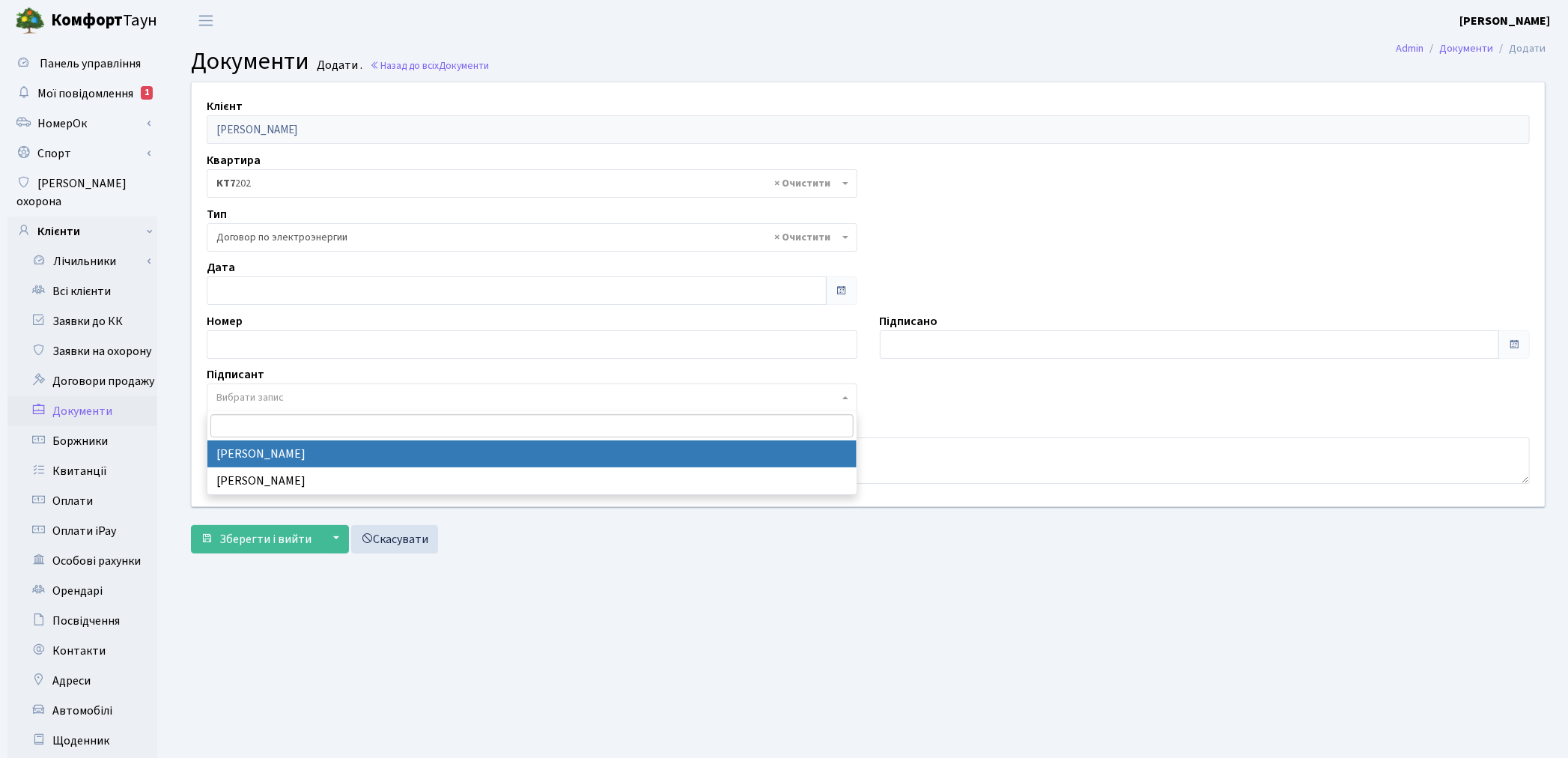
click at [270, 395] on span "Вибрати запис" at bounding box center [250, 398] width 67 height 15
select select "74"
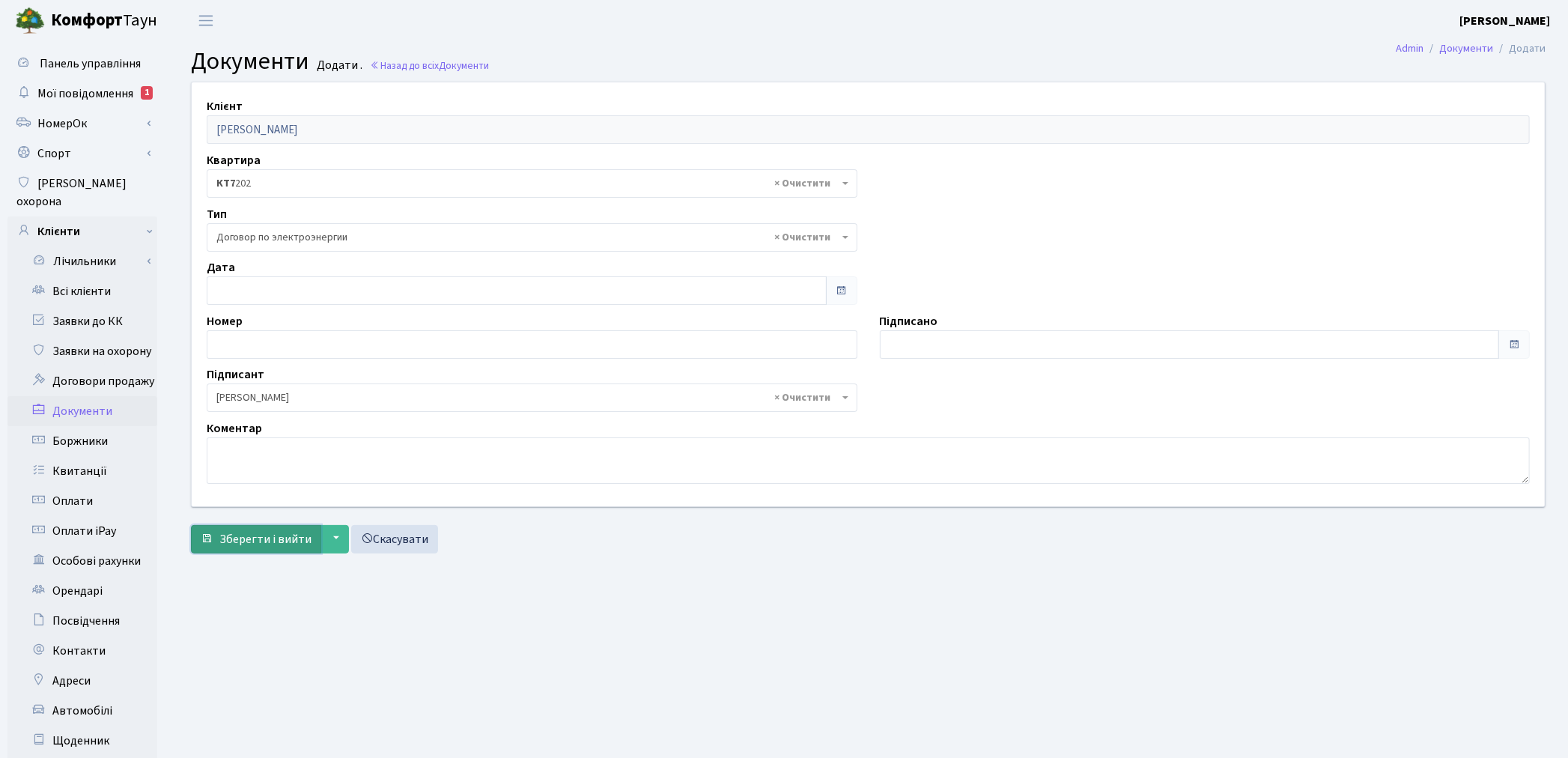
click at [267, 535] on span "Зберегти і вийти" at bounding box center [265, 540] width 92 height 17
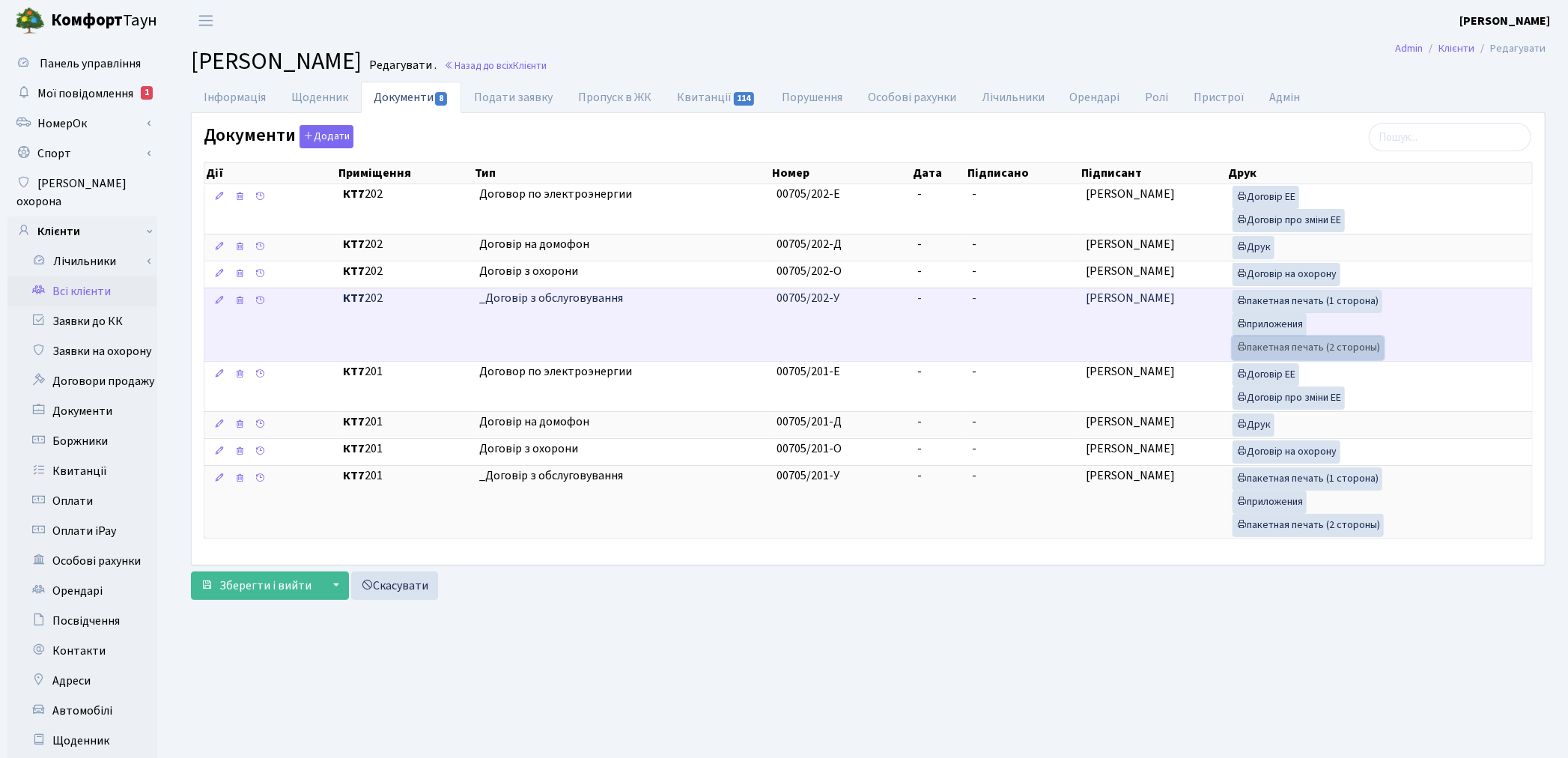
click at [1284, 355] on link "пакетная печать (2 стороны)" at bounding box center [1307, 348] width 151 height 23
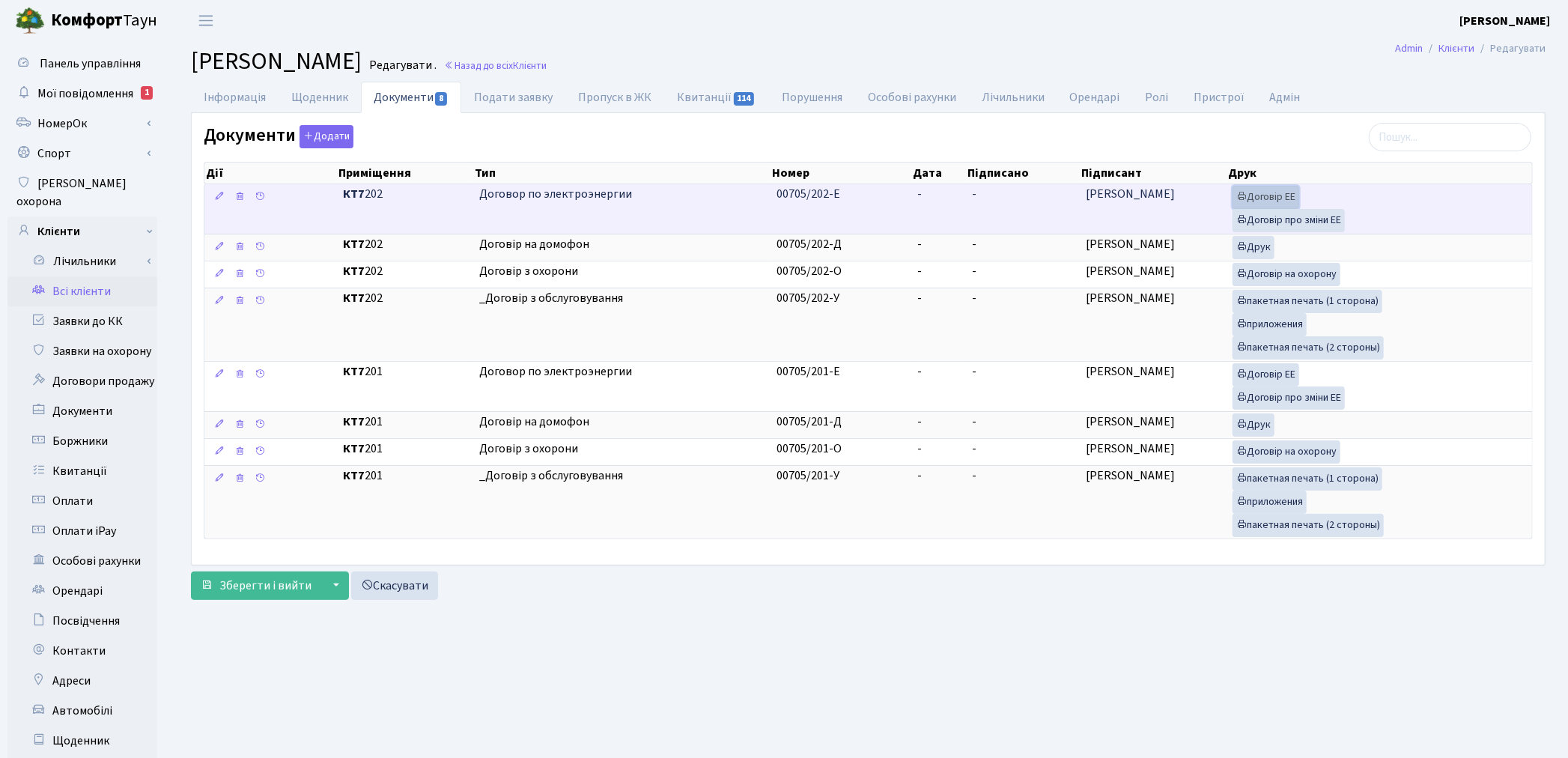
click at [1248, 199] on link "Договір ЕЕ" at bounding box center [1265, 198] width 67 height 23
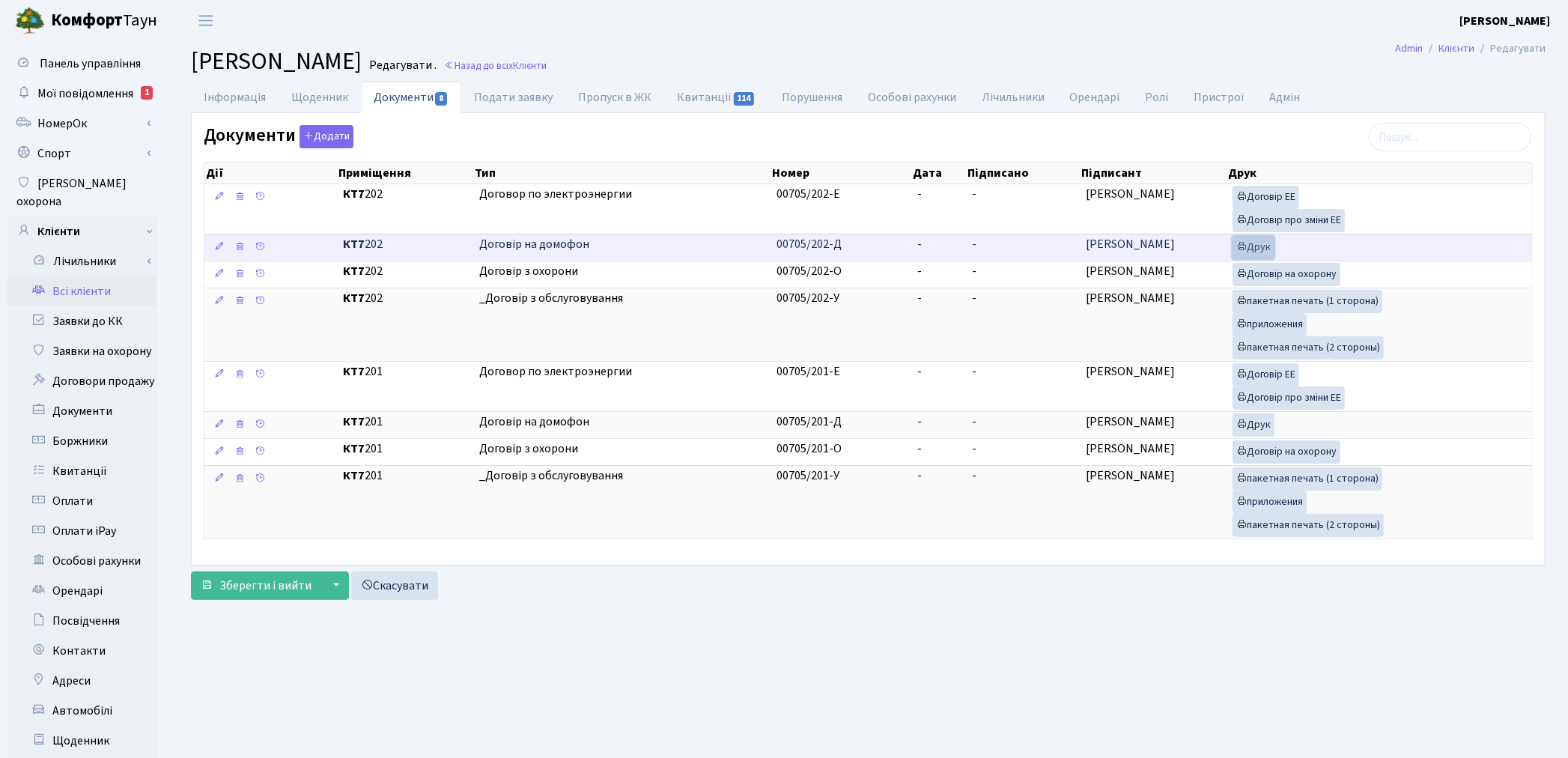
click at [1254, 250] on link "Друк" at bounding box center [1253, 247] width 42 height 23
click at [90, 306] on link "Заявки до КК" at bounding box center [82, 321] width 150 height 30
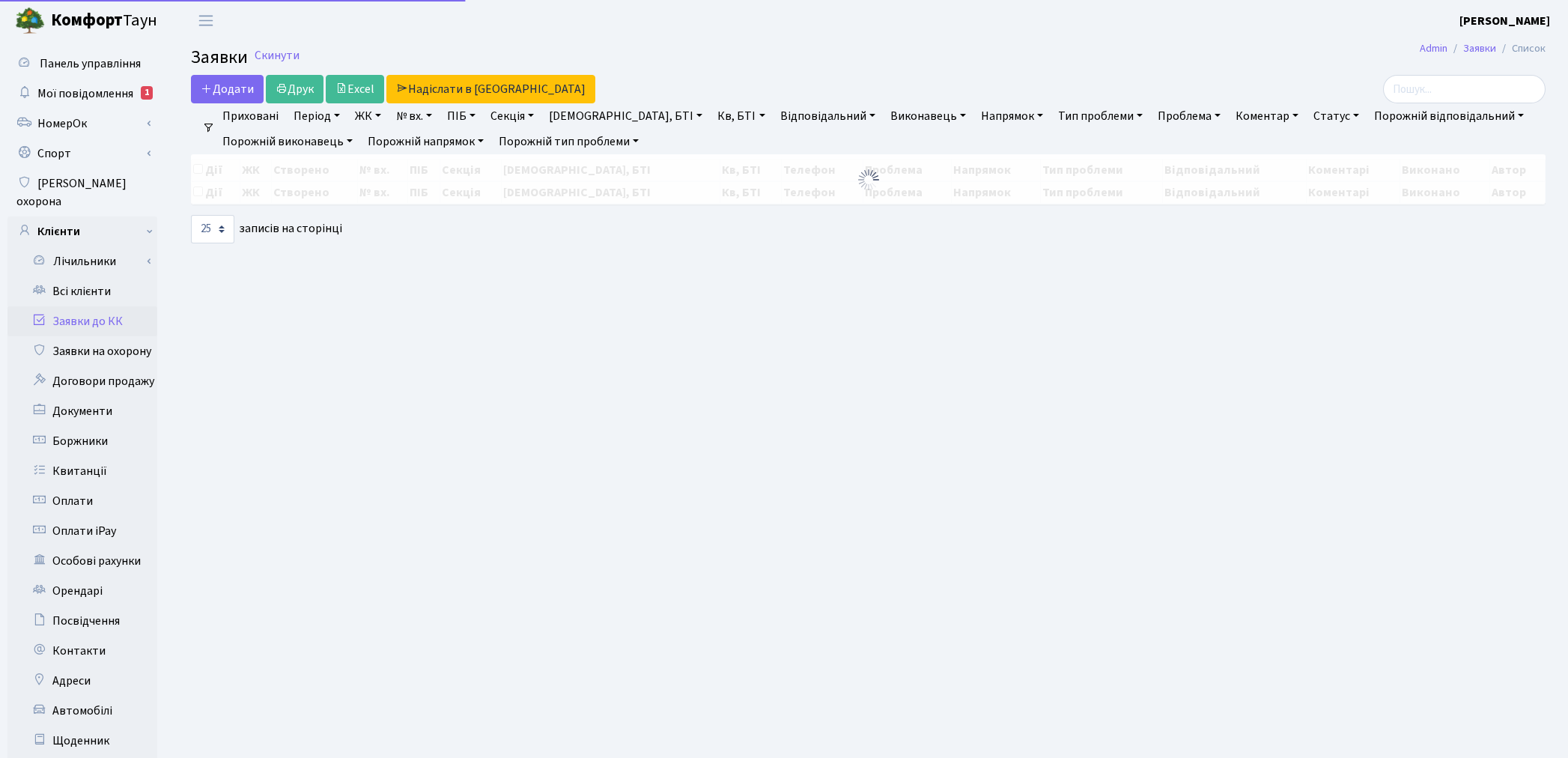
select select "25"
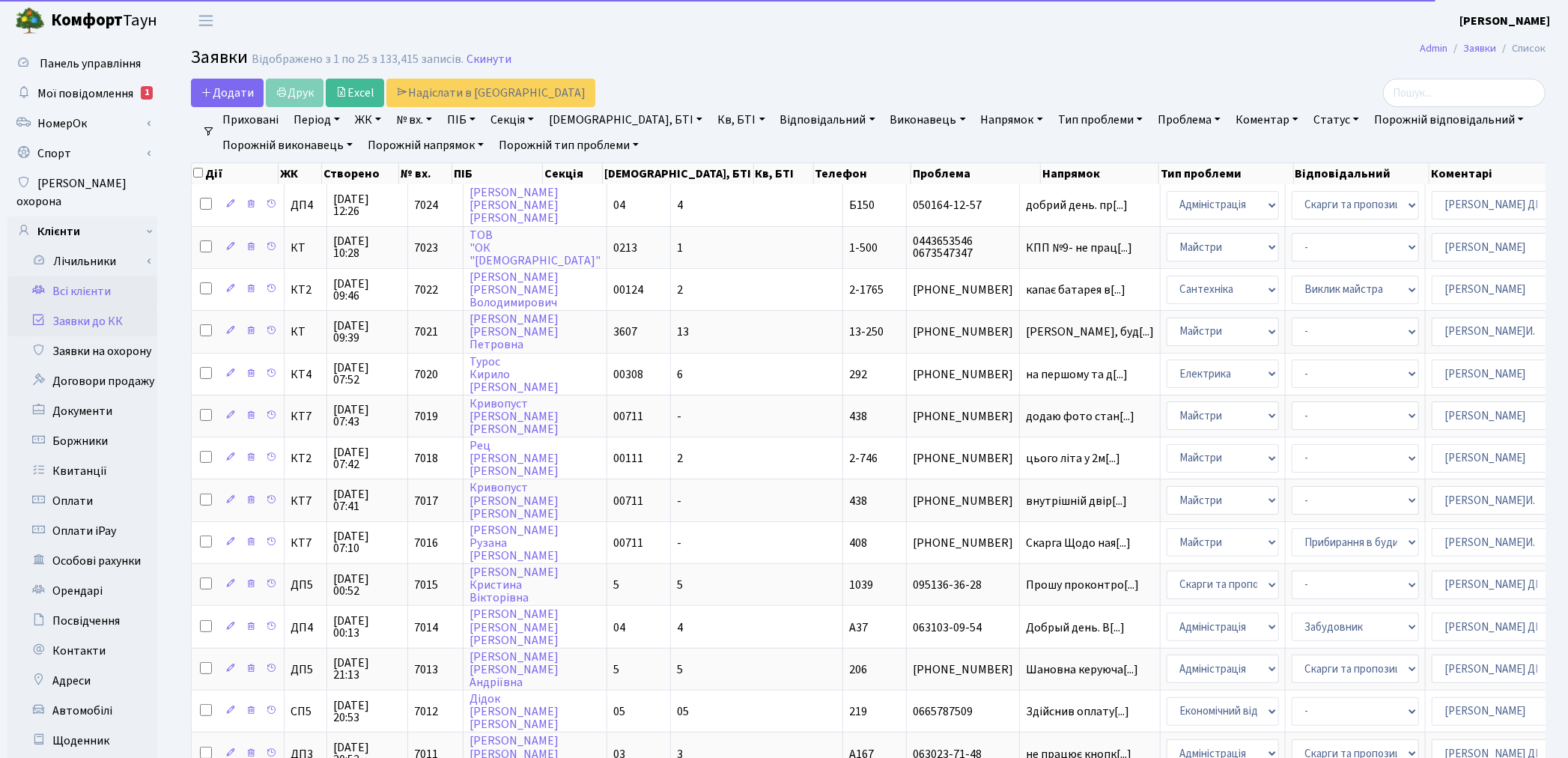
click at [78, 277] on link "Всі клієнти" at bounding box center [82, 291] width 150 height 30
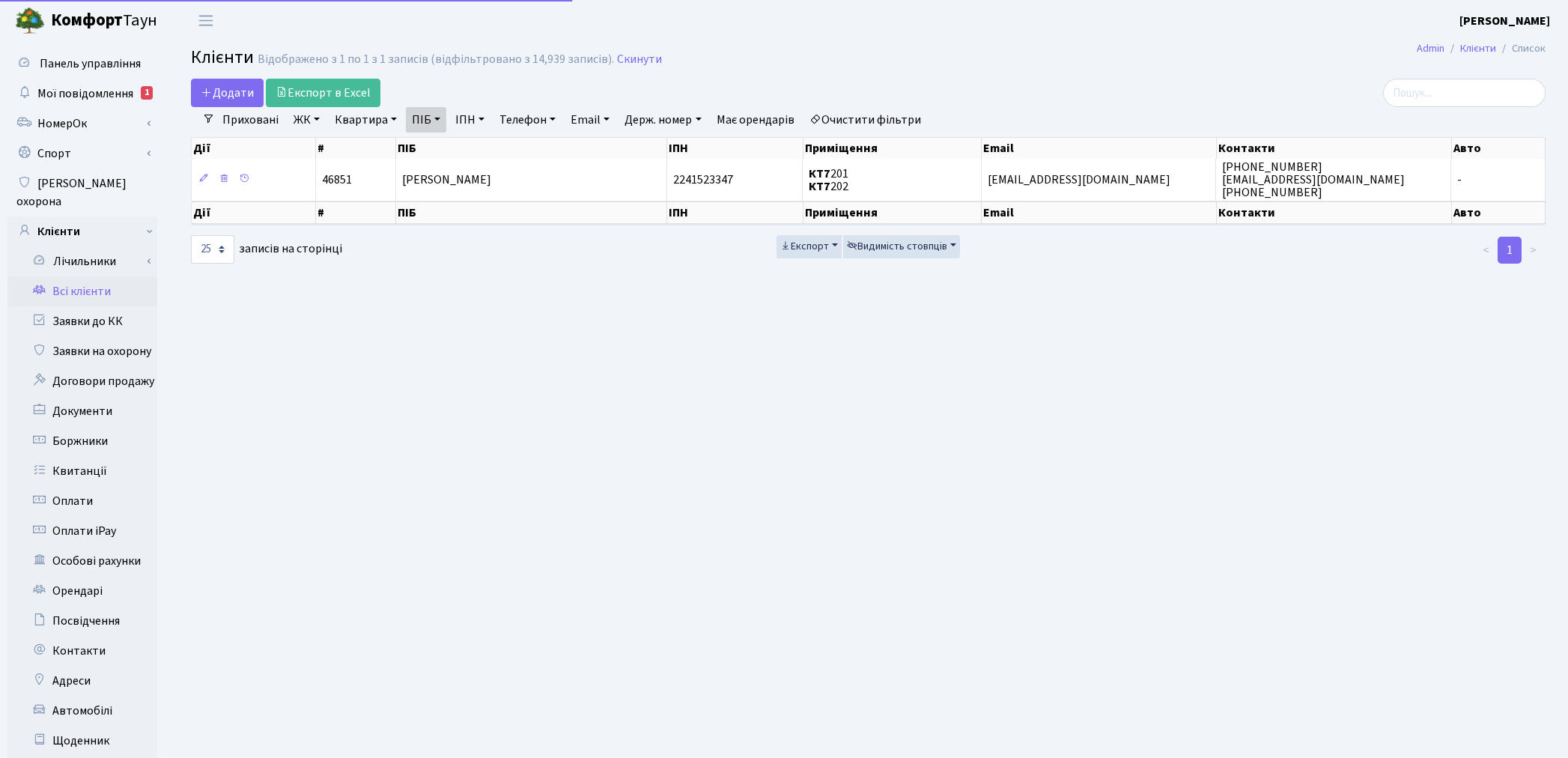
select select "25"
click at [849, 123] on link "Очистити фільтри" at bounding box center [864, 119] width 123 height 26
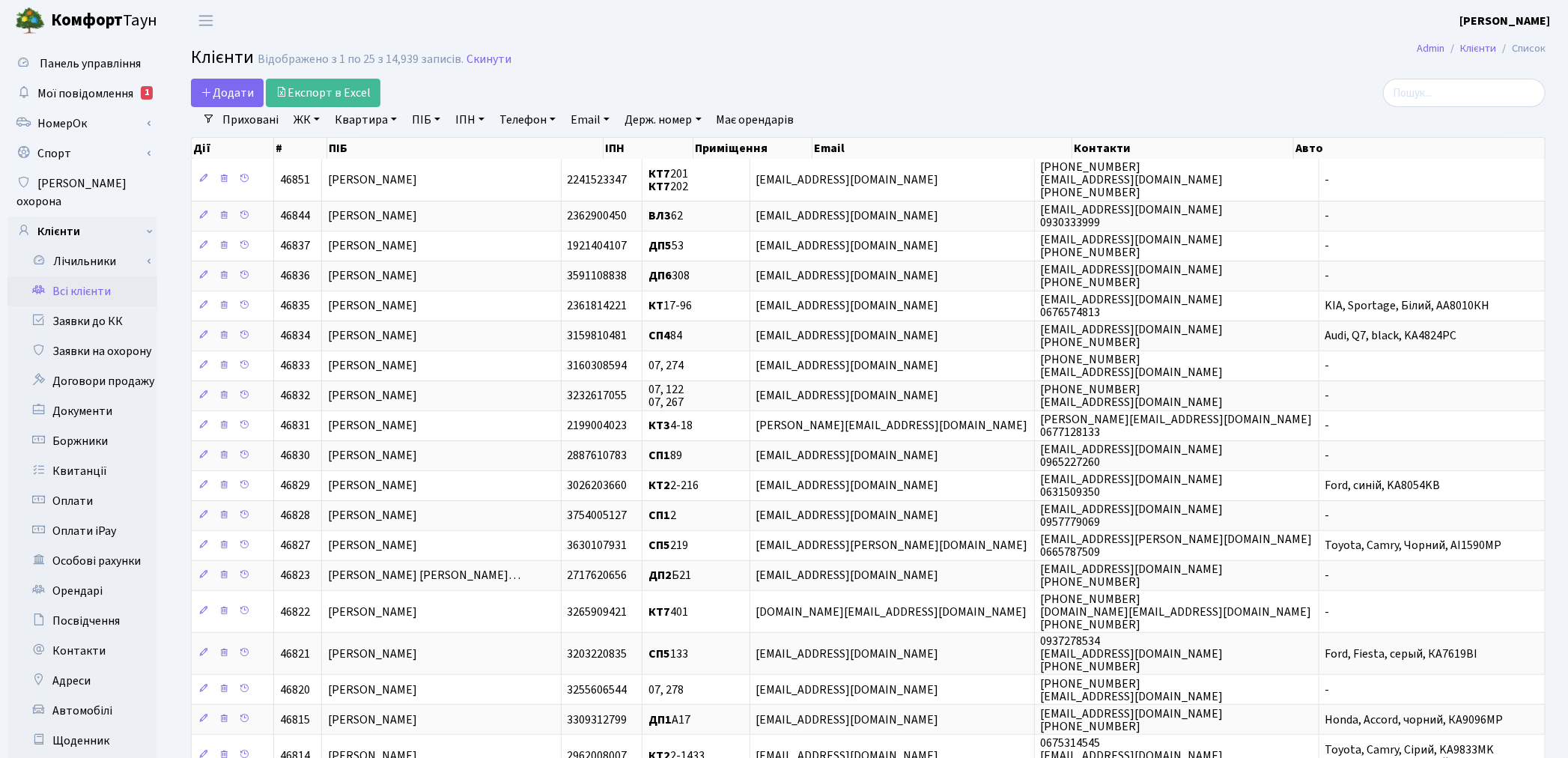
click at [337, 122] on link "Квартира" at bounding box center [366, 119] width 74 height 26
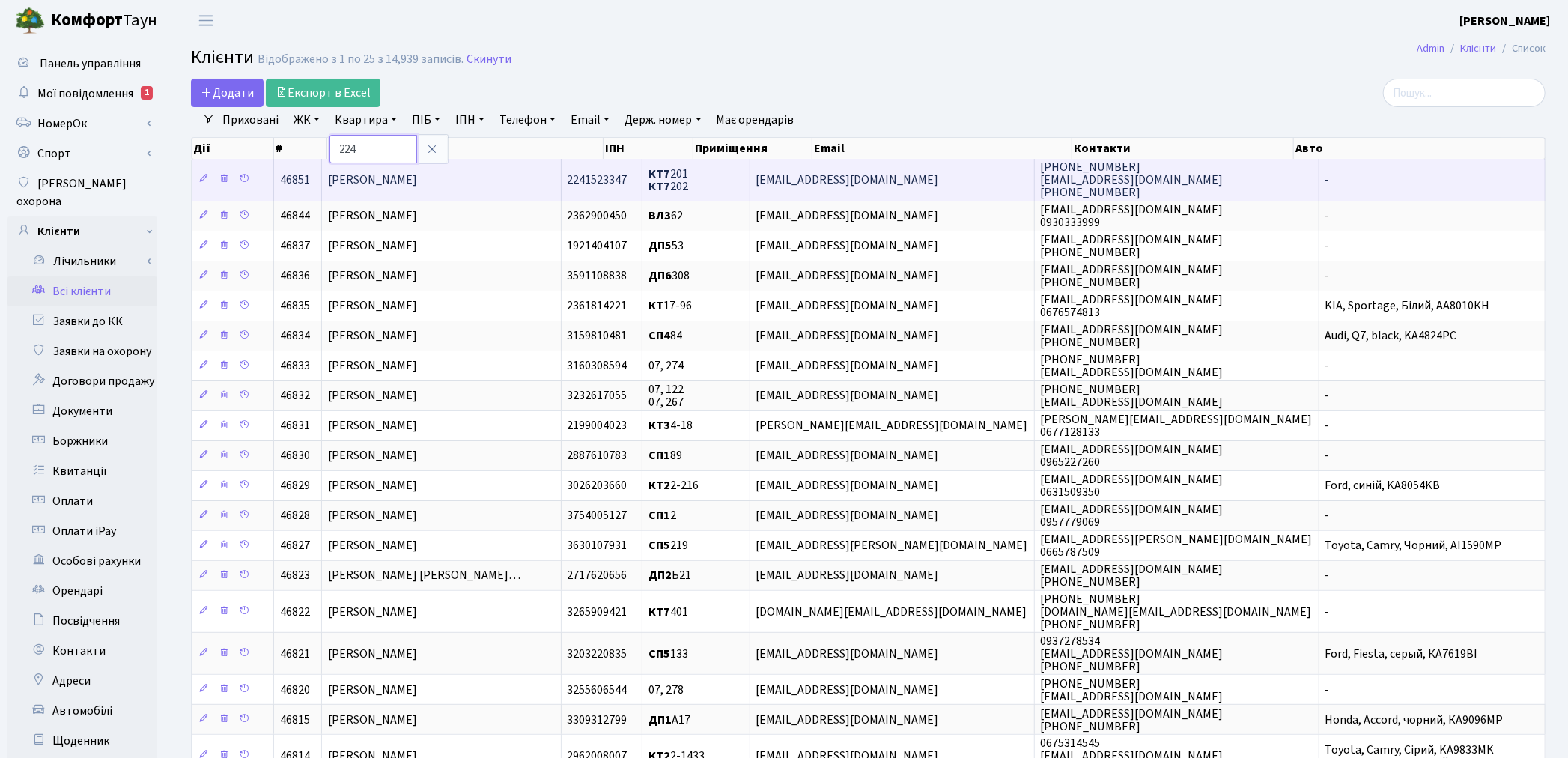
type input "224"
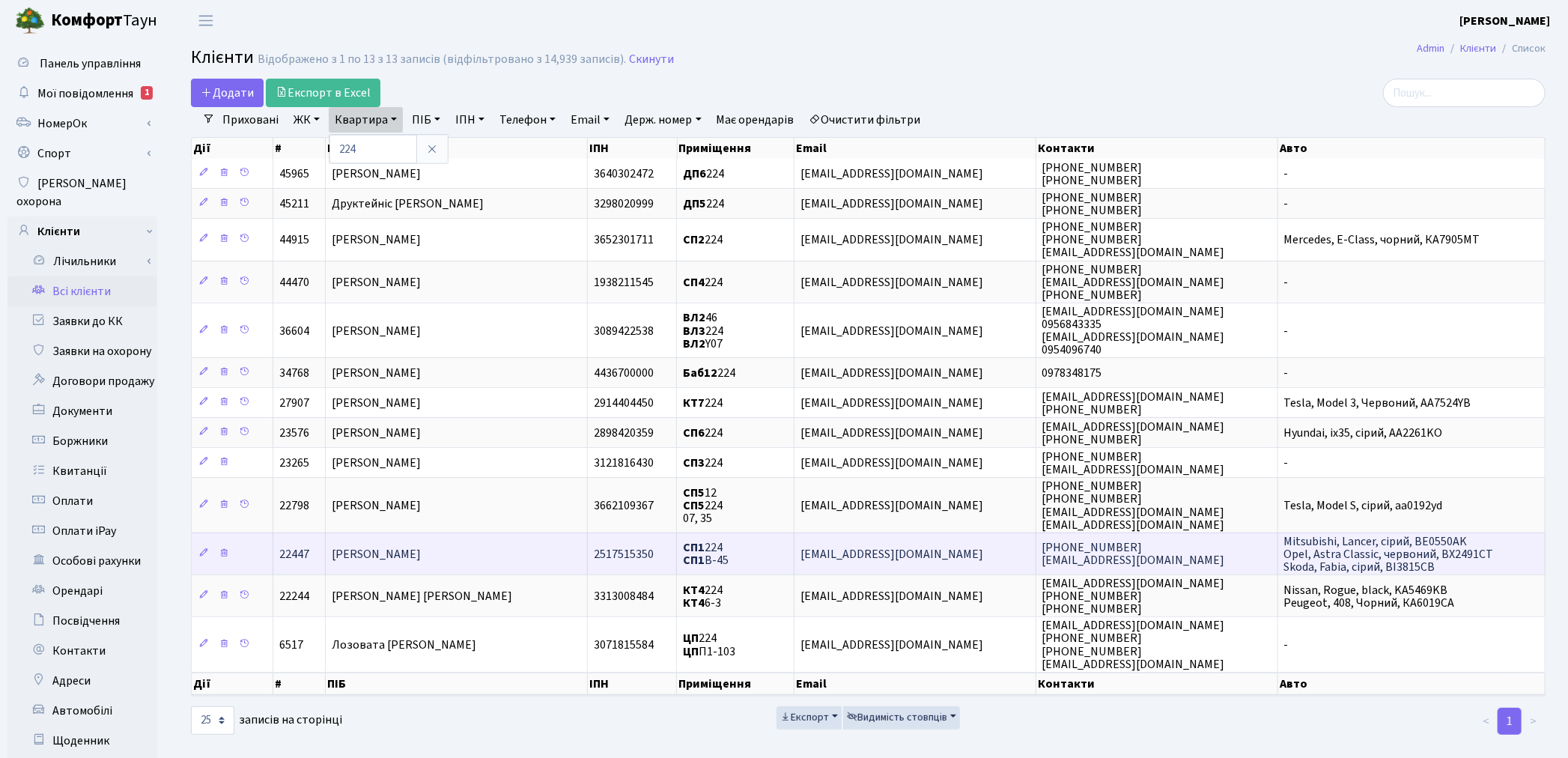
click at [415, 552] on span "Антоненко Олександр Борисович" at bounding box center [376, 554] width 89 height 17
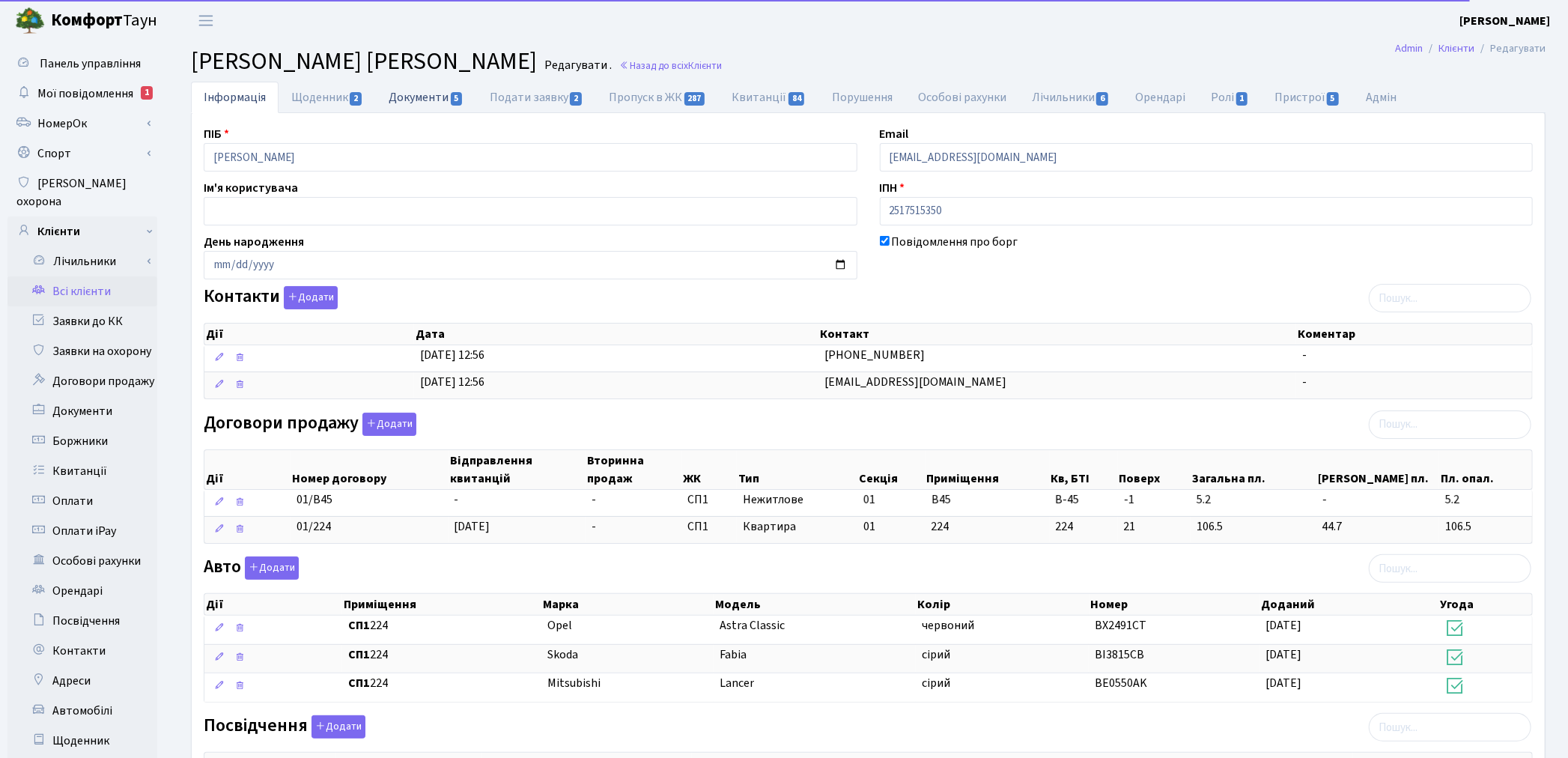
click at [417, 91] on link "Документи 5" at bounding box center [425, 97] width 100 height 31
select select "25"
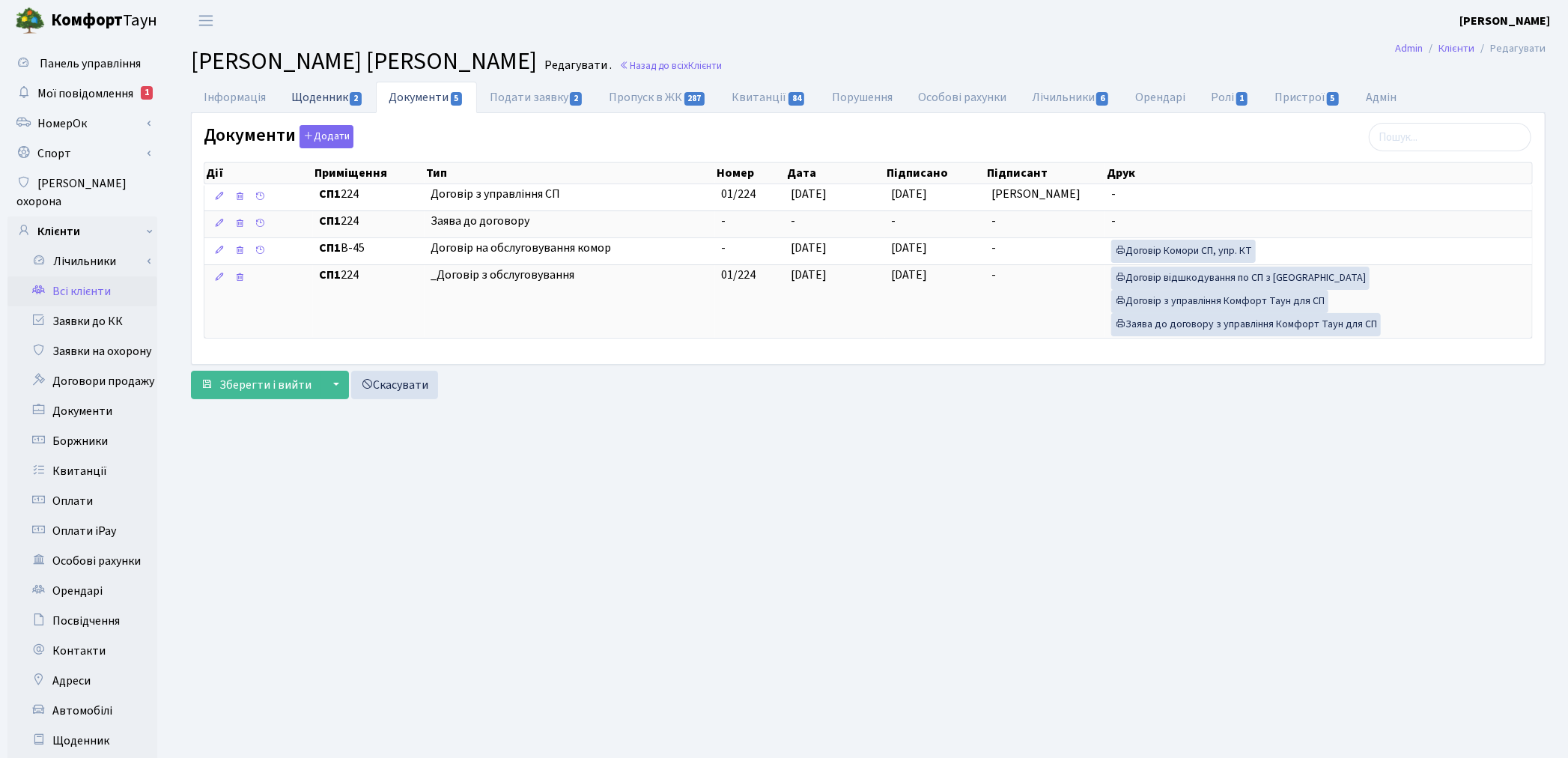
click at [323, 95] on link "Щоденник 2" at bounding box center [327, 97] width 98 height 31
select select "25"
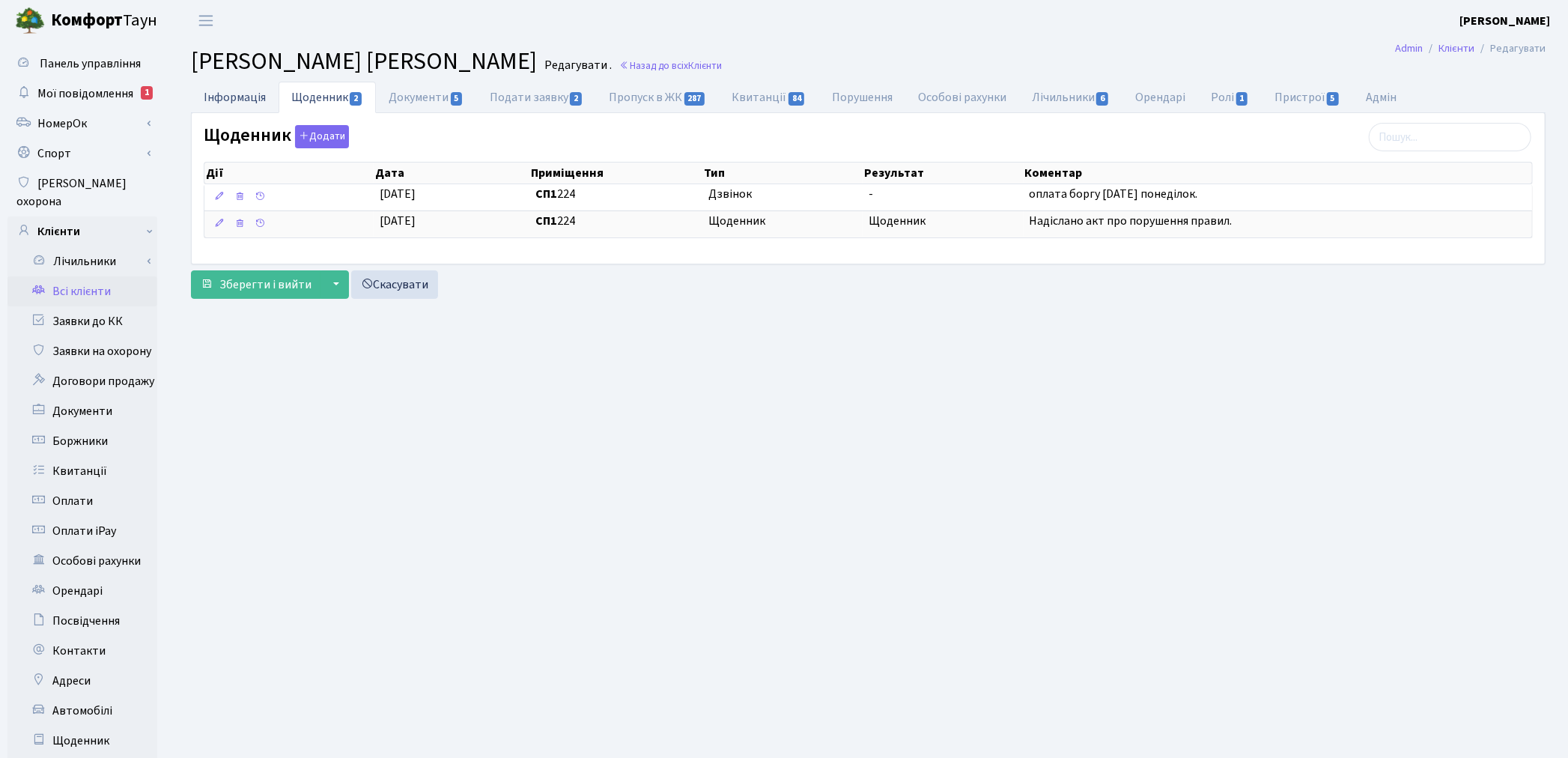
click at [234, 92] on link "Інформація" at bounding box center [235, 97] width 88 height 31
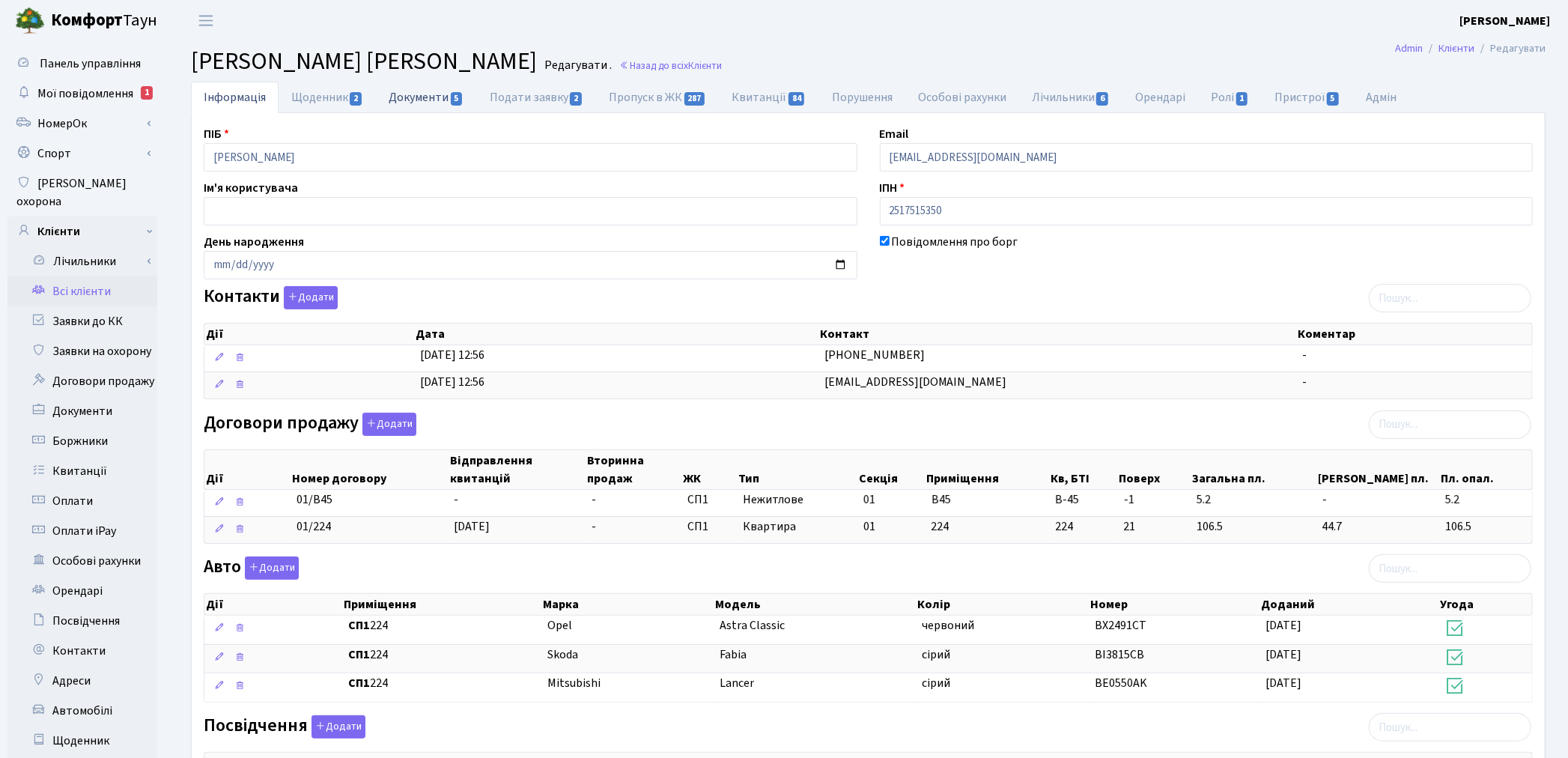
click at [404, 100] on link "Документи 5" at bounding box center [425, 97] width 100 height 31
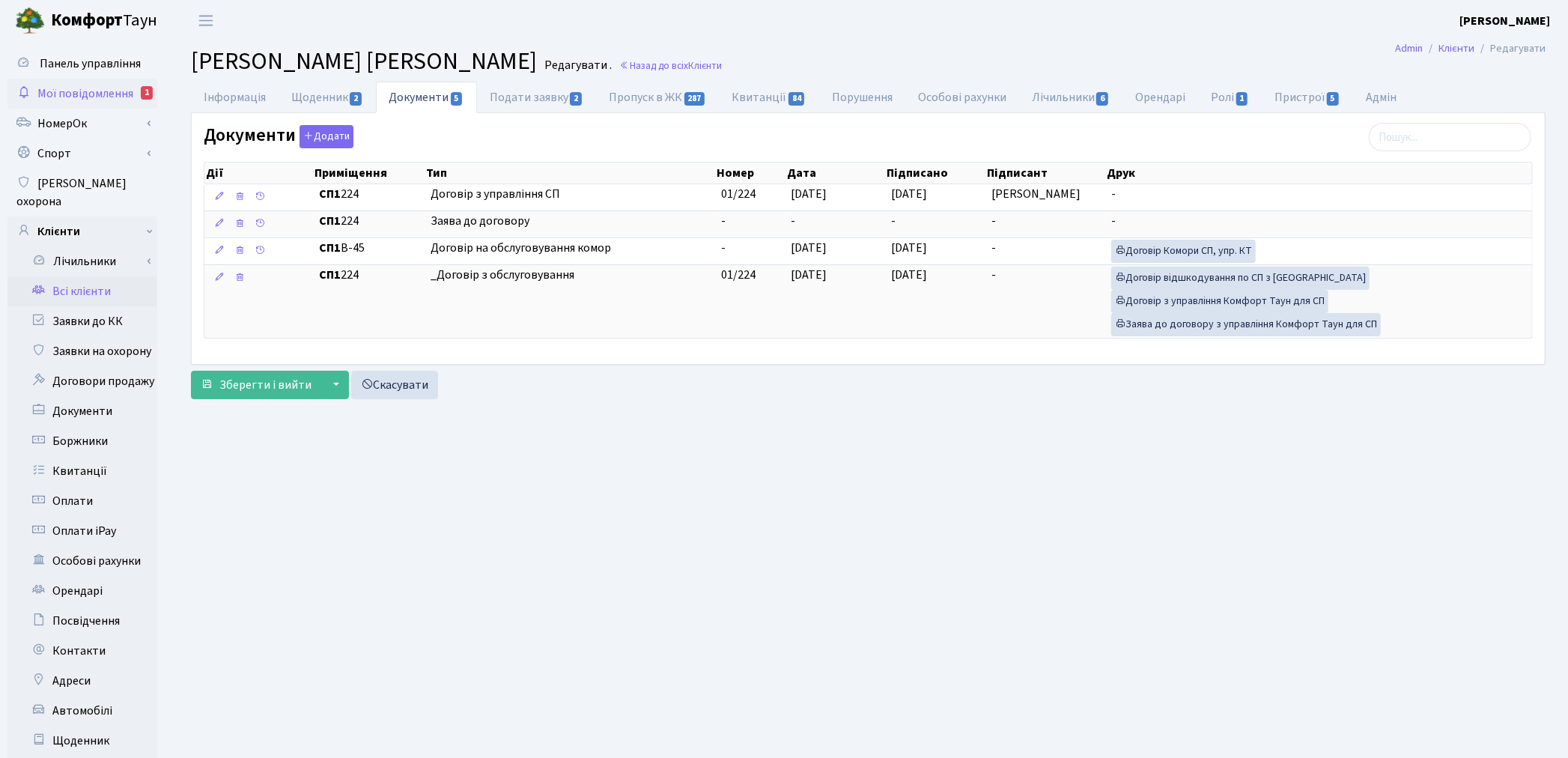
click at [98, 91] on span "Мої повідомлення" at bounding box center [85, 94] width 96 height 17
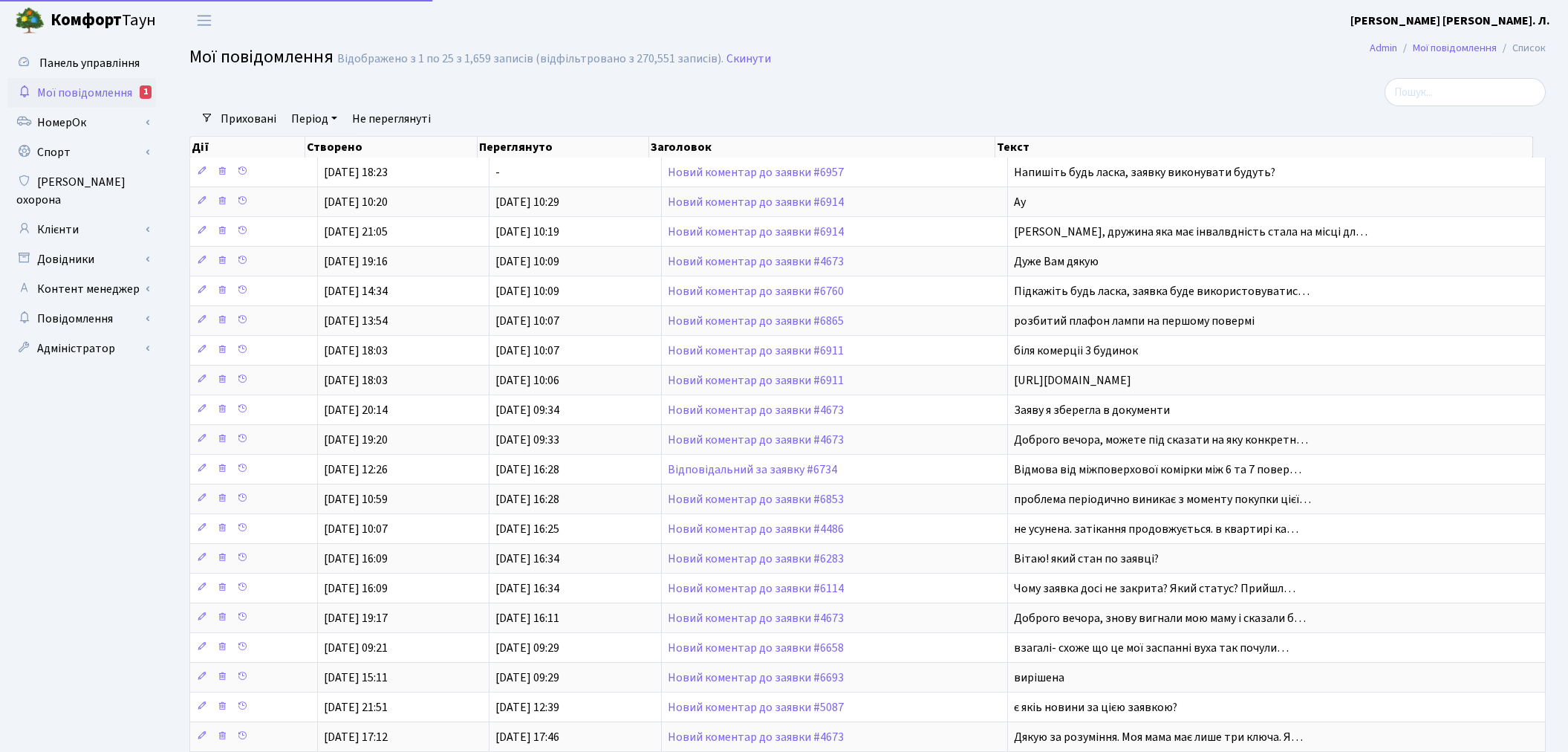
select select "25"
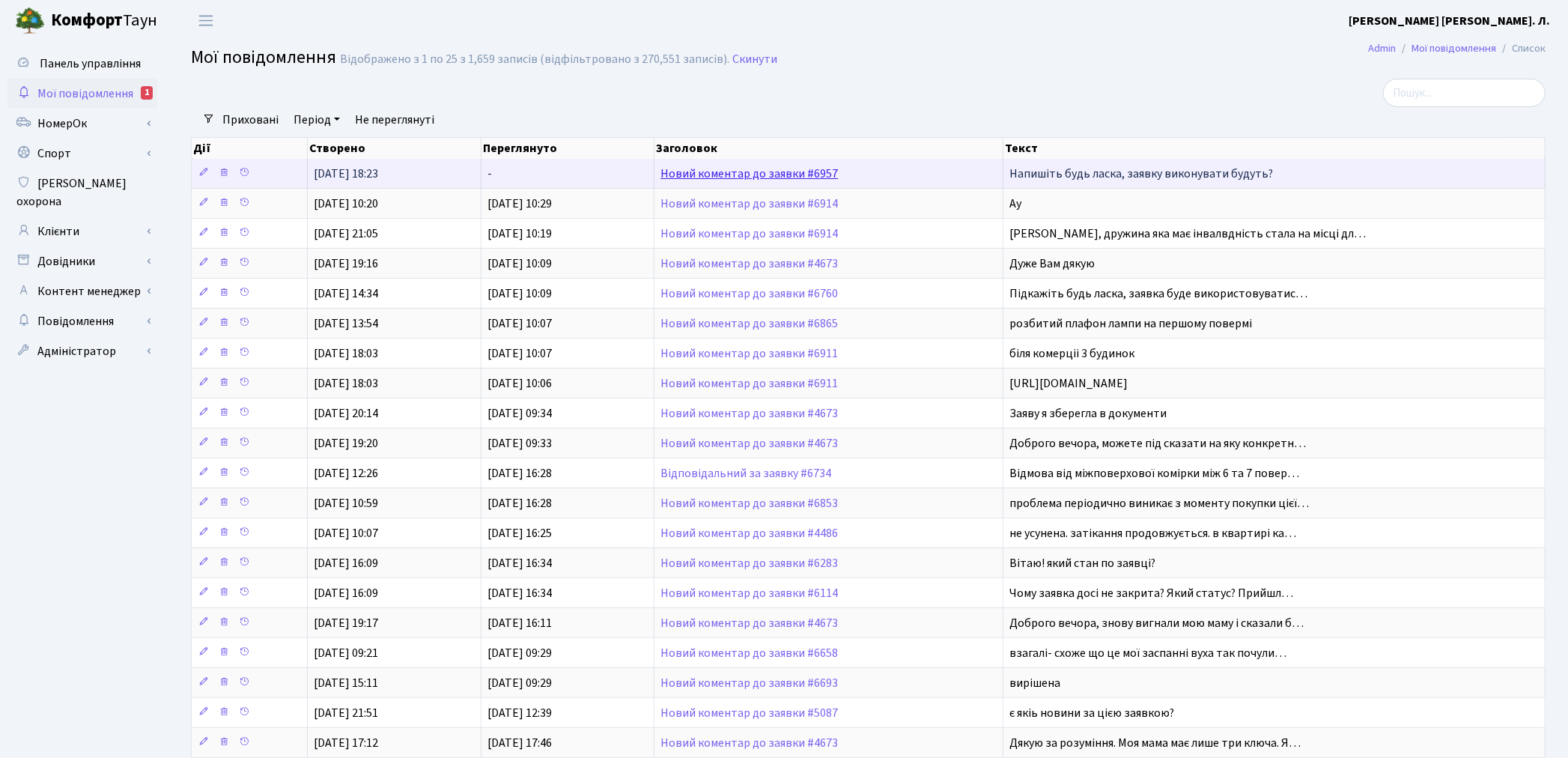
click at [685, 175] on link "Новий коментар до заявки #6957" at bounding box center [748, 174] width 178 height 17
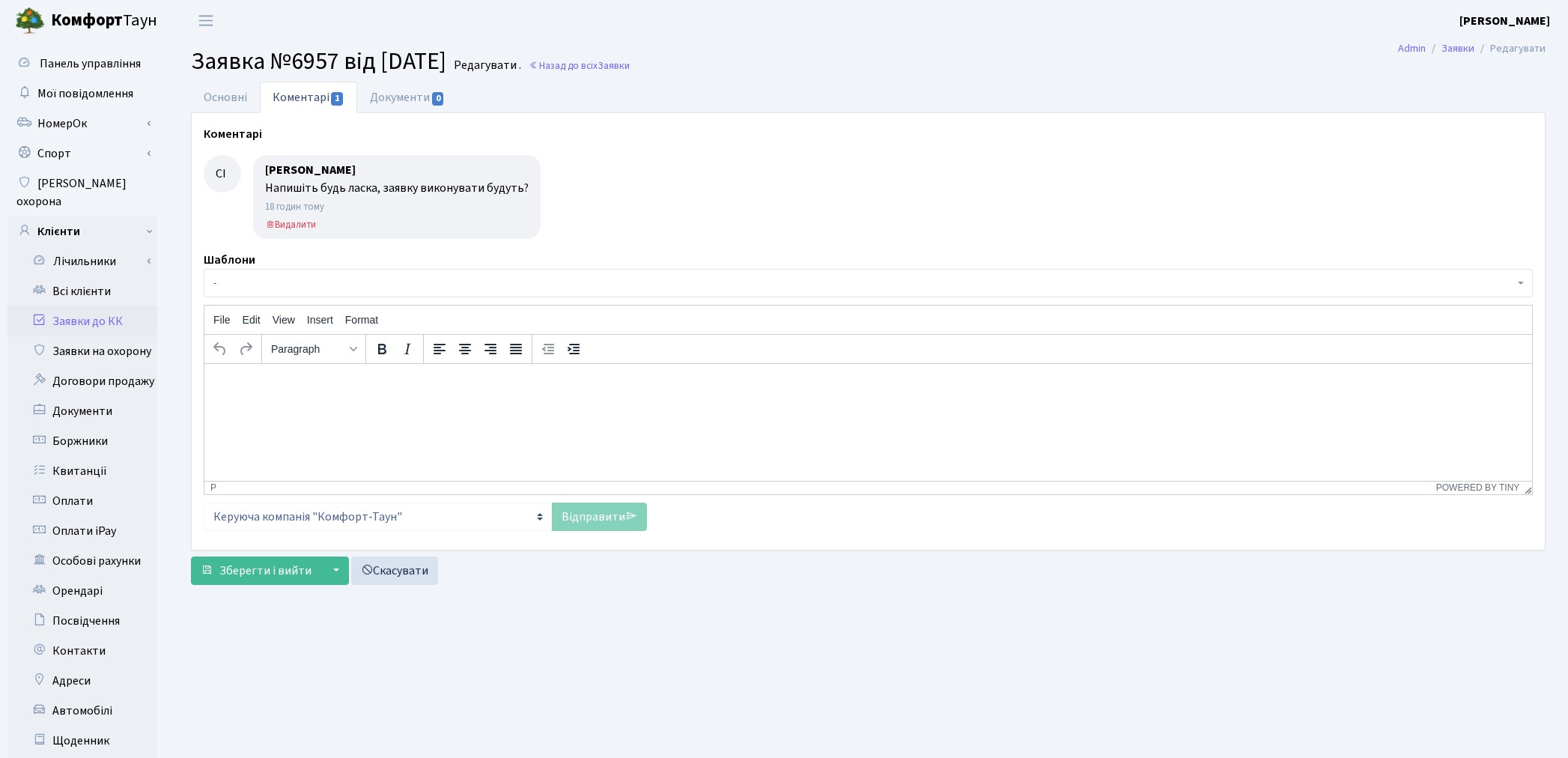
select select "1579"
click at [216, 99] on link "Основні" at bounding box center [225, 97] width 69 height 31
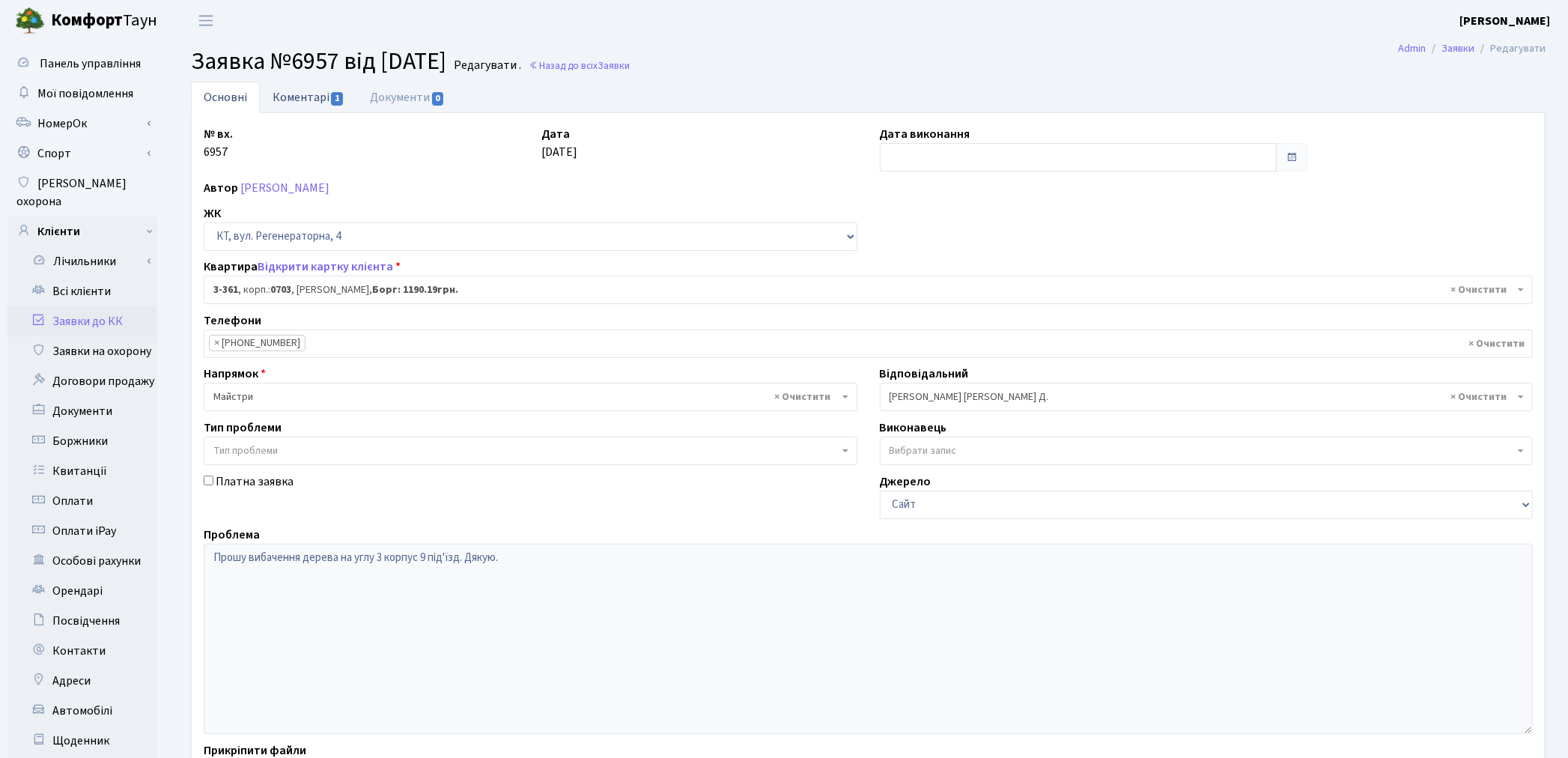
click at [315, 98] on link "Коментарі 1" at bounding box center [308, 97] width 98 height 31
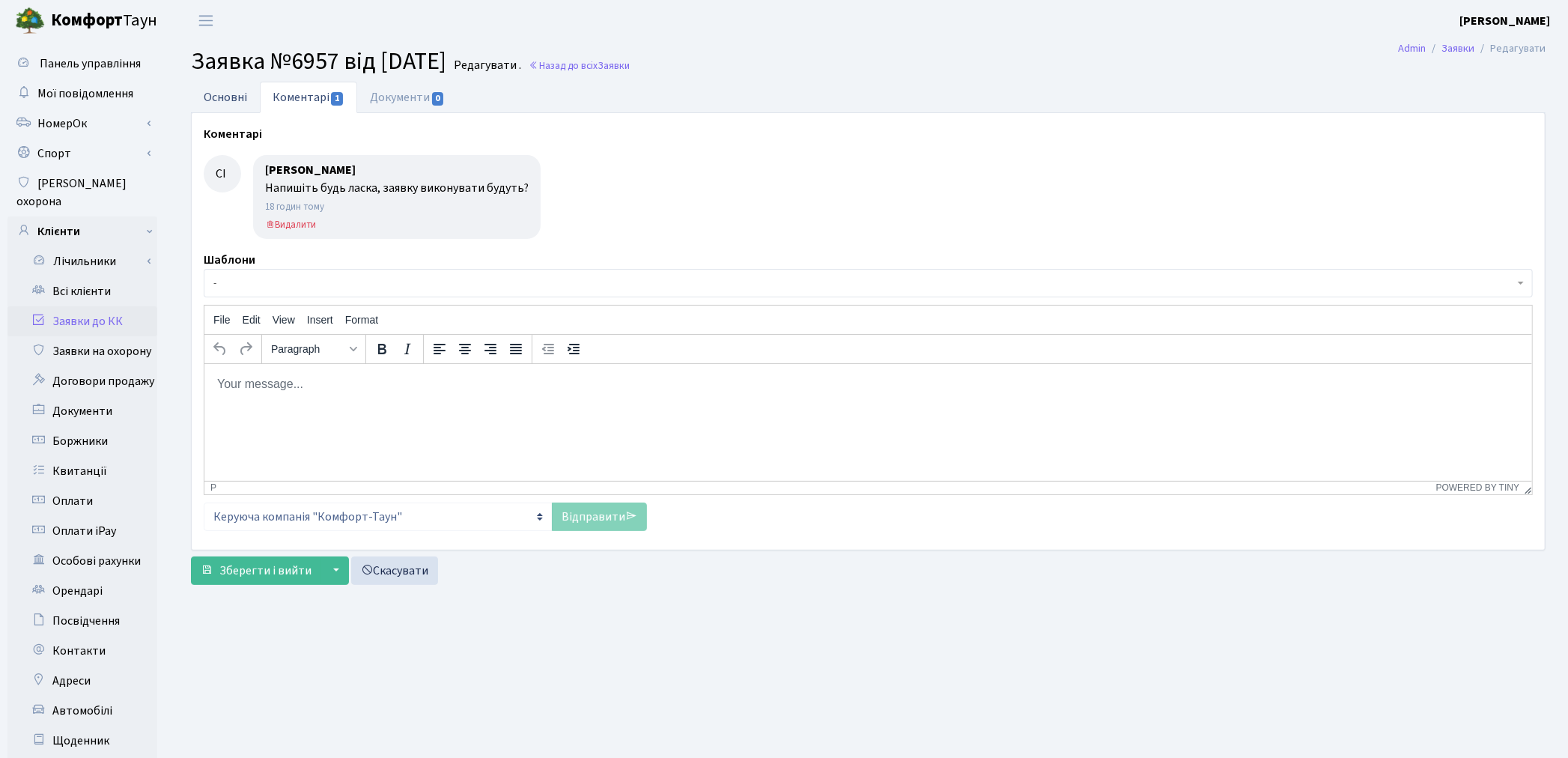
click at [231, 98] on link "Основні" at bounding box center [225, 97] width 69 height 31
